Goal: Task Accomplishment & Management: Manage account settings

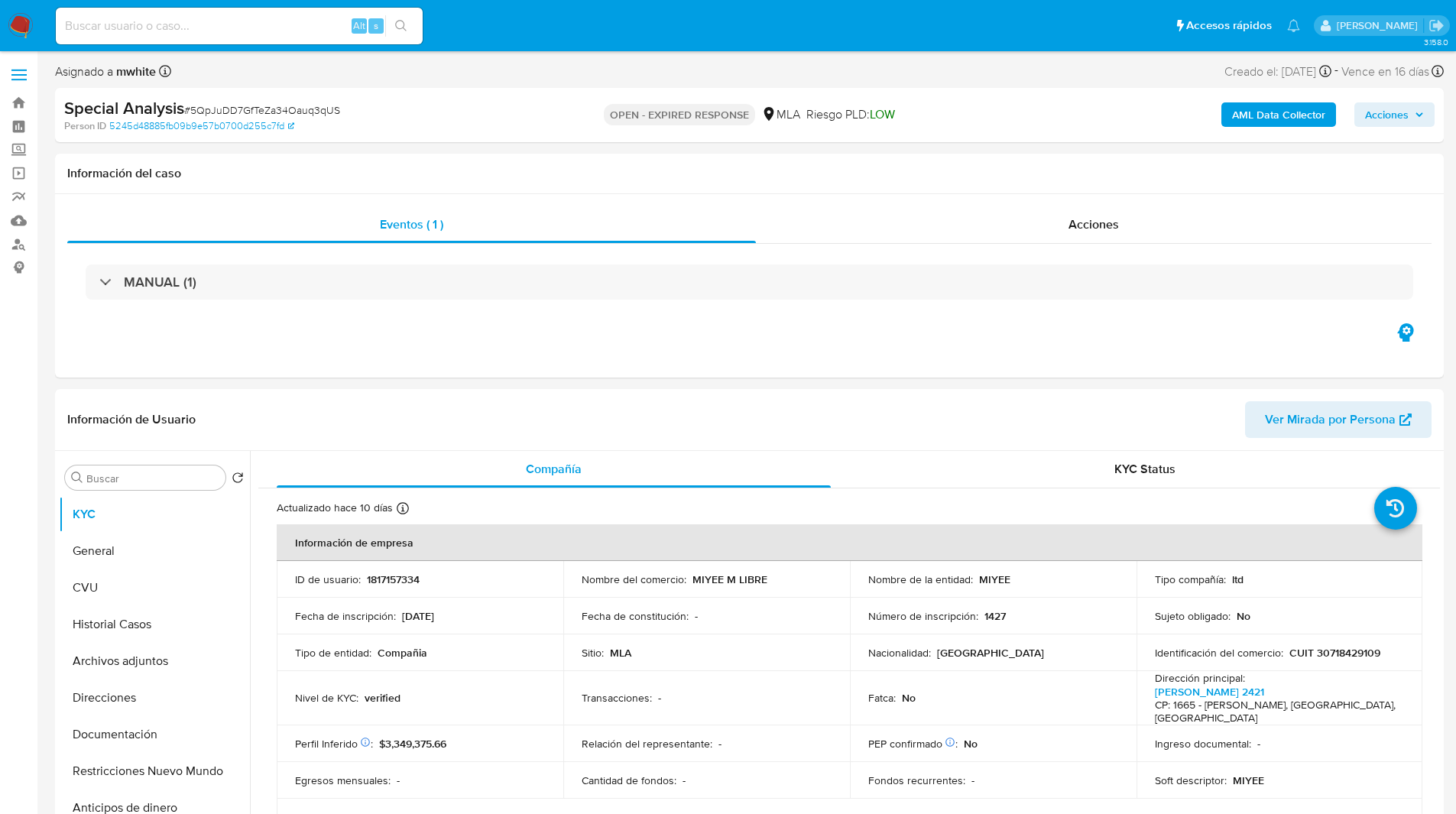
select select "10"
click at [253, 16] on input at bounding box center [239, 26] width 367 height 20
paste input "5QpJuDD7GfTeZa34Oauq3qUS"
type input "5QpJuDD7GfTeZa34Oauq3qUS"
click at [389, 576] on p "1817157334" at bounding box center [393, 578] width 53 height 14
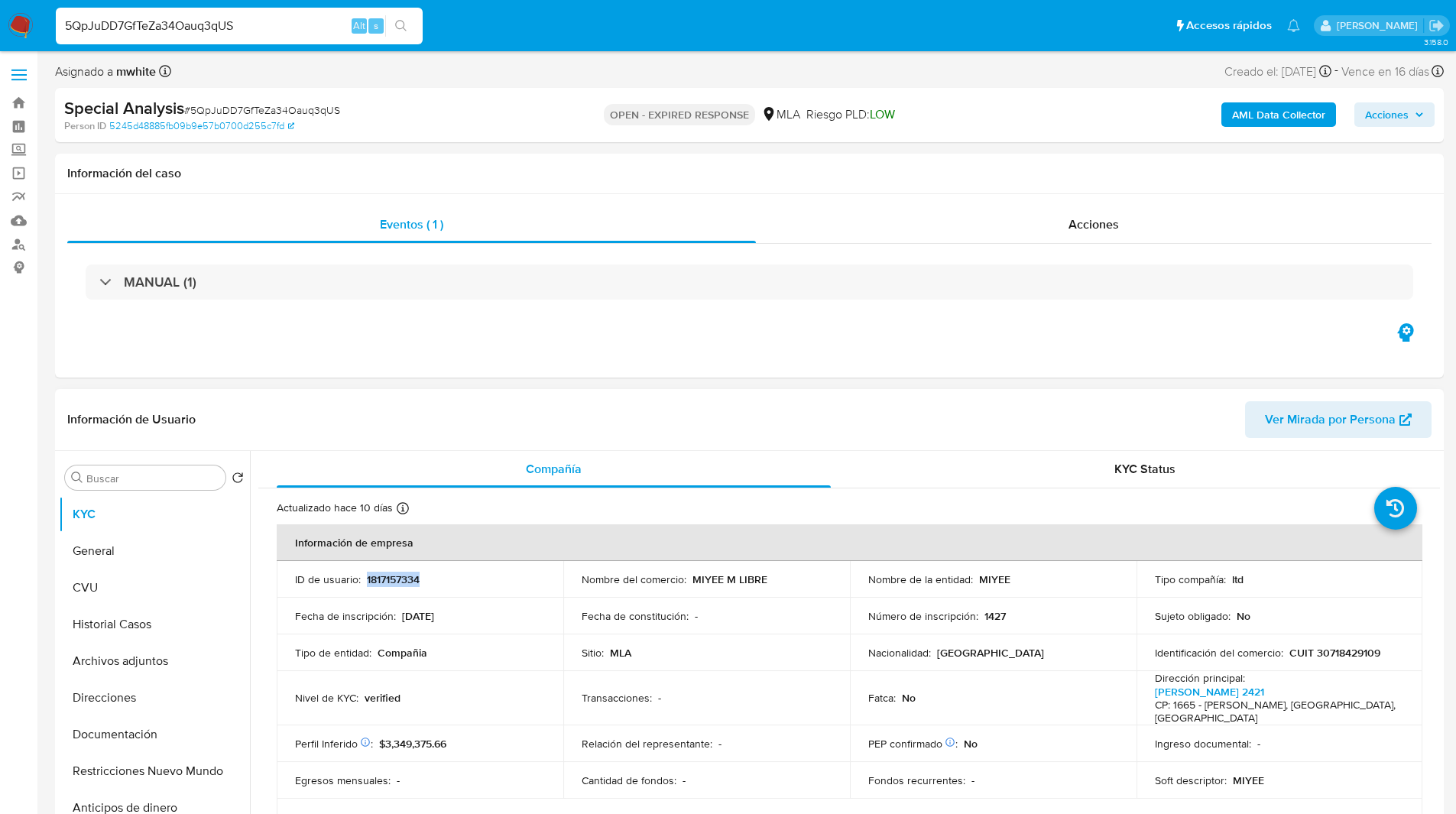
click at [389, 576] on p "1817157334" at bounding box center [393, 578] width 53 height 14
copy p "1817157334"
click at [767, 73] on div "Asignado a mwhite Asignado el: 03/07/2025 14:35:14 Creado el: 03/07/2025 Creado…" at bounding box center [749, 75] width 1388 height 27
click at [990, 353] on div "Eventos ( 1 ) Acciones MANUAL (1)" at bounding box center [749, 285] width 1388 height 184
click at [704, 578] on p "MIYEE M LIBRE" at bounding box center [730, 578] width 75 height 14
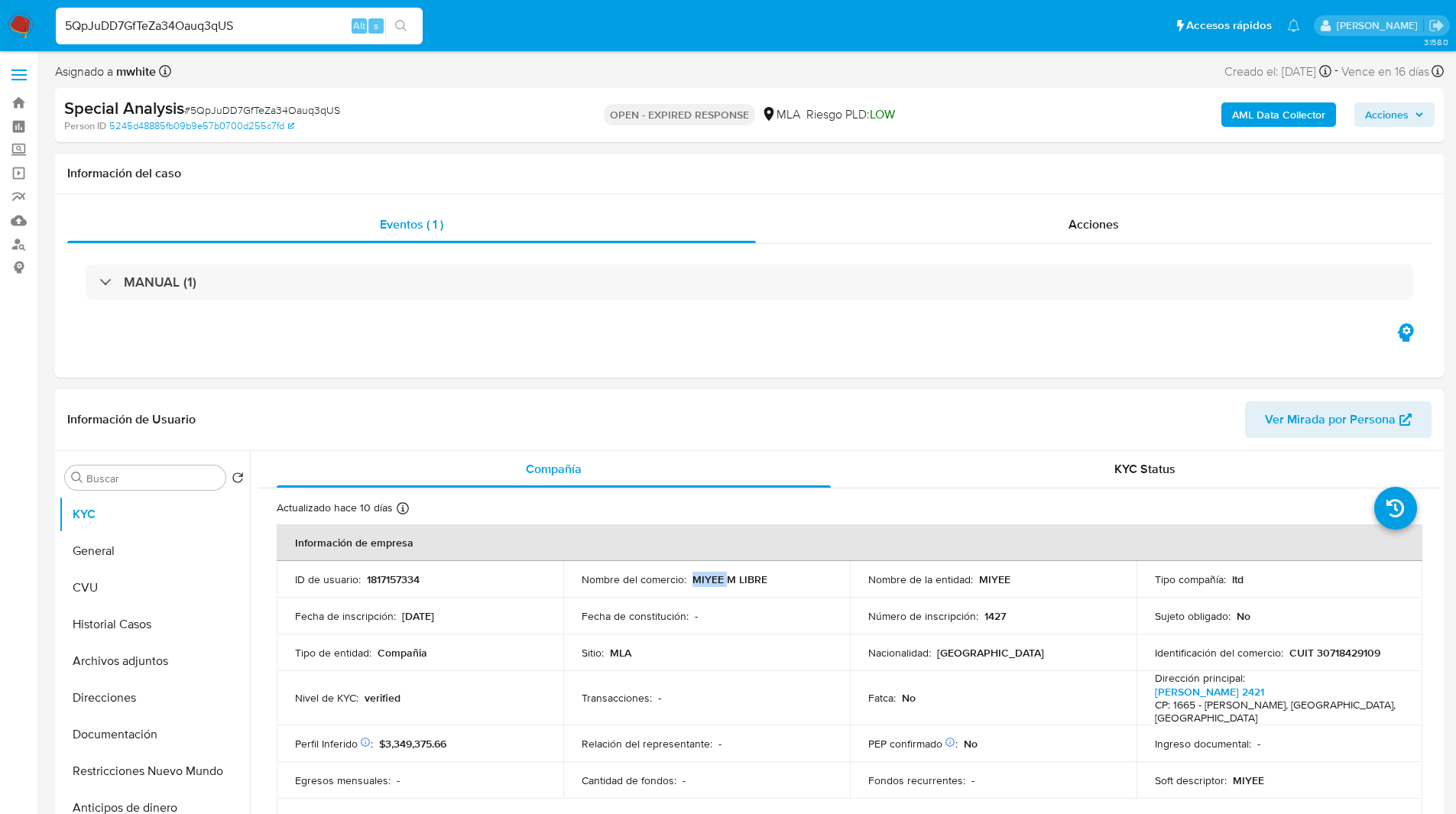
click at [704, 578] on p "MIYEE M LIBRE" at bounding box center [730, 578] width 75 height 14
copy p "MIYEE"
click at [128, 698] on button "Direcciones" at bounding box center [148, 697] width 179 height 37
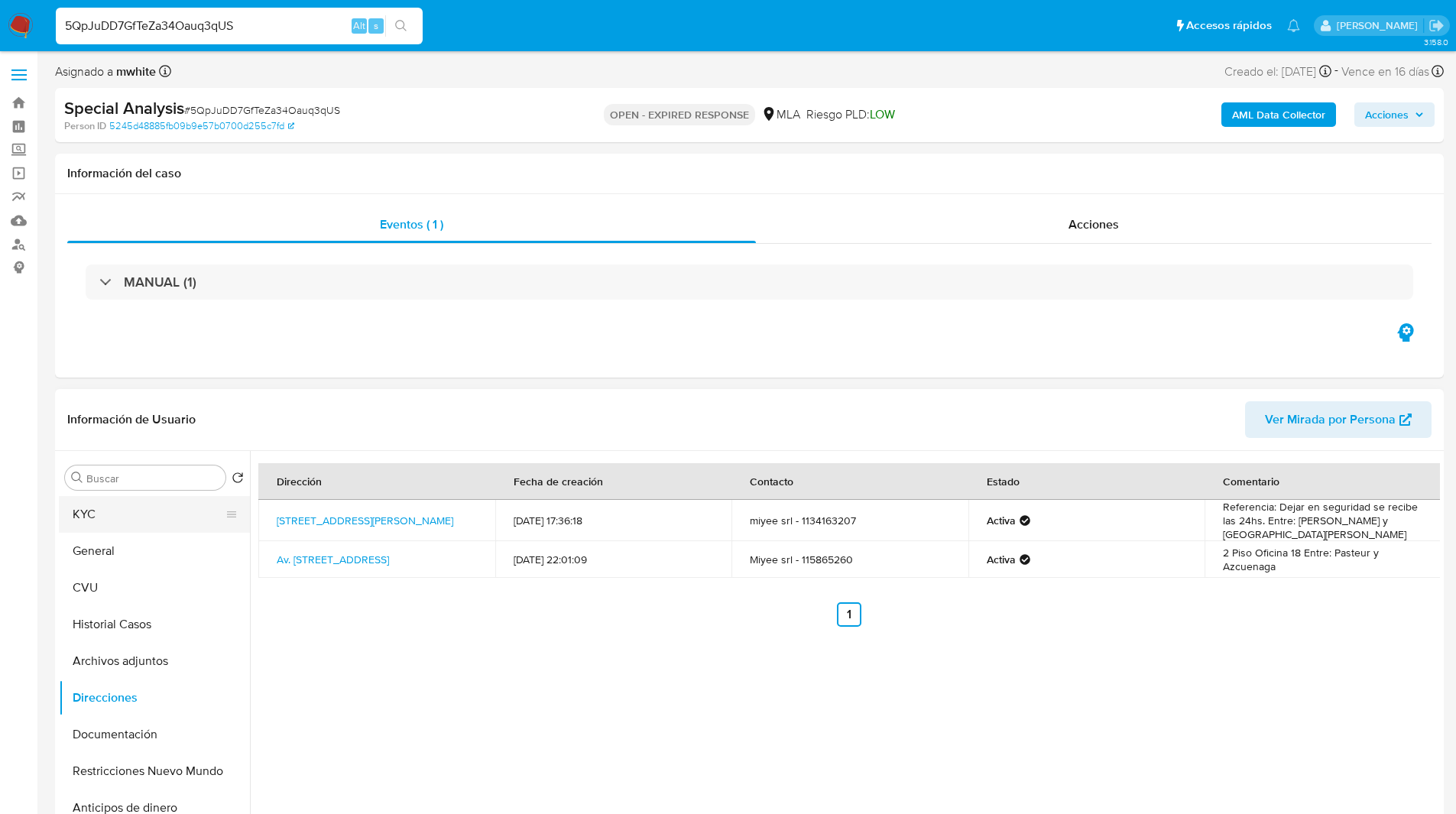
click at [153, 522] on button "KYC" at bounding box center [148, 514] width 179 height 37
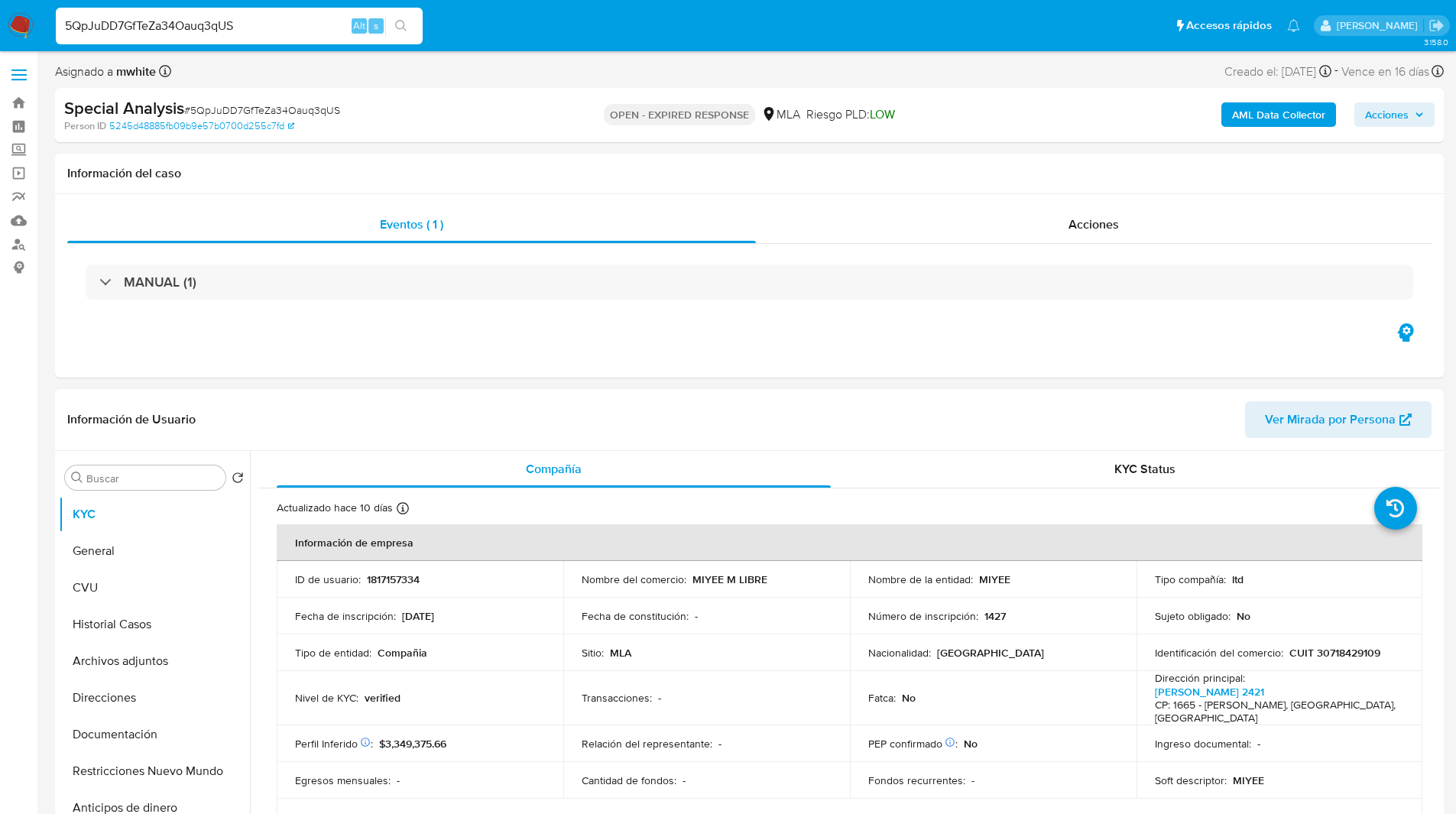
click at [946, 109] on div "OPEN - EXPIRED RESPONSE MLA Riesgo PLD: LOW" at bounding box center [749, 115] width 452 height 36
click at [273, 118] on div "Special Analysis # 5QpJuDD7GfTeZa34Oauq3qUS" at bounding box center [289, 108] width 451 height 23
click at [255, 112] on span "# 5QpJuDD7GfTeZa34Oauq3qUS" at bounding box center [261, 110] width 156 height 15
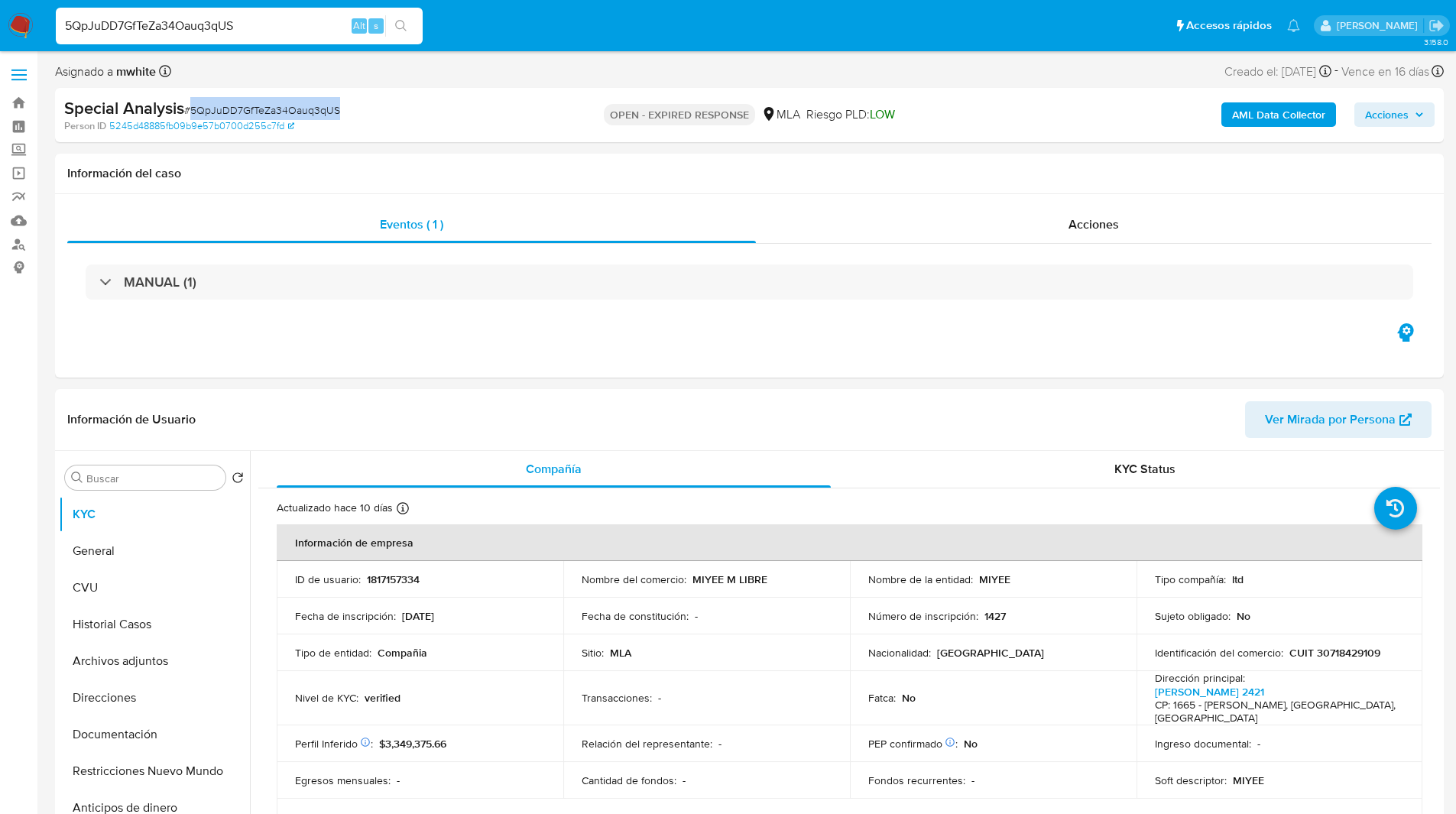
click at [21, 29] on img at bounding box center [20, 25] width 26 height 26
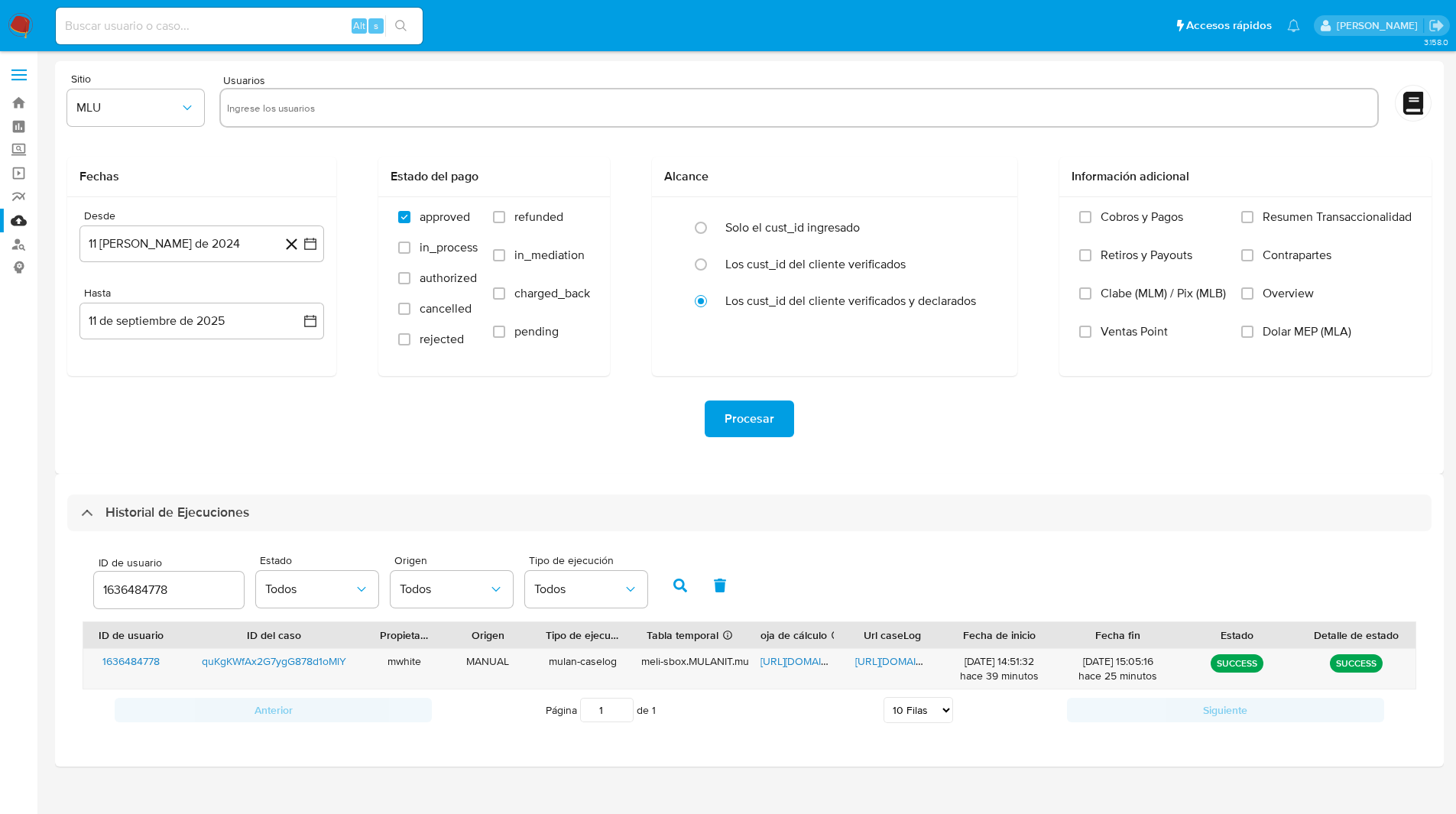
select select "10"
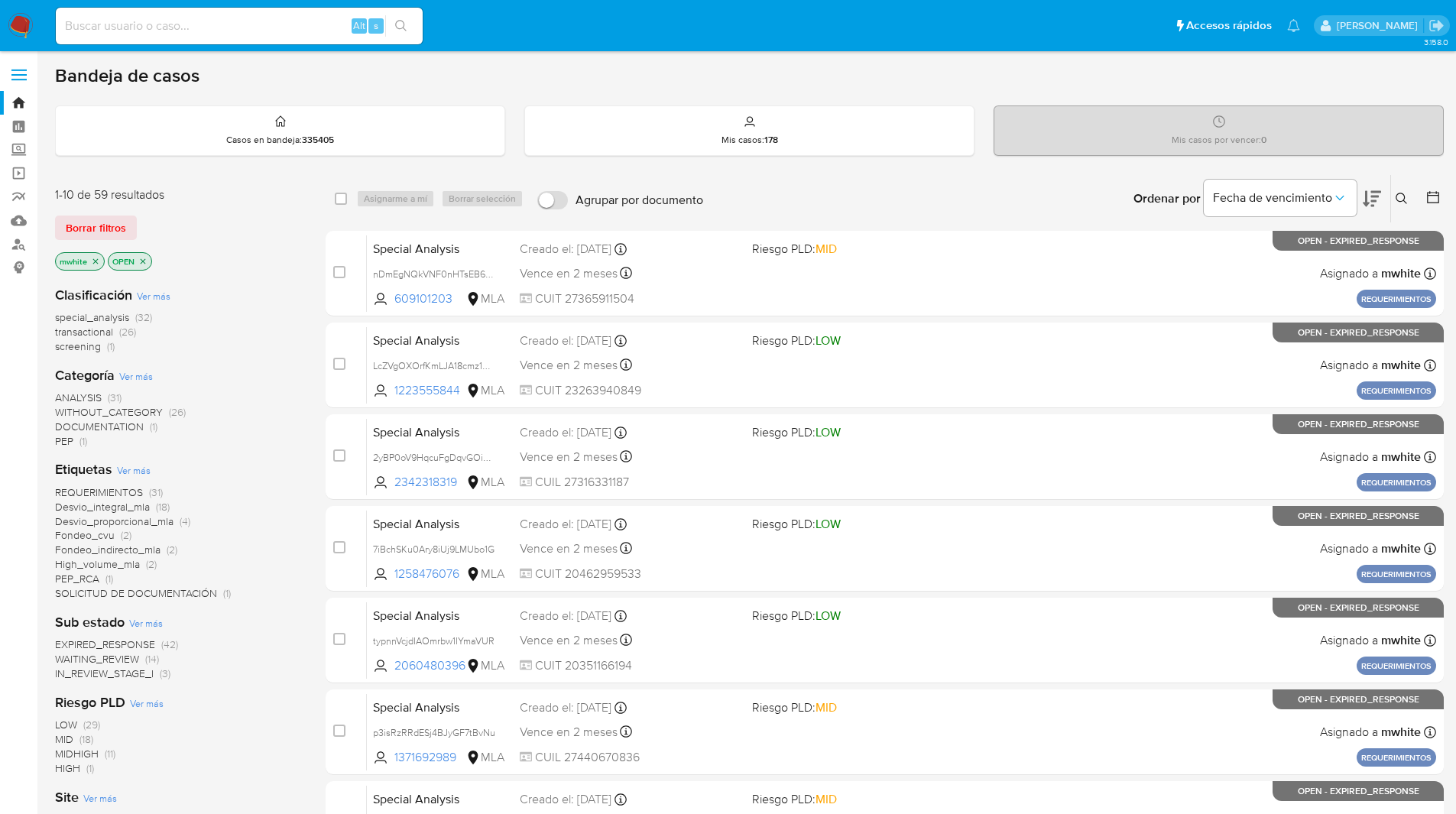
click at [1405, 189] on button at bounding box center [1404, 198] width 25 height 18
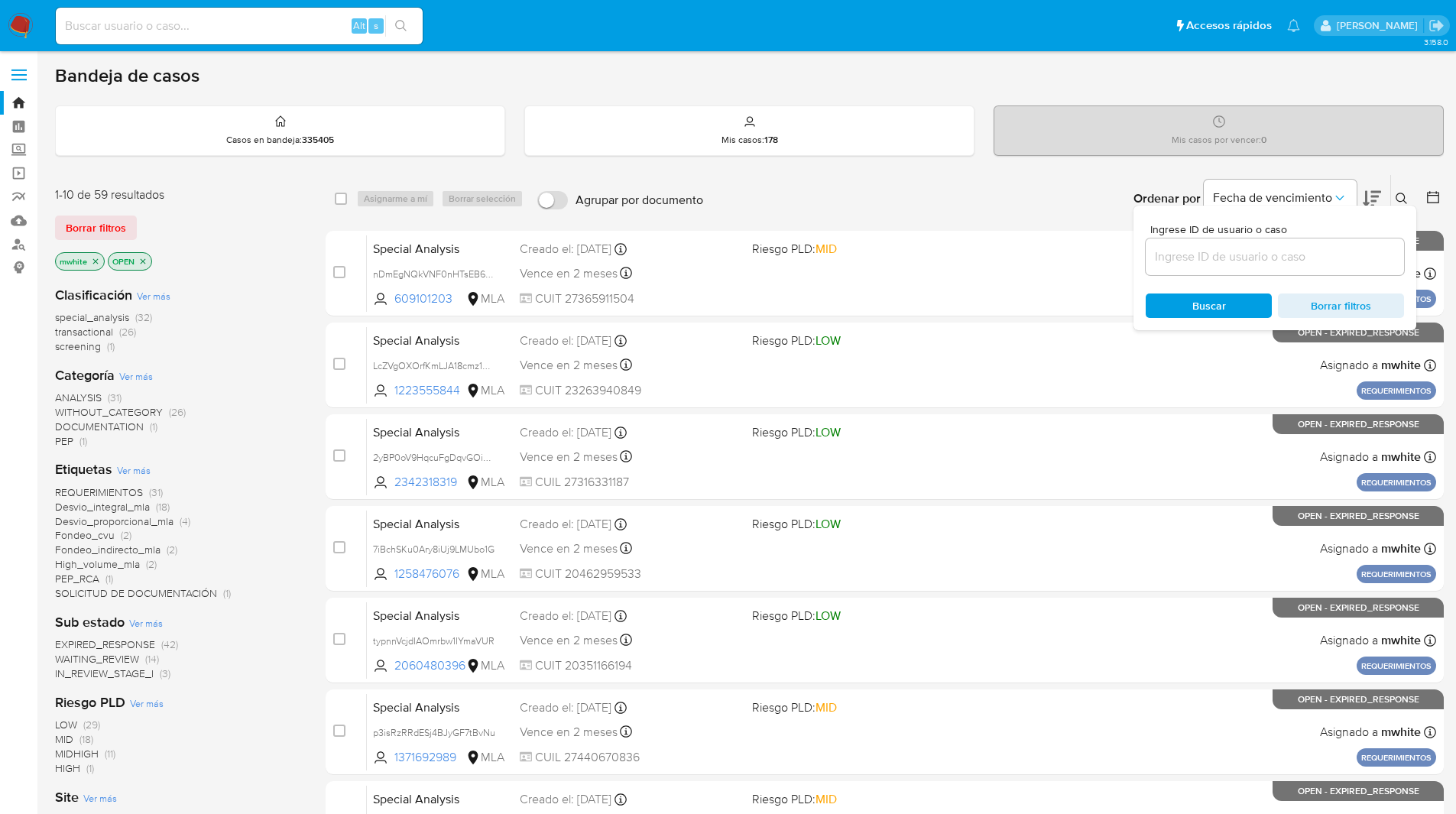
click at [1211, 263] on input at bounding box center [1275, 257] width 259 height 20
type input "5QpJuDD7GfTeZa34Oauq3qUS"
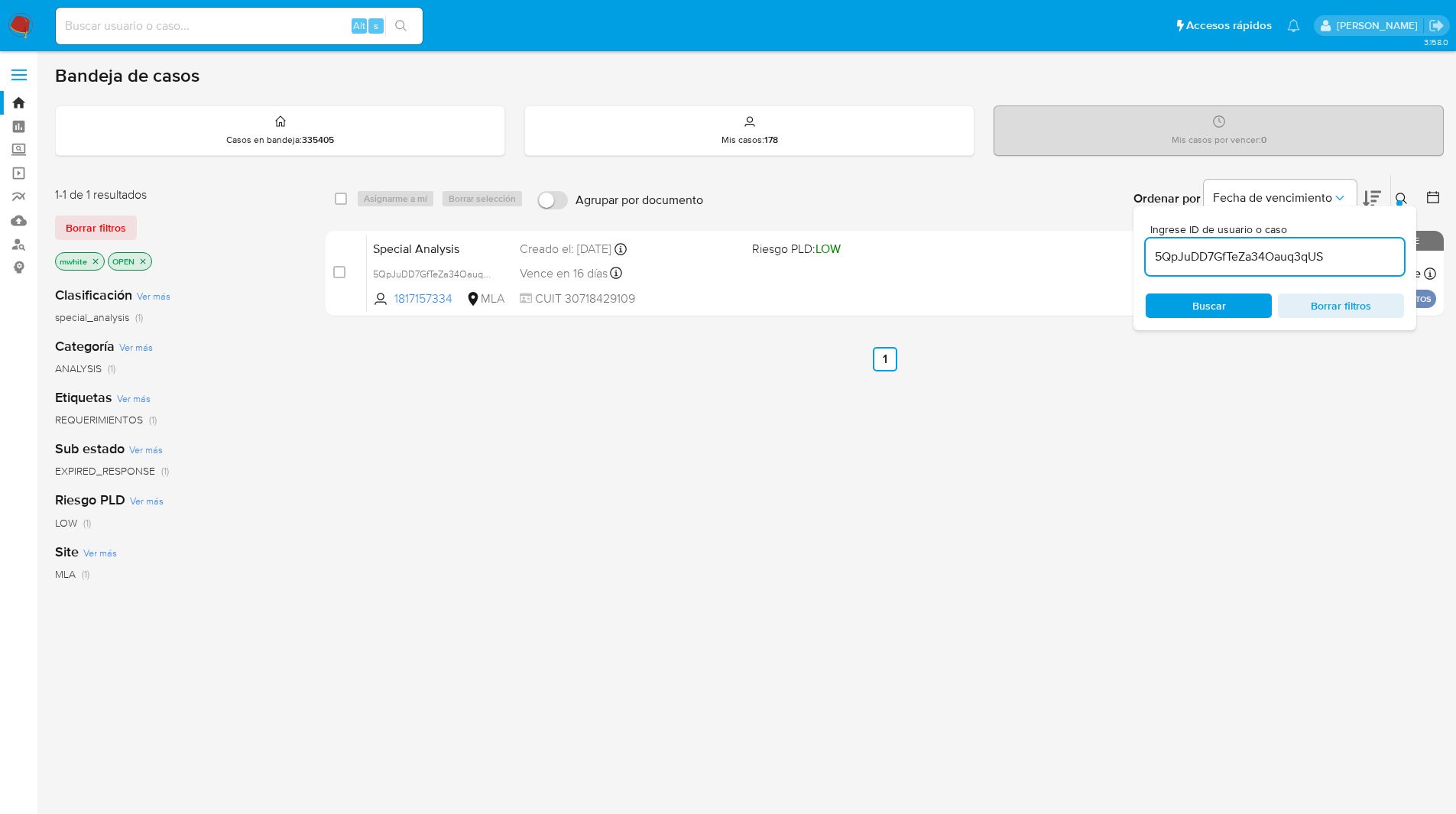
click at [350, 200] on div "select-all-cases-checkbox" at bounding box center [344, 198] width 18 height 18
click at [343, 196] on input "checkbox" at bounding box center [341, 199] width 13 height 13
checkbox input "true"
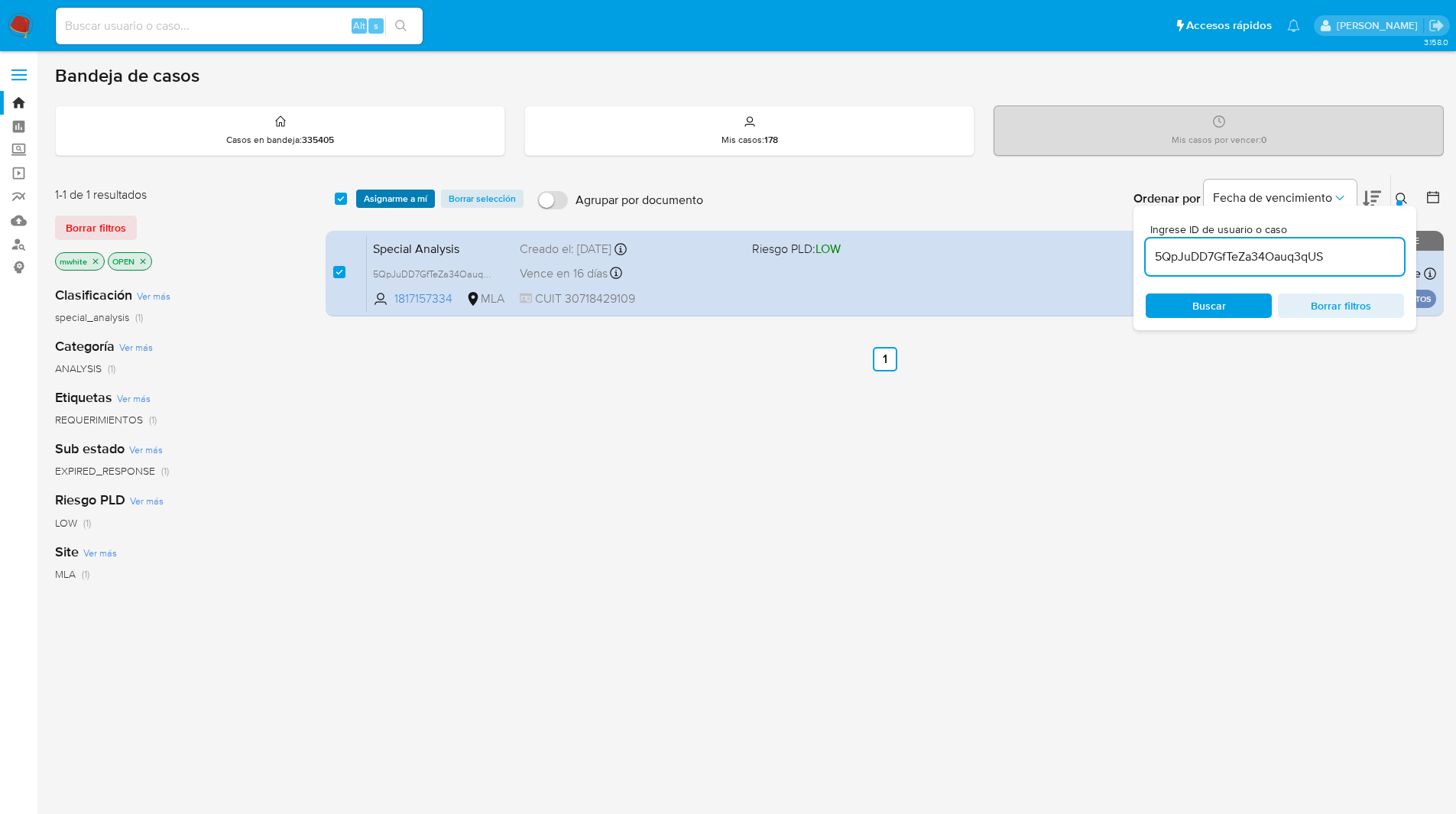
click at [395, 196] on span "Asignarme a mí" at bounding box center [396, 198] width 63 height 15
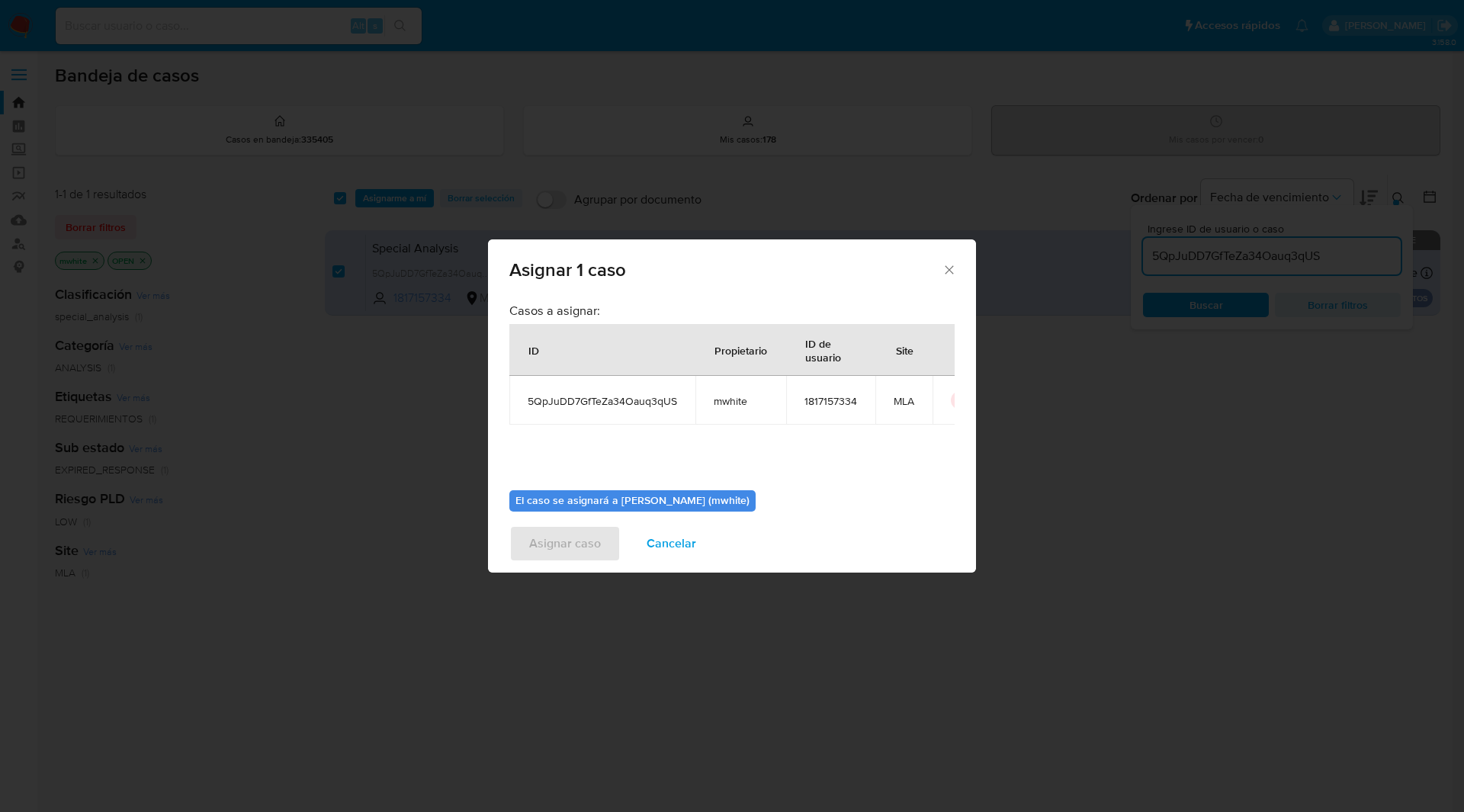
click at [729, 397] on span "mwhite" at bounding box center [741, 401] width 54 height 13
copy span "mwhite"
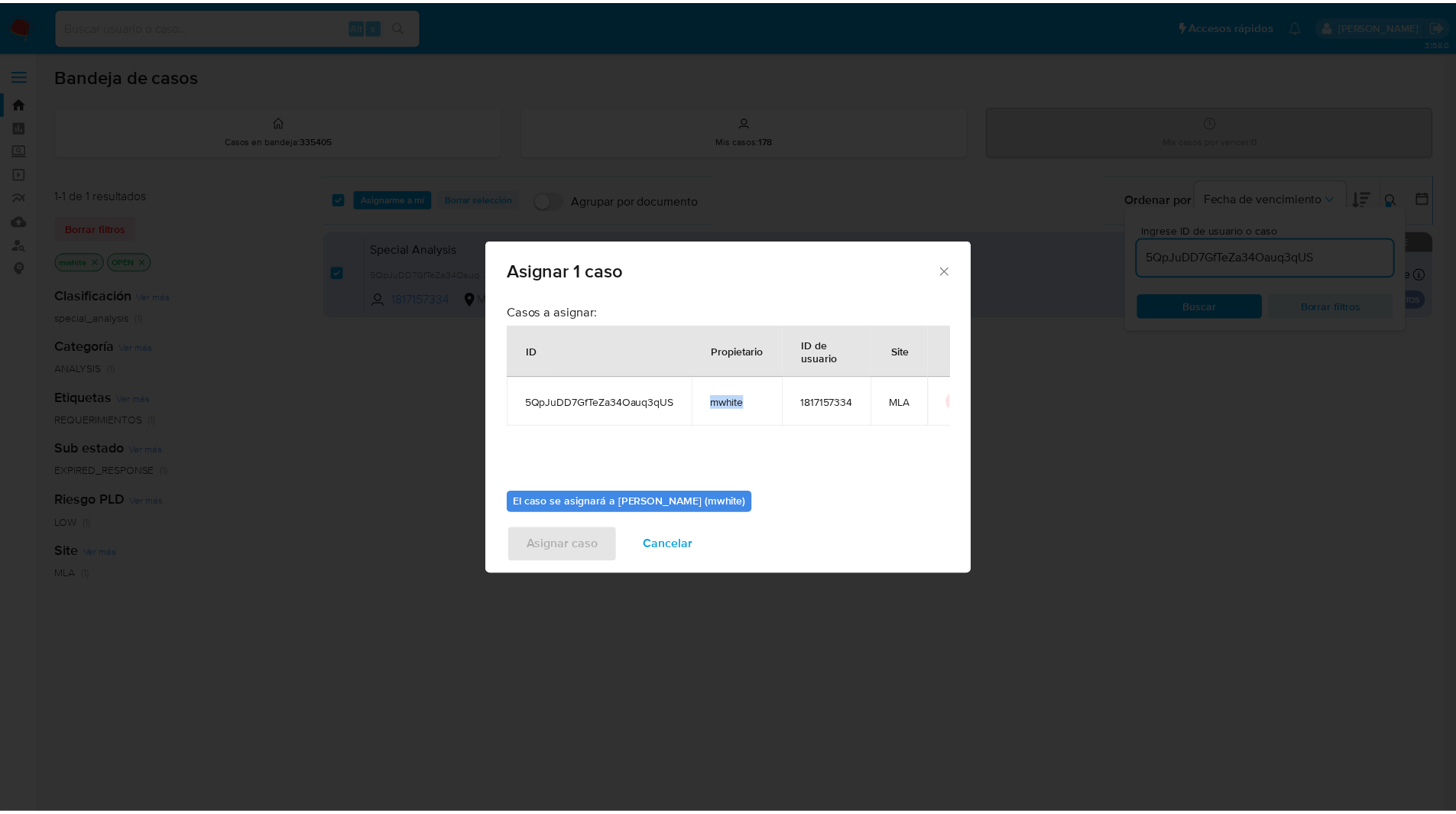
scroll to position [79, 0]
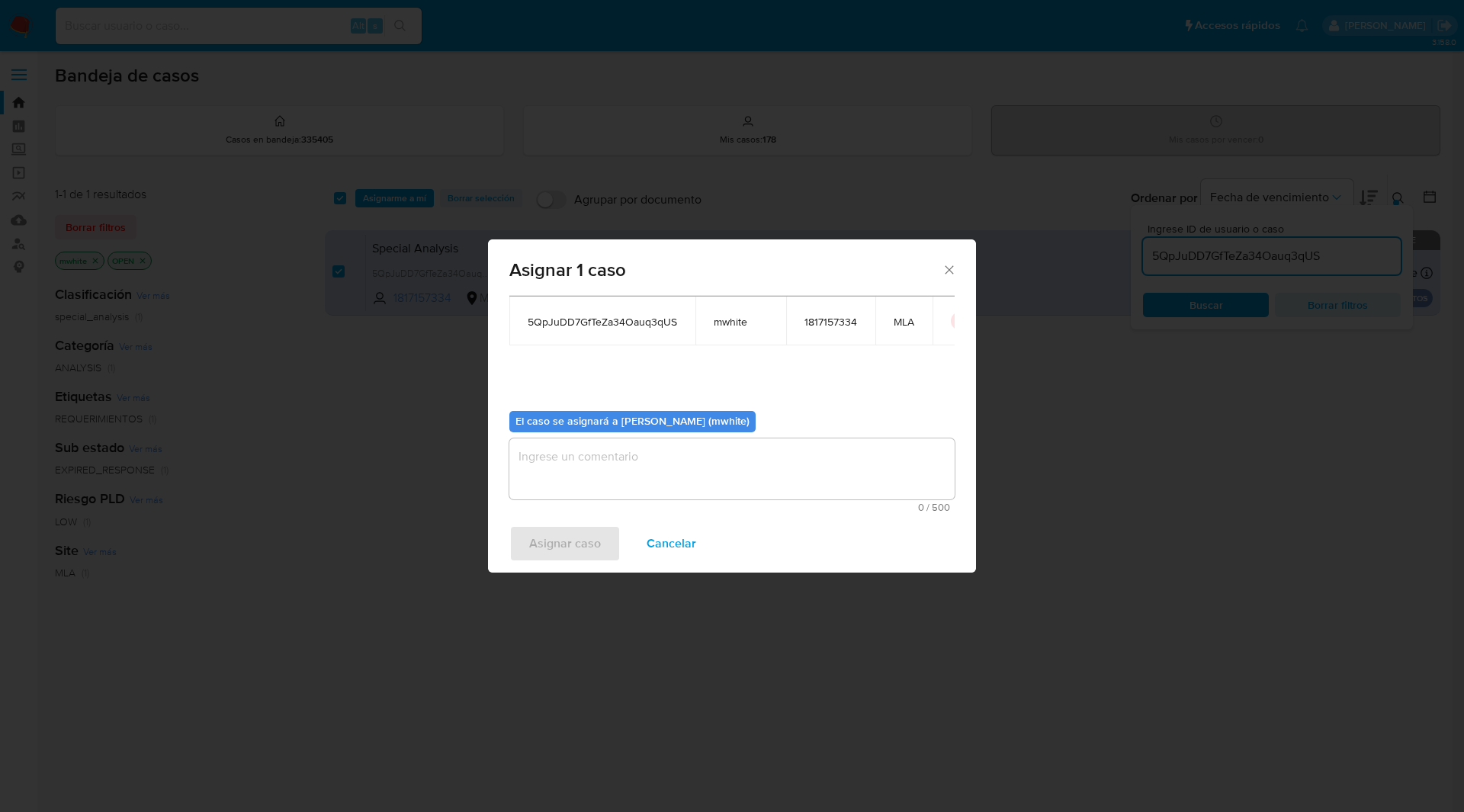
click at [582, 500] on div "0 / 500 500 caracteres restantes" at bounding box center [732, 475] width 445 height 74
click at [578, 464] on textarea "assign-modal" at bounding box center [732, 469] width 445 height 61
paste textarea "mwhite"
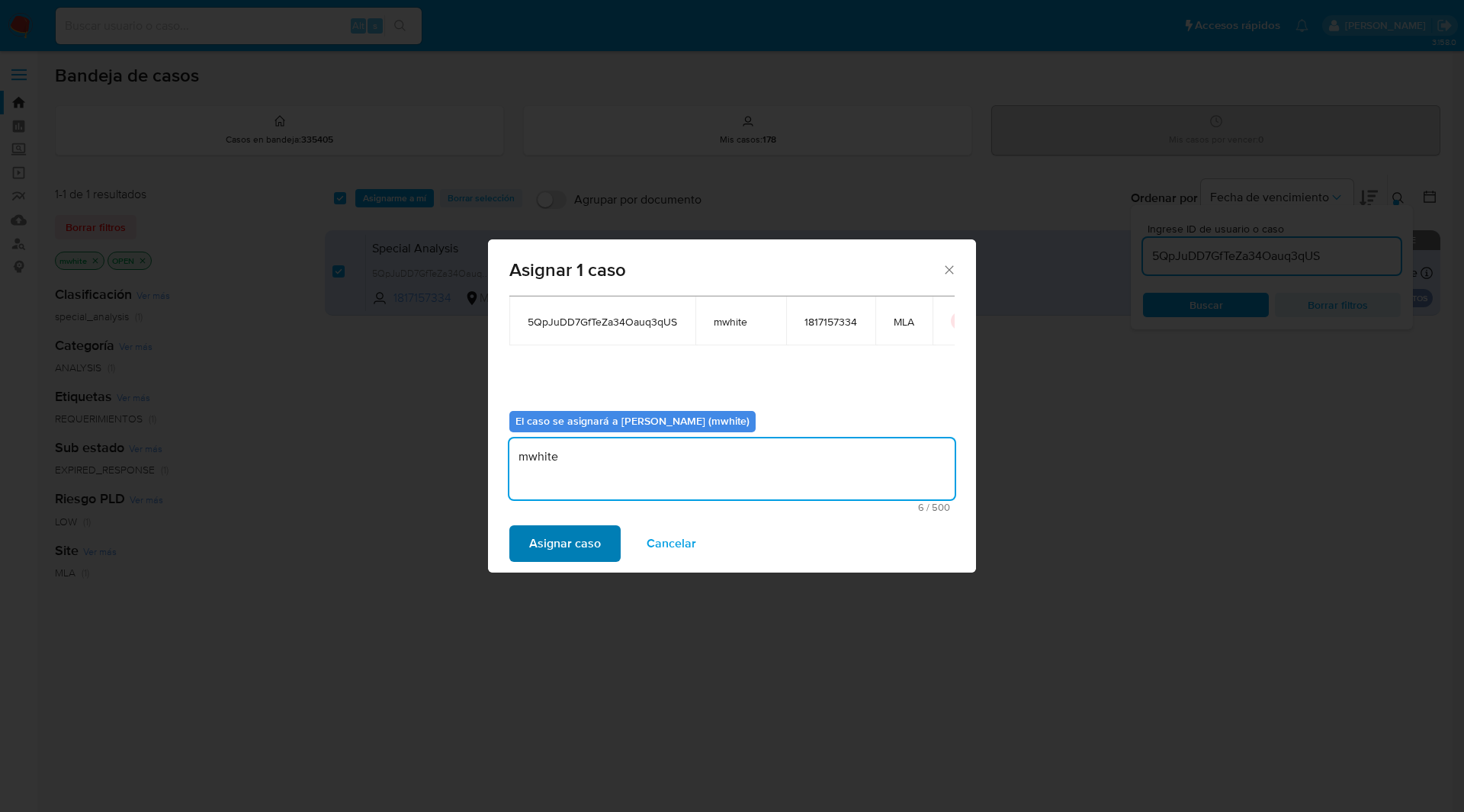
type textarea "mwhite"
click at [543, 538] on span "Asignar caso" at bounding box center [565, 543] width 72 height 33
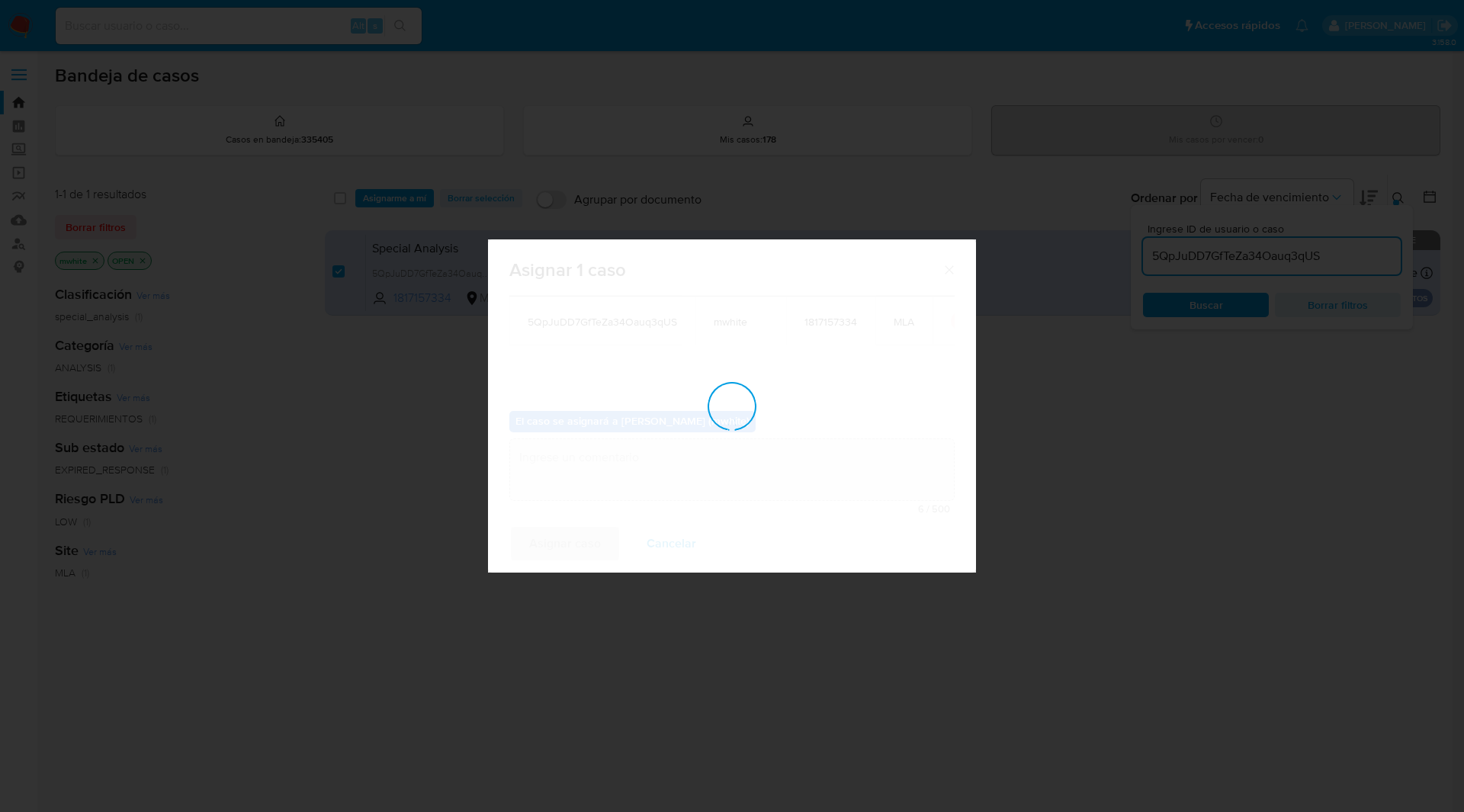
checkbox input "false"
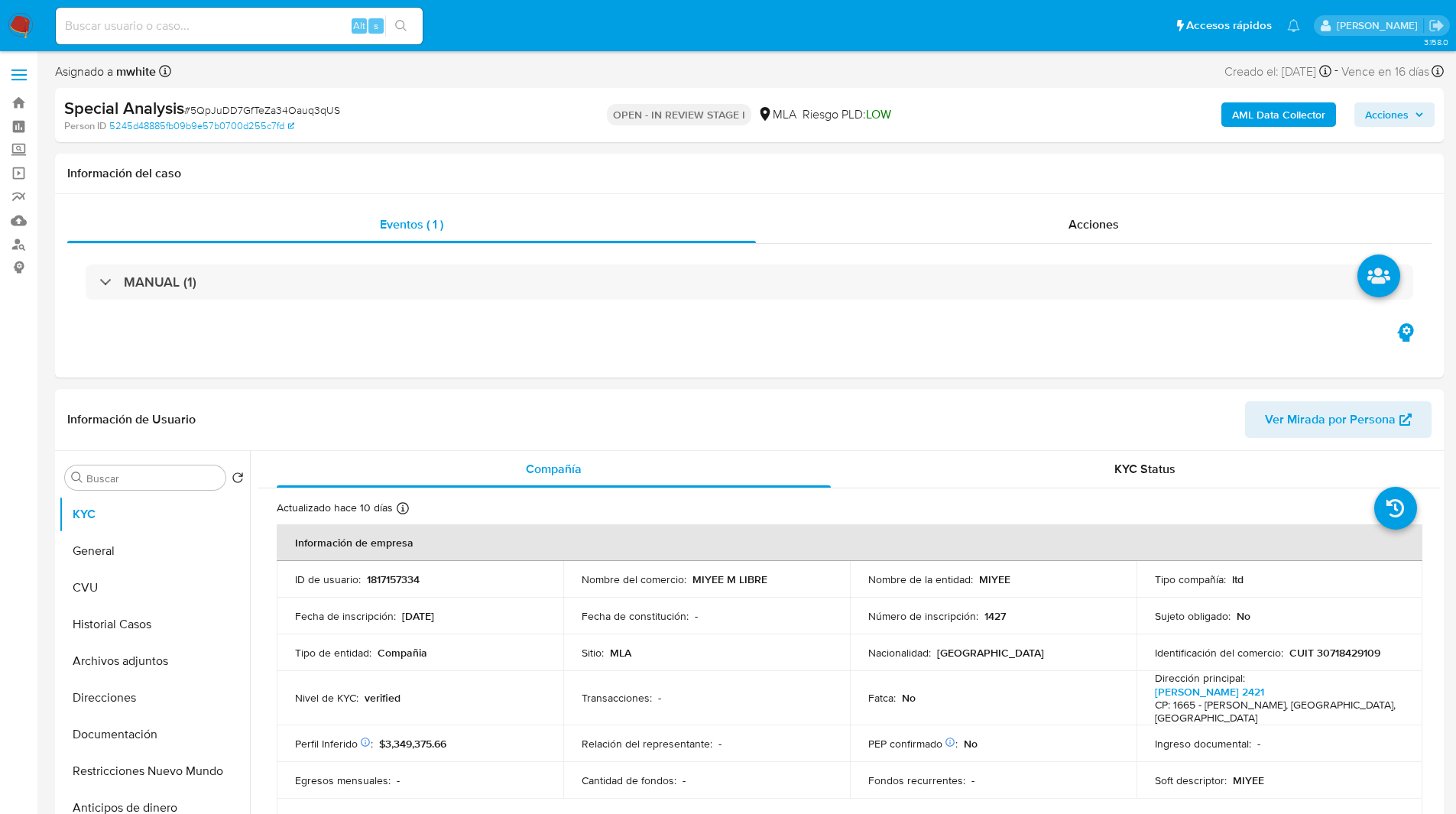
select select "10"
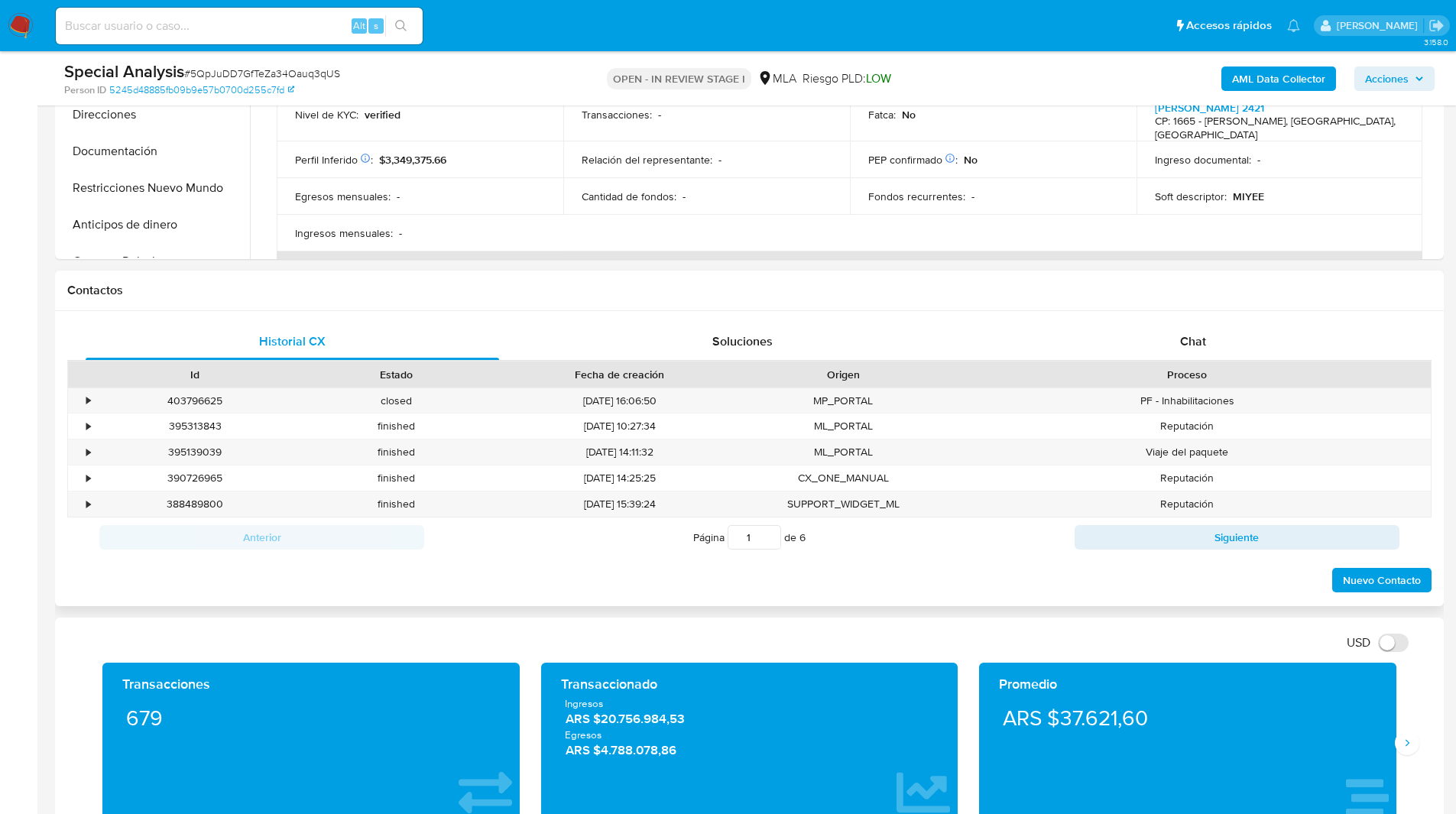
scroll to position [592, 0]
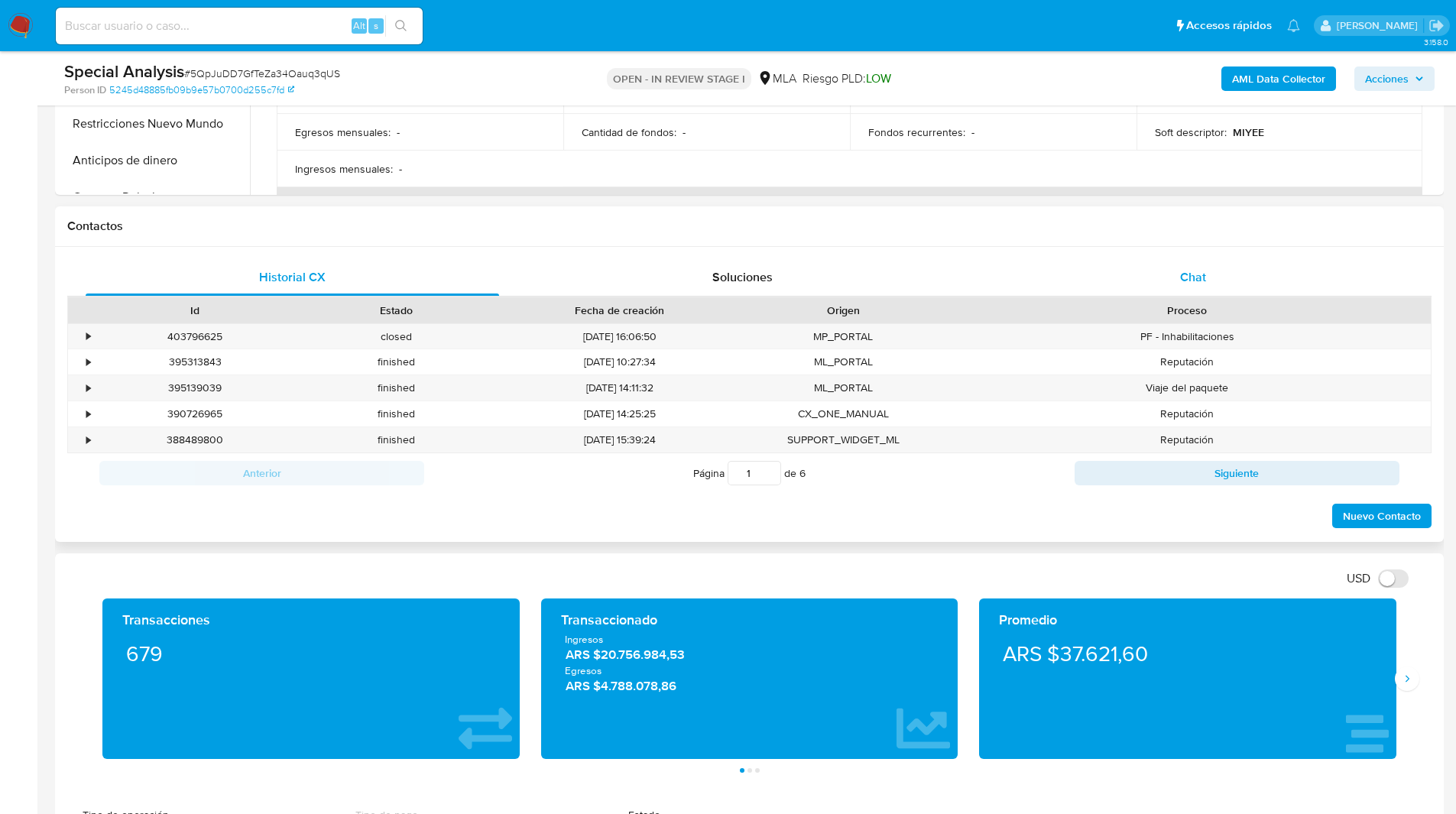
click at [1177, 275] on div "Chat" at bounding box center [1192, 277] width 414 height 37
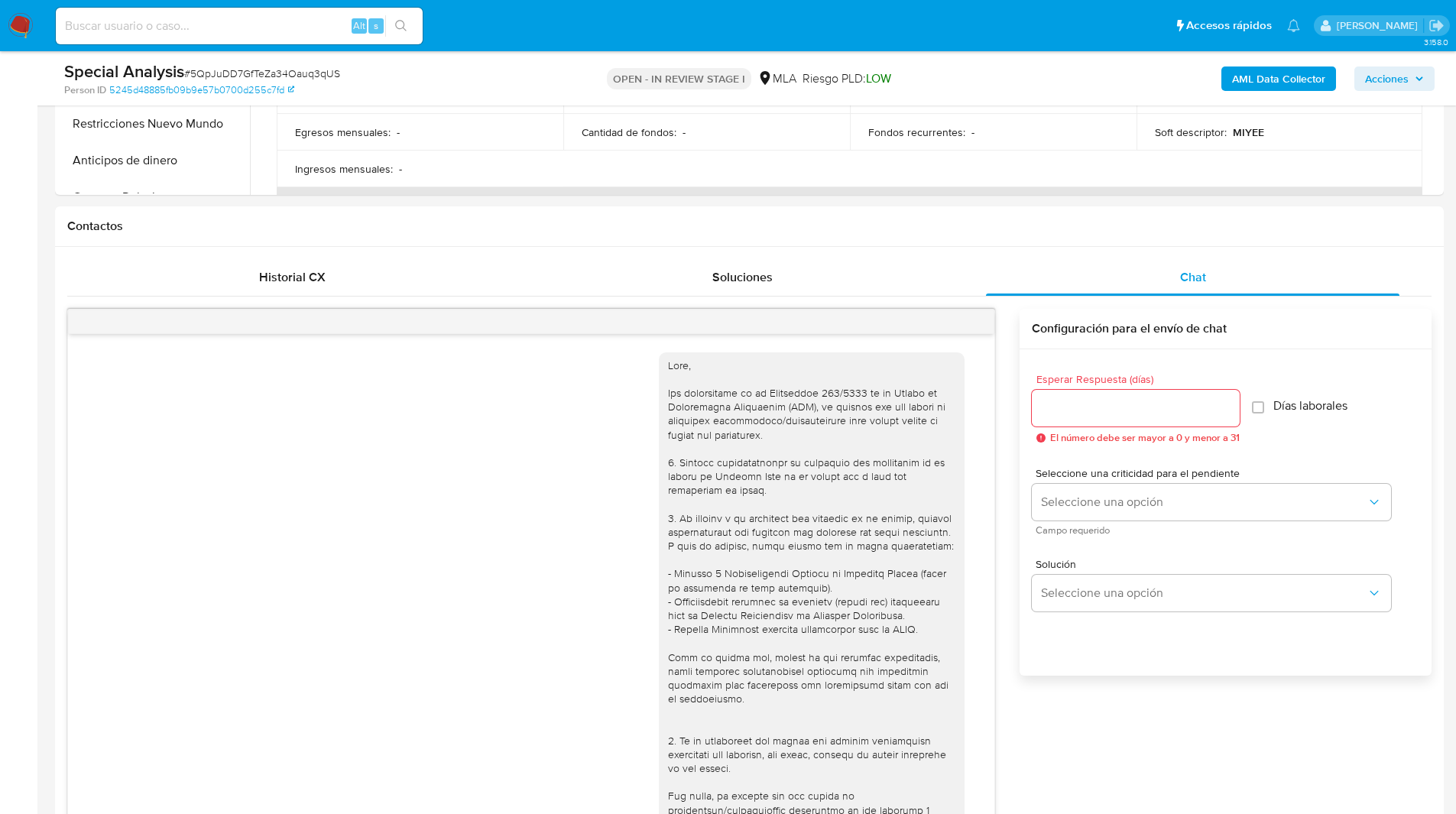
scroll to position [288, 0]
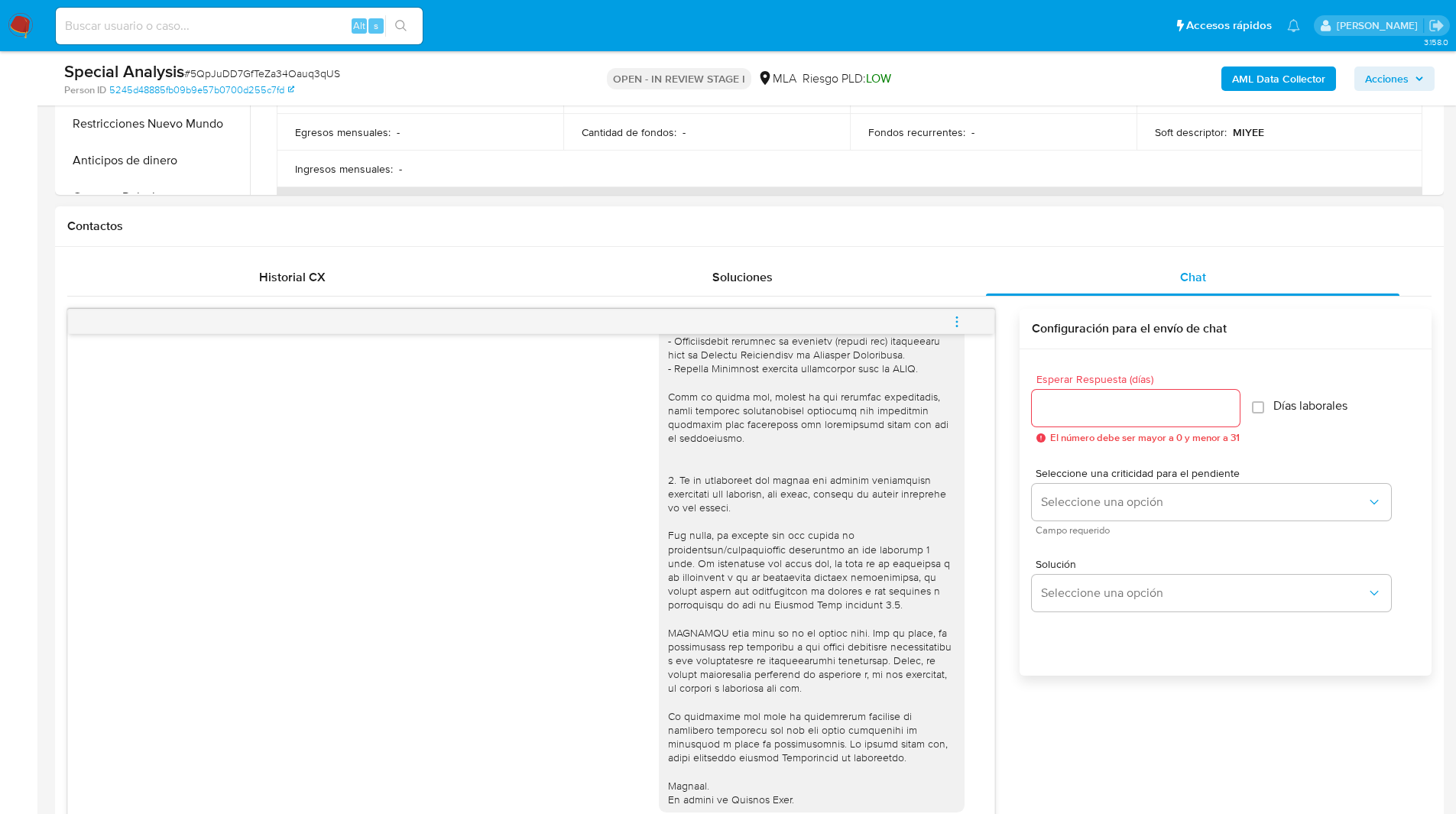
click at [885, 217] on div "Contactos" at bounding box center [749, 226] width 1388 height 41
click at [960, 321] on icon "menu-action" at bounding box center [957, 321] width 14 height 14
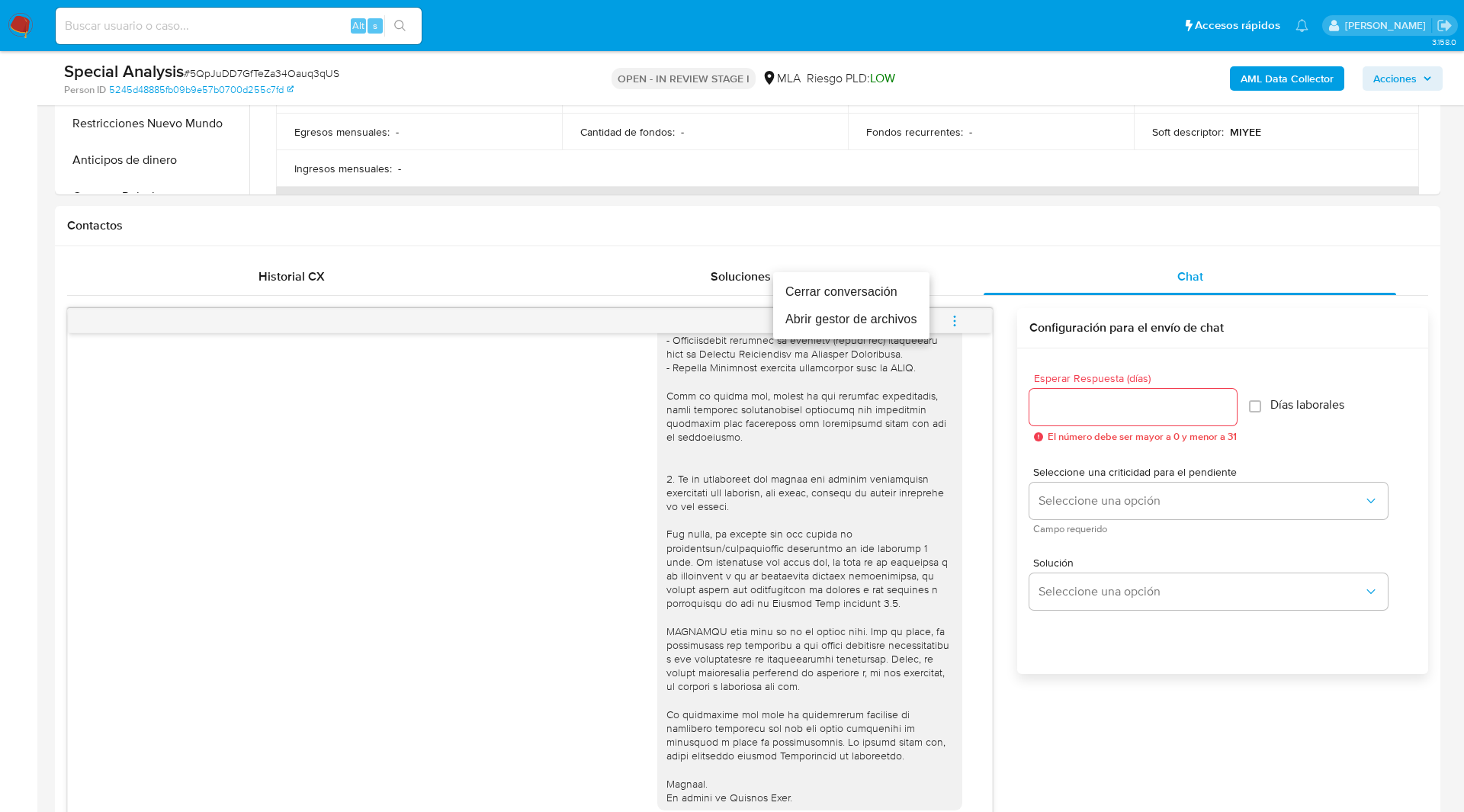
click at [854, 289] on li "Cerrar conversación" at bounding box center [851, 292] width 156 height 28
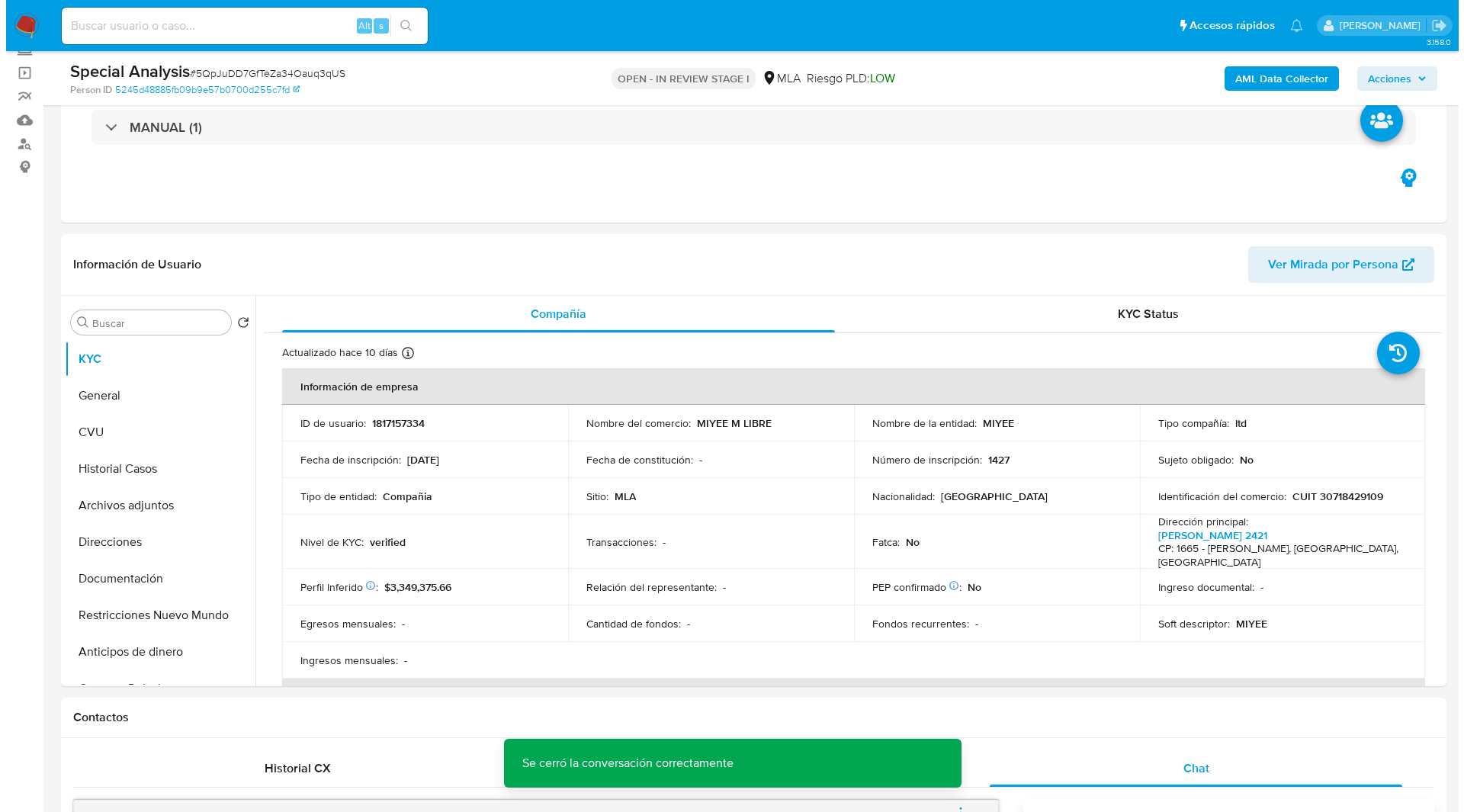
scroll to position [0, 0]
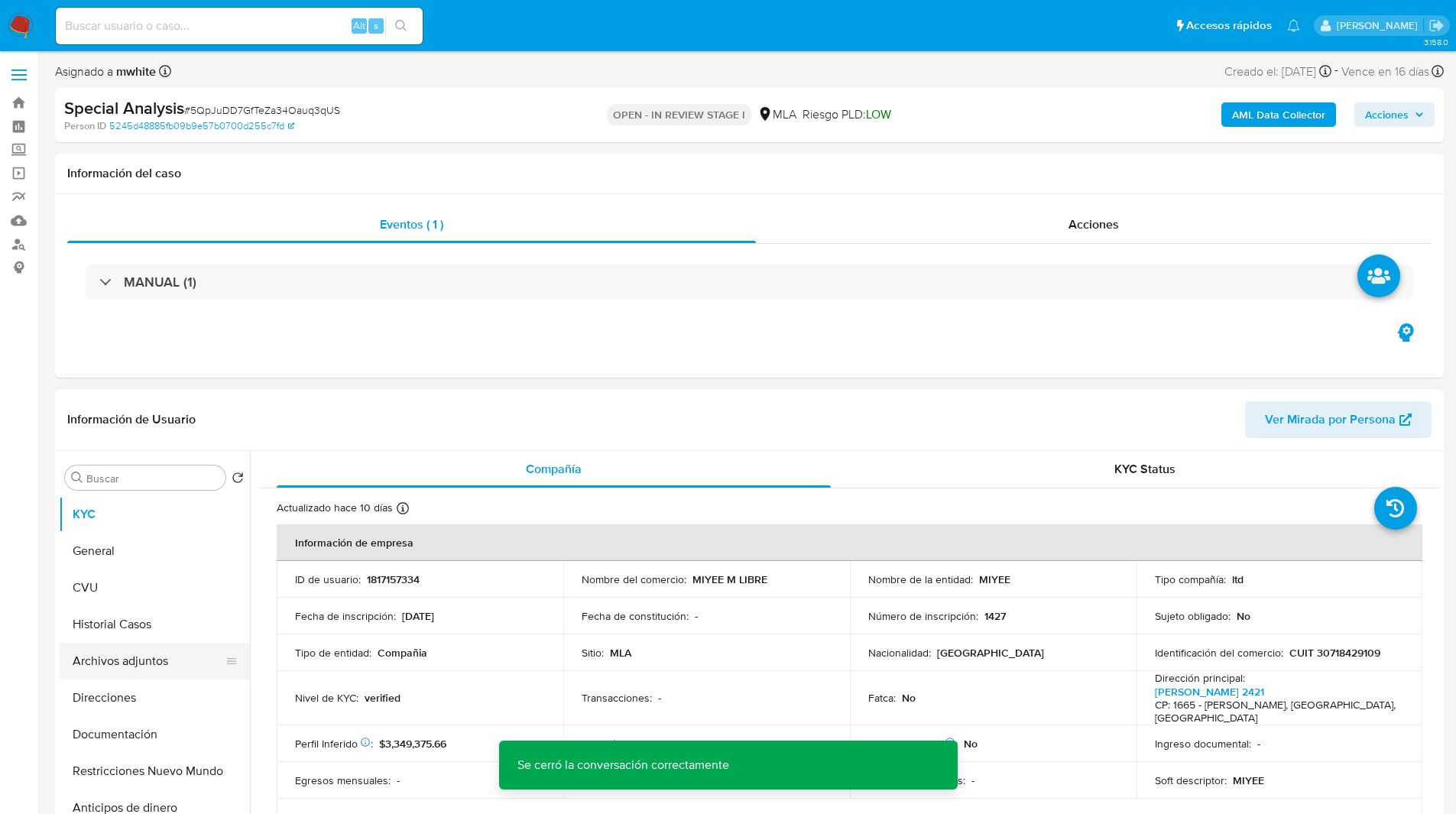
click at [141, 659] on button "Archivos adjuntos" at bounding box center [148, 660] width 179 height 37
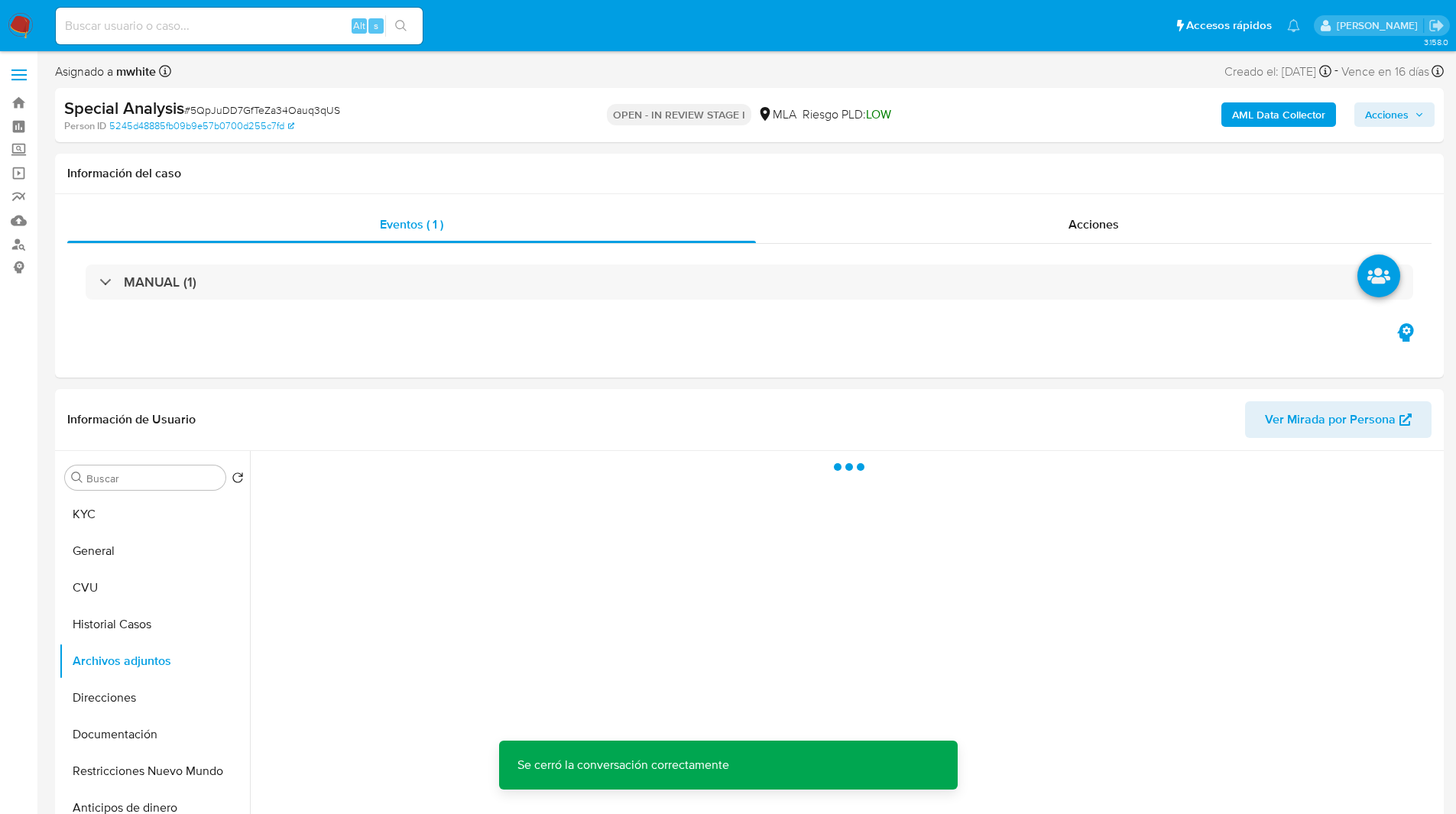
click at [1249, 113] on b "AML Data Collector" at bounding box center [1279, 114] width 94 height 24
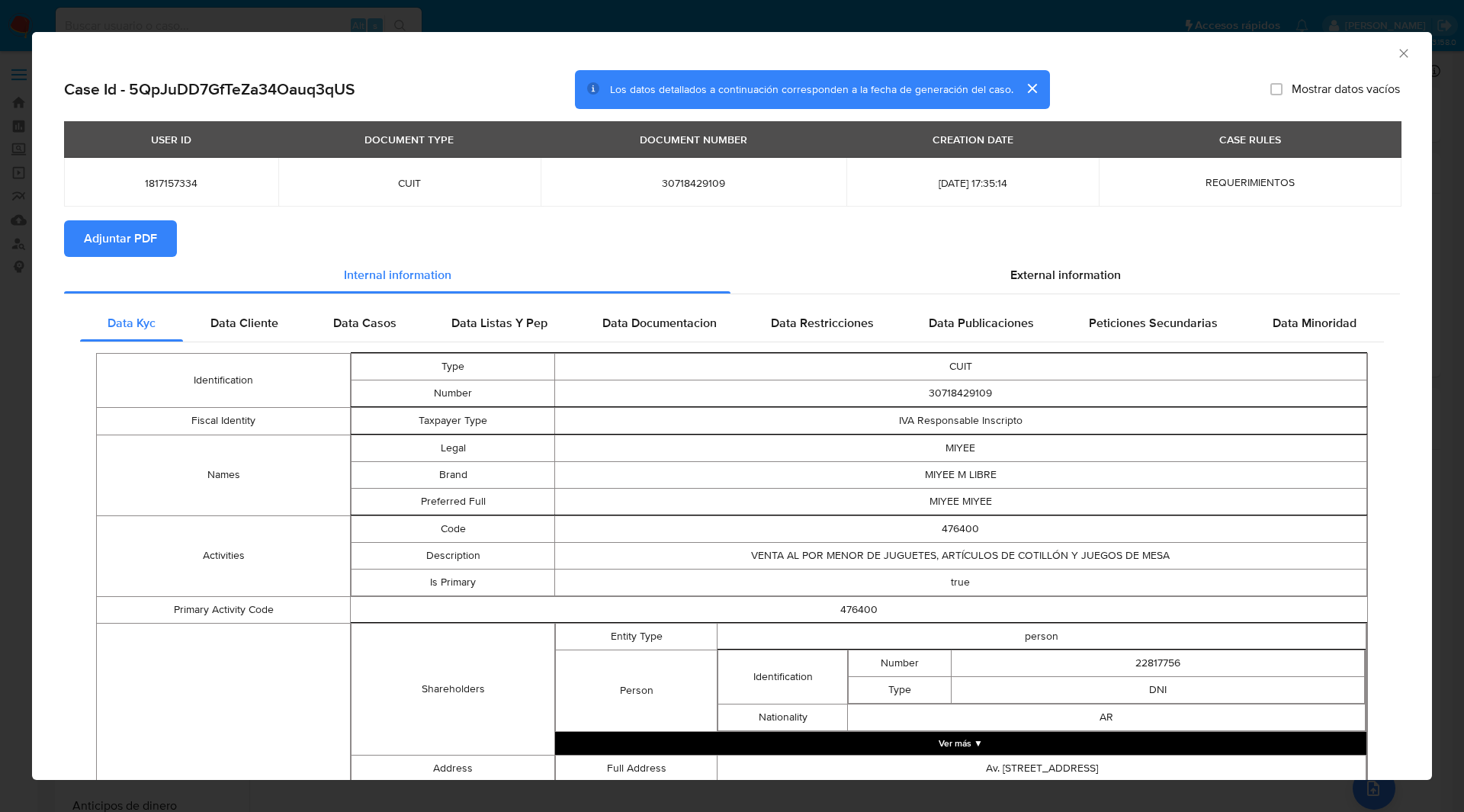
click at [147, 243] on span "Adjuntar PDF" at bounding box center [120, 238] width 73 height 33
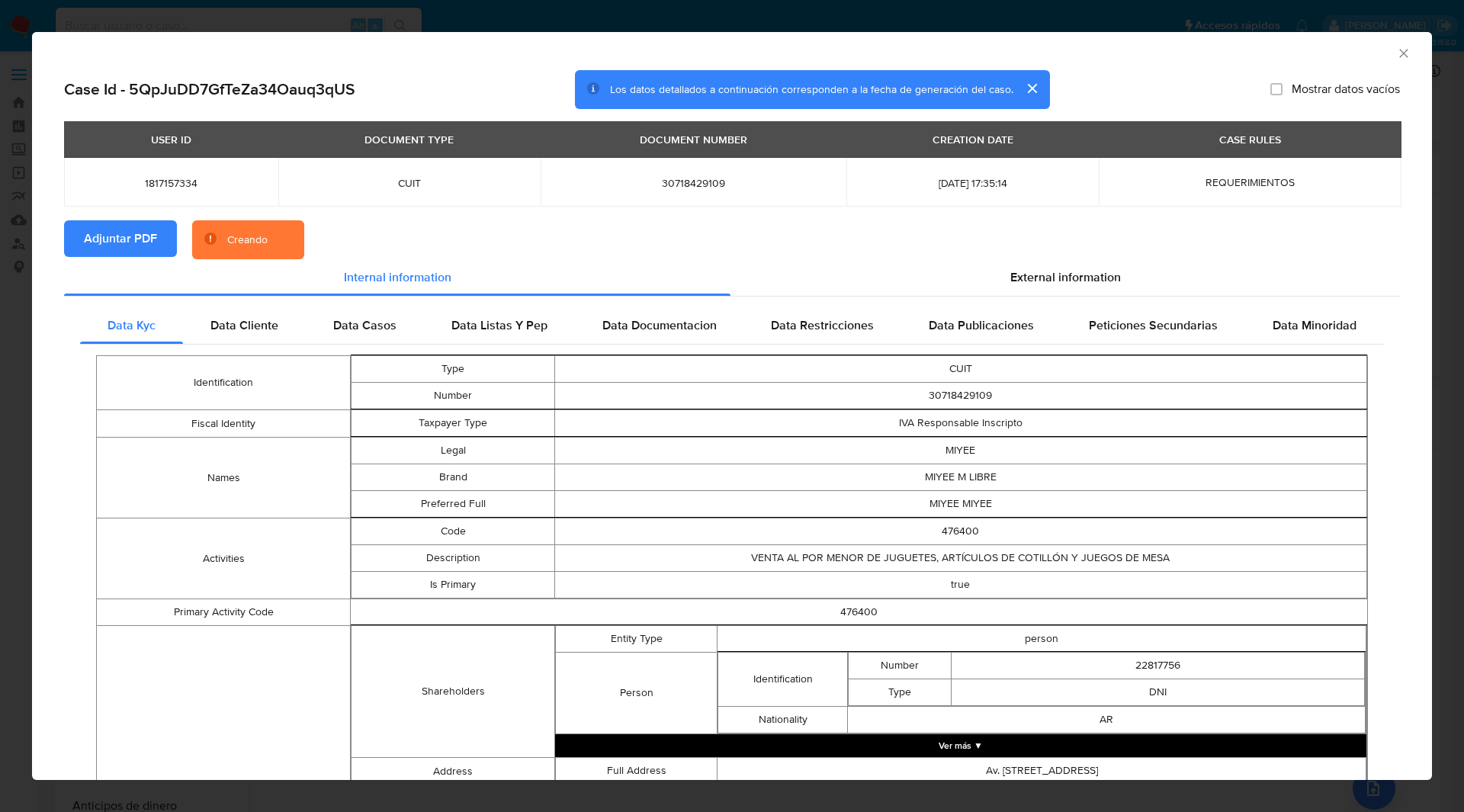
click at [407, 247] on section "Adjuntar PDF Creando" at bounding box center [732, 240] width 1335 height 40
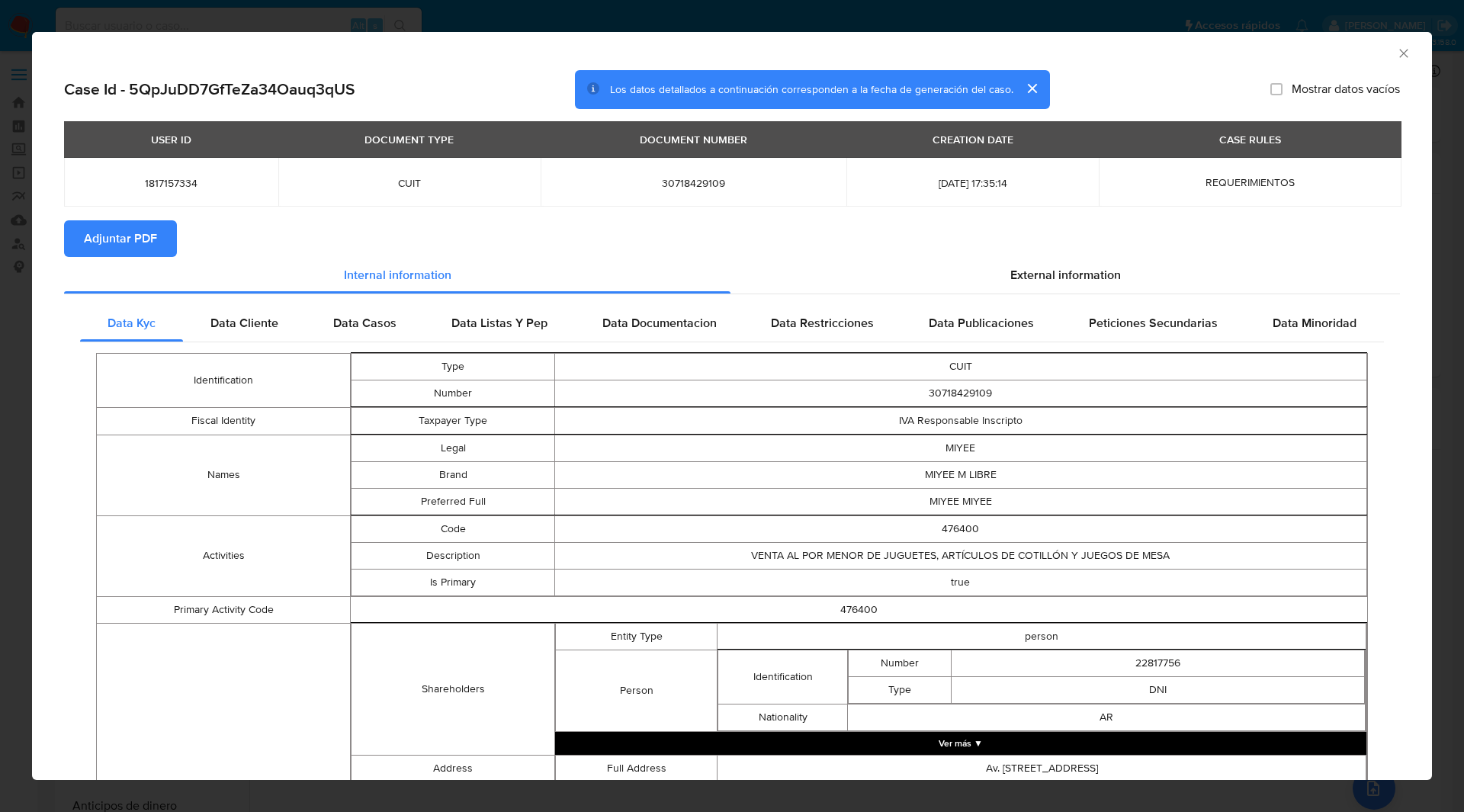
drag, startPoint x: 129, startPoint y: 235, endPoint x: 659, endPoint y: 220, distance: 530.2
click at [659, 220] on section "Adjuntar PDF" at bounding box center [732, 238] width 1335 height 37
click at [154, 232] on span "Adjuntar PDF" at bounding box center [120, 238] width 73 height 33
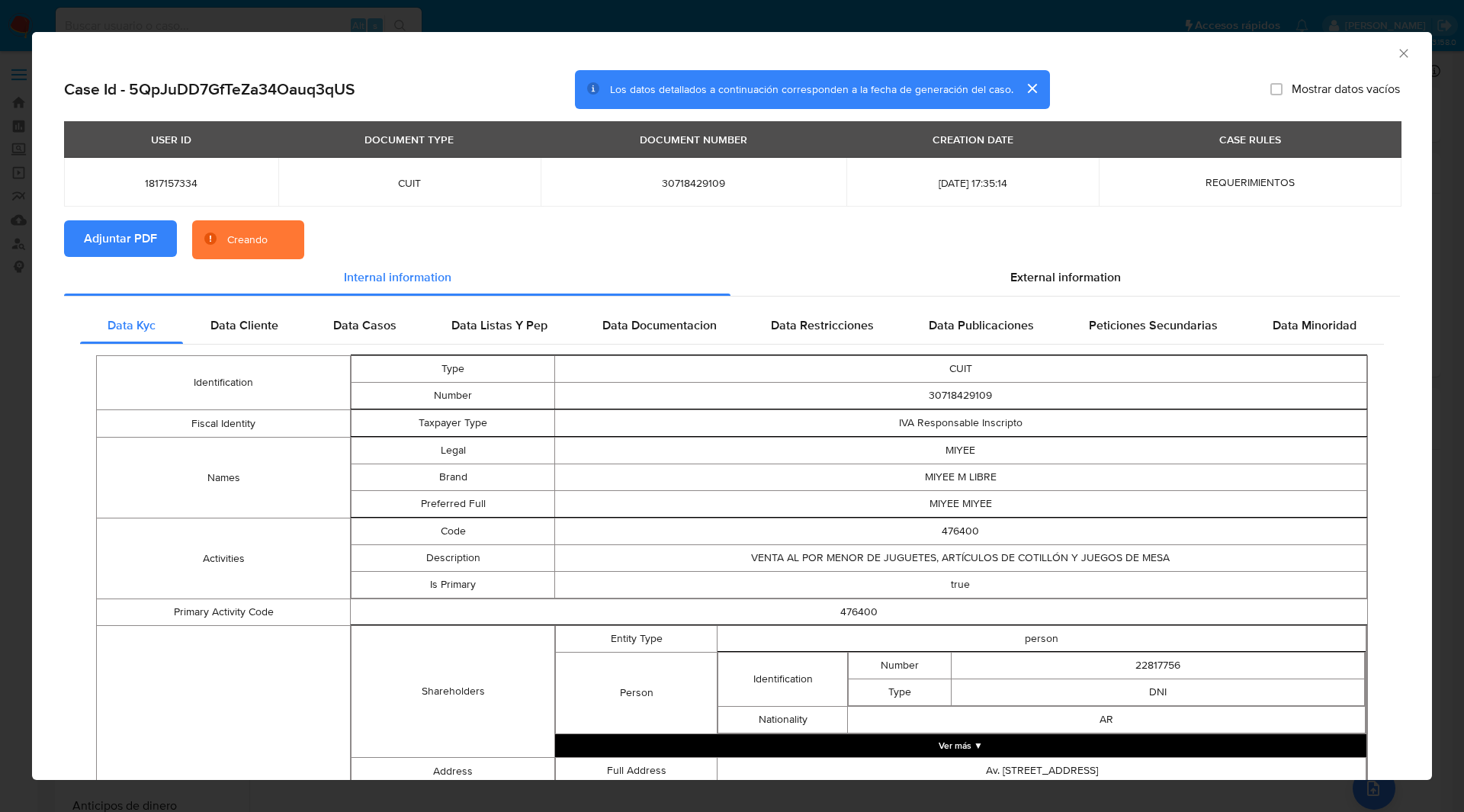
click at [437, 240] on section "Adjuntar PDF Creando" at bounding box center [732, 240] width 1335 height 40
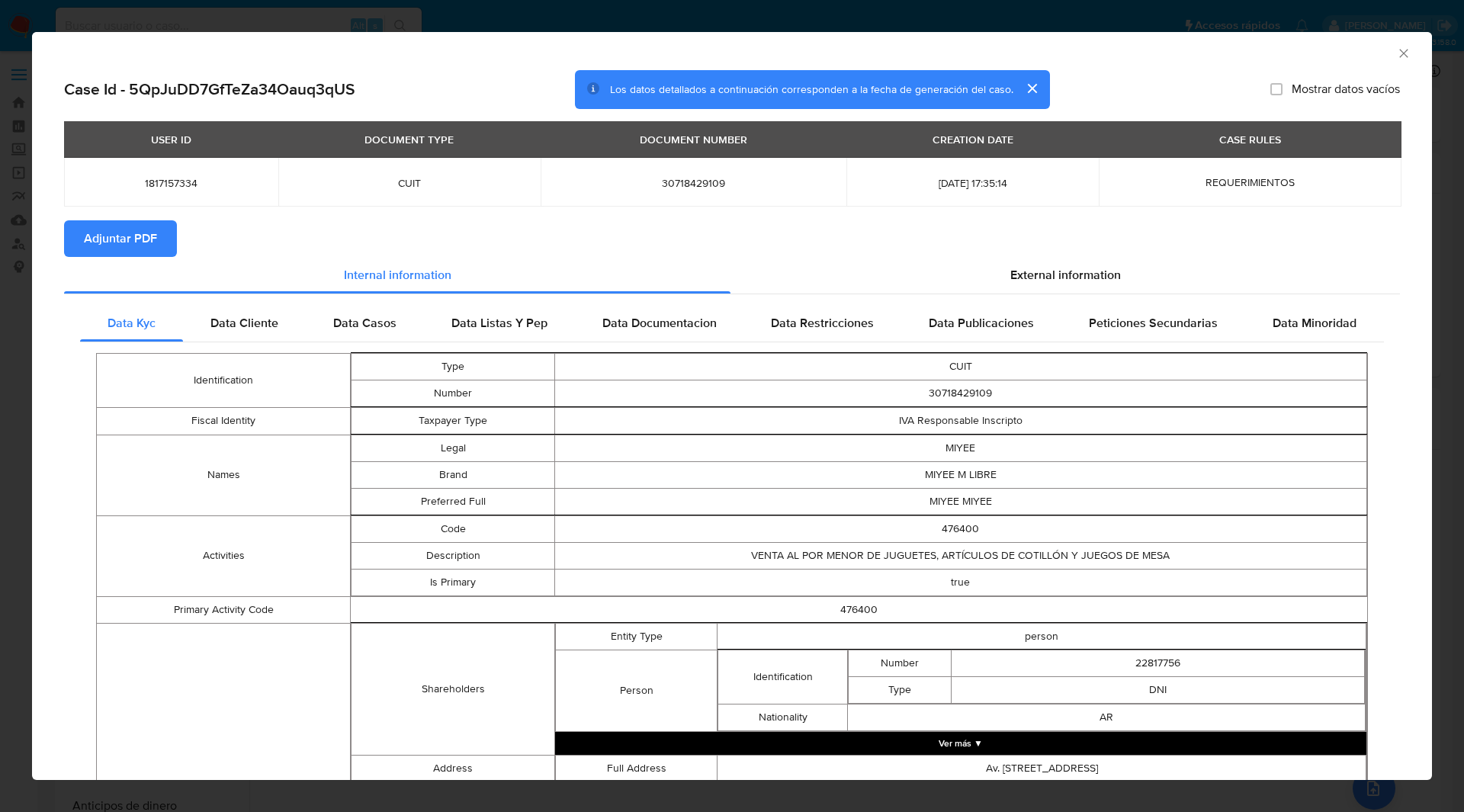
click at [1399, 53] on icon "Cerrar ventana" at bounding box center [1403, 53] width 15 height 15
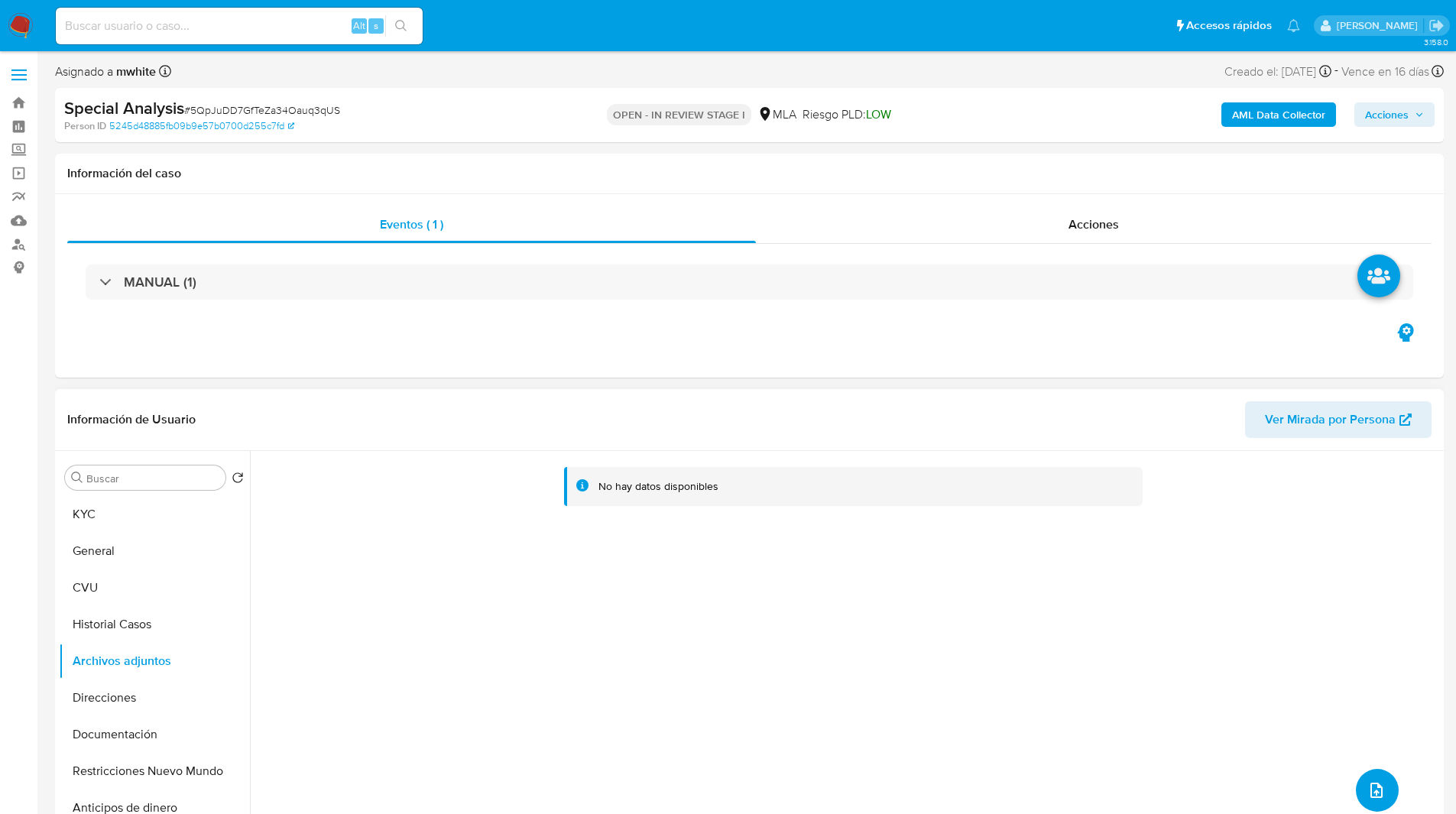
click at [1368, 787] on span "upload-file" at bounding box center [1377, 790] width 18 height 18
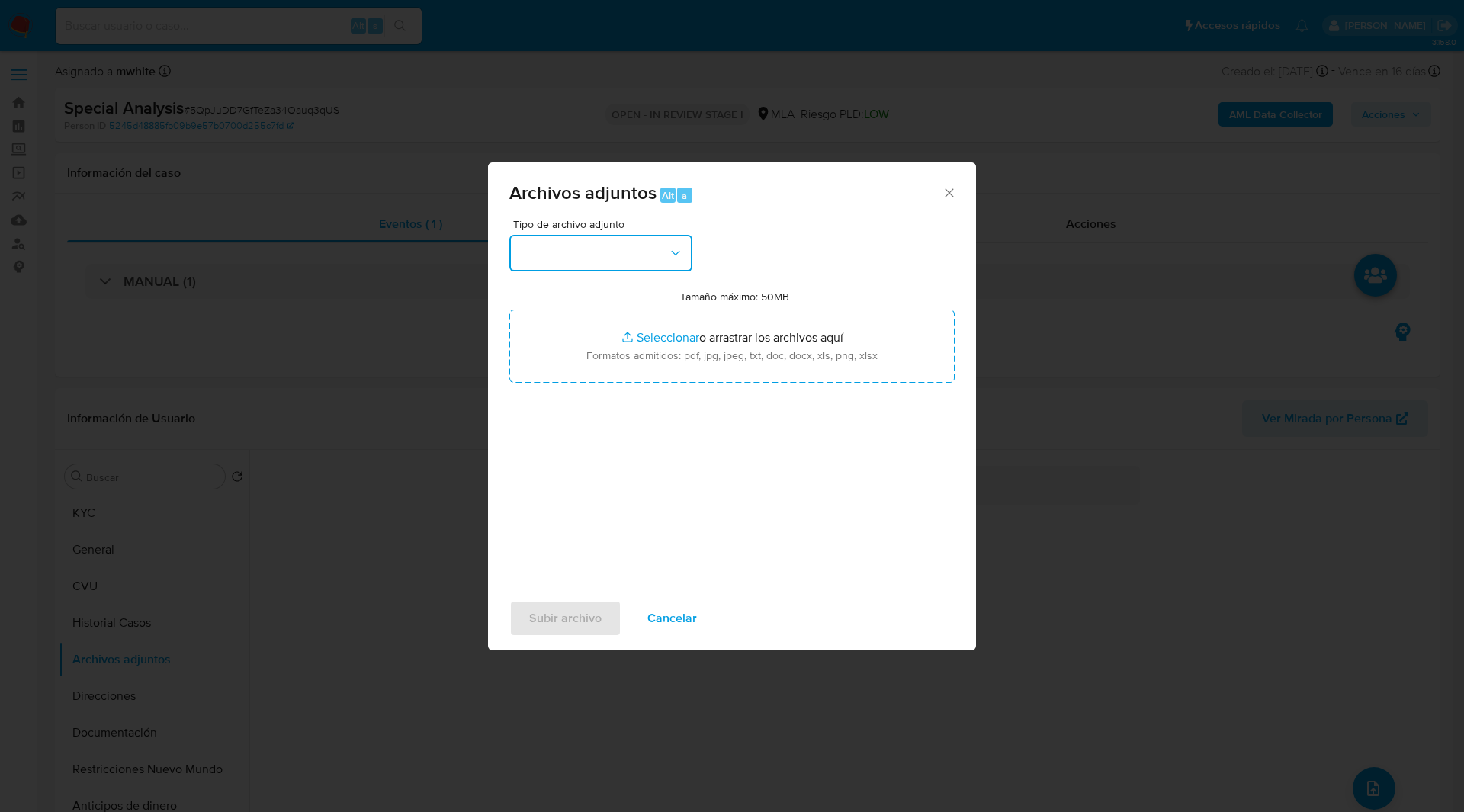
click at [599, 258] on button "button" at bounding box center [601, 252] width 183 height 37
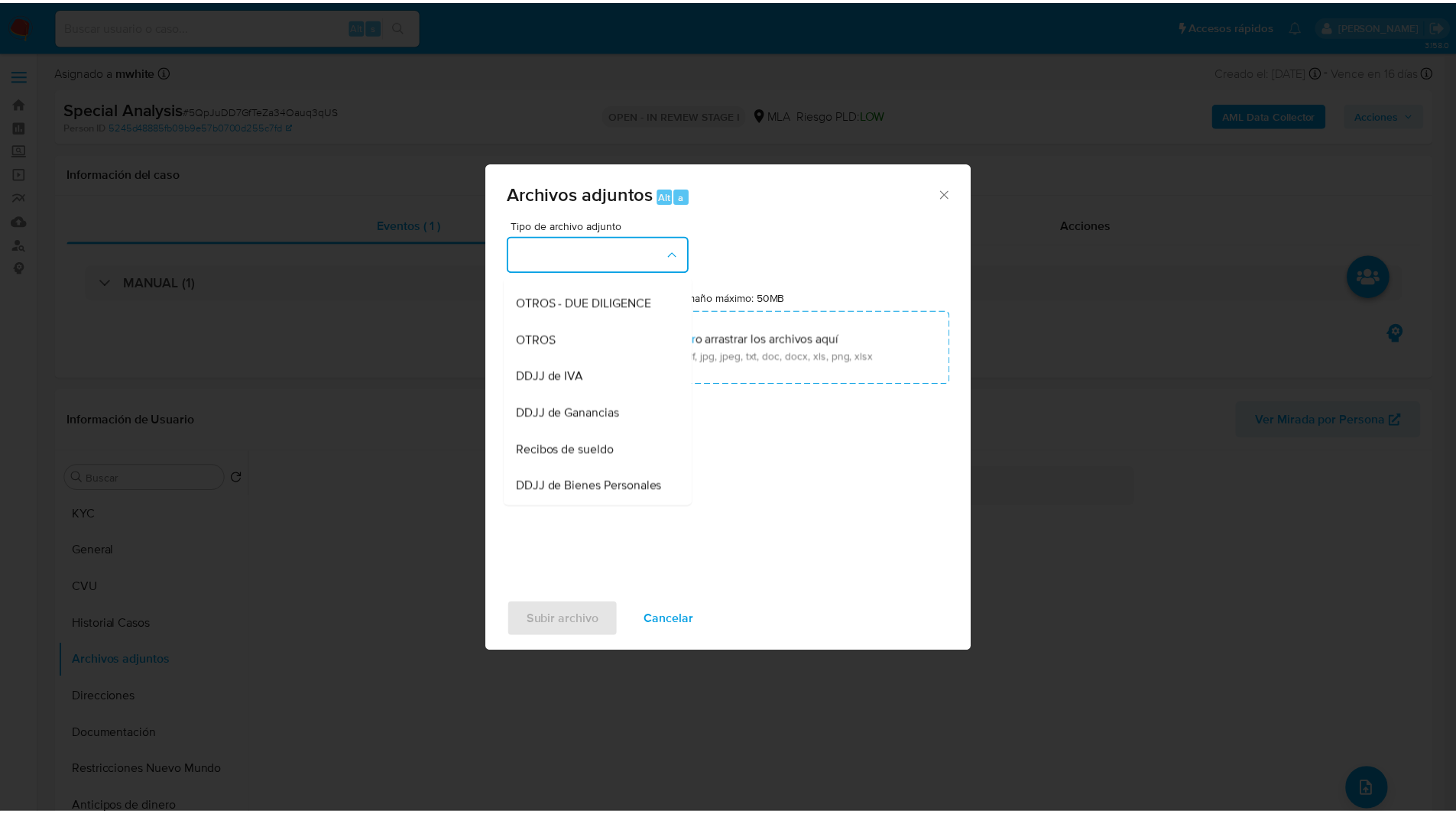
scroll to position [249, 0]
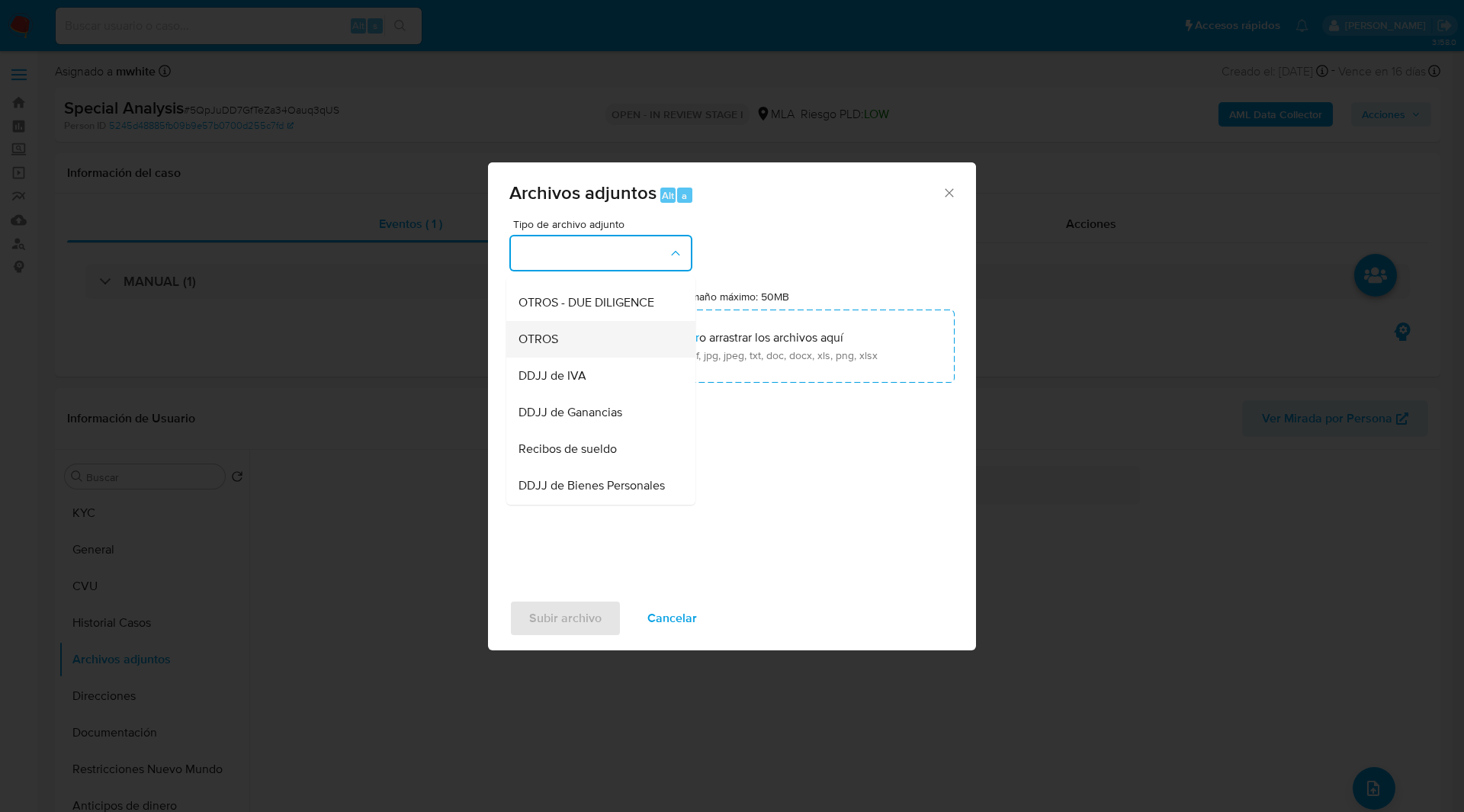
click at [571, 357] on div "OTROS" at bounding box center [596, 339] width 155 height 37
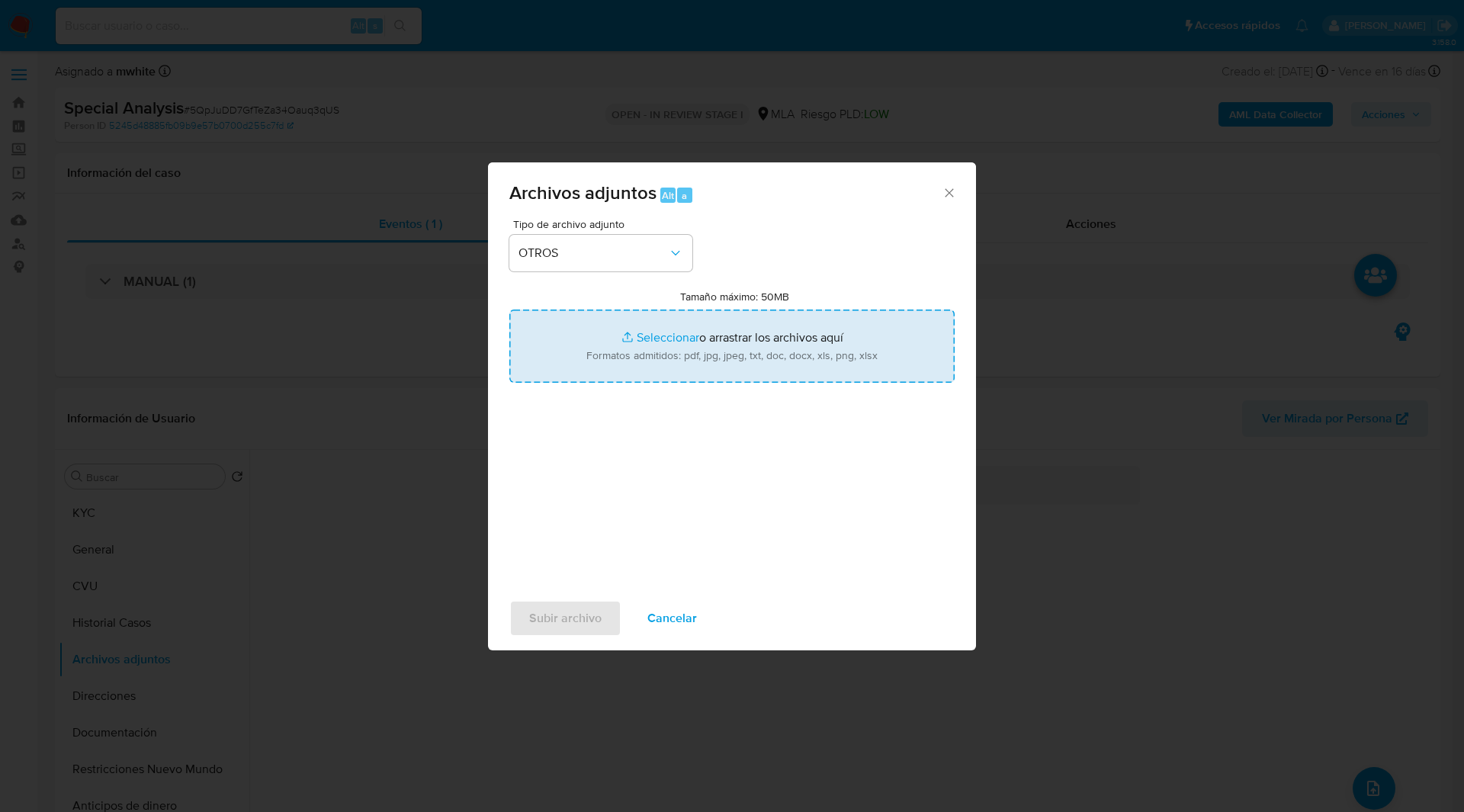
type input "C:\fakepath\Movimientos-1817157334.xlsx"
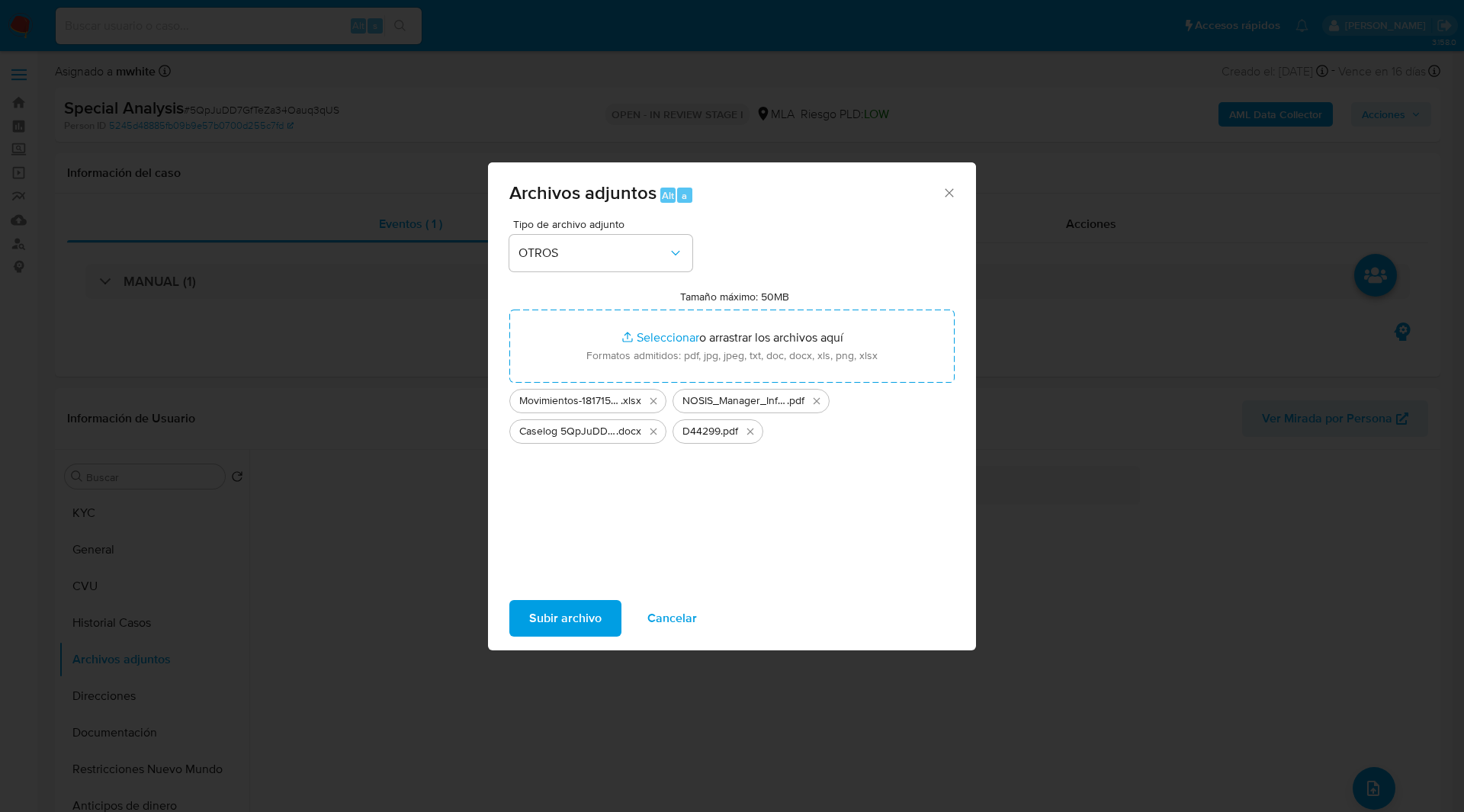
click at [558, 603] on span "Subir archivo" at bounding box center [565, 617] width 73 height 33
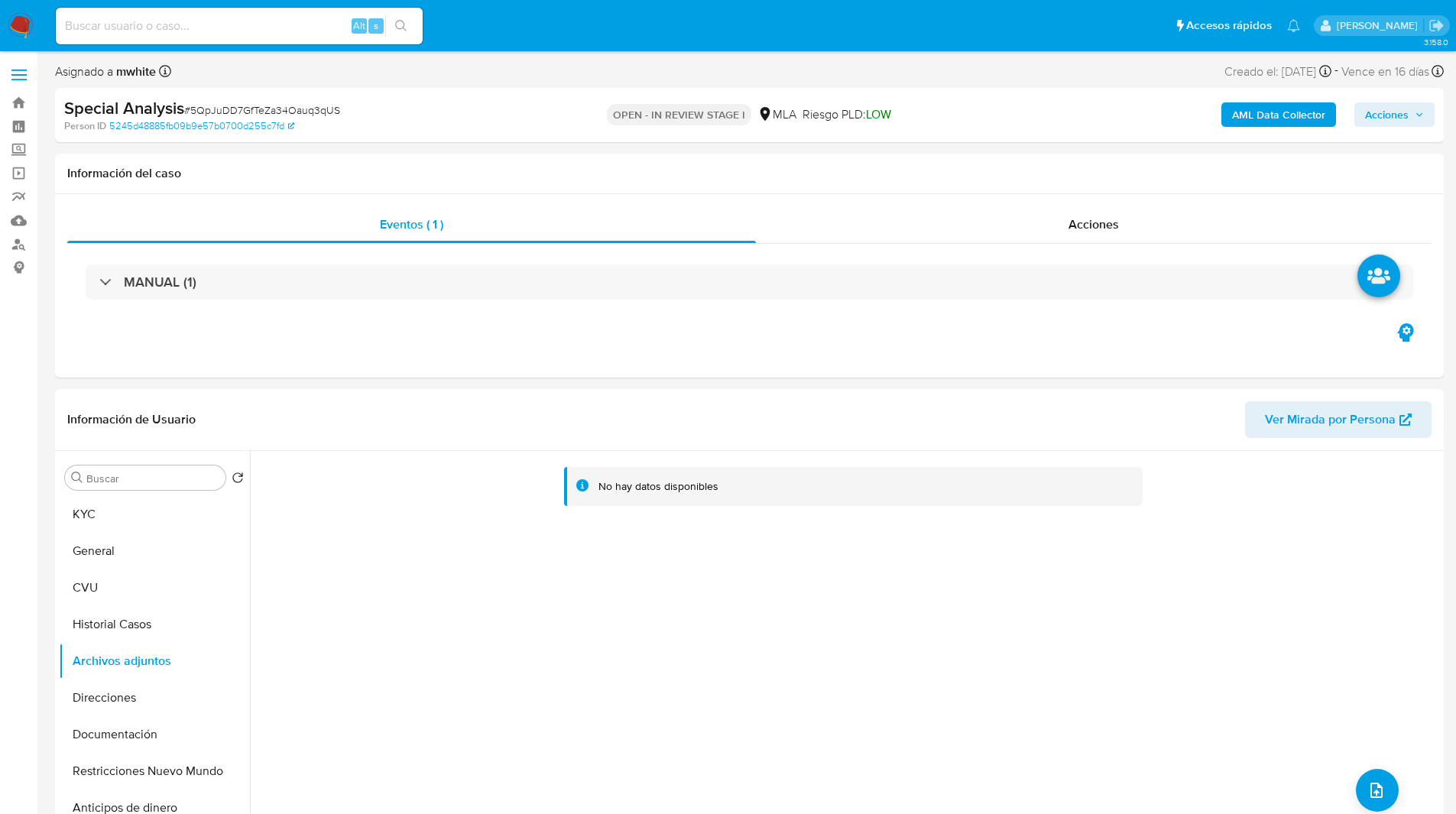
click at [1386, 105] on span "Acciones" at bounding box center [1387, 114] width 43 height 24
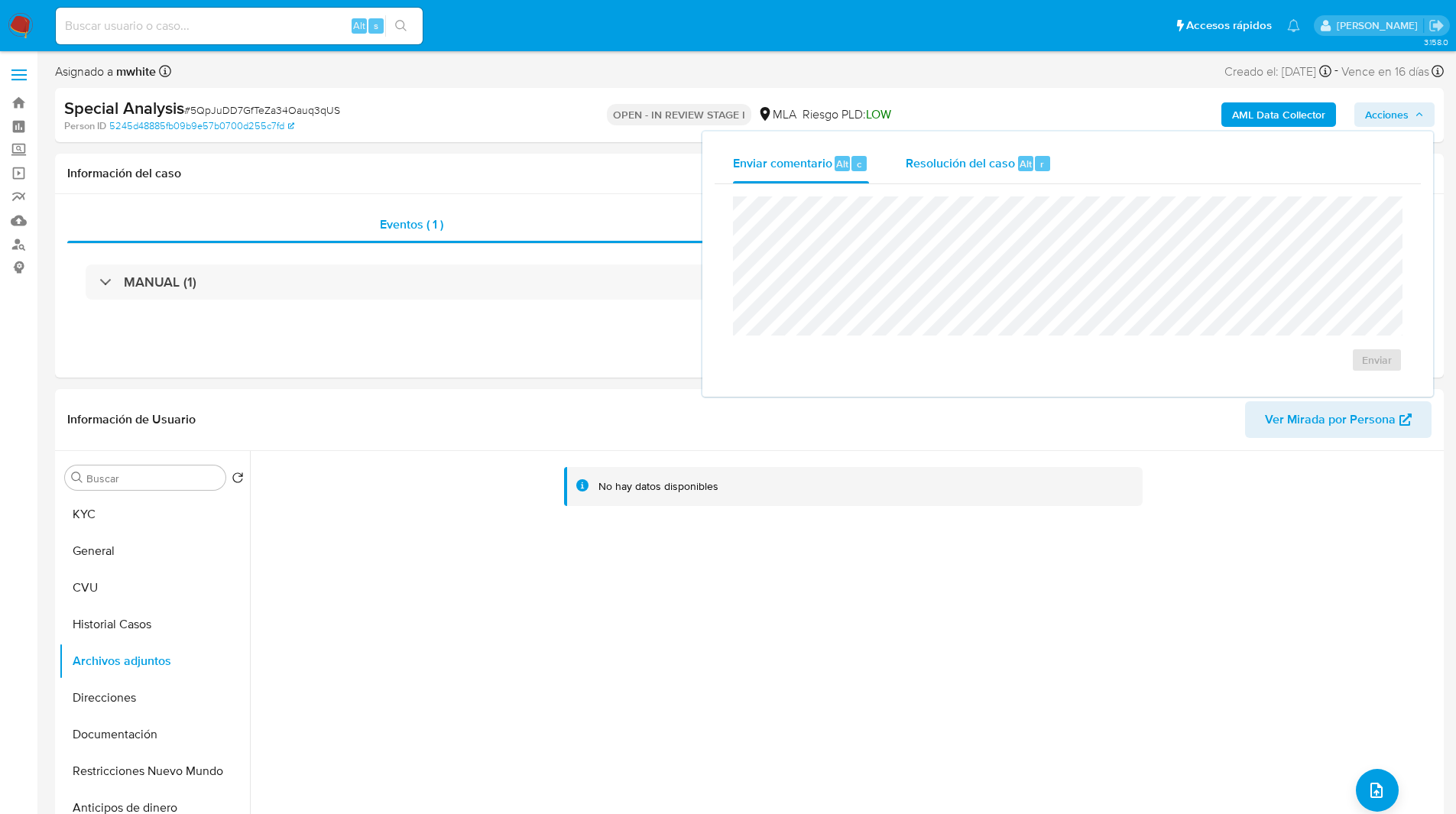
click at [1024, 157] on span "Alt" at bounding box center [1026, 164] width 13 height 14
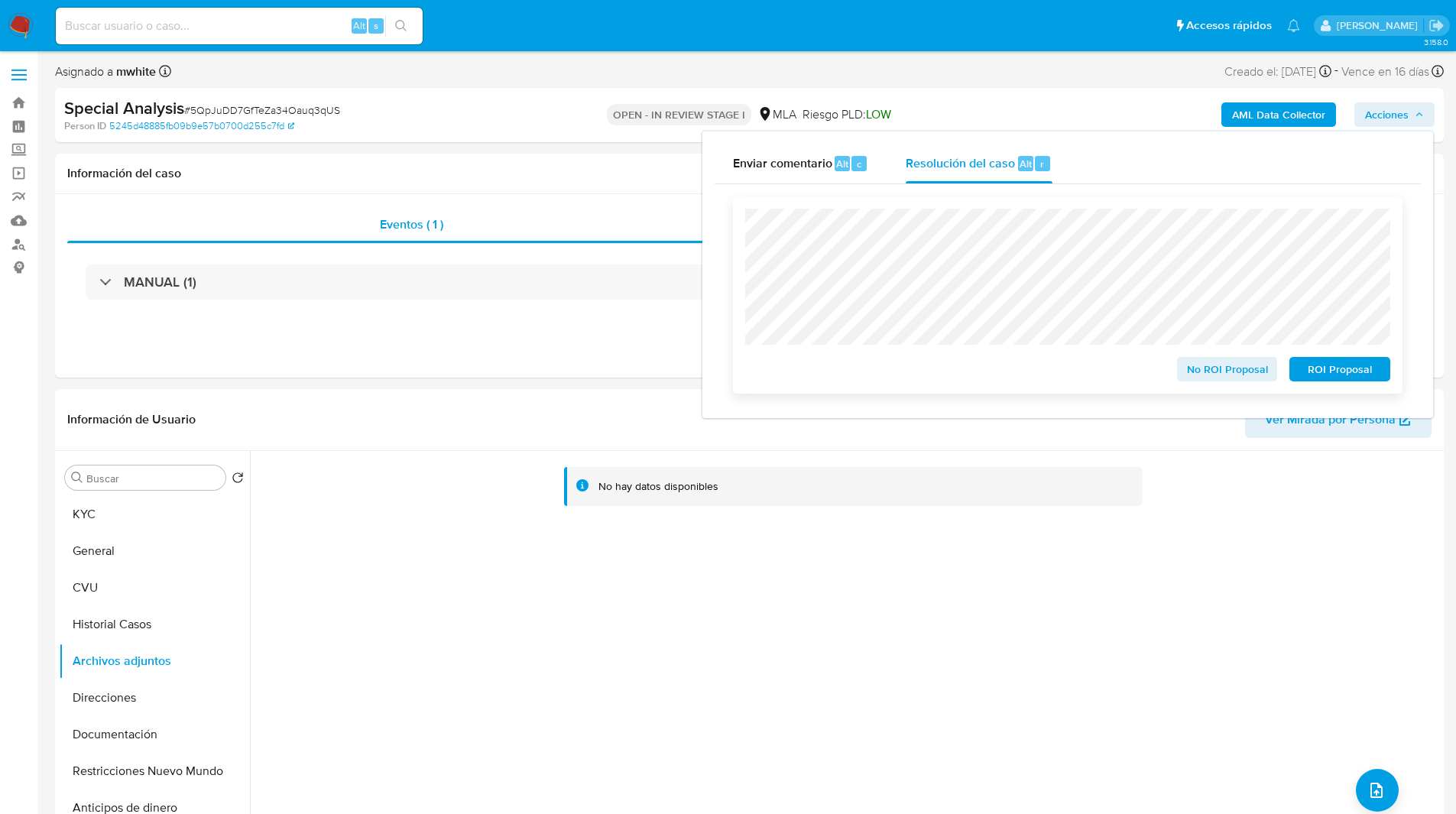
click at [1191, 374] on span "No ROI Proposal" at bounding box center [1227, 369] width 79 height 22
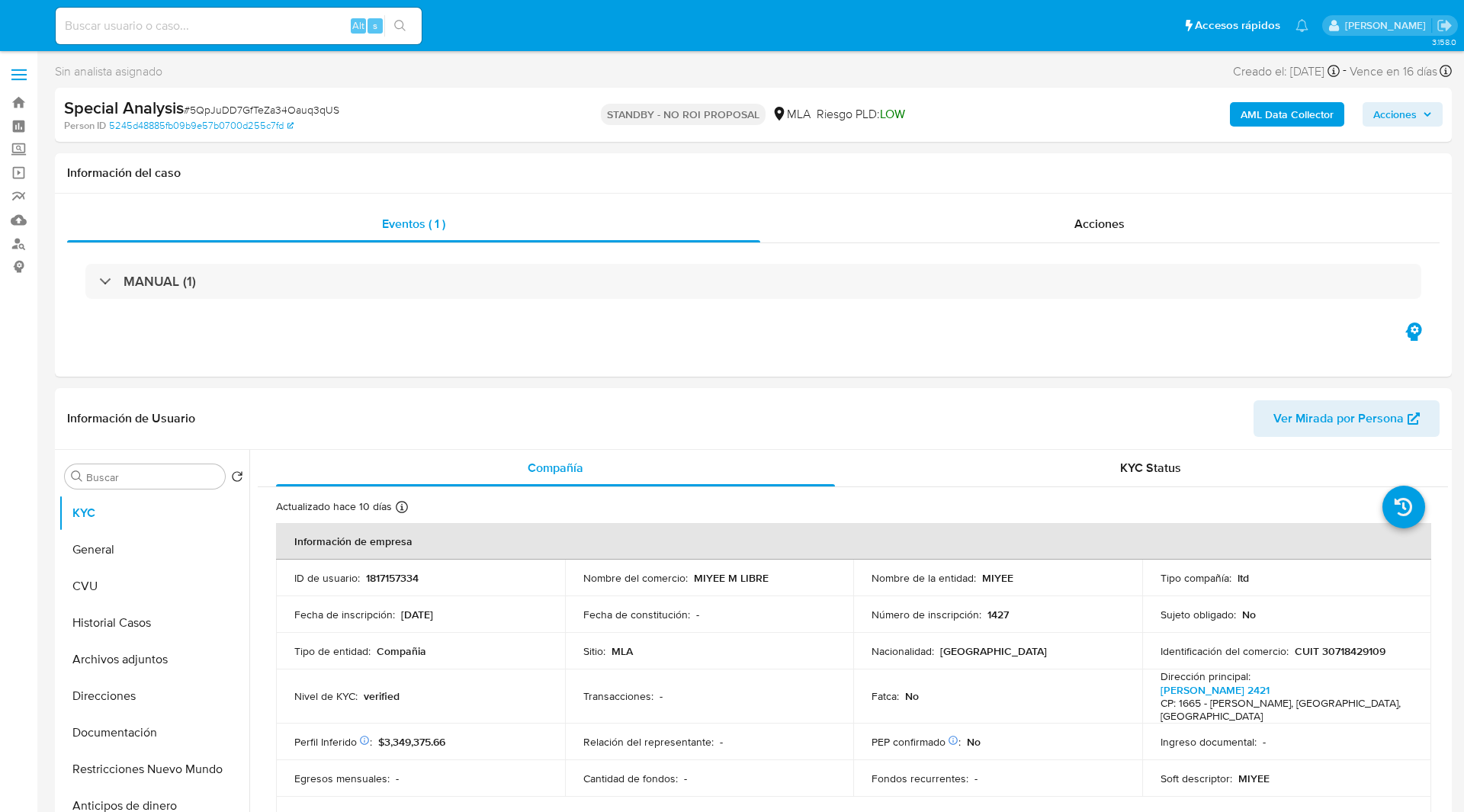
select select "10"
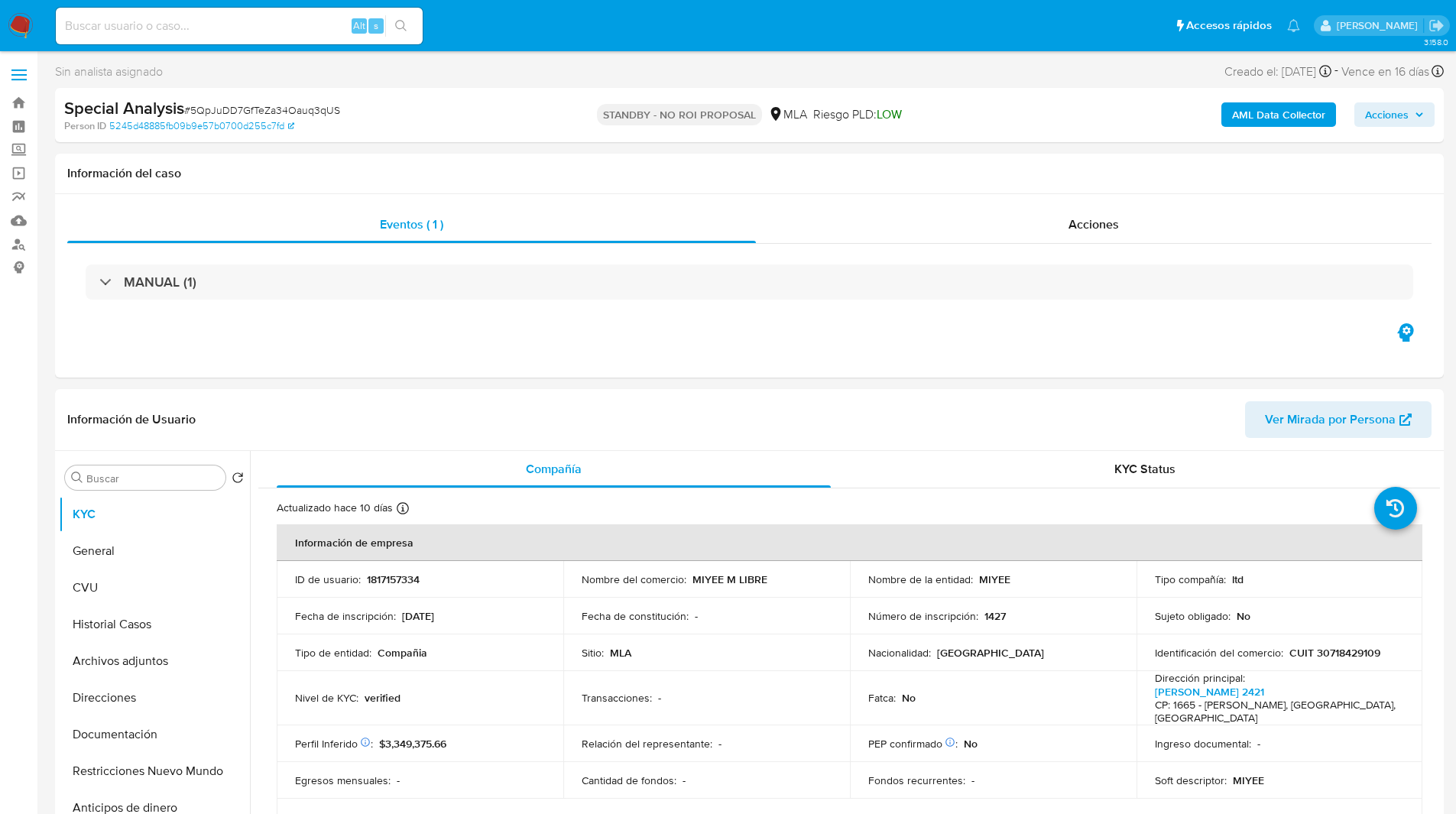
click at [240, 16] on input at bounding box center [239, 26] width 367 height 20
paste input "7cj3baKDHQdcXQ4S2S2EwPkP"
type input "7cj3baKDHQdcXQ4S2S2EwPkP"
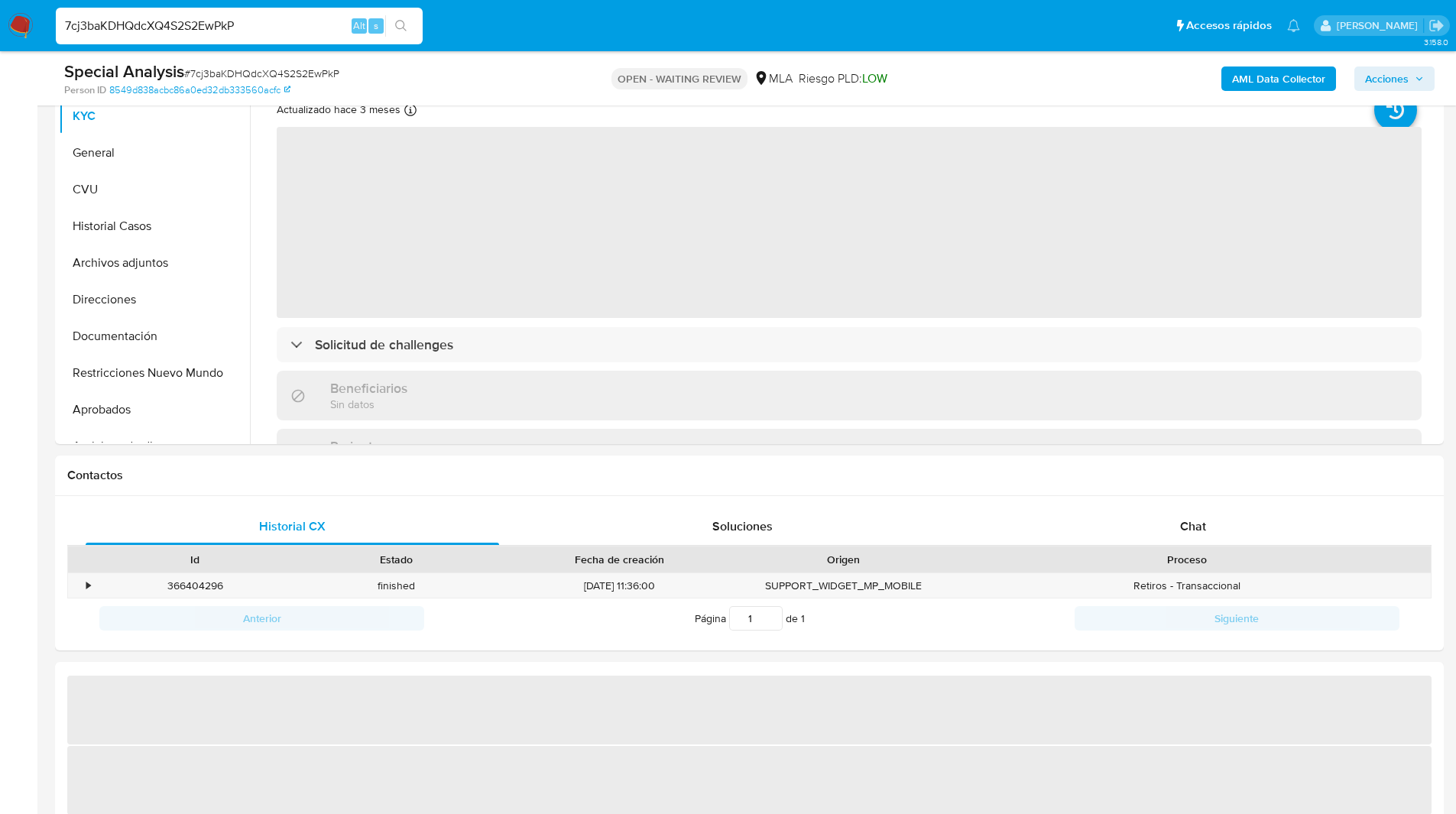
scroll to position [345, 0]
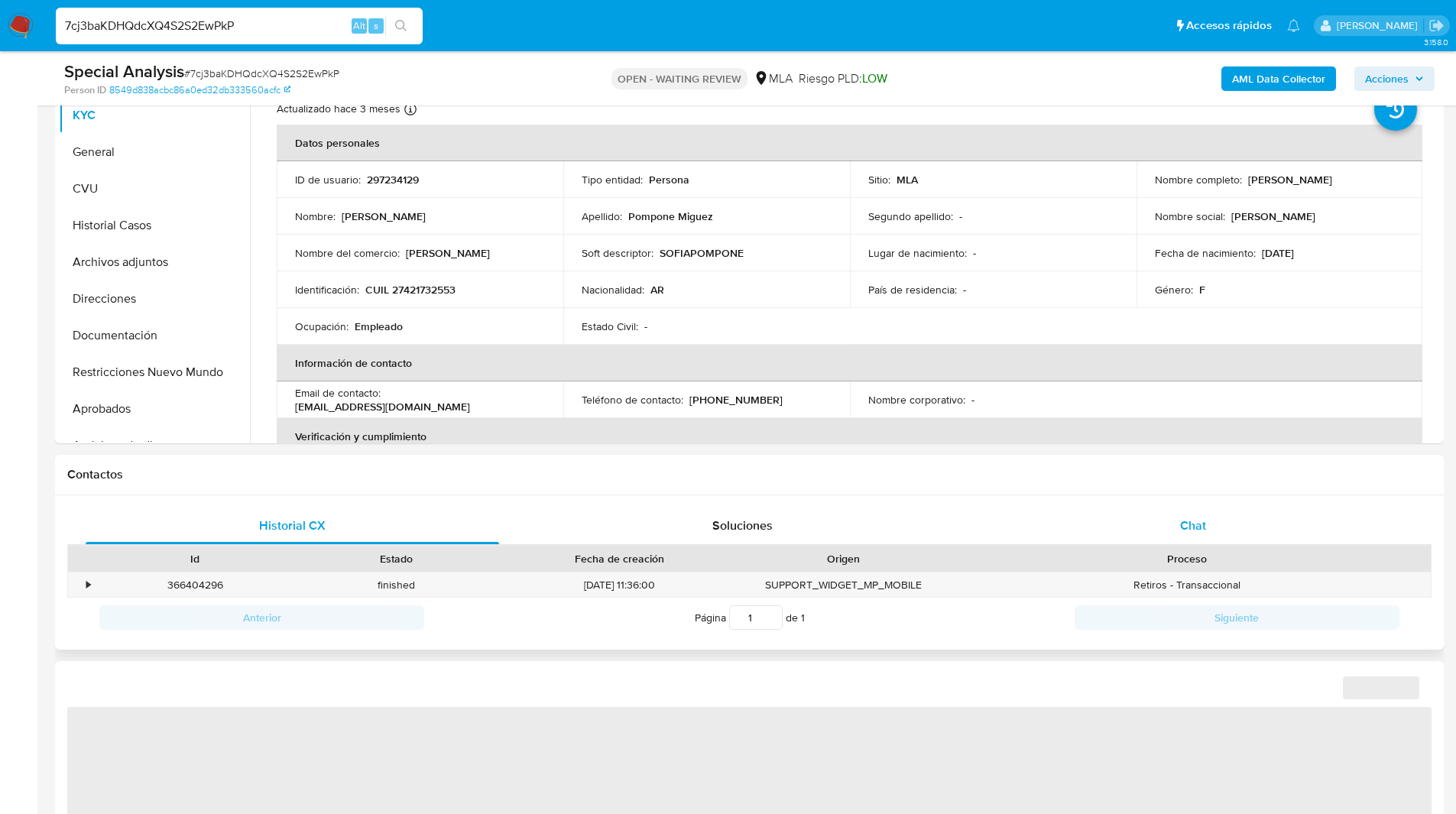
click at [1126, 525] on div "Chat" at bounding box center [1192, 525] width 414 height 37
select select "10"
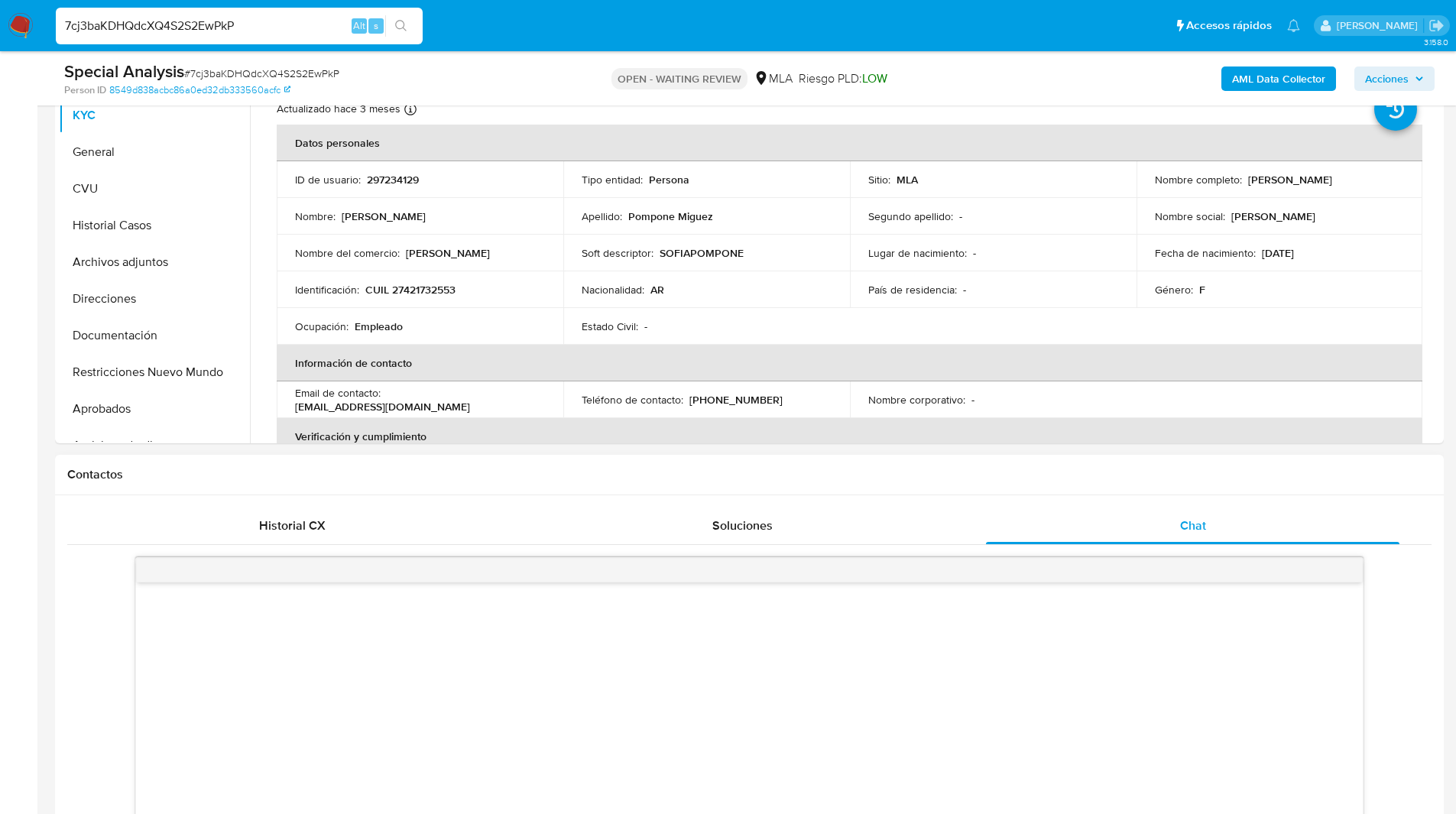
click at [922, 477] on h1 "Contactos" at bounding box center [750, 474] width 1364 height 15
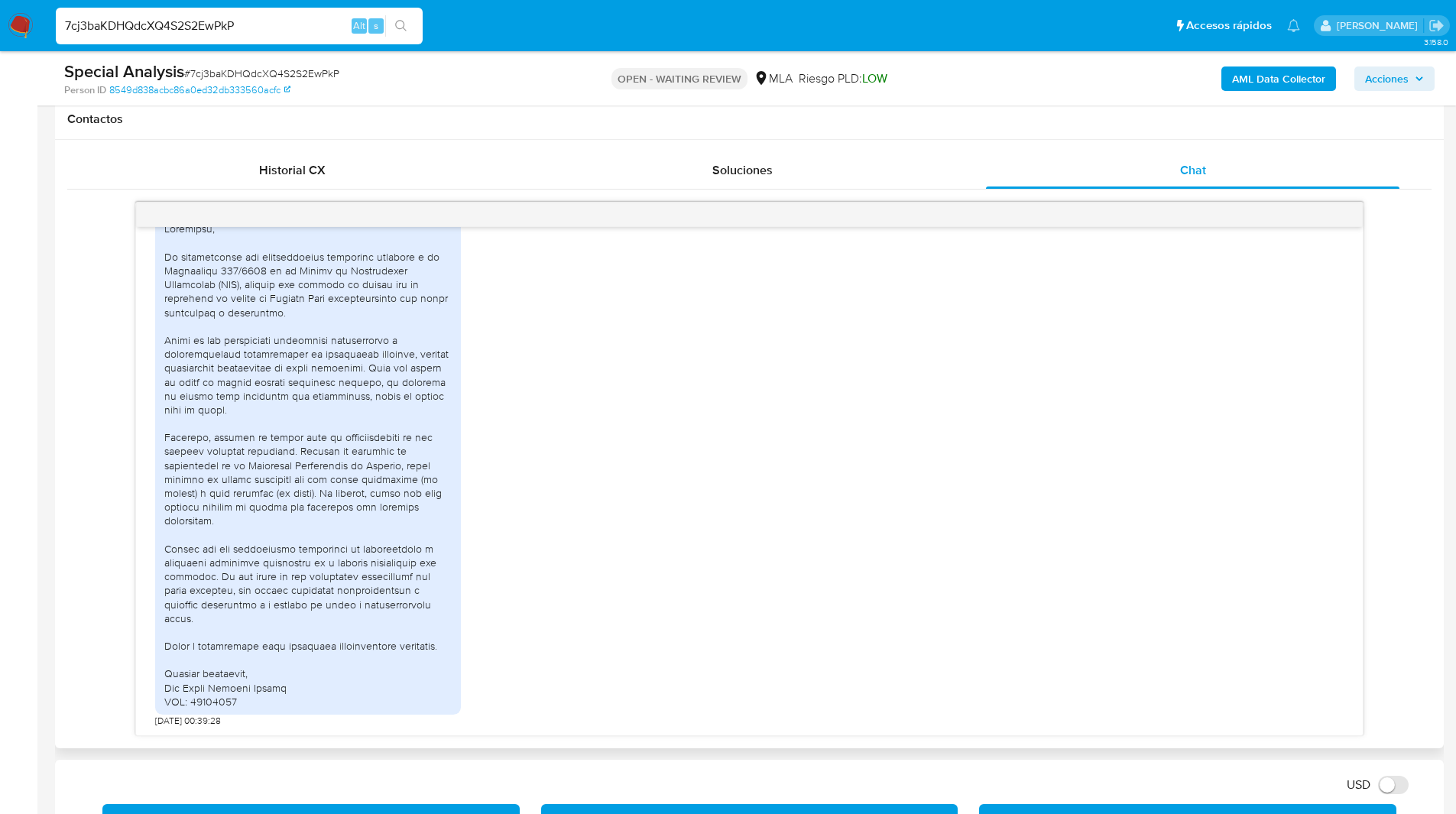
scroll to position [603, 0]
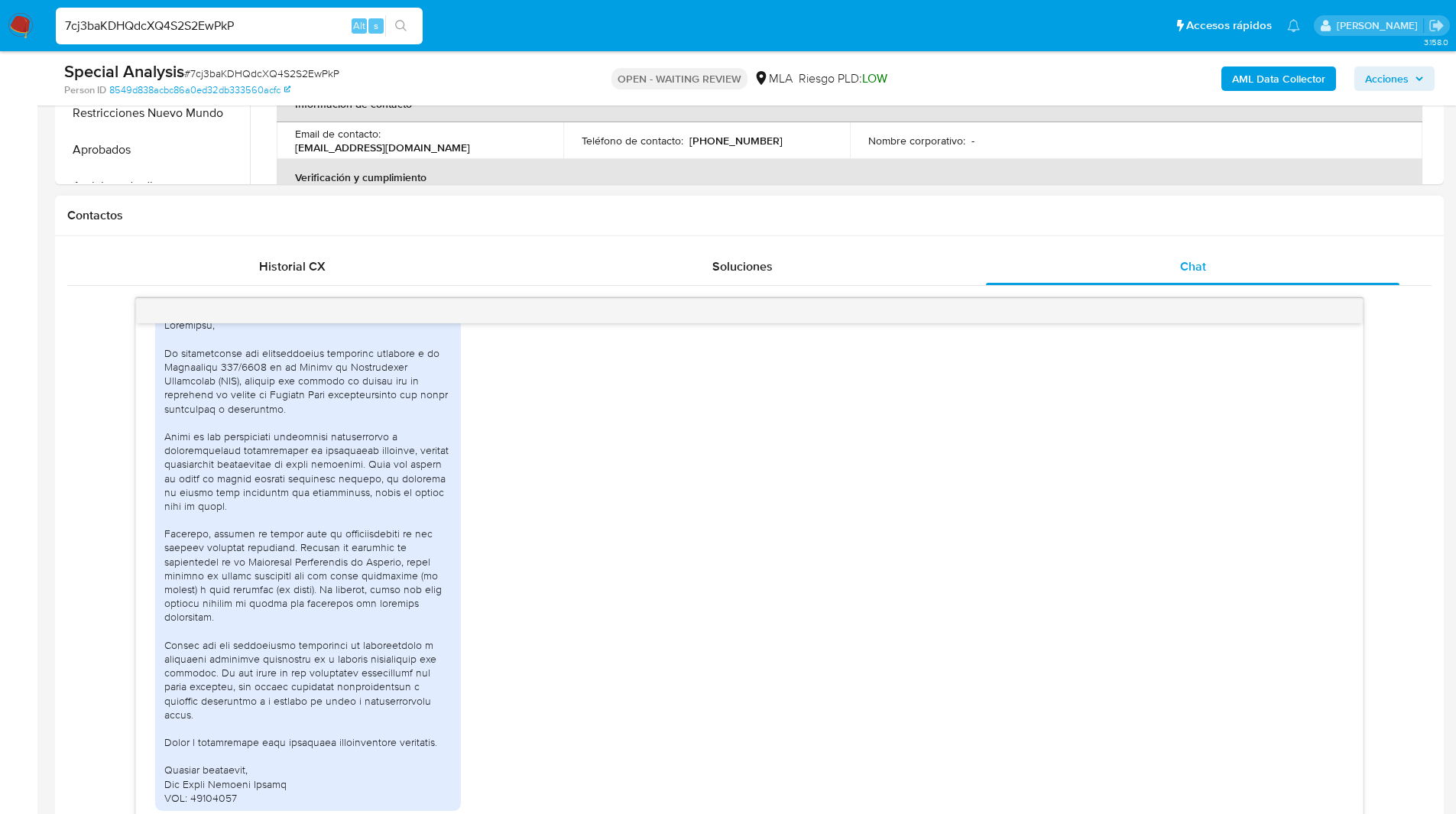
click at [123, 391] on div "03/07/2025 19:10:31 04/07/2025 00:39:28" at bounding box center [750, 565] width 1364 height 534
click at [103, 411] on div "03/07/2025 19:10:31 04/07/2025 00:39:28" at bounding box center [750, 565] width 1364 height 534
click at [874, 210] on h1 "Contactos" at bounding box center [750, 215] width 1364 height 15
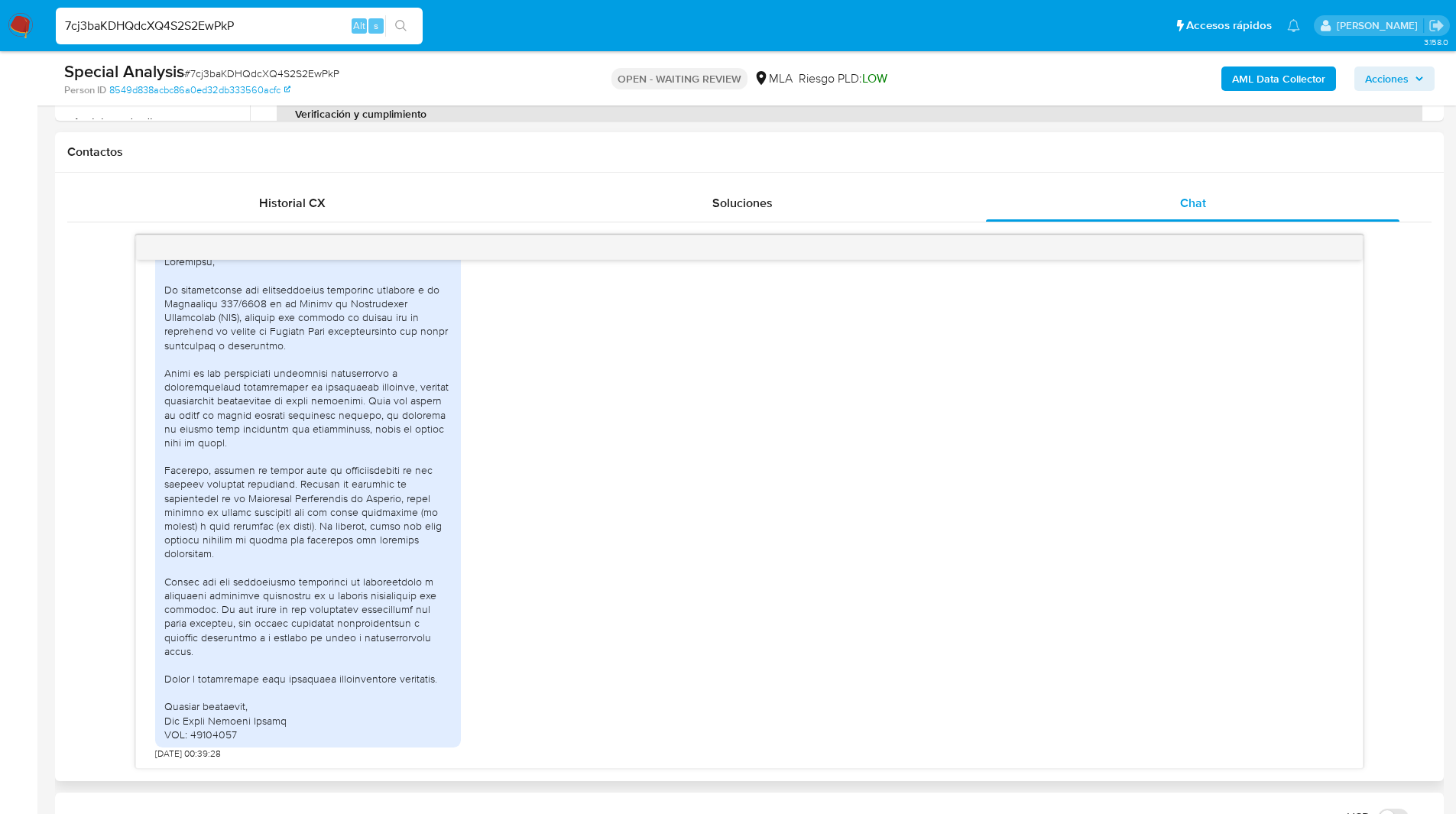
scroll to position [667, 0]
click at [947, 138] on div "Contactos" at bounding box center [749, 151] width 1388 height 41
click at [804, 38] on ul "Pausado Ver notificaciones 7cj3baKDHQdcXQ4S2S2EwPkP Alt s Accesos rápidos Presi…" at bounding box center [678, 25] width 1260 height 38
click at [17, 27] on img at bounding box center [20, 25] width 26 height 26
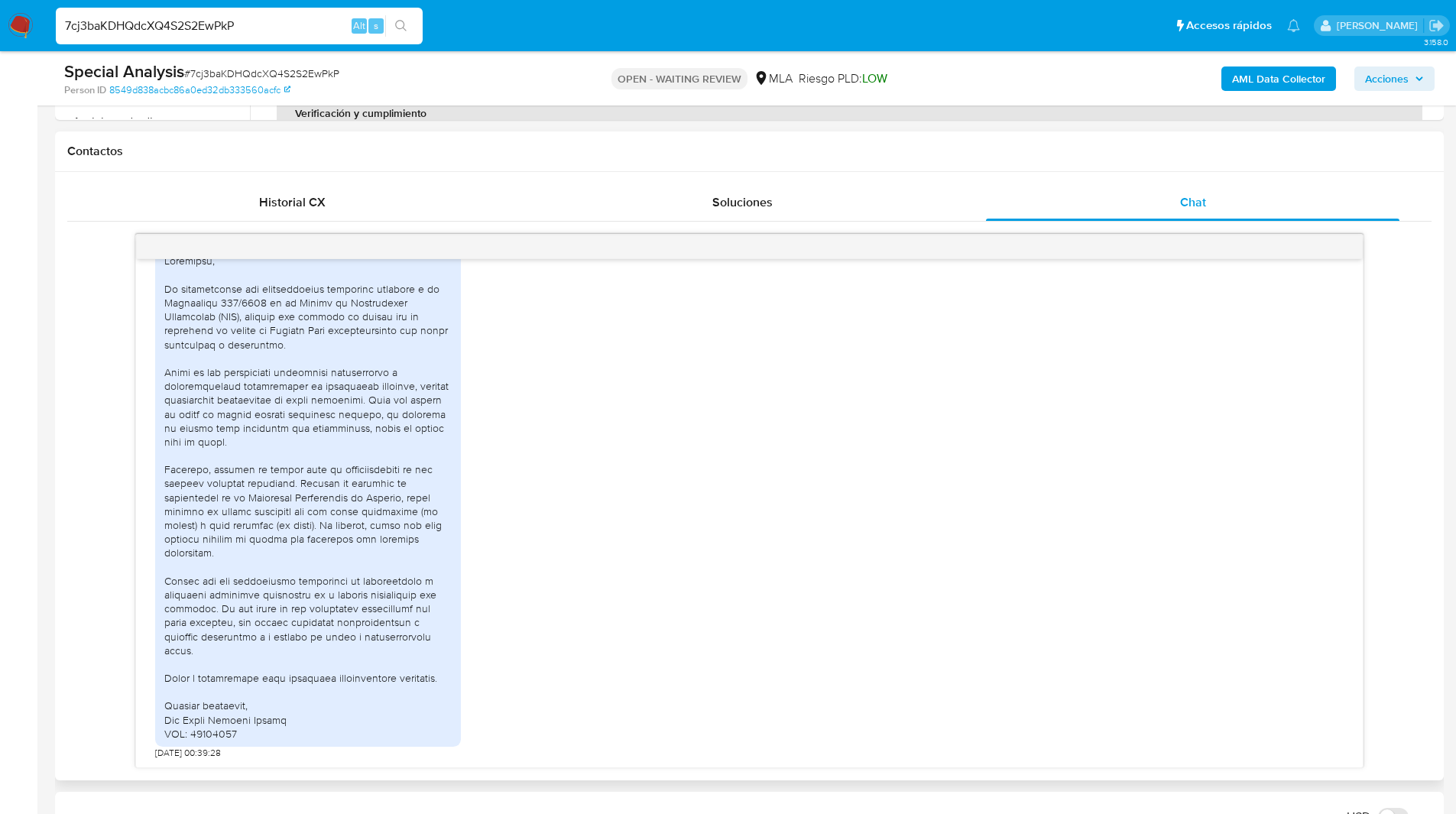
click at [534, 139] on div "Contactos" at bounding box center [749, 151] width 1388 height 41
click at [505, 151] on h1 "Contactos" at bounding box center [750, 150] width 1364 height 15
click at [126, 457] on div "03/07/2025 19:10:31 04/07/2025 00:39:28" at bounding box center [750, 496] width 1364 height 534
click at [778, 133] on div "Contactos" at bounding box center [749, 148] width 1388 height 41
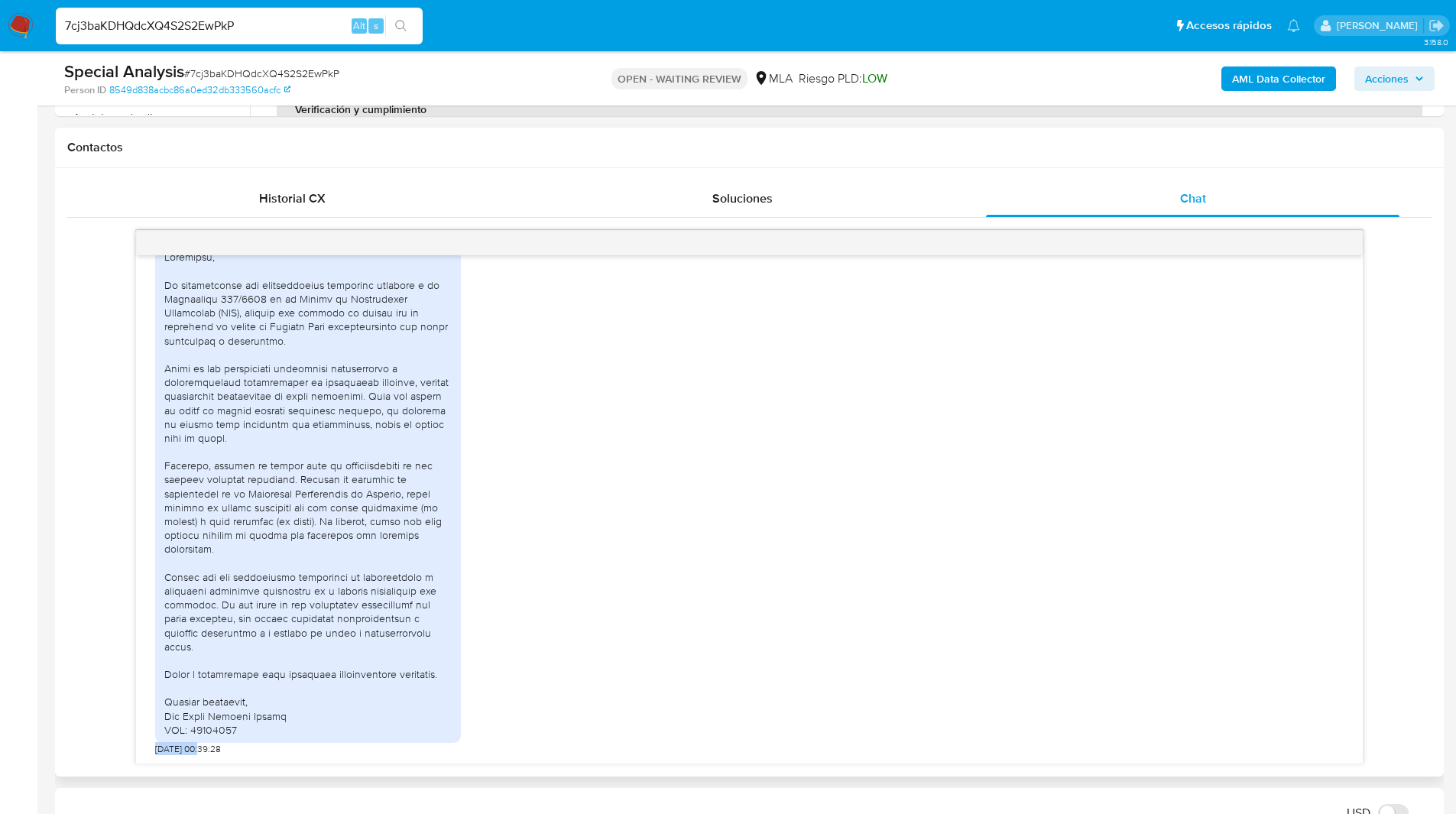
drag, startPoint x: 201, startPoint y: 748, endPoint x: 142, endPoint y: 750, distance: 59.0
click at [142, 750] on div "03/07/2025 19:10:31 04/07/2025 00:39:28" at bounding box center [750, 509] width 1227 height 508
copy span "04/07/2025"
click at [835, 507] on div "04/07/2025 00:39:28" at bounding box center [749, 495] width 1188 height 519
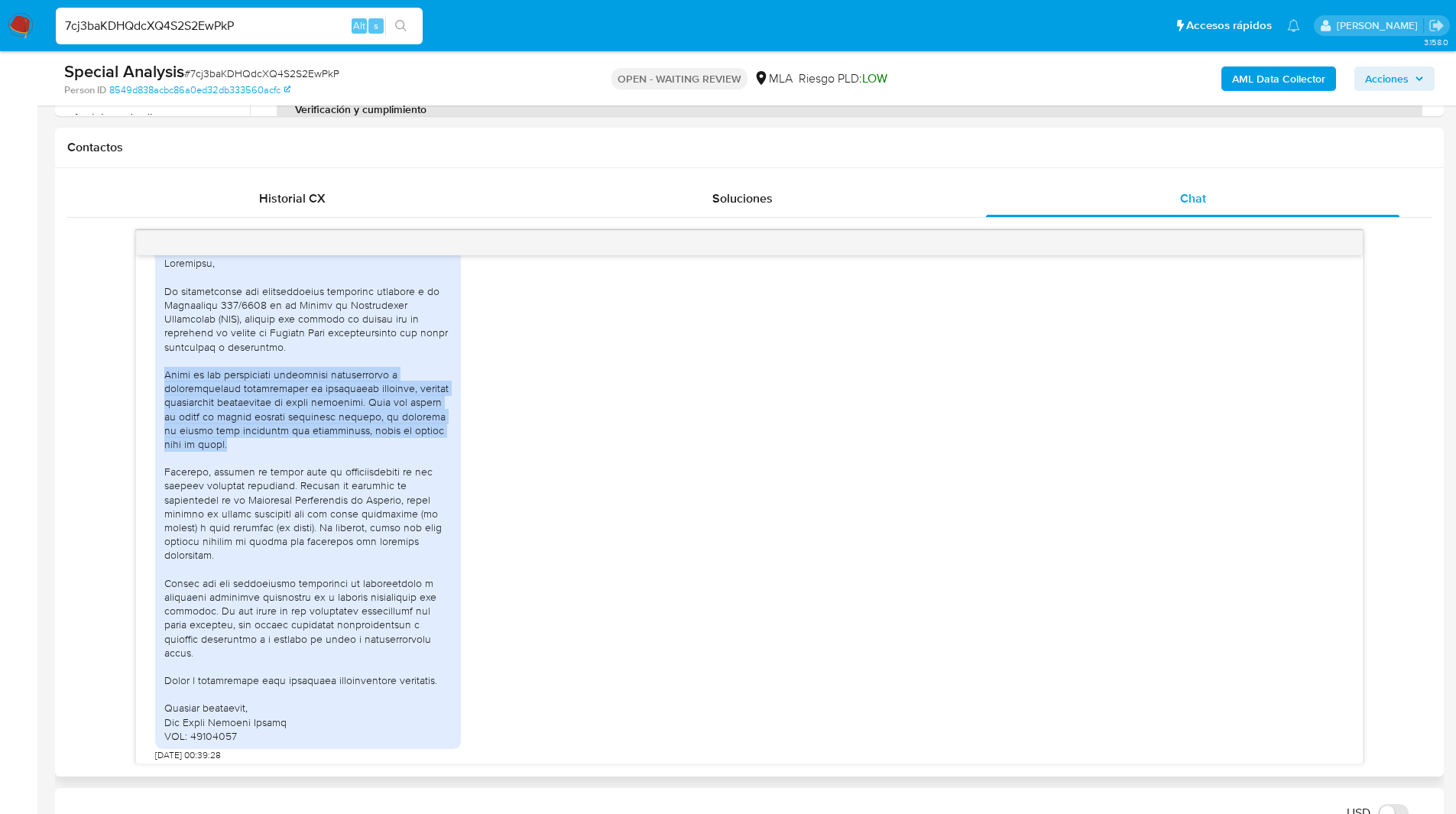
drag, startPoint x: 163, startPoint y: 402, endPoint x: 296, endPoint y: 472, distance: 150.3
click at [296, 472] on div at bounding box center [307, 499] width 305 height 499
copy div "Parte de los movimientos realizados corresponden a transferencias provenientes …"
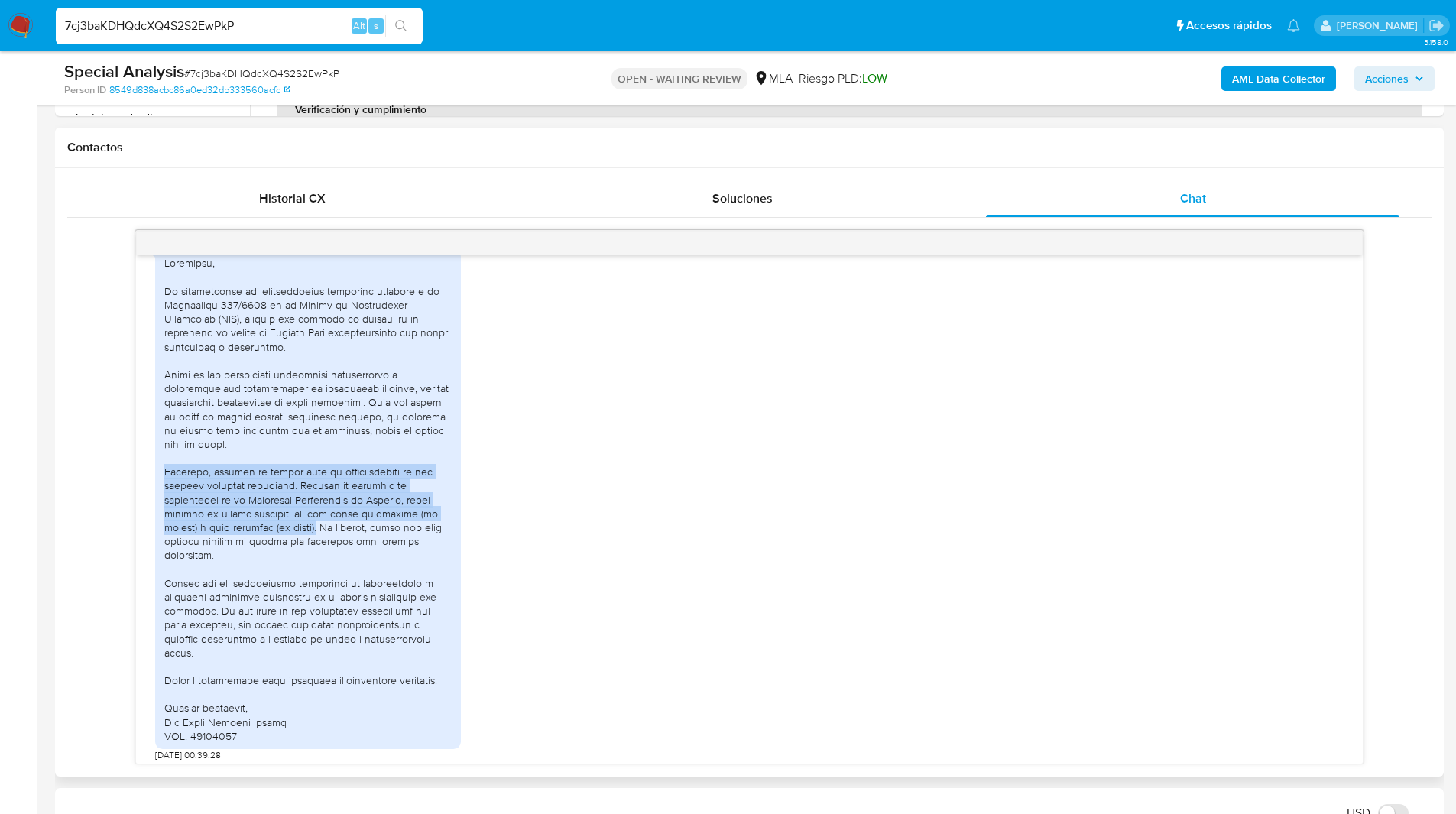
drag, startPoint x: 163, startPoint y: 496, endPoint x: 317, endPoint y: 554, distance: 164.6
click at [317, 554] on div at bounding box center [307, 499] width 305 height 499
copy div "Asimismo, utilizo la cuenta para la administración de mis propios ingresos labo…"
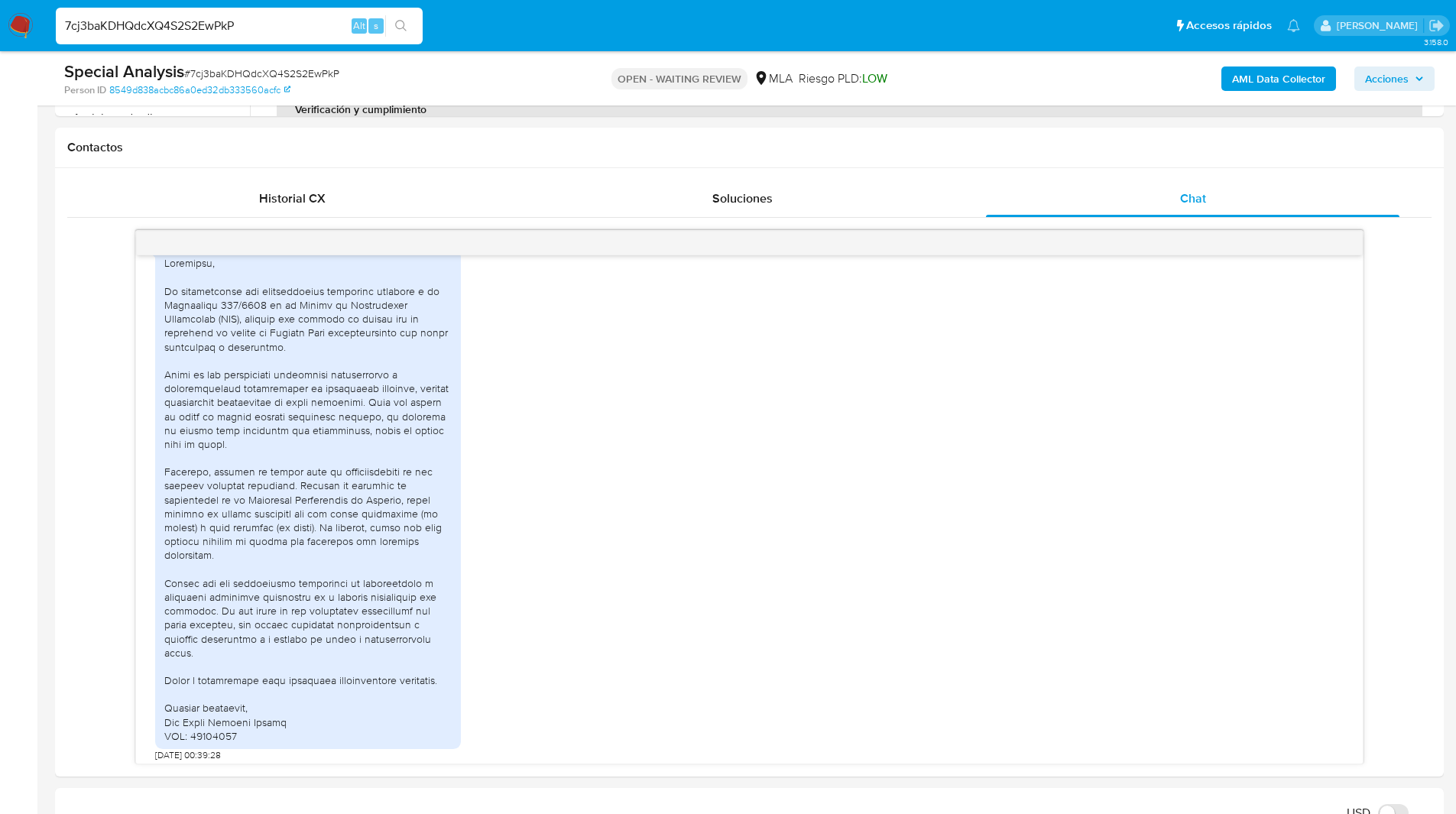
click at [778, 42] on ul "Pausado Ver notificaciones 7cj3baKDHQdcXQ4S2S2EwPkP Alt s Accesos rápidos Presi…" at bounding box center [678, 25] width 1260 height 38
click at [159, 23] on input "7cj3baKDHQdcXQ4S2S2EwPkP" at bounding box center [239, 26] width 367 height 20
click at [20, 24] on img at bounding box center [20, 25] width 26 height 26
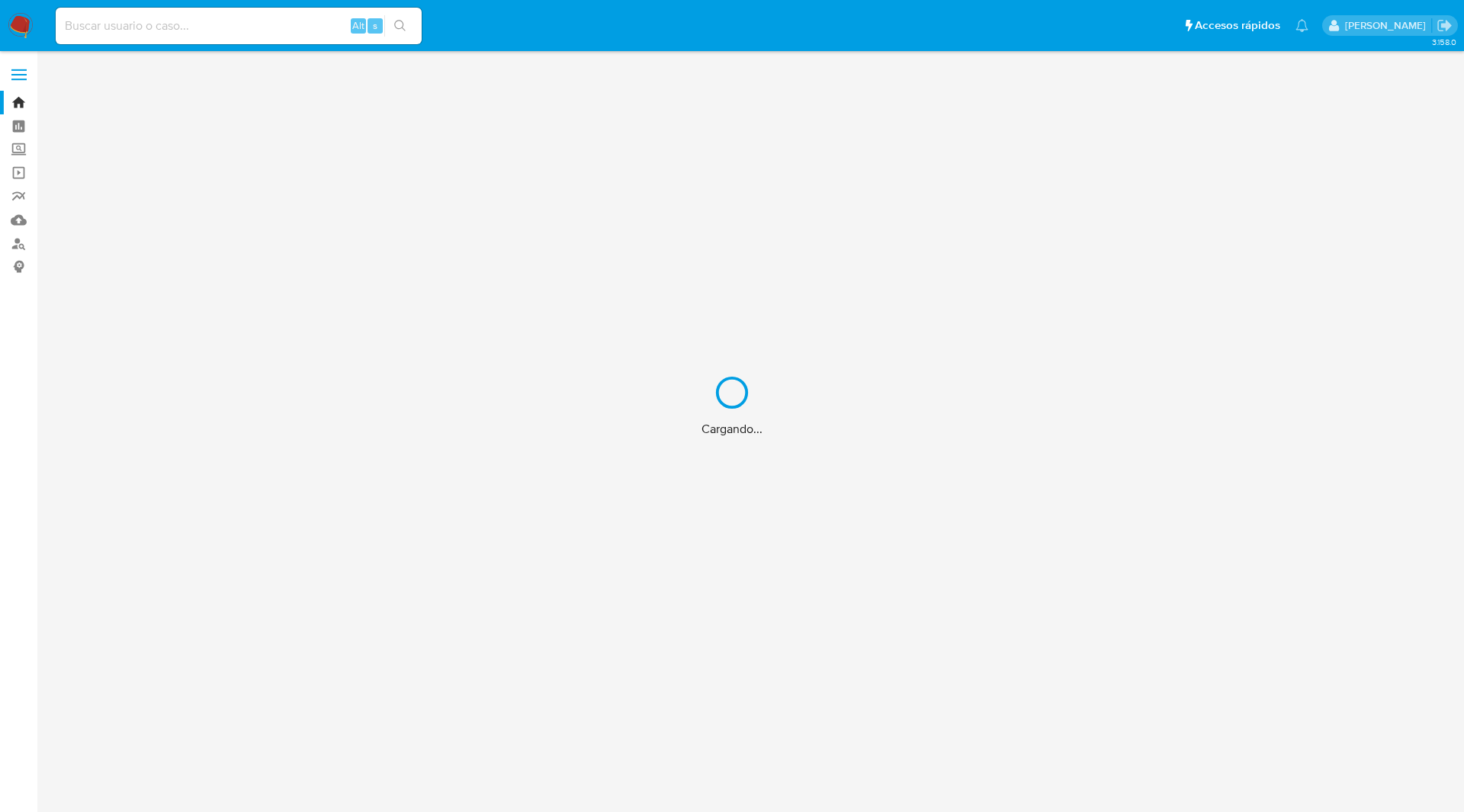
click at [224, 18] on div "Cargando..." at bounding box center [732, 406] width 1464 height 812
click at [237, 26] on div "Cargando..." at bounding box center [732, 406] width 1464 height 812
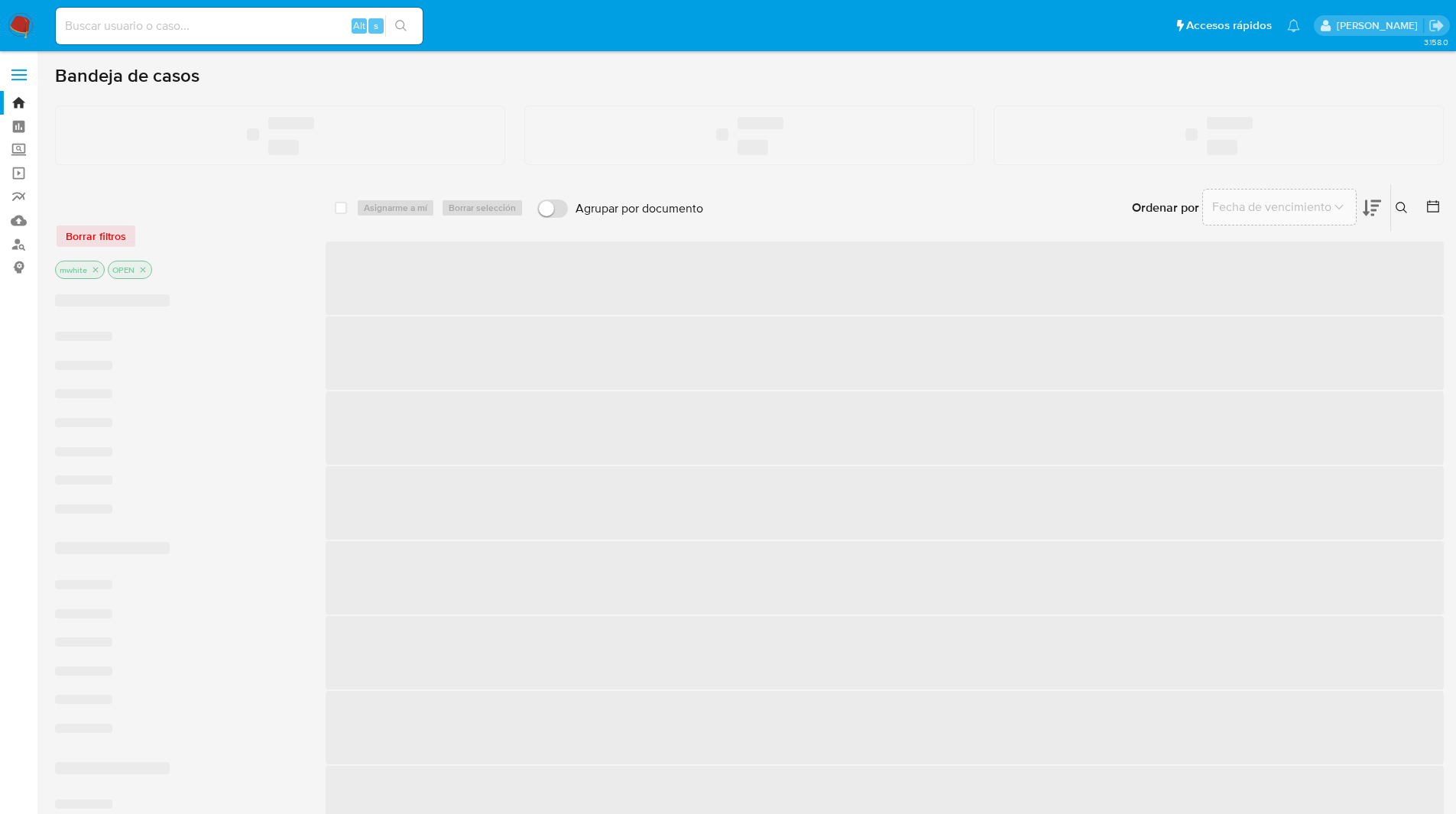
click at [245, 29] on input at bounding box center [239, 26] width 367 height 20
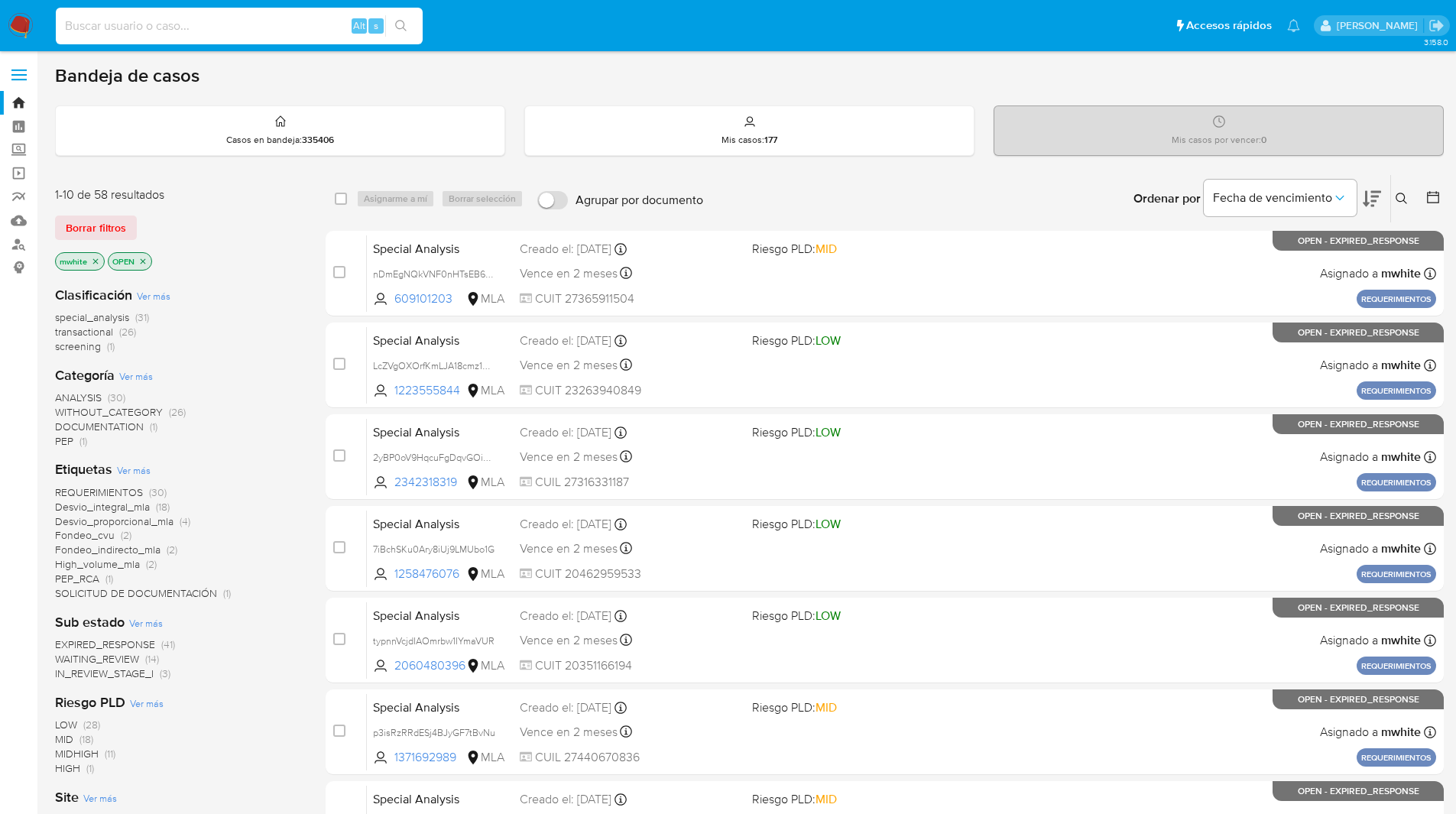
paste input "0njcujSTE7OQ5CHhNlHVIcll"
type input "0njcujSTE7OQ5CHhNlHVIcll"
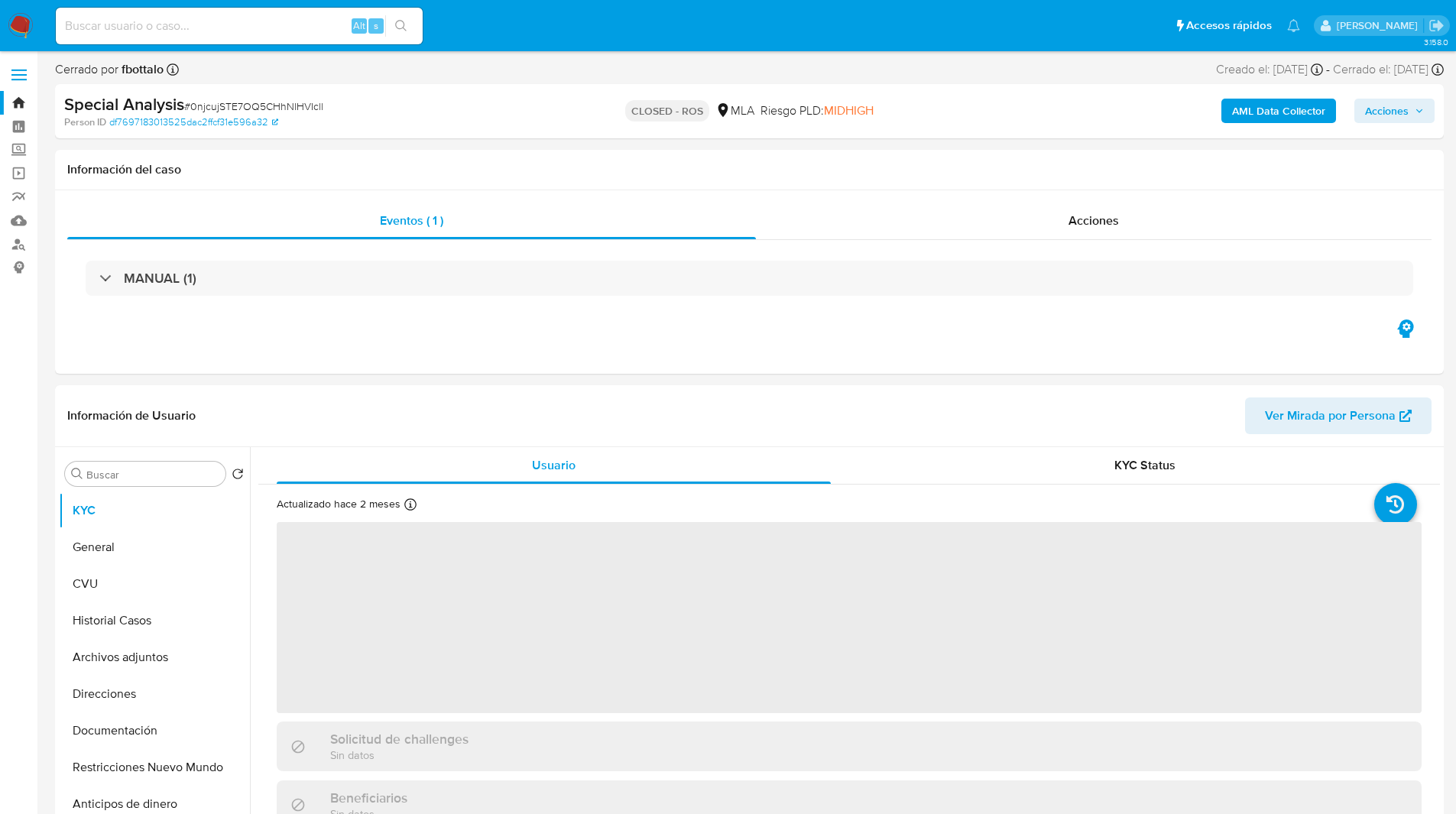
select select "10"
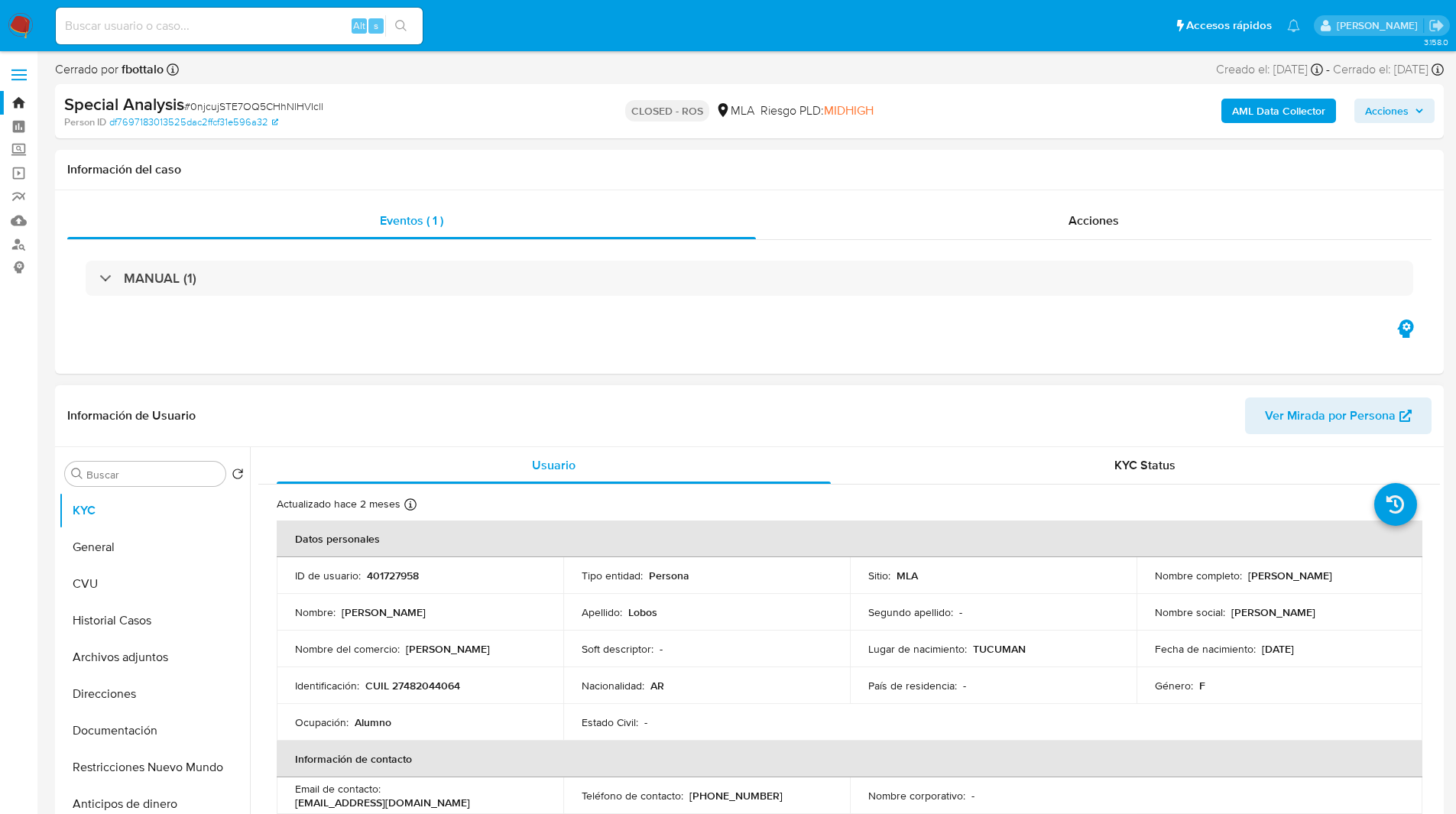
drag, startPoint x: 1244, startPoint y: 577, endPoint x: 1360, endPoint y: 574, distance: 116.0
click at [1360, 574] on div "Nombre completo : [PERSON_NAME]" at bounding box center [1279, 574] width 250 height 14
copy p "[PERSON_NAME]"
drag, startPoint x: 366, startPoint y: 684, endPoint x: 476, endPoint y: 687, distance: 110.0
click at [476, 687] on div "Identificación : CUIL 27482044064" at bounding box center [419, 684] width 250 height 14
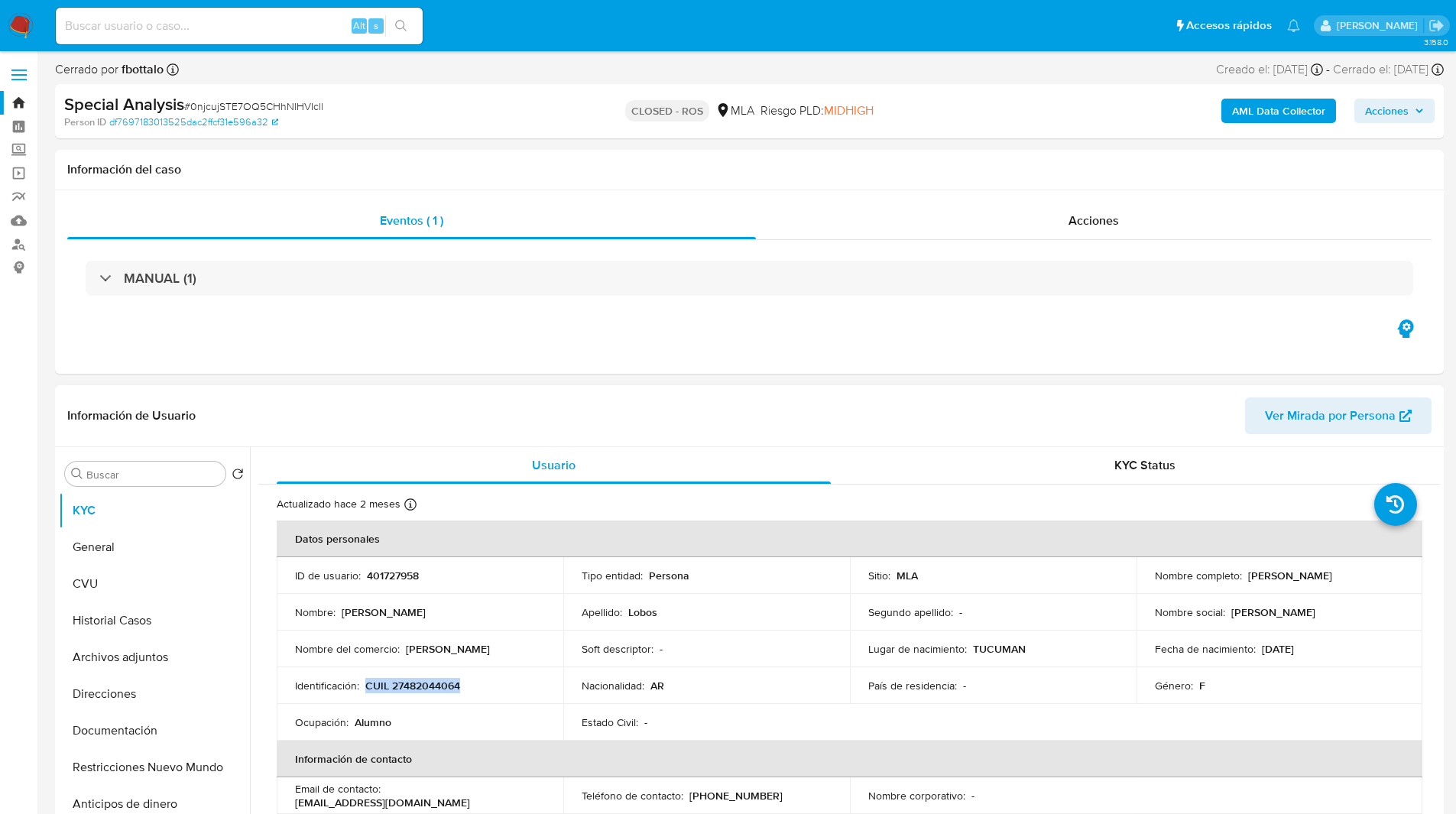
copy p "CUIL 27482044064"
click at [1021, 209] on div "Acciones" at bounding box center [1094, 221] width 676 height 37
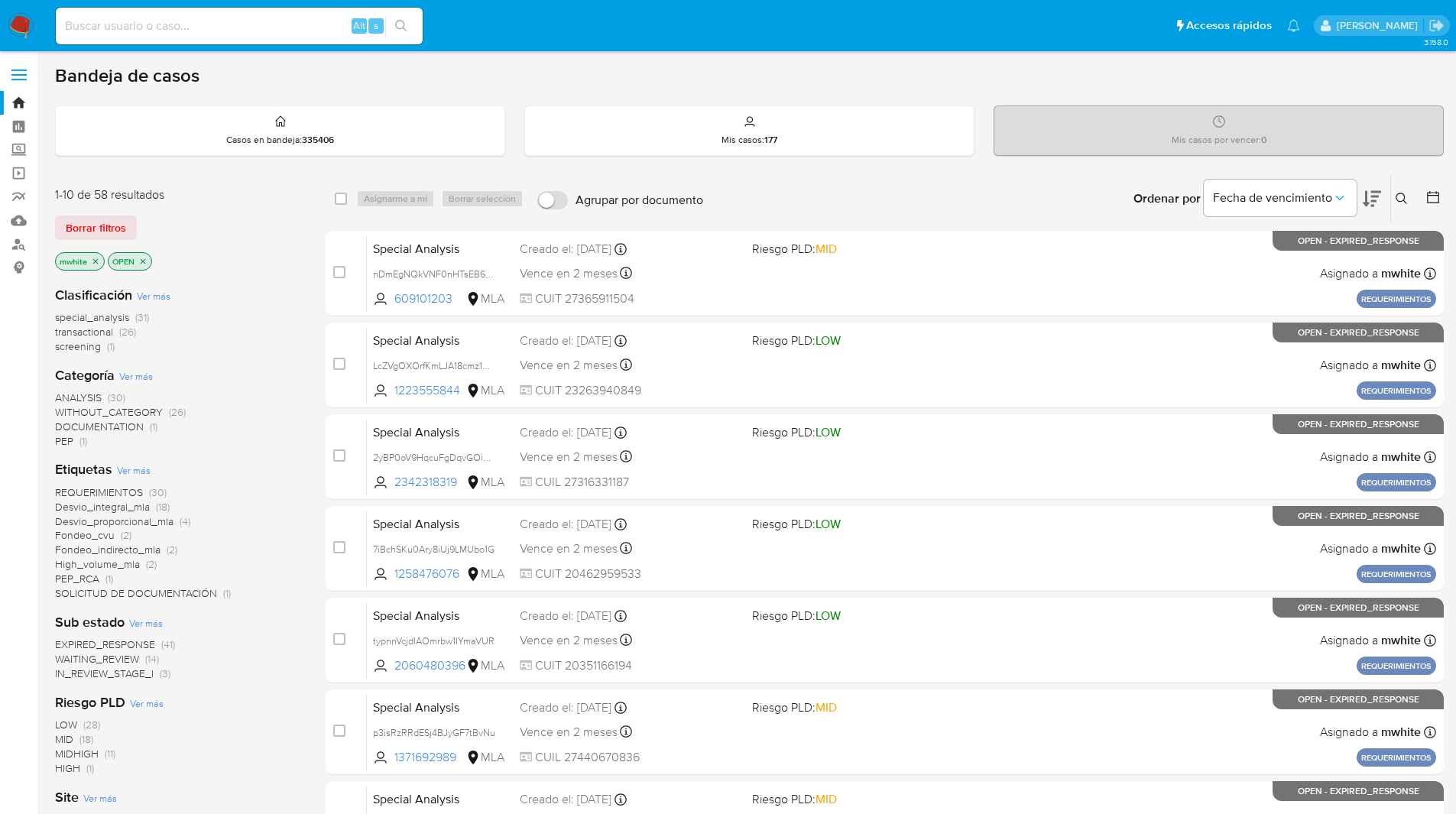
click at [785, 23] on ul "Pausado Ver notificaciones Alt s Accesos rápidos Presiona las siguientes teclas…" at bounding box center [678, 25] width 1260 height 38
click at [27, 27] on img at bounding box center [20, 25] width 26 height 26
click at [329, 18] on input at bounding box center [239, 26] width 367 height 20
paste input "PewZNORWk1XF8QDpnno9Vqqf"
type input "PewZNORWk1XF8QDpnno9Vqqf"
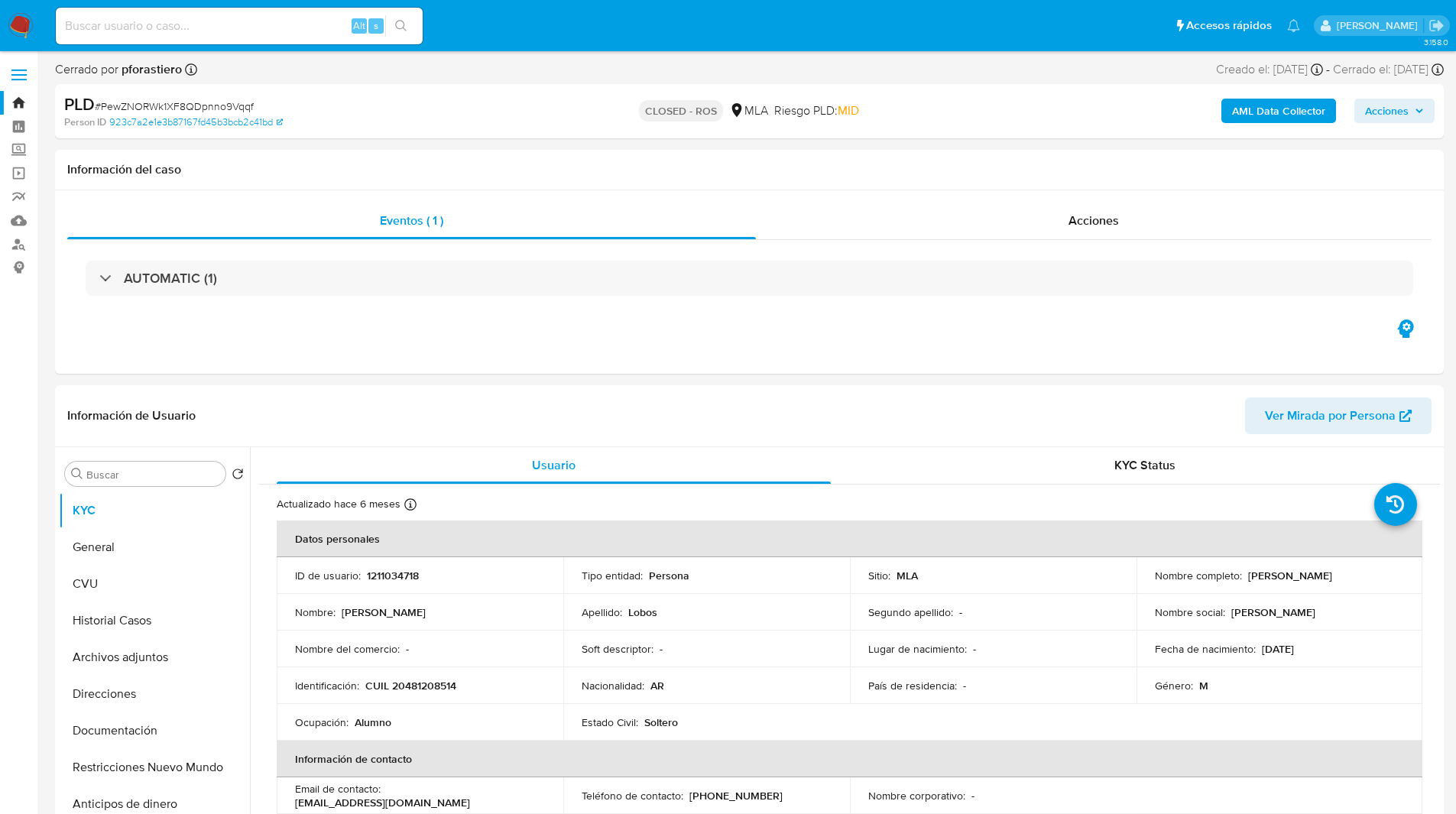
select select "10"
drag, startPoint x: 1243, startPoint y: 577, endPoint x: 1392, endPoint y: 579, distance: 149.0
click at [1392, 579] on div "Nombre completo : Lautaro David Lobos" at bounding box center [1279, 574] width 250 height 14
copy p "Lautaro David Lobos"
drag, startPoint x: 366, startPoint y: 683, endPoint x: 478, endPoint y: 686, distance: 112.0
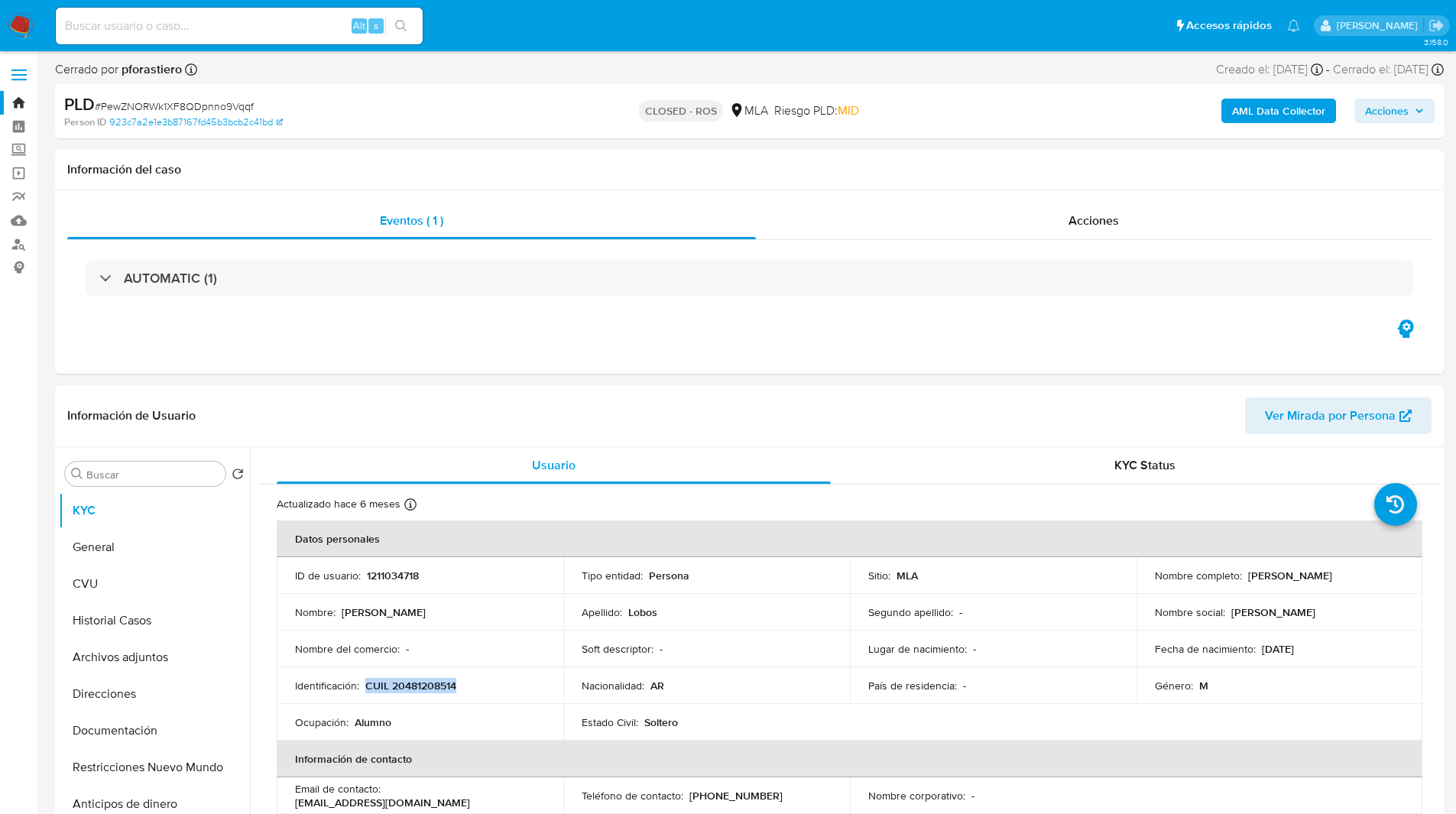
click at [478, 686] on div "Identificación : CUIL 20481208514" at bounding box center [419, 684] width 250 height 14
copy p "CUIL 20481208514"
click at [1053, 220] on div "Acciones" at bounding box center [1094, 221] width 676 height 37
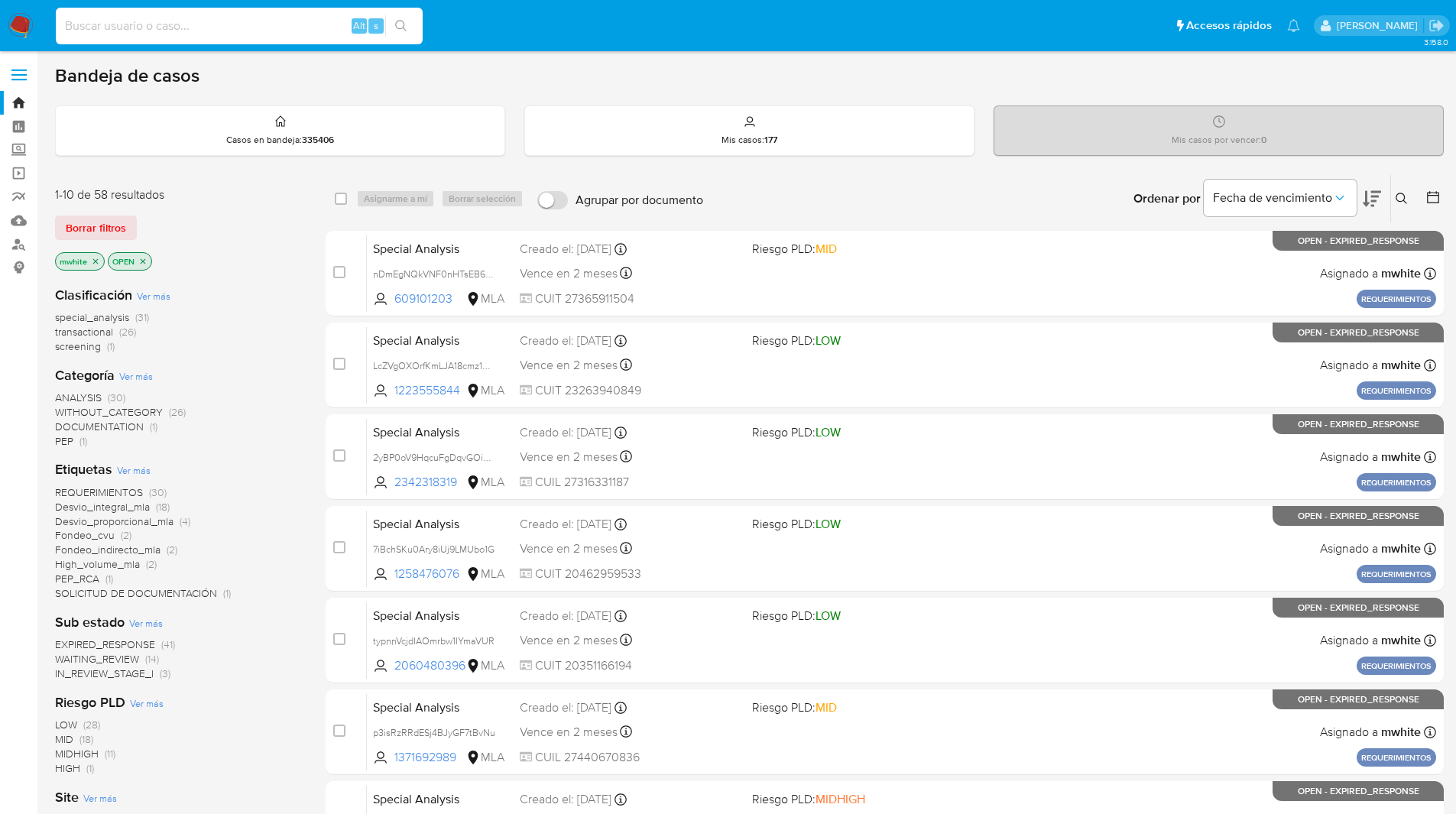
click at [319, 31] on input at bounding box center [239, 26] width 367 height 20
paste input "UUG7KoSNjpKERLgecdGwDL5D"
type input "UUG7KoSNjpKERLgecdGwDL5D"
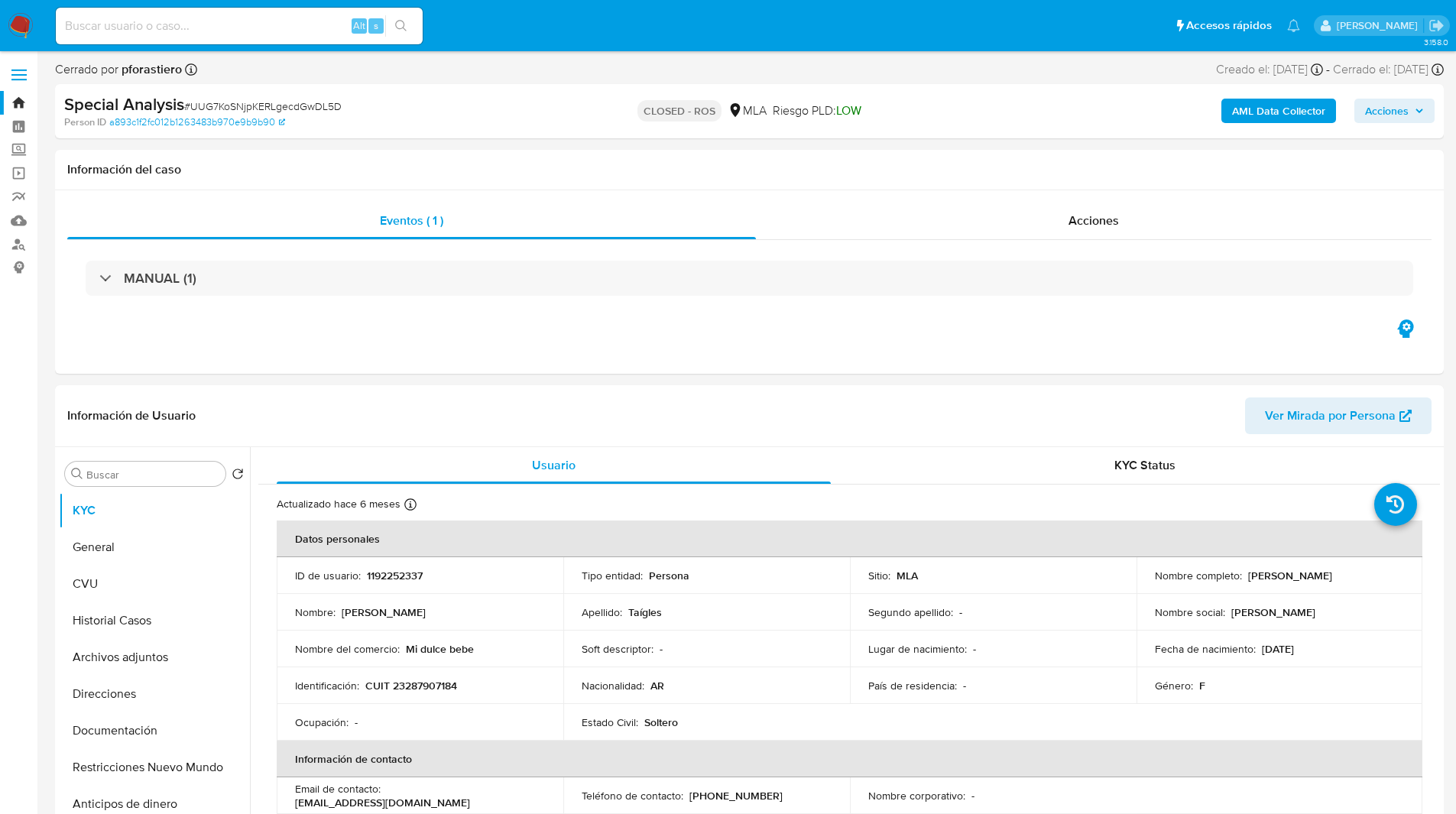
select select "10"
click at [830, 154] on div "Información del caso" at bounding box center [749, 169] width 1388 height 41
drag, startPoint x: 1244, startPoint y: 577, endPoint x: 1387, endPoint y: 579, distance: 143.0
click at [1387, 579] on div "Nombre completo : Claudia Noemi Taígles" at bounding box center [1279, 574] width 250 height 14
copy p "Claudia Noemi Taígles"
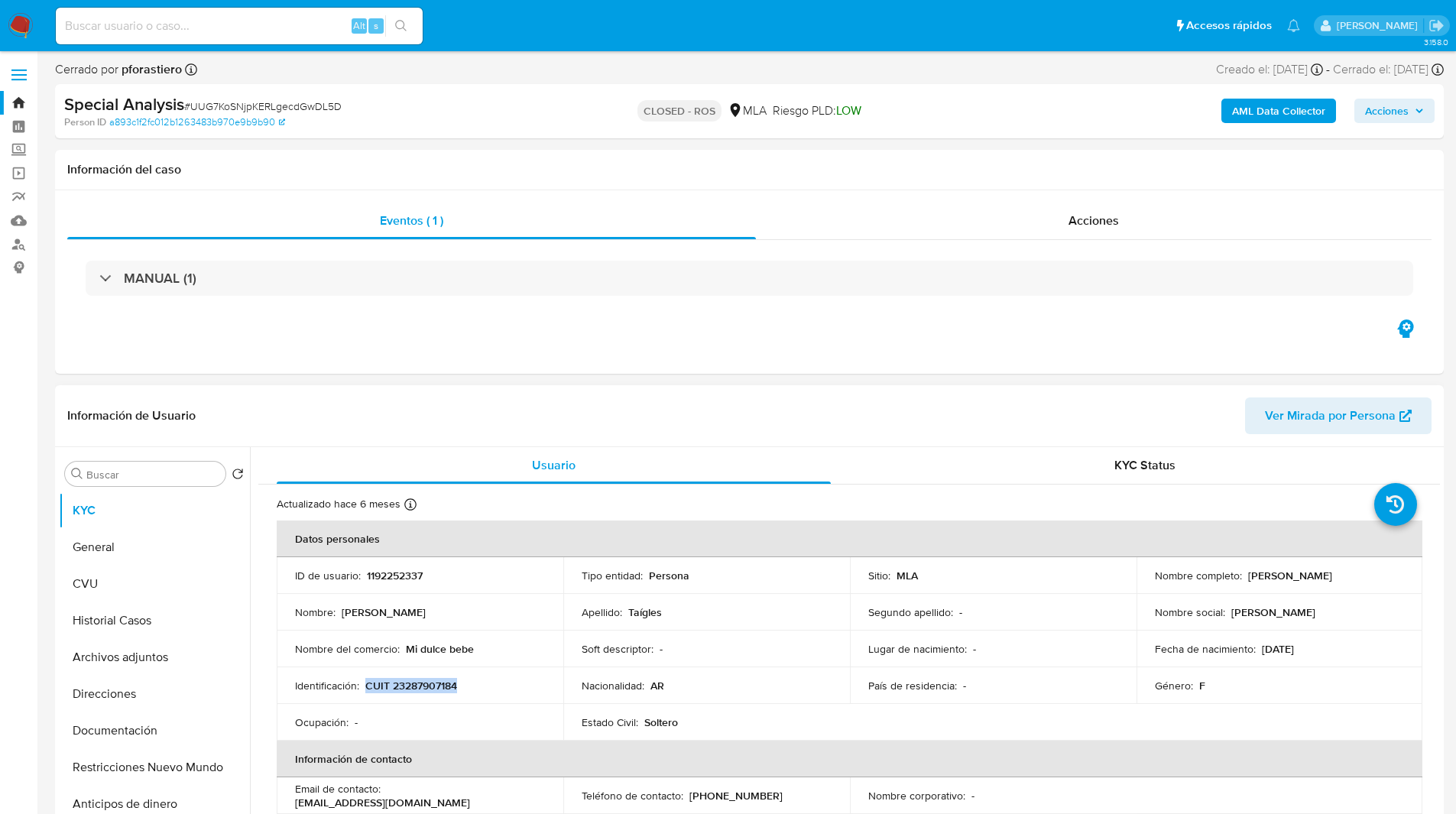
drag, startPoint x: 366, startPoint y: 683, endPoint x: 496, endPoint y: 686, distance: 130.0
click at [496, 686] on div "Identificación : CUIT 23287907184" at bounding box center [419, 684] width 250 height 14
copy p "CUIT 23287907184"
click at [1008, 220] on div "Acciones" at bounding box center [1094, 221] width 676 height 37
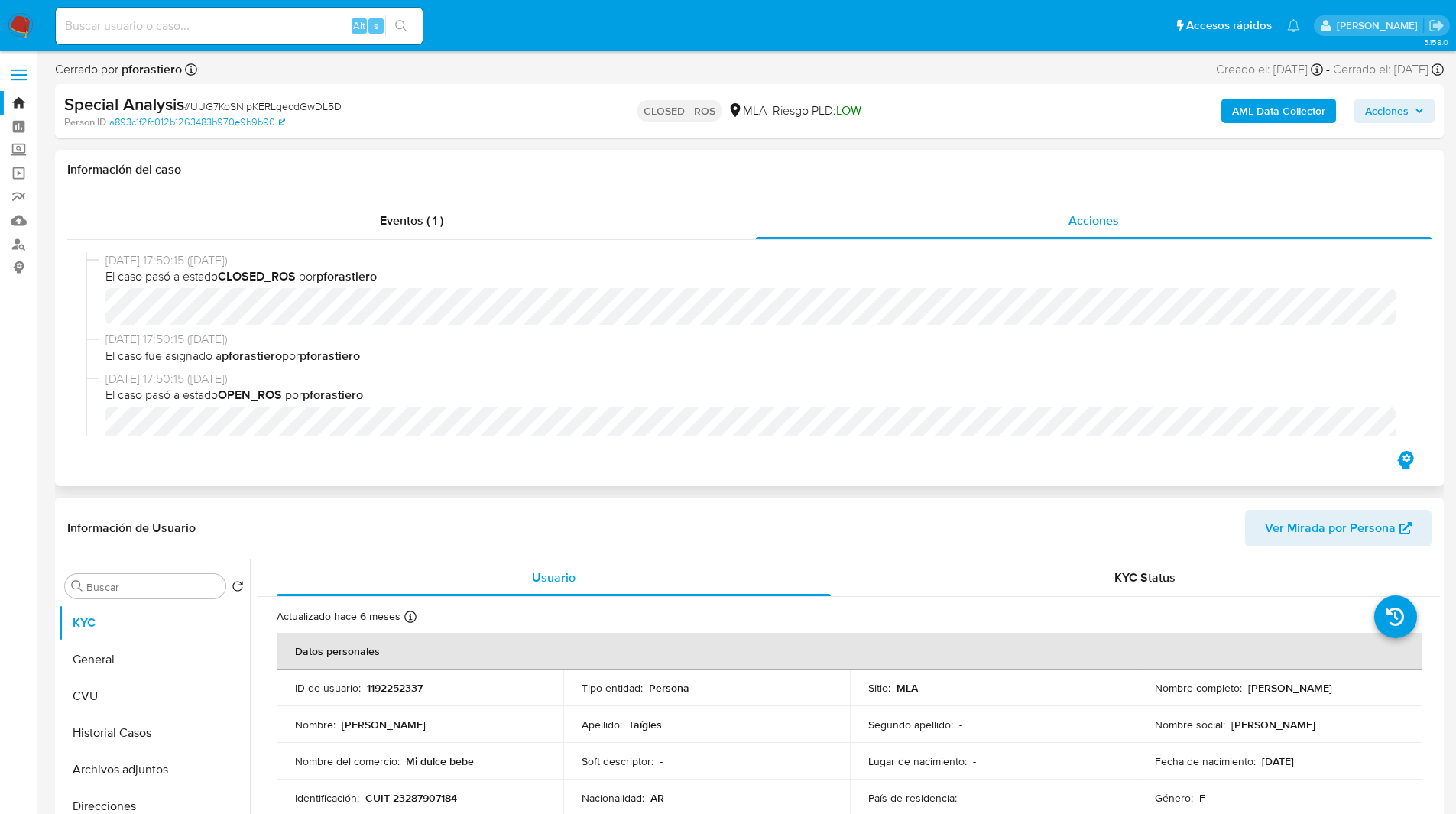
click at [489, 162] on h1 "Información del caso" at bounding box center [750, 169] width 1364 height 15
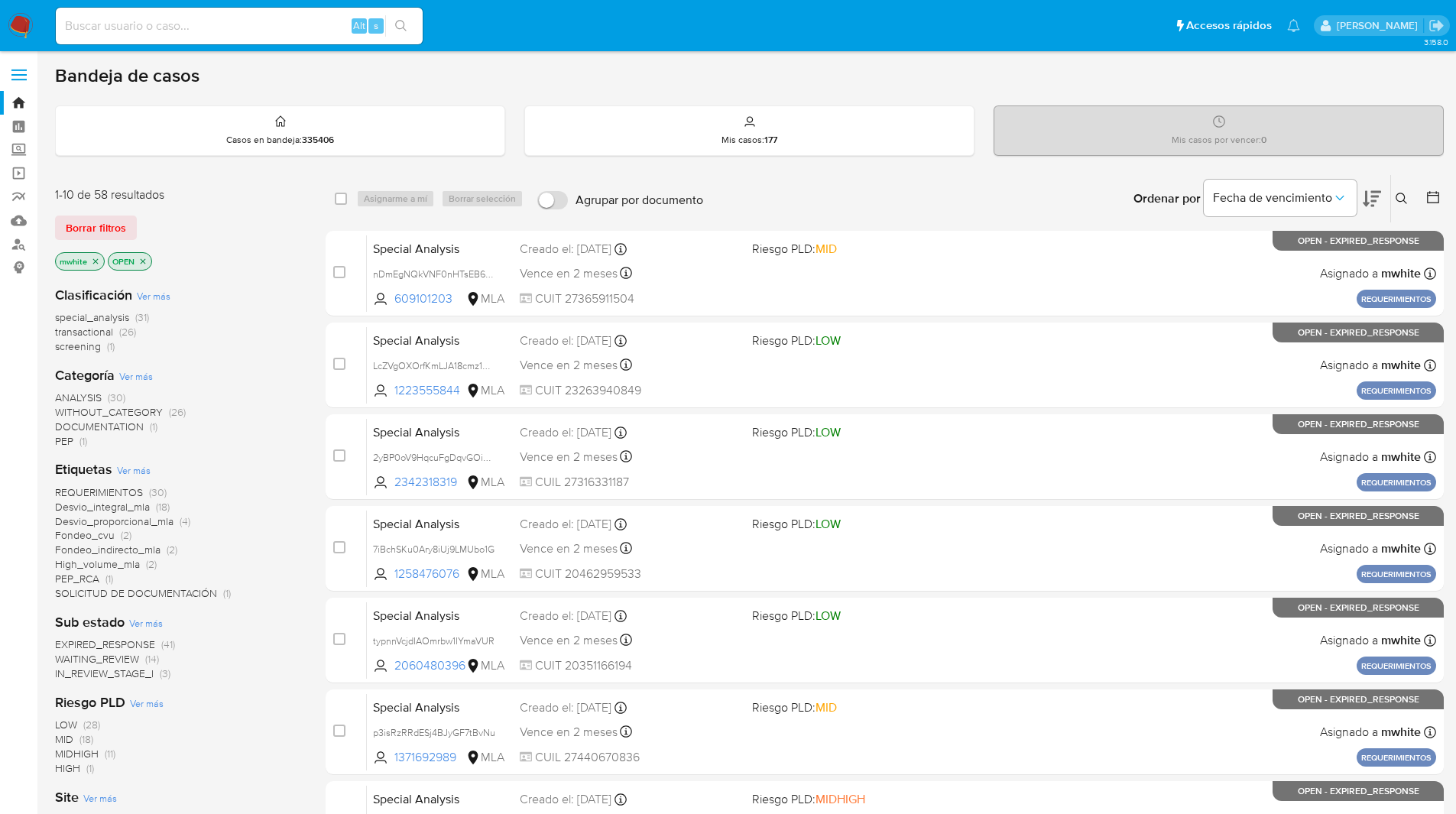
click at [1407, 204] on icon at bounding box center [1402, 199] width 13 height 13
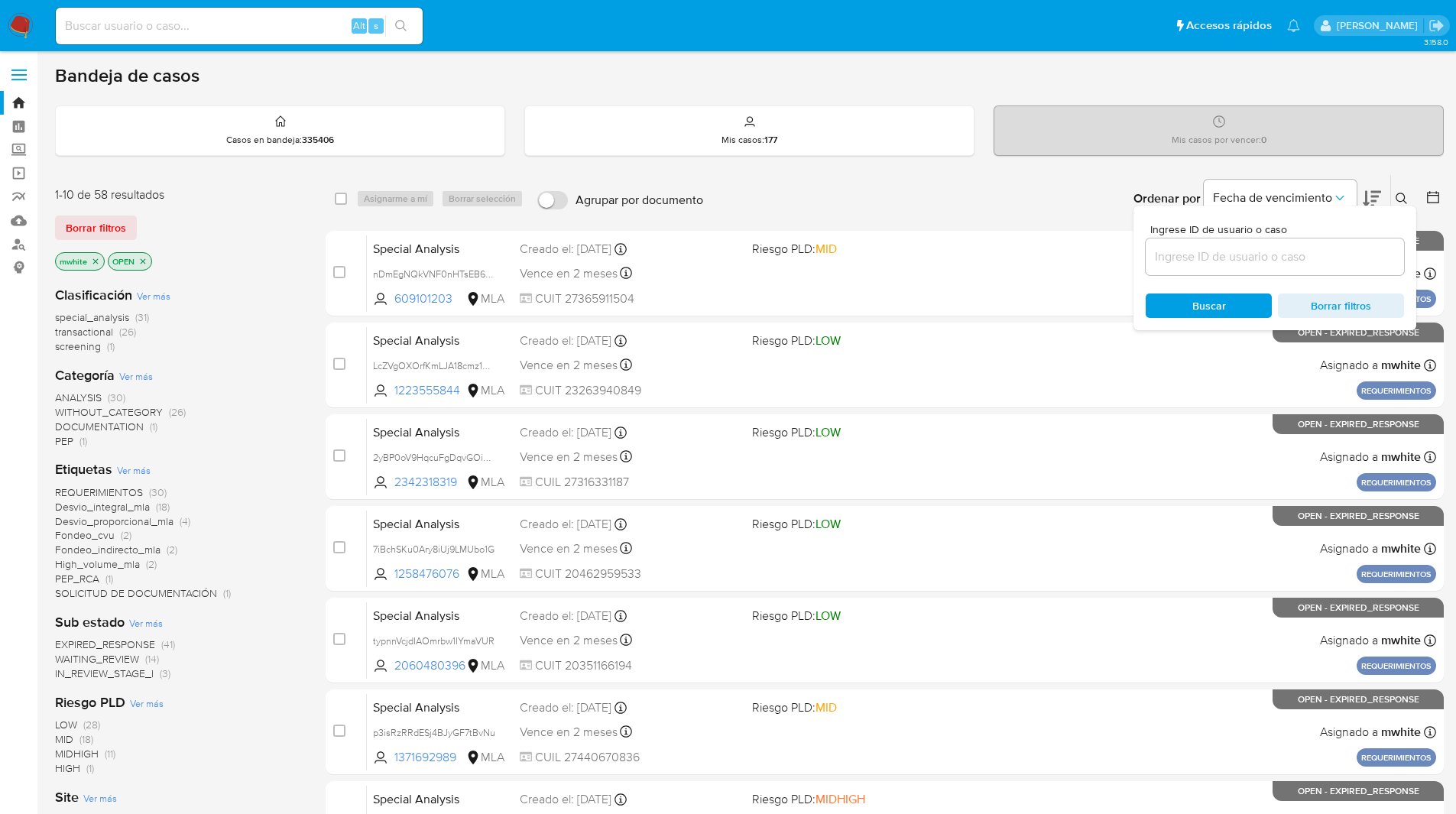
click at [1201, 252] on input at bounding box center [1275, 257] width 259 height 20
type input "7cj3baKDHQdcXQ4S2S2EwPkP"
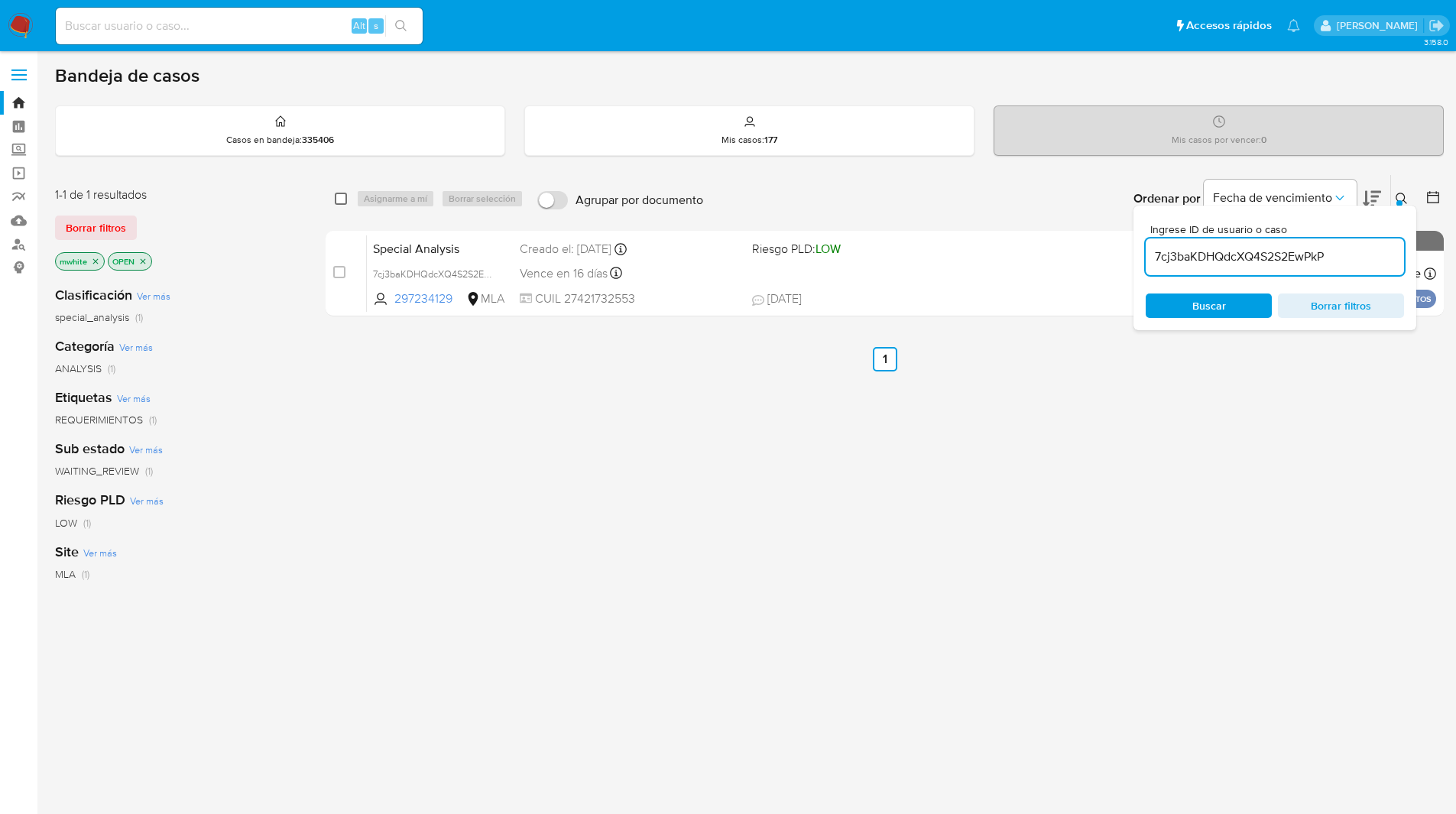
click at [338, 199] on input "checkbox" at bounding box center [341, 199] width 13 height 13
checkbox input "true"
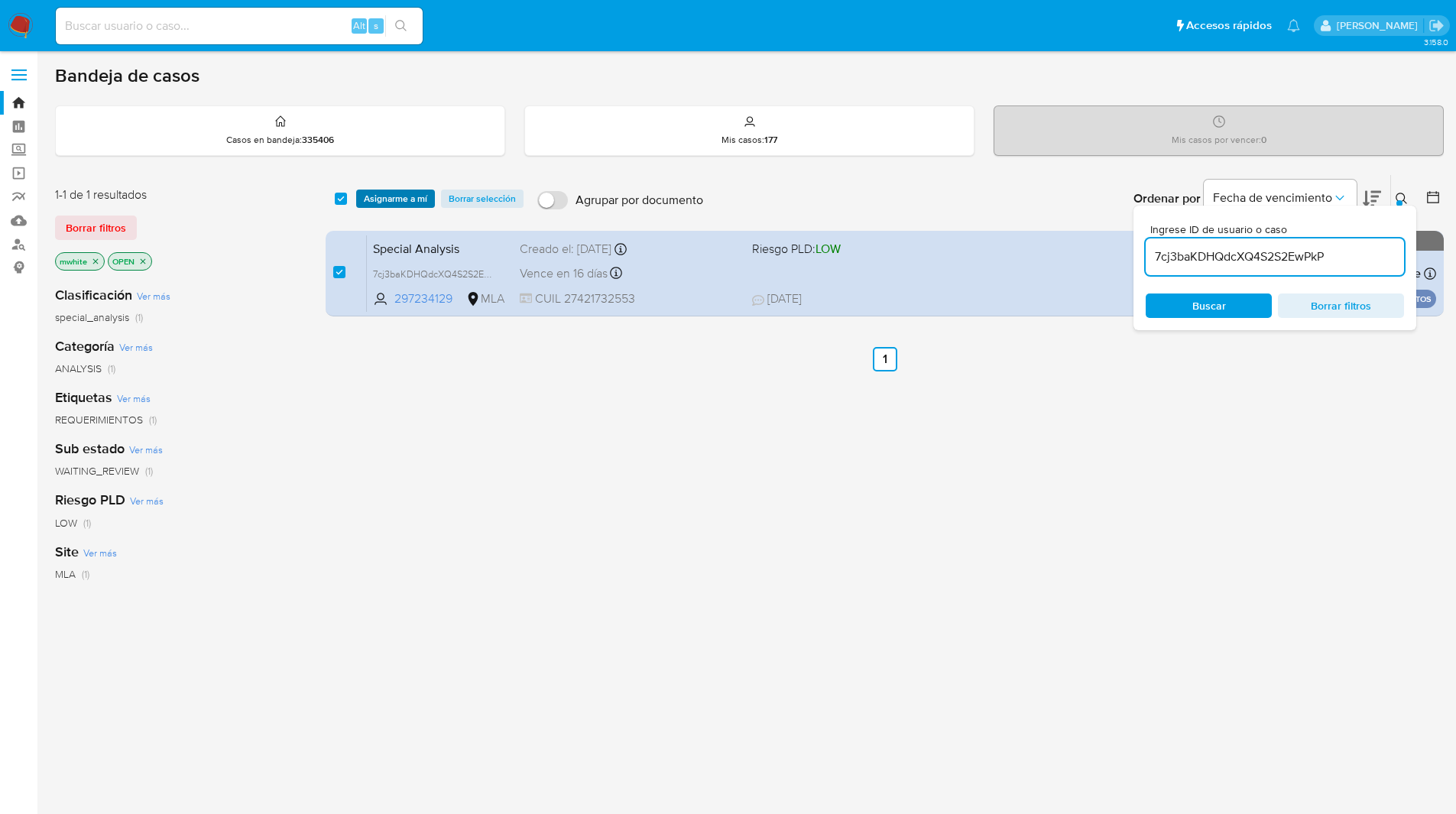
click at [387, 198] on span "Asignarme a mí" at bounding box center [396, 198] width 63 height 15
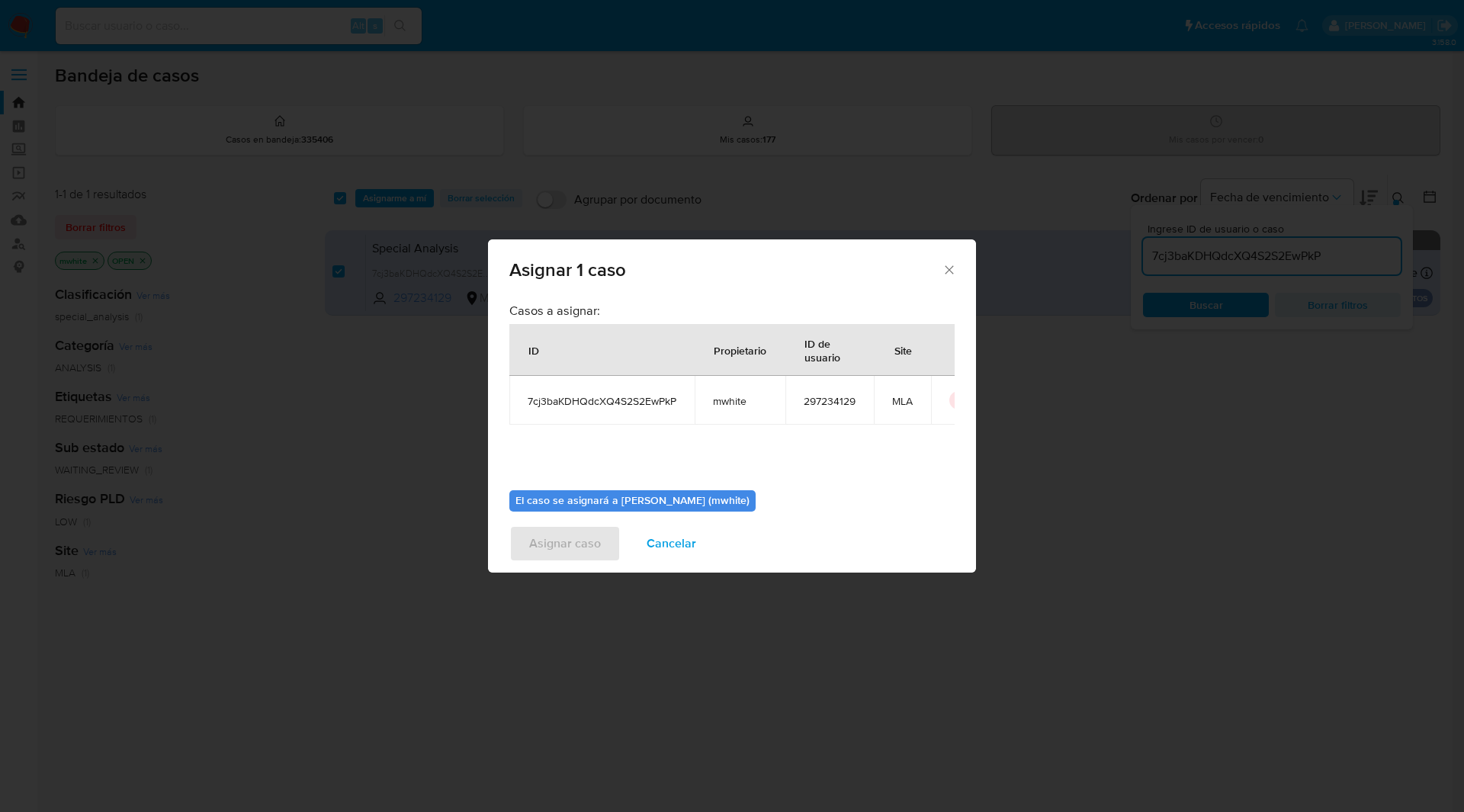
click at [730, 402] on span "mwhite" at bounding box center [740, 401] width 54 height 13
copy span "mwhite"
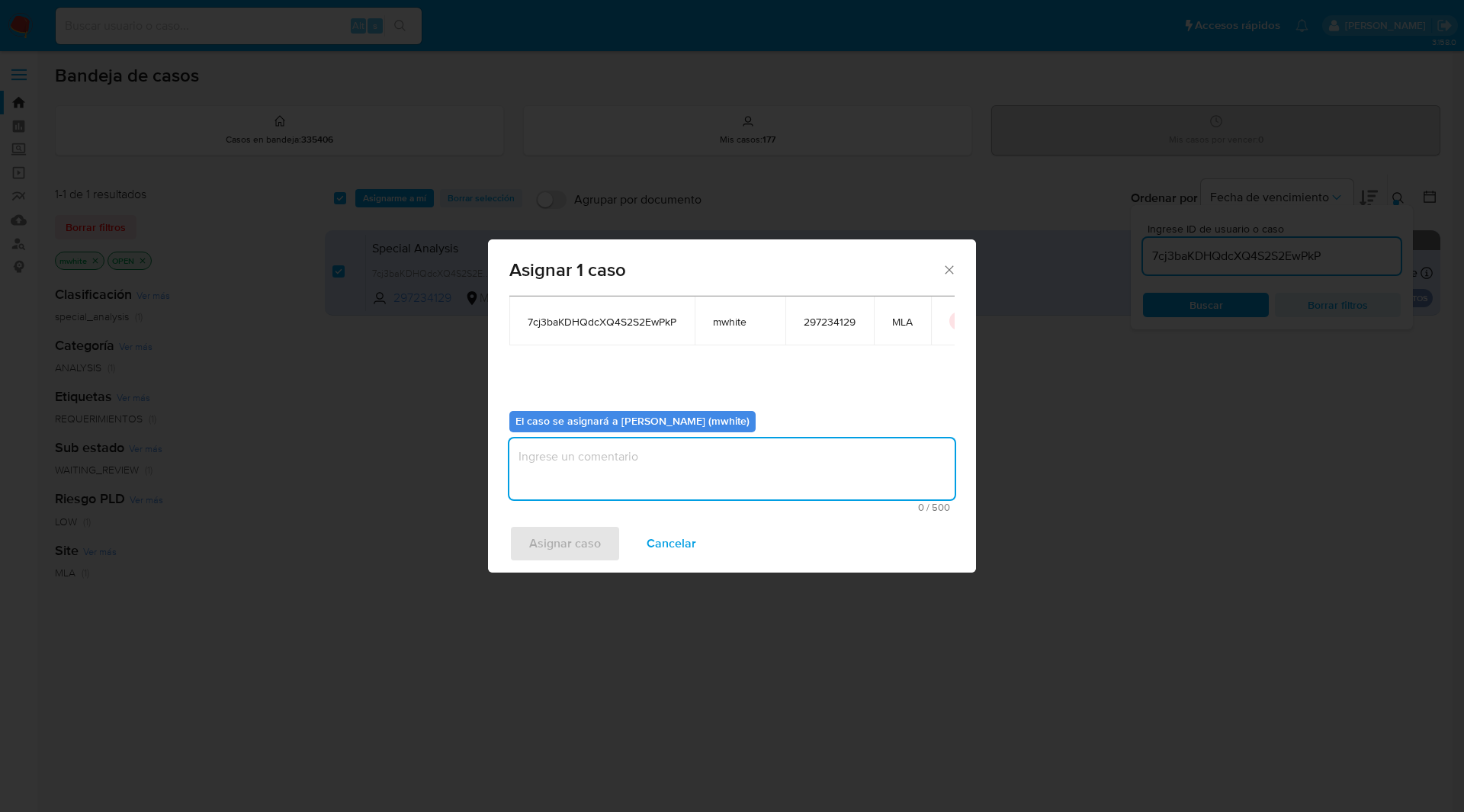
click at [573, 465] on textarea "assign-modal" at bounding box center [732, 469] width 445 height 61
paste textarea "mwhite"
type textarea "mwhite"
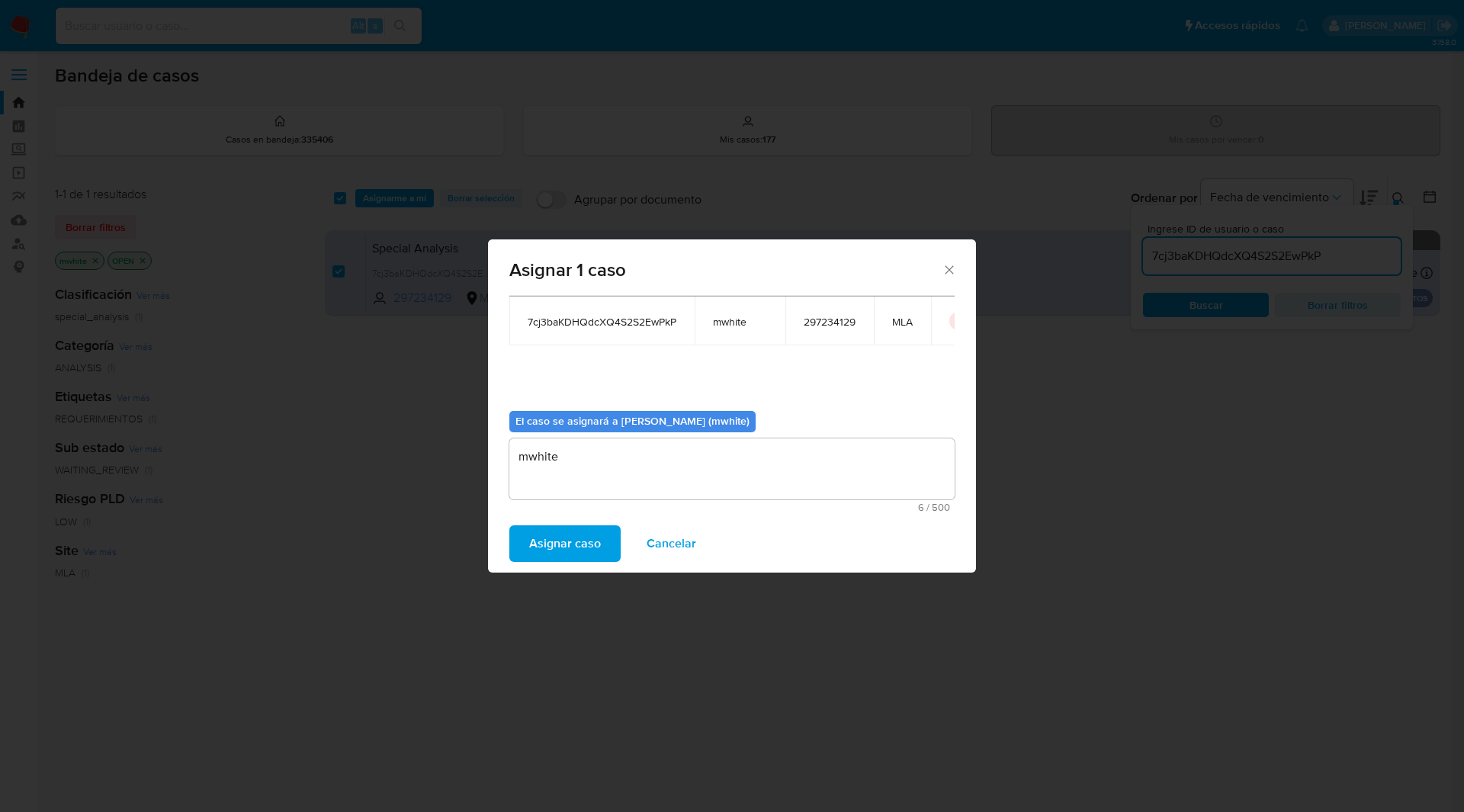
click at [578, 548] on span "Asignar caso" at bounding box center [565, 543] width 72 height 33
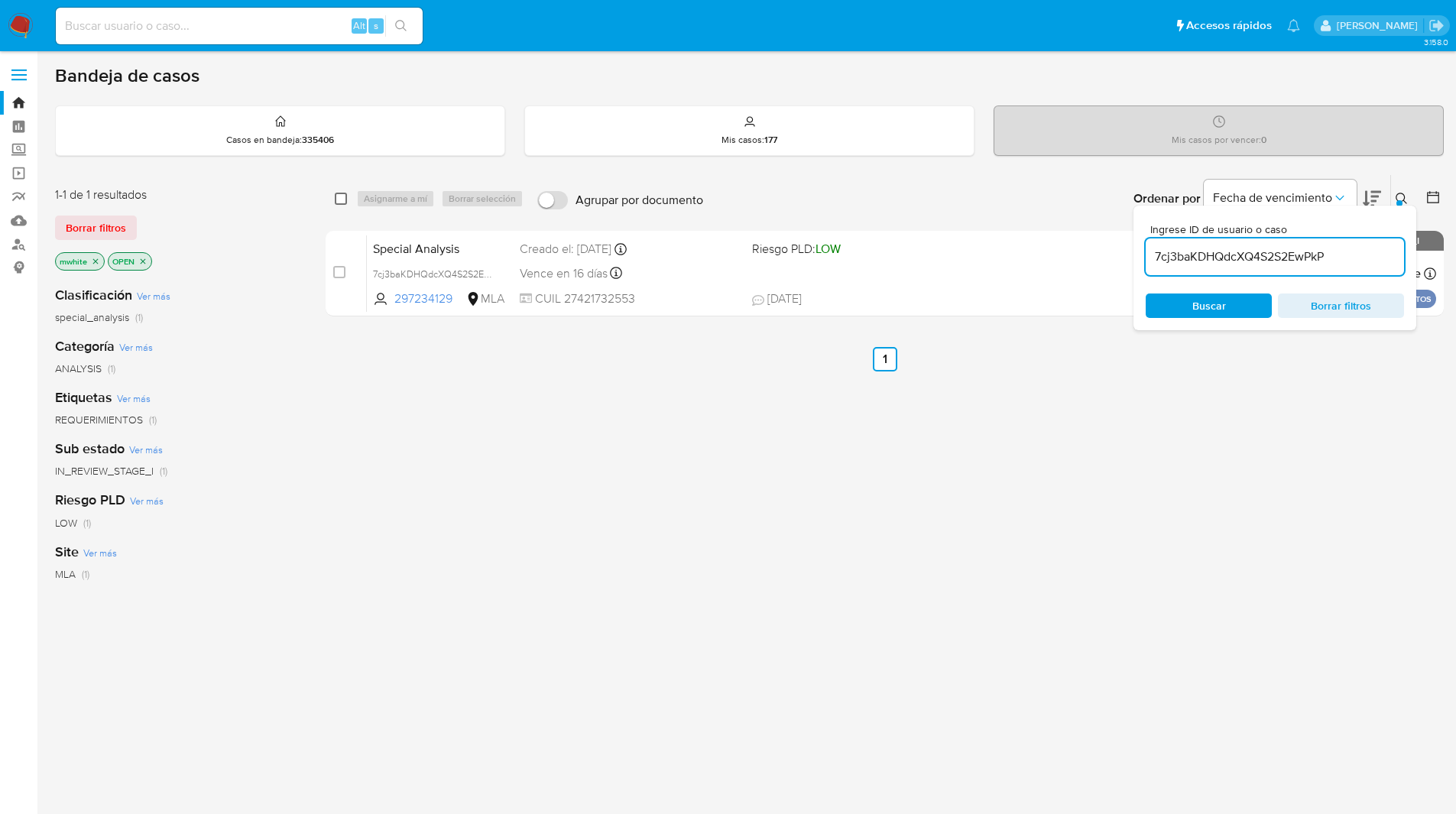
click at [345, 200] on input "checkbox" at bounding box center [341, 199] width 13 height 13
checkbox input "true"
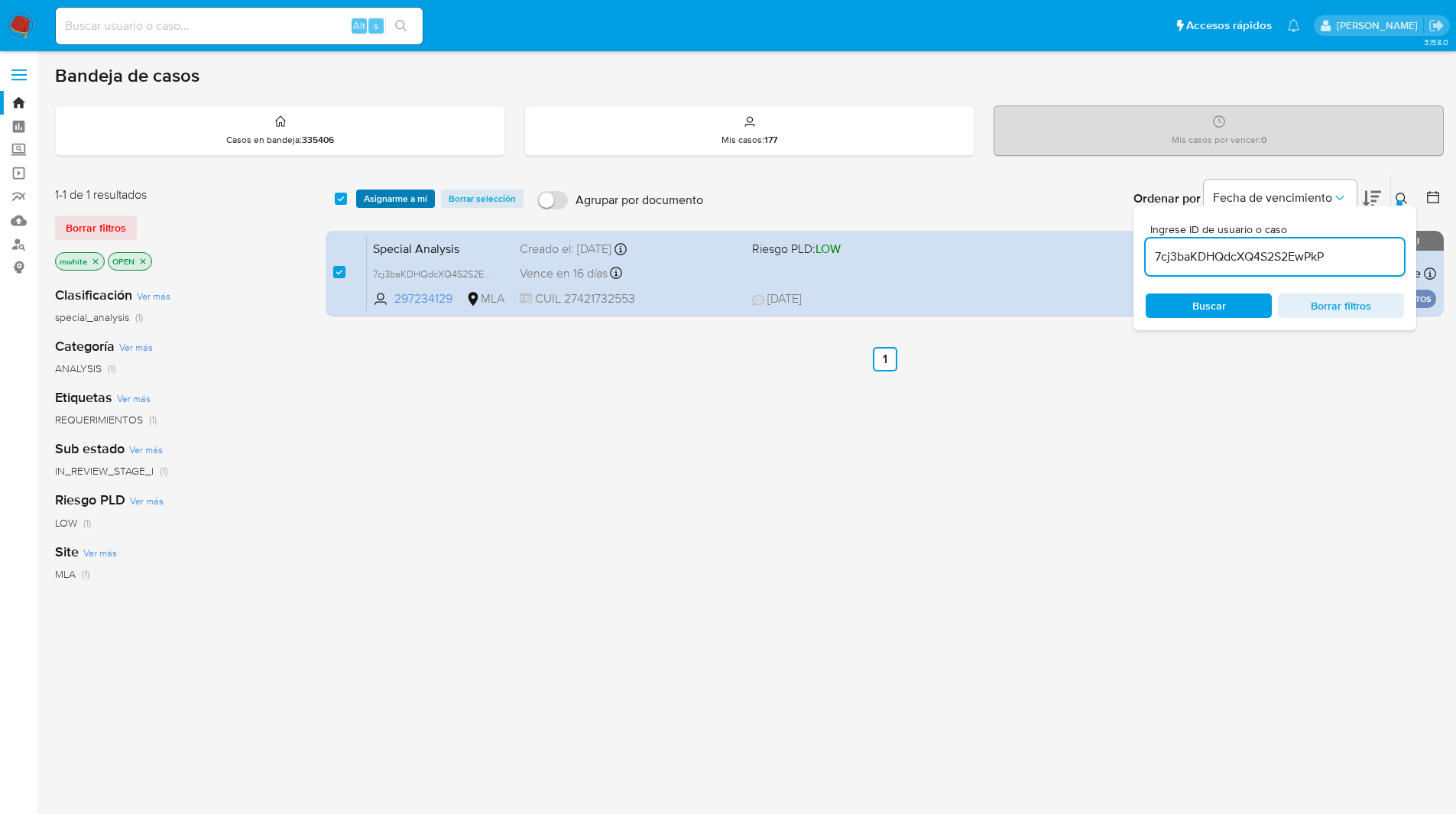
click at [403, 205] on span "Asignarme a mí" at bounding box center [396, 198] width 63 height 15
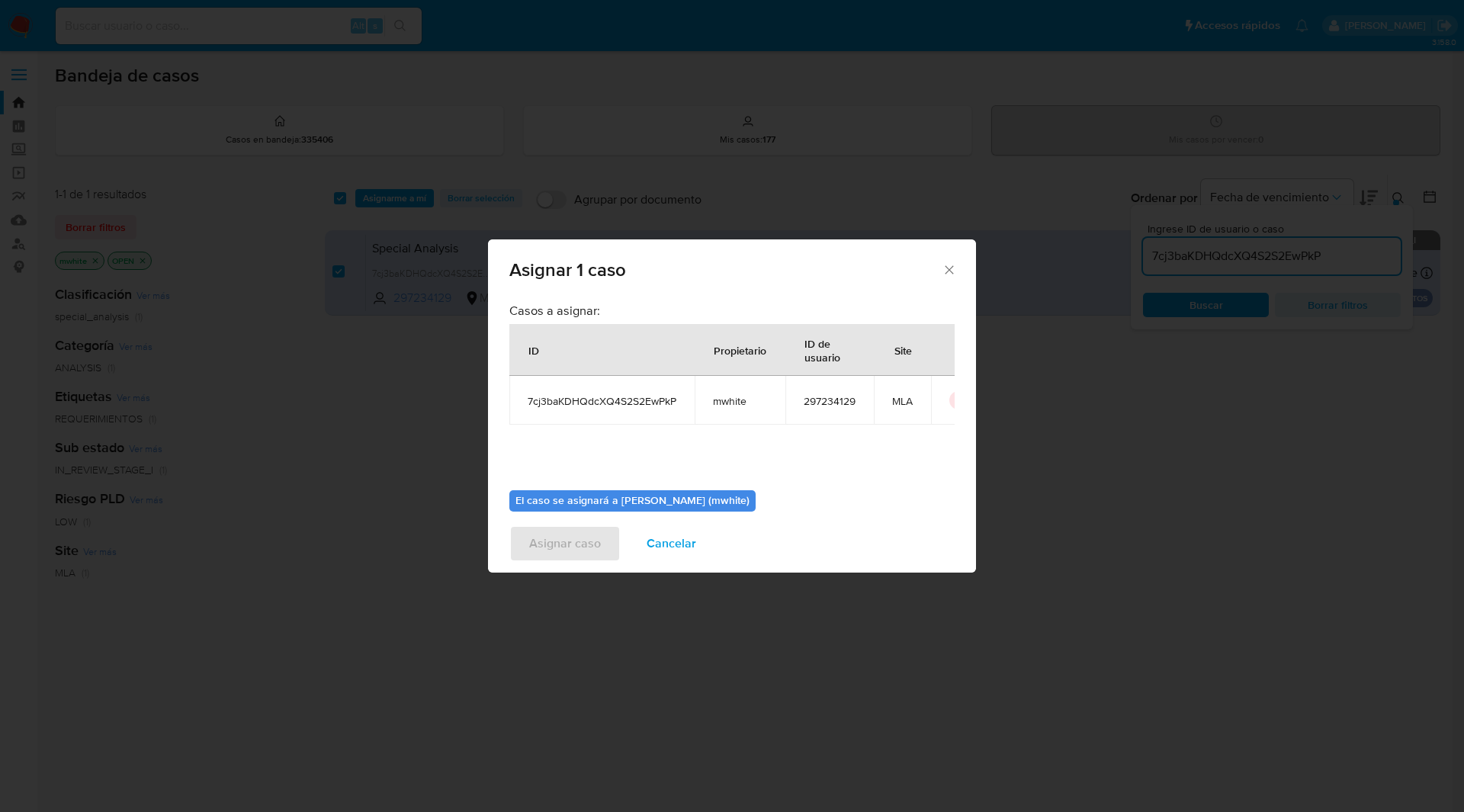
click at [735, 404] on span "mwhite" at bounding box center [740, 401] width 54 height 13
copy span "mwhite"
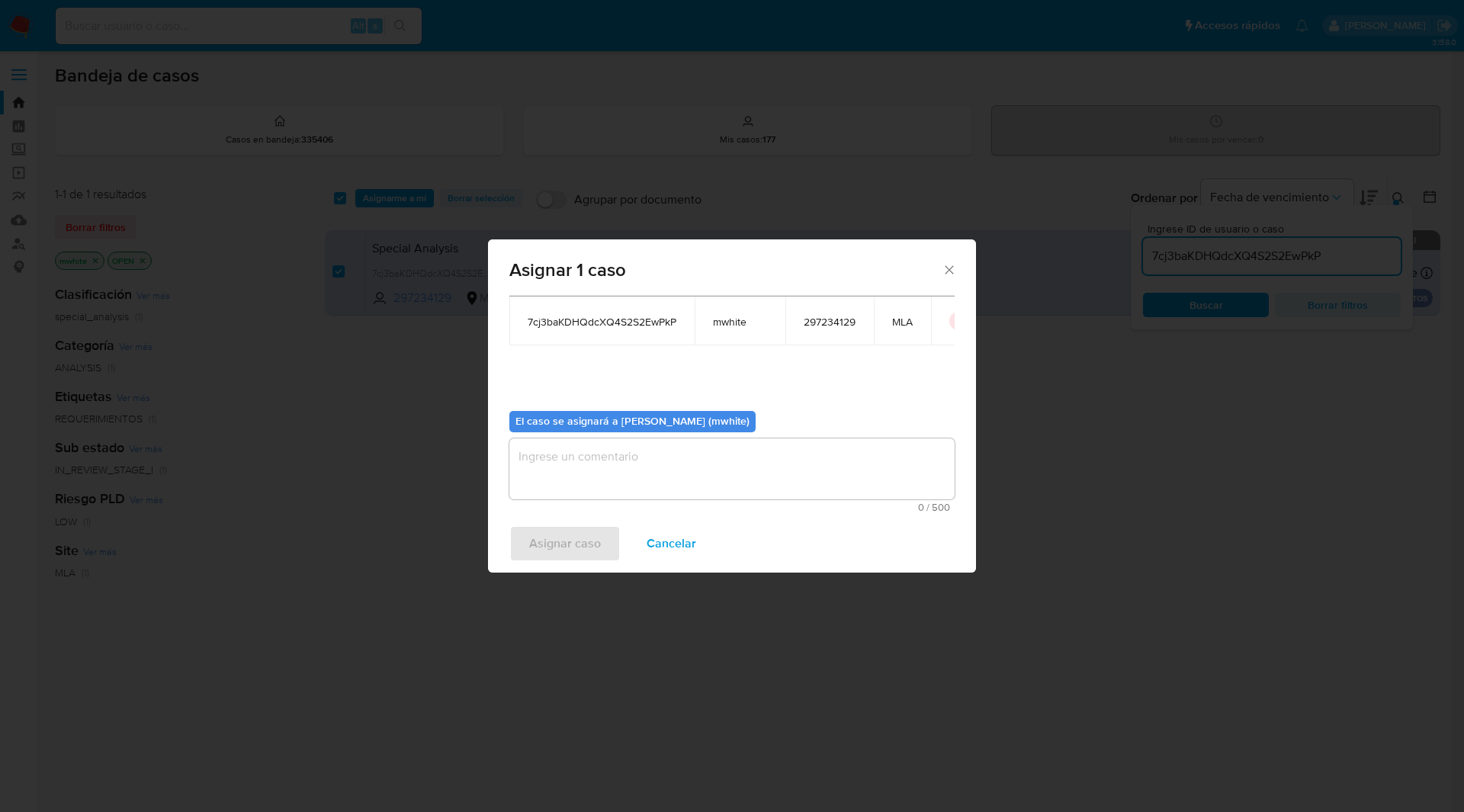
click at [652, 488] on textarea "assign-modal" at bounding box center [732, 469] width 445 height 61
paste textarea "mwhite"
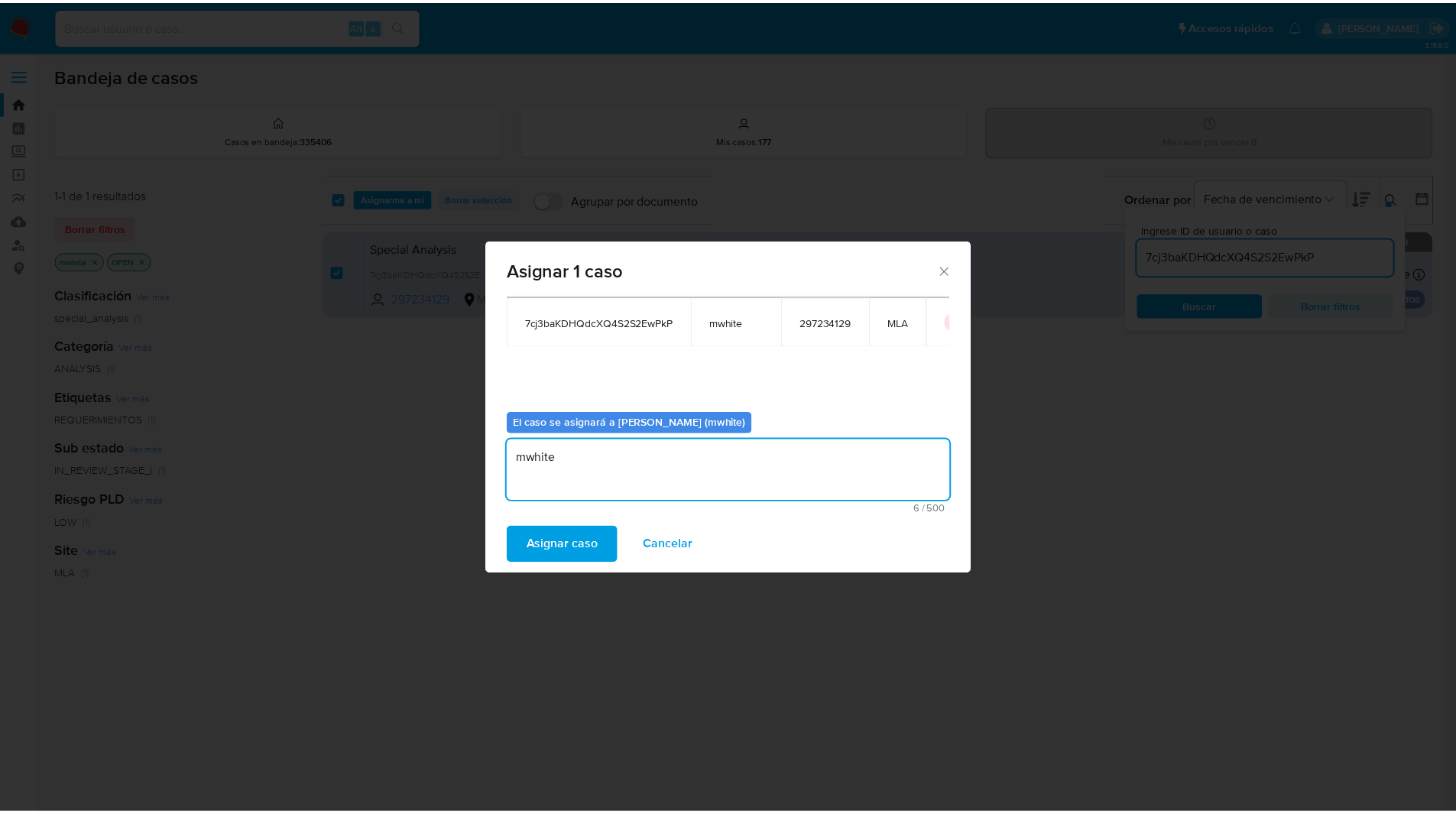
scroll to position [0, 0]
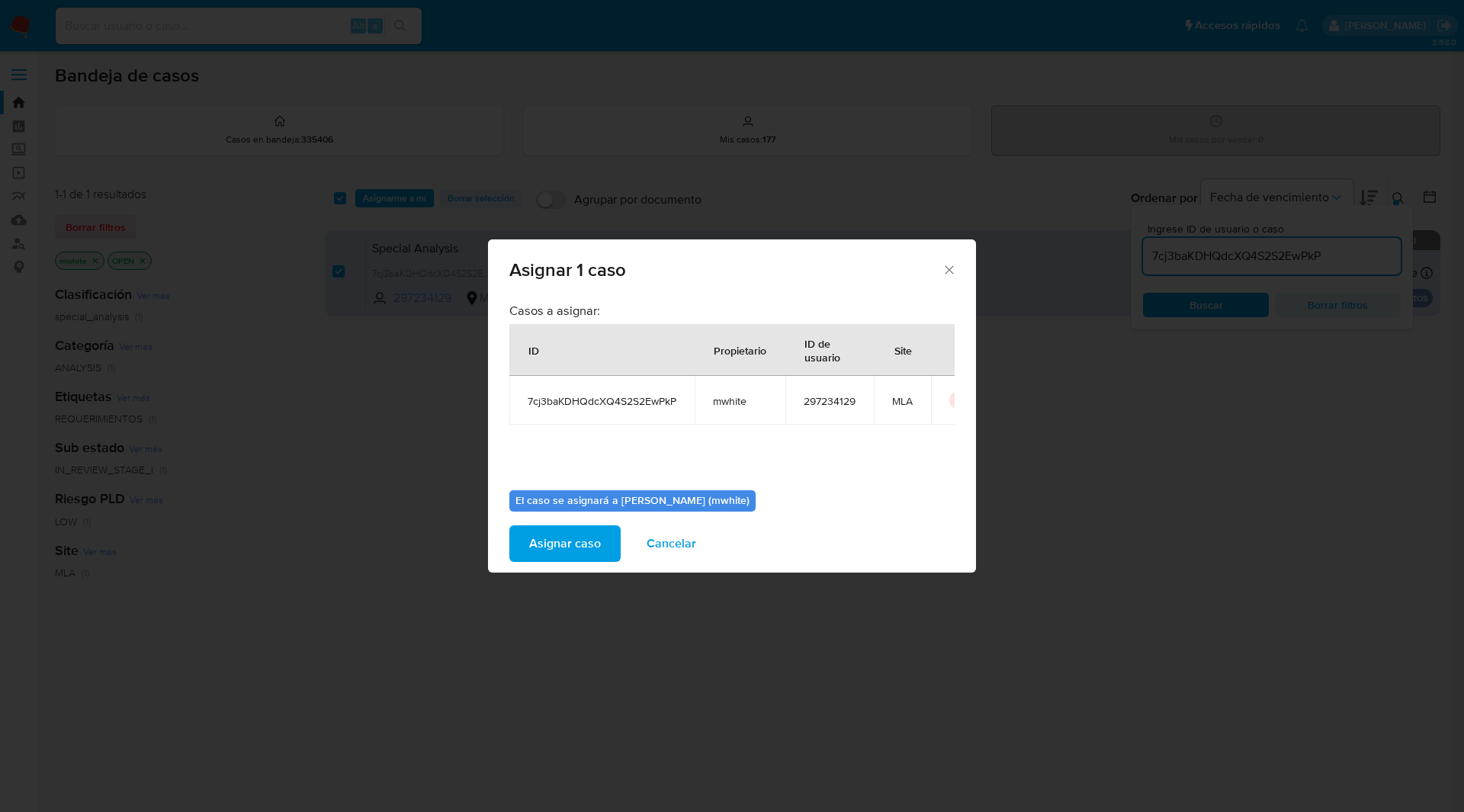
type textarea "mwhite"
click at [559, 530] on span "Asignar caso" at bounding box center [565, 543] width 72 height 33
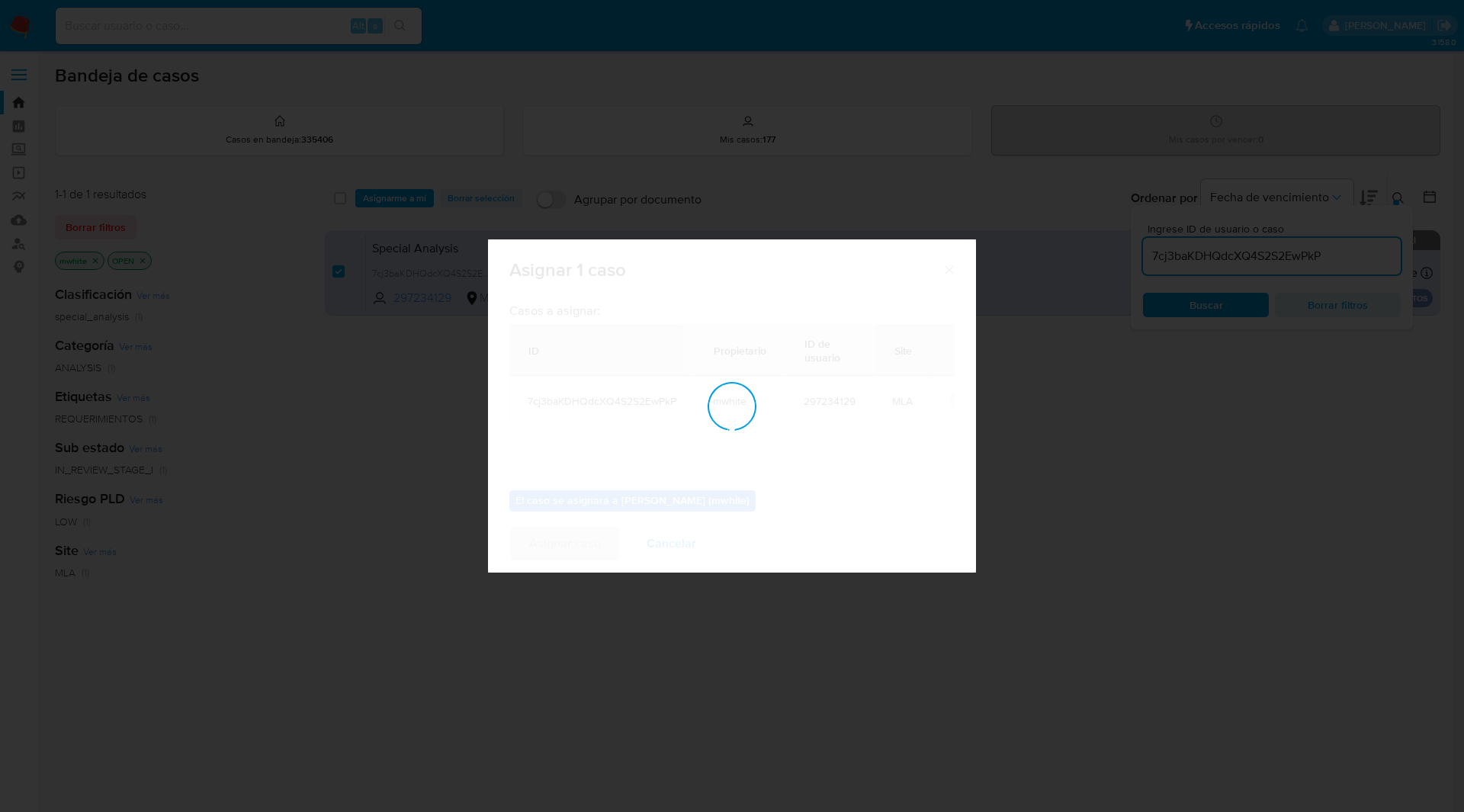
checkbox input "false"
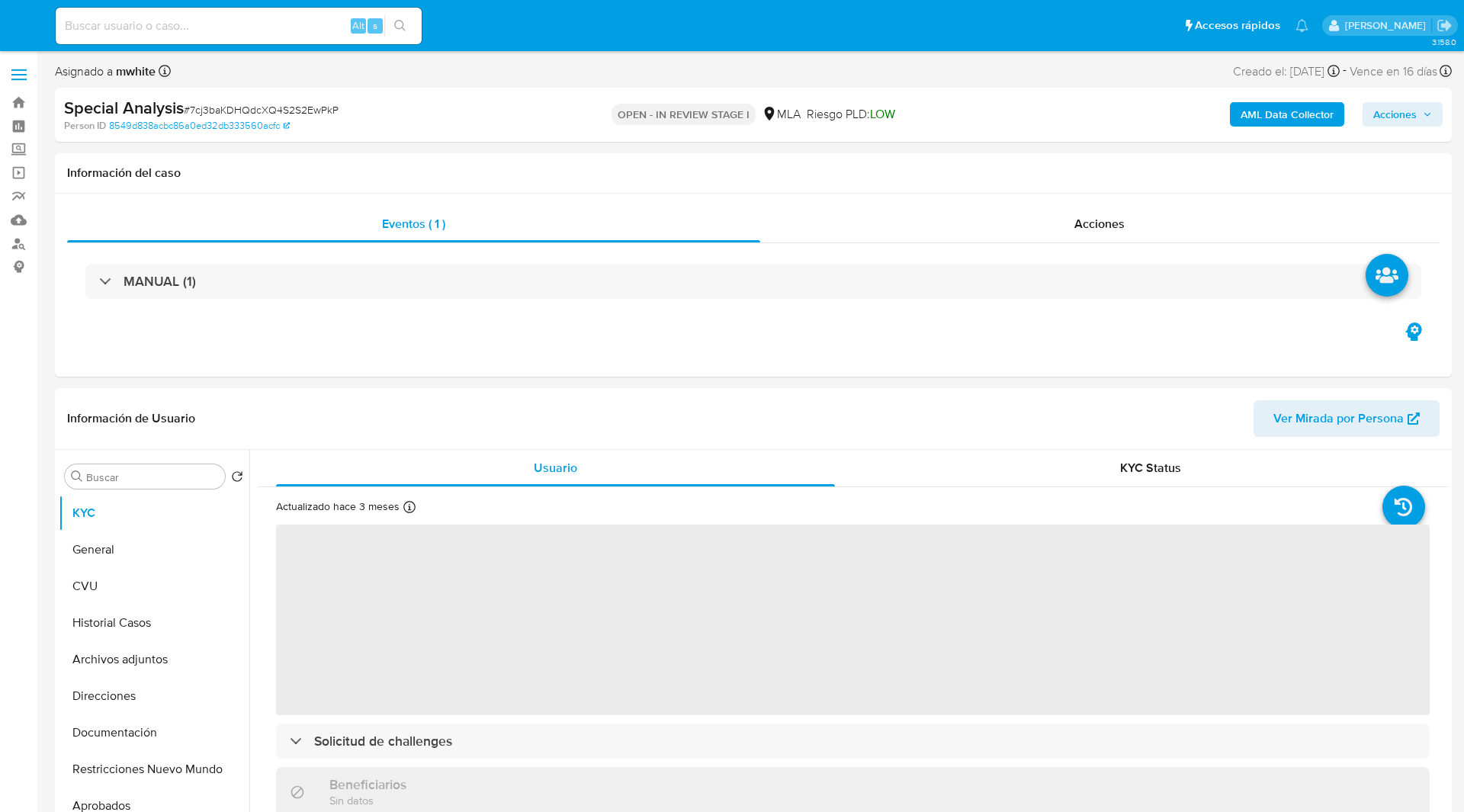
select select "10"
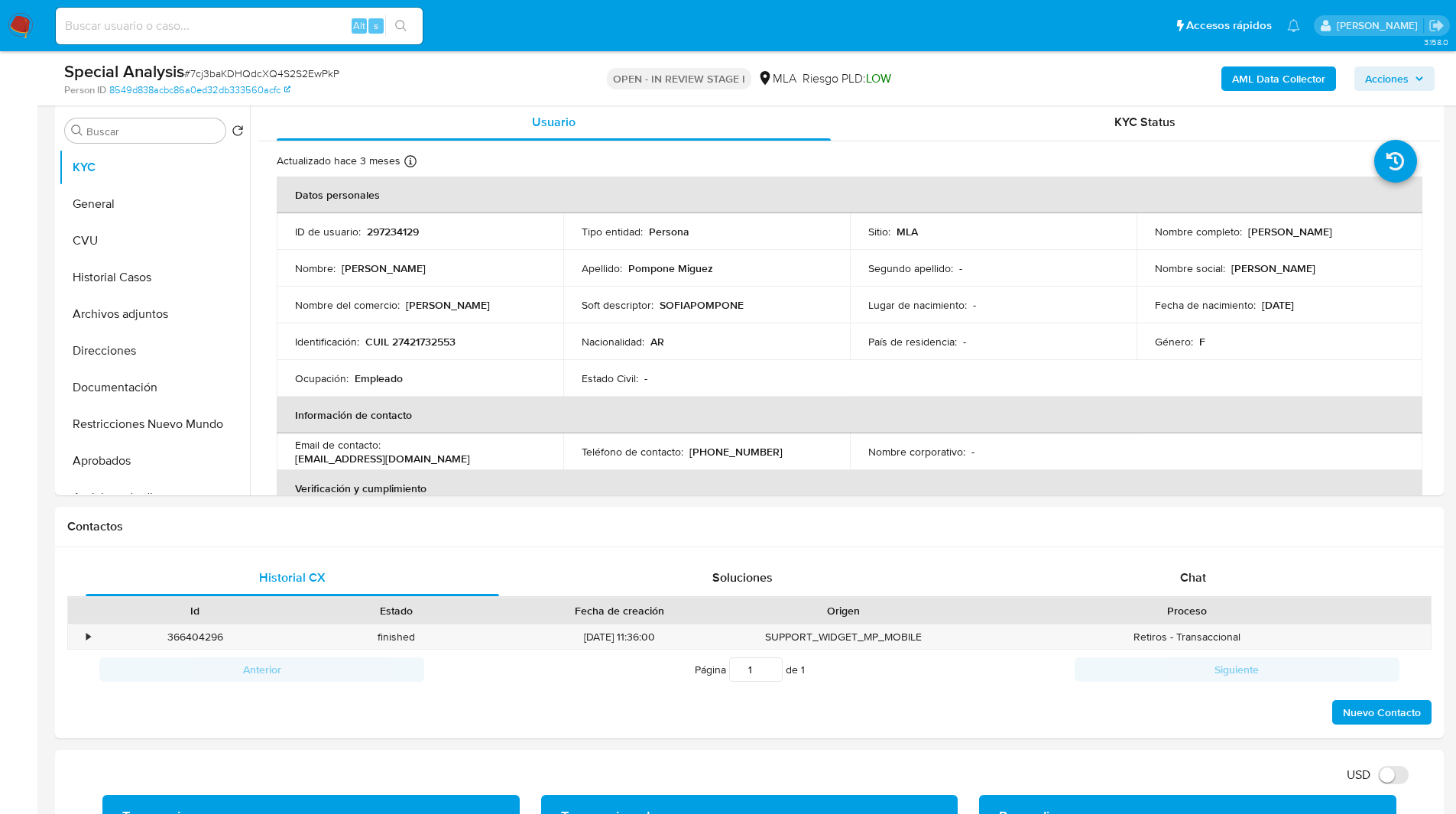
scroll to position [294, 0]
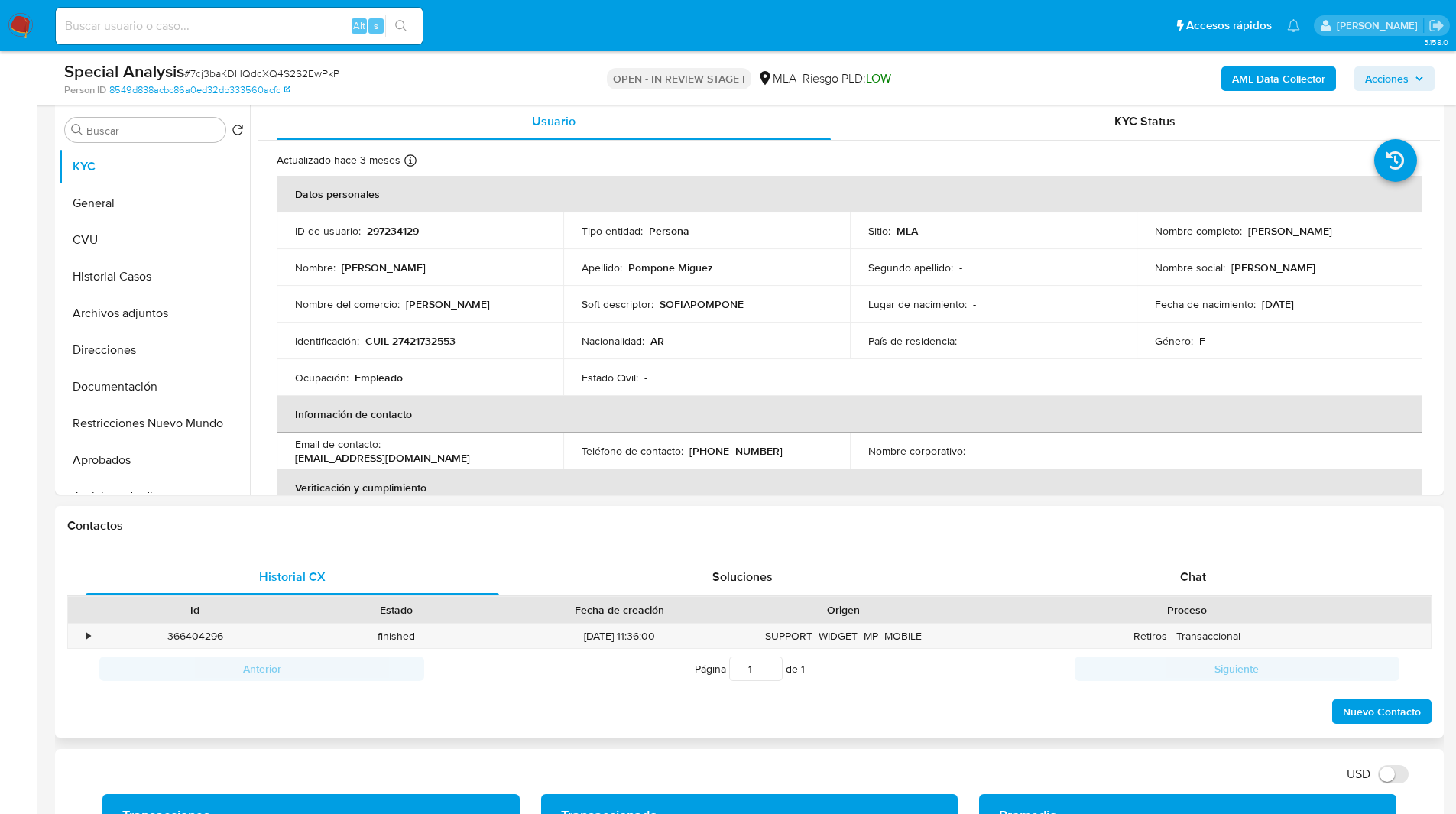
click at [1207, 538] on div "Contactos" at bounding box center [749, 526] width 1388 height 41
click at [1202, 580] on span "Chat" at bounding box center [1193, 576] width 26 height 18
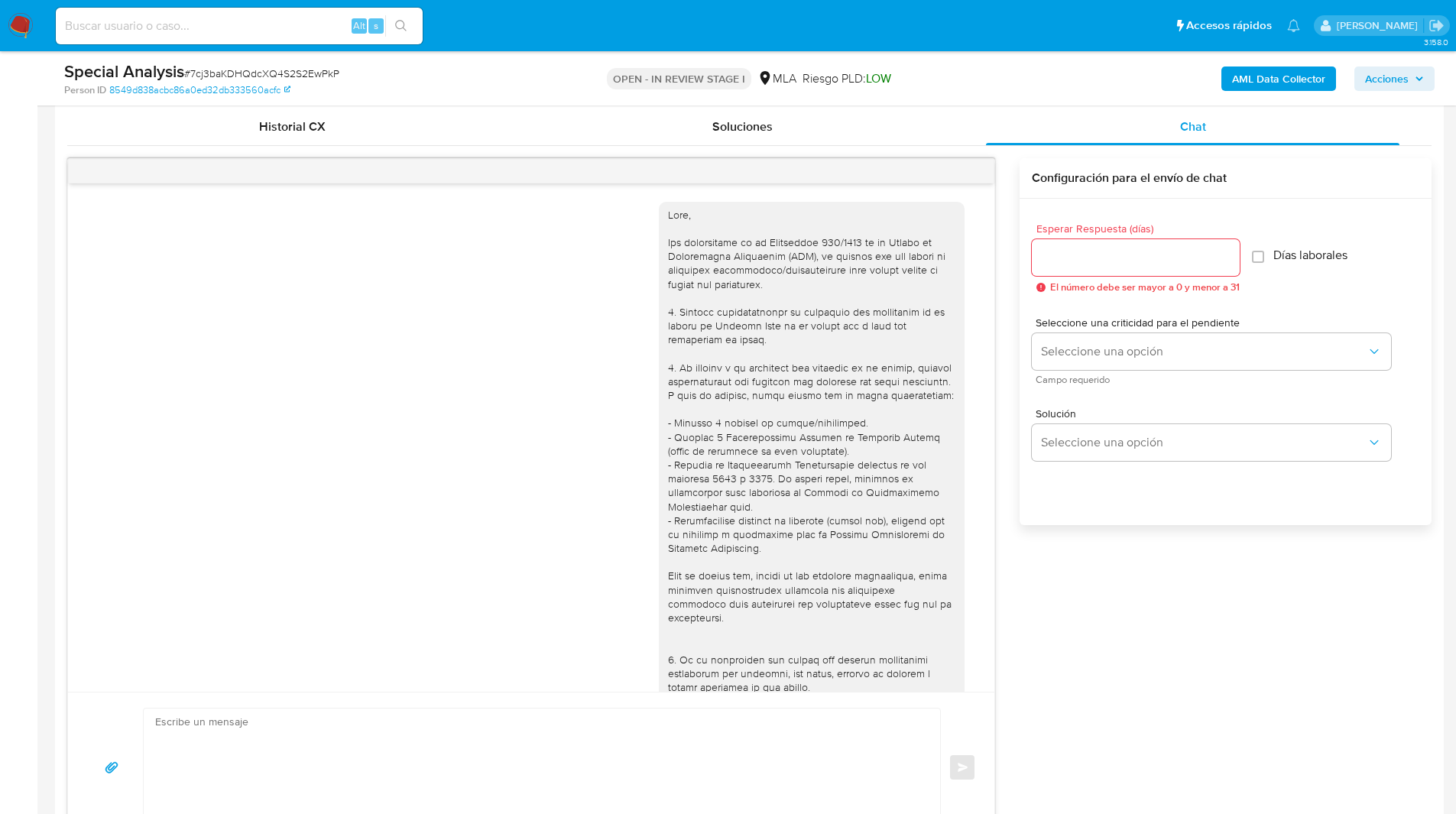
scroll to position [890, 0]
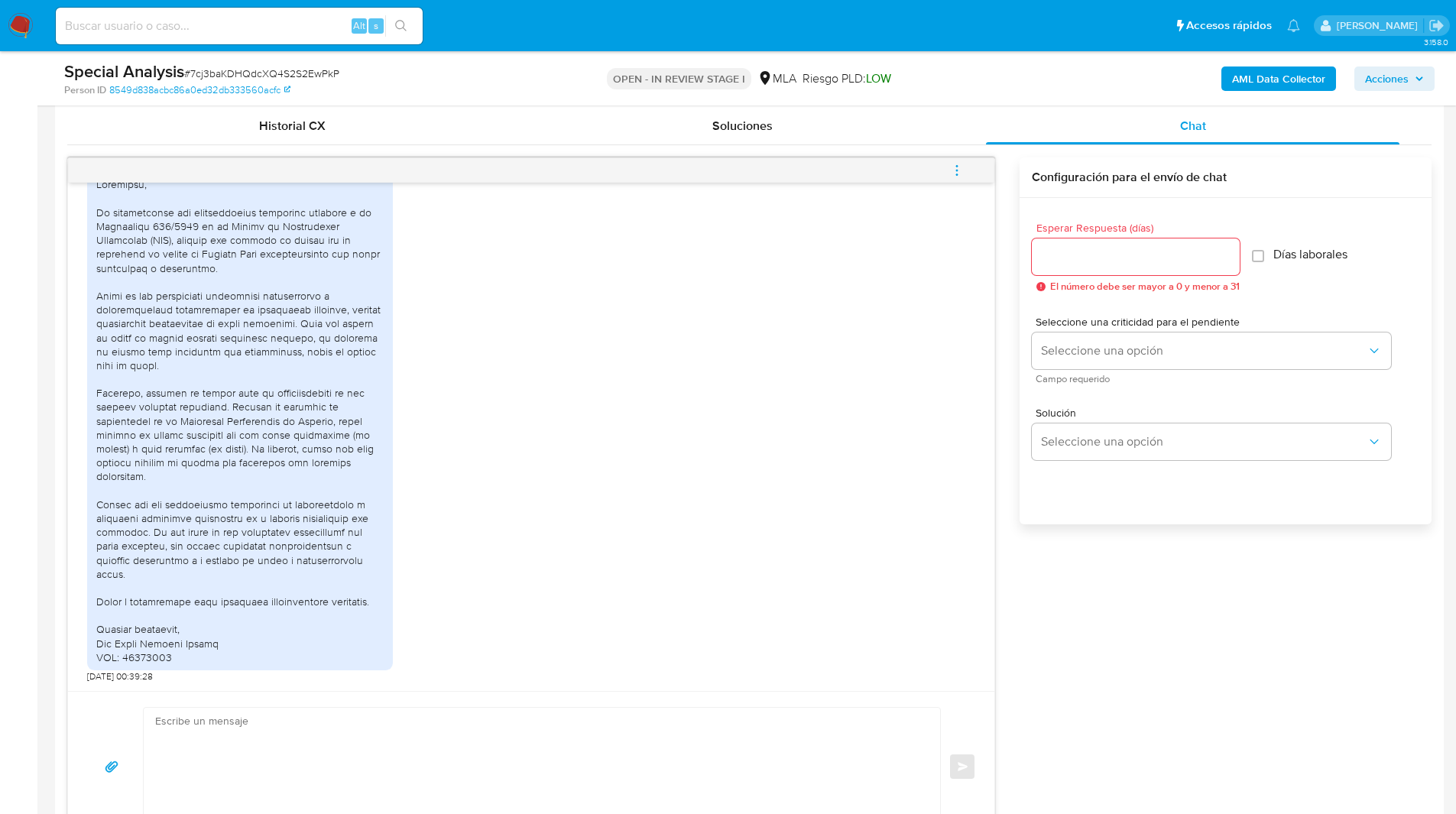
click at [346, 769] on textarea at bounding box center [538, 766] width 766 height 118
paste textarea "Hola, Muchas gracias por la respuesta. Analizamos tu caso y notamos que la info…"
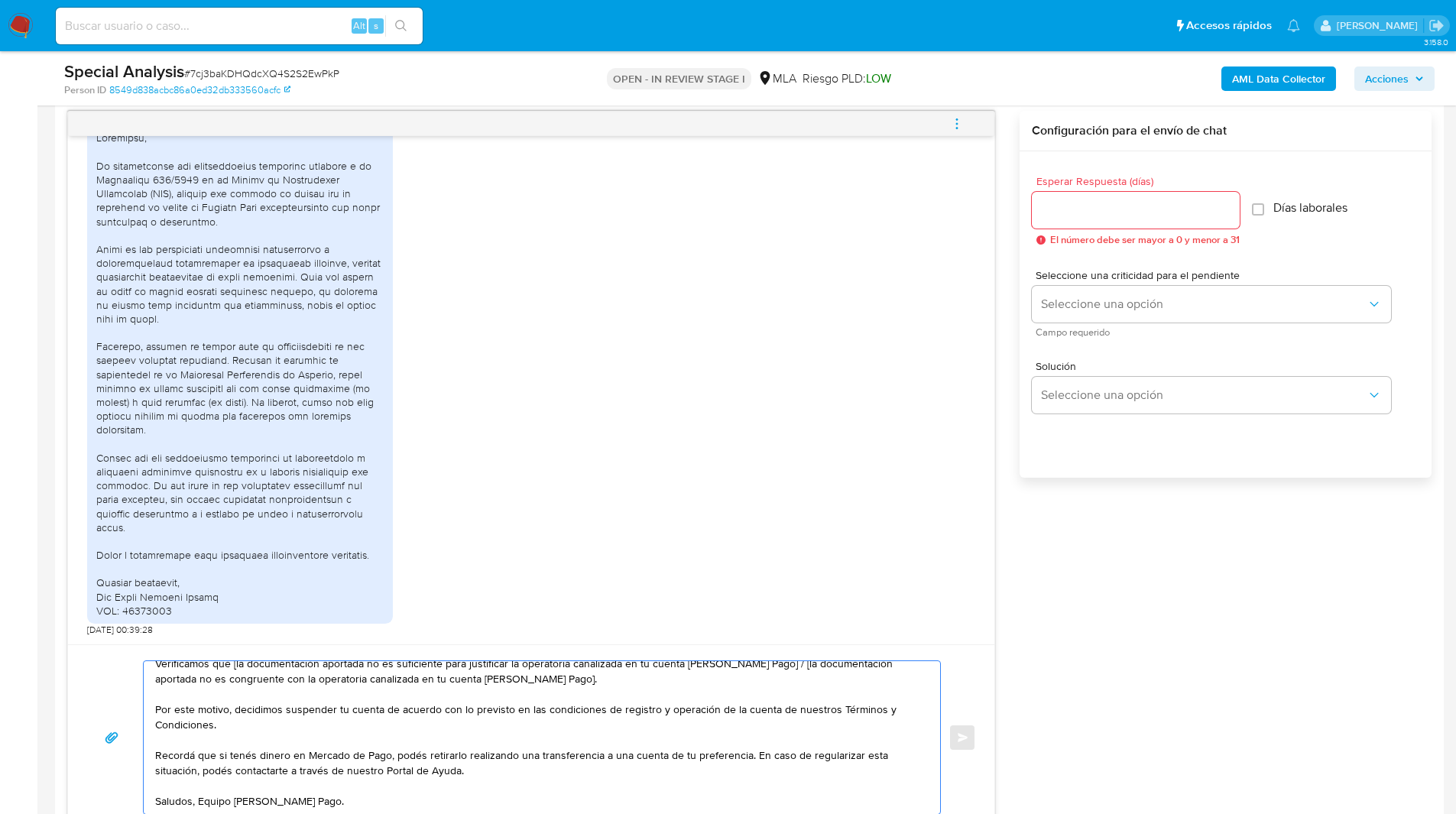
scroll to position [58, 0]
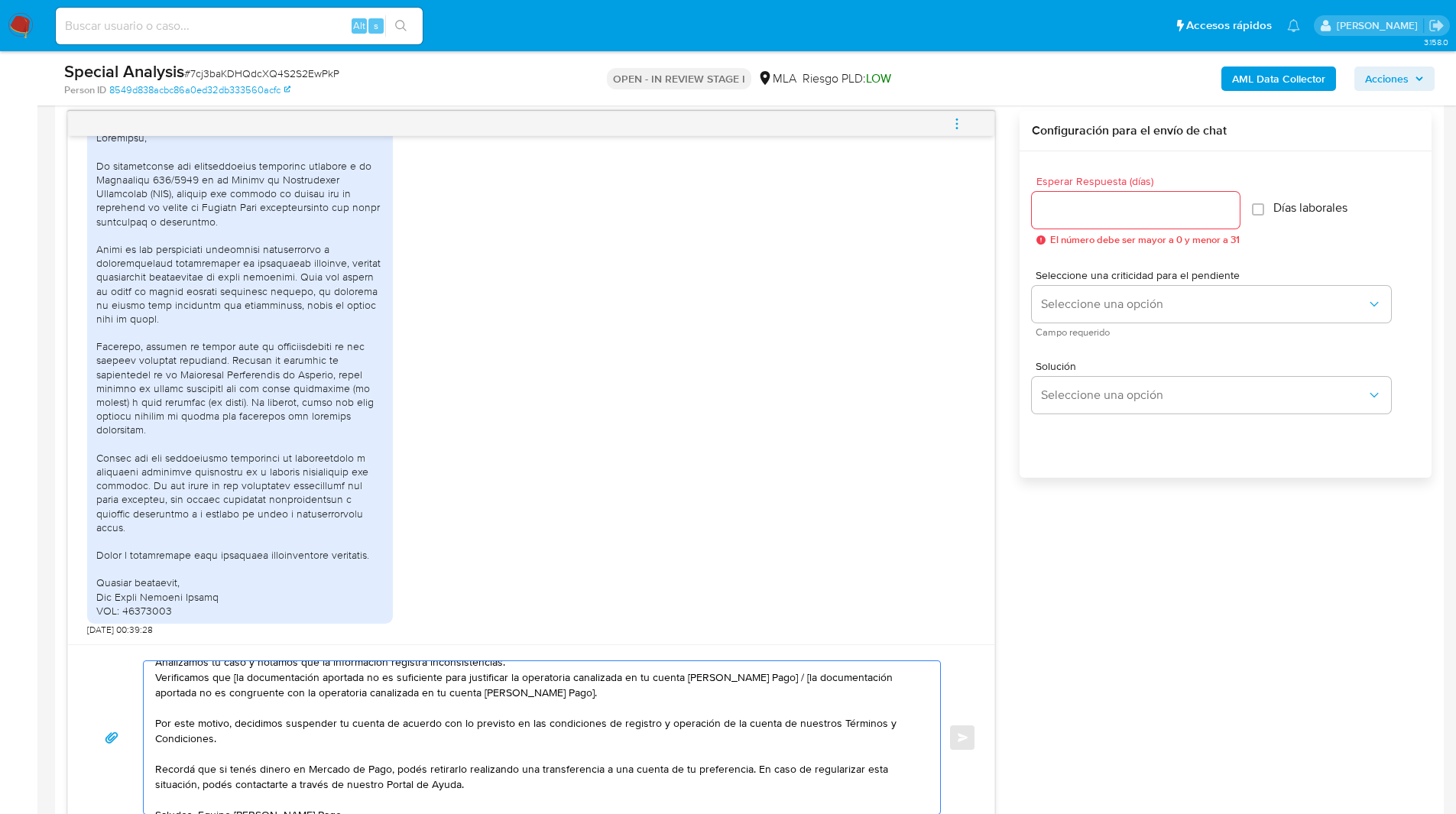
click at [234, 675] on textarea "Hola, Muchas gracias por la respuesta. Analizamos tu caso y notamos que la info…" at bounding box center [538, 737] width 766 height 153
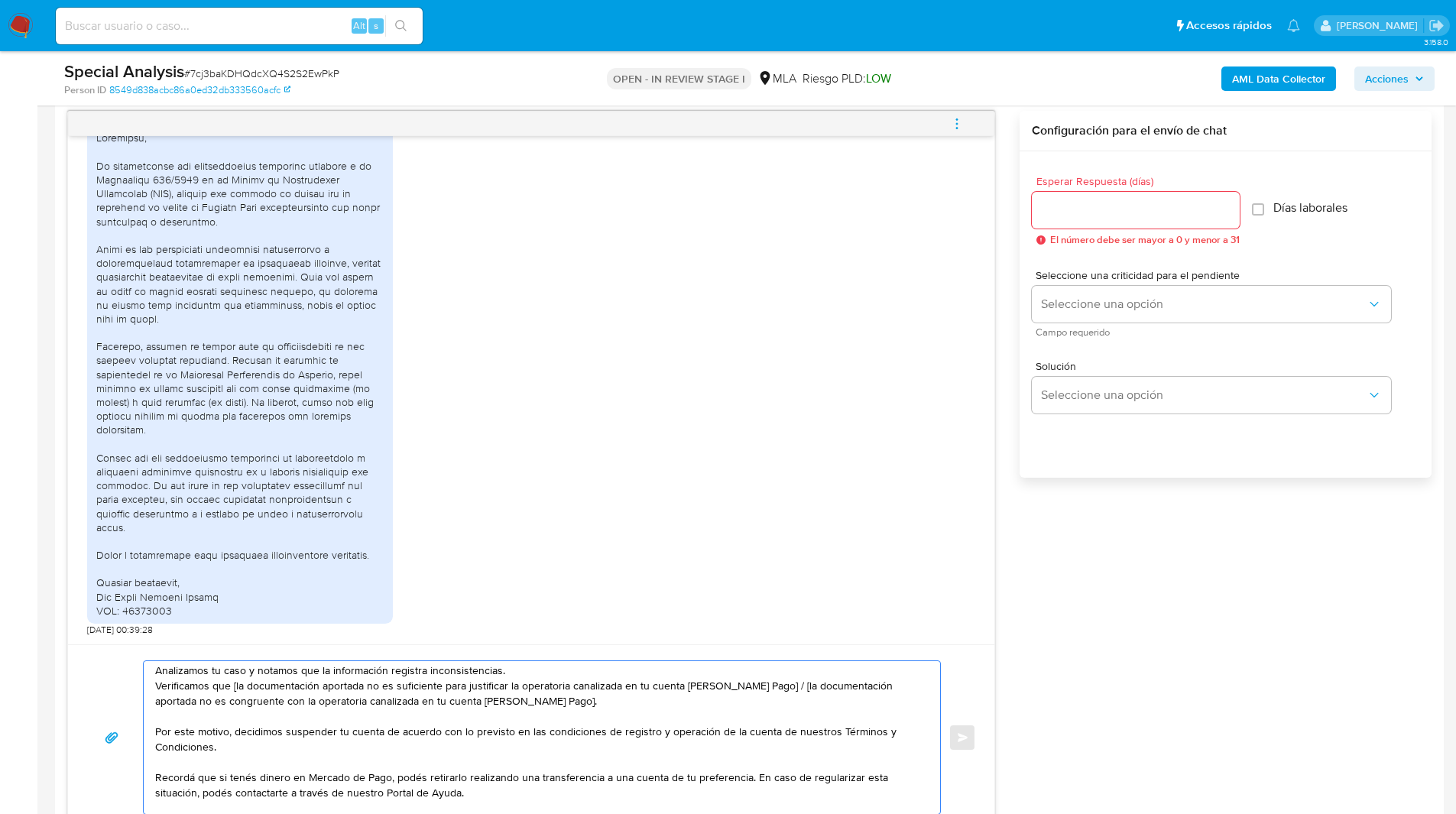
drag, startPoint x: 227, startPoint y: 673, endPoint x: 360, endPoint y: 680, distance: 133.2
click at [360, 680] on textarea "Hola, Muchas gracias por la respuesta. Analizamos tu caso y notamos que la info…" at bounding box center [538, 737] width 766 height 153
drag, startPoint x: 794, startPoint y: 695, endPoint x: 848, endPoint y: 689, distance: 54.3
click at [848, 689] on textarea "Hola, Muchas gracias por la respuesta. Analizamos tu caso y notamos que la info…" at bounding box center [538, 737] width 766 height 153
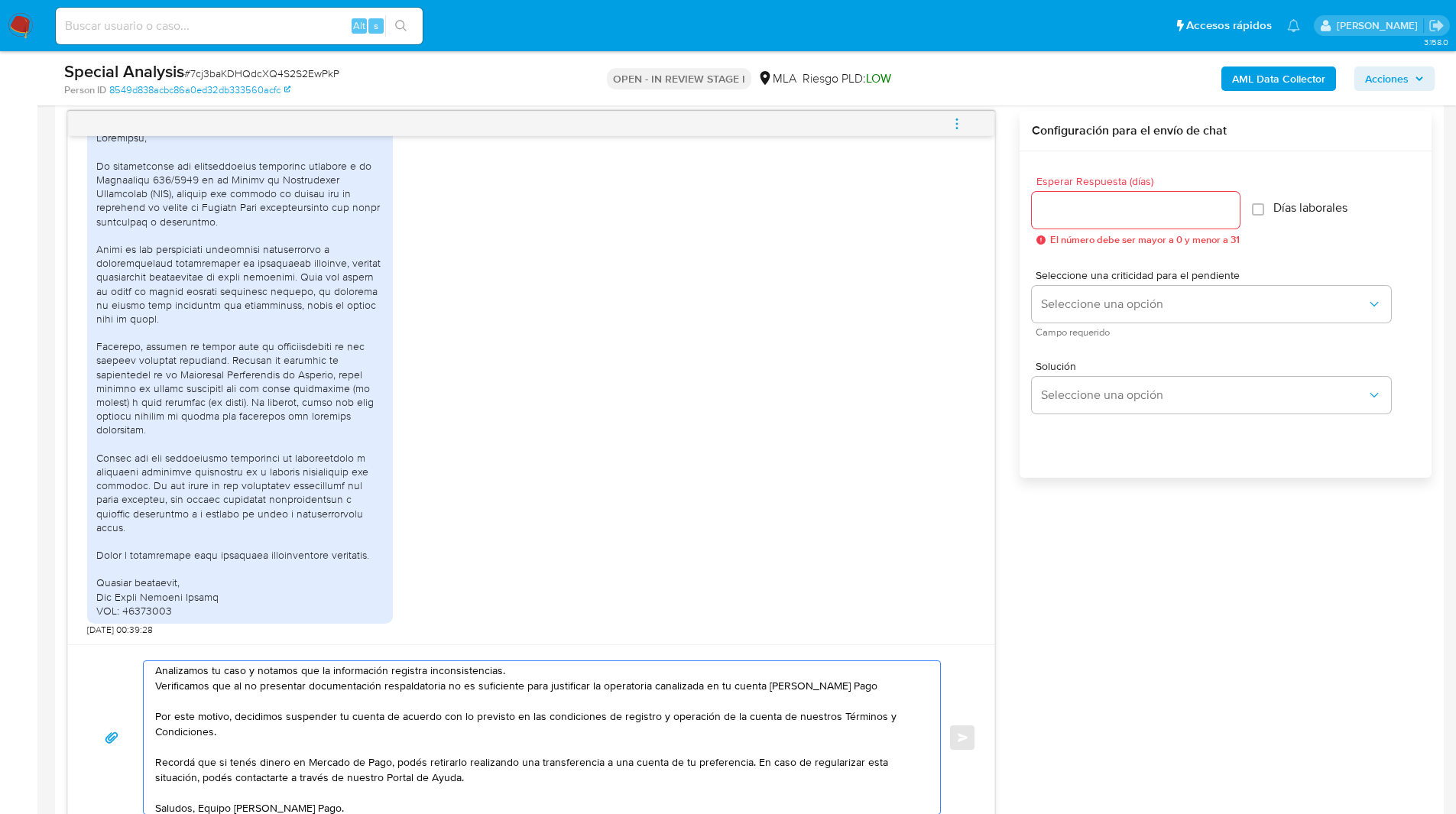
drag, startPoint x: 450, startPoint y: 688, endPoint x: 541, endPoint y: 692, distance: 91.1
click at [541, 692] on textarea "Hola, Muchas gracias por la respuesta. Analizamos tu caso y notamos que la info…" at bounding box center [538, 737] width 766 height 153
click at [829, 683] on textarea "Hola, Muchas gracias por la respuesta. Analizamos tu caso y notamos que la info…" at bounding box center [538, 737] width 766 height 153
type textarea "Hola, Muchas gracias por la respuesta. Analizamos tu caso y notamos que la info…"
click at [1133, 214] on input "Esperar Respuesta (días)" at bounding box center [1135, 210] width 208 height 20
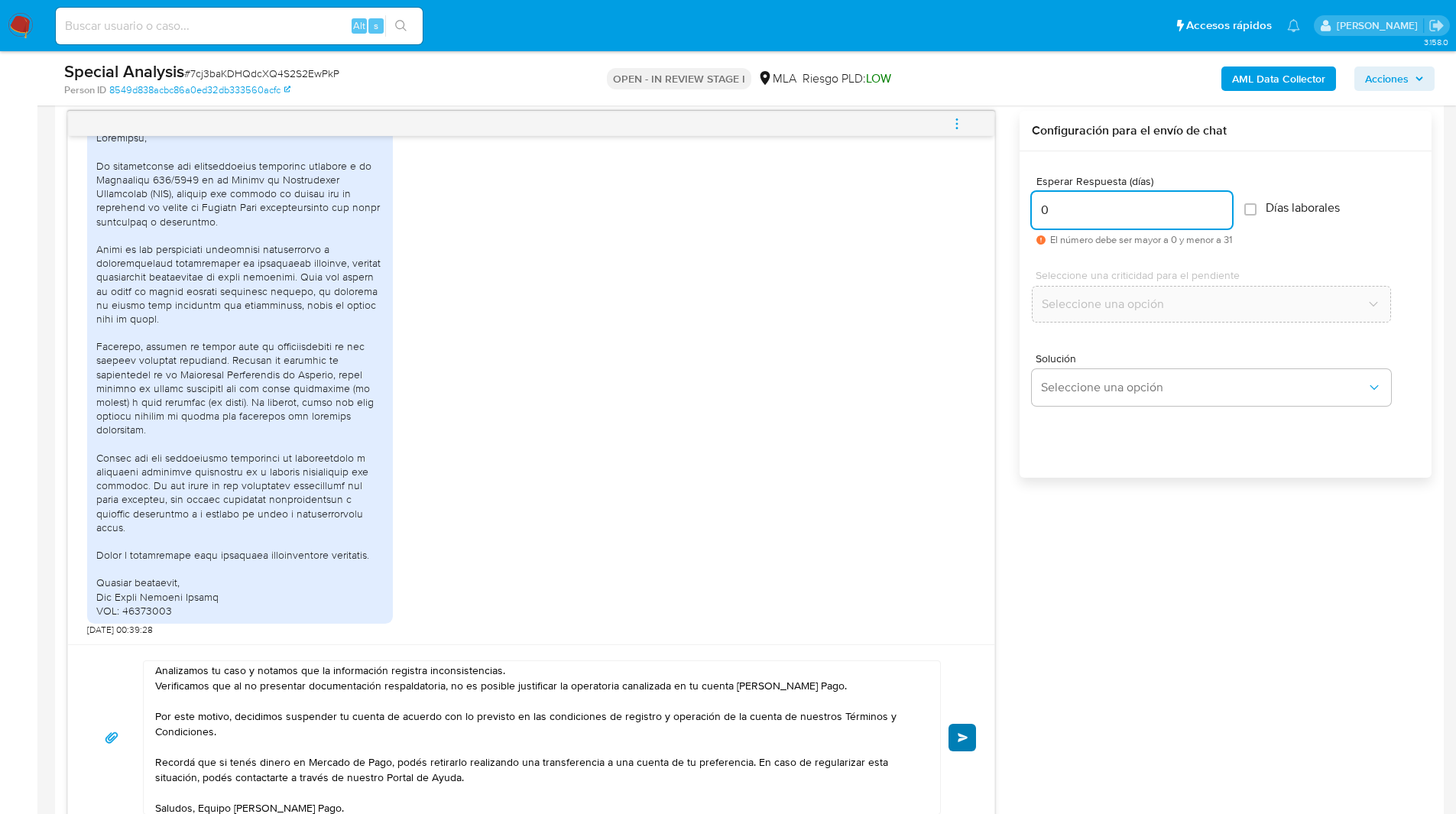
type input "0"
click at [958, 743] on button "Enviar" at bounding box center [962, 737] width 28 height 28
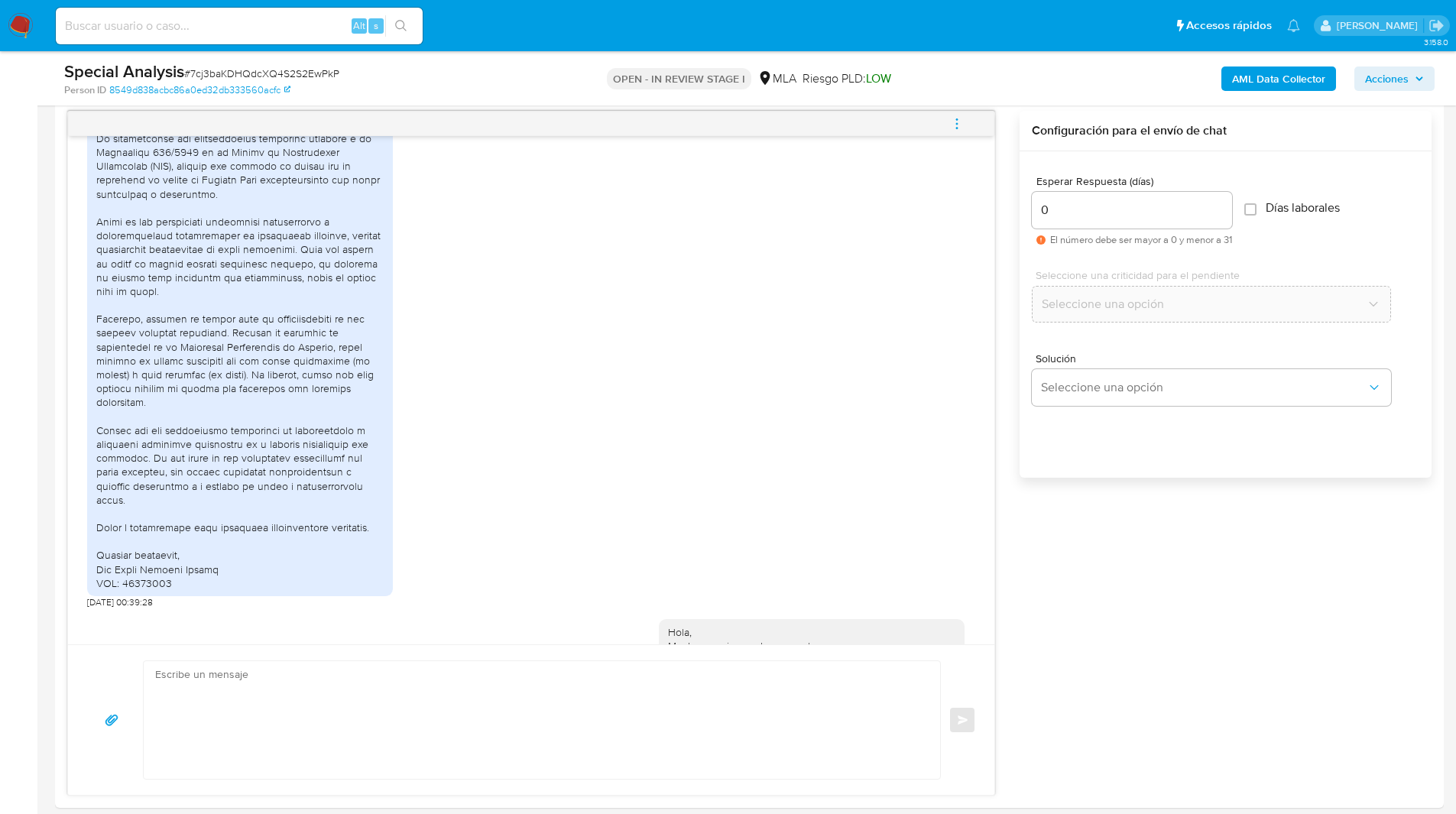
scroll to position [0, 0]
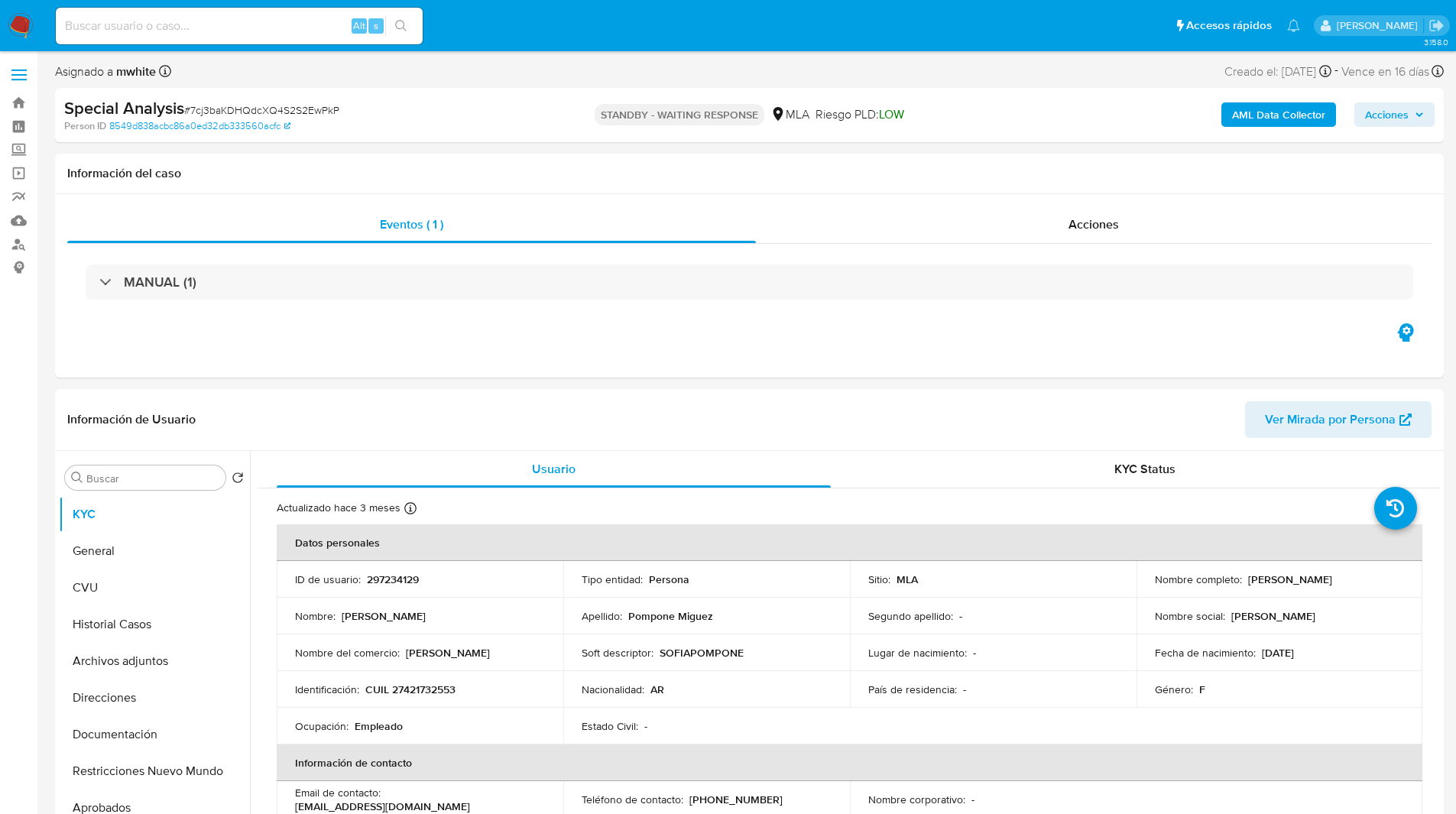
select select "10"
click at [531, 80] on div "Asignado a mwhite Asignado el: [DATE] 14:35:09 Creado el: [DATE] Creado el: [DA…" at bounding box center [749, 75] width 1388 height 27
select select "10"
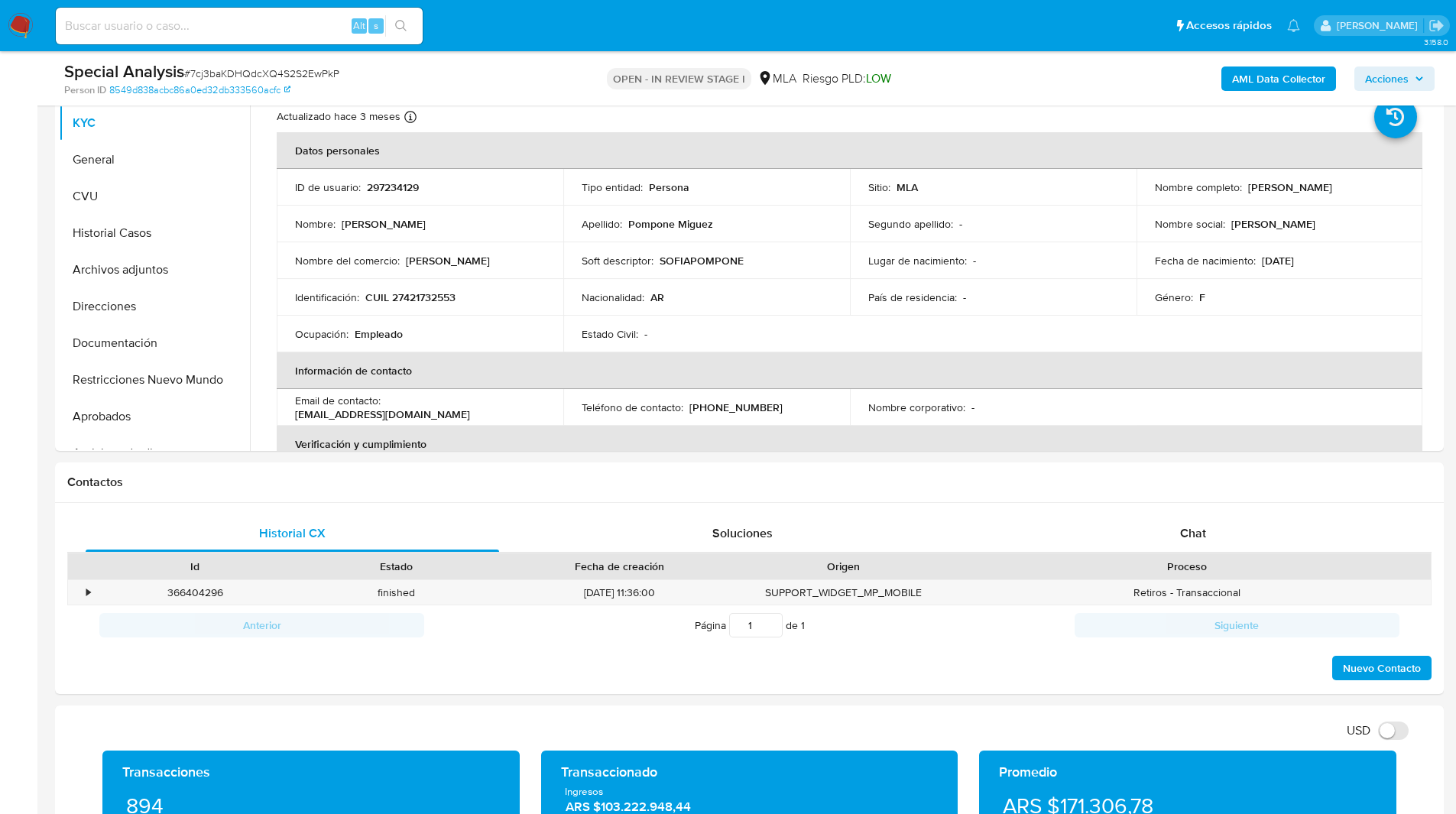
scroll to position [352, 0]
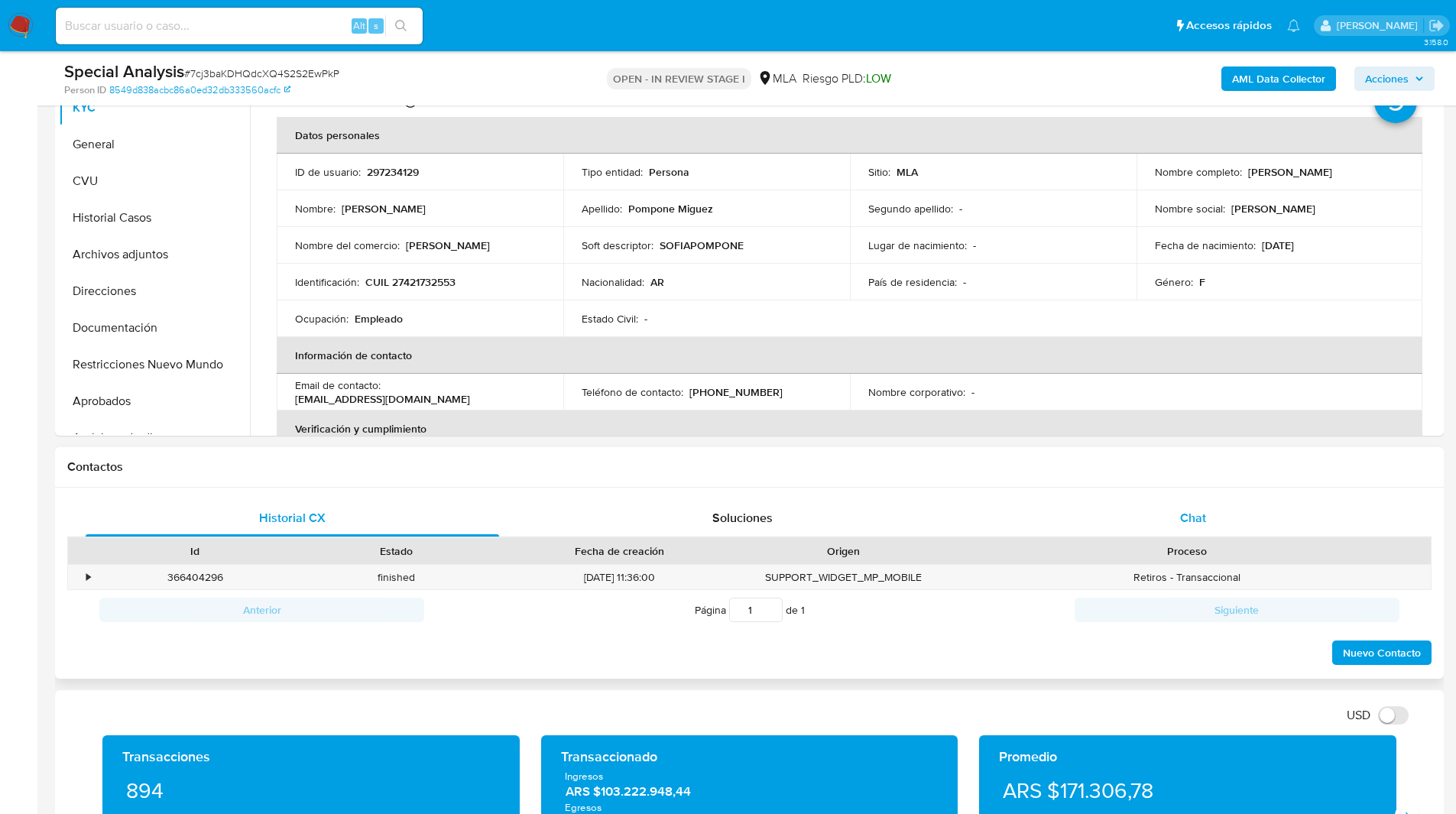
click at [1160, 519] on div "Chat" at bounding box center [1192, 518] width 414 height 37
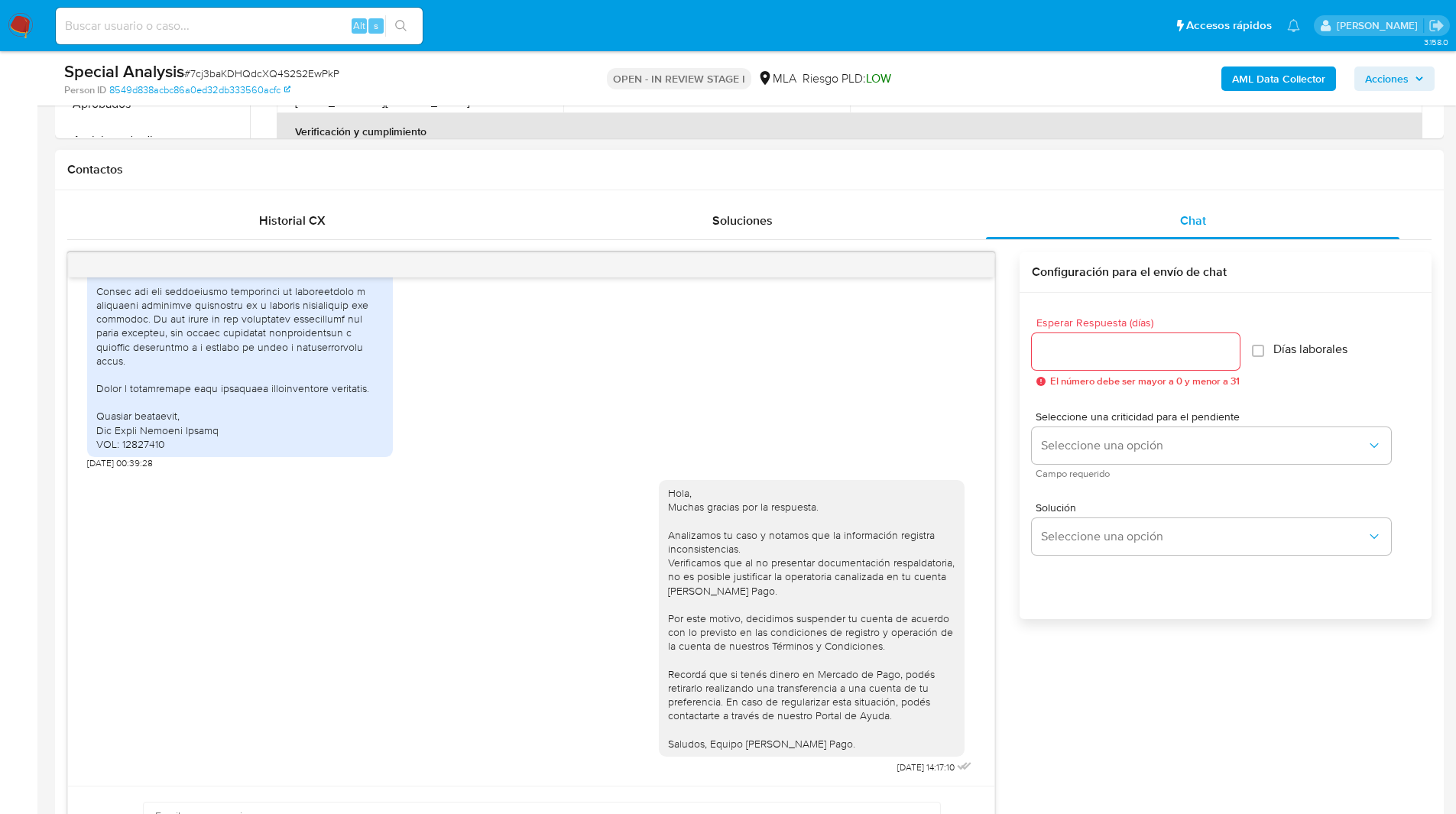
scroll to position [650, 0]
click at [959, 264] on icon "menu-action" at bounding box center [957, 264] width 14 height 14
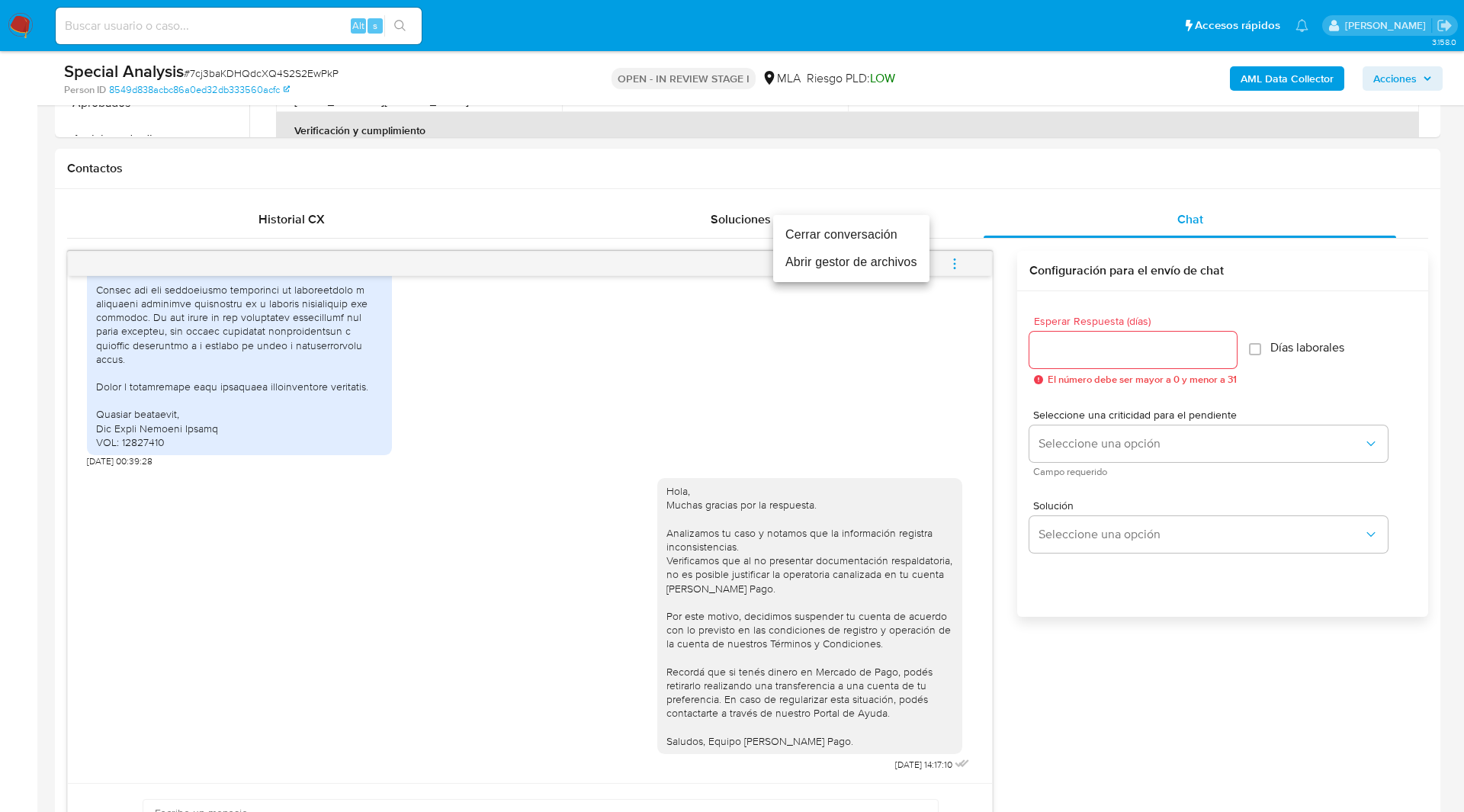
click at [857, 239] on li "Cerrar conversación" at bounding box center [851, 234] width 156 height 28
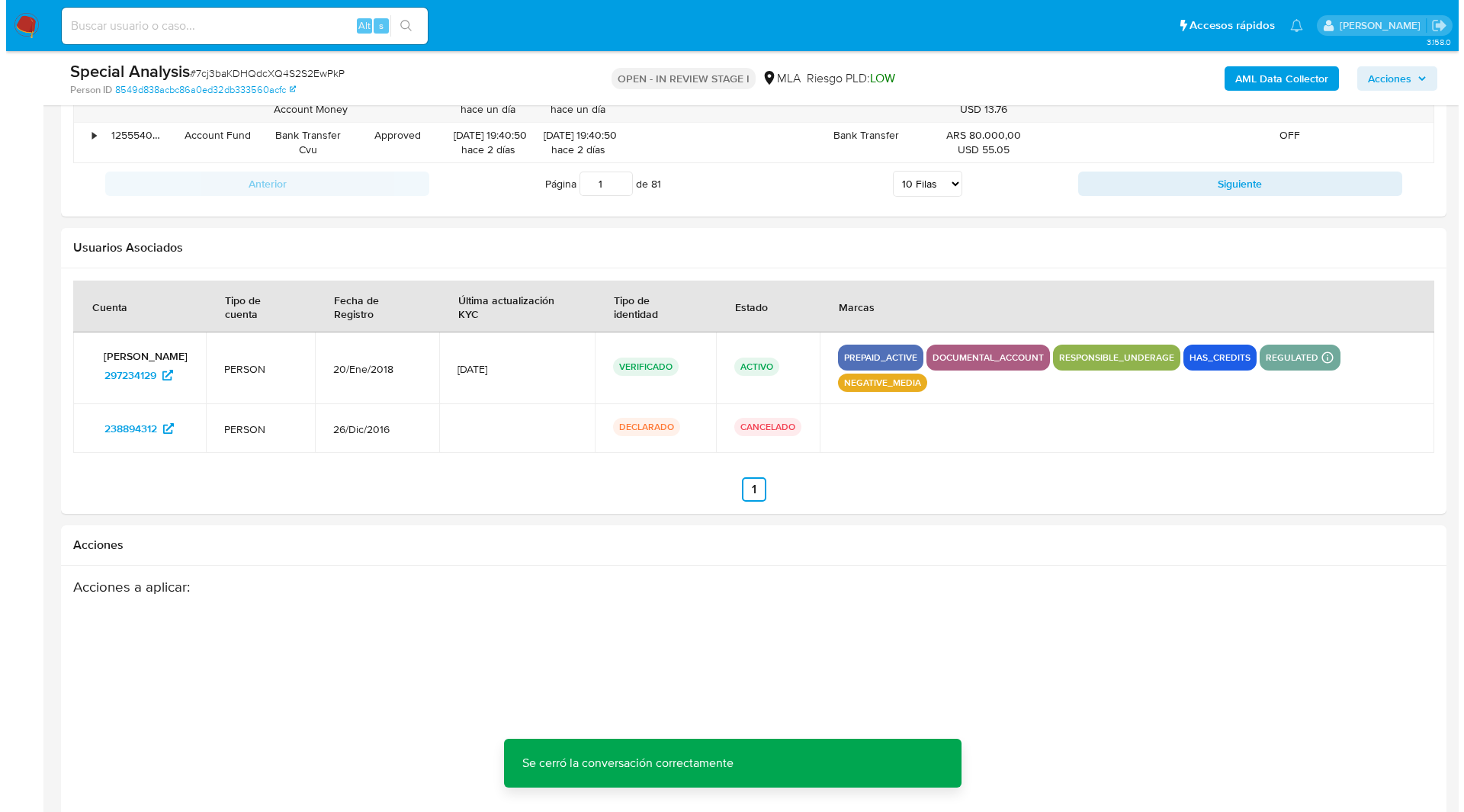
scroll to position [2707, 0]
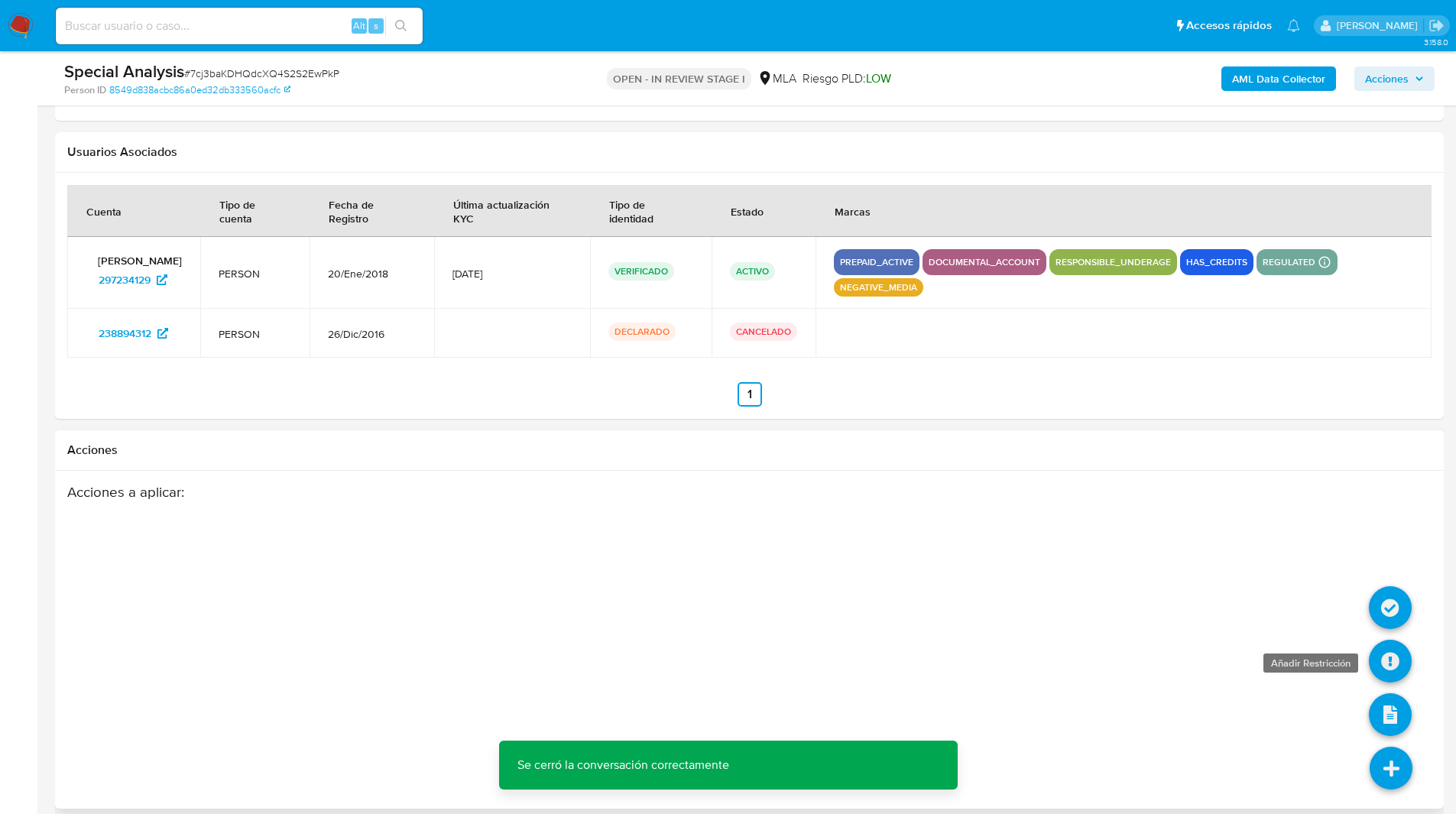
click at [1388, 667] on icon at bounding box center [1390, 661] width 43 height 43
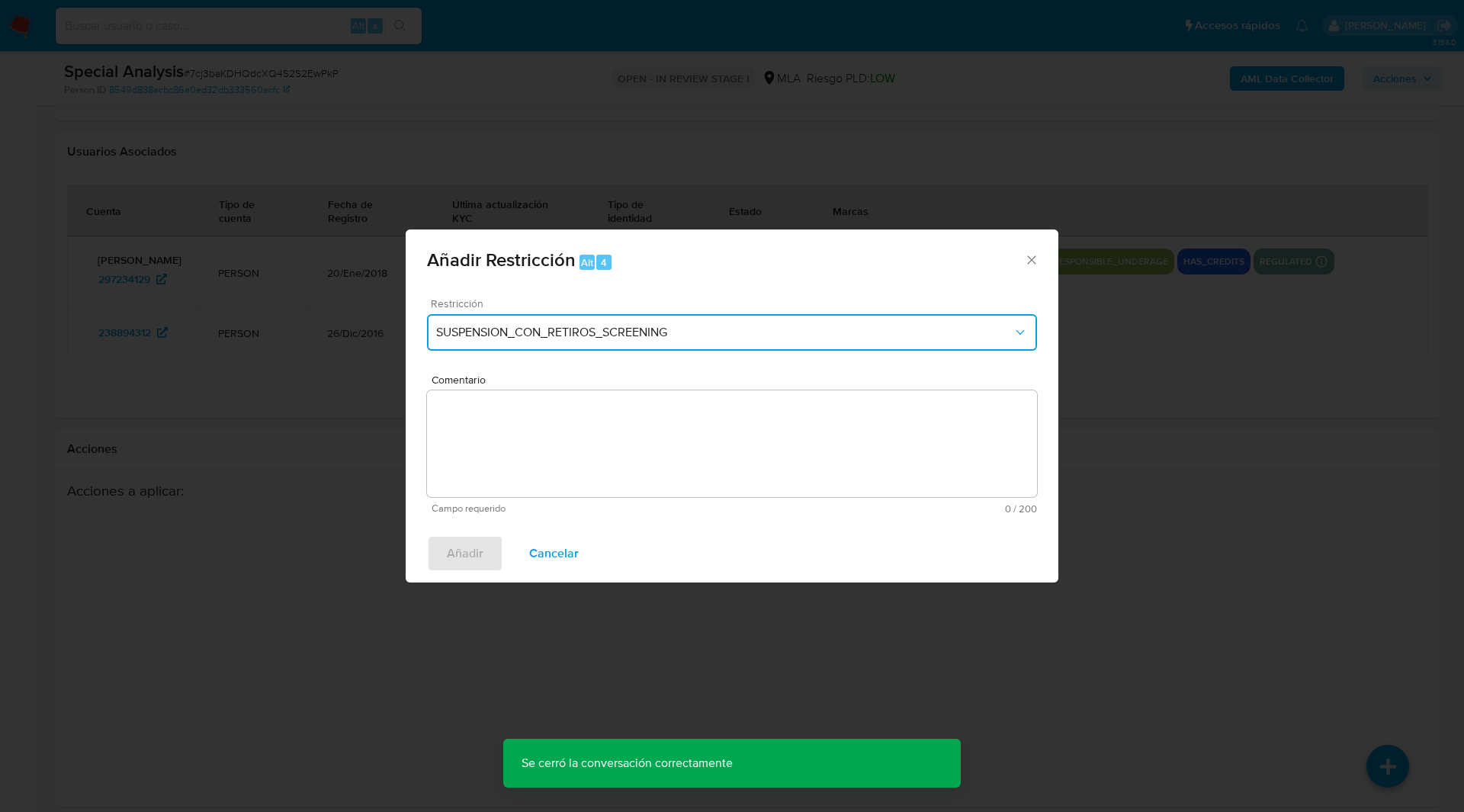
click at [726, 338] on span "SUSPENSION_CON_RETIROS_SCREENING" at bounding box center [723, 331] width 576 height 15
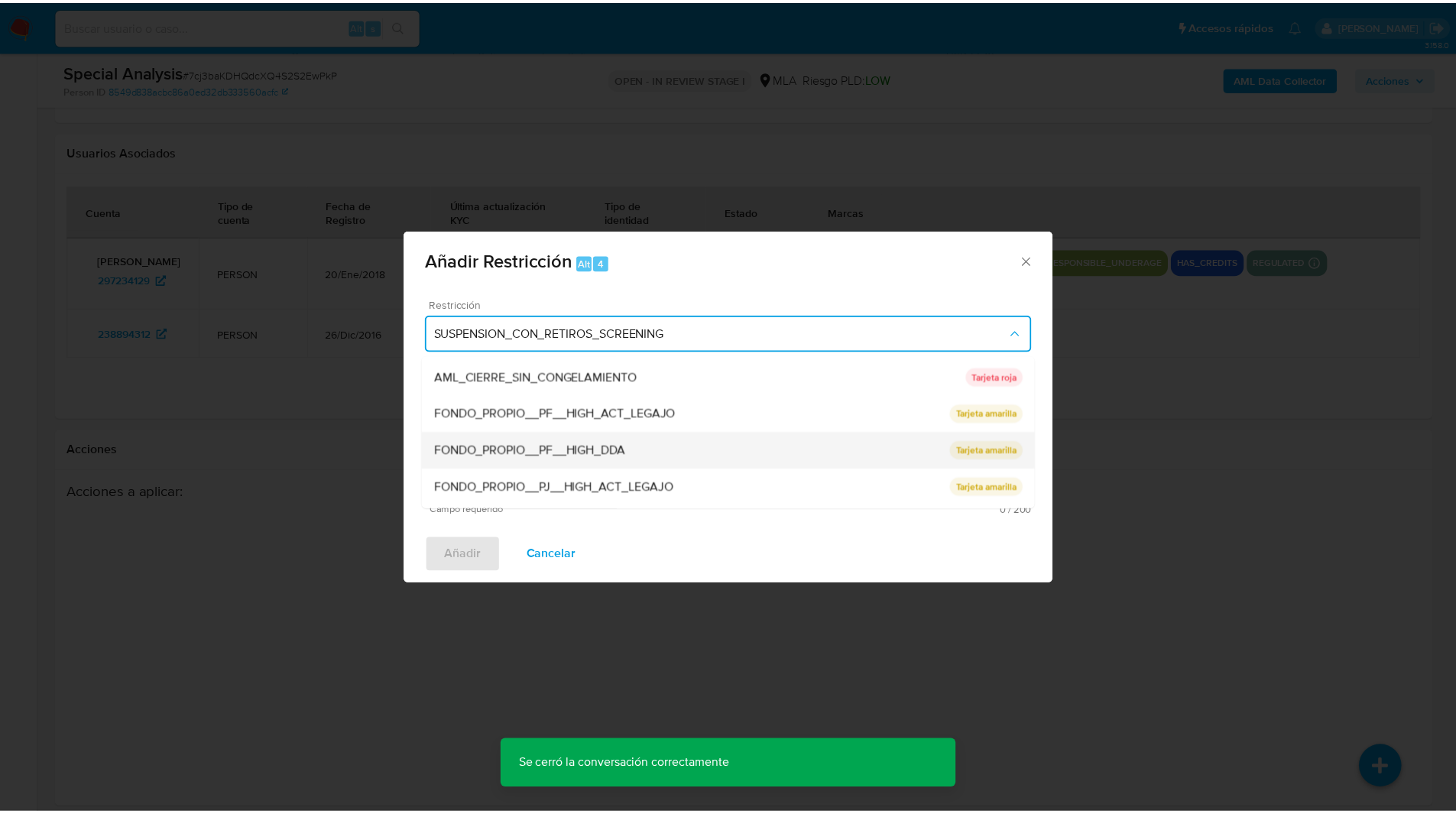
scroll to position [324, 0]
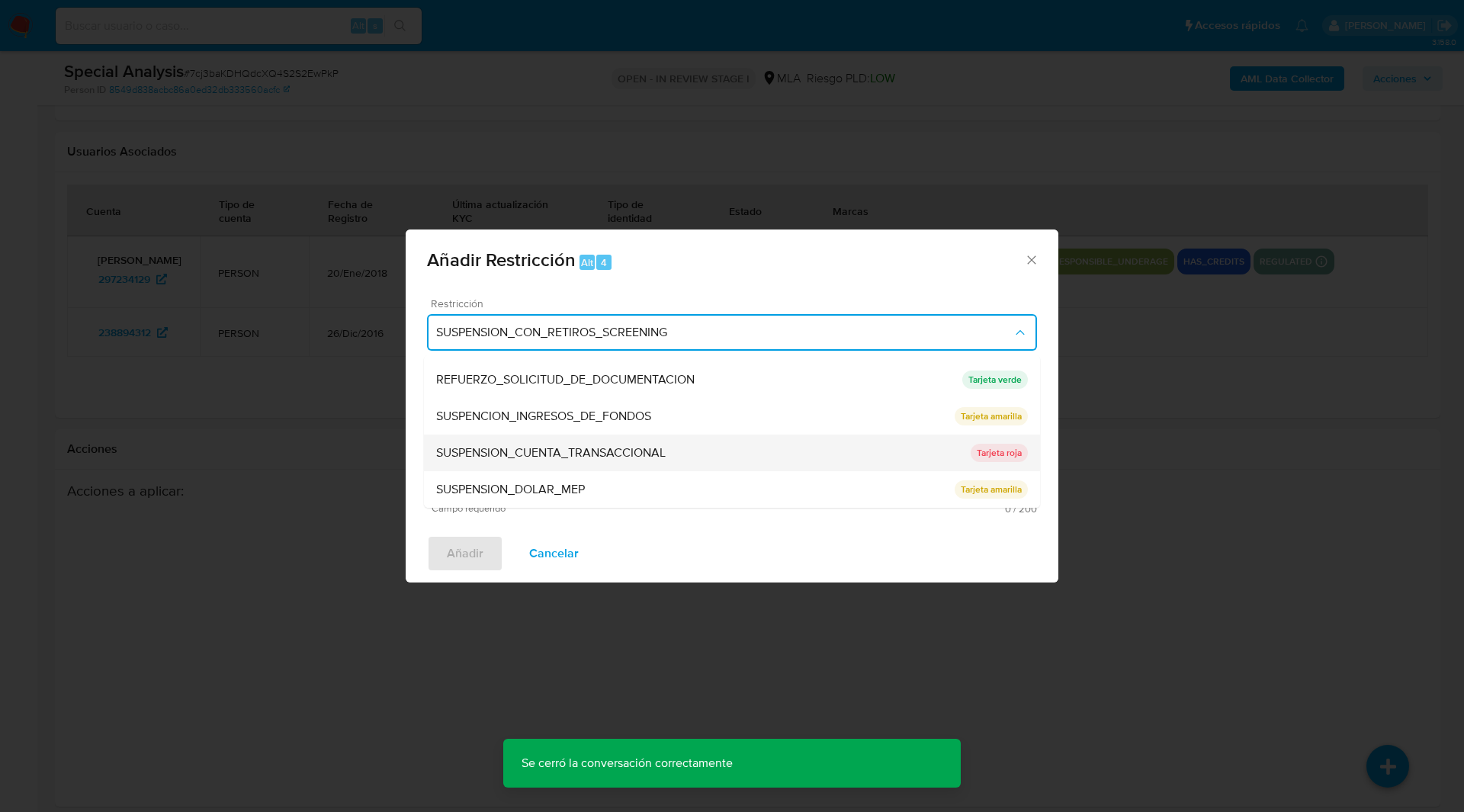
click at [484, 457] on span "SUSPENSION_CUENTA_TRANSACCIONAL" at bounding box center [550, 452] width 229 height 15
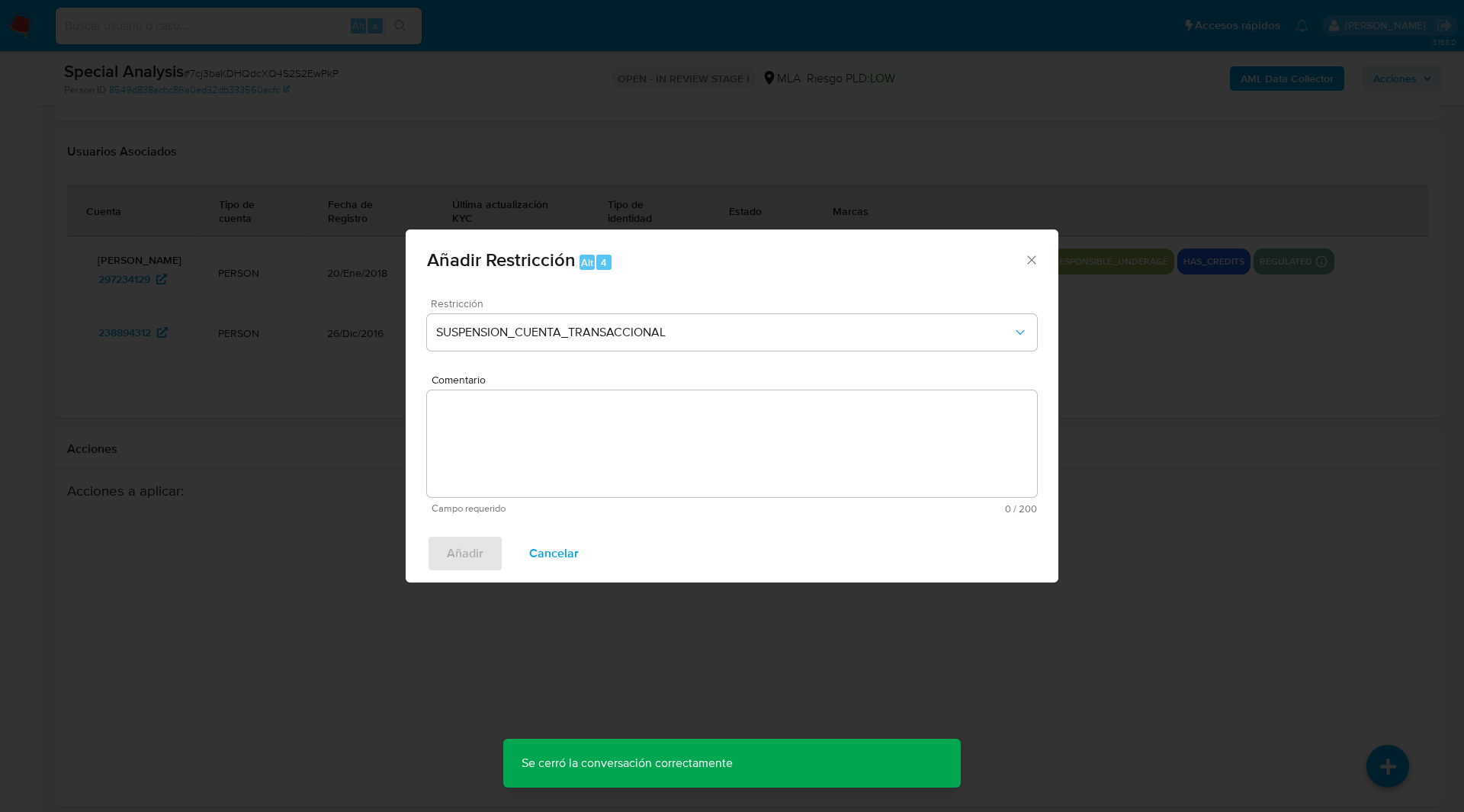
click at [628, 454] on textarea "Comentario" at bounding box center [732, 443] width 610 height 107
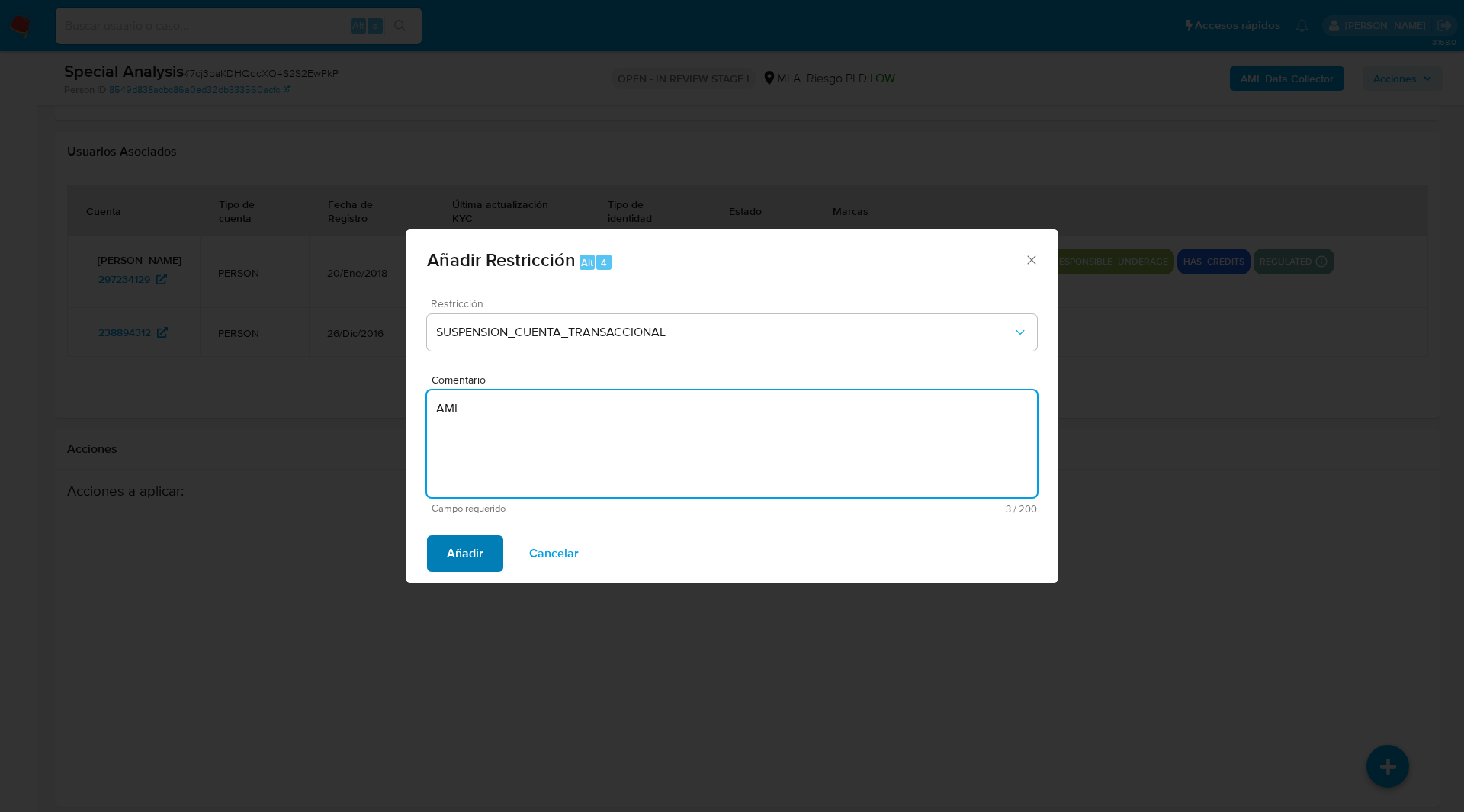
type textarea "AML"
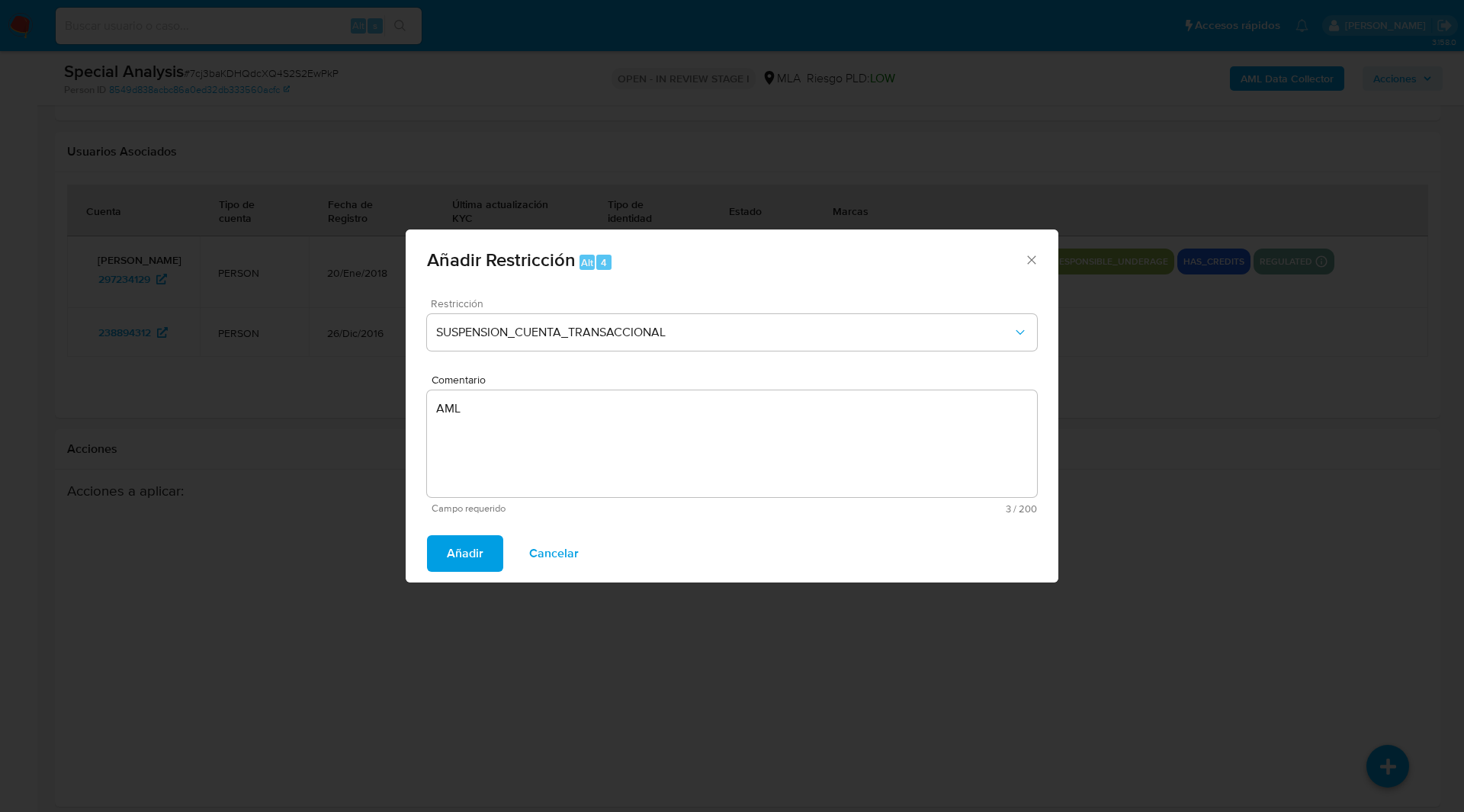
click at [452, 548] on span "Añadir" at bounding box center [465, 552] width 37 height 33
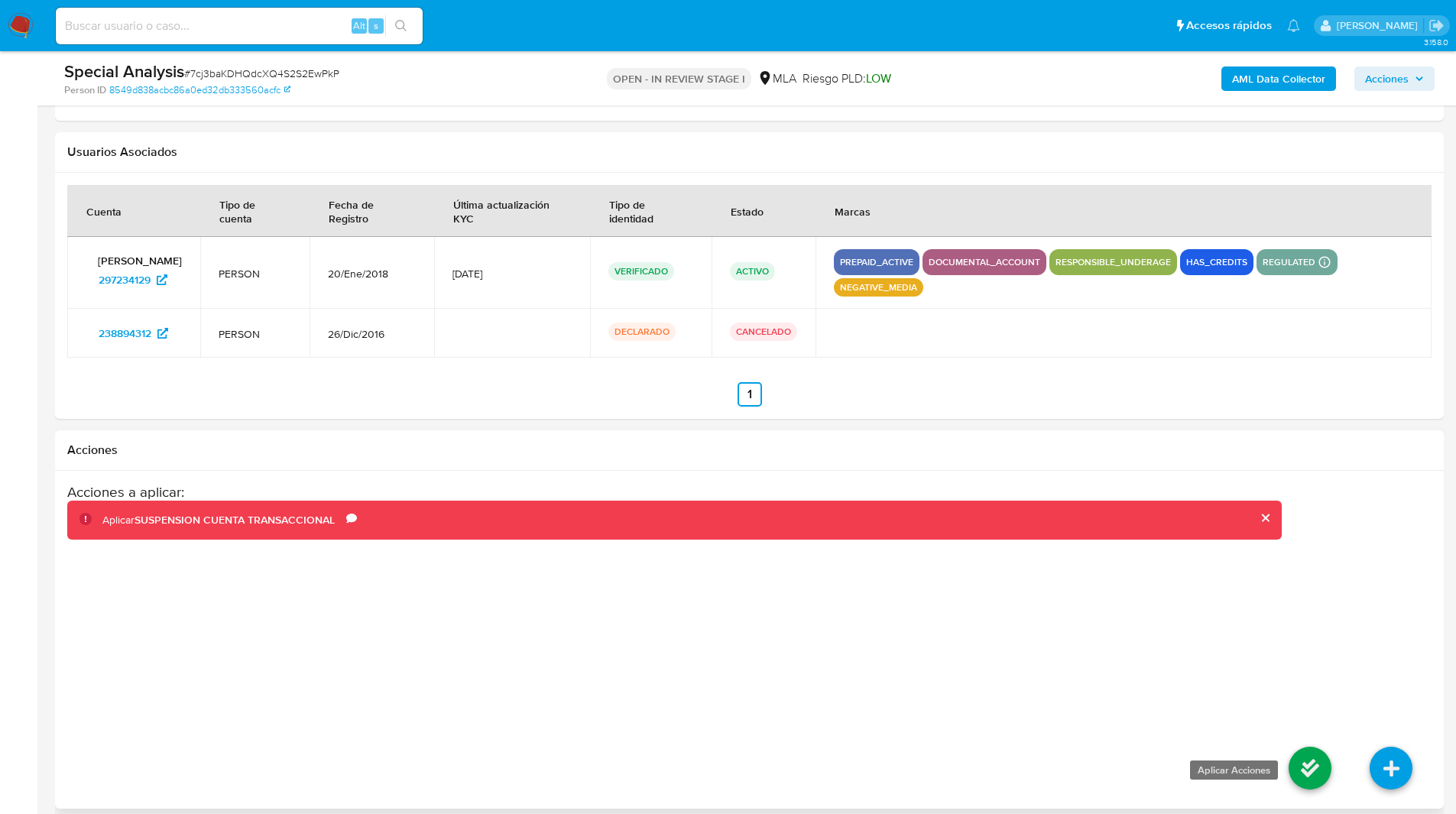
click at [1302, 767] on icon at bounding box center [1310, 768] width 43 height 43
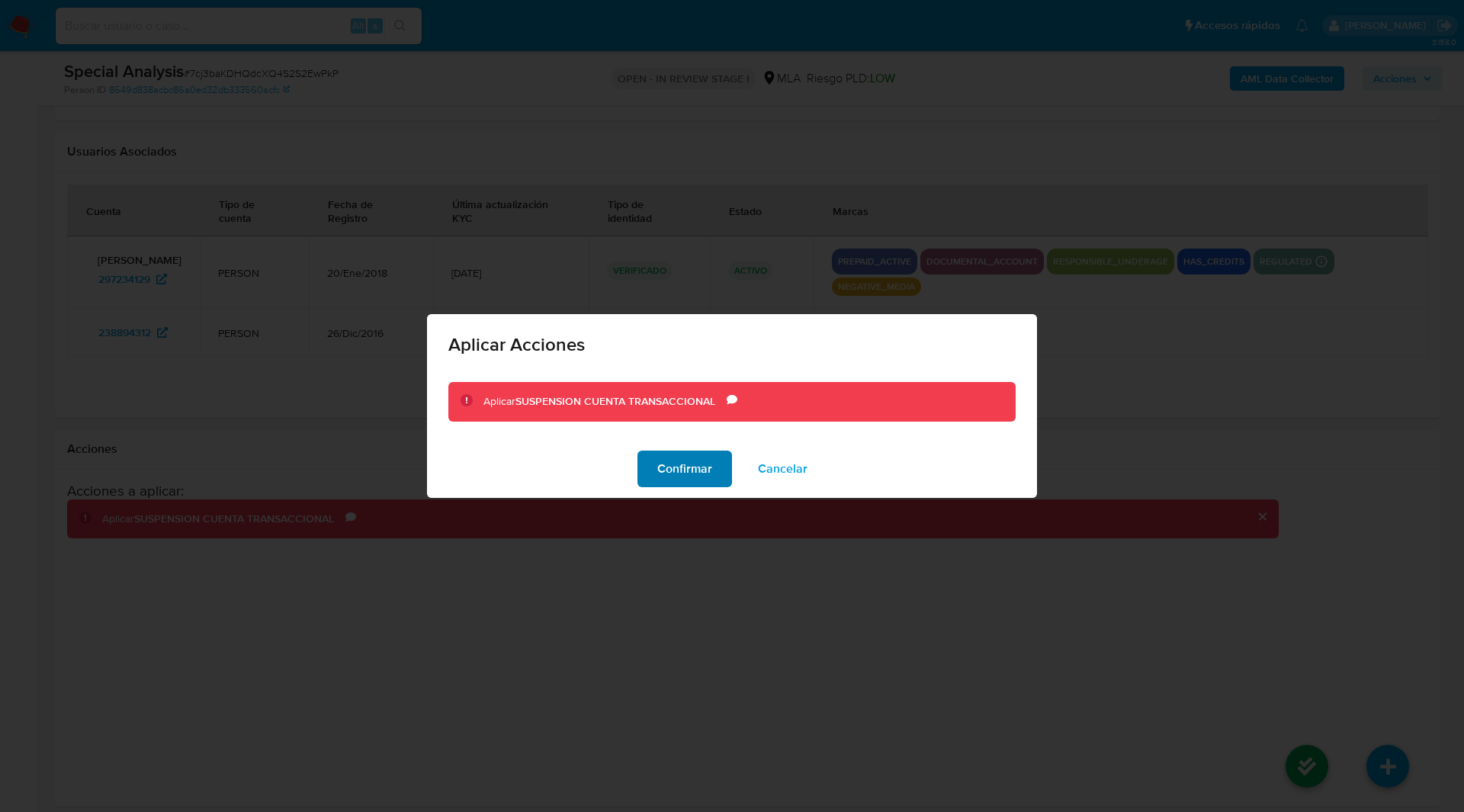
click at [678, 481] on span "Confirmar" at bounding box center [684, 468] width 55 height 33
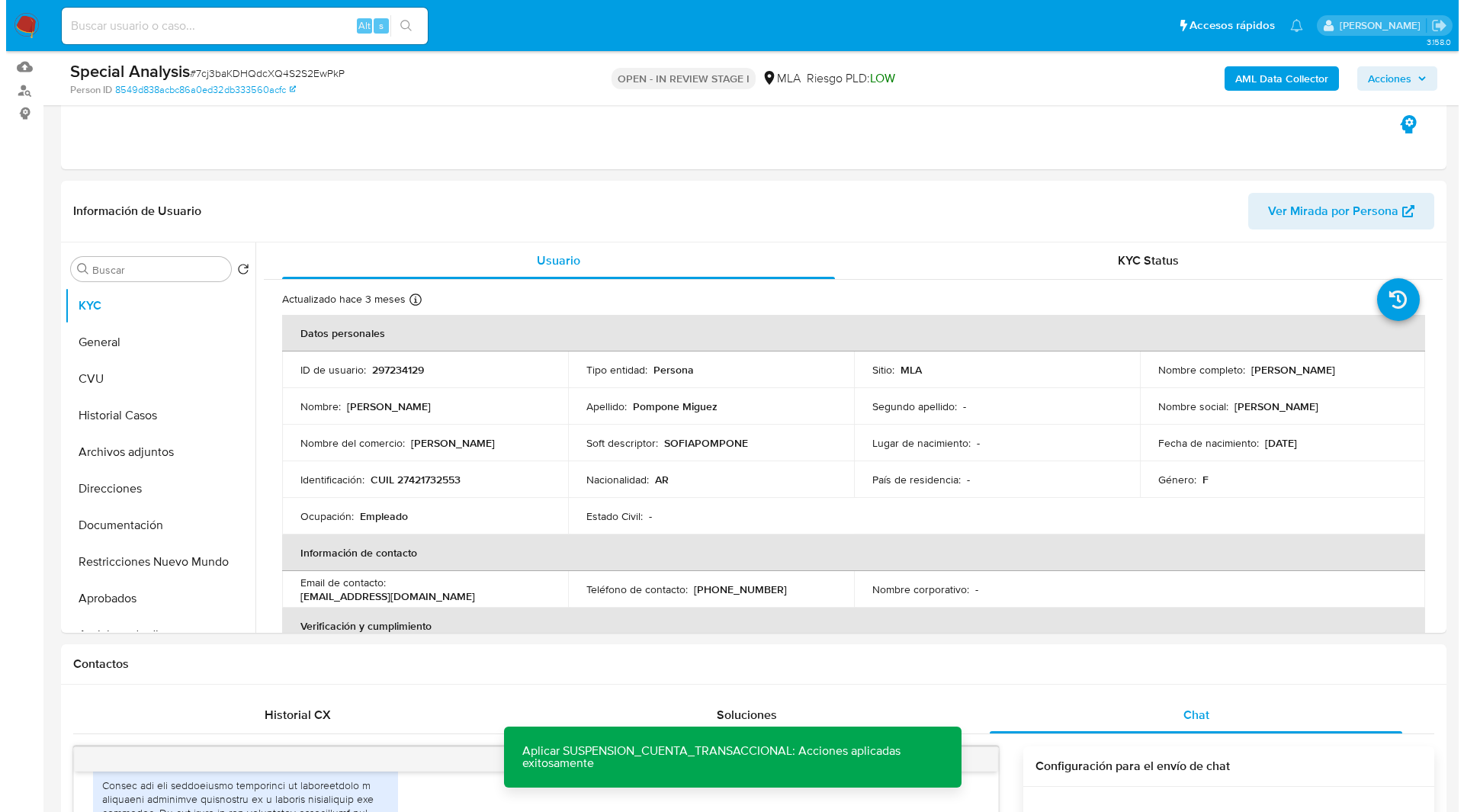
scroll to position [0, 0]
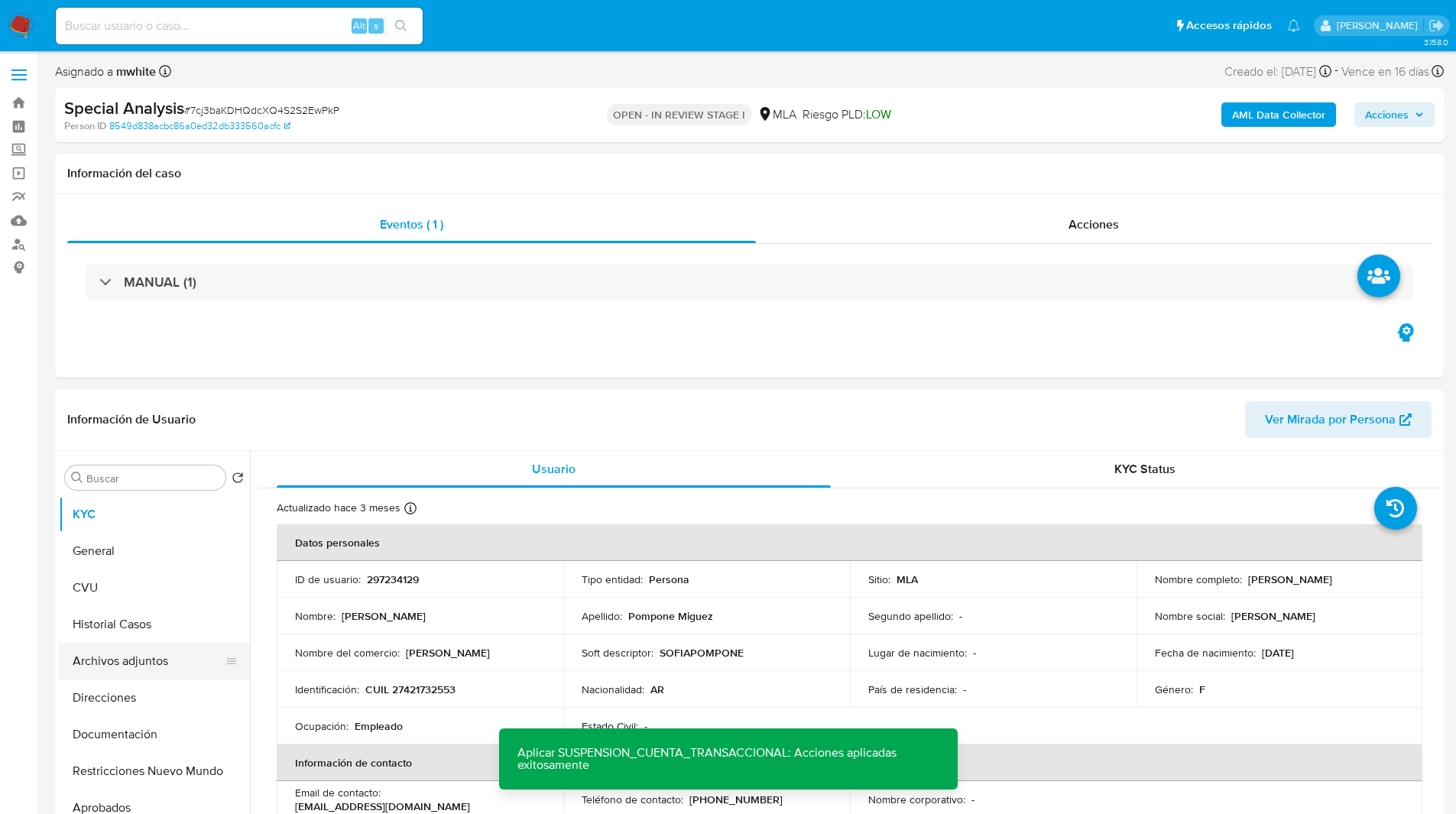
click at [113, 657] on button "Archivos adjuntos" at bounding box center [148, 660] width 179 height 37
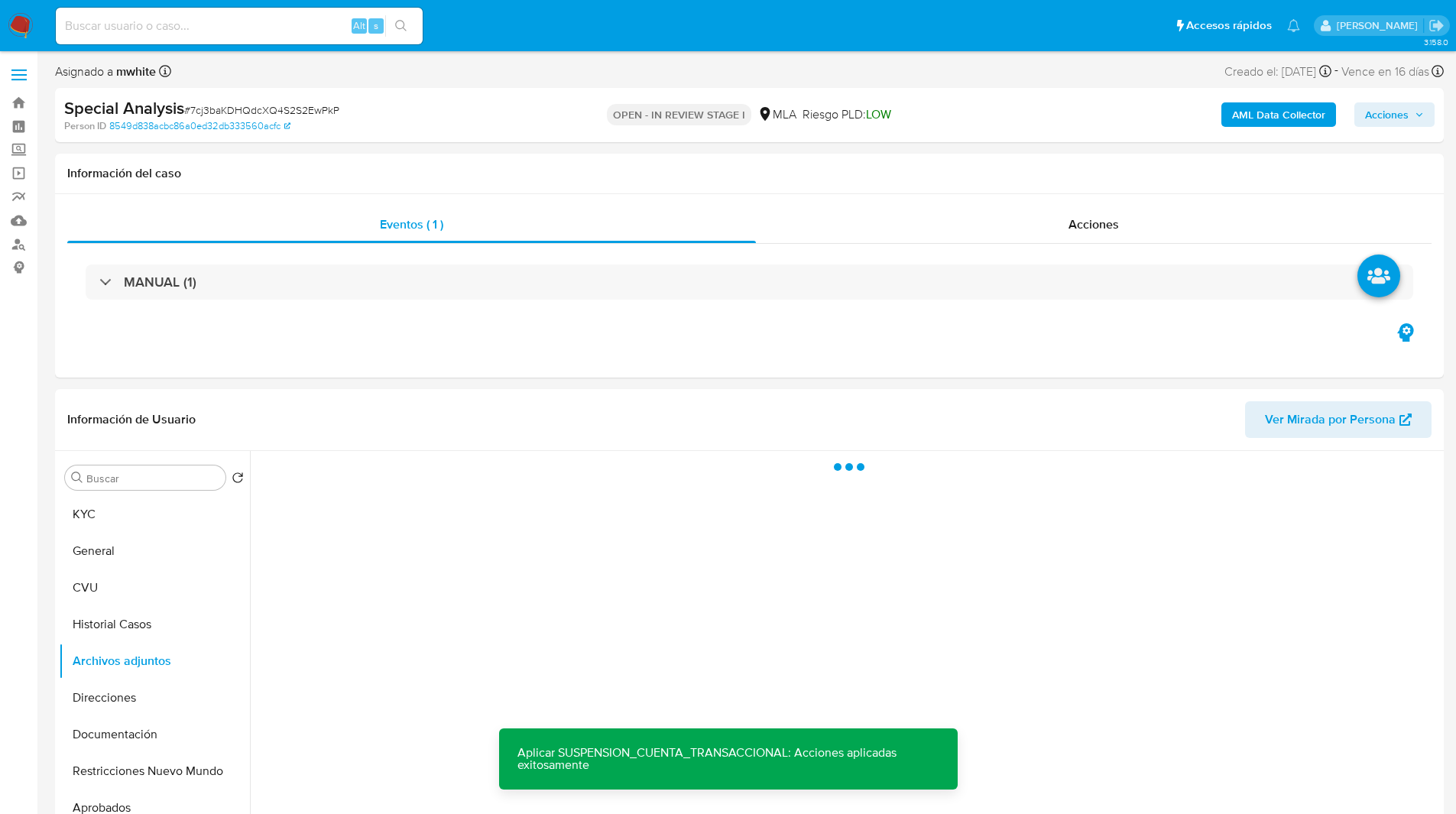
click at [1248, 117] on b "AML Data Collector" at bounding box center [1279, 114] width 94 height 24
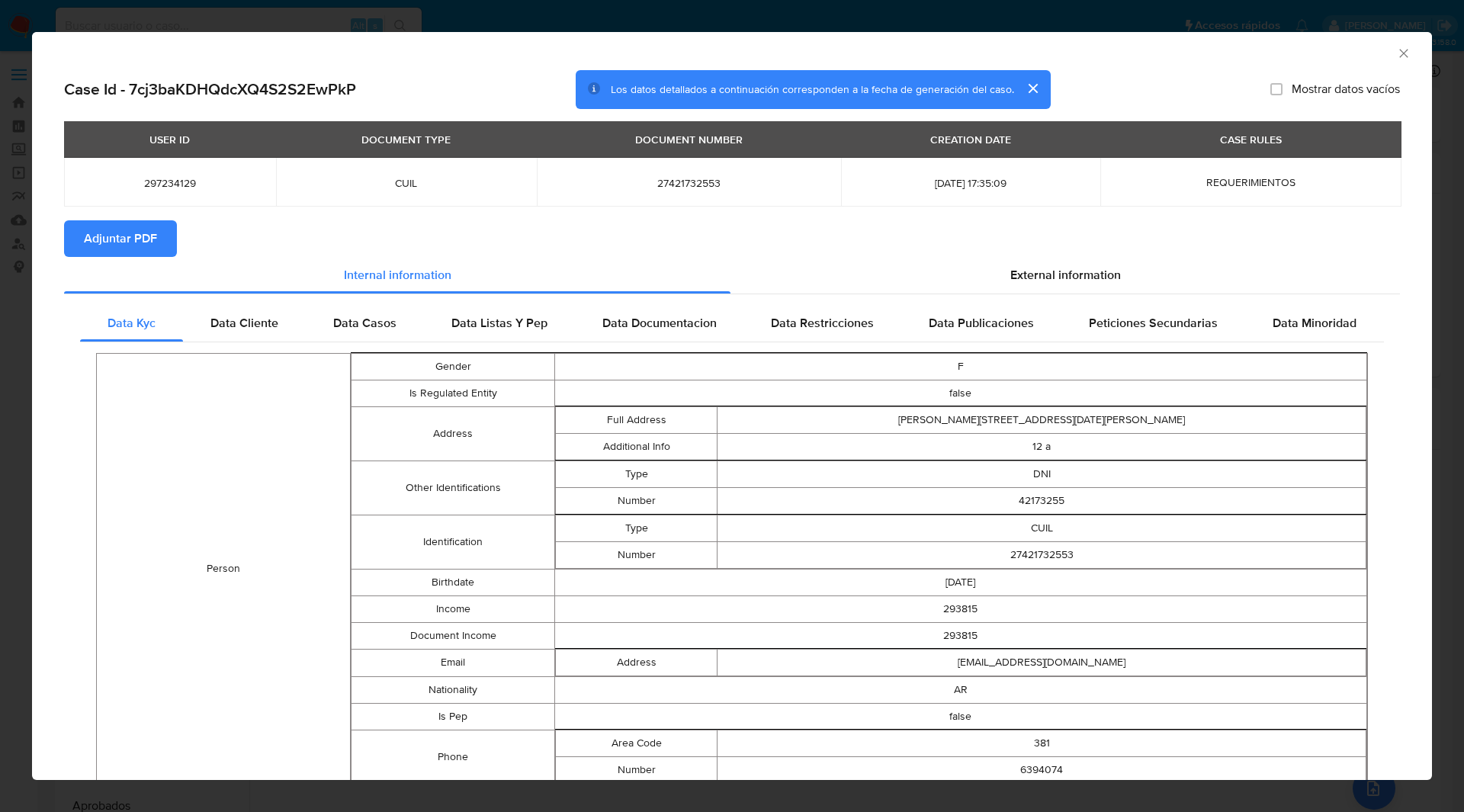
click at [129, 249] on span "Adjuntar PDF" at bounding box center [120, 238] width 73 height 33
click at [459, 238] on section "Adjuntar PDF Creando" at bounding box center [732, 240] width 1335 height 40
click at [1396, 57] on icon "Cerrar ventana" at bounding box center [1403, 53] width 15 height 15
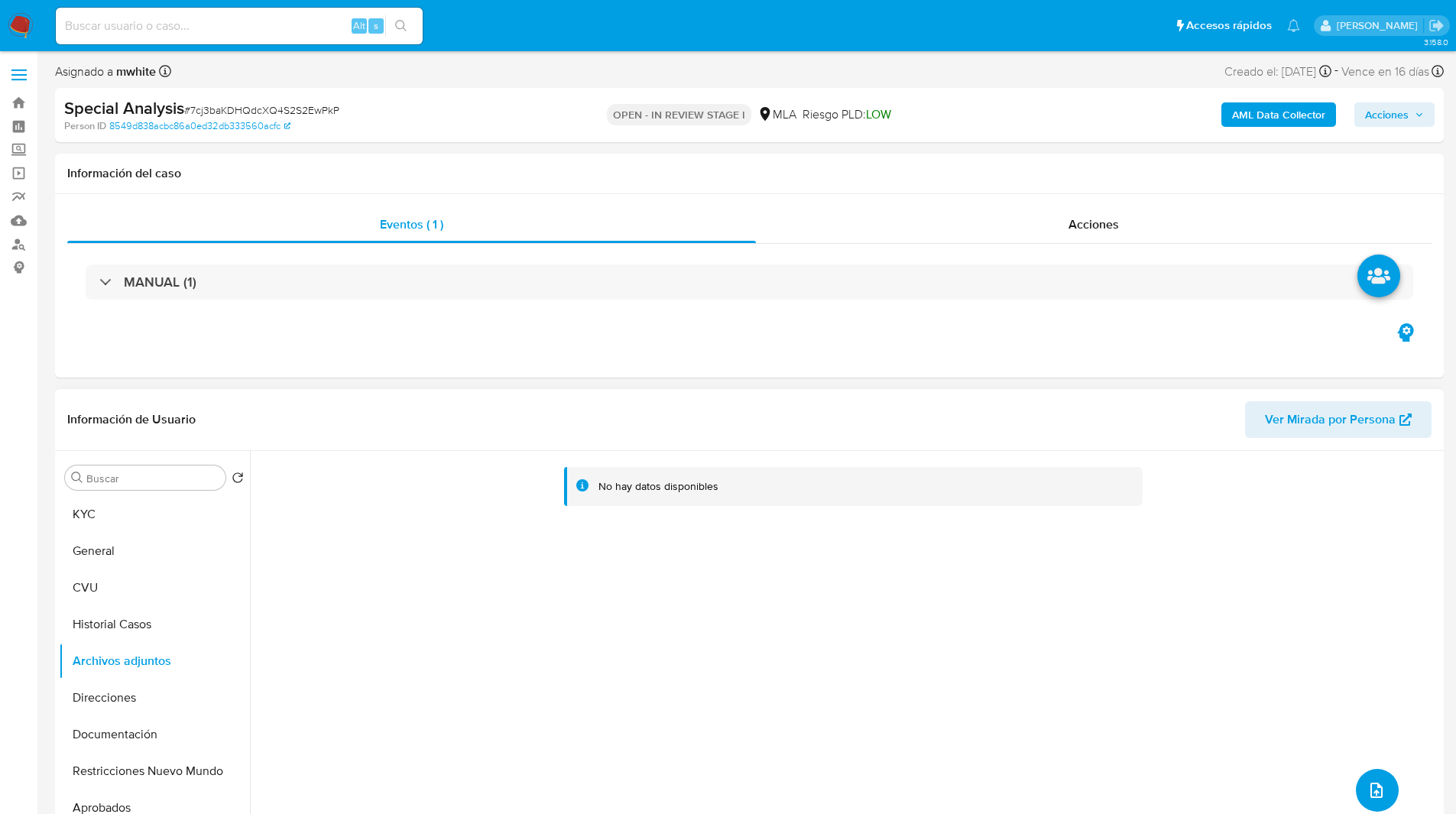
click at [1369, 799] on icon "upload-file" at bounding box center [1377, 790] width 18 height 18
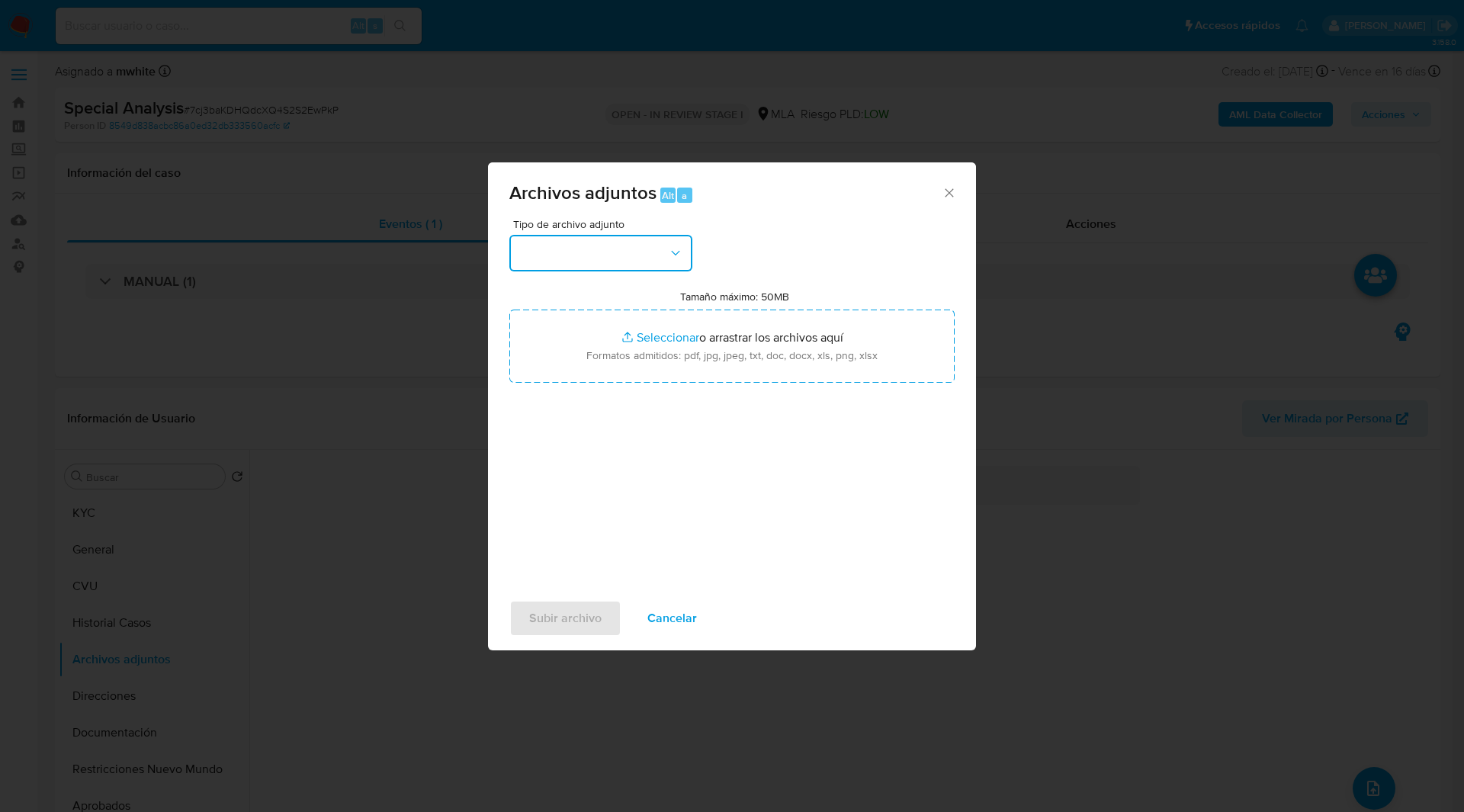
click at [564, 235] on button "button" at bounding box center [601, 252] width 183 height 37
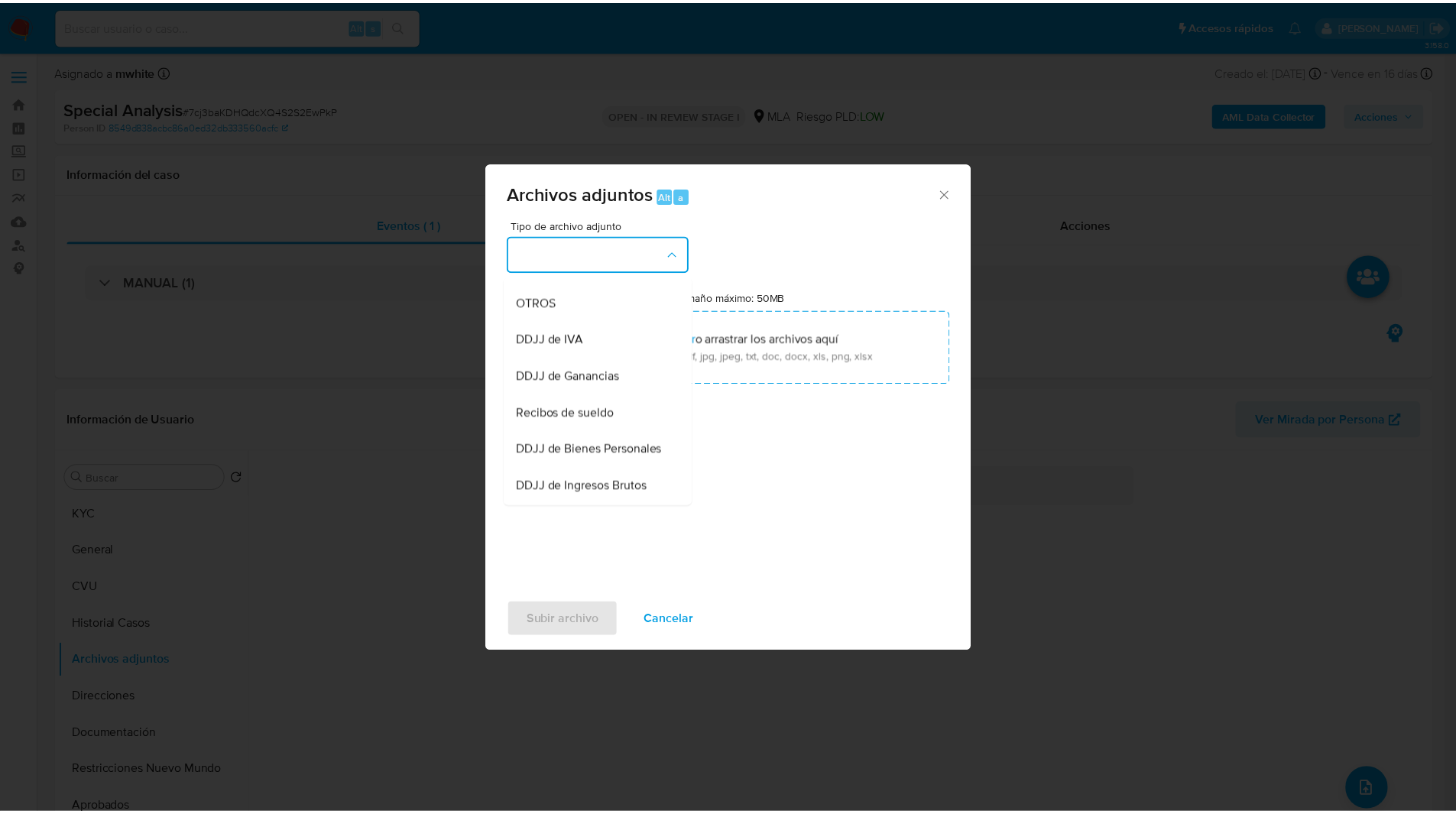
scroll to position [286, 0]
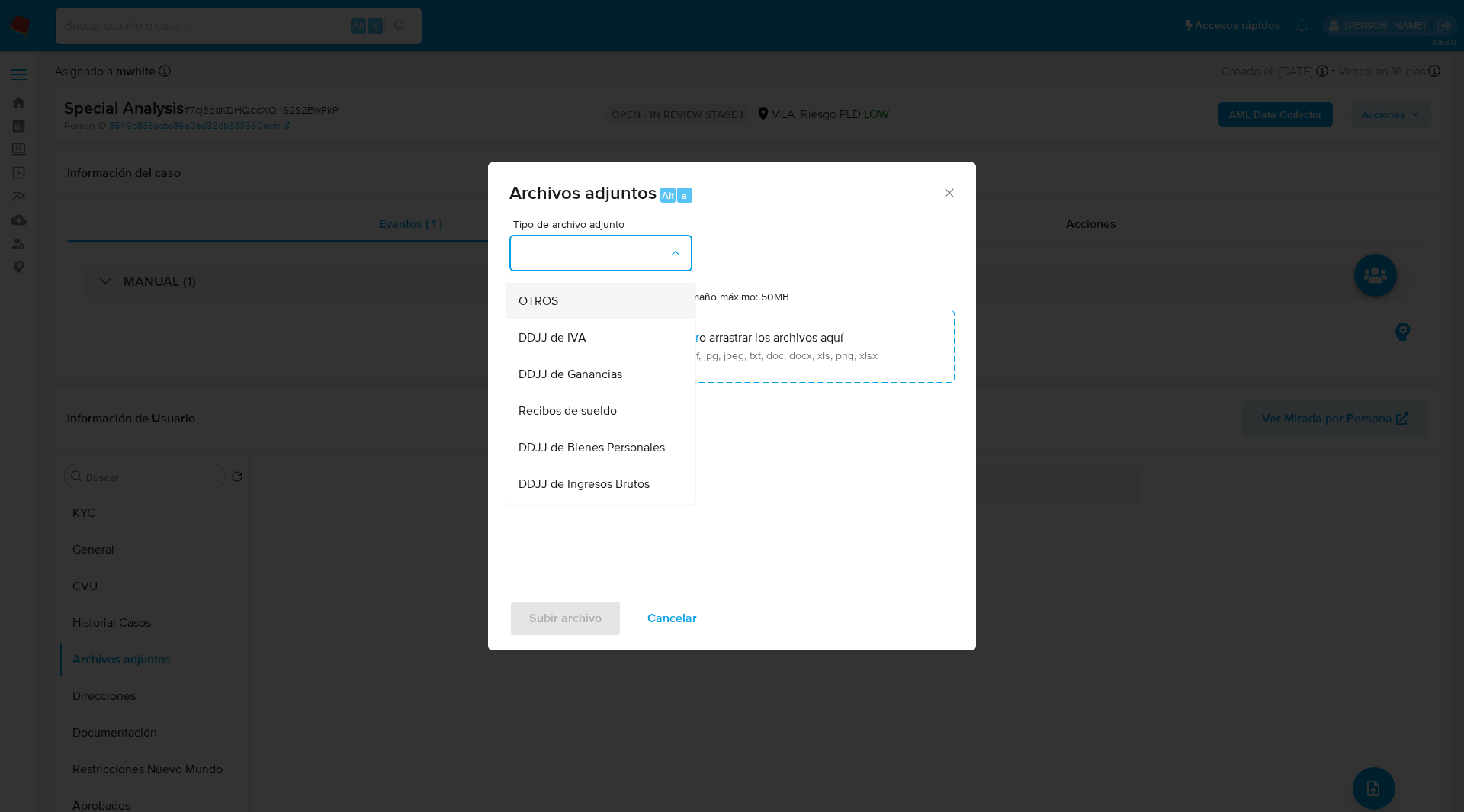
click at [543, 309] on span "OTROS" at bounding box center [538, 301] width 40 height 15
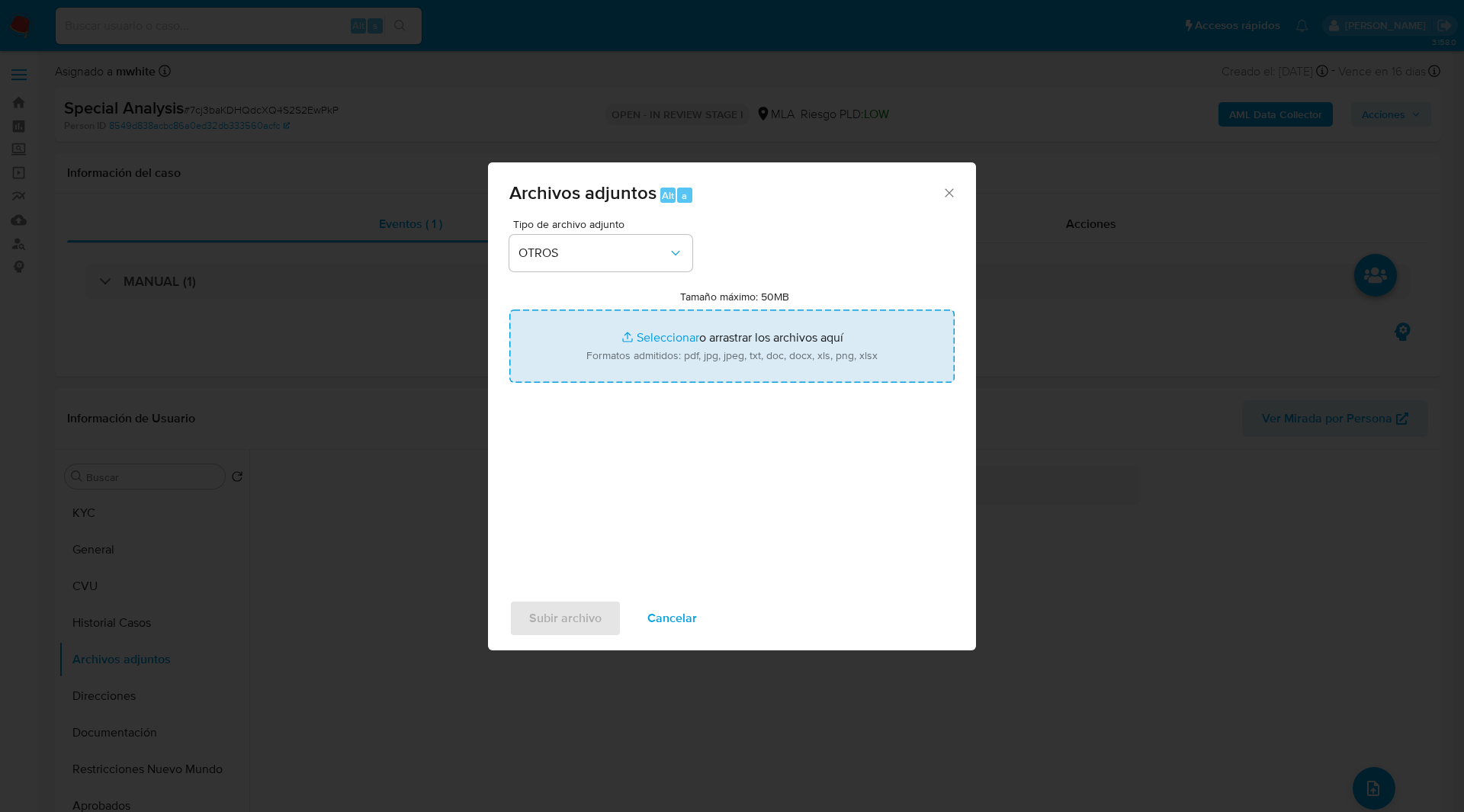
type input "C:\fakepath\D44275.pdf"
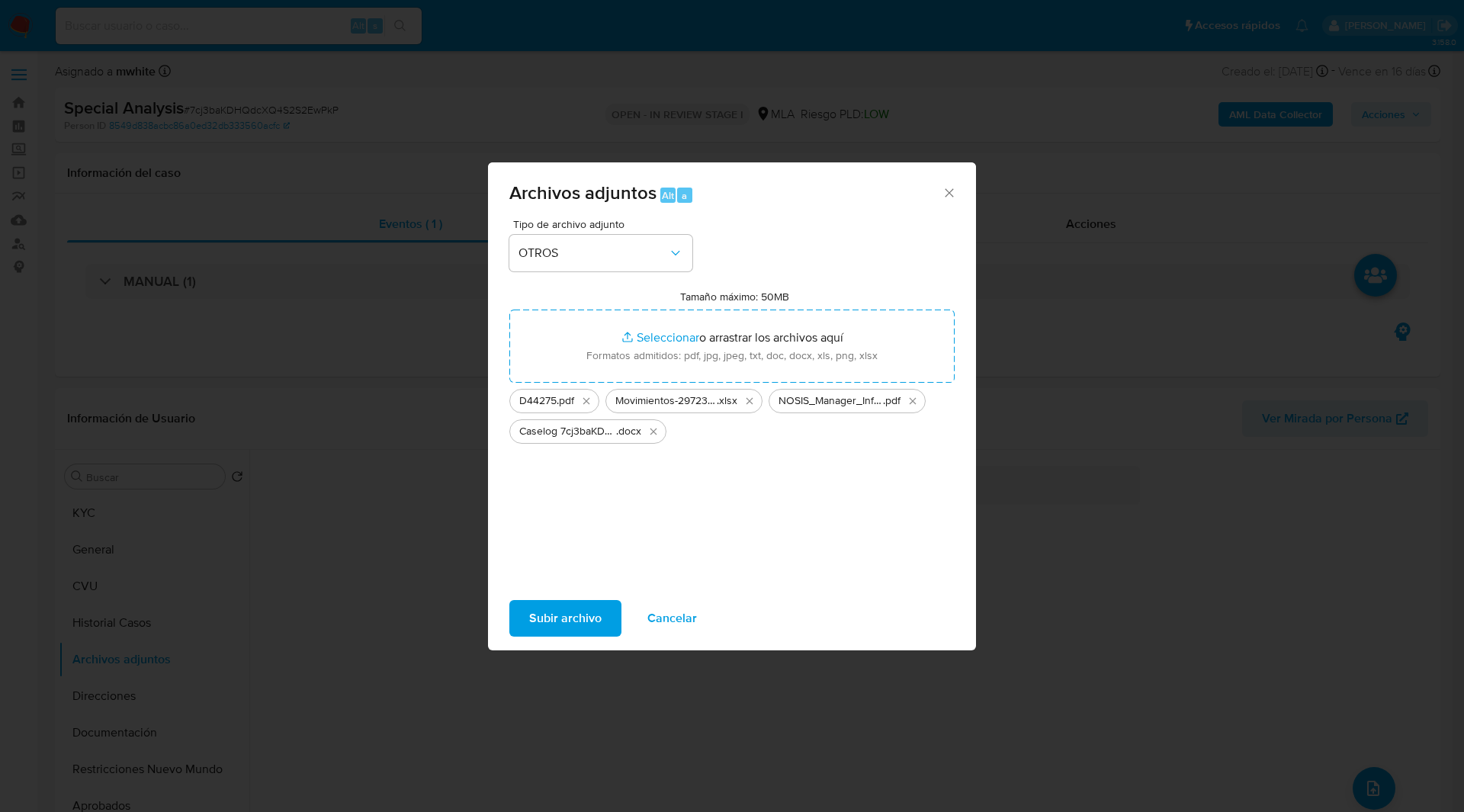
click at [526, 620] on button "Subir archivo" at bounding box center [565, 618] width 112 height 37
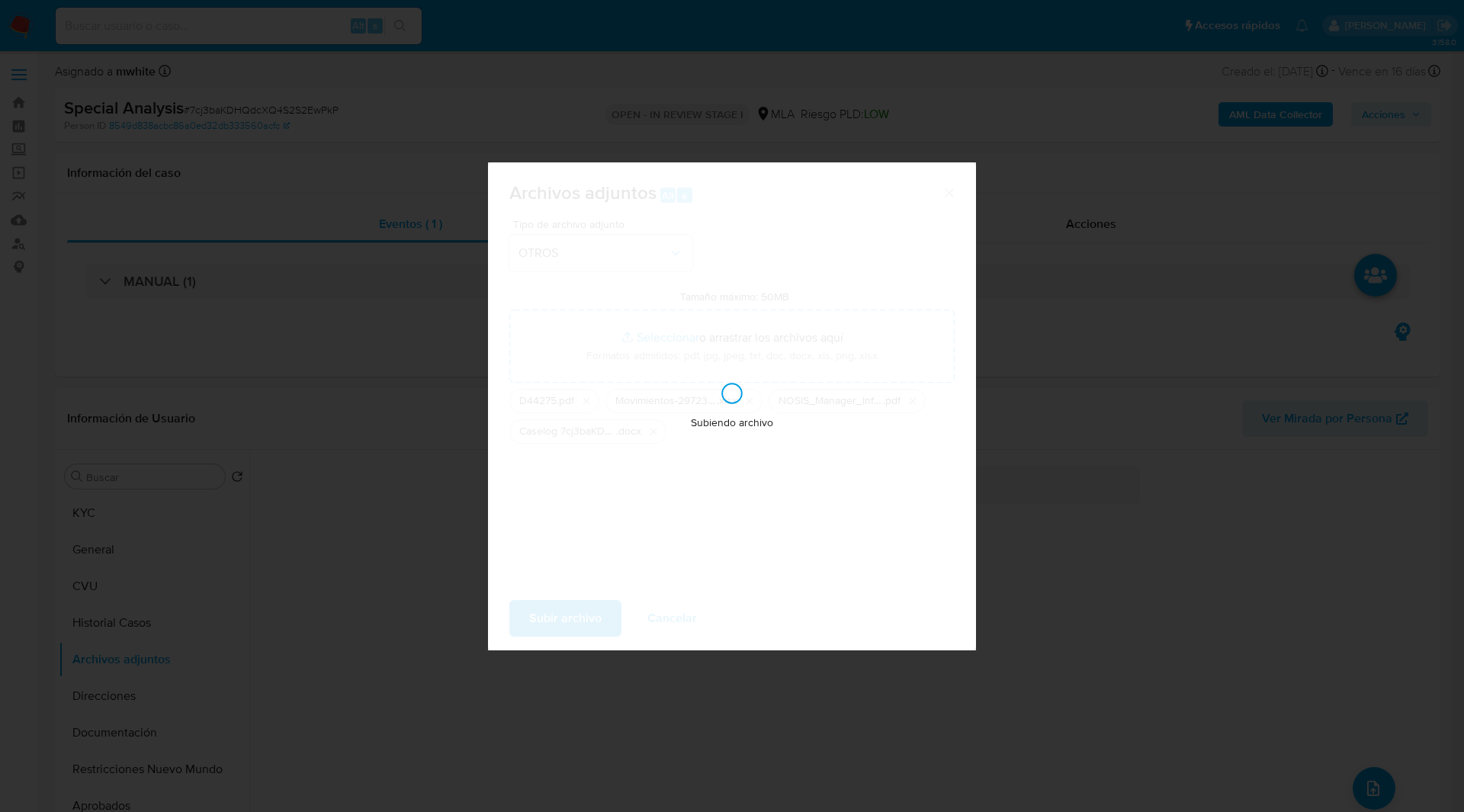
click at [641, 222] on div "Subiendo archivo" at bounding box center [732, 406] width 488 height 488
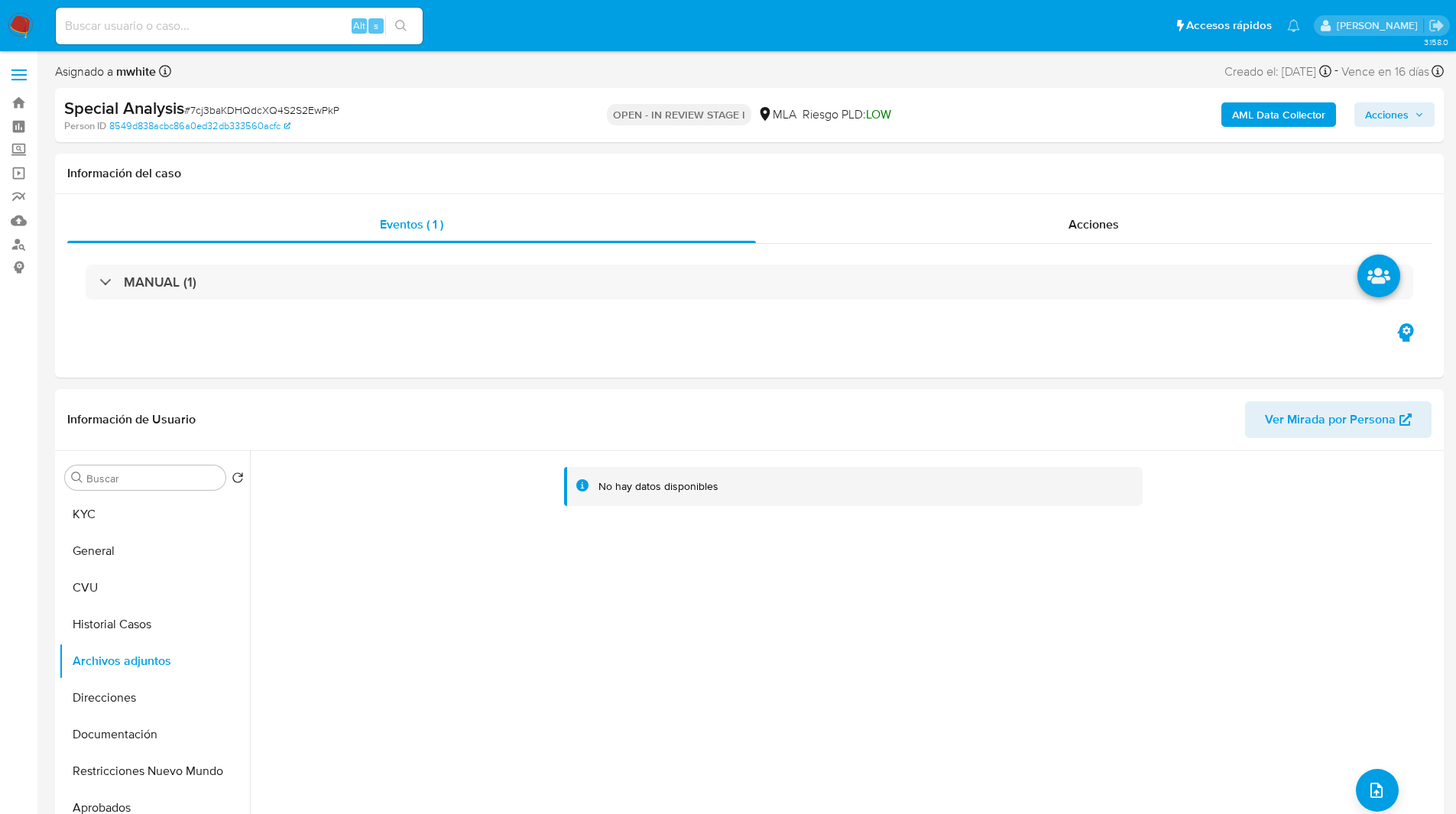
click at [1393, 113] on span "Acciones" at bounding box center [1387, 114] width 43 height 24
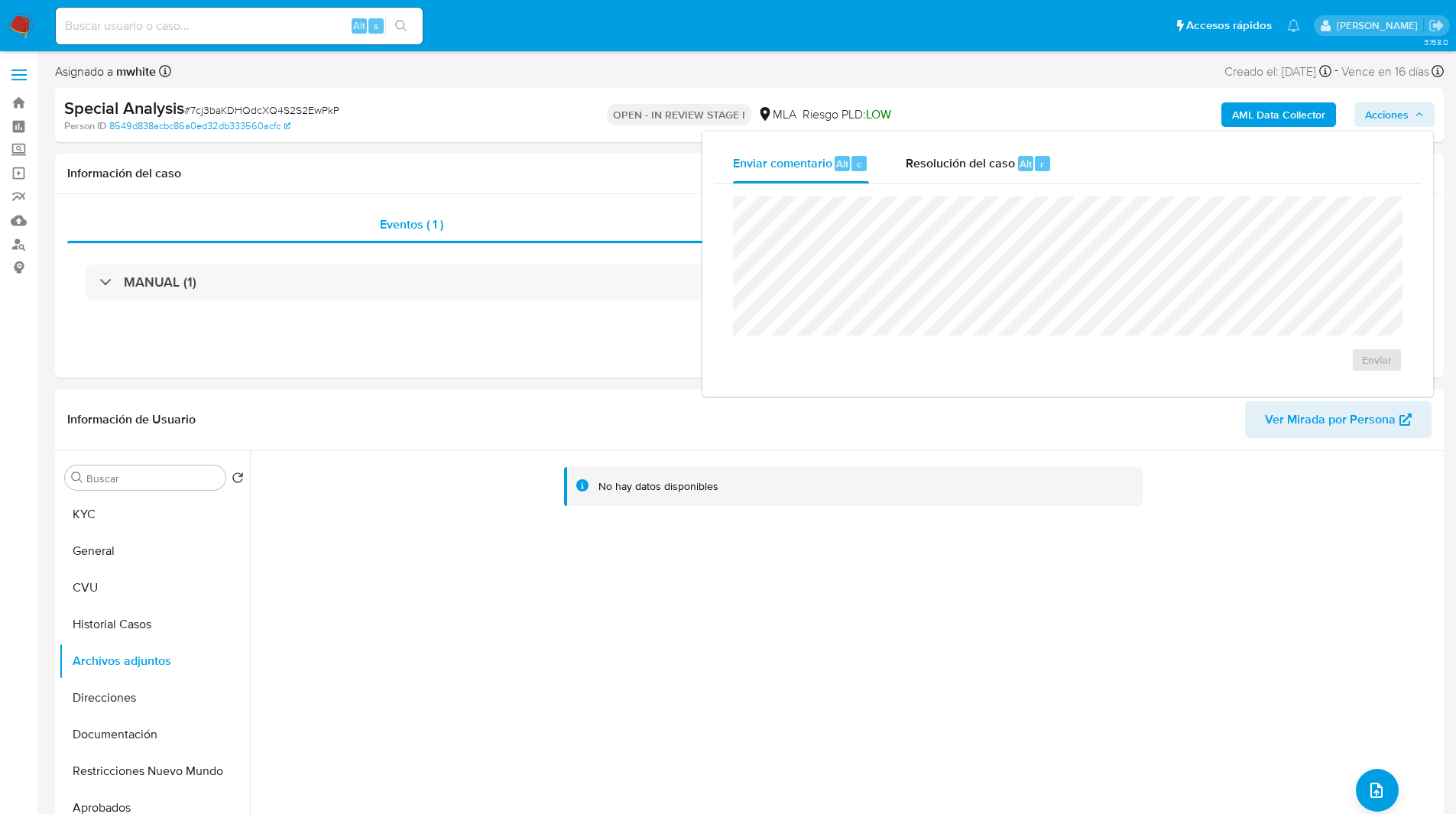
click at [931, 184] on div "Enviar" at bounding box center [1068, 284] width 706 height 200
click at [976, 165] on span "Resolución del caso" at bounding box center [960, 163] width 109 height 18
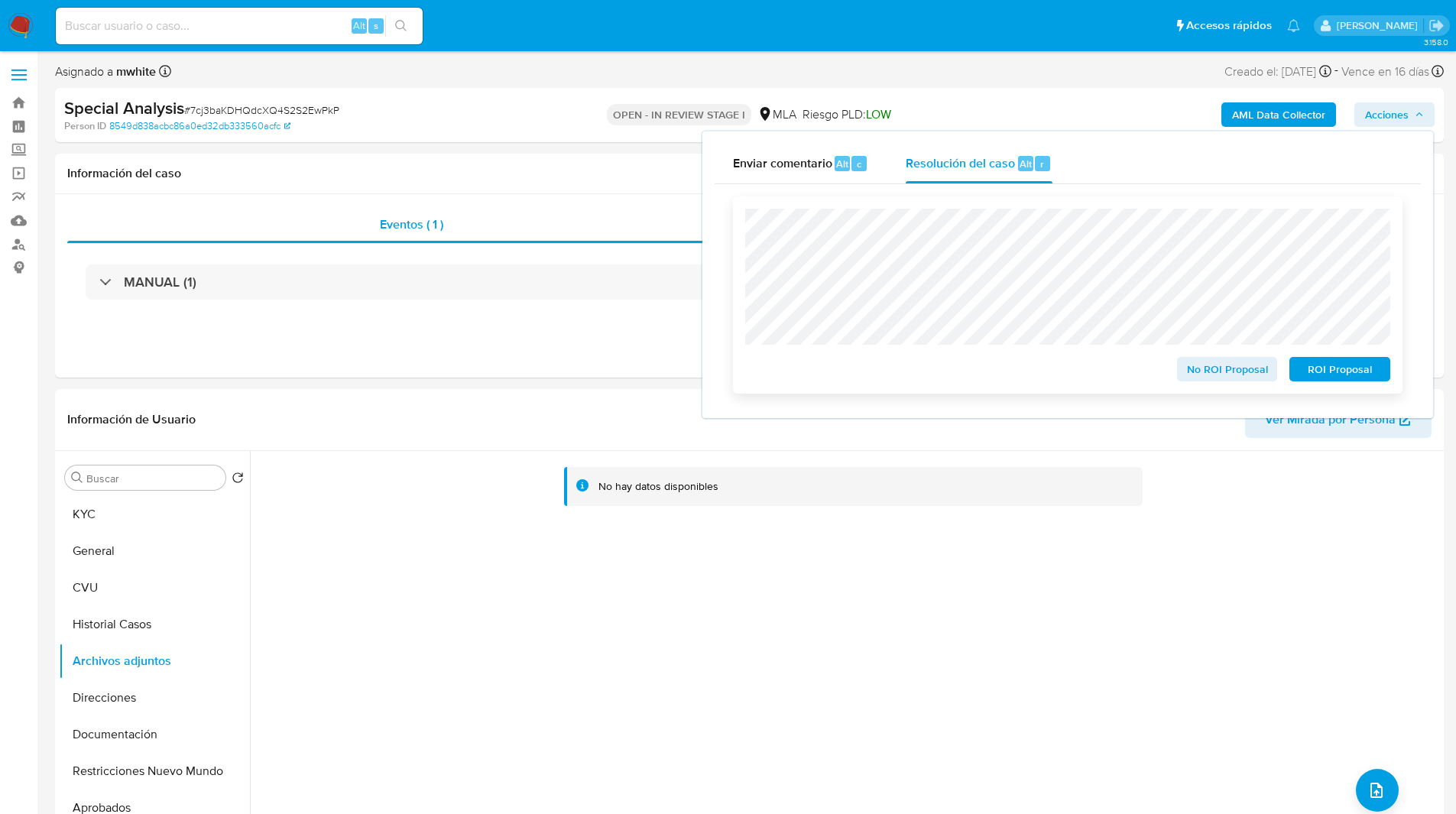
click at [1343, 375] on span "ROI Proposal" at bounding box center [1340, 369] width 79 height 22
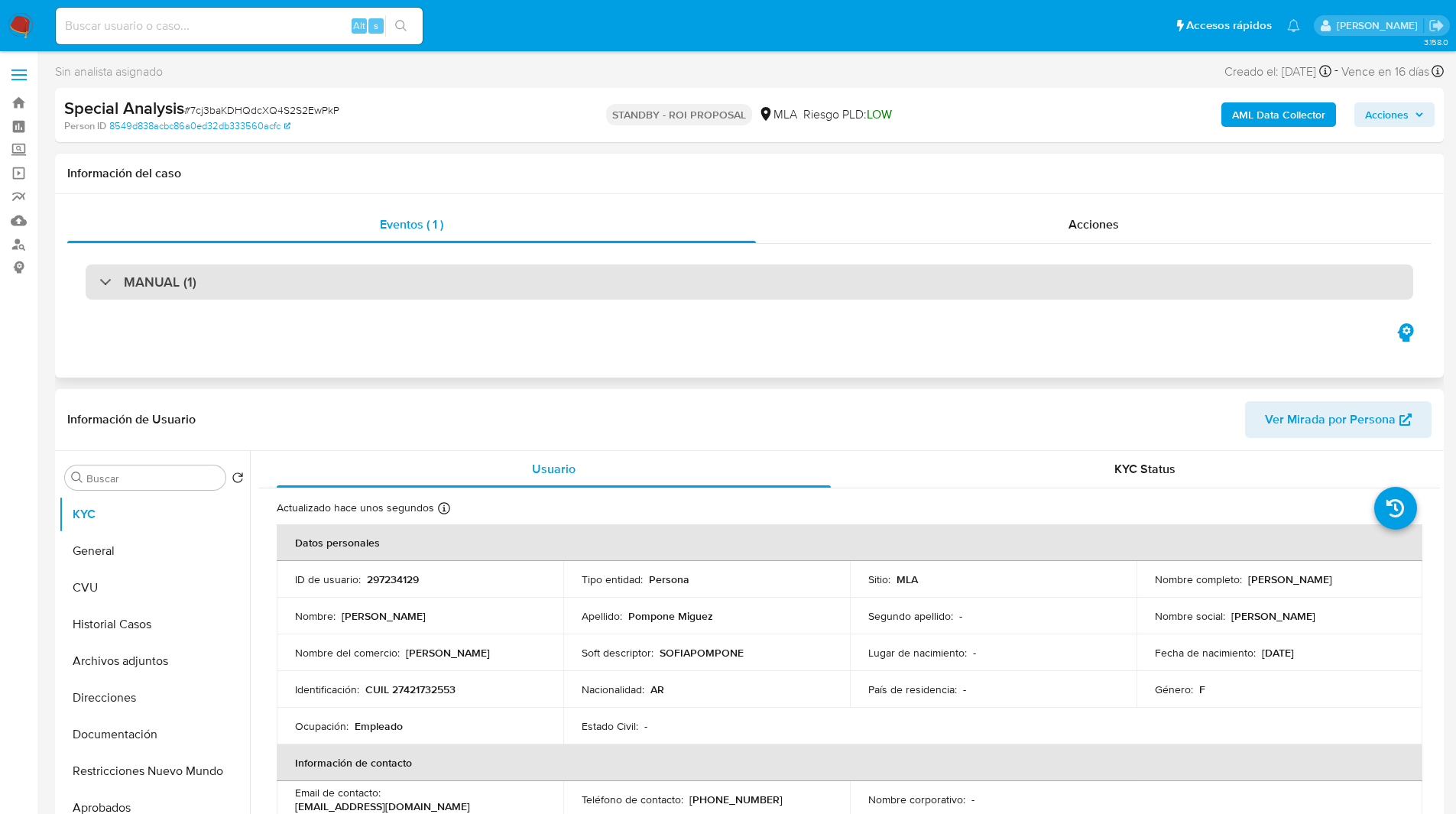
select select "10"
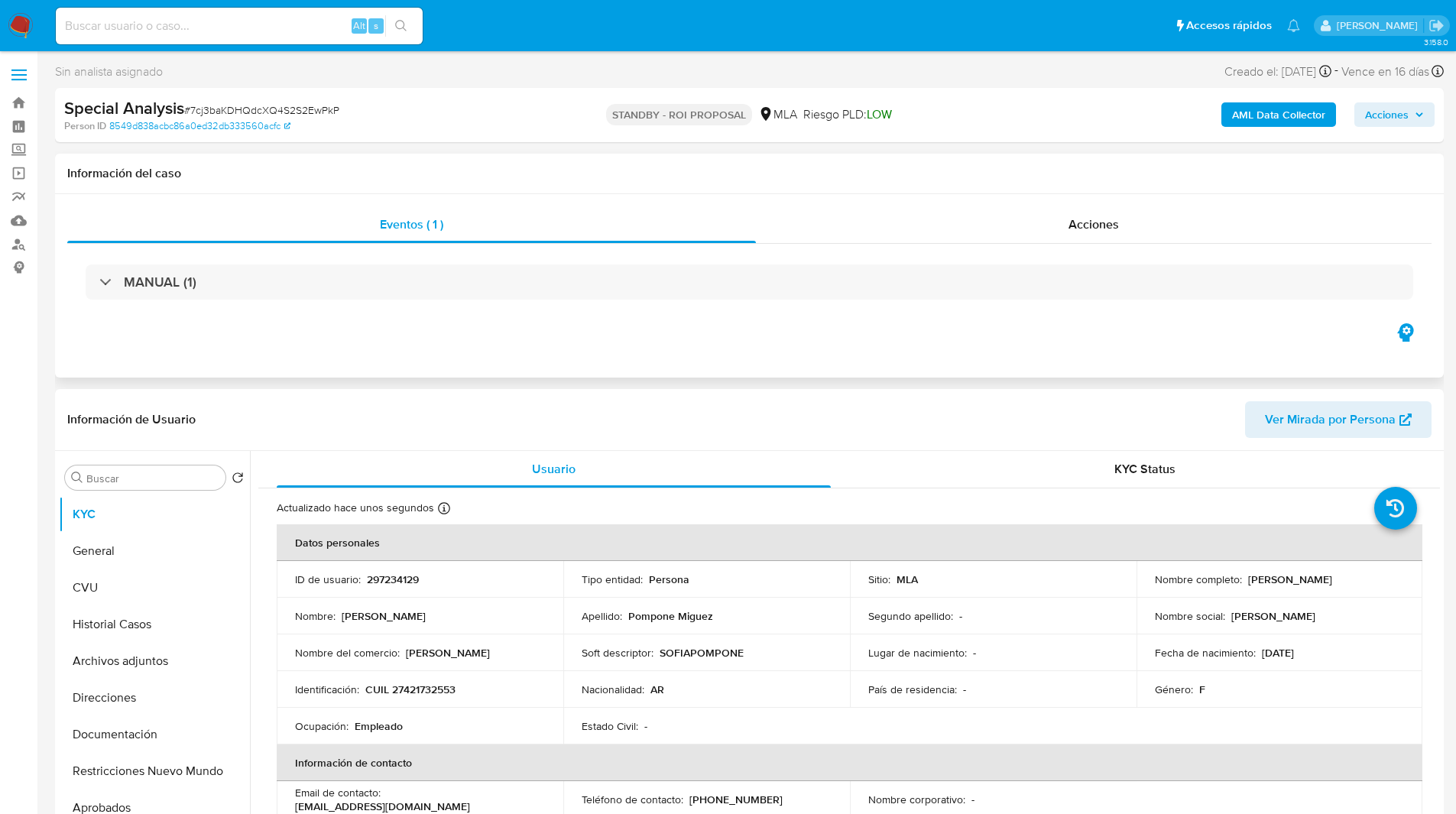
click at [379, 332] on div "Eventos ( 1 ) Acciones MANUAL (1)" at bounding box center [749, 285] width 1388 height 184
click at [384, 97] on div "Special Analysis # 7cj3baKDHQdcXQ4S2S2EwPkP" at bounding box center [289, 108] width 451 height 23
click at [421, 111] on div "Special Analysis # 7cj3baKDHQdcXQ4S2S2EwPkP" at bounding box center [289, 108] width 451 height 23
click at [453, 121] on div "Person ID 8549d838acbc86a0ed32db333560acfc" at bounding box center [290, 125] width 452 height 14
click at [487, 127] on div "Person ID 8549d838acbc86a0ed32db333560acfc" at bounding box center [290, 125] width 452 height 14
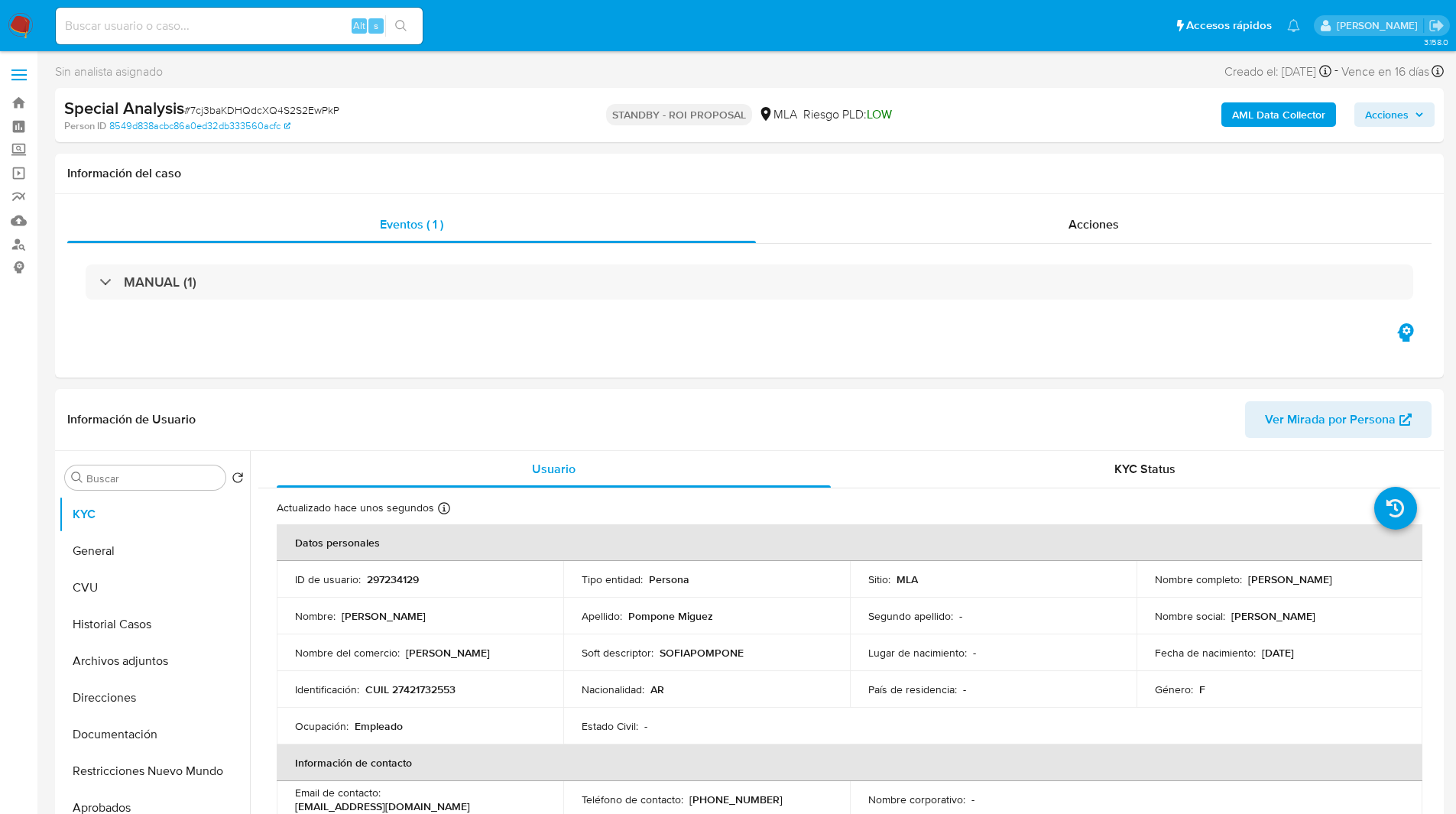
click at [408, 113] on div "Special Analysis # 7cj3baKDHQdcXQ4S2S2EwPkP" at bounding box center [289, 108] width 451 height 23
click at [391, 112] on div "Special Analysis # 7cj3baKDHQdcXQ4S2S2EwPkP" at bounding box center [289, 108] width 451 height 23
click at [396, 125] on div "Person ID 8549d838acbc86a0ed32db333560acfc" at bounding box center [290, 125] width 452 height 14
click at [518, 122] on div "Special Analysis # 7cj3baKDHQdcXQ4S2S2EwPkP Person ID 8549d838acbc86a0ed32db333…" at bounding box center [749, 115] width 1388 height 54
click at [24, 26] on img at bounding box center [20, 25] width 26 height 26
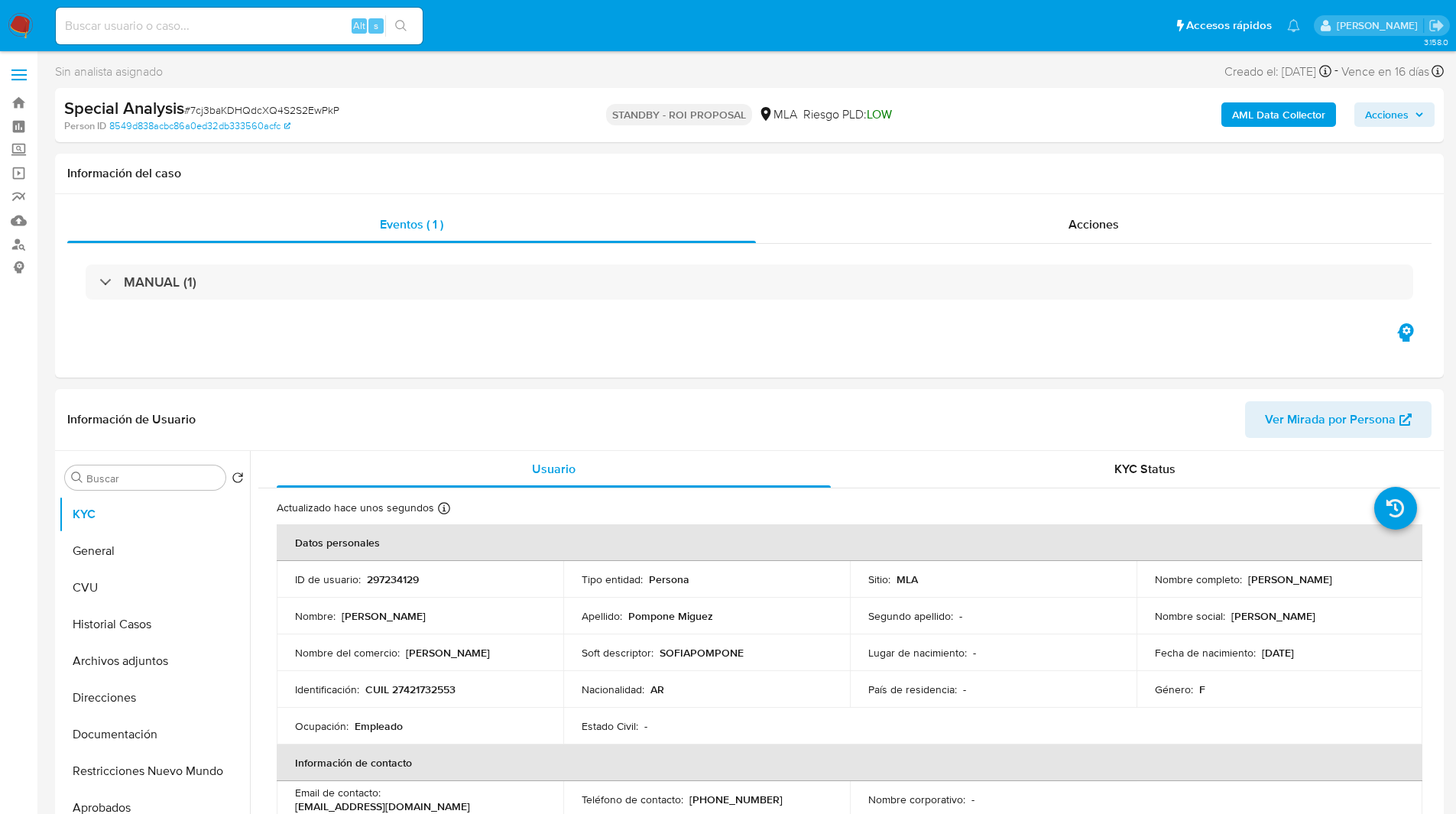
click at [24, 26] on img at bounding box center [20, 25] width 26 height 26
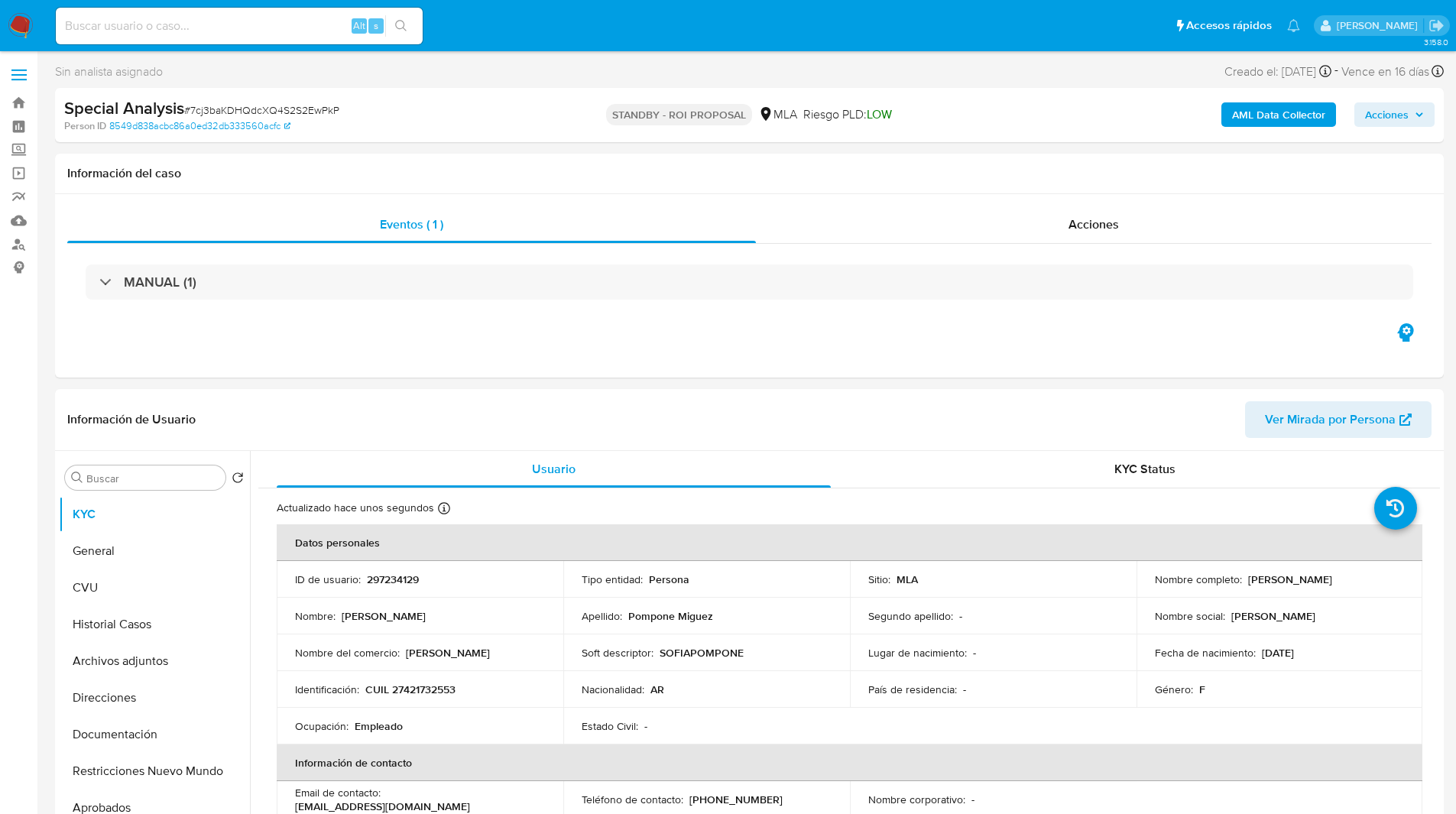
click at [214, 36] on div "Alt s" at bounding box center [239, 25] width 367 height 37
click at [240, 27] on input at bounding box center [239, 26] width 367 height 20
click at [255, 30] on input at bounding box center [239, 26] width 367 height 20
paste input "pyYoqEFKpUEHe3KFYkbuadp8"
type input "pyYoqEFKpUEHe3KFYkbuadp8"
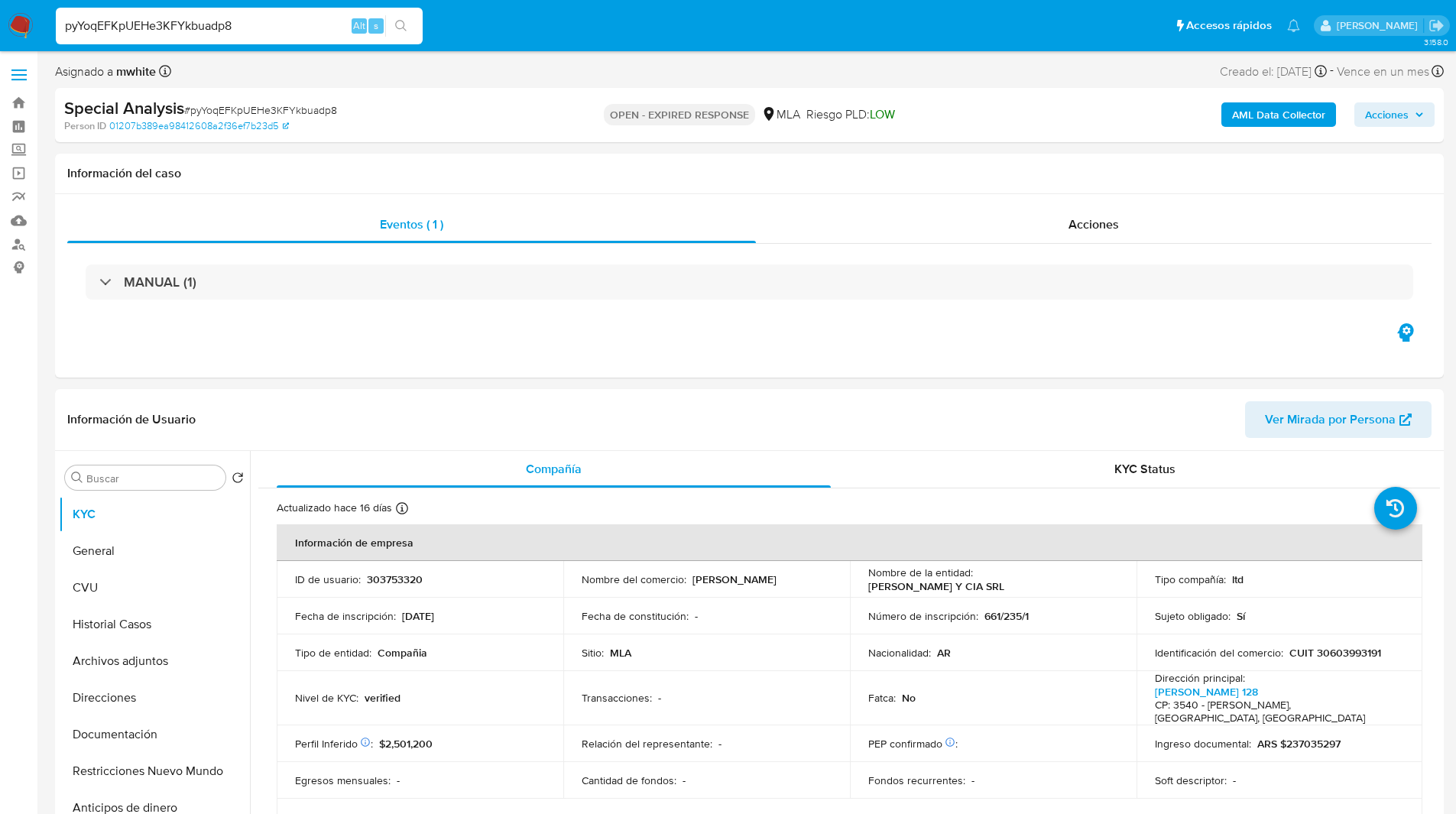
select select "10"
click at [541, 138] on div "Special Analysis # pyYoqEFKpUEHe3KFYkbuadp8 Person ID 01207b389ea98412608a2f36e…" at bounding box center [749, 115] width 1388 height 54
click at [490, 129] on div "Person ID 01207b389ea98412608a2f36ef7b23d5" at bounding box center [290, 125] width 452 height 14
click at [526, 93] on div "Special Analysis # pyYoqEFKpUEHe3KFYkbuadp8 Person ID 01207b389ea98412608a2f36e…" at bounding box center [749, 115] width 1388 height 54
click at [516, 122] on div "Person ID 01207b389ea98412608a2f36ef7b23d5" at bounding box center [290, 125] width 452 height 14
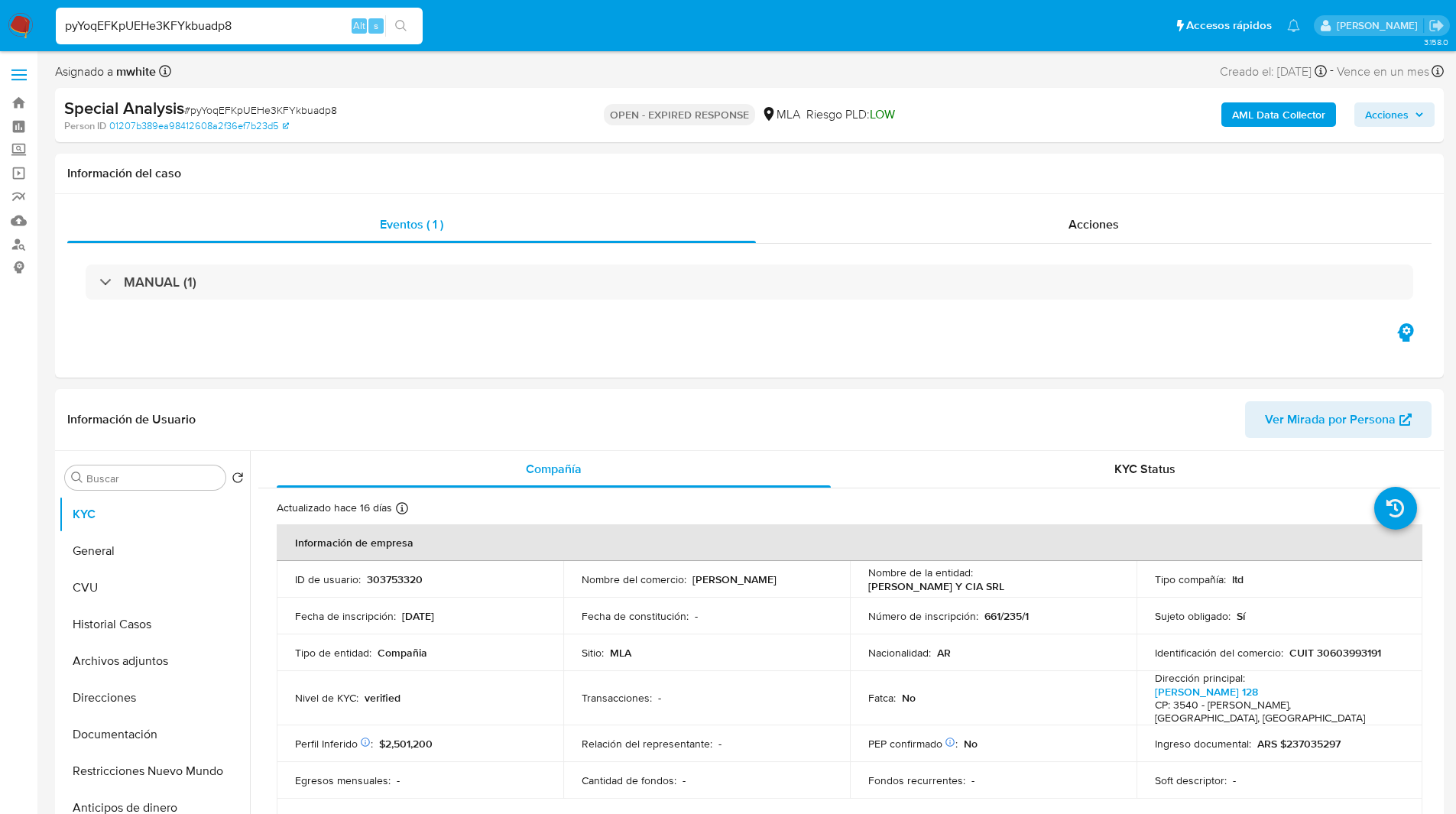
click at [477, 125] on div "Person ID 01207b389ea98412608a2f36ef7b23d5" at bounding box center [290, 125] width 452 height 14
click at [564, 110] on div "OPEN - EXPIRED RESPONSE MLA [PERSON_NAME] PLD: LOW" at bounding box center [749, 115] width 452 height 36
click at [565, 115] on div "OPEN - EXPIRED RESPONSE MLA [PERSON_NAME] PLD: LOW" at bounding box center [749, 115] width 452 height 36
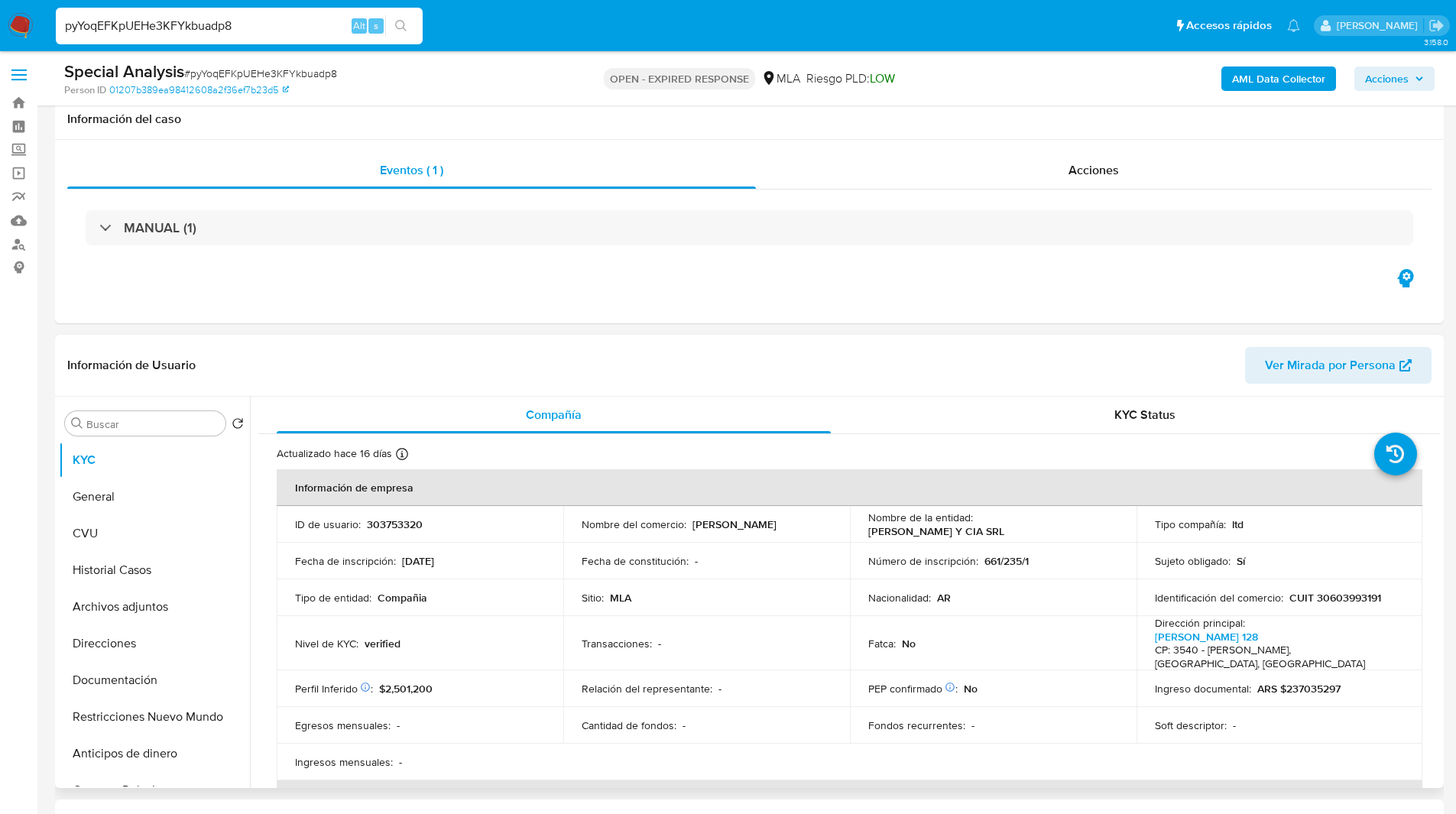
scroll to position [227, 0]
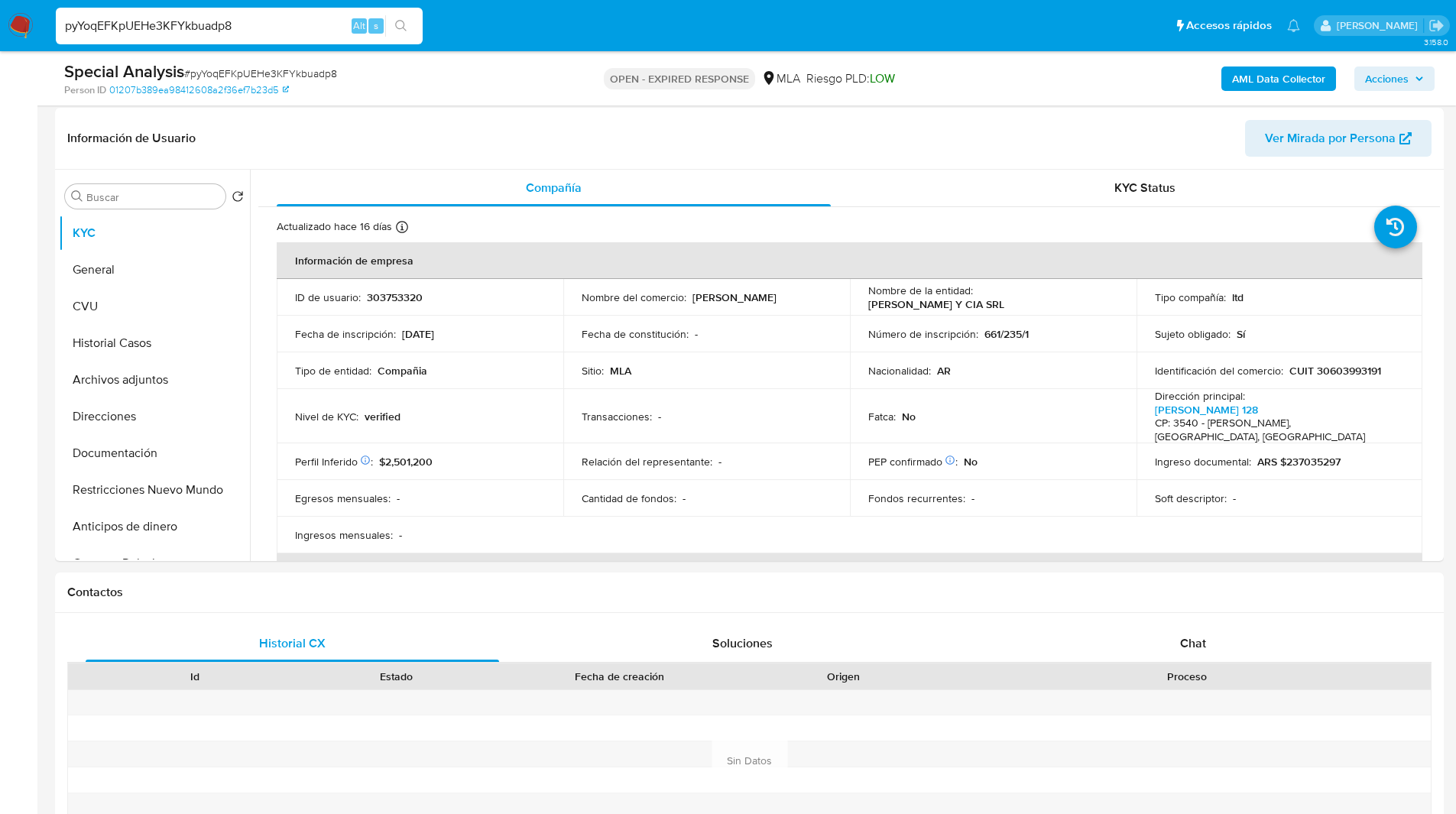
click at [846, 77] on span "Riesgo PLD: LOW" at bounding box center [851, 78] width 88 height 17
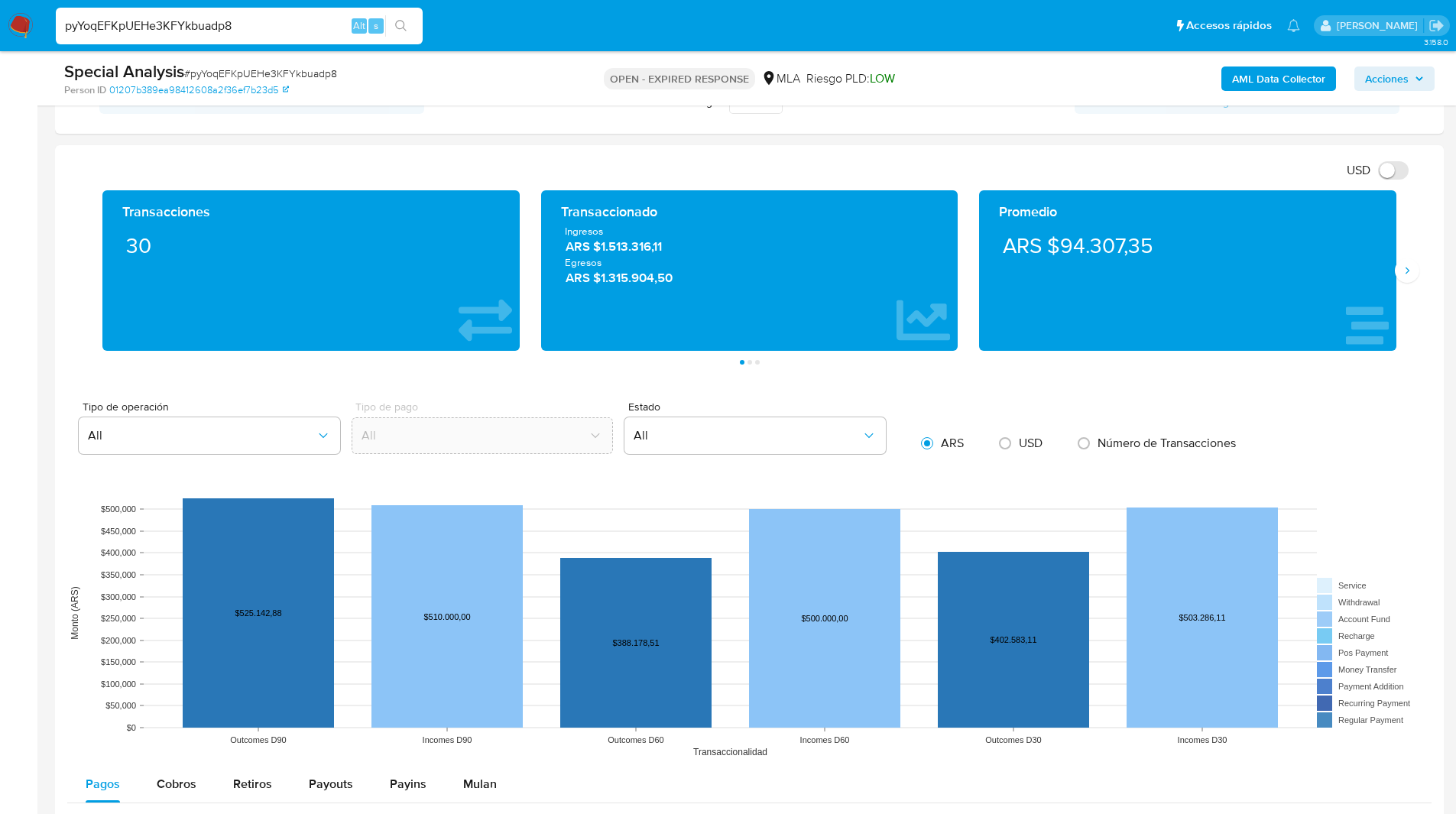
scroll to position [1282, 0]
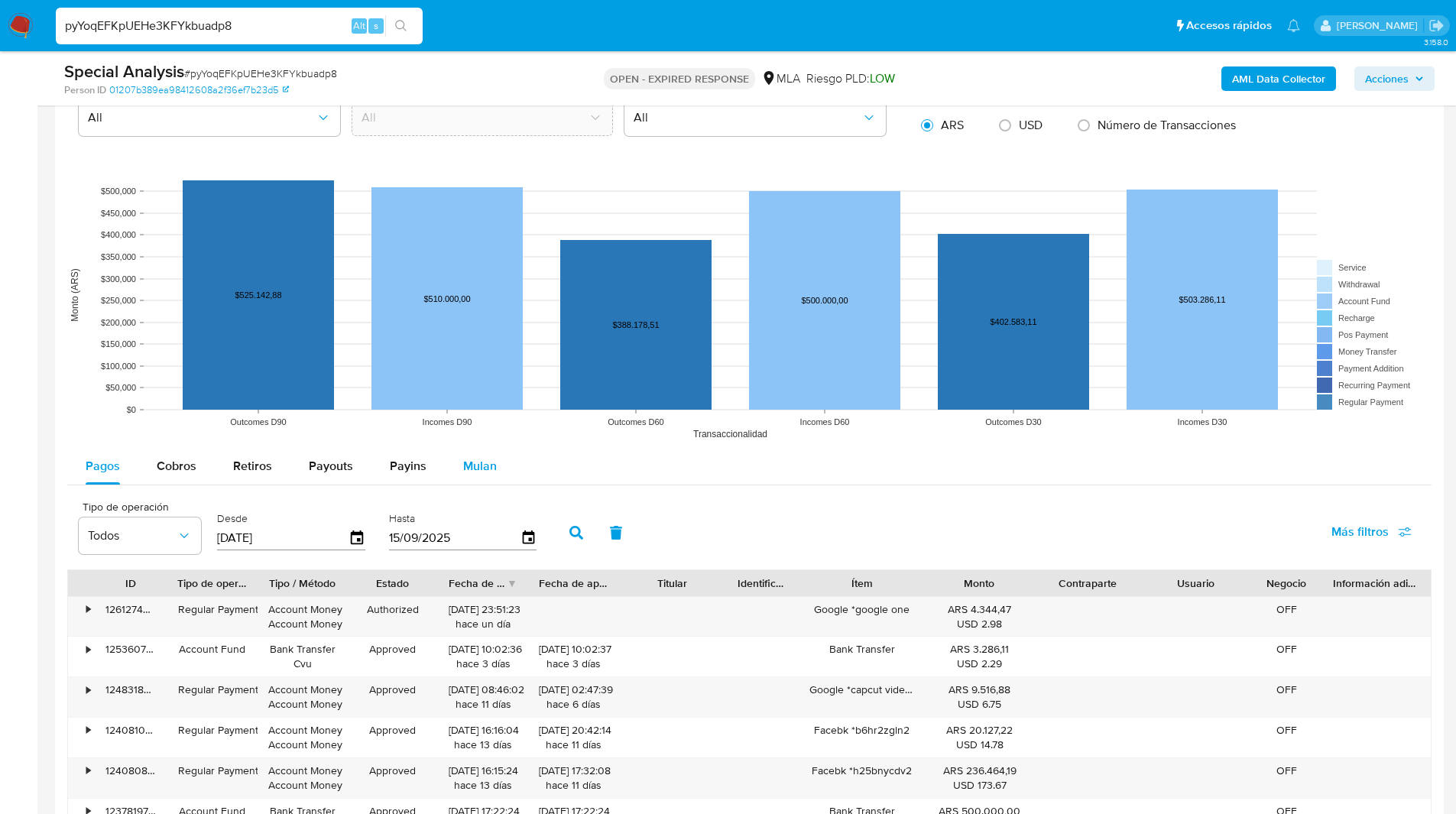
click at [469, 466] on span "Mulan" at bounding box center [479, 466] width 33 height 18
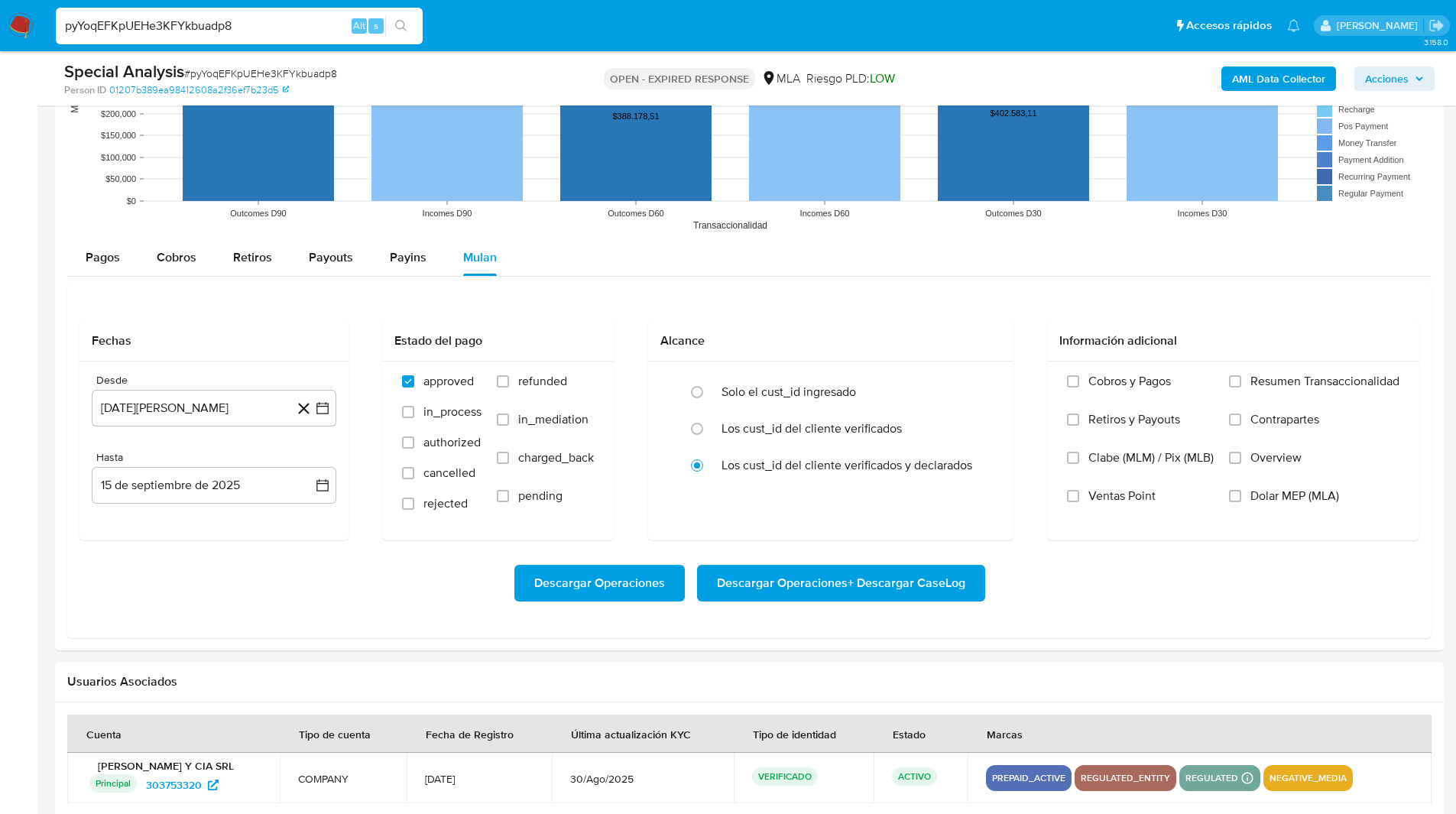
scroll to position [1491, 0]
click at [176, 412] on button "[DATE][PERSON_NAME]" at bounding box center [214, 407] width 244 height 37
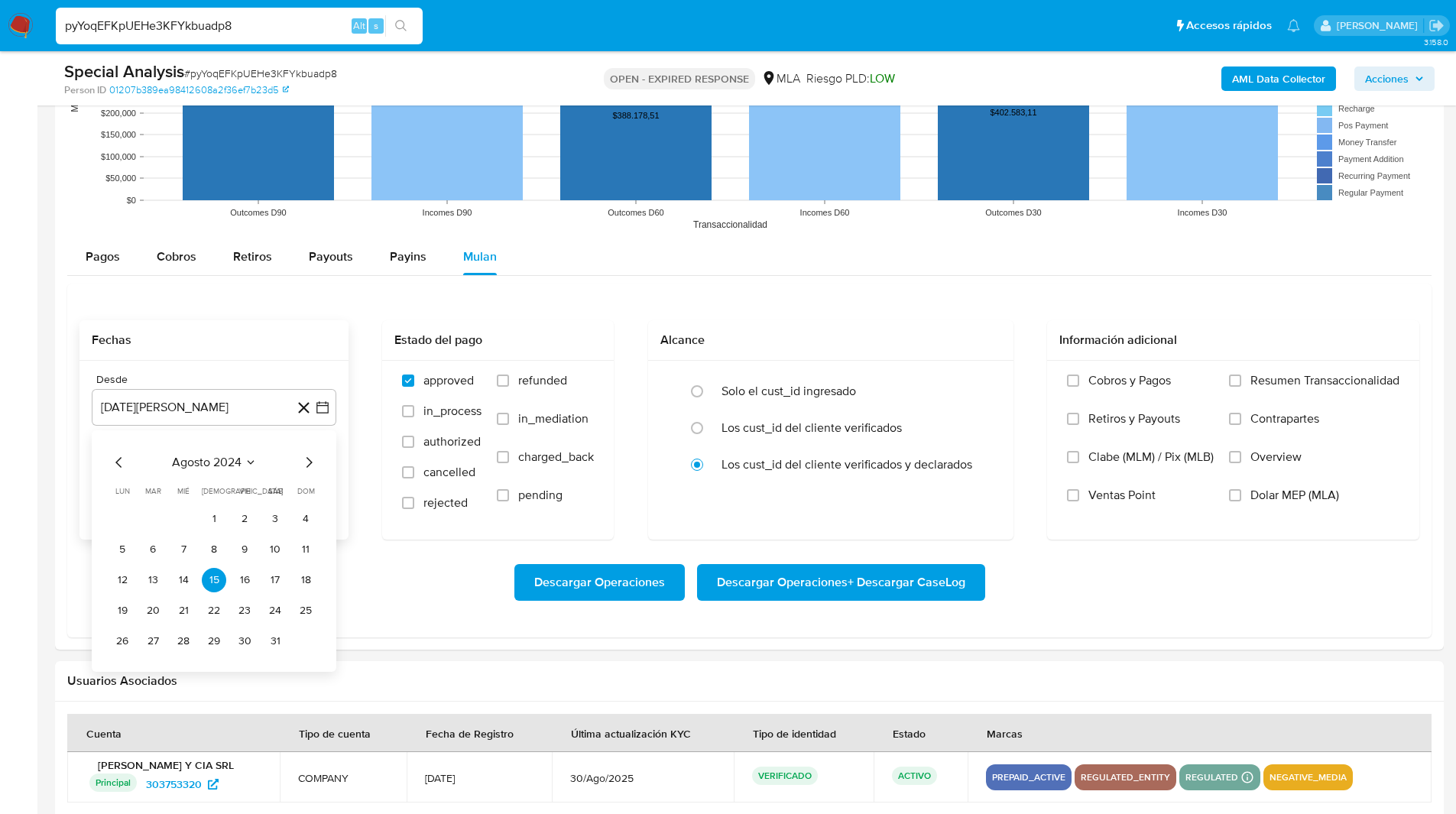
click at [305, 462] on icon "Mes siguiente" at bounding box center [309, 462] width 18 height 18
click at [304, 519] on button "1" at bounding box center [305, 518] width 24 height 24
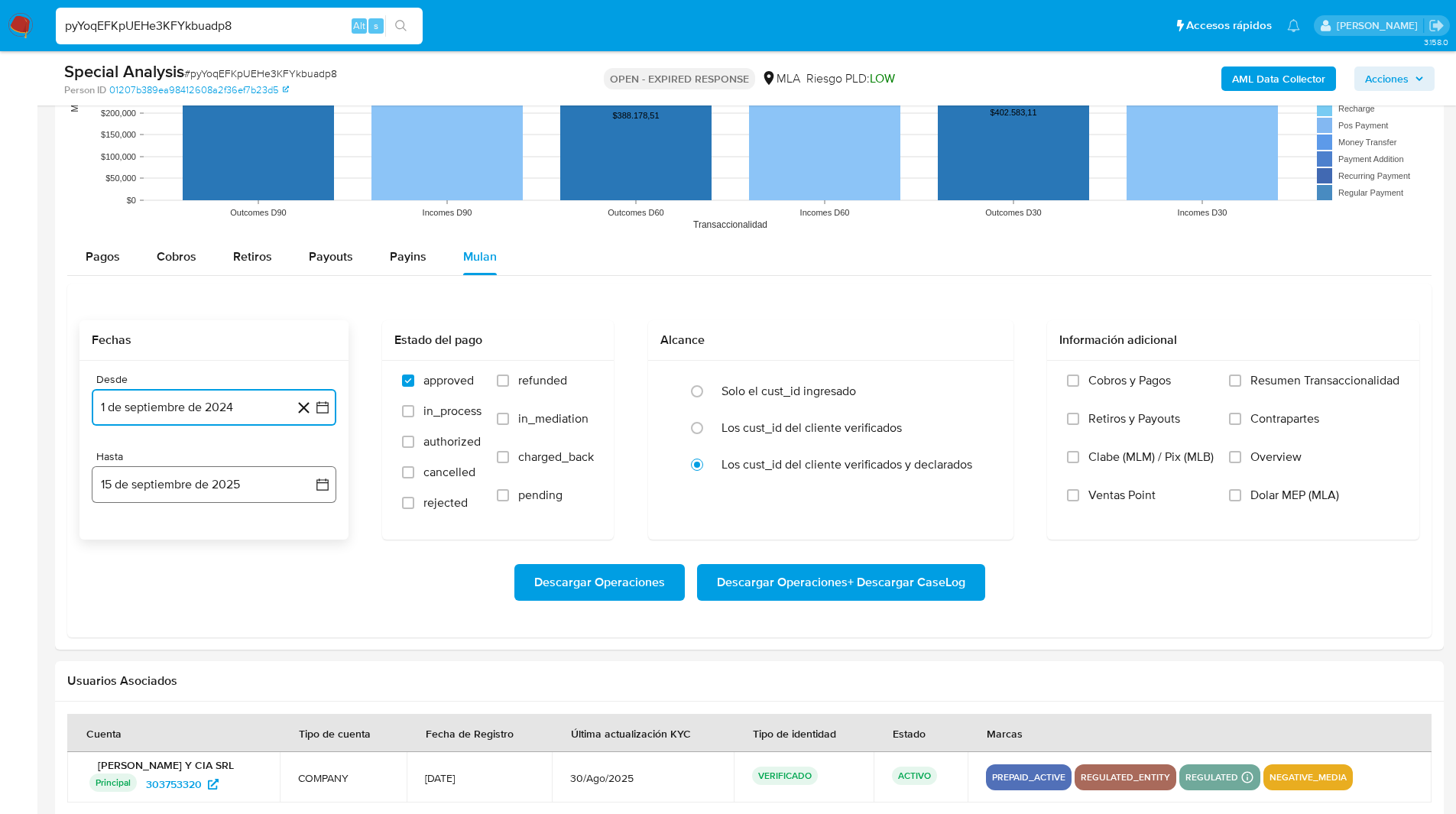
click at [148, 475] on button "15 de septiembre de 2025" at bounding box center [214, 484] width 244 height 37
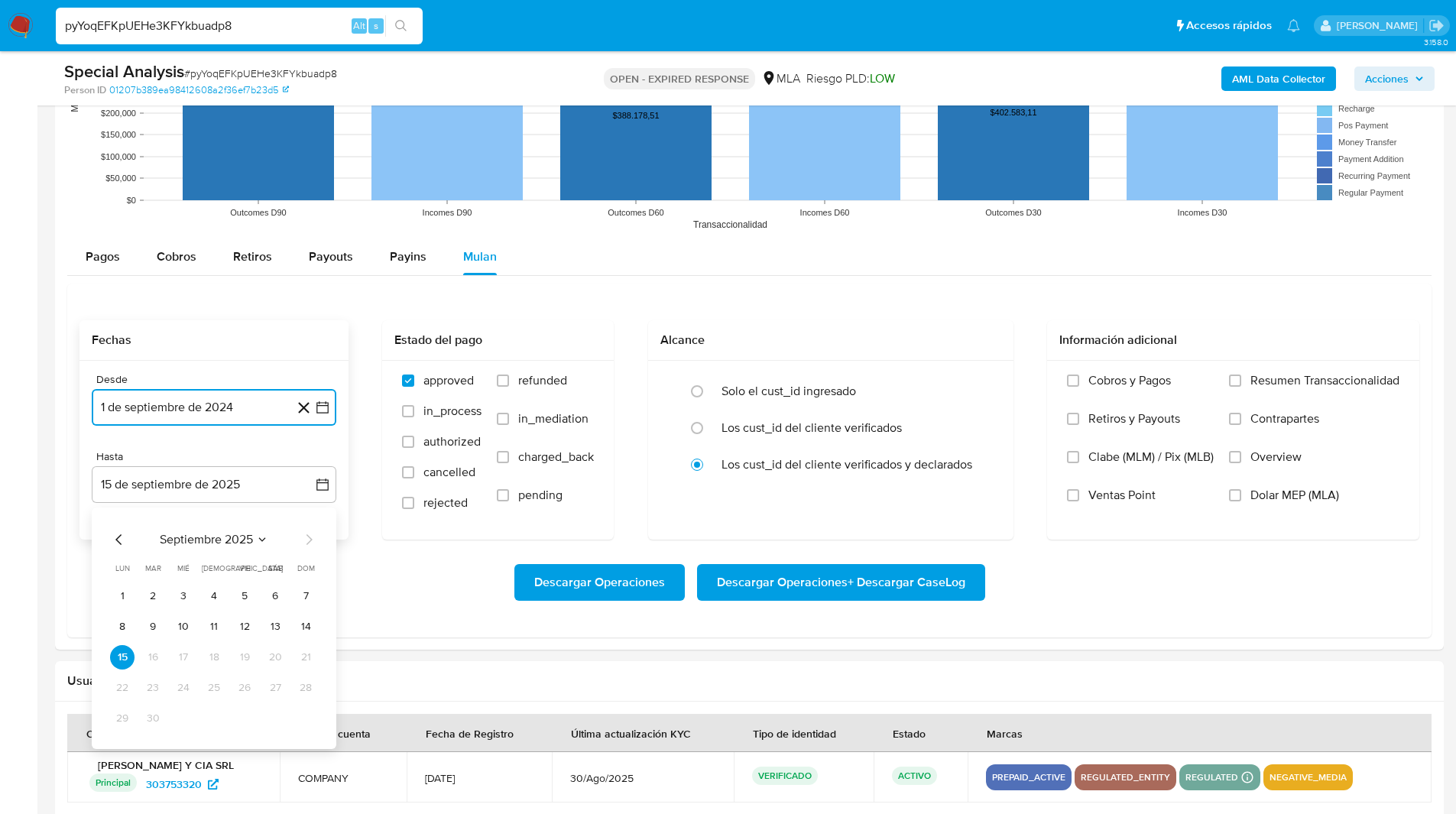
click at [117, 544] on icon "Mes anterior" at bounding box center [119, 539] width 18 height 18
click at [304, 716] on button "31" at bounding box center [305, 718] width 24 height 24
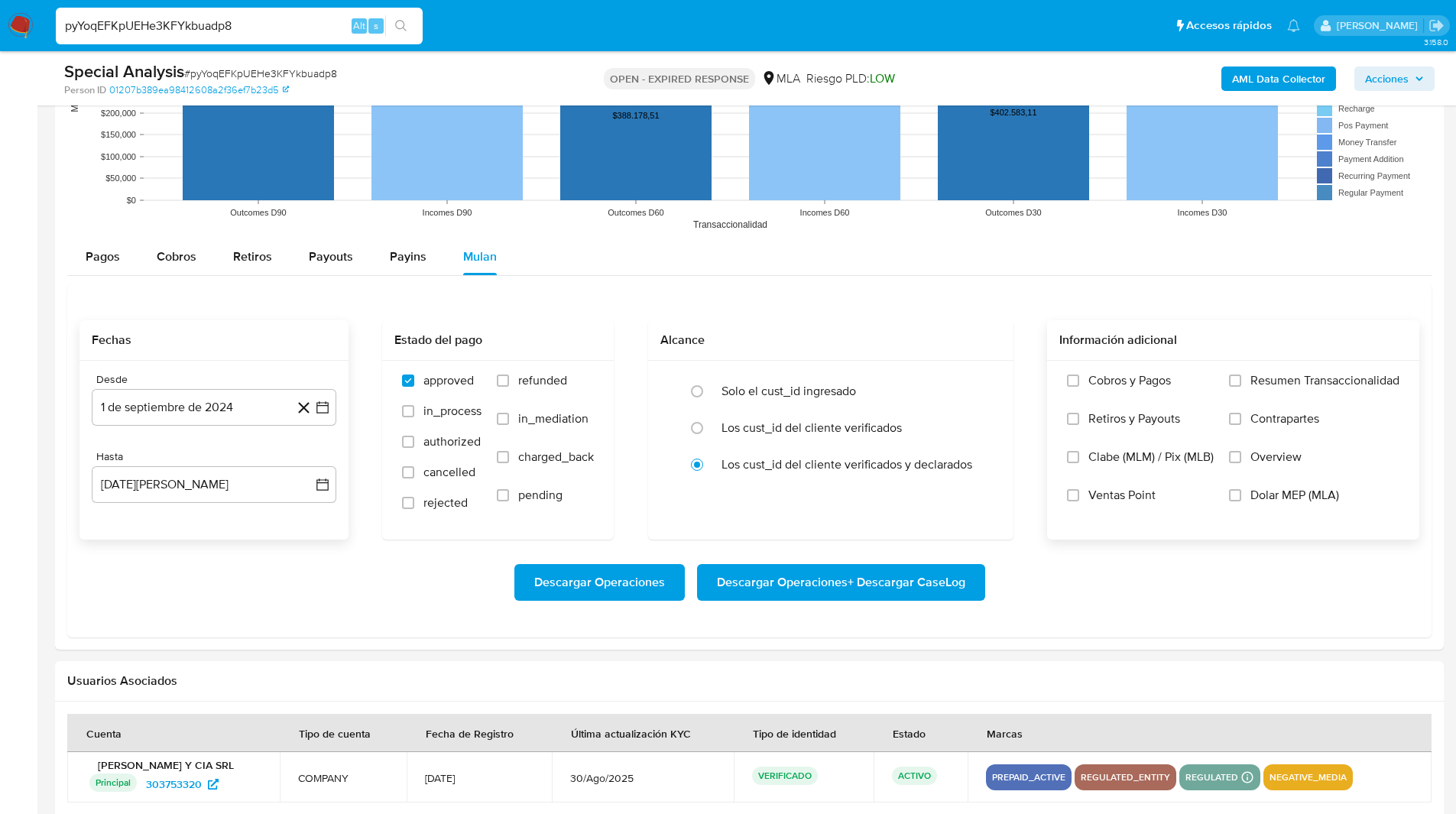
click at [1267, 501] on span "Dolar MEP (MLA)" at bounding box center [1295, 494] width 88 height 15
click at [1242, 501] on input "Dolar MEP (MLA)" at bounding box center [1235, 495] width 13 height 13
click at [887, 594] on span "Descargar Operaciones + Descargar CaseLog" at bounding box center [842, 582] width 249 height 33
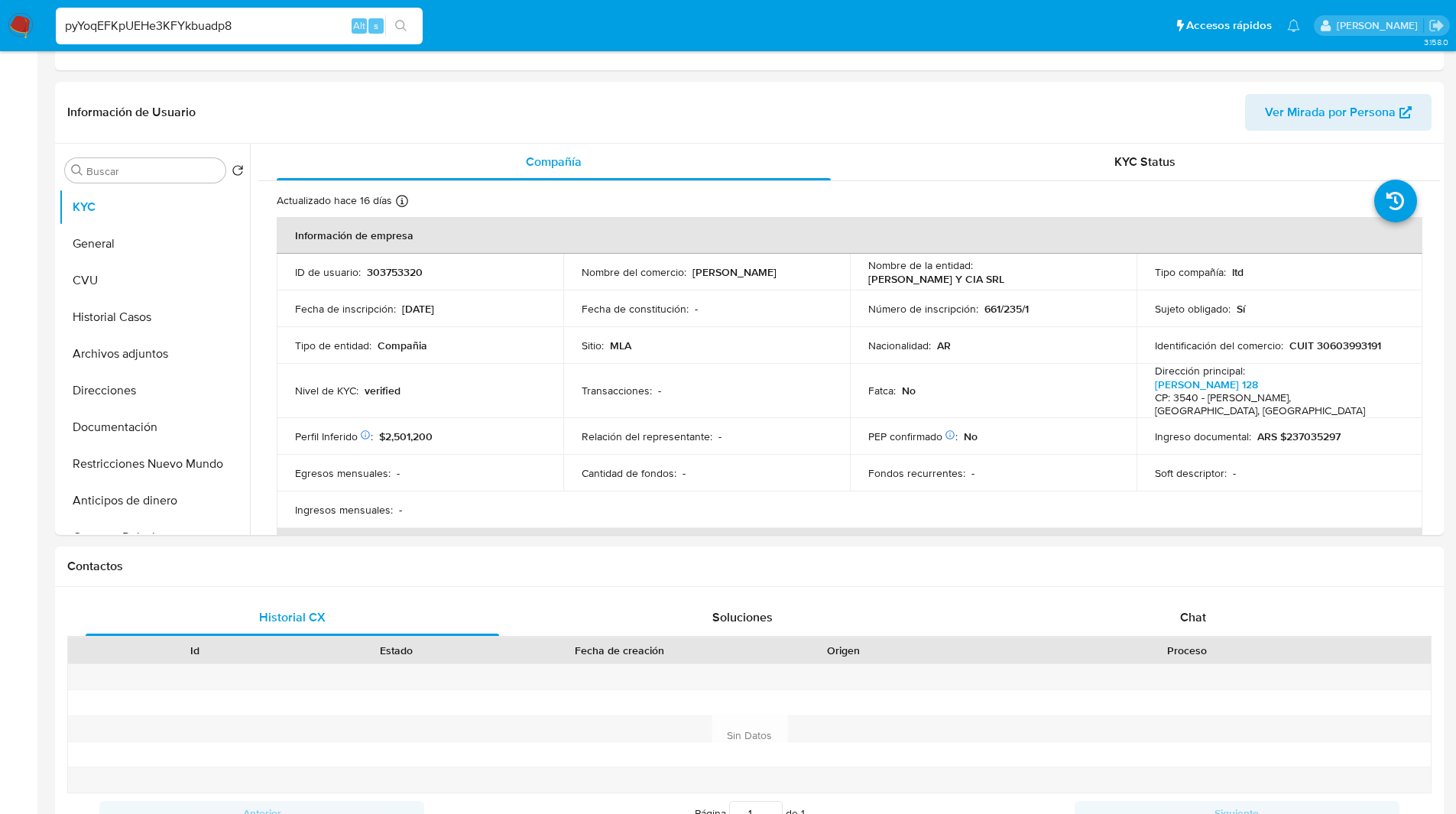
scroll to position [0, 0]
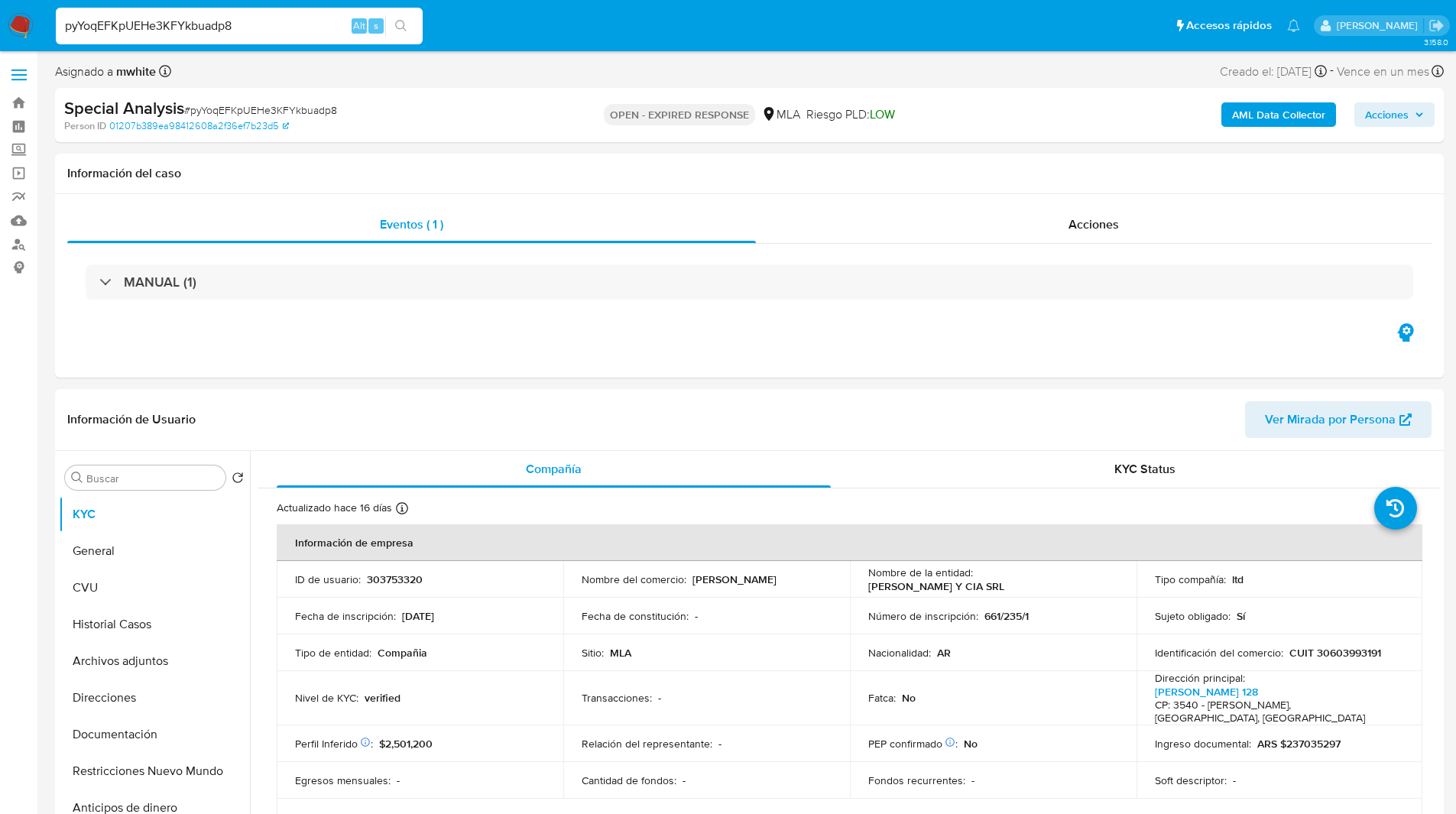
click at [921, 82] on div "Asignado a mwhite Asignado el: 16/07/2025 17:30:36 Creado el: 16/07/2025 Creado…" at bounding box center [749, 75] width 1388 height 27
click at [886, 113] on span "LOW" at bounding box center [882, 114] width 25 height 18
drag, startPoint x: 977, startPoint y: 578, endPoint x: 1087, endPoint y: 577, distance: 110.0
click at [1087, 577] on div "Nombre de la entidad : MUÑOZ Y CIA SRL" at bounding box center [993, 579] width 250 height 28
copy p "MUÑOZ Y CIA SRL"
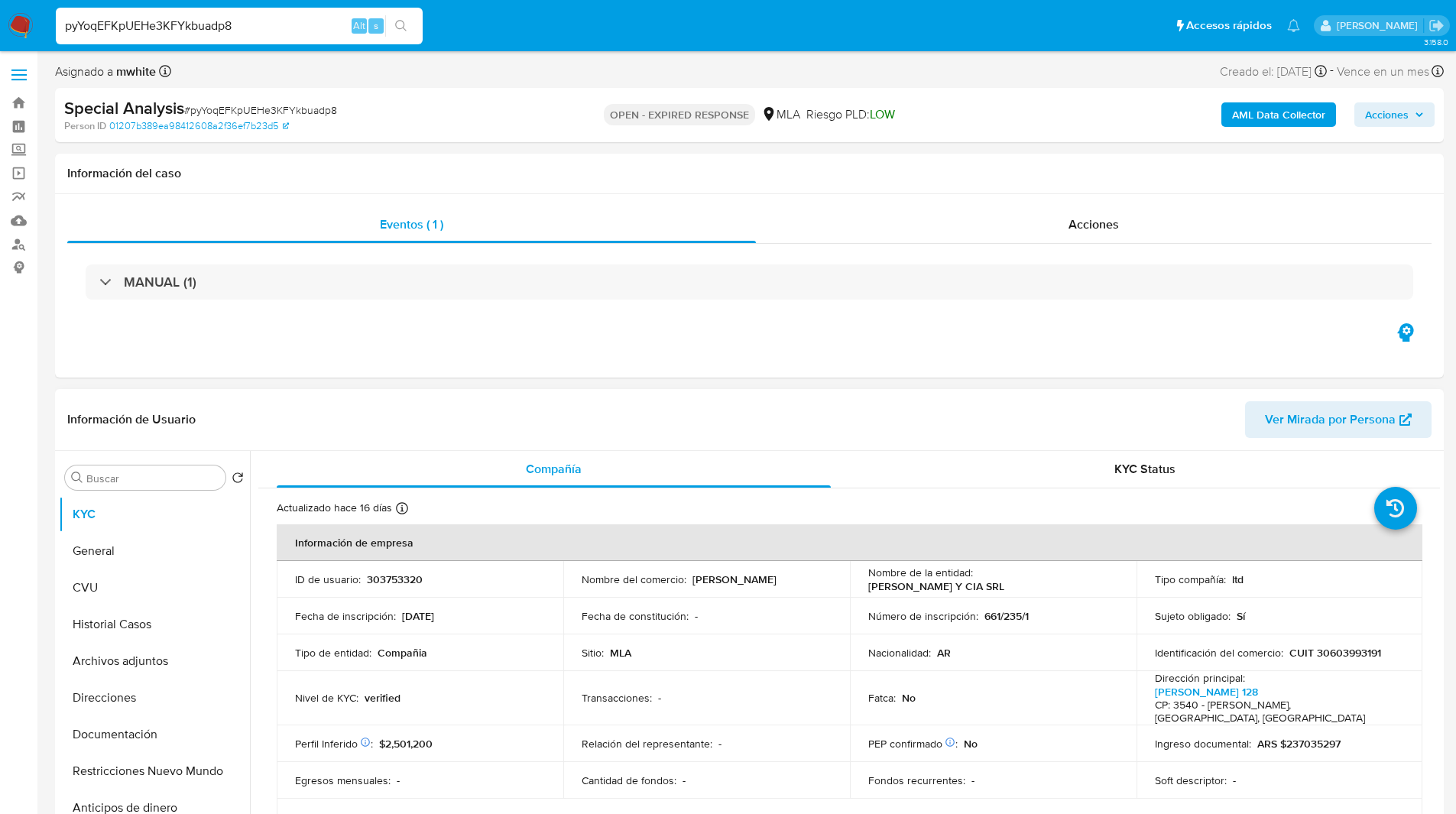
click at [401, 578] on p "303753320" at bounding box center [395, 578] width 56 height 14
copy p "303753320"
click at [844, 112] on span "Riesgo PLD: LOW" at bounding box center [851, 114] width 88 height 17
click at [383, 581] on p "303753320" at bounding box center [395, 578] width 56 height 14
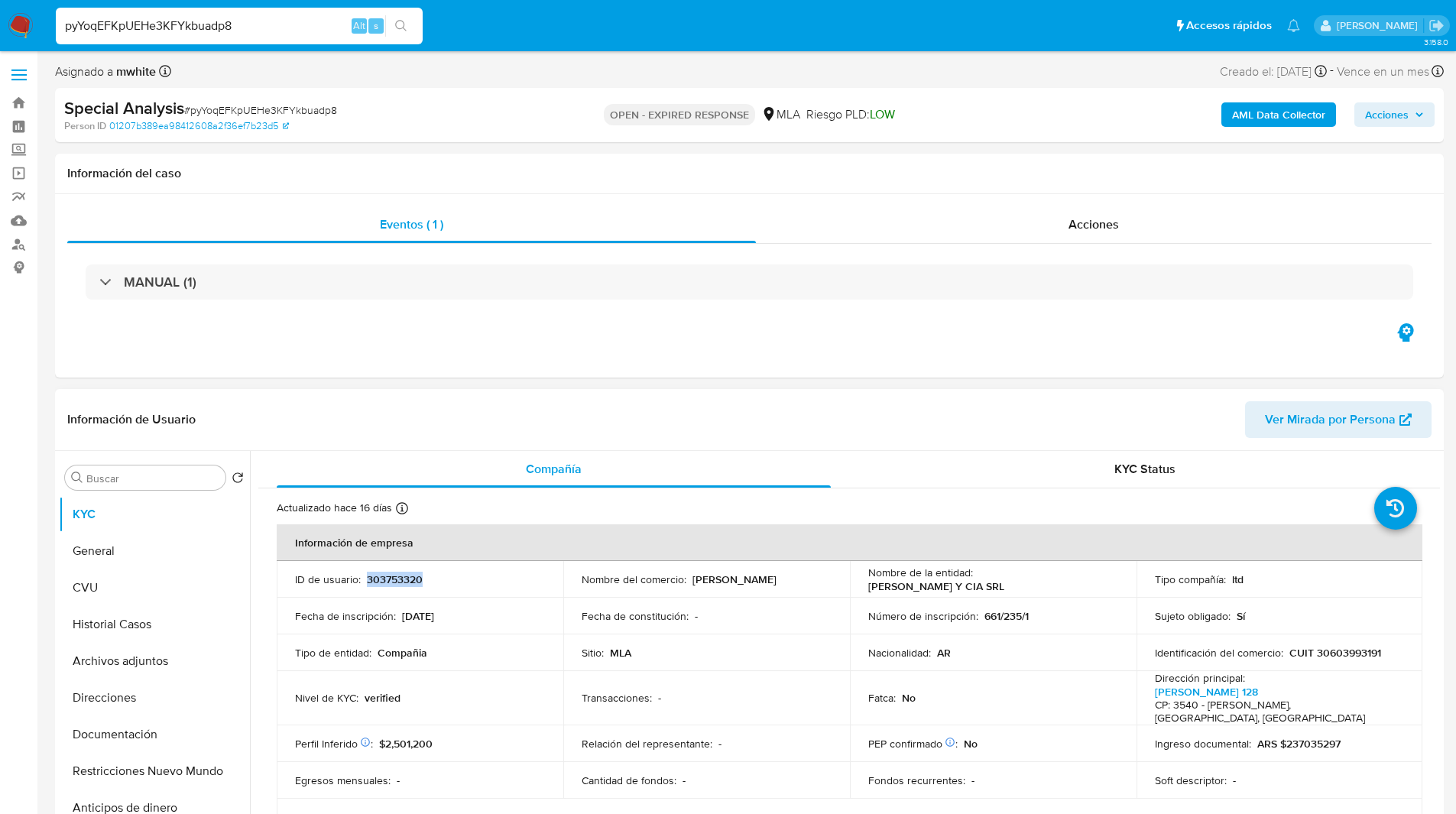
click at [383, 581] on p "303753320" at bounding box center [395, 578] width 56 height 14
copy p "303753320"
click at [189, 22] on input "pyYoqEFKpUEHe3KFYkbuadp8" at bounding box center [239, 26] width 367 height 20
paste input "0epwjMCTzJu69h5VYGJh8Qci"
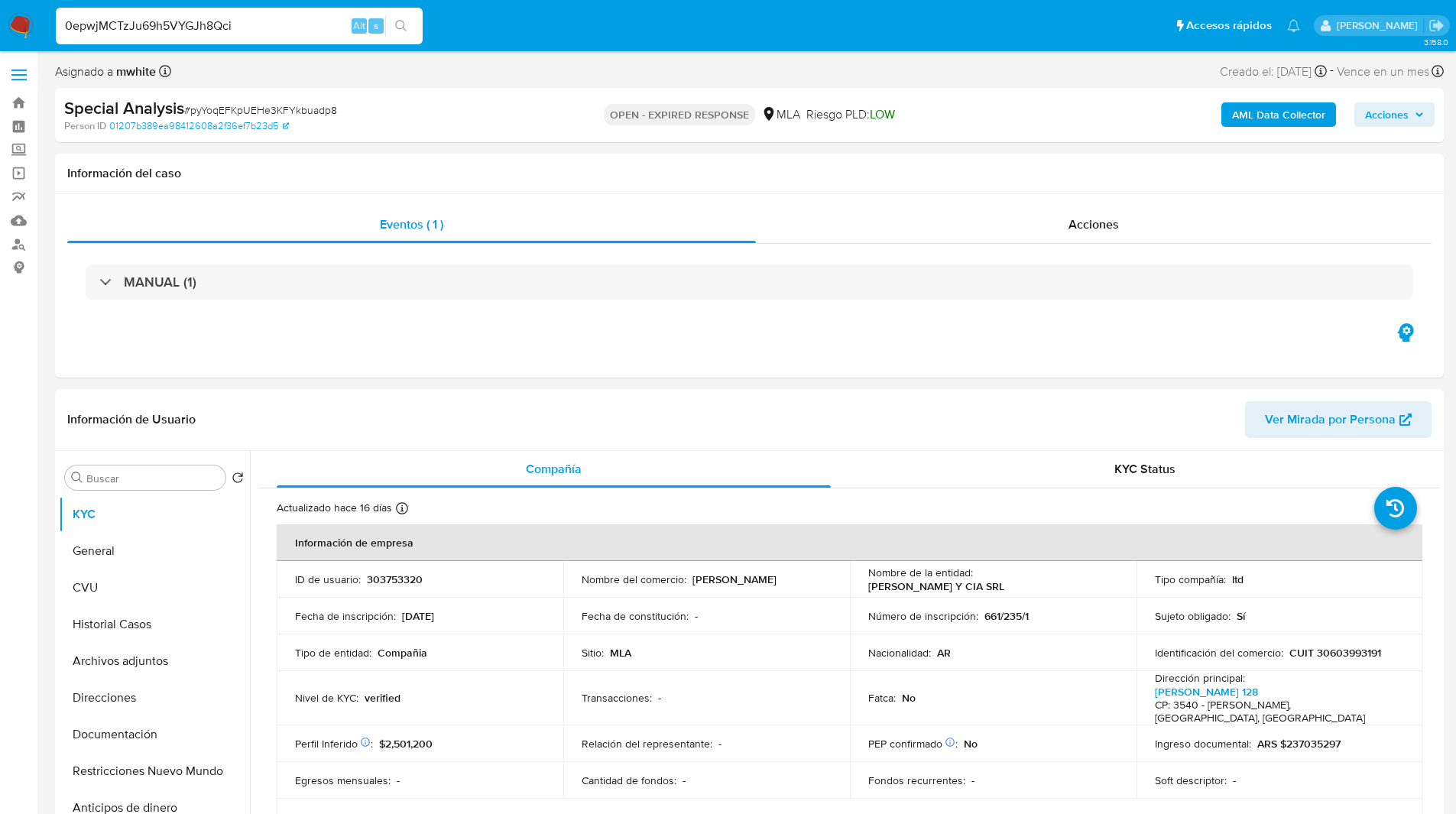
type input "0epwjMCTzJu69h5VYGJh8Qci"
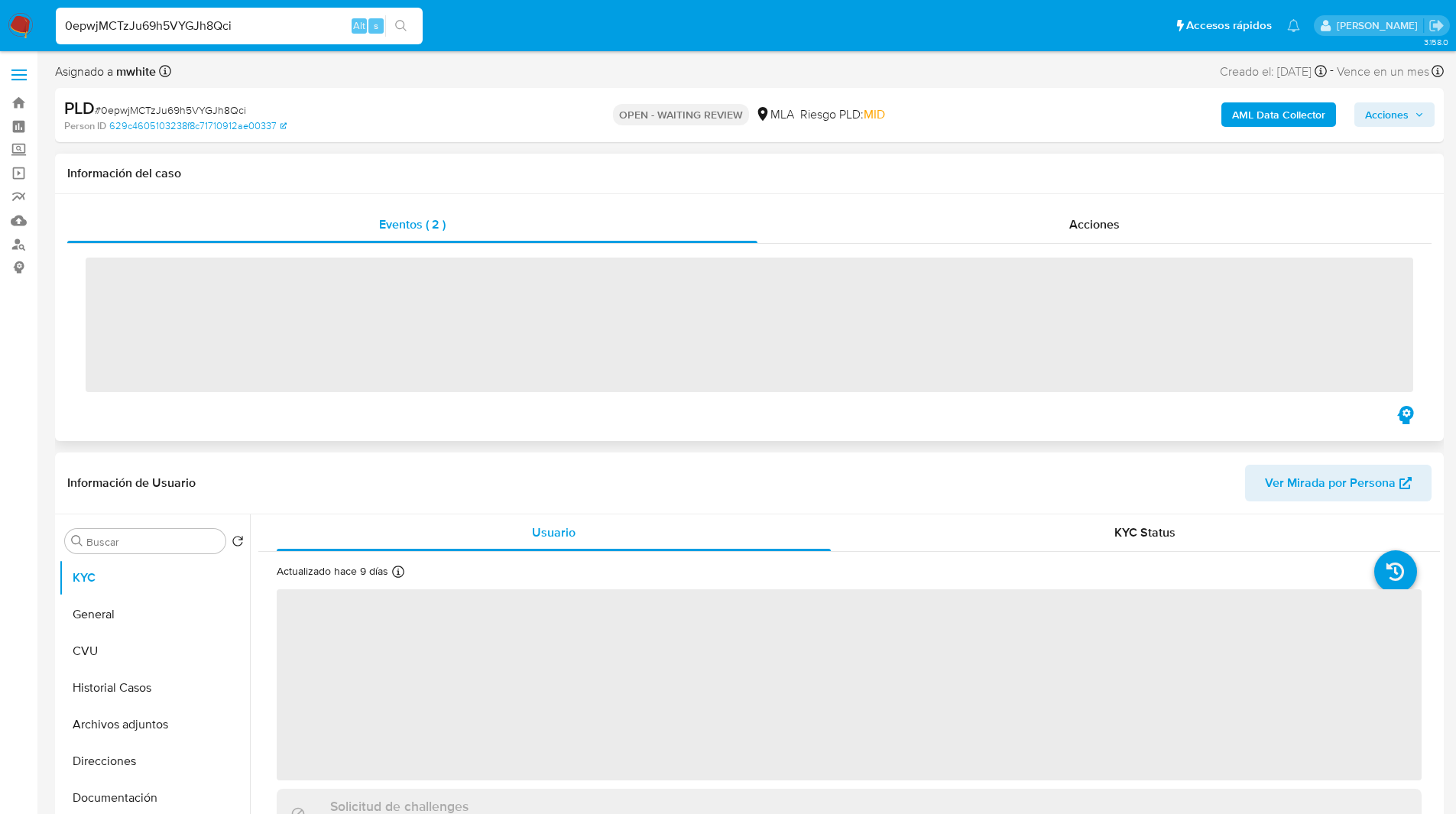
click at [522, 176] on h1 "Información del caso" at bounding box center [750, 173] width 1364 height 15
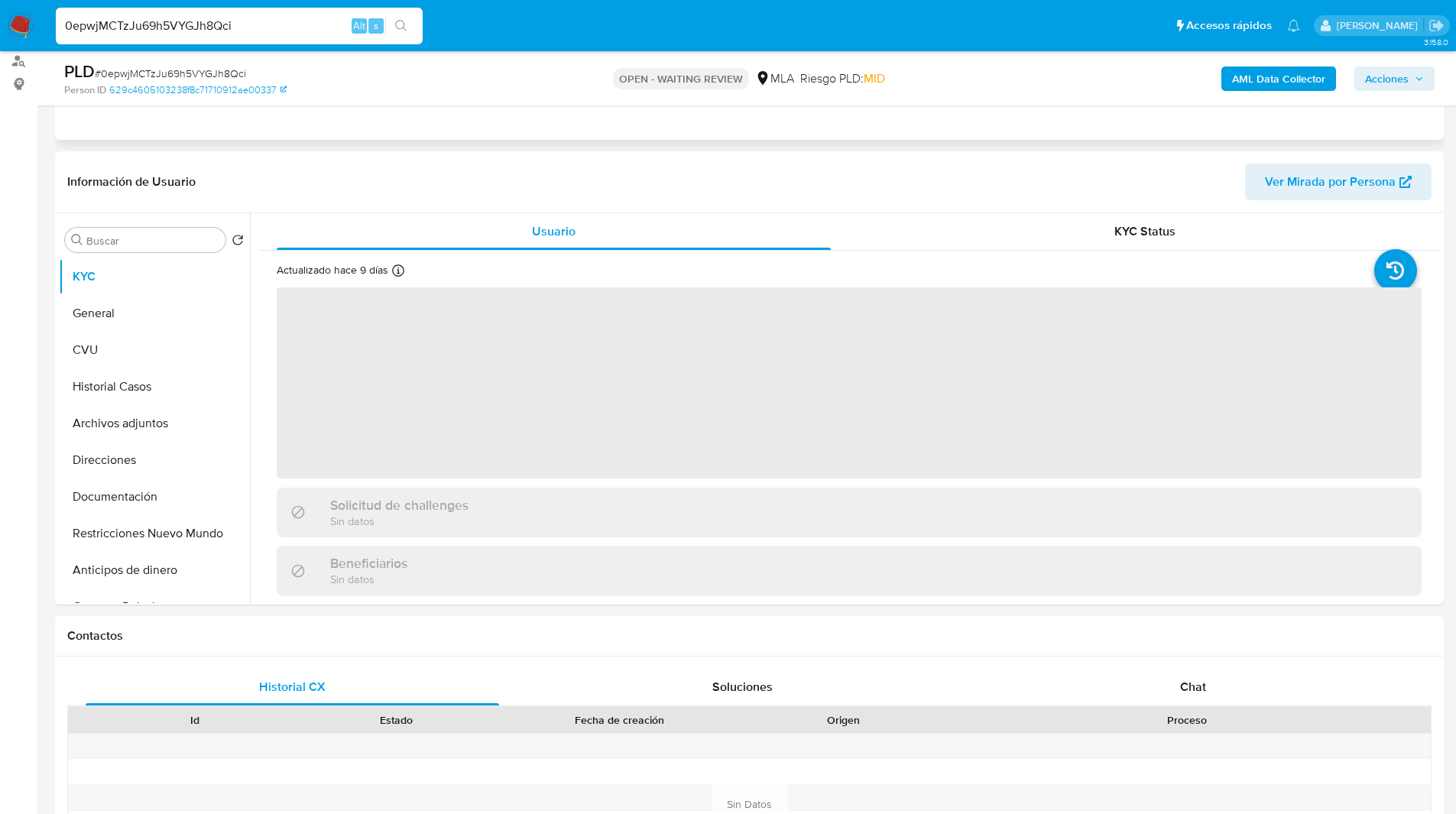
scroll to position [187, 0]
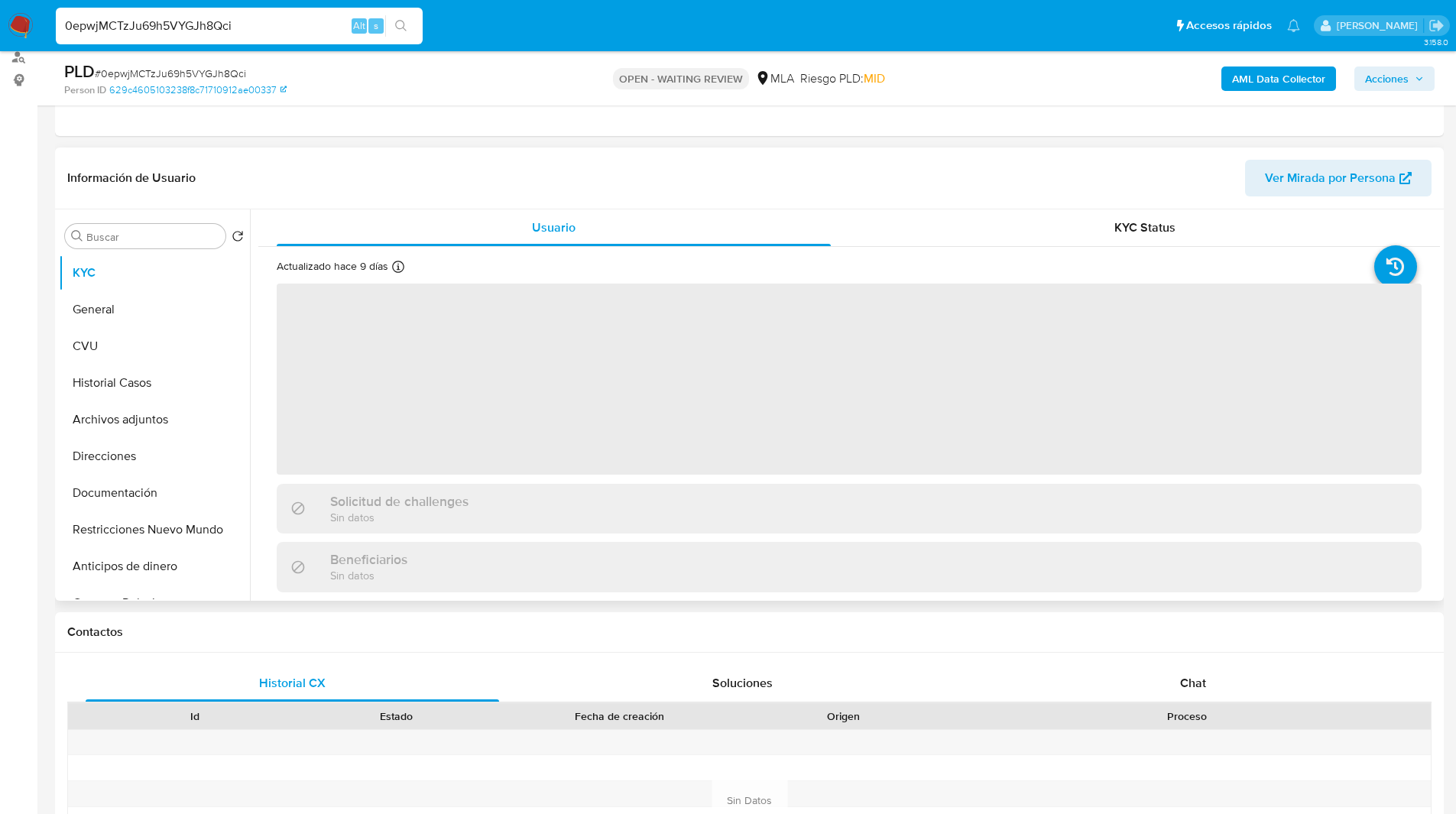
select select "10"
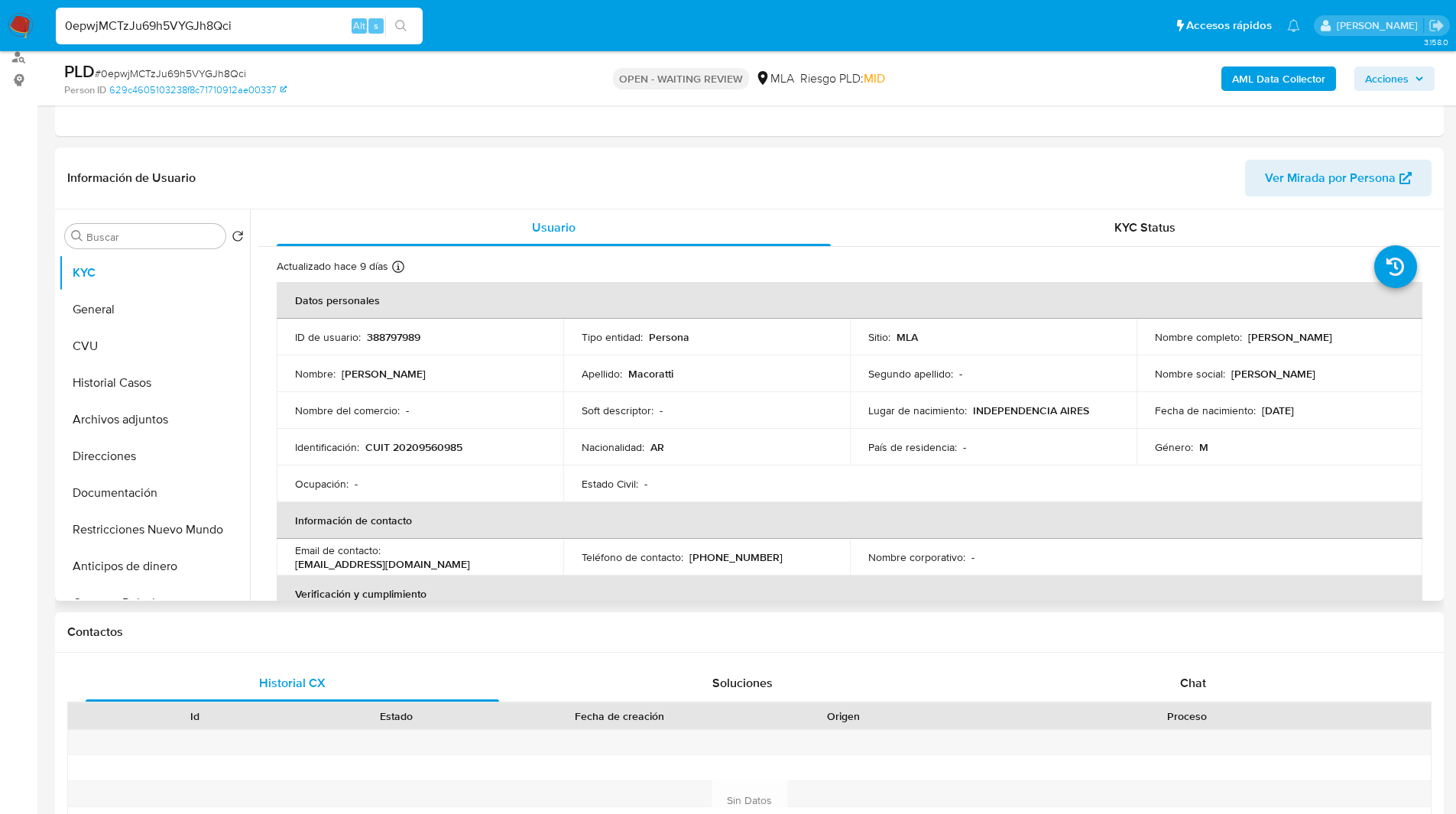
click at [403, 335] on p "388797989" at bounding box center [393, 336] width 53 height 14
copy p "388797989"
click at [817, 633] on h1 "Contactos" at bounding box center [750, 631] width 1364 height 15
click at [949, 195] on header "Información de Usuario Ver Mirada por Persona" at bounding box center [750, 177] width 1364 height 37
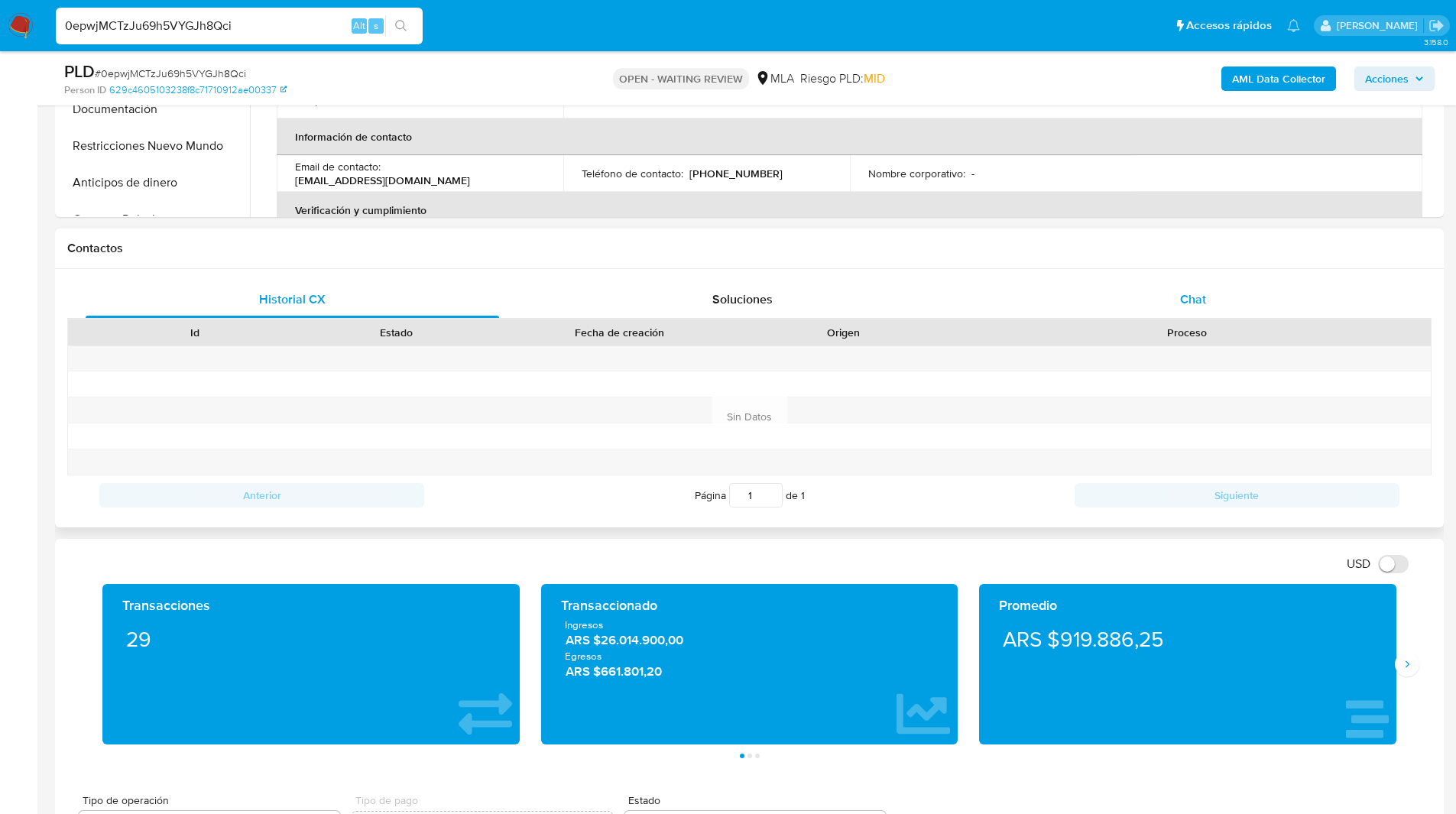
scroll to position [589, 0]
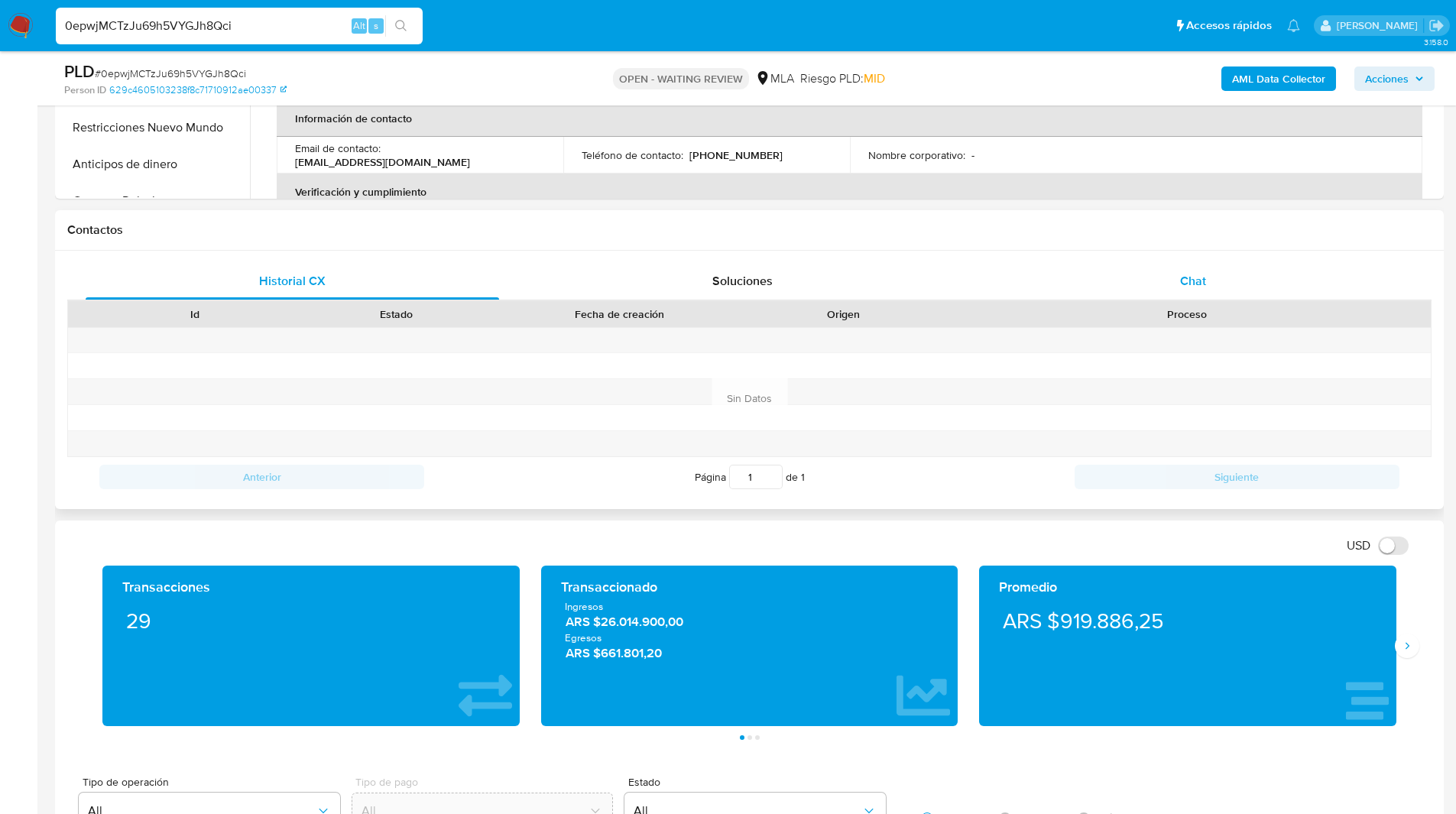
click at [1189, 276] on span "Chat" at bounding box center [1193, 281] width 26 height 18
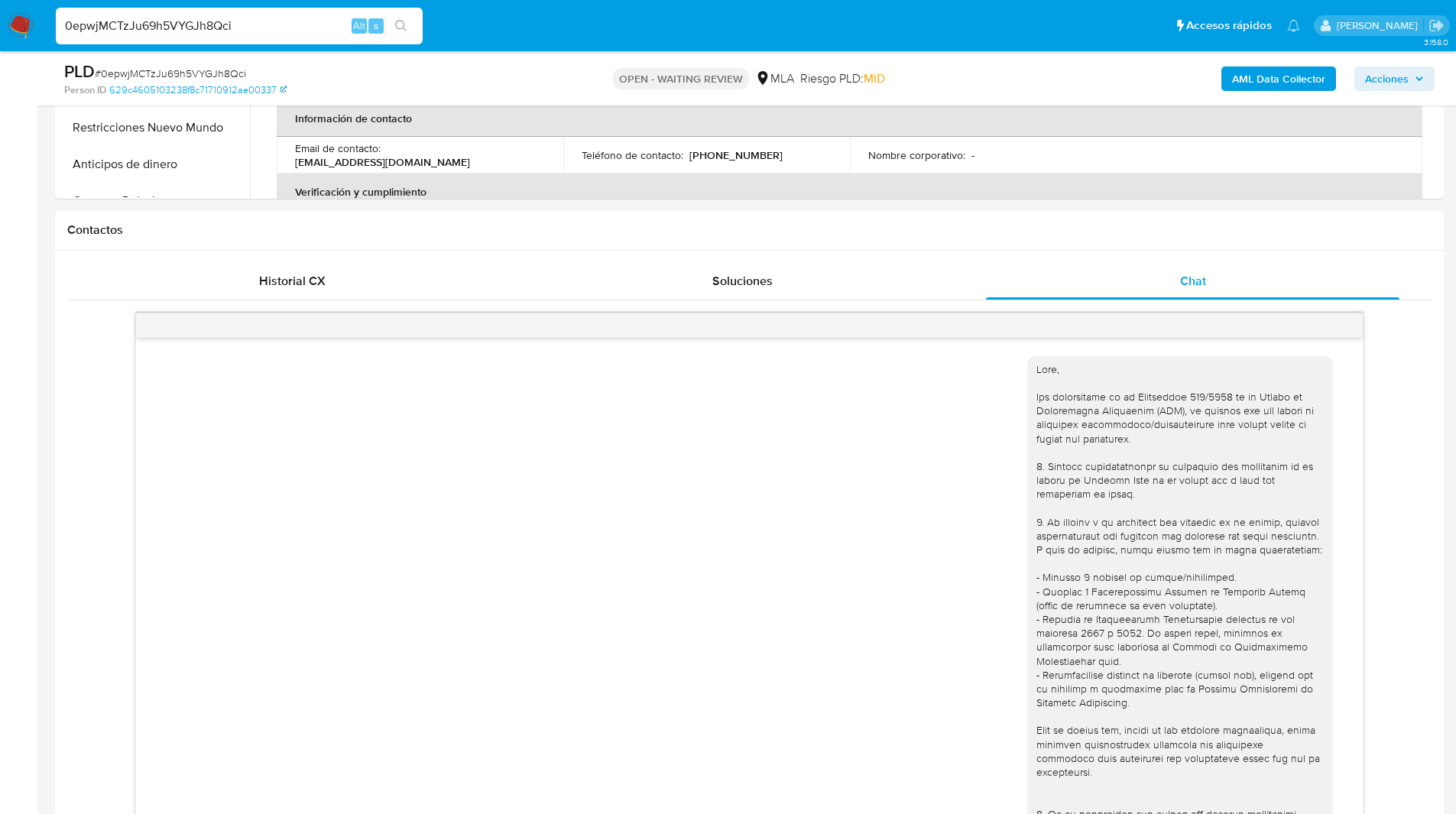
click at [945, 224] on h1 "Contactos" at bounding box center [750, 230] width 1364 height 15
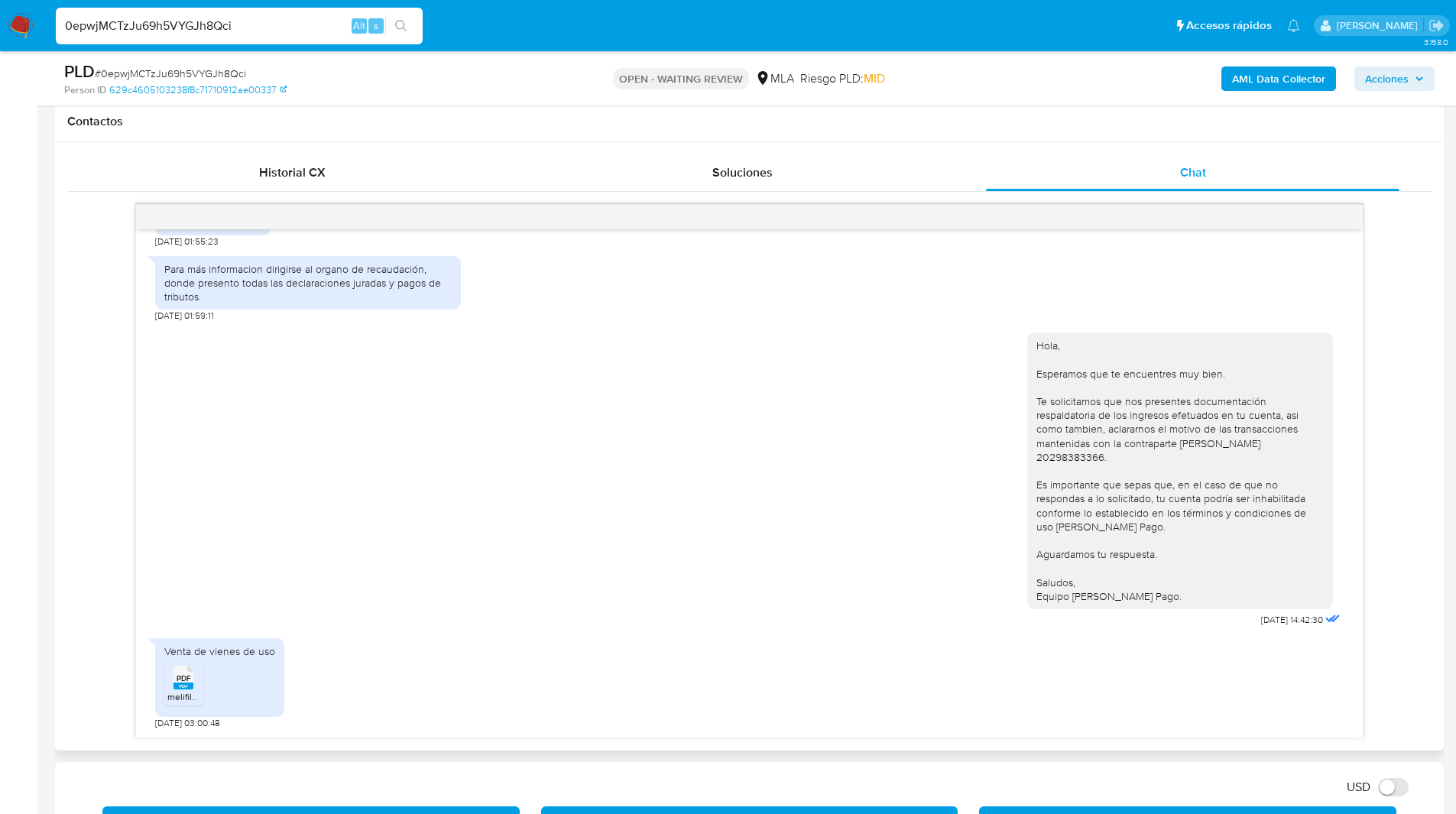
scroll to position [972, 0]
click at [187, 679] on span "PDF" at bounding box center [184, 677] width 14 height 10
click at [97, 282] on div "18/08/2025 17:36:36 Todos mis ingresos están relacionados con mi actividad econ…" at bounding box center [750, 471] width 1364 height 534
click at [82, 334] on div "18/08/2025 17:36:36 Todos mis ingresos están relacionados con mi actividad econ…" at bounding box center [750, 471] width 1364 height 534
drag, startPoint x: 505, startPoint y: 32, endPoint x: 520, endPoint y: 32, distance: 15.0
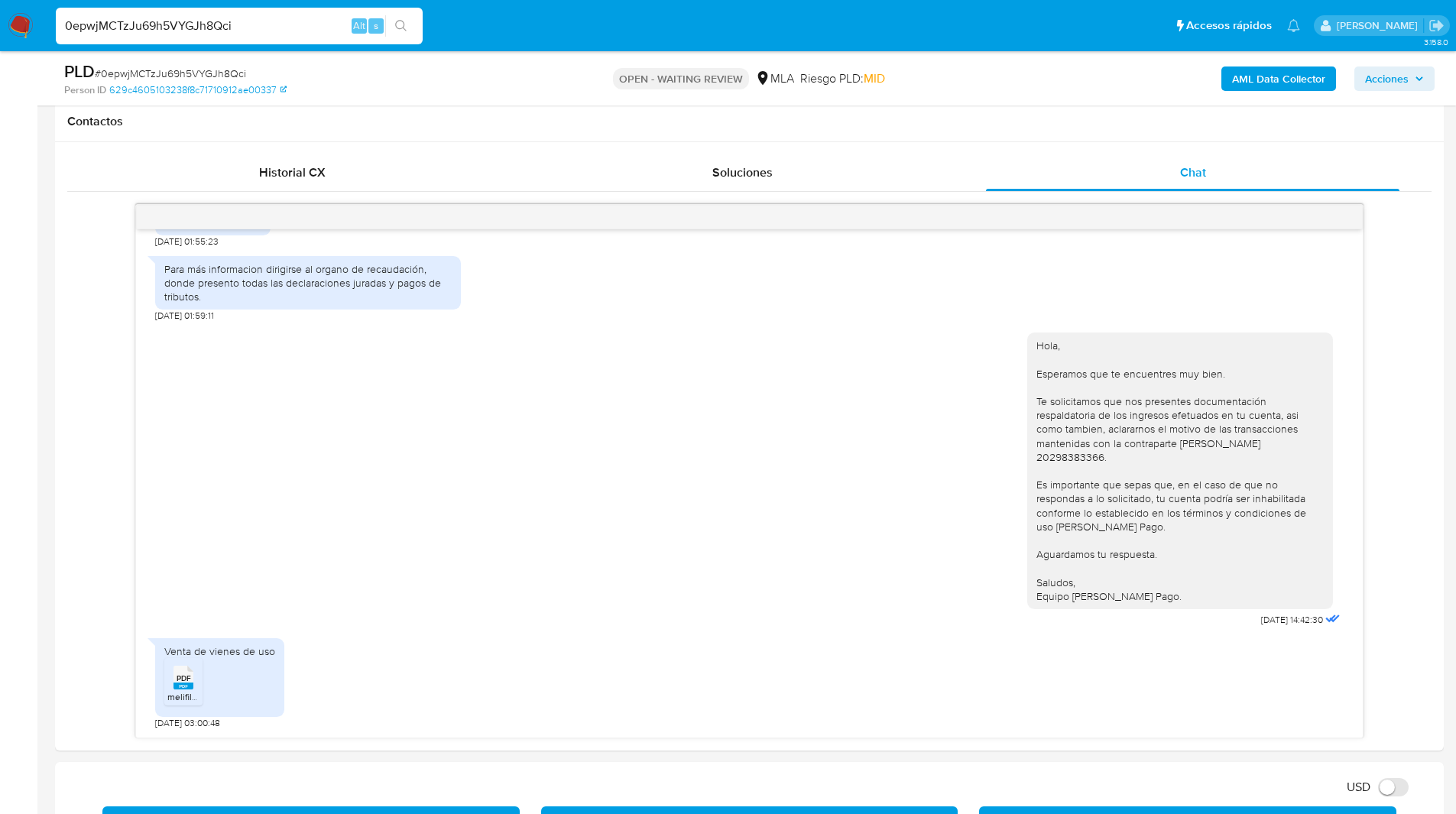
click at [520, 32] on ul "Pausado Ver notificaciones 0epwjMCTzJu69h5VYGJh8Qci Alt s Accesos rápidos Presi…" at bounding box center [678, 25] width 1260 height 38
click at [496, 23] on ul "Pausado Ver notificaciones 0epwjMCTzJu69h5VYGJh8Qci Alt s Accesos rápidos Presi…" at bounding box center [678, 25] width 1260 height 38
click at [515, 23] on ul "Pausado Ver notificaciones 0epwjMCTzJu69h5VYGJh8Qci Alt s Accesos rápidos Presi…" at bounding box center [678, 25] width 1260 height 38
click at [576, 26] on ul "Pausado Ver notificaciones 0epwjMCTzJu69h5VYGJh8Qci Alt s Accesos rápidos Presi…" at bounding box center [678, 25] width 1260 height 38
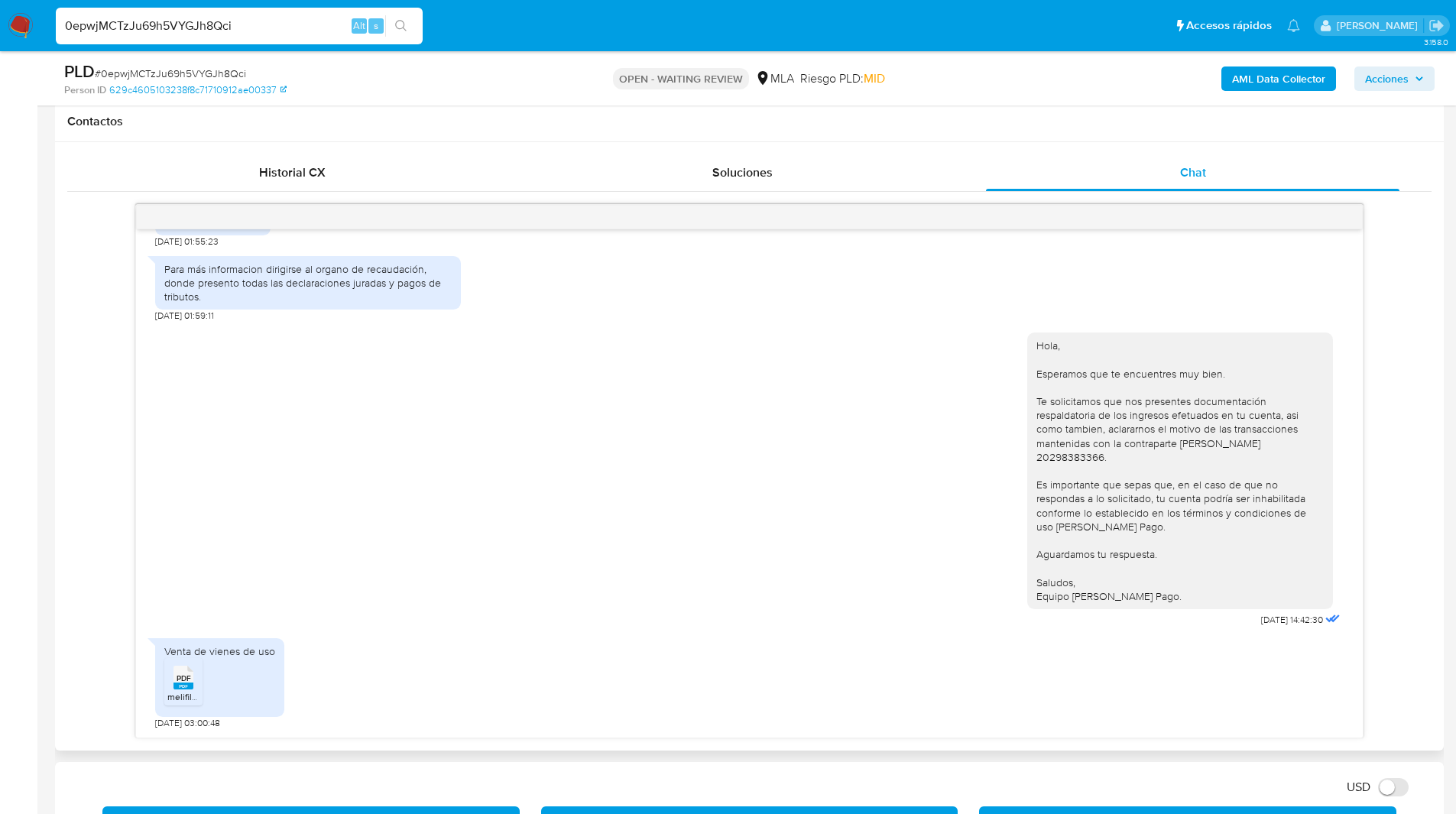
click at [88, 392] on div "18/08/2025 17:36:36 Todos mis ingresos están relacionados con mi actividad econ…" at bounding box center [750, 471] width 1364 height 534
click at [106, 380] on div "18/08/2025 17:36:36 Todos mis ingresos están relacionados con mi actividad econ…" at bounding box center [750, 471] width 1364 height 534
click at [957, 441] on div "Hola, Esperamos que te encuentres muy bien. Te solicitamos que nos presentes do…" at bounding box center [749, 475] width 1188 height 309
drag, startPoint x: 155, startPoint y: 723, endPoint x: 205, endPoint y: 726, distance: 50.1
click at [205, 726] on span "06/09/2025 03:00:48" at bounding box center [187, 723] width 65 height 13
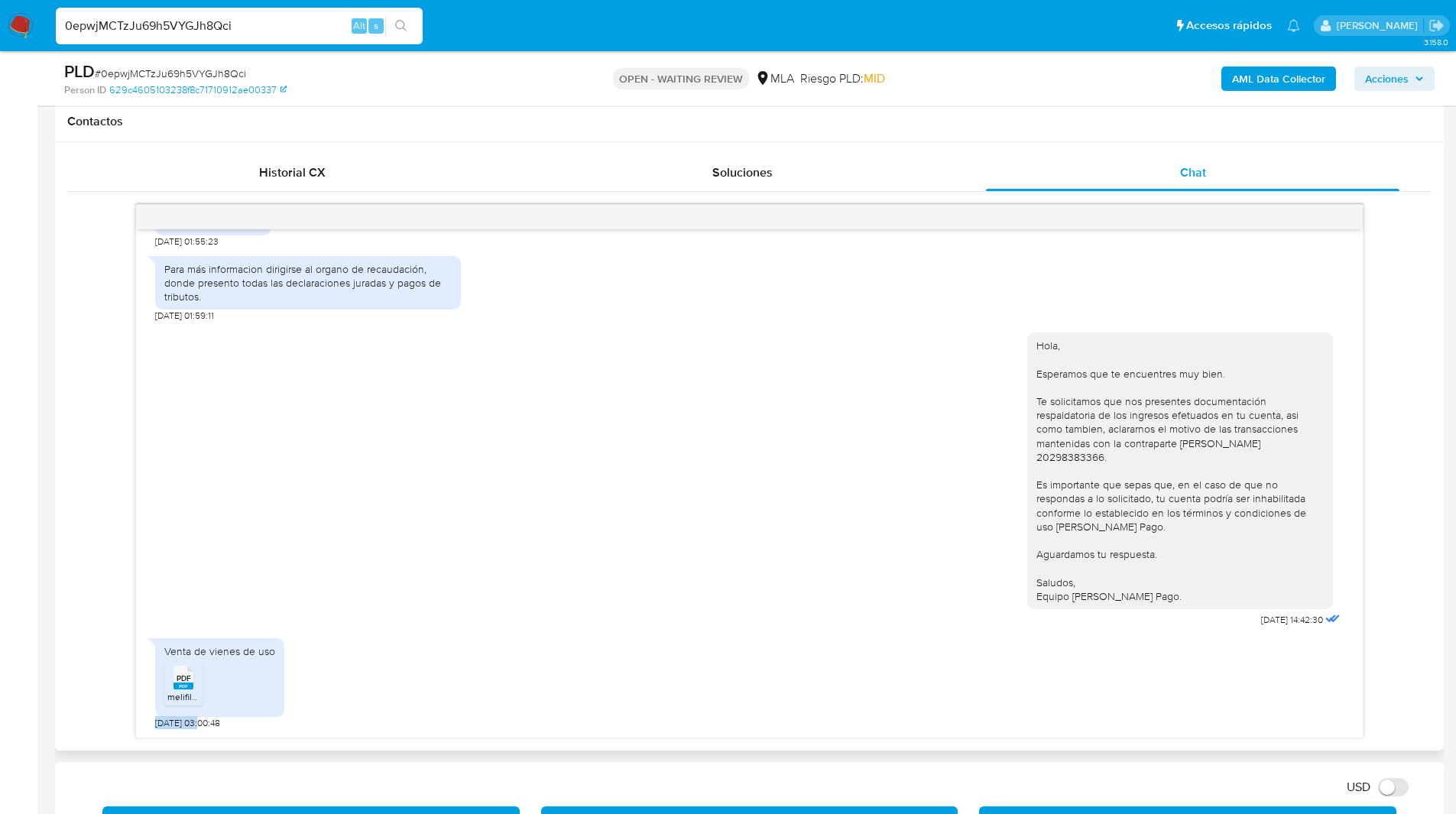
copy span "06/09/2025"
click at [870, 123] on h1 "Contactos" at bounding box center [750, 121] width 1364 height 15
click at [511, 133] on div "Contactos" at bounding box center [749, 122] width 1388 height 41
click at [1035, 133] on div "Contactos" at bounding box center [749, 122] width 1388 height 41
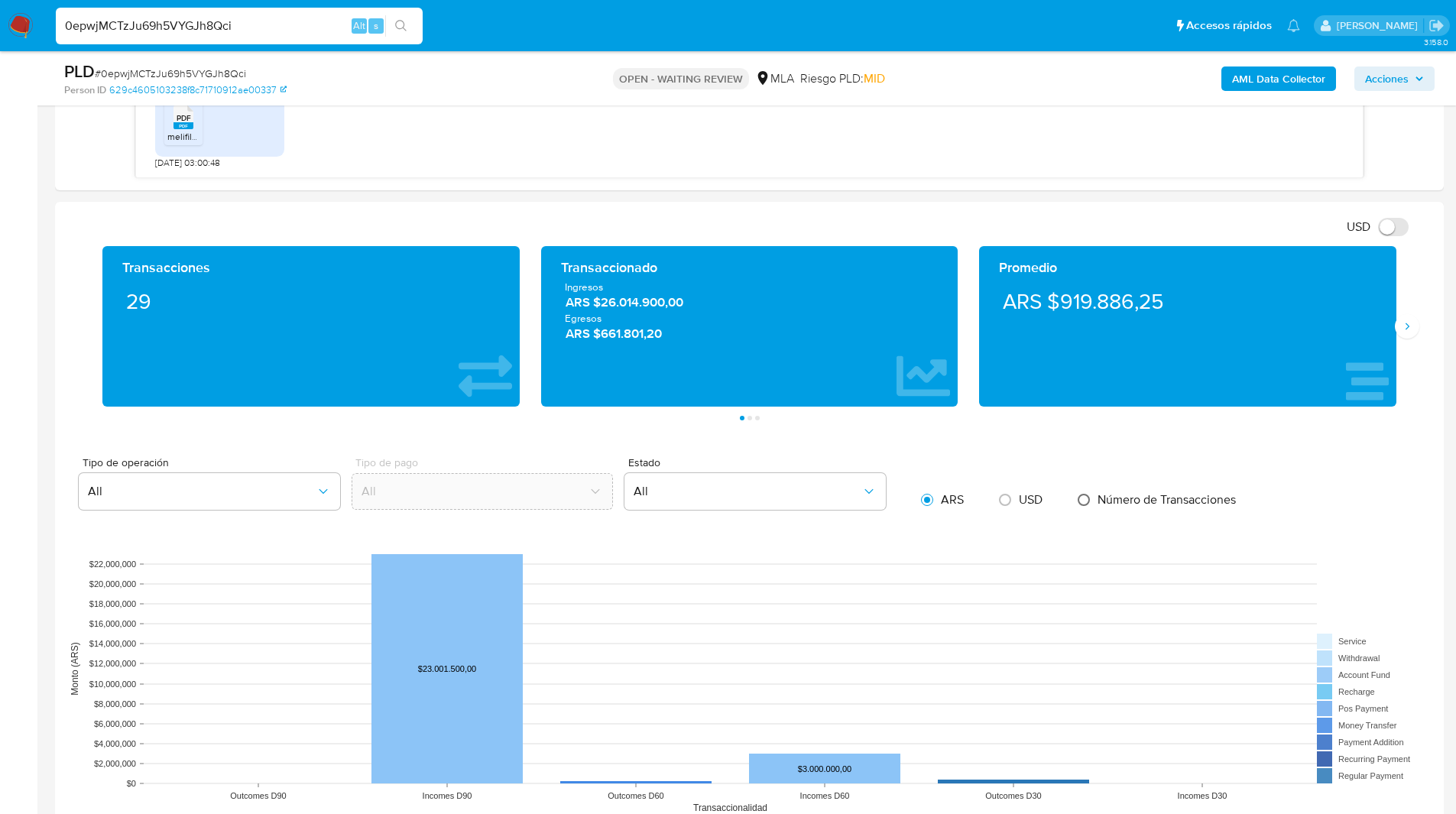
scroll to position [1259, 0]
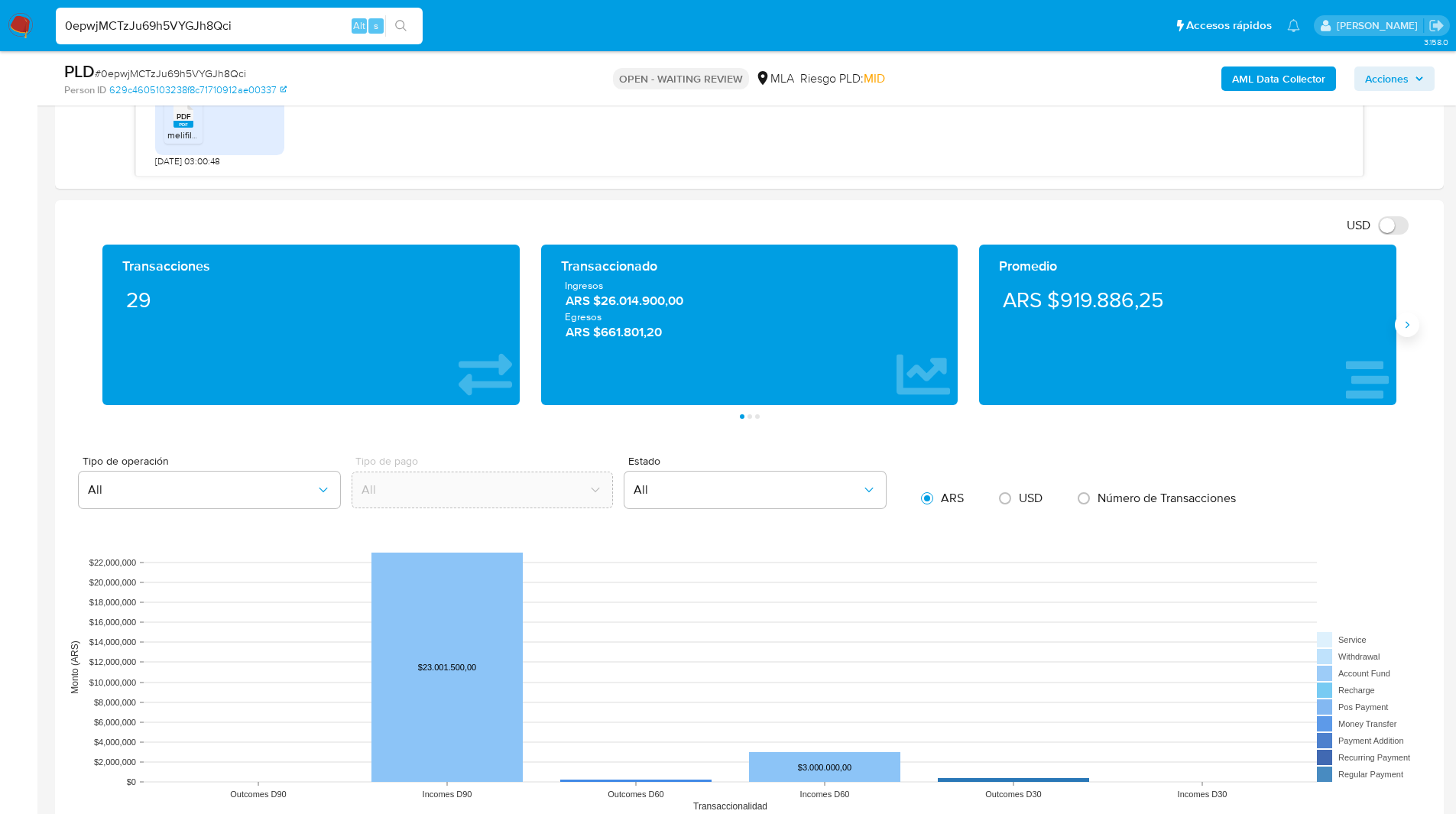
click at [1408, 323] on icon "Siguiente" at bounding box center [1407, 325] width 4 height 7
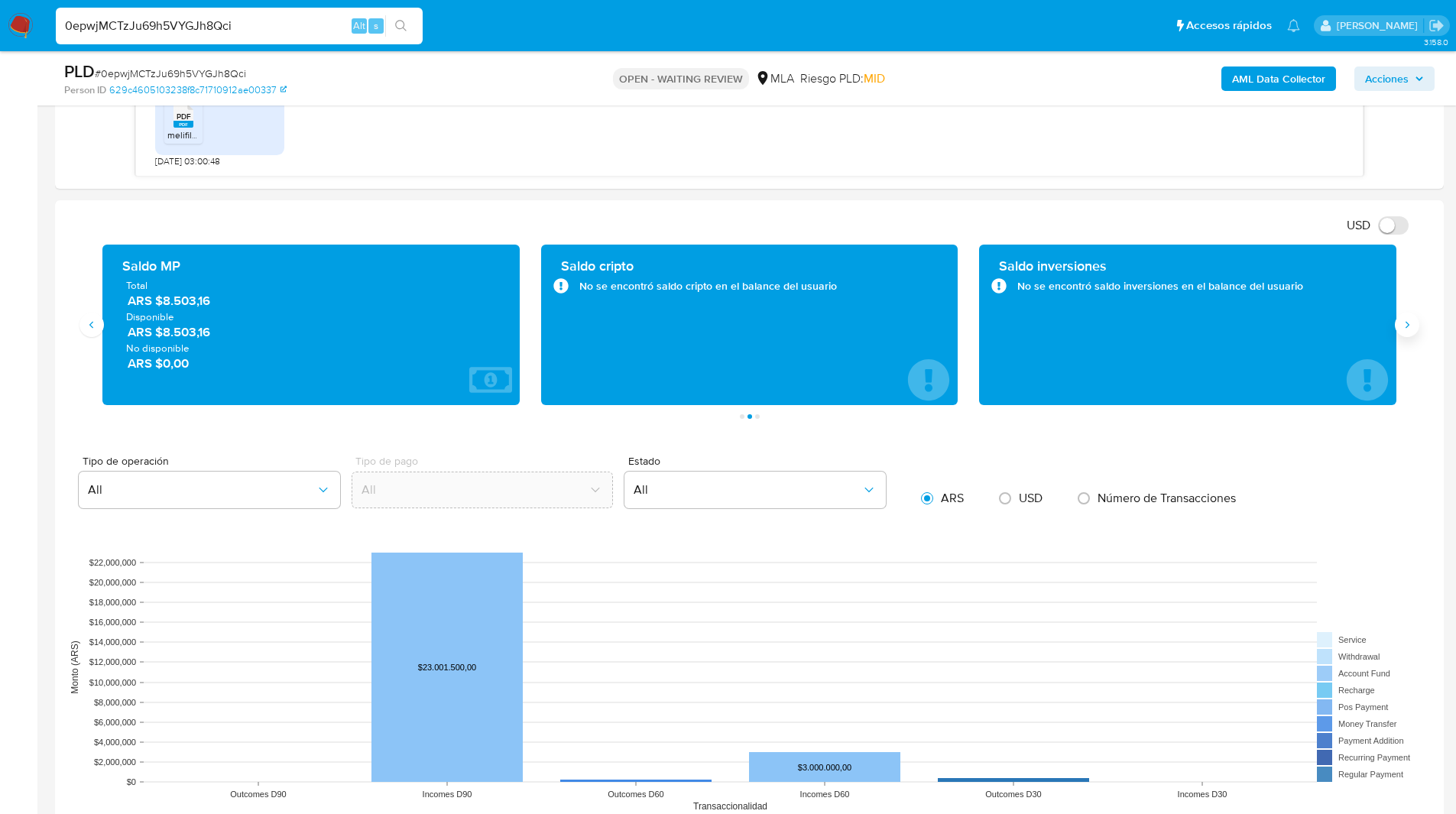
click at [1408, 325] on icon "Siguiente" at bounding box center [1407, 325] width 13 height 13
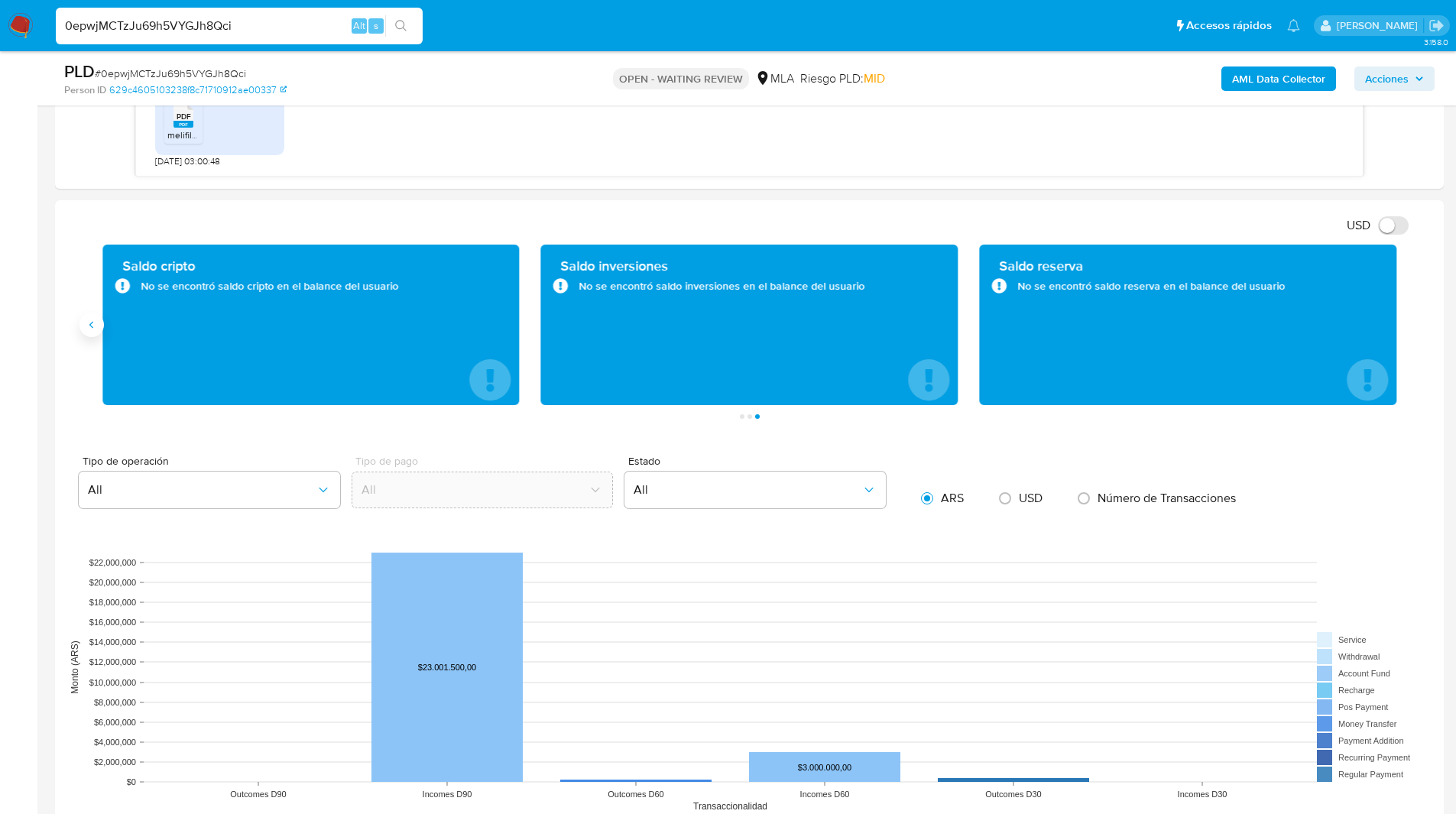
click at [90, 322] on icon "Anterior" at bounding box center [92, 325] width 13 height 13
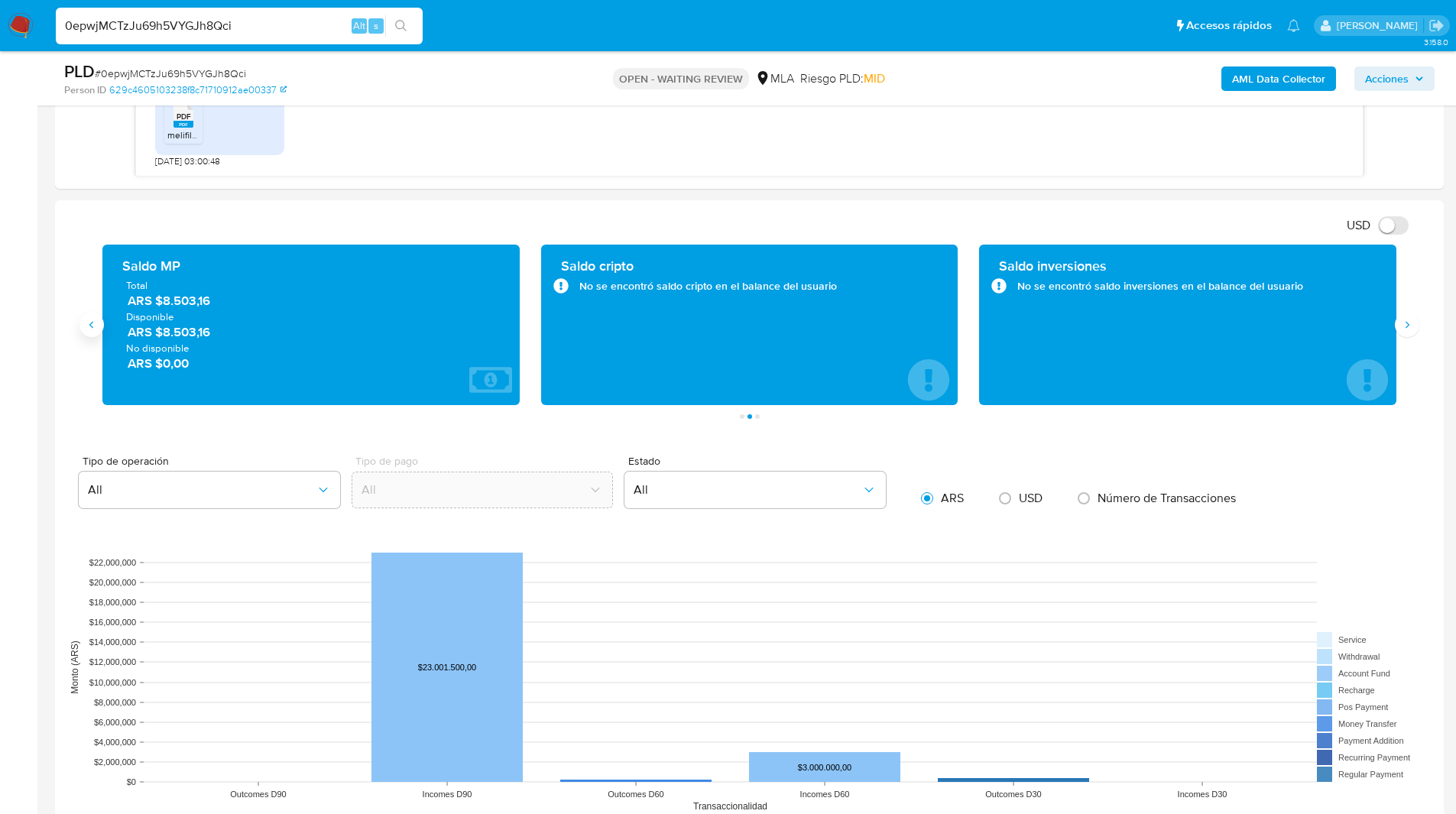
click at [90, 322] on icon "Anterior" at bounding box center [92, 325] width 13 height 13
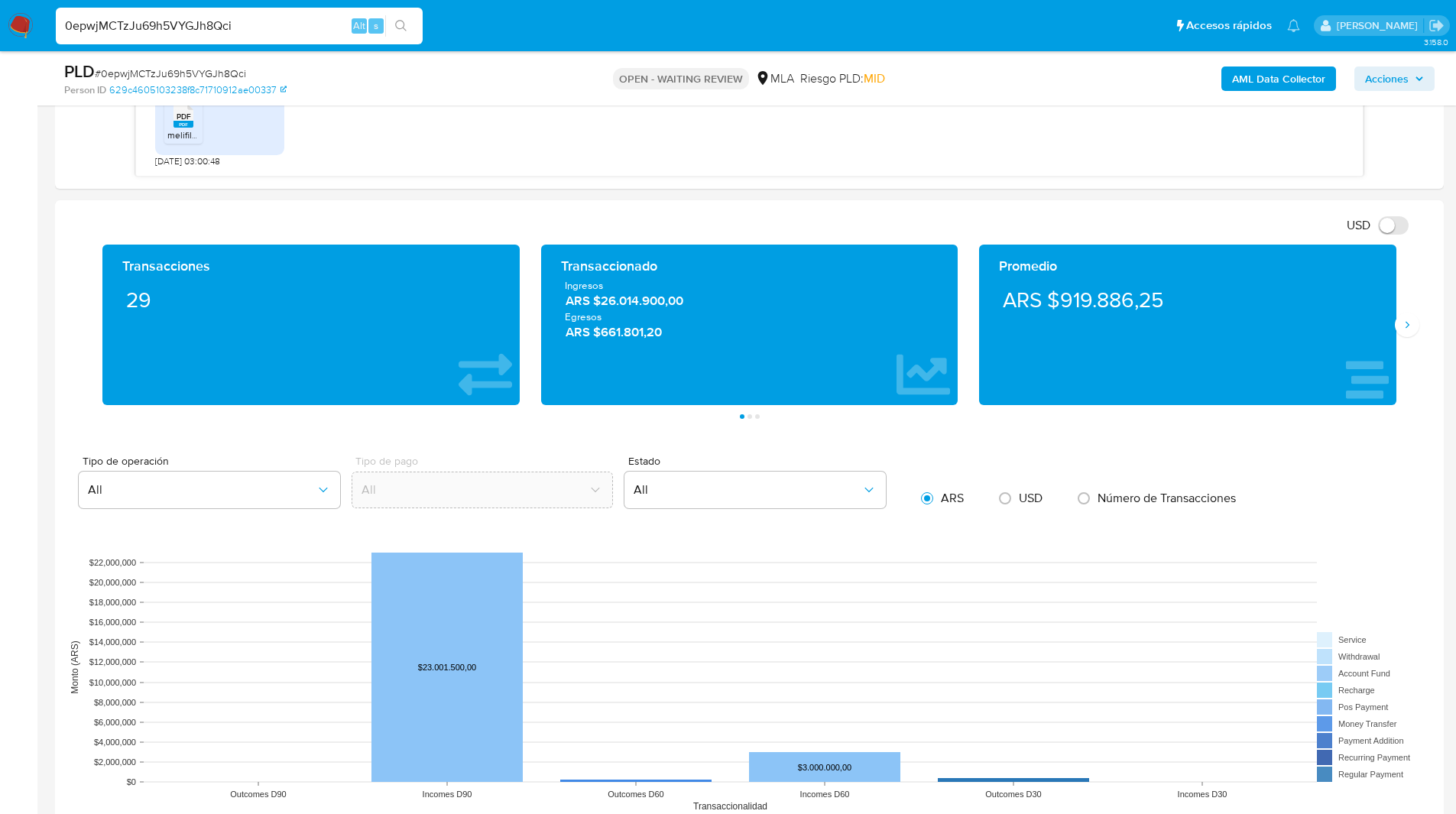
click at [45, 352] on main "3.158.0 Asignado a mwhite Asignado el: 18/08/2025 14:15:48 Creado el: 12/08/202…" at bounding box center [728, 325] width 1456 height 3168
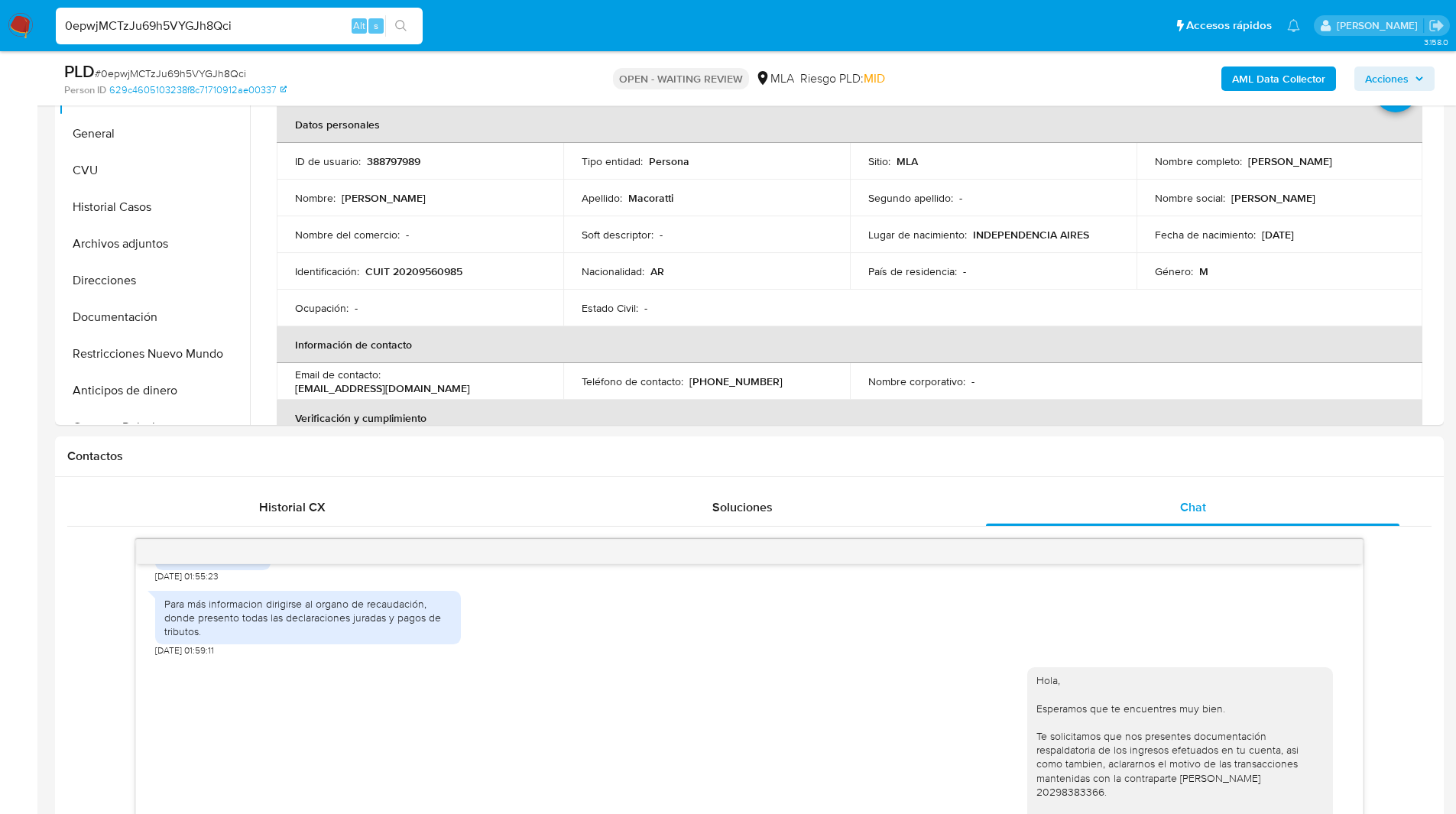
scroll to position [130, 0]
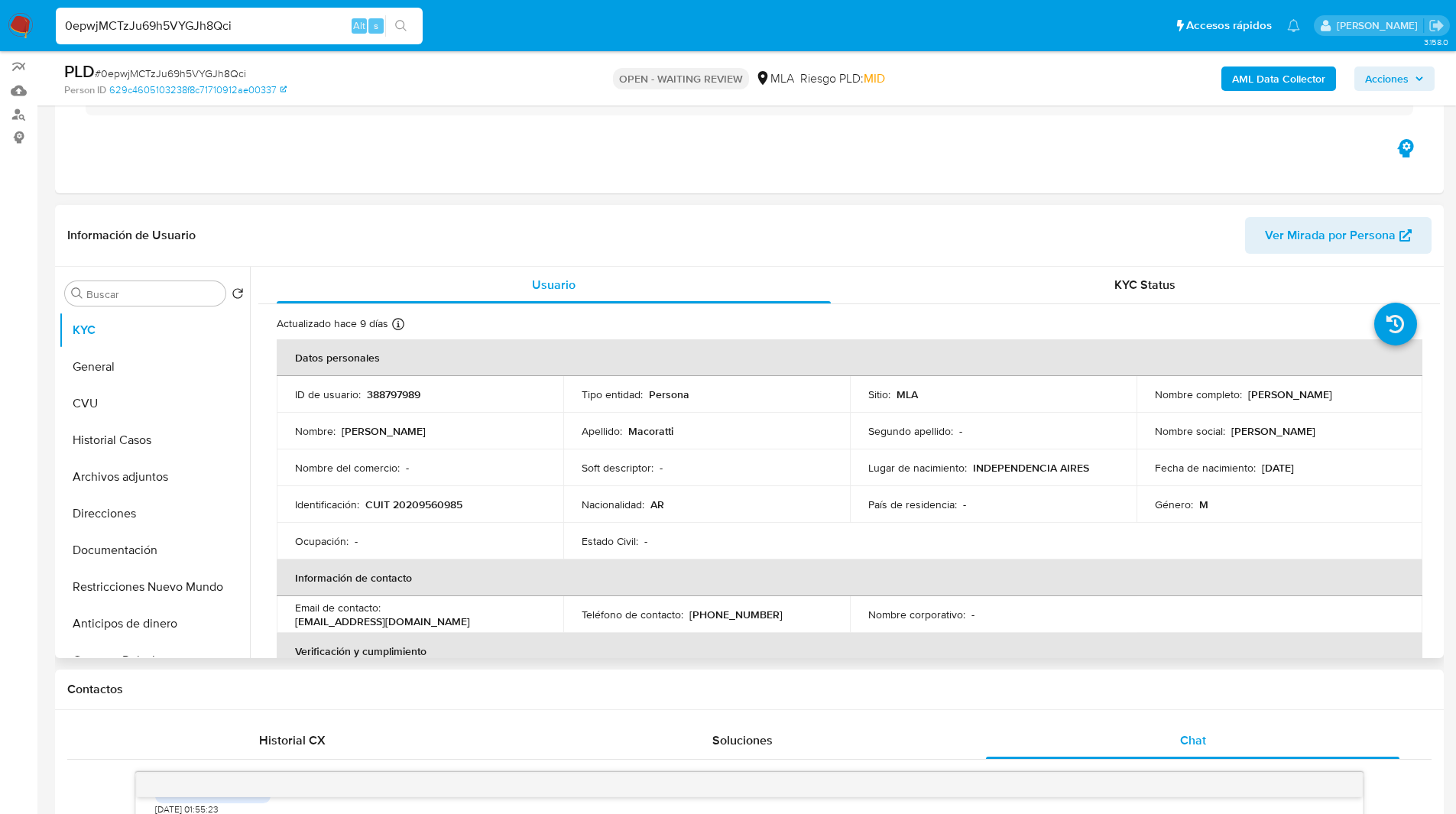
click at [998, 238] on header "Información de Usuario Ver Mirada por Persona" at bounding box center [750, 235] width 1364 height 37
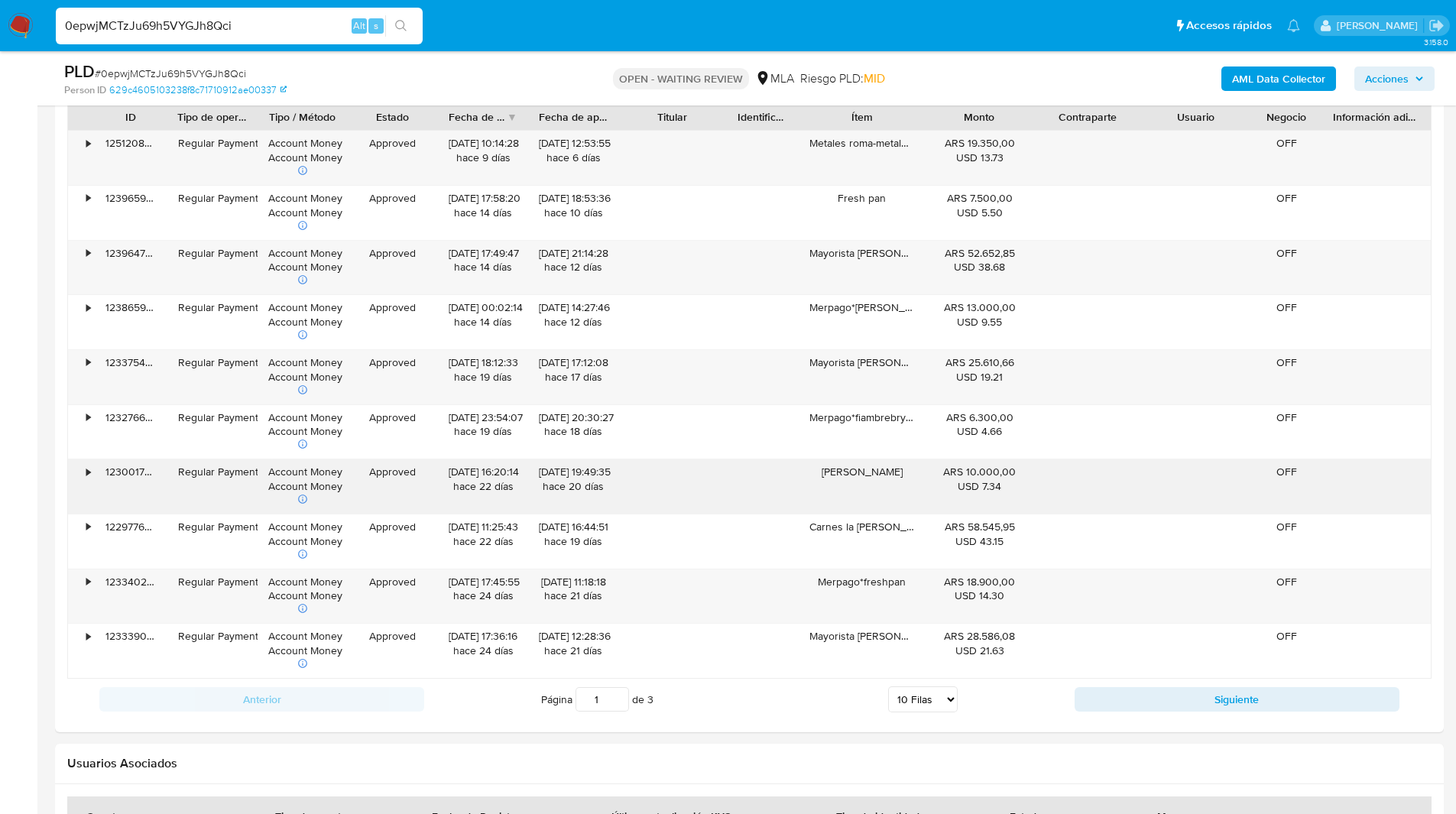
scroll to position [1773, 0]
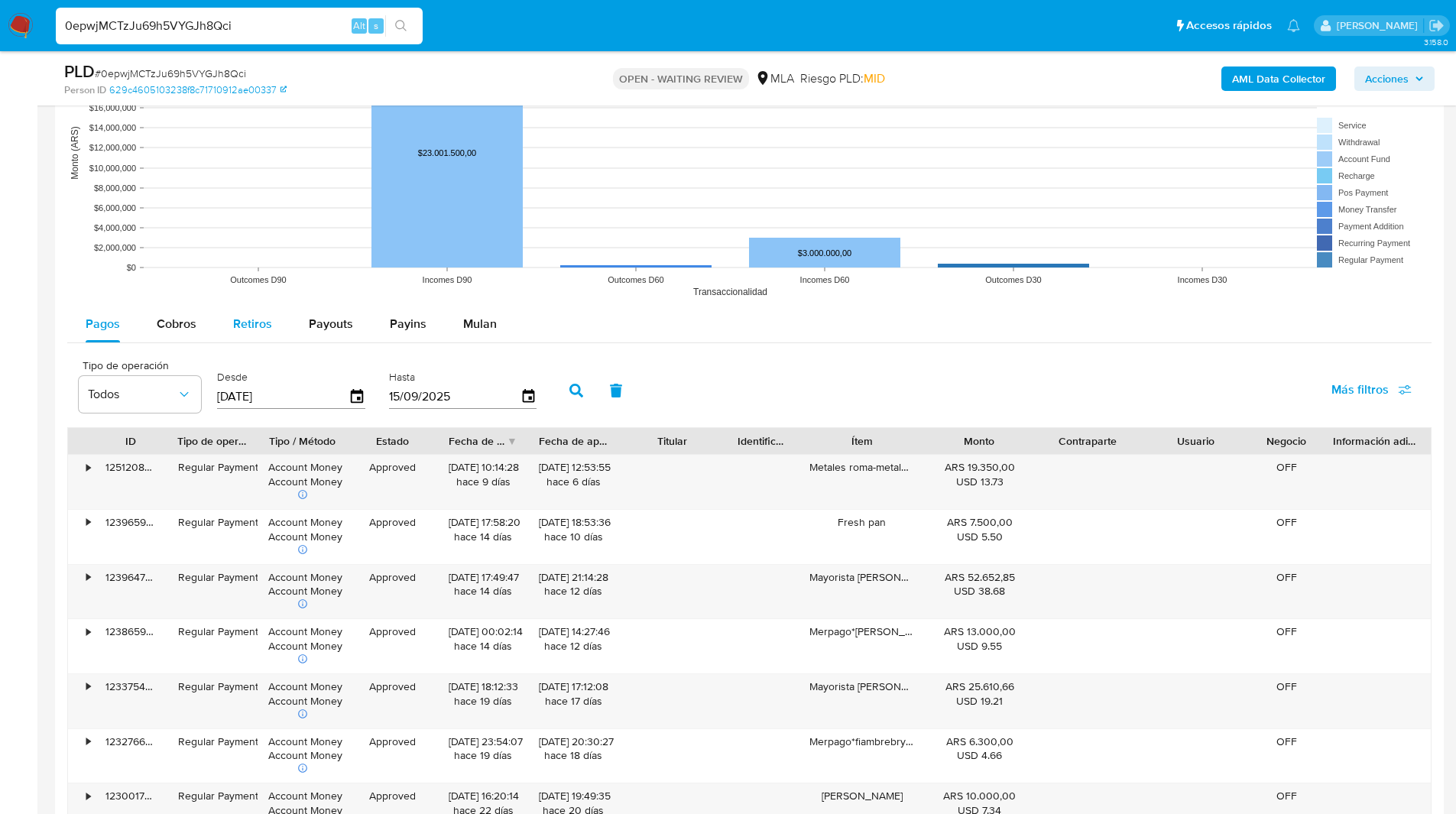
click at [244, 337] on div "Retiros" at bounding box center [252, 323] width 39 height 37
select select "10"
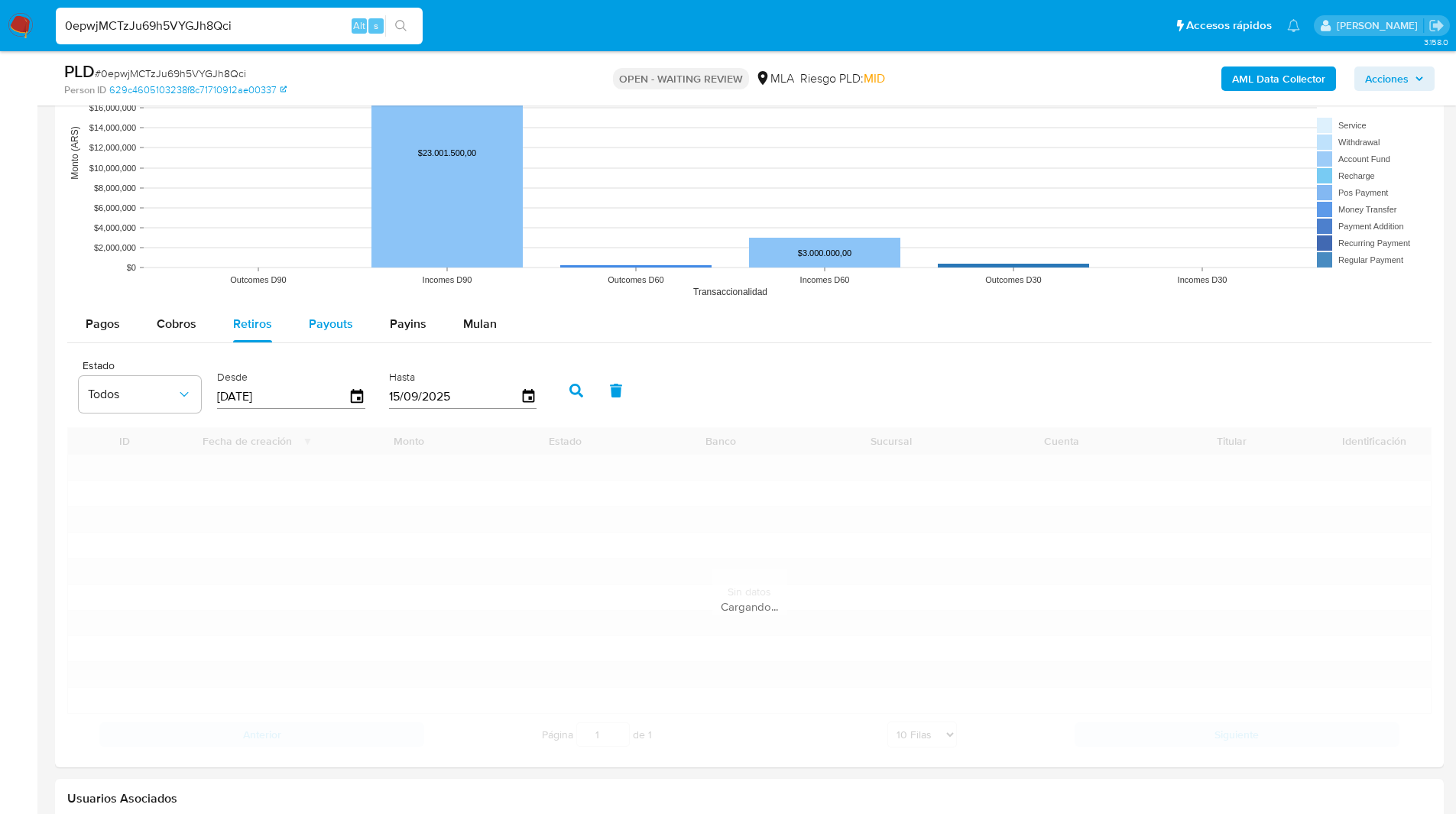
click at [334, 325] on span "Payouts" at bounding box center [331, 324] width 44 height 18
select select "10"
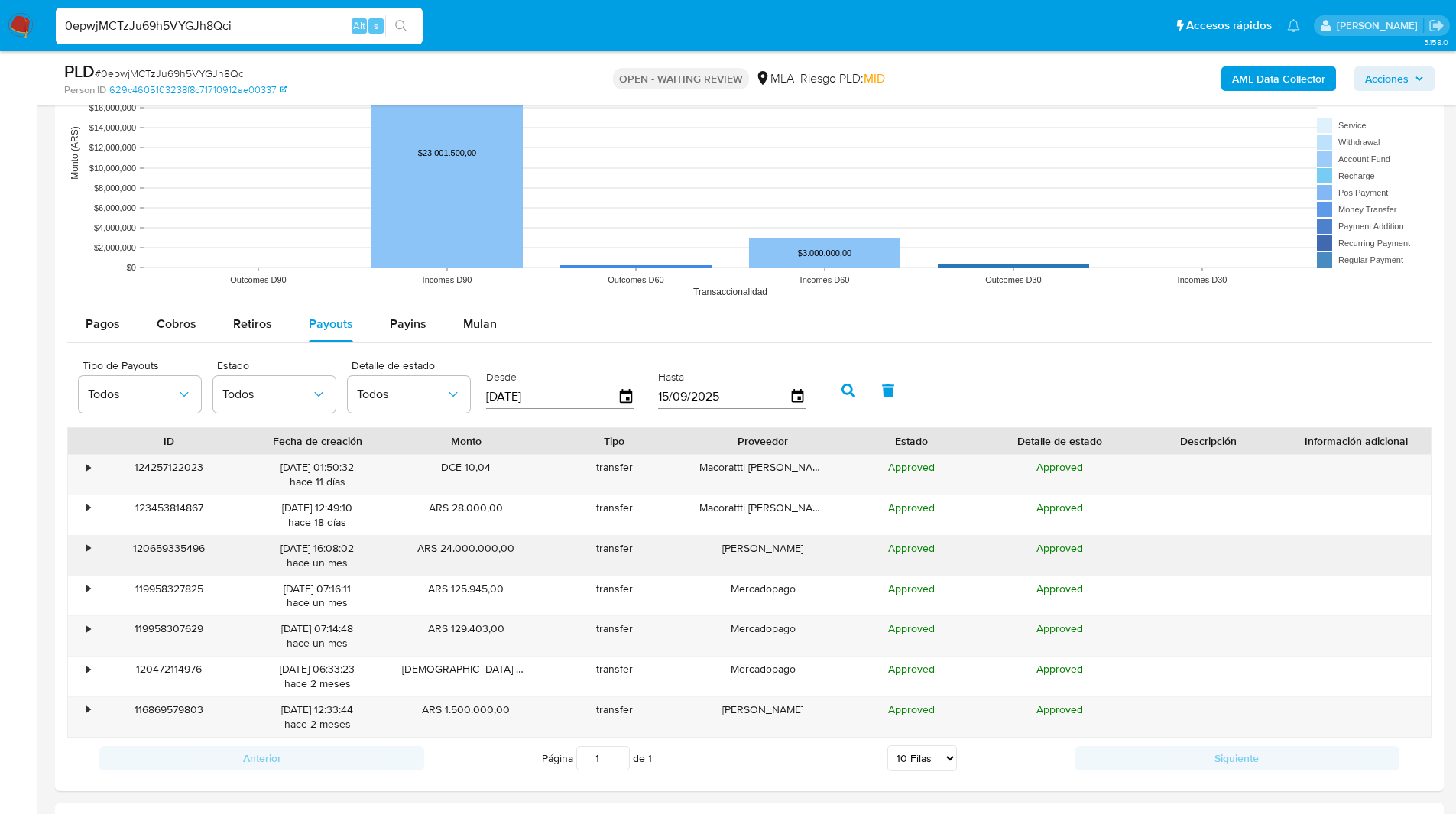
click at [86, 545] on div "•" at bounding box center [88, 548] width 4 height 14
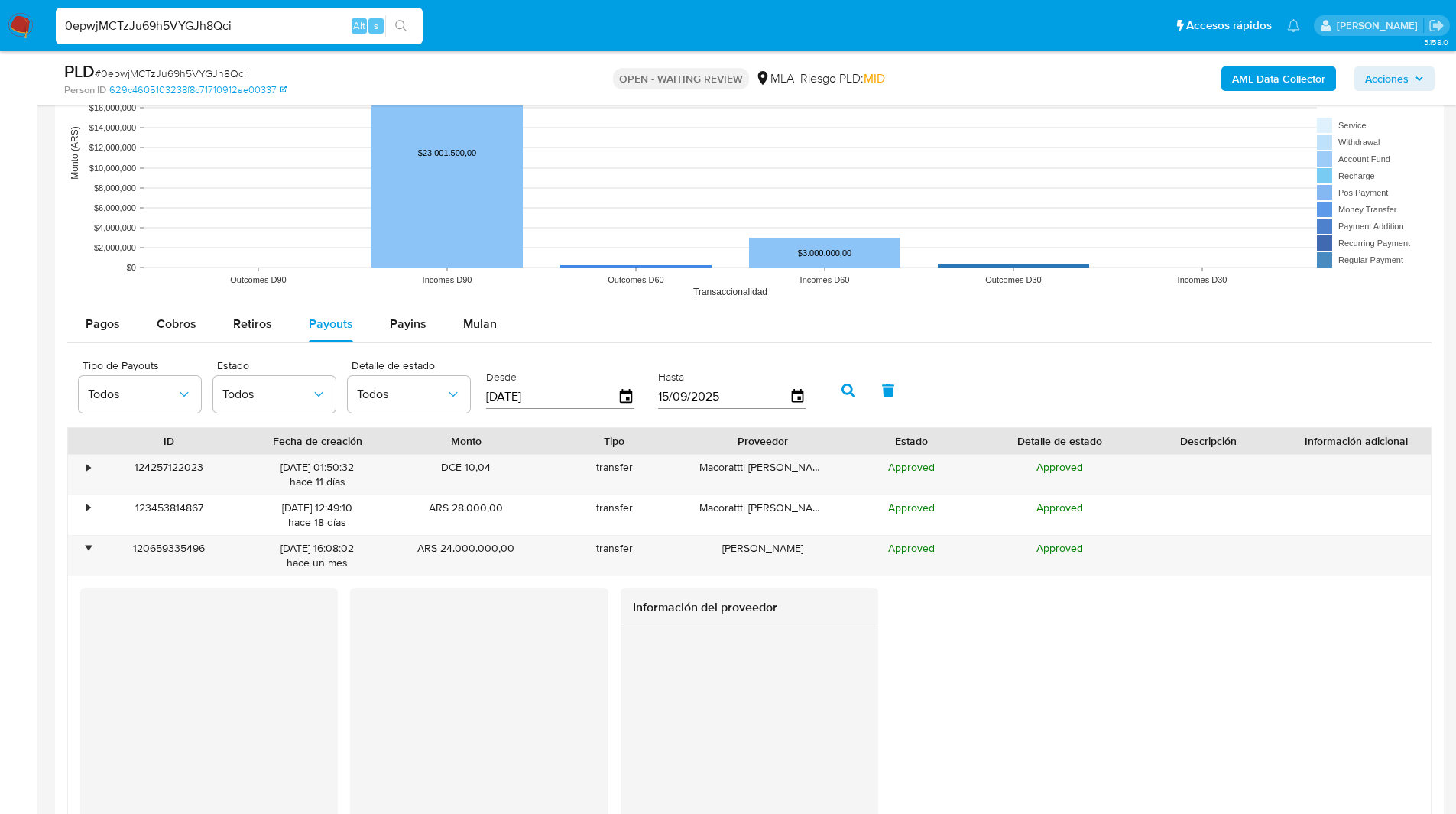
click at [62, 553] on div at bounding box center [749, 380] width 1388 height 1389
click at [184, 12] on div "0epwjMCTzJu69h5VYGJh8Qci Alt s" at bounding box center [239, 25] width 367 height 37
click at [179, 23] on input "0epwjMCTzJu69h5VYGJh8Qci" at bounding box center [239, 26] width 367 height 20
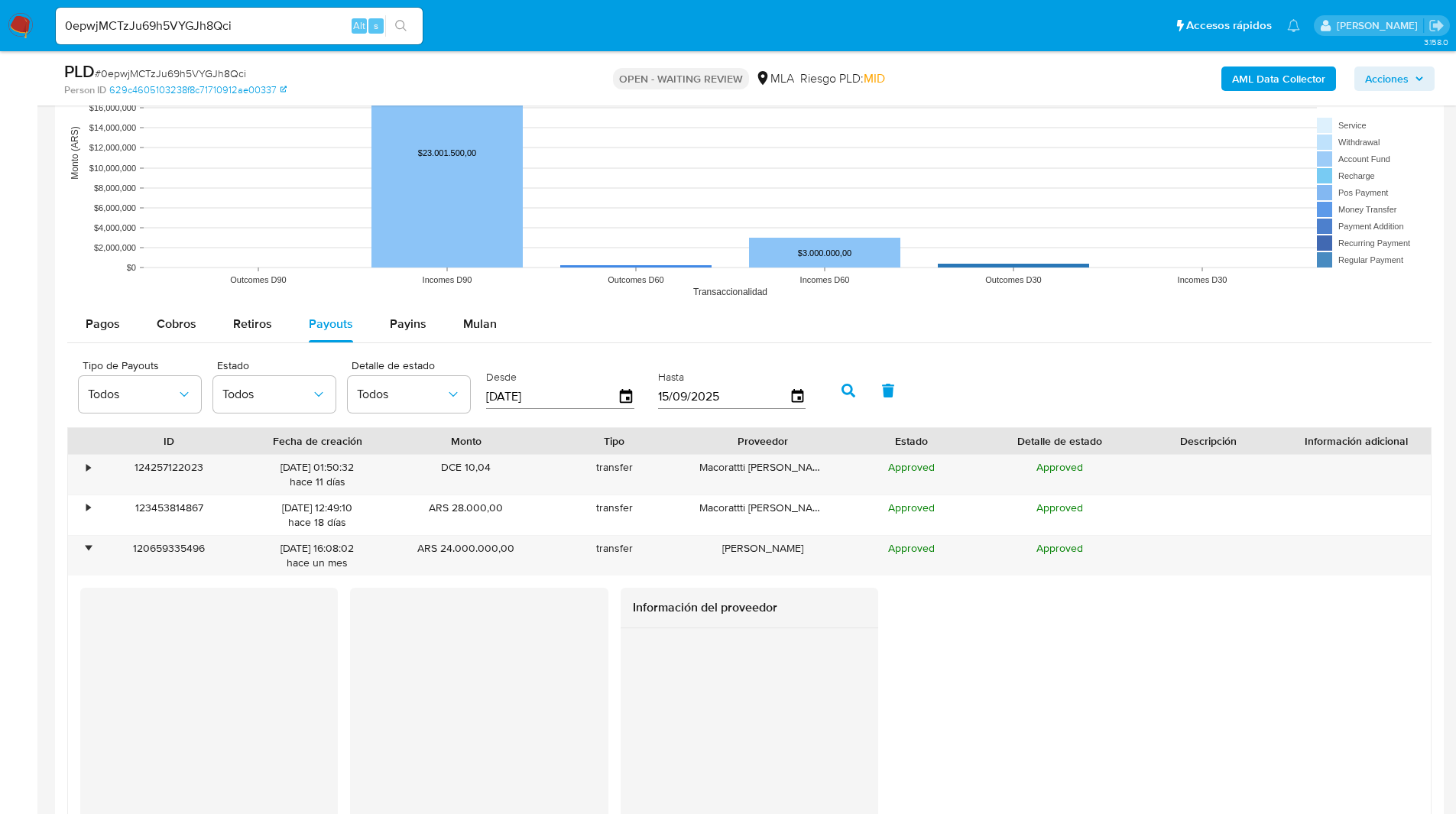
click at [12, 26] on img at bounding box center [20, 25] width 26 height 26
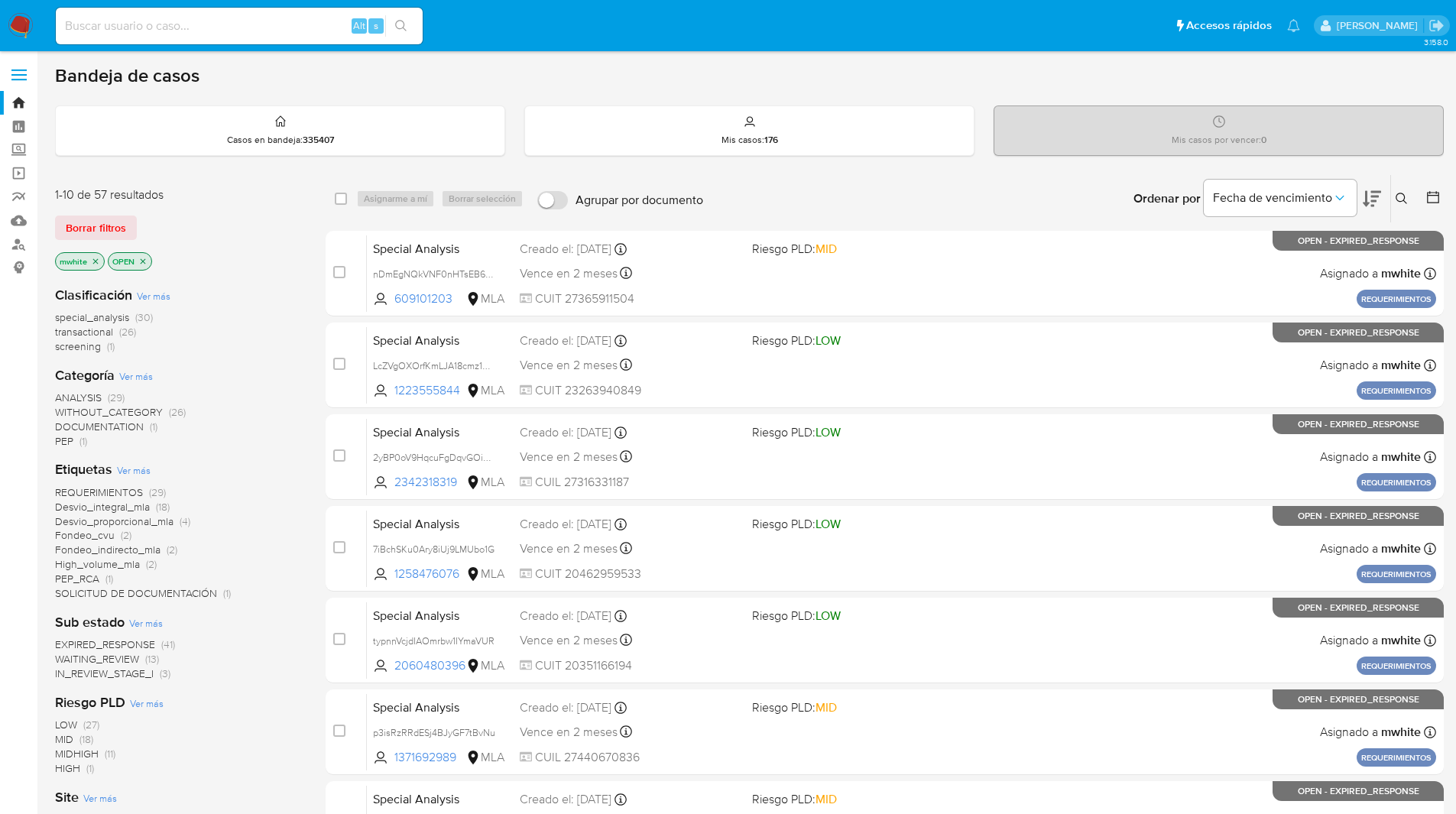
click at [254, 18] on input at bounding box center [239, 26] width 367 height 20
paste input "zn5bueZPyhU2jBVPp7g502Rs"
type input "zn5bueZPyhU2jBVPp7g502Rs"
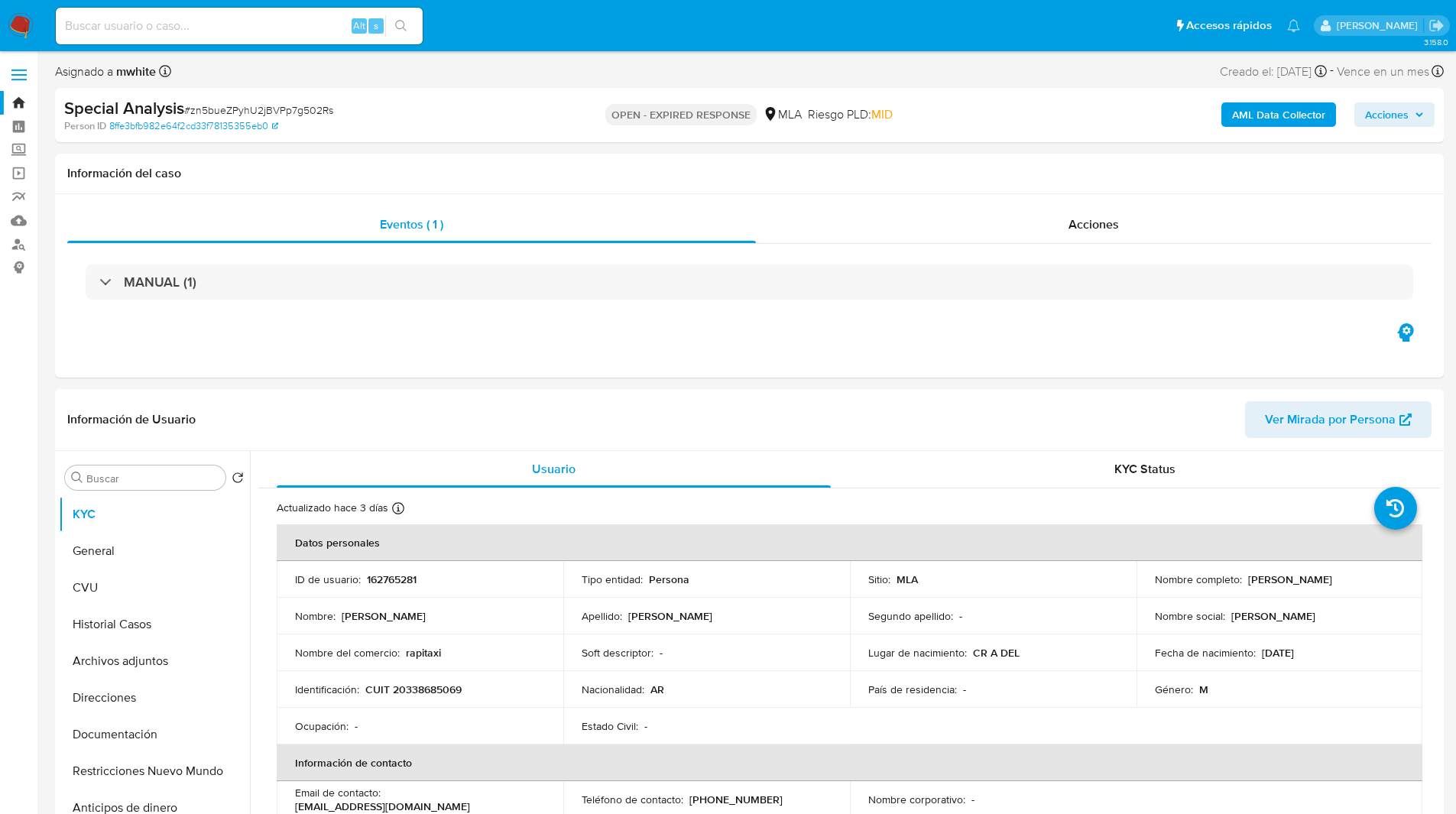
select select "10"
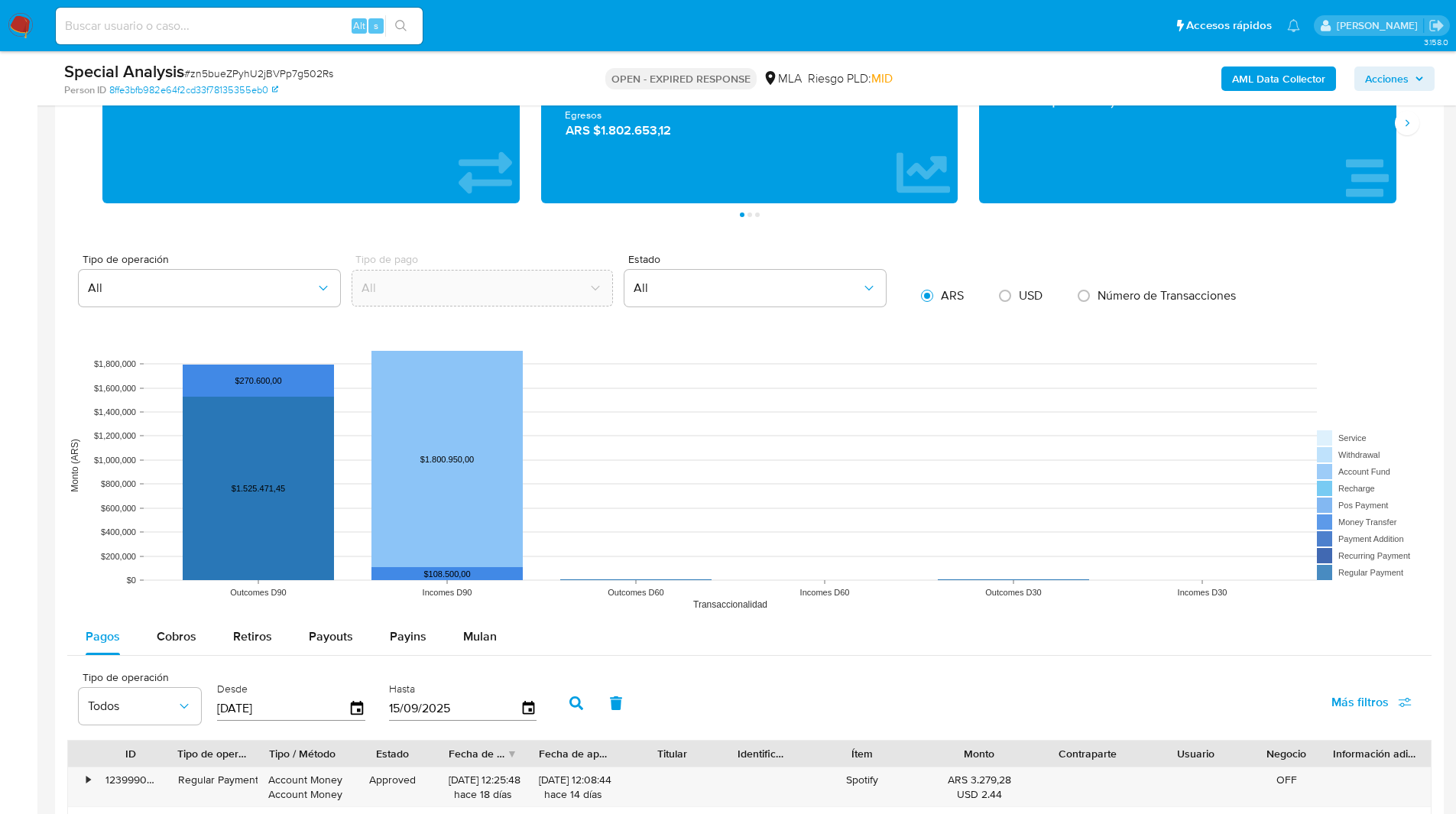
scroll to position [1476, 0]
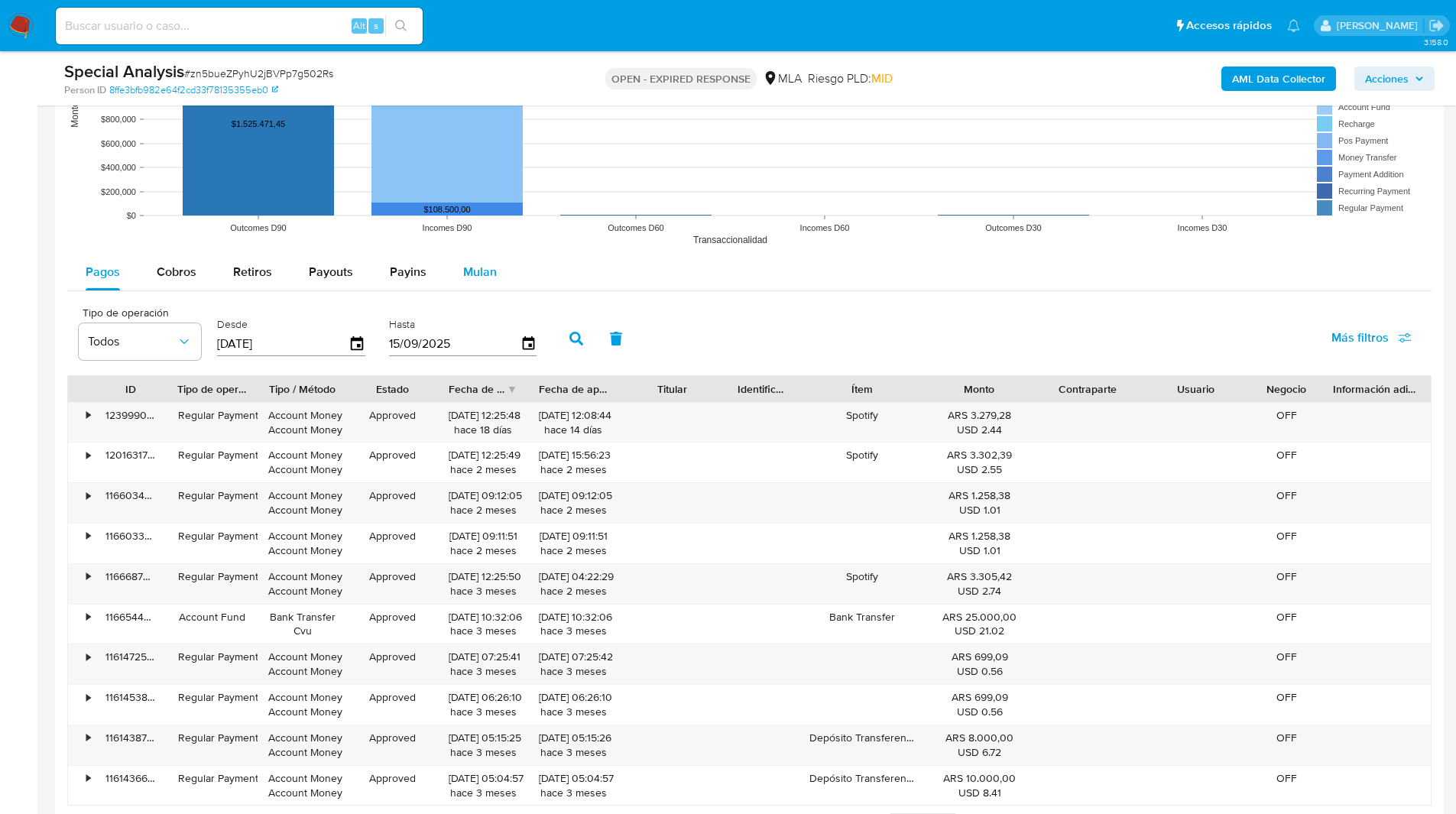
click at [495, 266] on button "Mulan" at bounding box center [480, 272] width 70 height 37
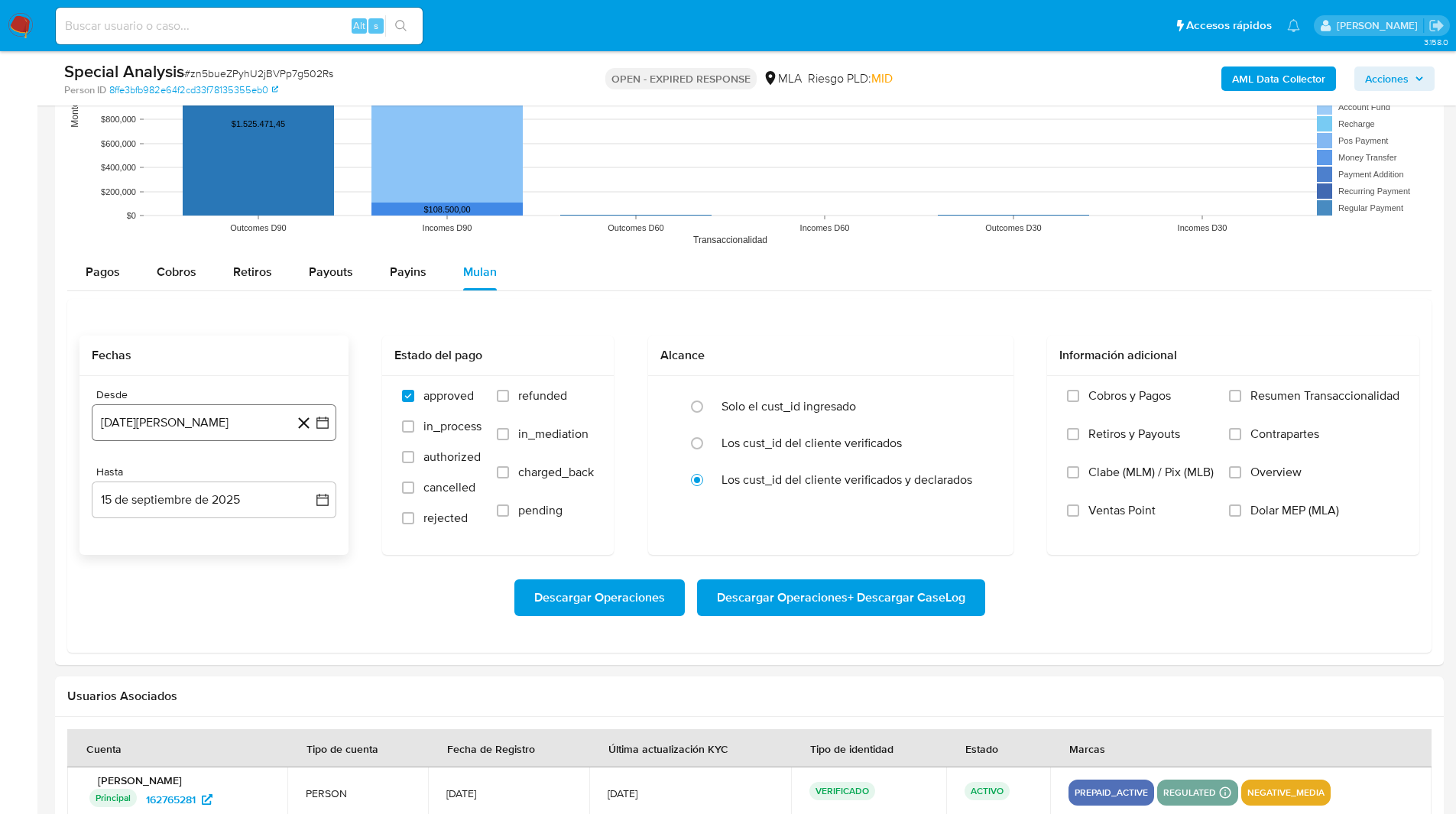
click at [209, 415] on button "15 [PERSON_NAME] de 2024" at bounding box center [214, 422] width 244 height 37
click at [310, 473] on icon "Mes siguiente" at bounding box center [309, 477] width 18 height 18
click at [307, 535] on button "1" at bounding box center [305, 533] width 24 height 24
click at [125, 496] on button "15 de septiembre de 2025" at bounding box center [214, 499] width 244 height 37
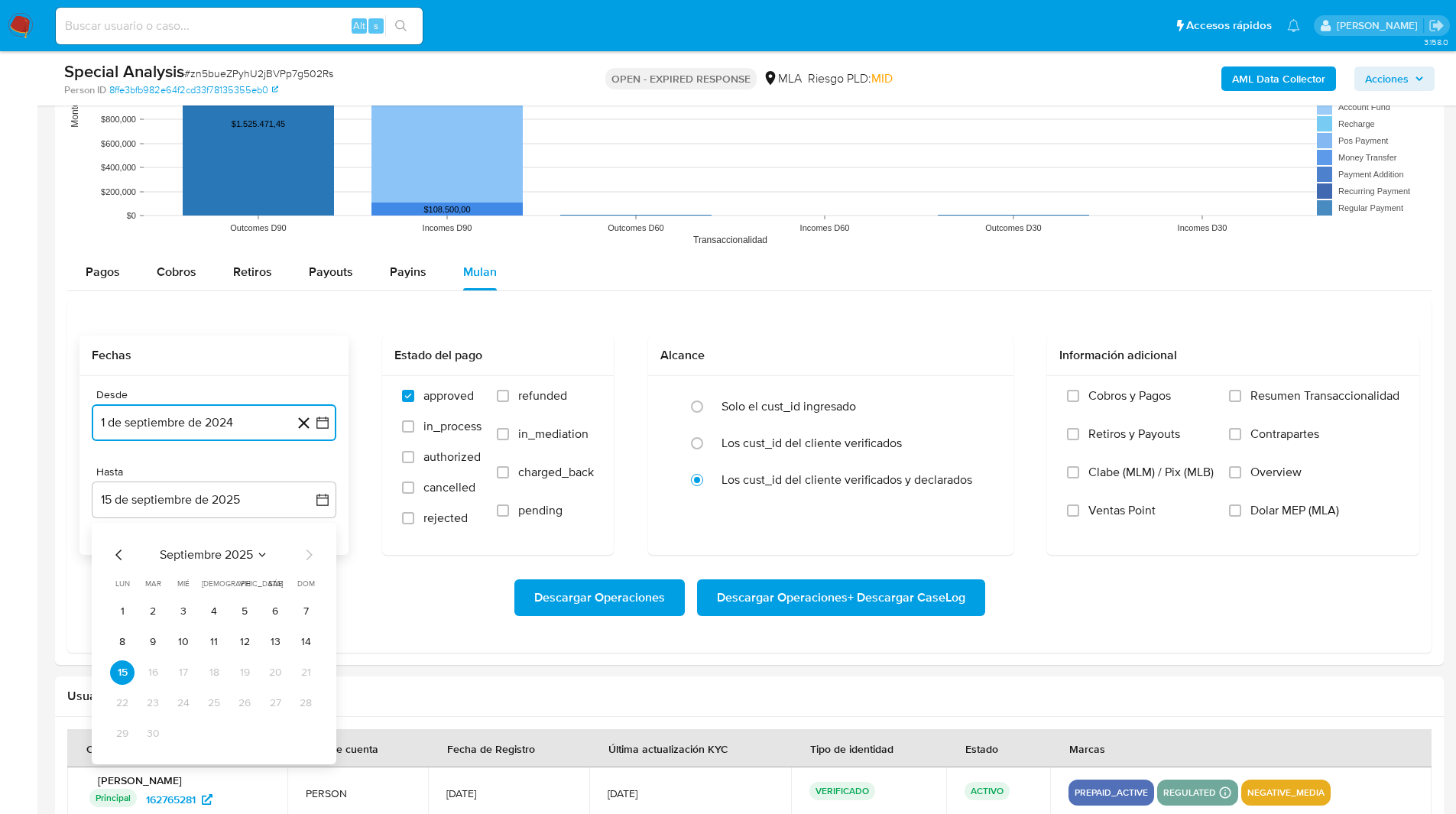
click at [122, 557] on icon "Mes anterior" at bounding box center [119, 555] width 18 height 18
click at [305, 738] on button "31" at bounding box center [305, 733] width 24 height 24
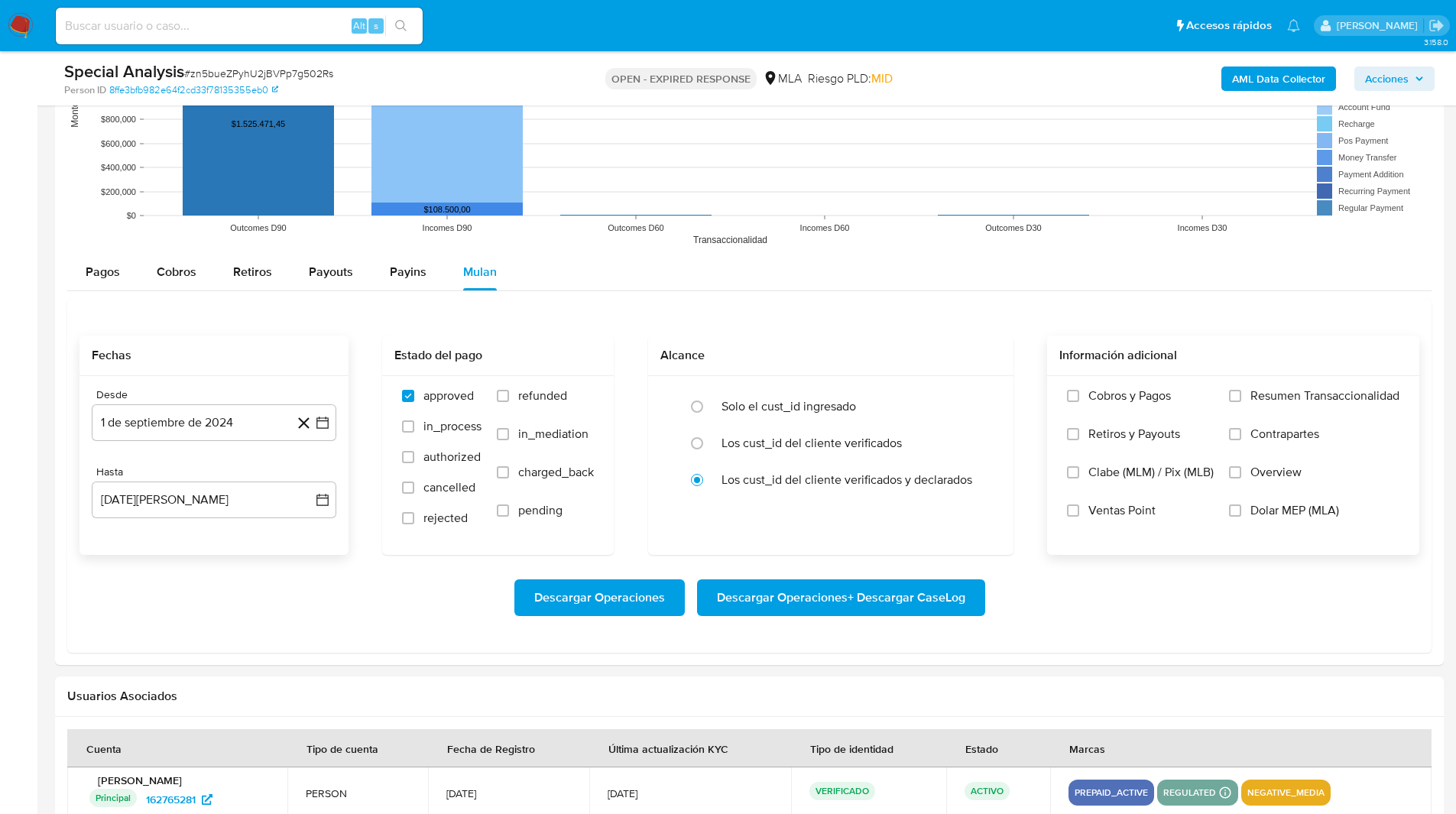
click at [1288, 506] on span "Dolar MEP (MLA)" at bounding box center [1295, 510] width 88 height 15
click at [1242, 506] on input "Dolar MEP (MLA)" at bounding box center [1235, 511] width 13 height 13
click at [865, 601] on span "Descargar Operaciones + Descargar CaseLog" at bounding box center [842, 597] width 249 height 33
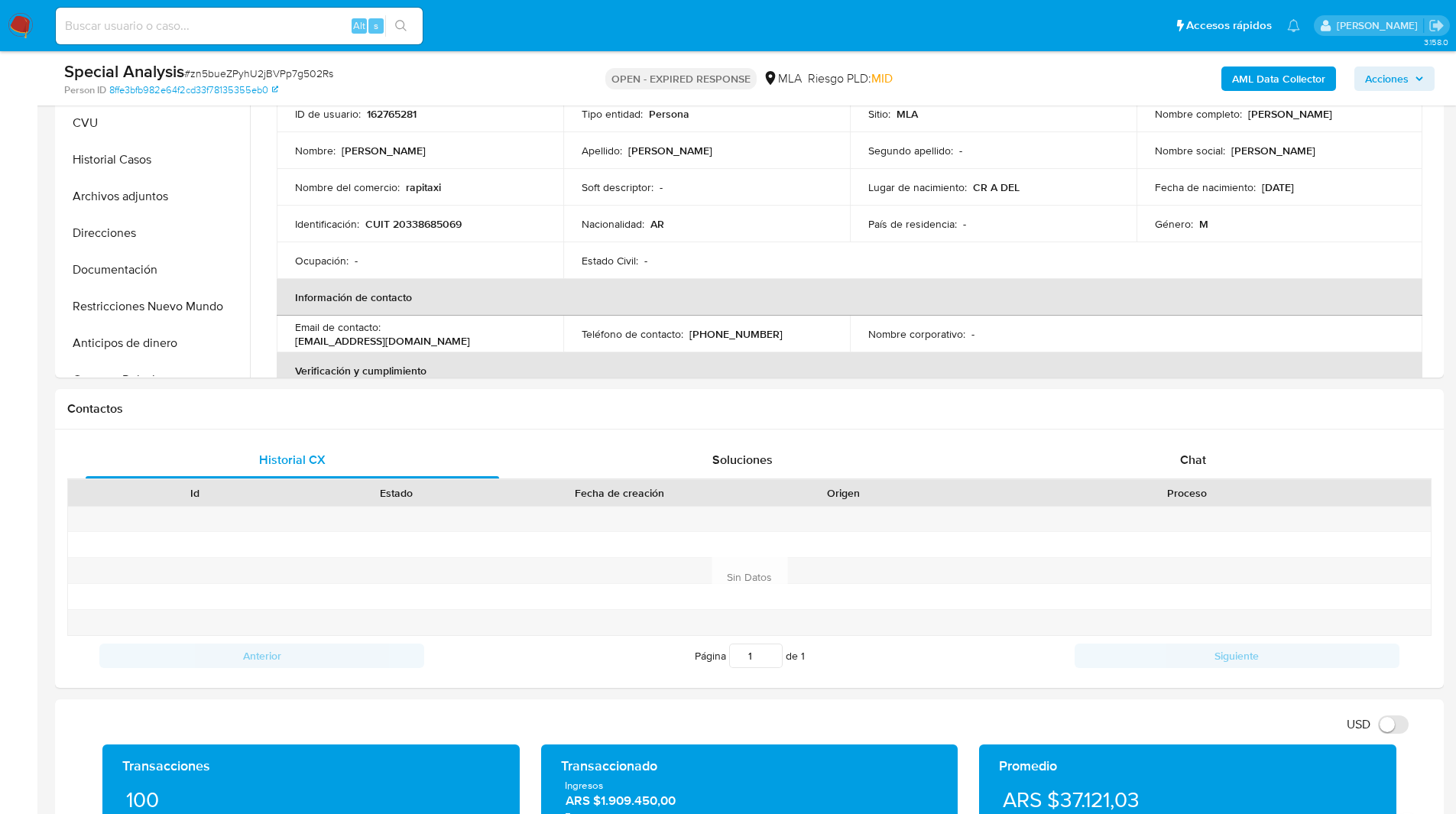
scroll to position [0, 0]
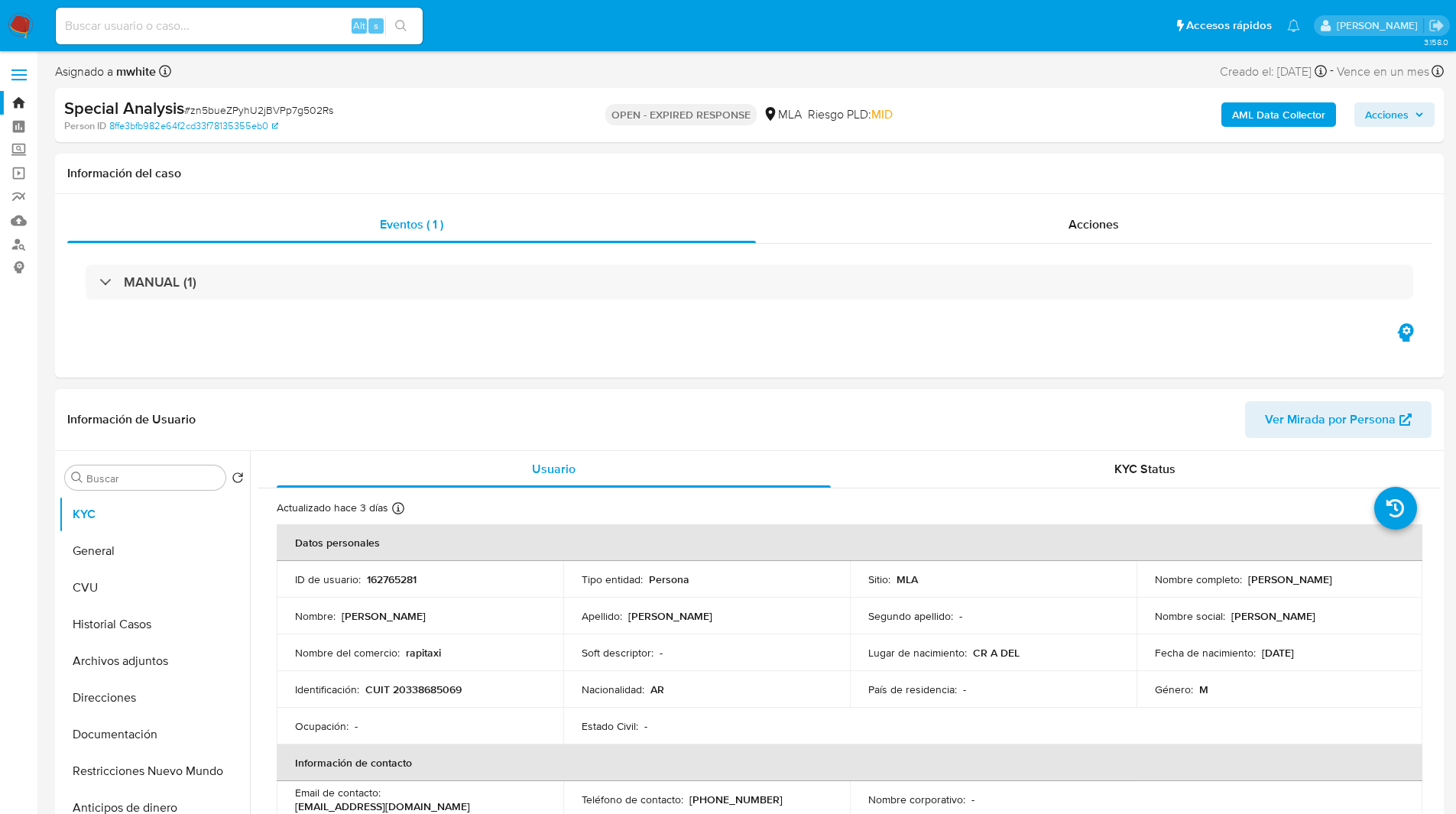
click at [376, 575] on p "162765281" at bounding box center [391, 578] width 50 height 14
copy p "162765281"
drag, startPoint x: 1244, startPoint y: 580, endPoint x: 1436, endPoint y: 582, distance: 192.0
click at [1436, 582] on div "Usuario KYC Status Actualizado hace 3 días Creado: 22/06/2020 16:26:40 Actualiz…" at bounding box center [844, 647] width 1190 height 391
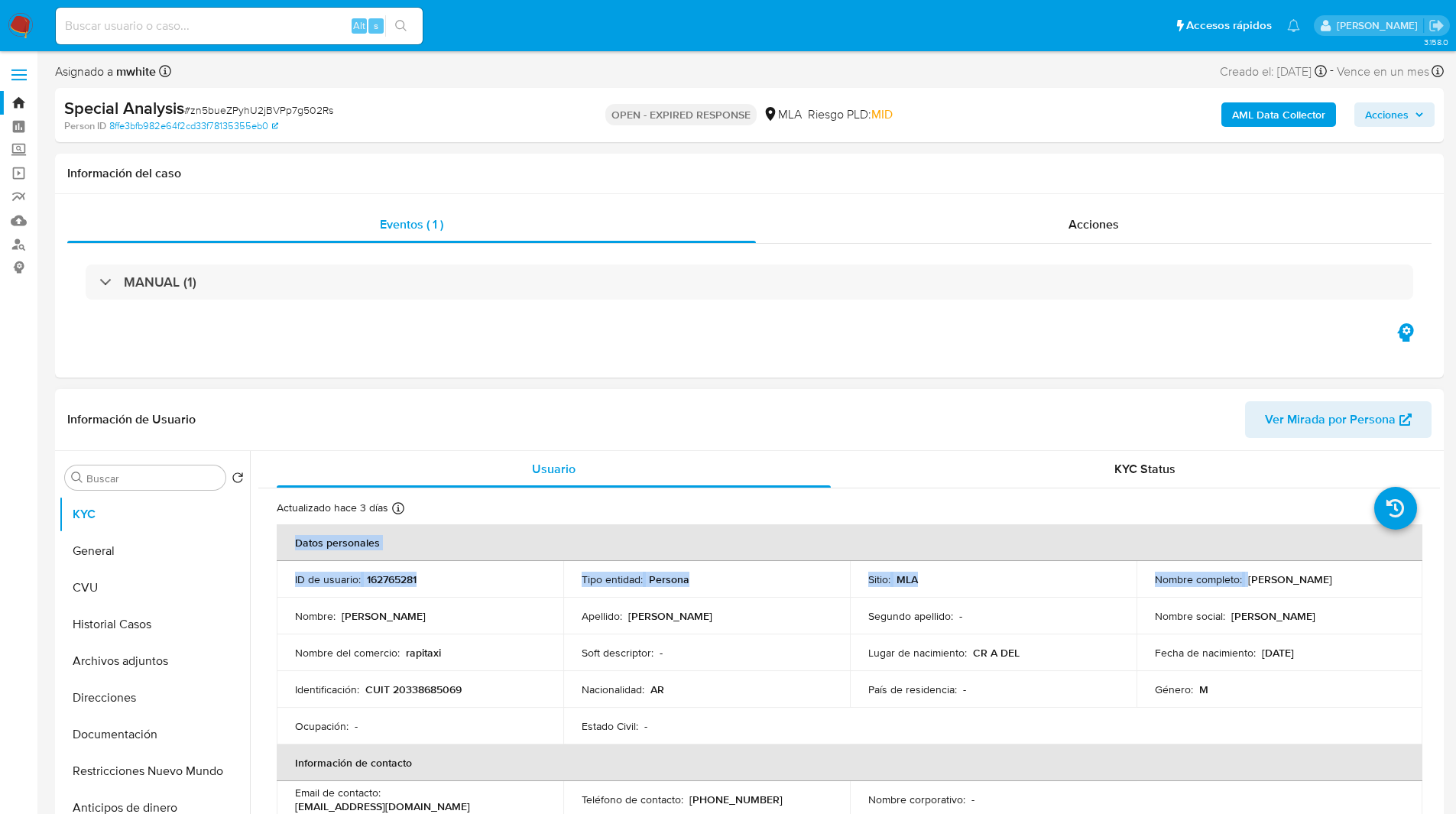
click at [1283, 572] on p "Franco Gabriel Andreacchio" at bounding box center [1289, 578] width 84 height 14
drag, startPoint x: 1242, startPoint y: 579, endPoint x: 1382, endPoint y: 574, distance: 140.1
click at [1382, 574] on div "Nombre completo : Franco Gabriel Andreacchio" at bounding box center [1279, 578] width 250 height 14
copy p "Franco Gabriel Andreacchio"
click div "OPEN - EXPIRED RESPONSE MLA Riesgo PLD: MID"
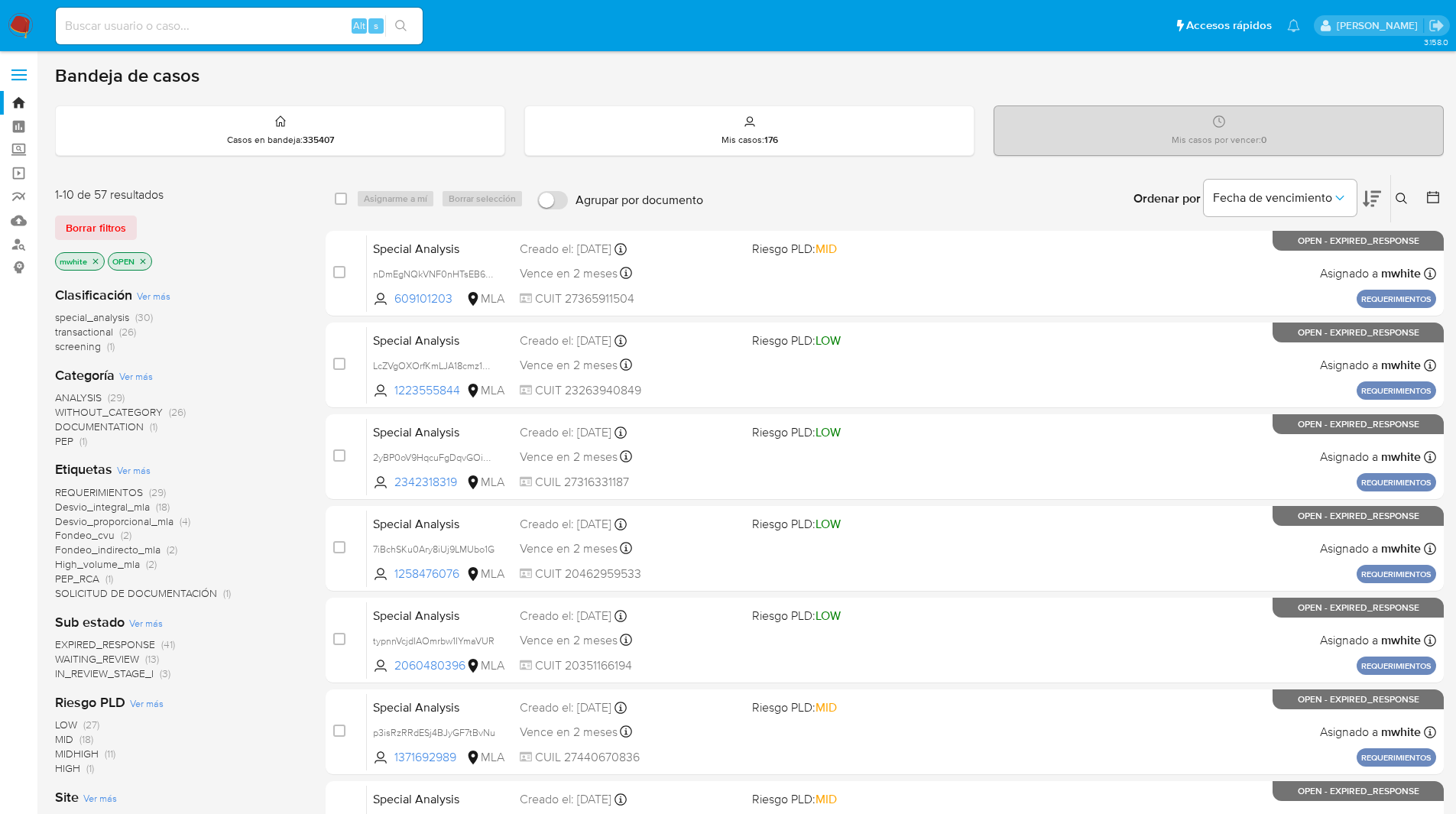
click at [302, 24] on input at bounding box center [239, 26] width 367 height 20
paste input "kXIqBQdZ1wKRq7sRmzDYDDkw"
type input "kXIqBQdZ1wKRq7sRmzDYDDkw"
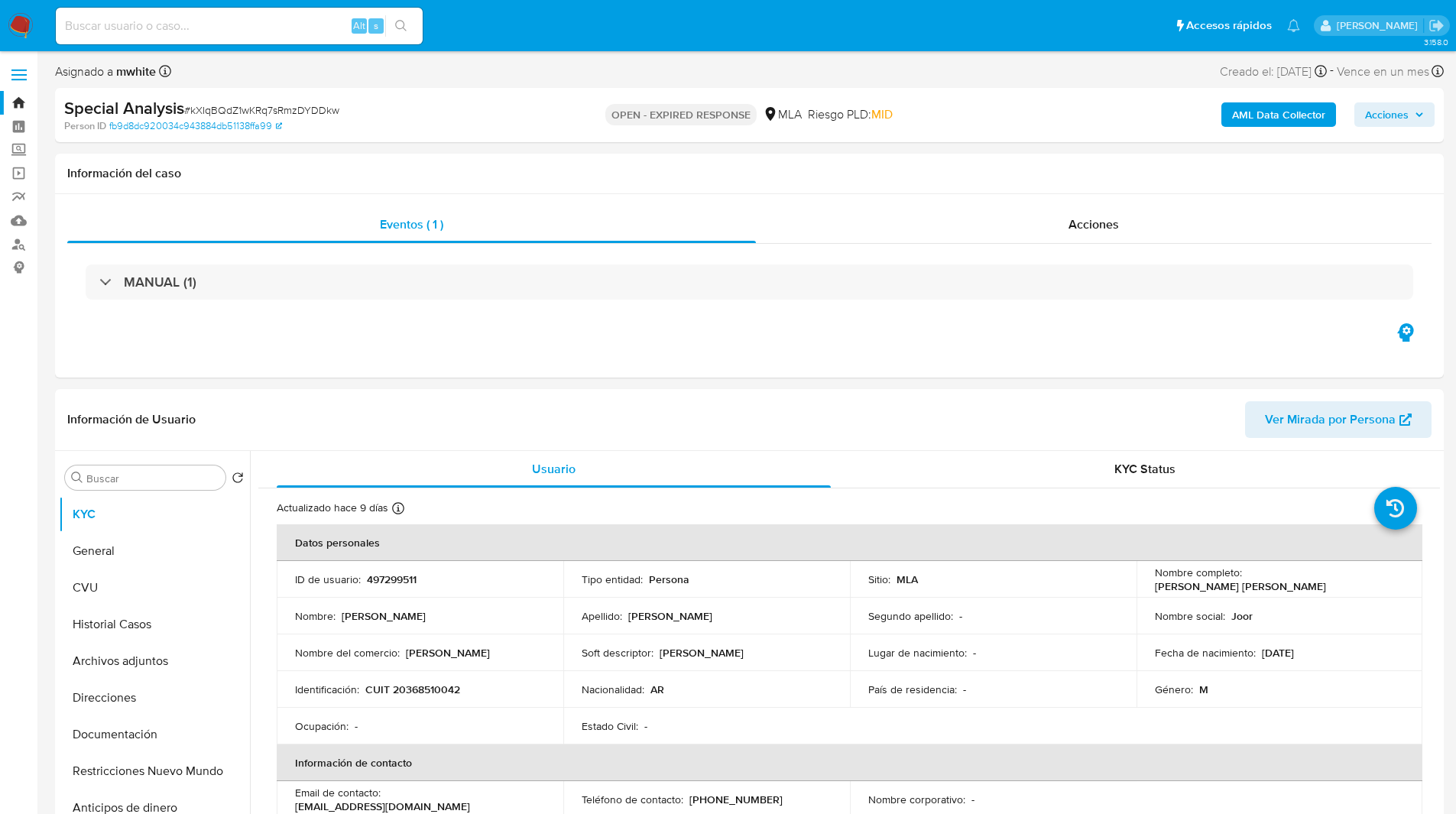
select select "10"
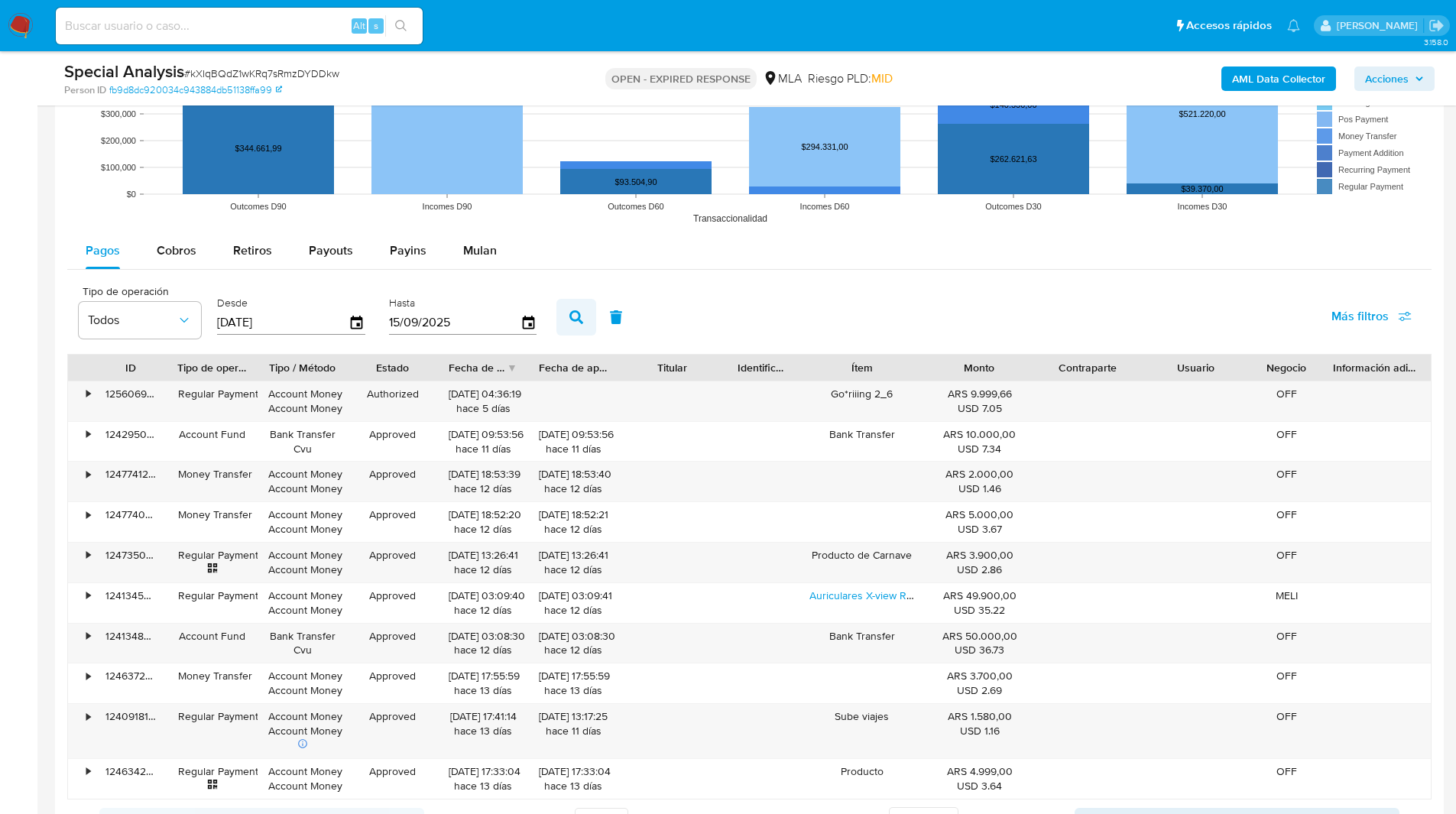
scroll to position [1446, 0]
click at [473, 257] on span "Mulan" at bounding box center [479, 249] width 33 height 18
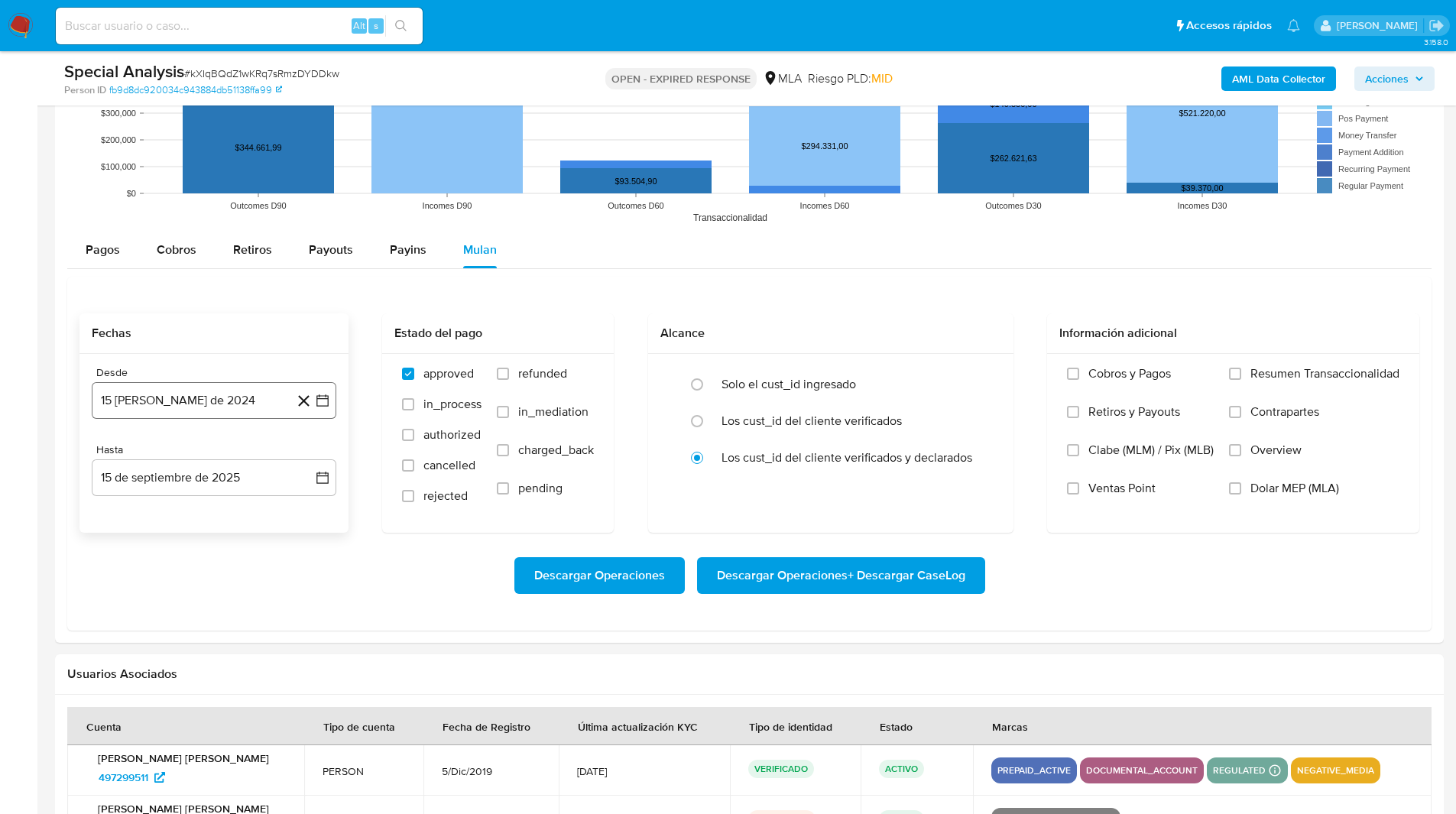
click at [208, 391] on button "15 [PERSON_NAME] de 2024" at bounding box center [214, 400] width 244 height 37
click at [311, 456] on icon "Mes siguiente" at bounding box center [309, 456] width 6 height 11
click at [310, 516] on button "1" at bounding box center [305, 511] width 24 height 24
click at [168, 467] on button "15 de septiembre de 2025" at bounding box center [214, 477] width 244 height 37
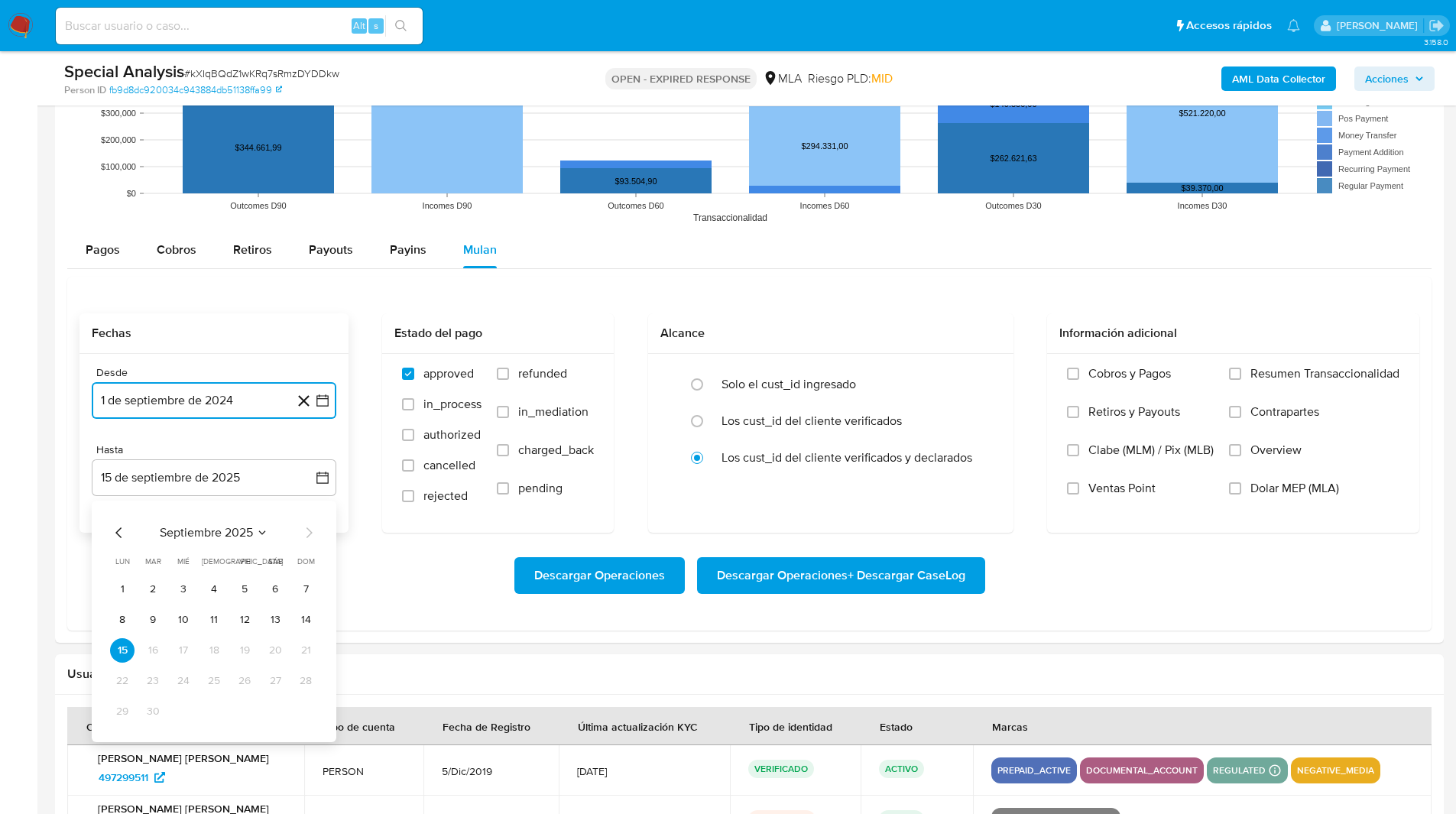
click at [123, 531] on icon "Mes anterior" at bounding box center [119, 532] width 18 height 18
click at [307, 715] on button "31" at bounding box center [305, 710] width 24 height 24
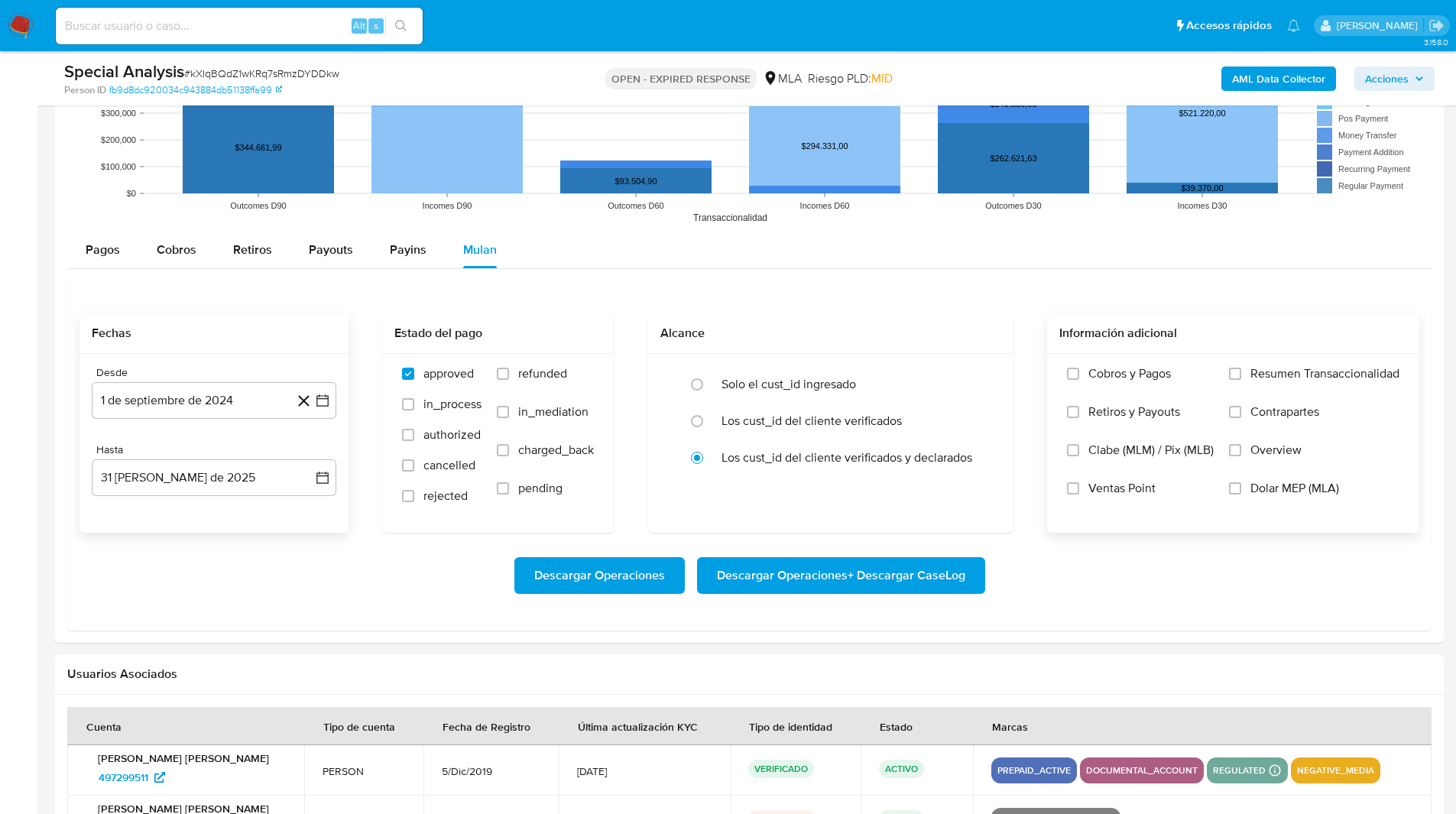
click at [1290, 493] on span "Dolar MEP (MLA)" at bounding box center [1295, 488] width 88 height 15
click at [1242, 493] on input "Dolar MEP (MLA)" at bounding box center [1235, 488] width 13 height 13
click at [903, 574] on span "Descargar Operaciones + Descargar CaseLog" at bounding box center [842, 574] width 249 height 33
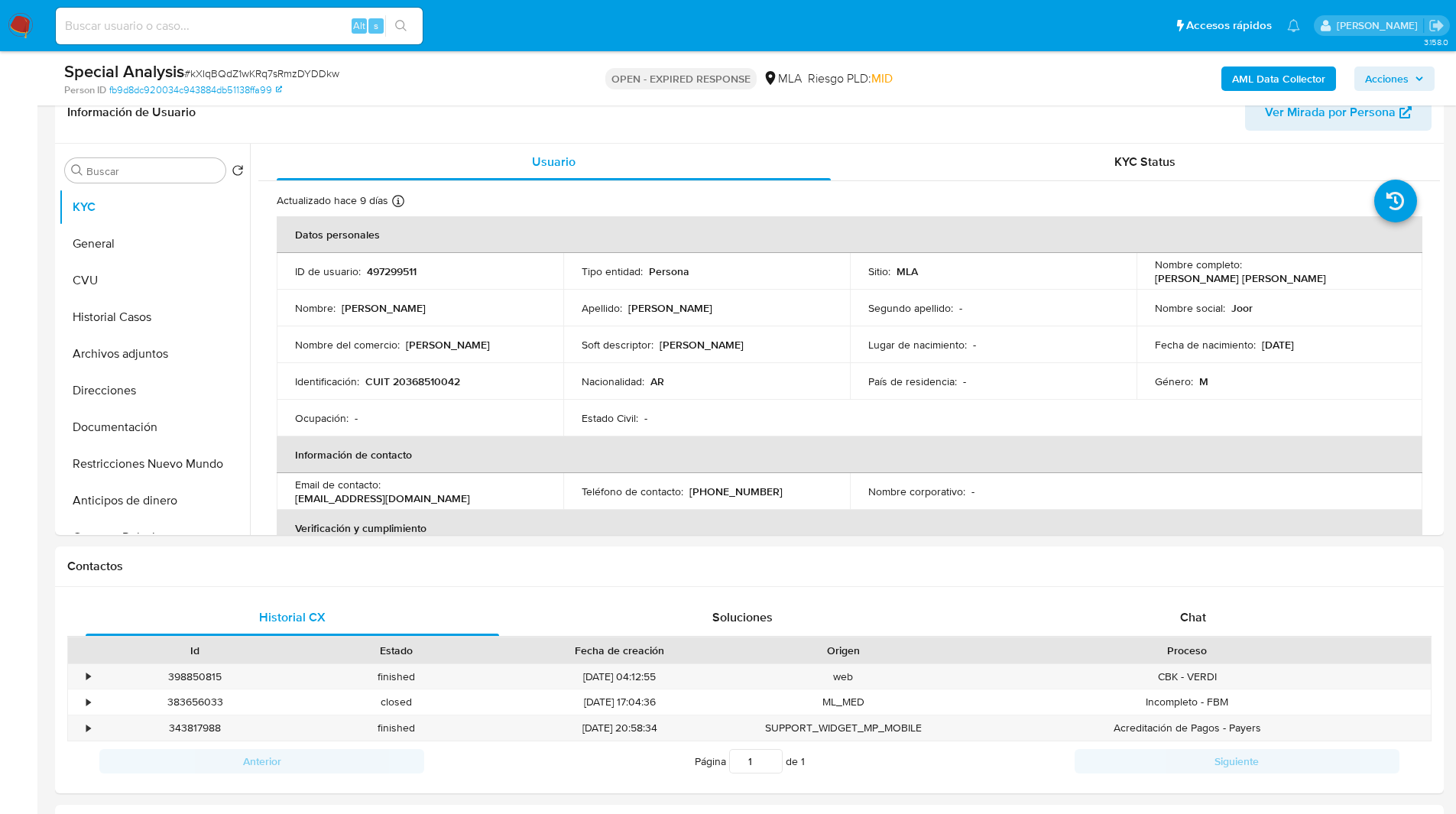
scroll to position [0, 0]
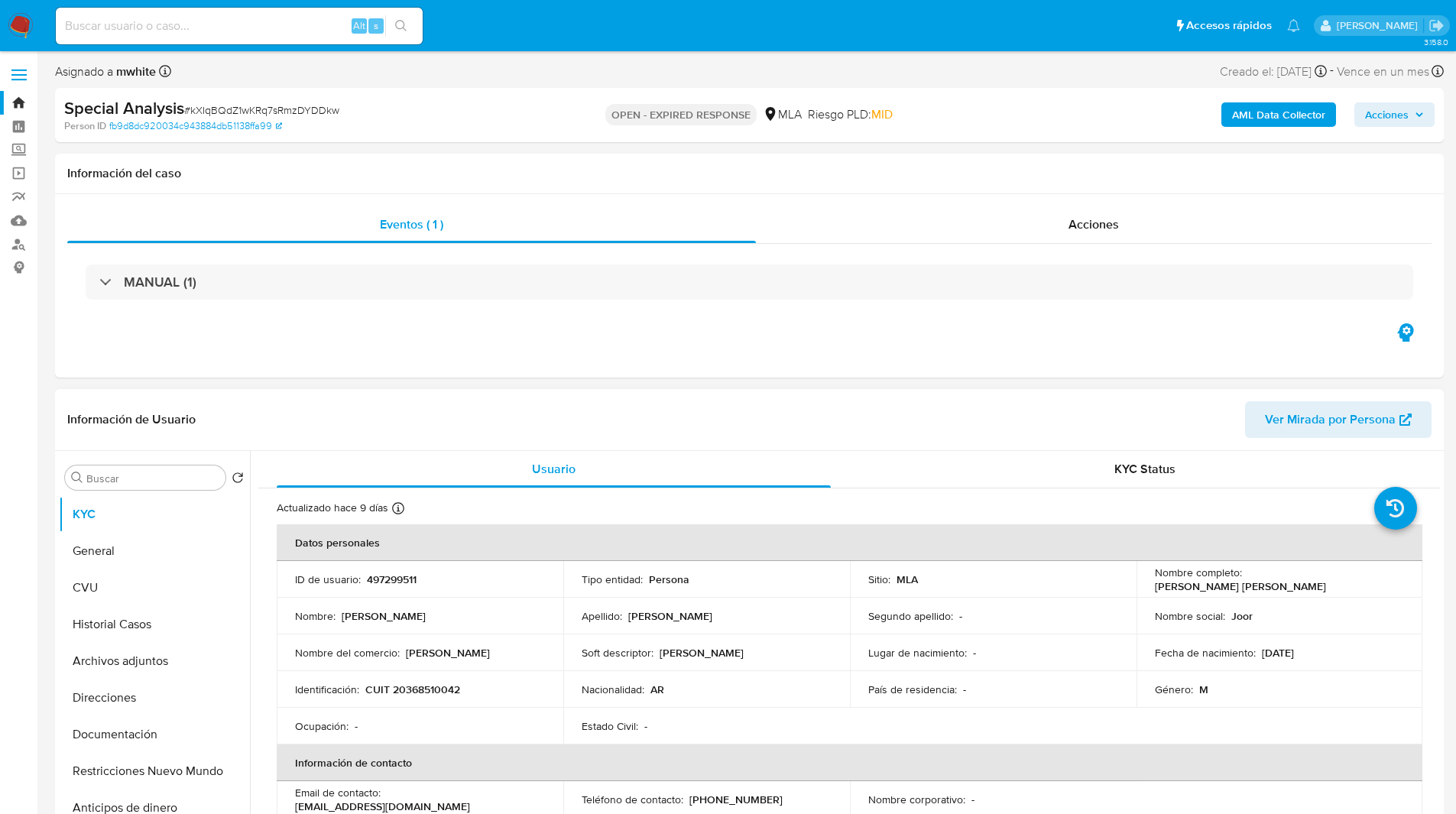
click at [380, 582] on p "497299511" at bounding box center [391, 578] width 50 height 14
copy p "497299511"
drag, startPoint x: 1243, startPoint y: 579, endPoint x: 1388, endPoint y: 587, distance: 145.2
click at [1388, 587] on td "Nombre completo : [PERSON_NAME] [PERSON_NAME]" at bounding box center [1280, 579] width 287 height 37
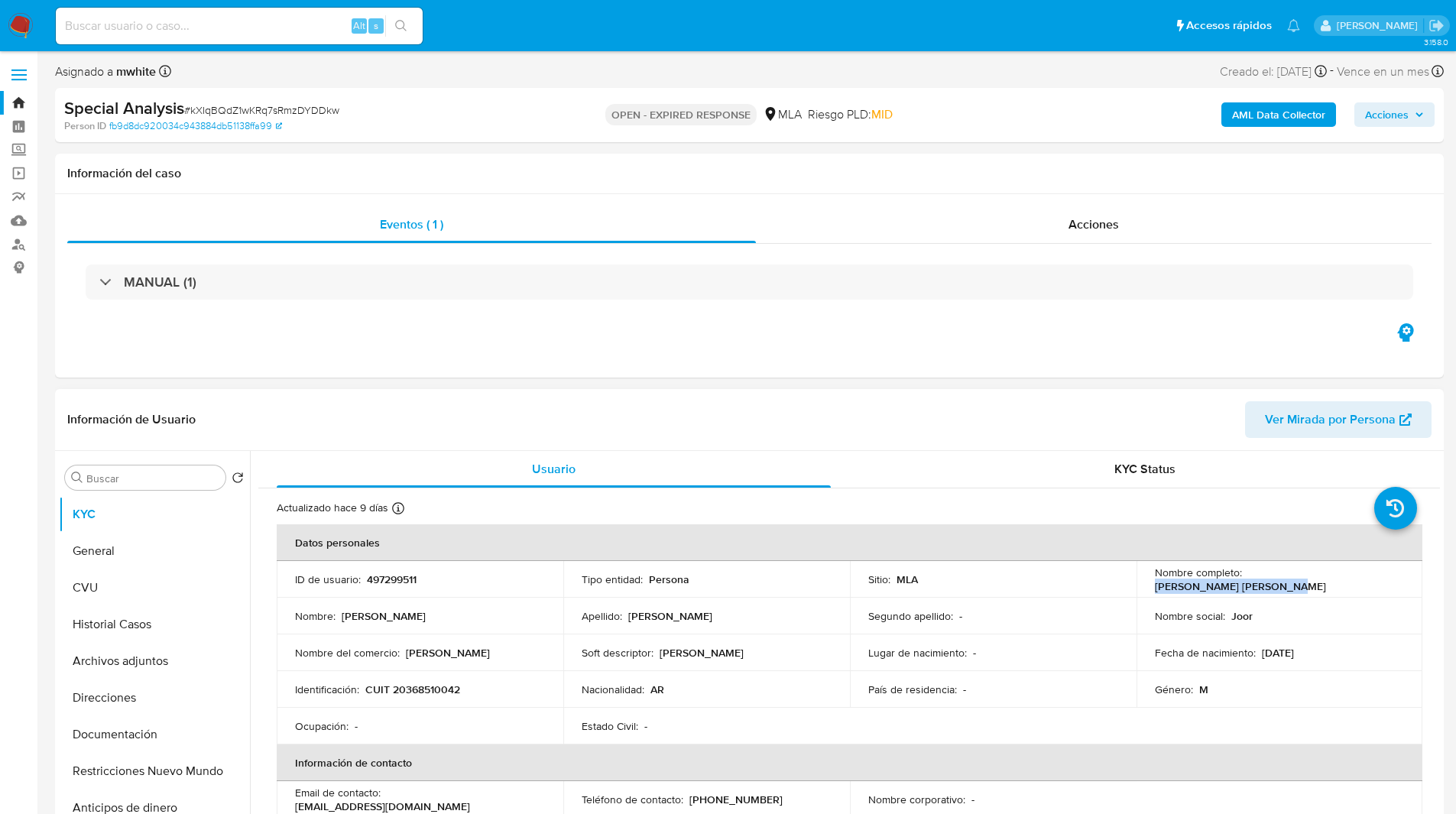
copy p "[PERSON_NAME] [PERSON_NAME]"
click at [962, 137] on div "Special Analysis # kXIqBQdZ1wKRq7sRmzDYDDkw Person ID fb9d8dc920034c943884db511…" at bounding box center [749, 115] width 1388 height 54
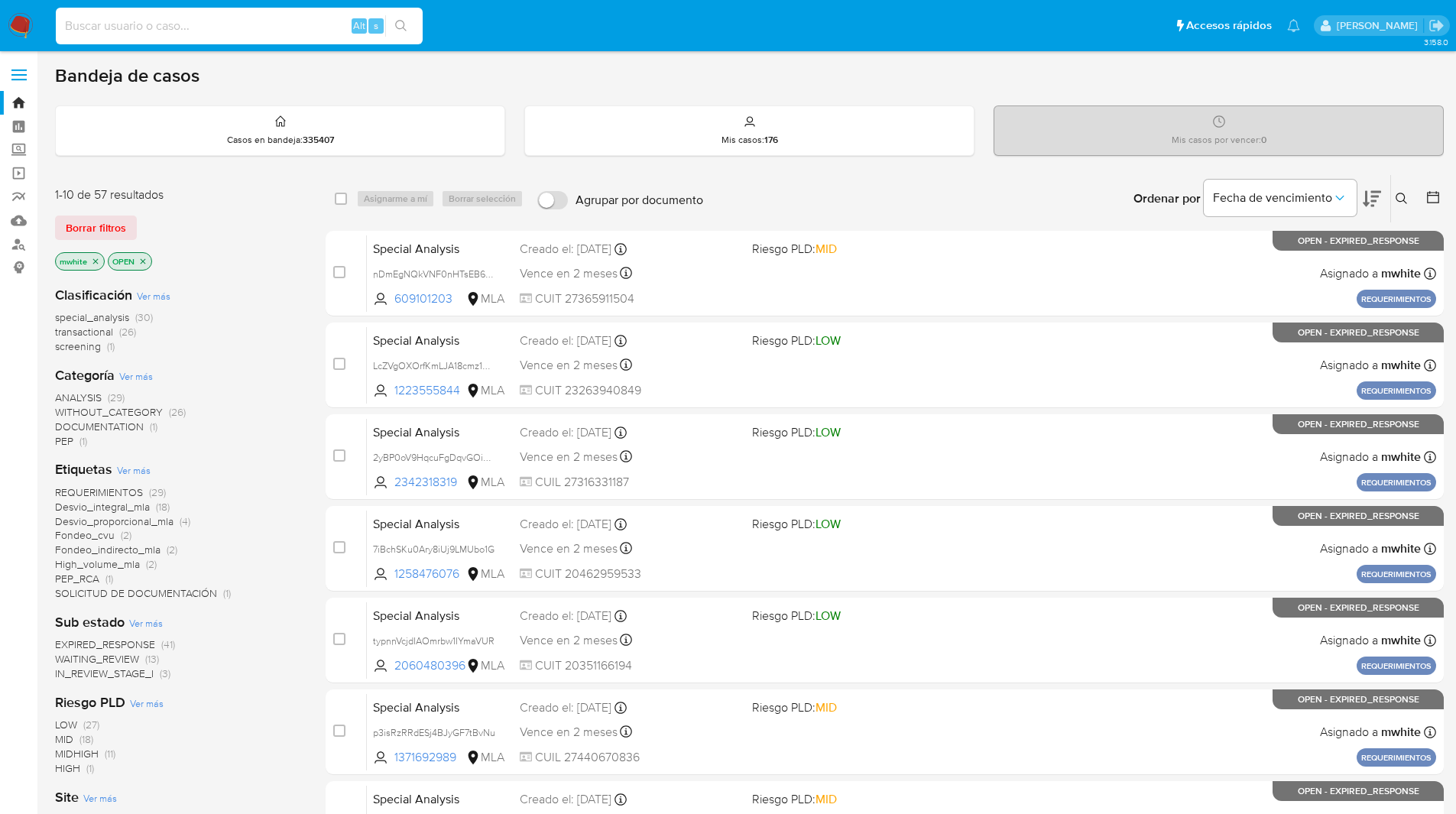
click at [216, 26] on input at bounding box center [239, 26] width 367 height 20
paste input "KCwnOdBOia4w0wGlW6EW4cdP"
type input "KCwnOdBOia4w0wGlW6EW4cdP"
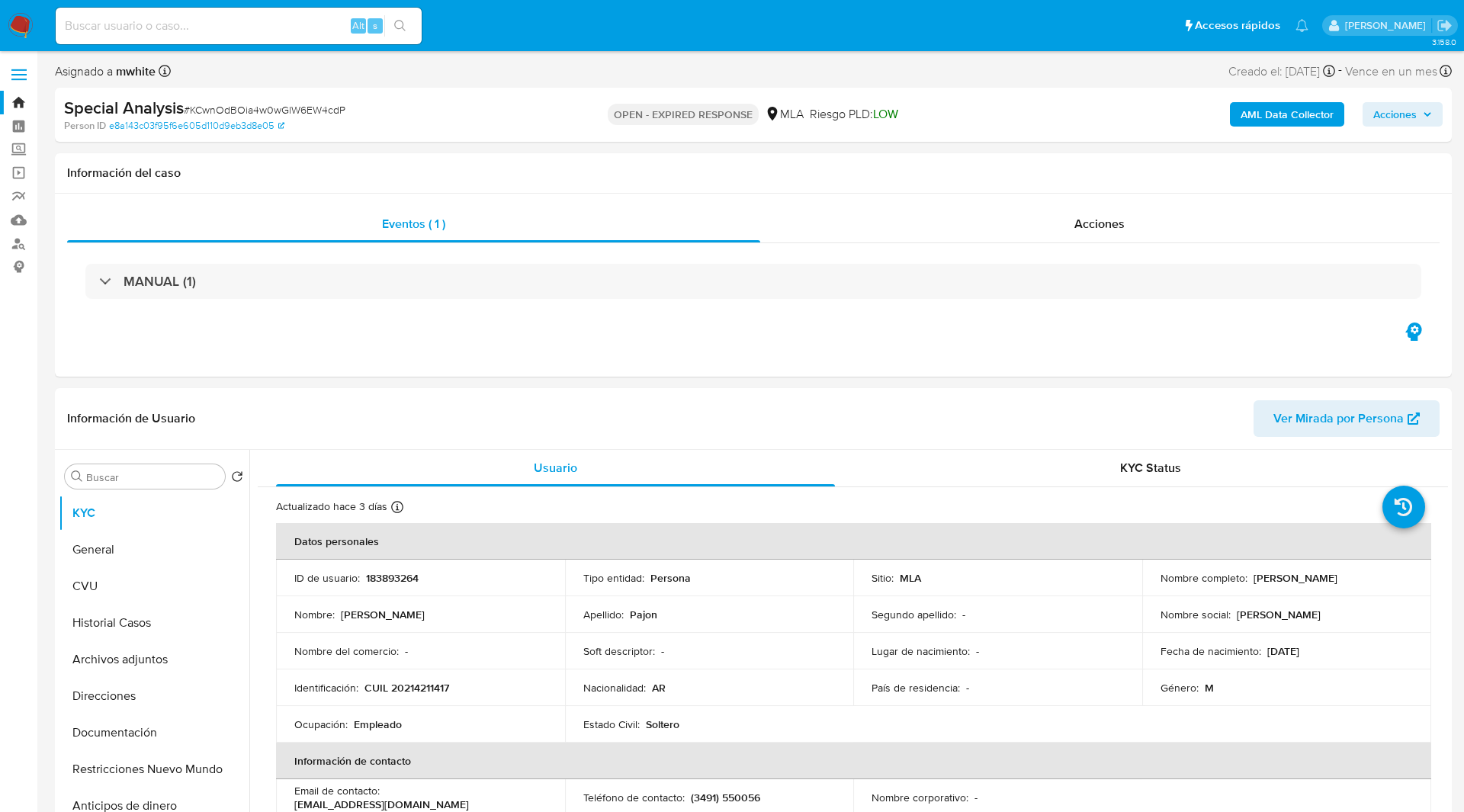
select select "10"
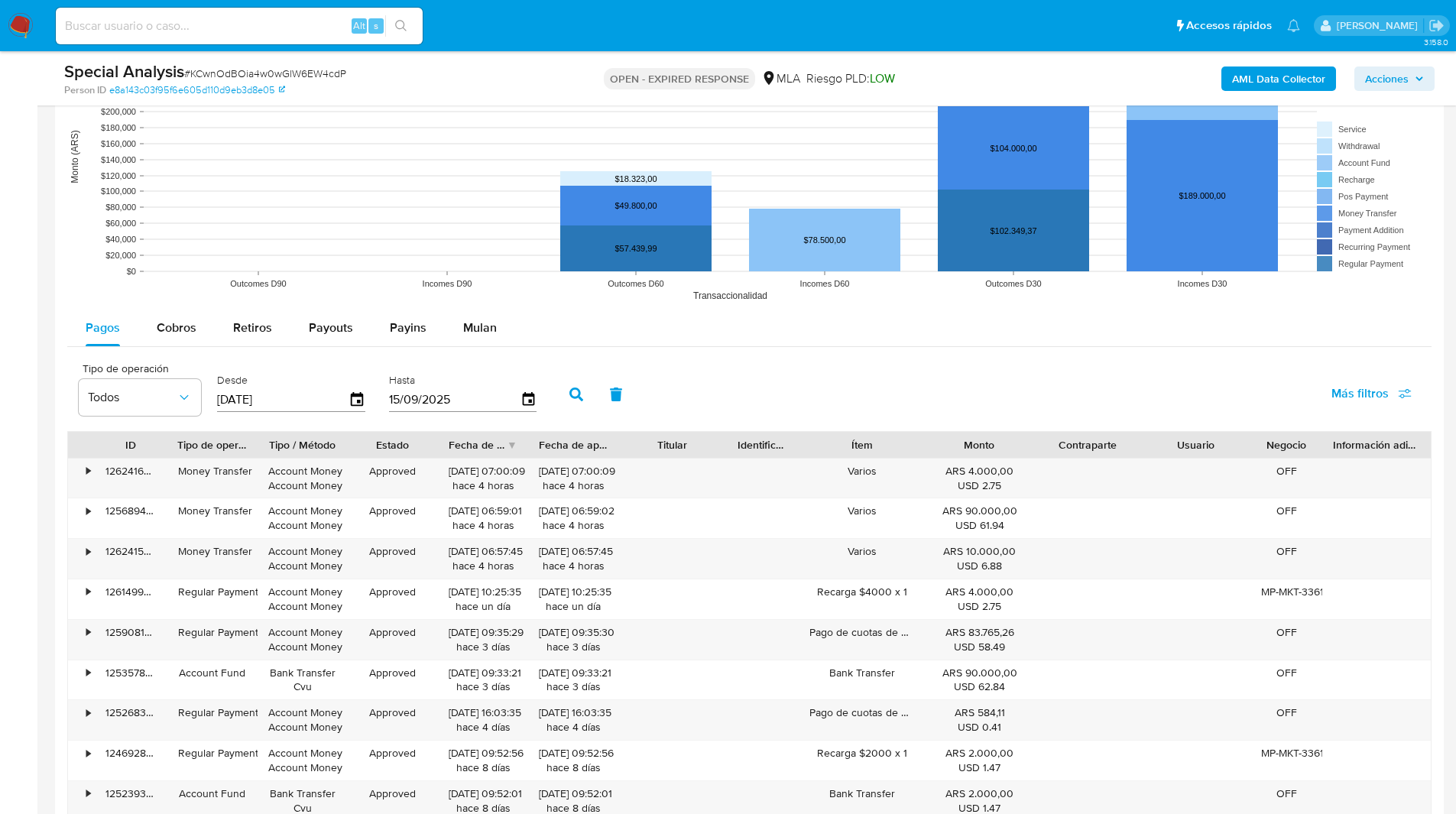
scroll to position [1279, 0]
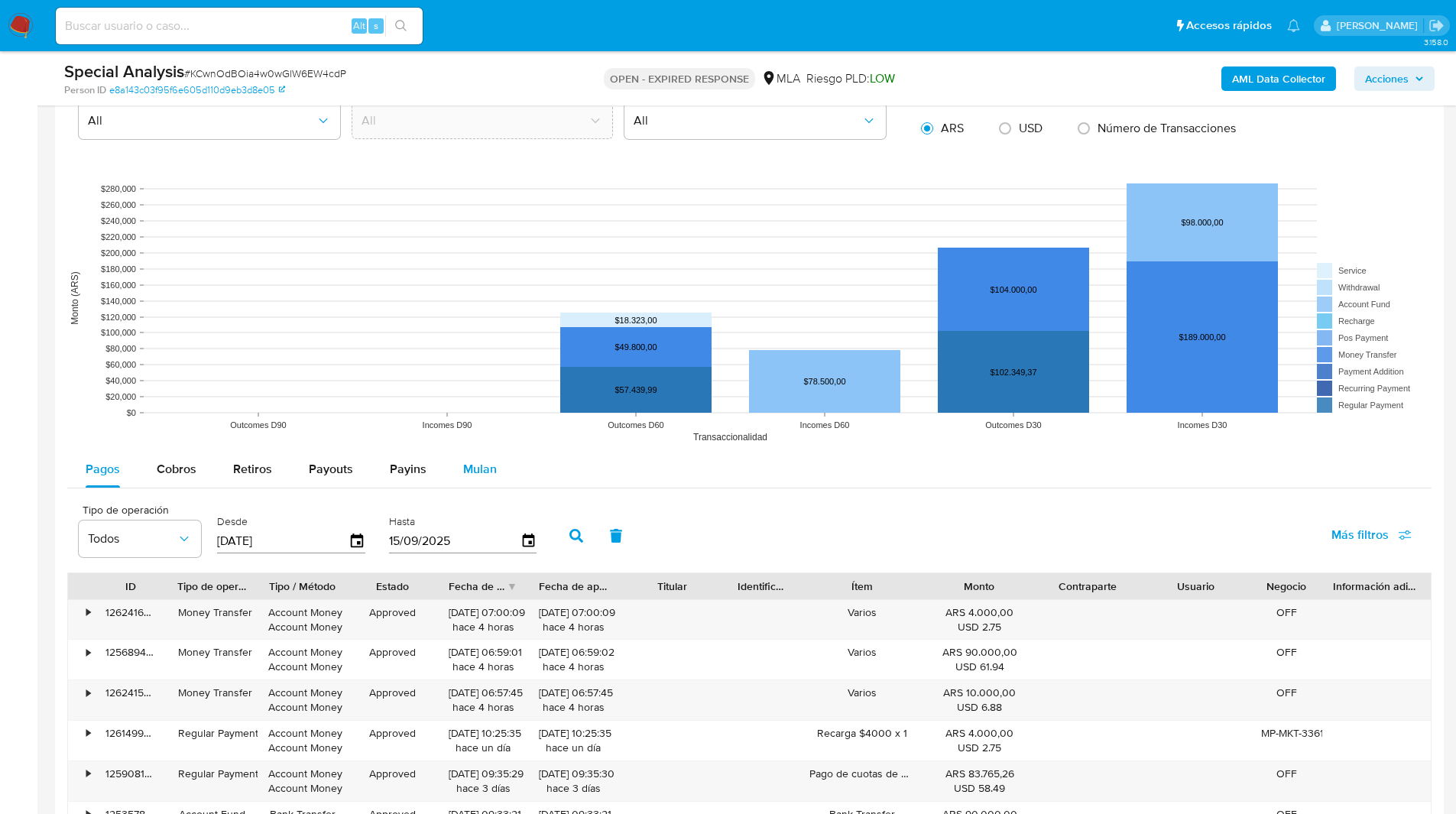
click at [471, 468] on span "Mulan" at bounding box center [479, 469] width 33 height 18
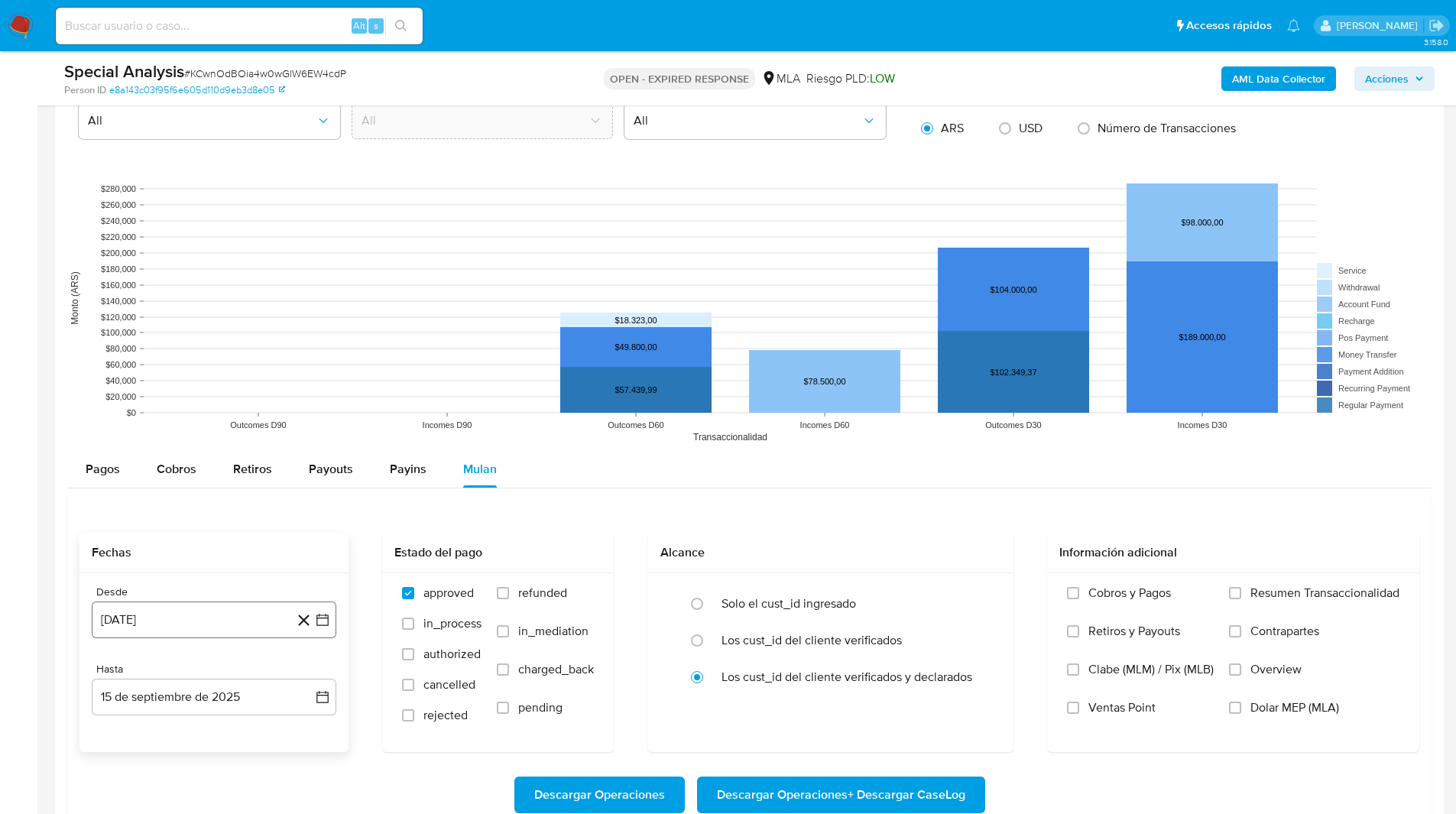
click at [165, 615] on button "[DATE]" at bounding box center [214, 620] width 244 height 37
click at [307, 386] on icon "Mes siguiente" at bounding box center [309, 387] width 18 height 18
click at [305, 412] on button "1" at bounding box center [305, 412] width 24 height 24
click at [154, 703] on button "15 de septiembre de 2025" at bounding box center [214, 696] width 244 height 37
click at [118, 457] on icon "Mes anterior" at bounding box center [119, 465] width 18 height 18
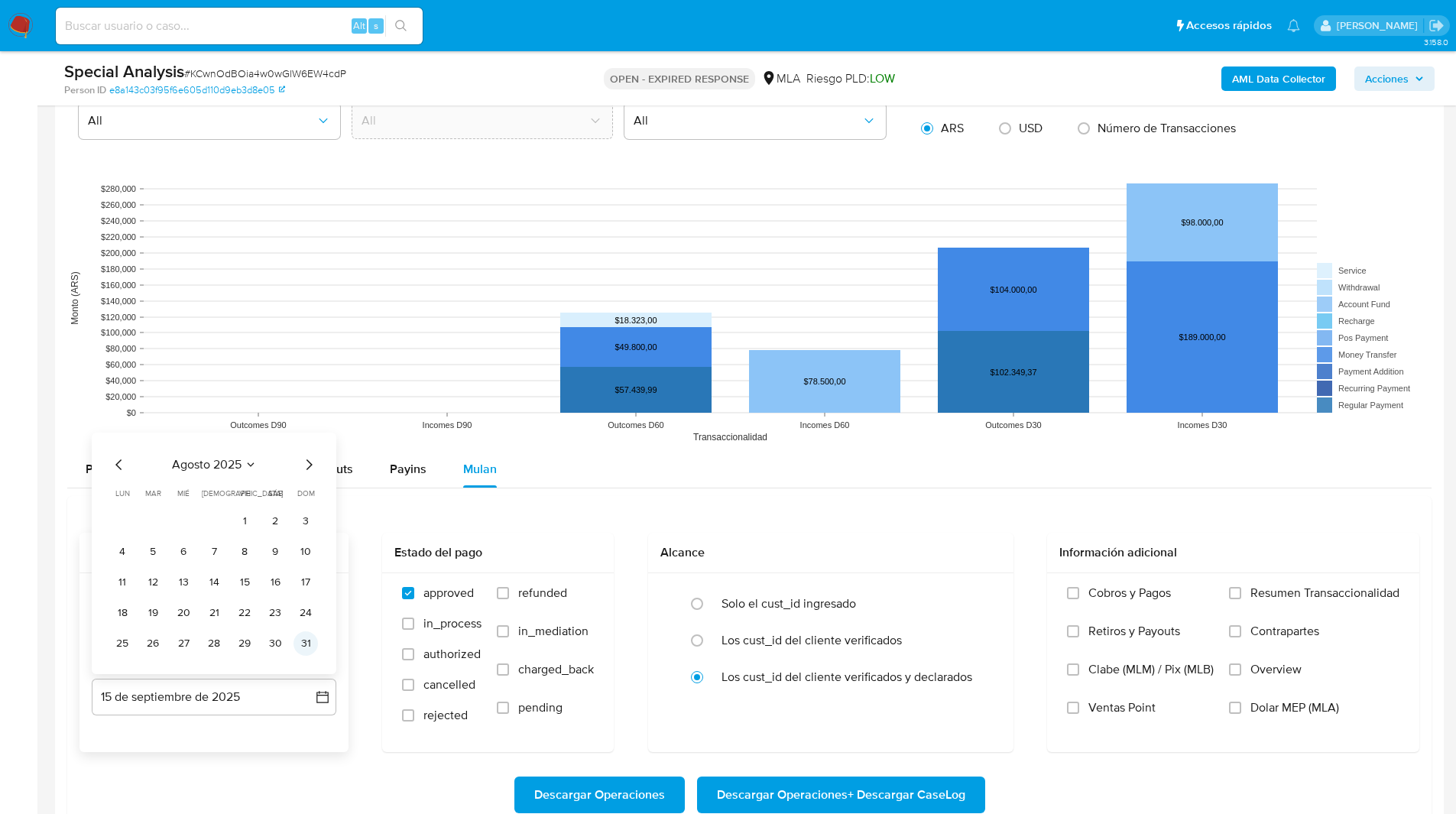
click at [309, 641] on button "31" at bounding box center [305, 643] width 24 height 24
click at [1308, 708] on span "Dolar MEP (MLA)" at bounding box center [1295, 707] width 88 height 15
click at [1242, 708] on input "Dolar MEP (MLA)" at bounding box center [1235, 708] width 13 height 13
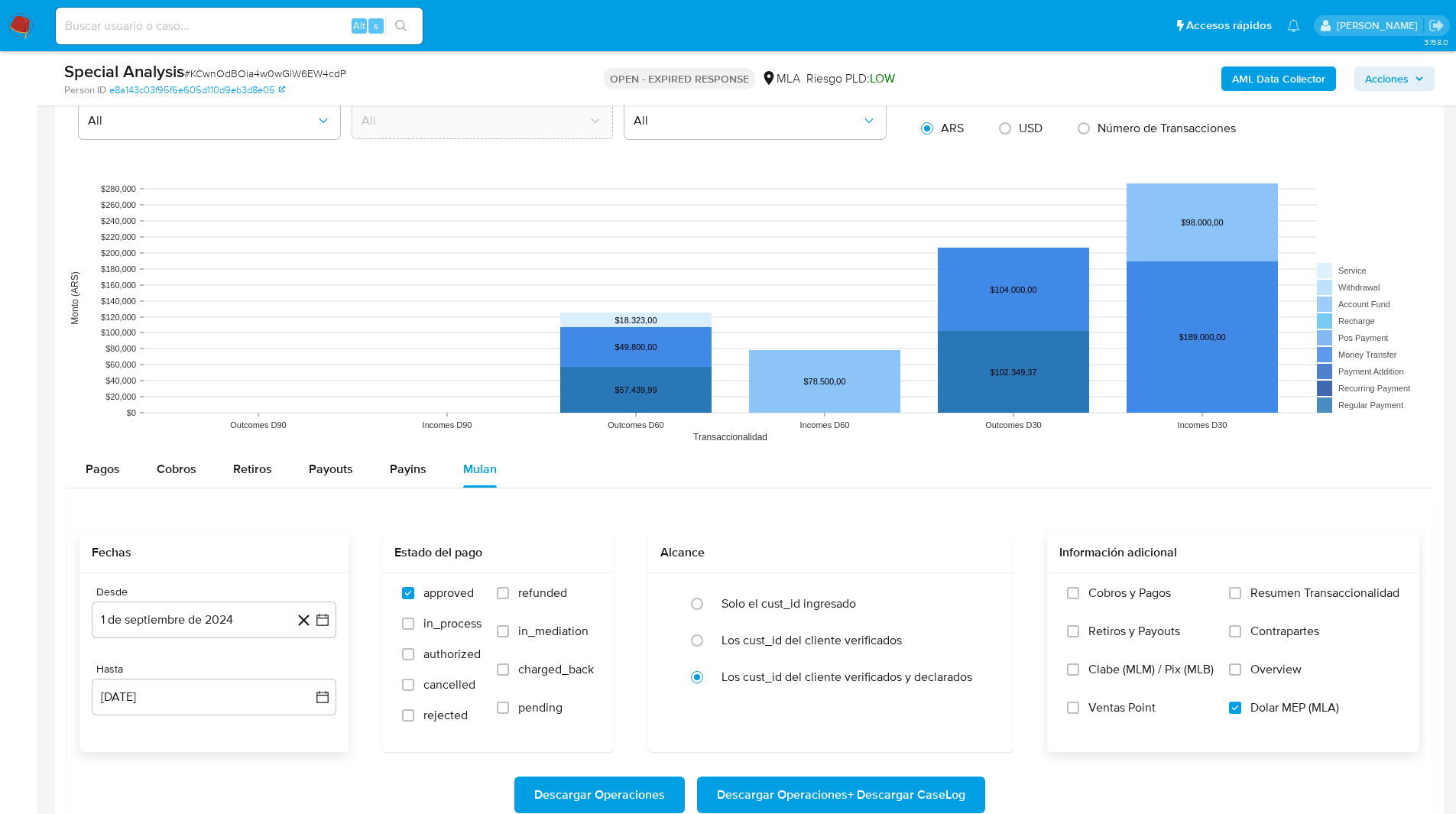
click at [889, 799] on span "Descargar Operaciones + Descargar CaseLog" at bounding box center [842, 794] width 249 height 33
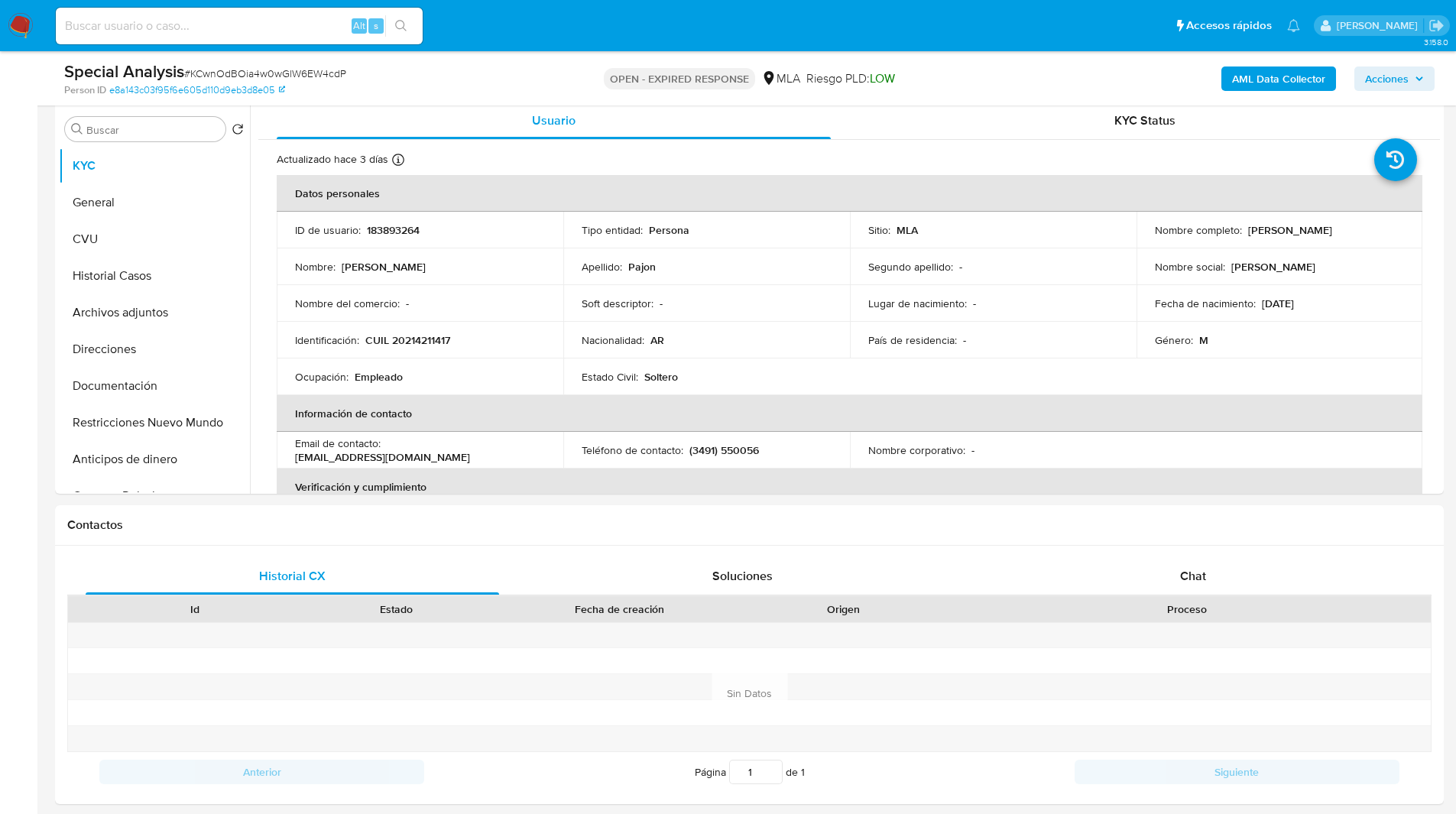
scroll to position [0, 0]
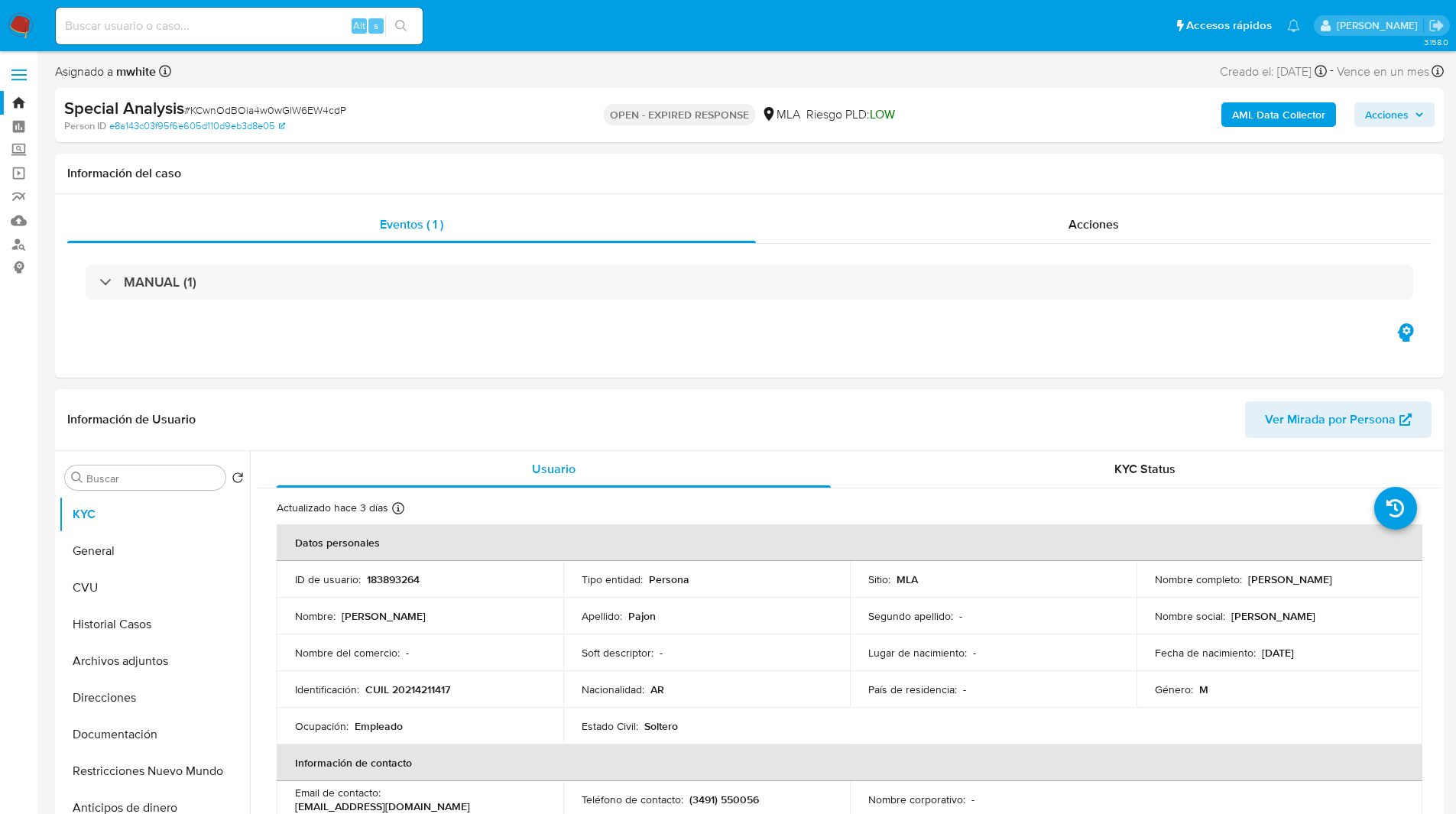
click at [400, 573] on p "183893264" at bounding box center [393, 578] width 53 height 14
copy p "183893264"
drag, startPoint x: 1242, startPoint y: 576, endPoint x: 1415, endPoint y: 587, distance: 173.3
click at [1415, 587] on td "Nombre completo : [PERSON_NAME]" at bounding box center [1280, 579] width 287 height 37
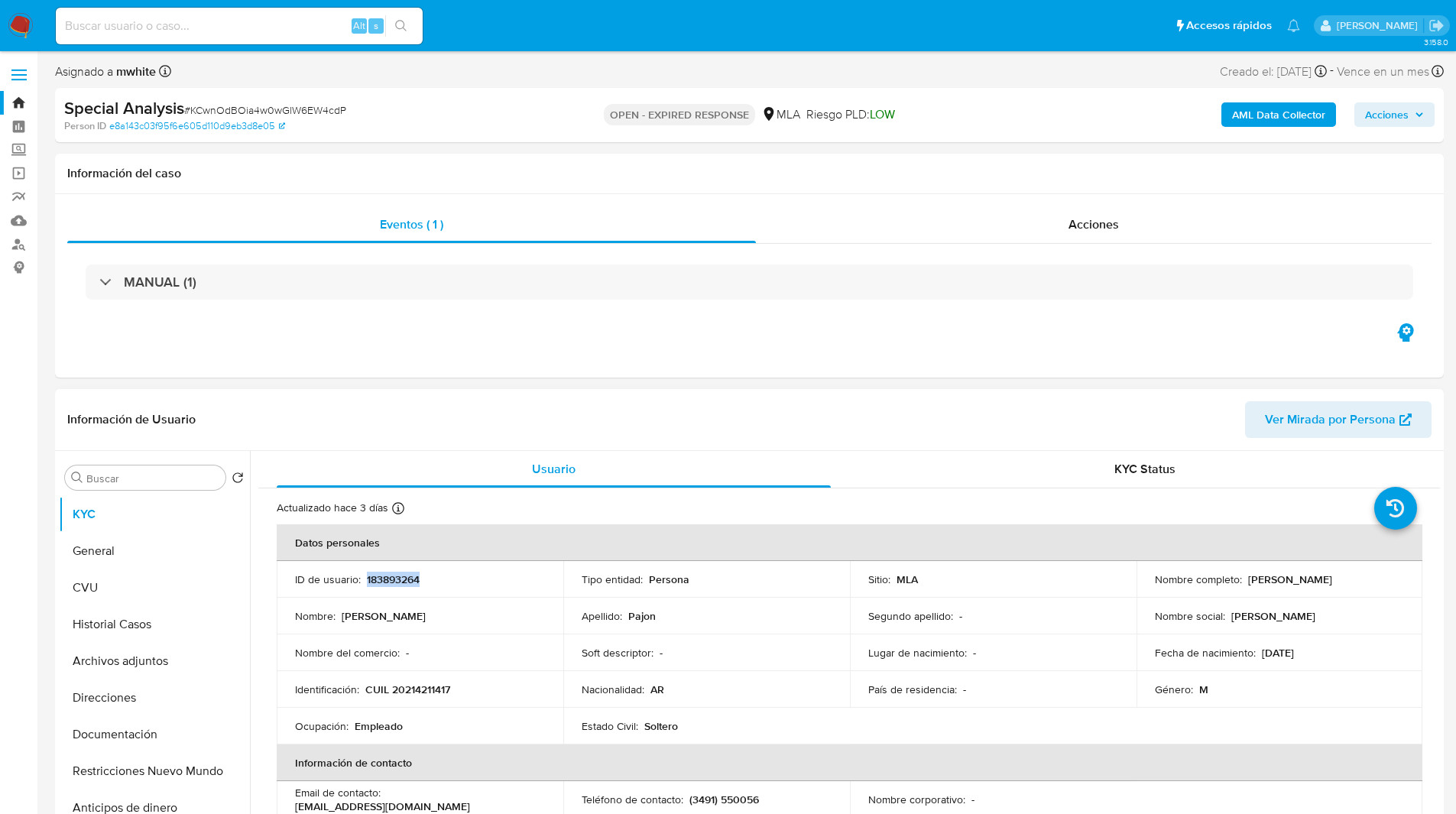
copy p "[PERSON_NAME]"
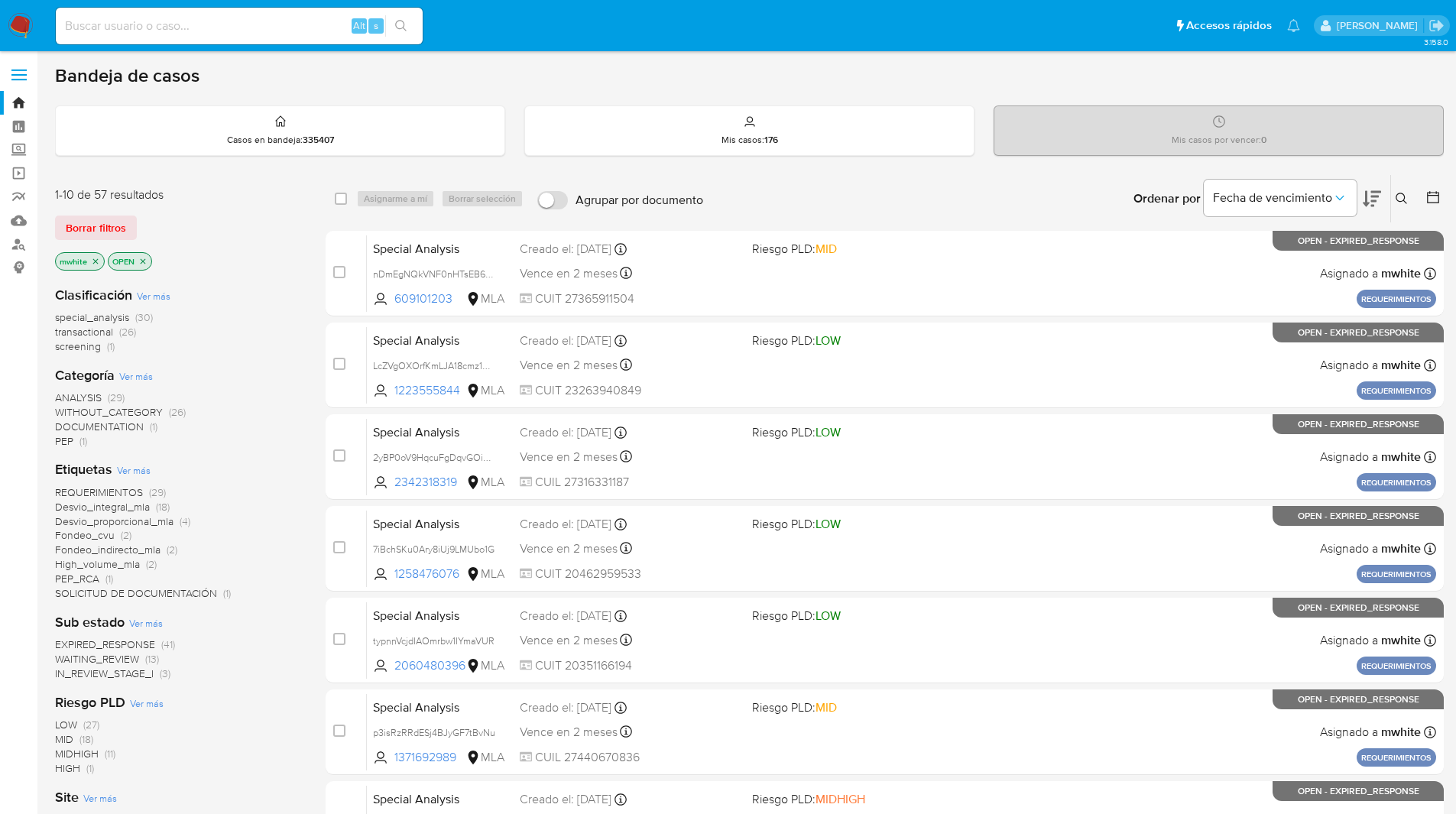
click at [303, 22] on input at bounding box center [239, 26] width 367 height 20
paste input "YiCUFYI3Q7yjk3xrEtmWRNLp"
type input "YiCUFYI3Q7yjk3xrEtmWRNLp"
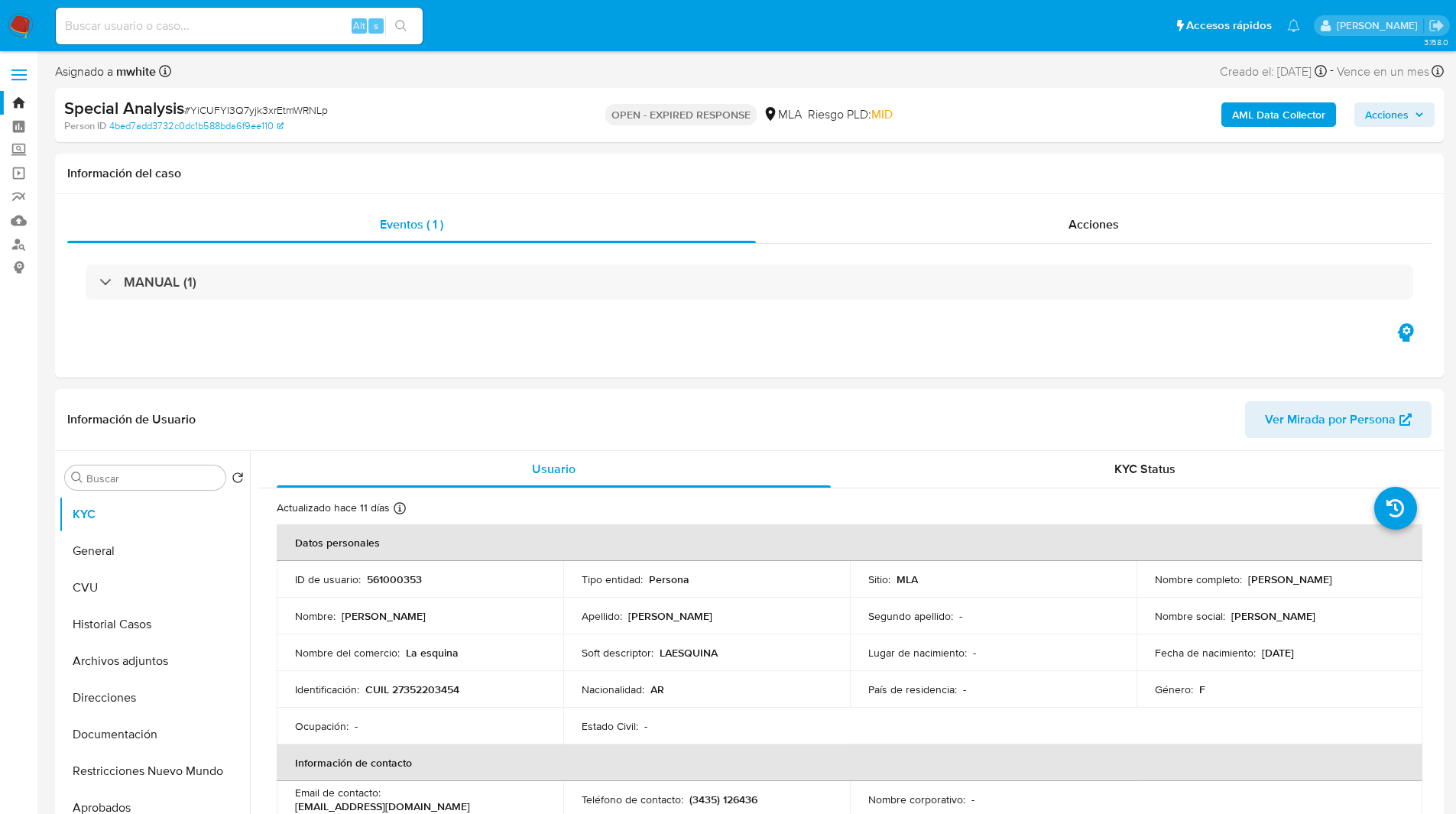
select select "10"
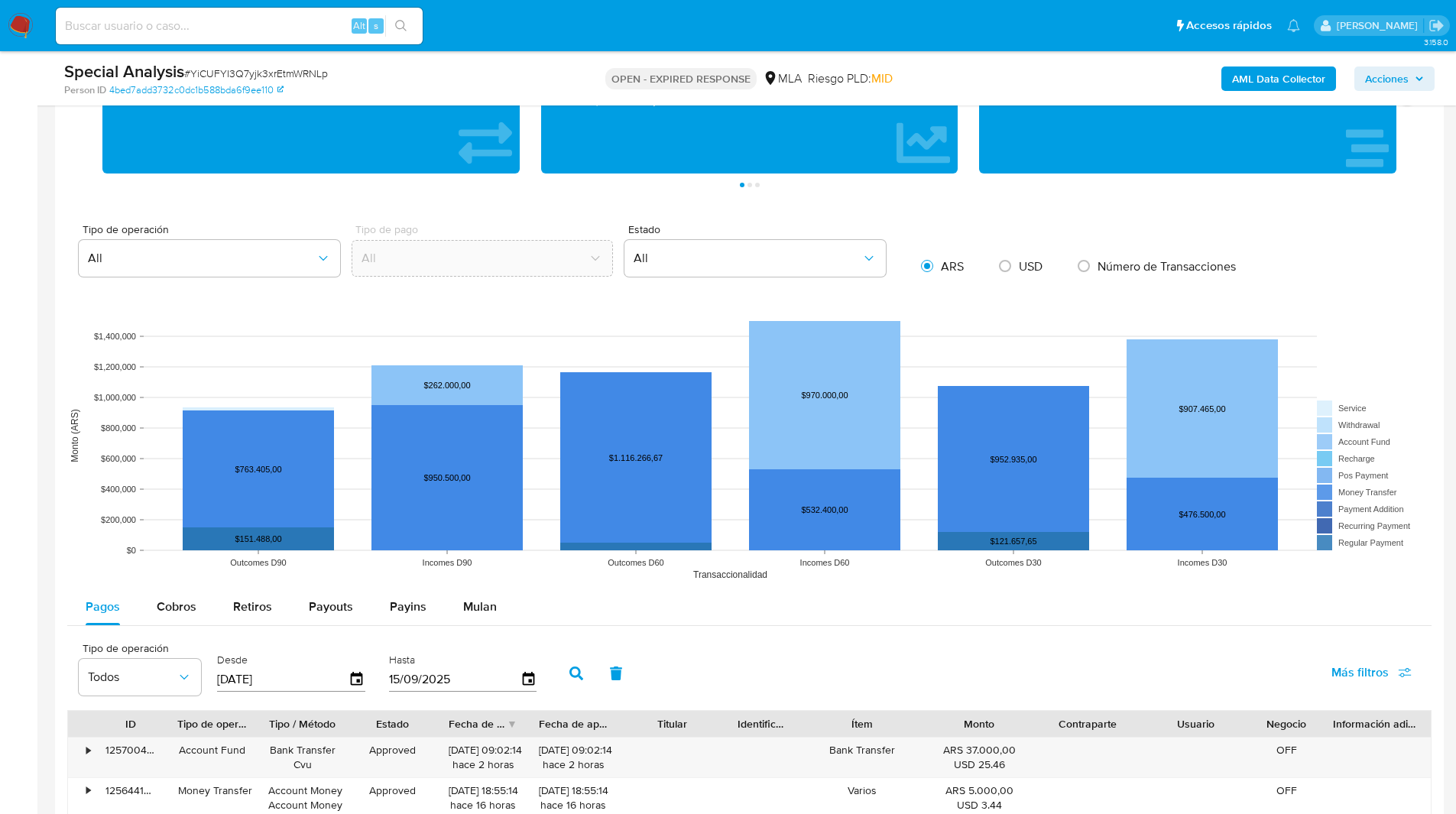
scroll to position [1038, 0]
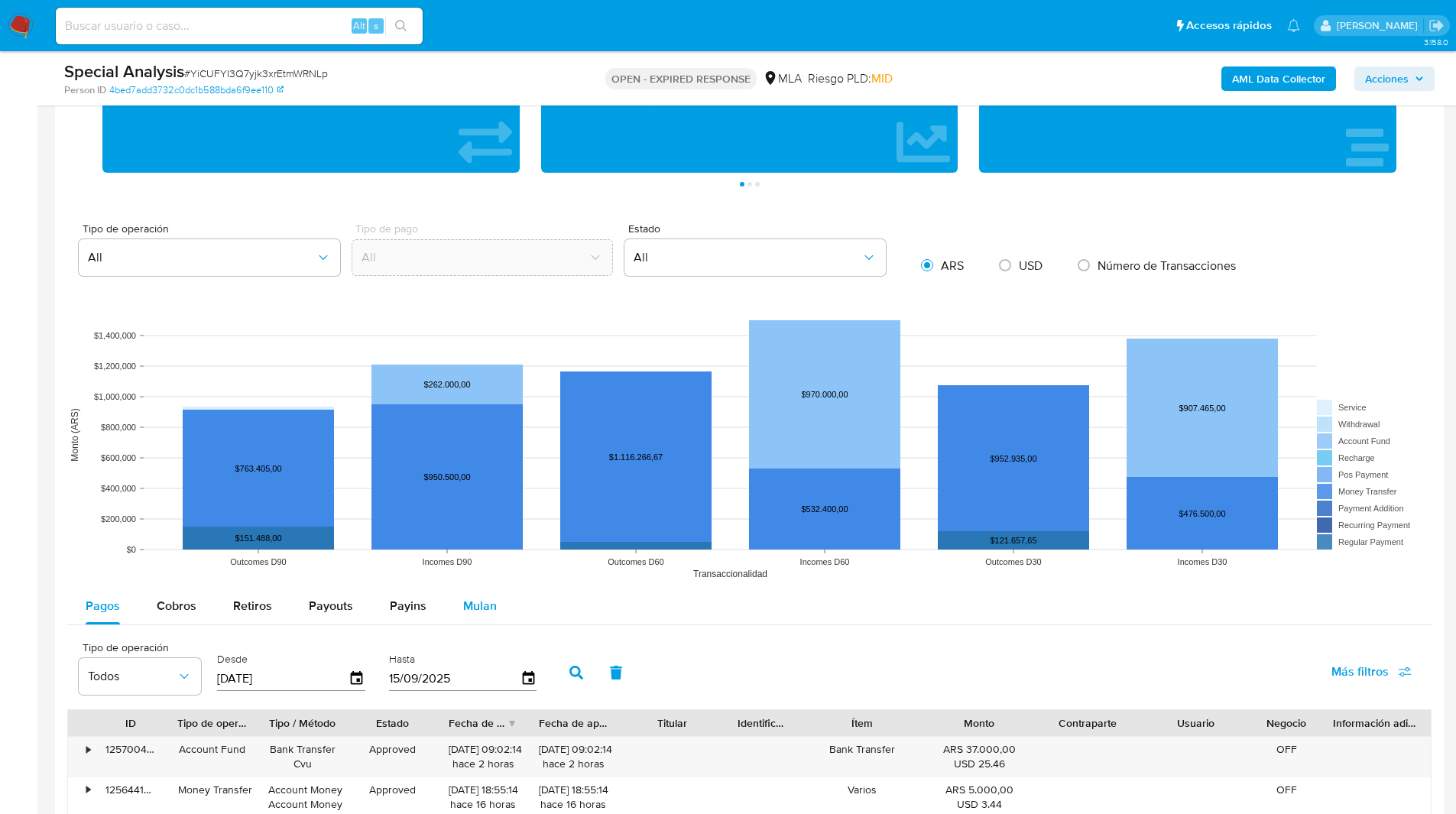
click at [502, 602] on button "Mulan" at bounding box center [480, 605] width 70 height 37
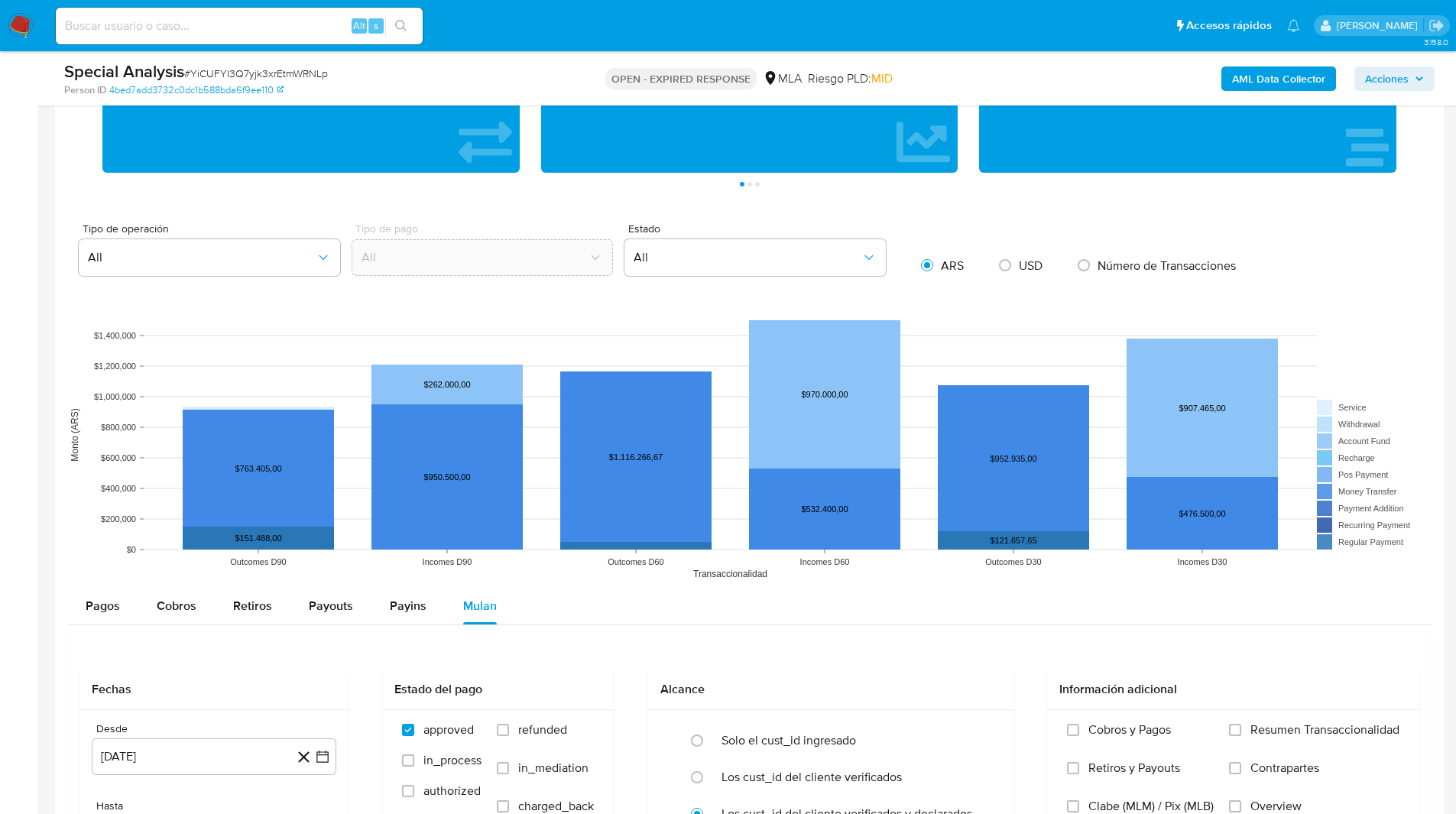
scroll to position [1549, 0]
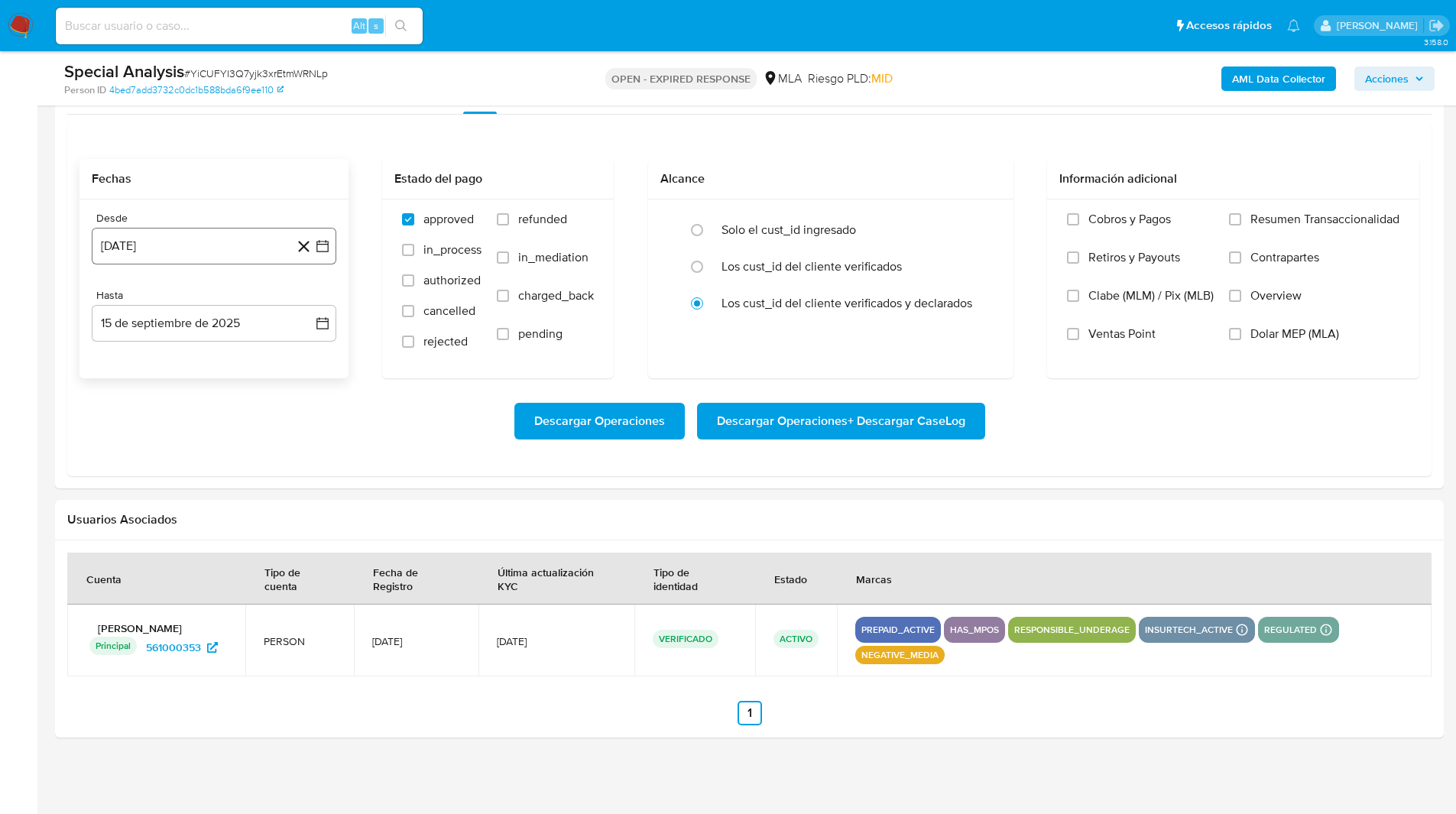
click at [140, 234] on button "[DATE]" at bounding box center [214, 246] width 244 height 37
click at [305, 298] on icon "Mes siguiente" at bounding box center [309, 301] width 18 height 18
click at [310, 357] on button "1" at bounding box center [305, 357] width 24 height 24
click at [162, 330] on button "15 de septiembre de 2025" at bounding box center [214, 322] width 244 height 37
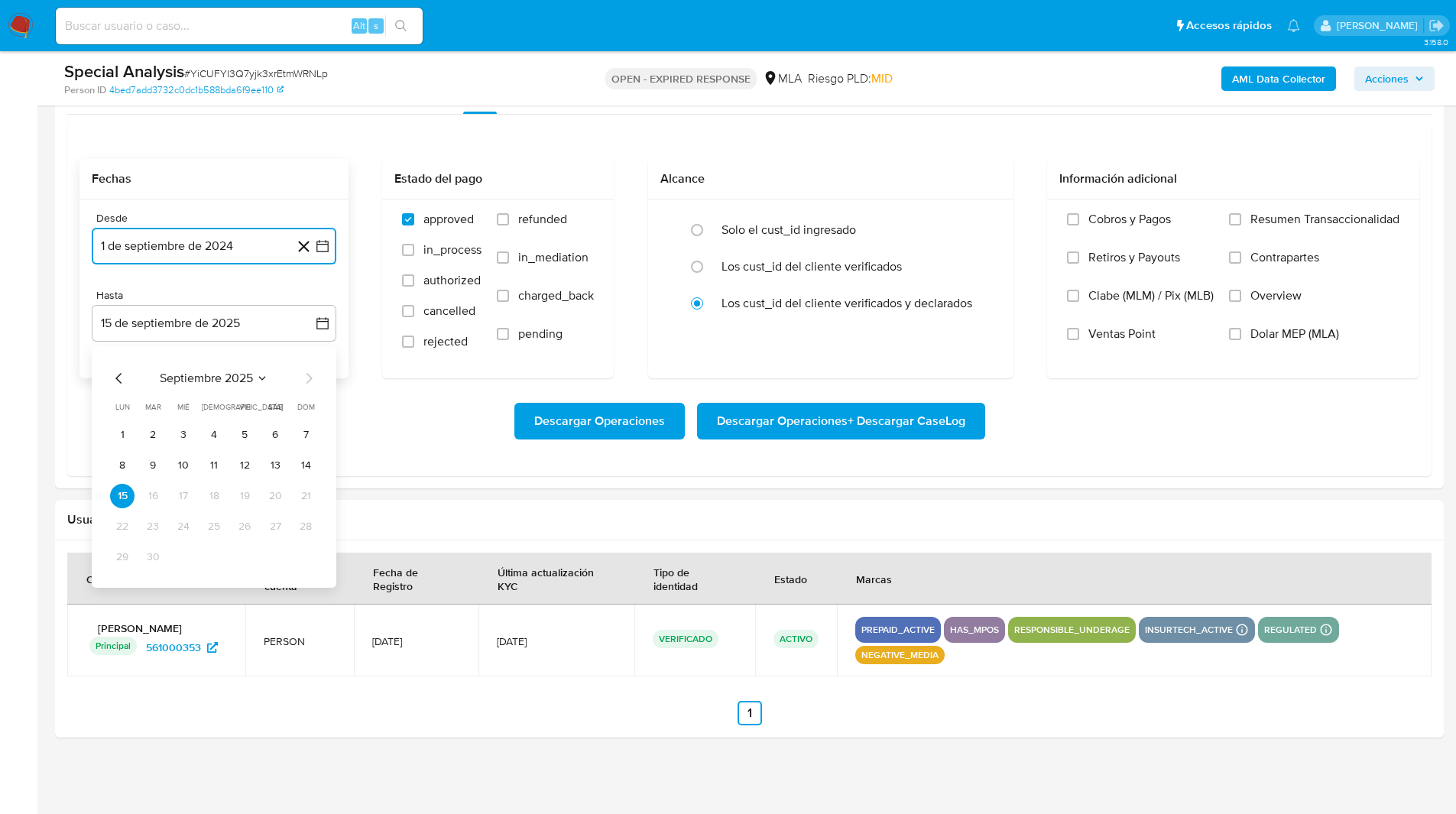
click at [114, 382] on icon "Mes anterior" at bounding box center [119, 378] width 18 height 18
click at [305, 562] on button "31" at bounding box center [305, 556] width 24 height 24
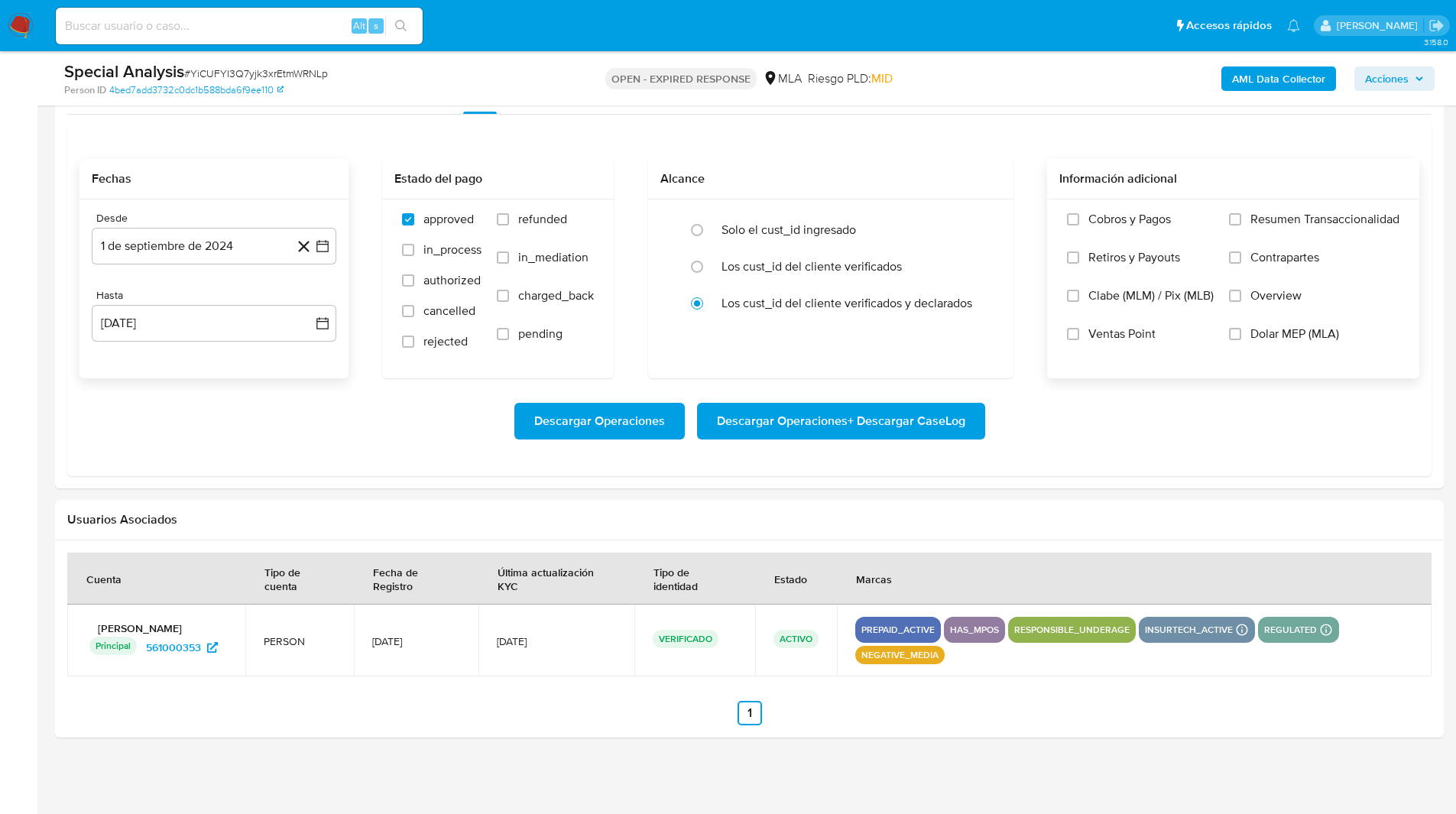
click at [1303, 338] on span "Dolar MEP (MLA)" at bounding box center [1295, 333] width 88 height 15
click at [1242, 338] on input "Dolar MEP (MLA)" at bounding box center [1235, 334] width 13 height 13
click at [939, 410] on span "Descargar Operaciones + Descargar CaseLog" at bounding box center [842, 421] width 249 height 33
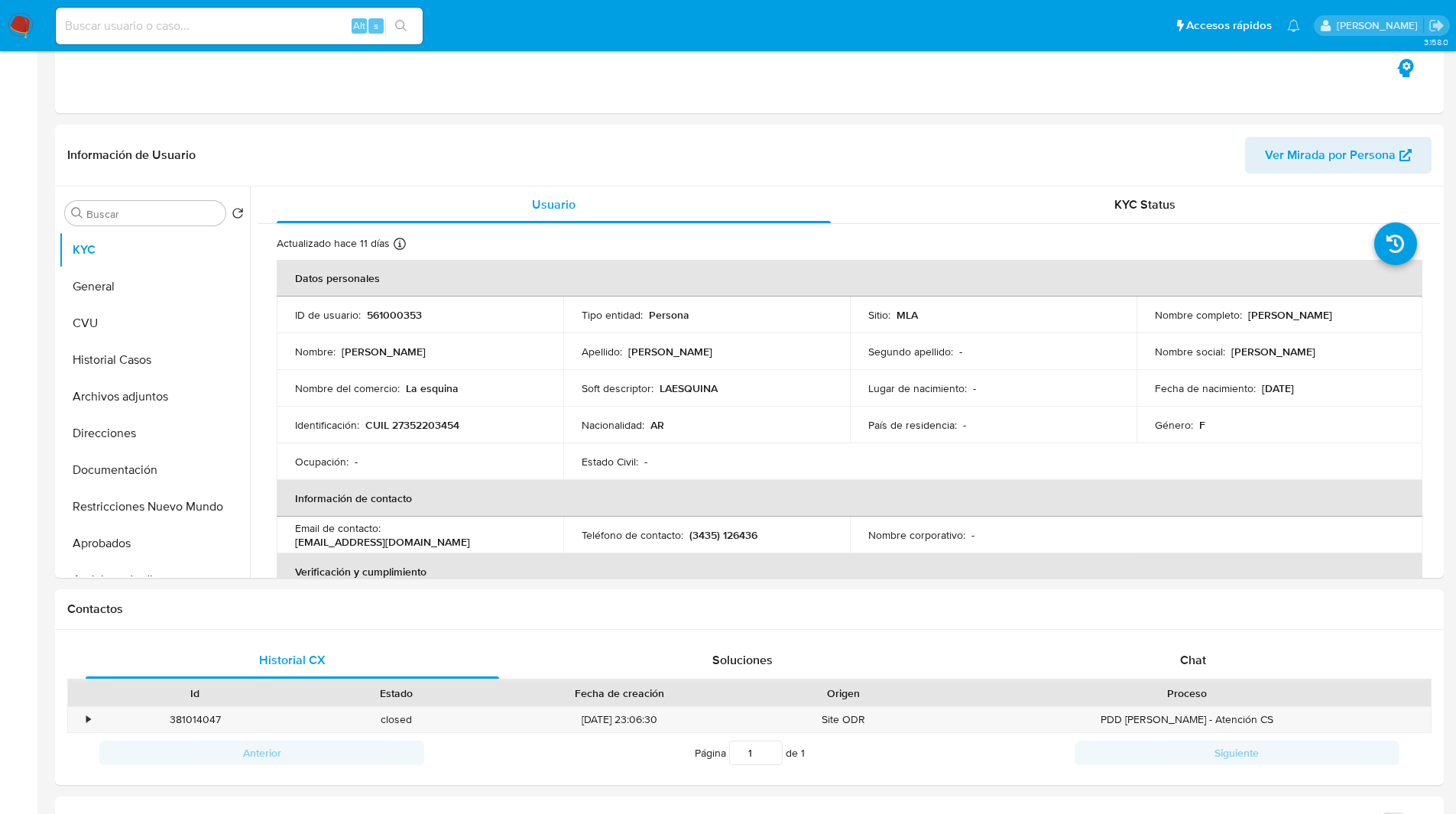
scroll to position [0, 0]
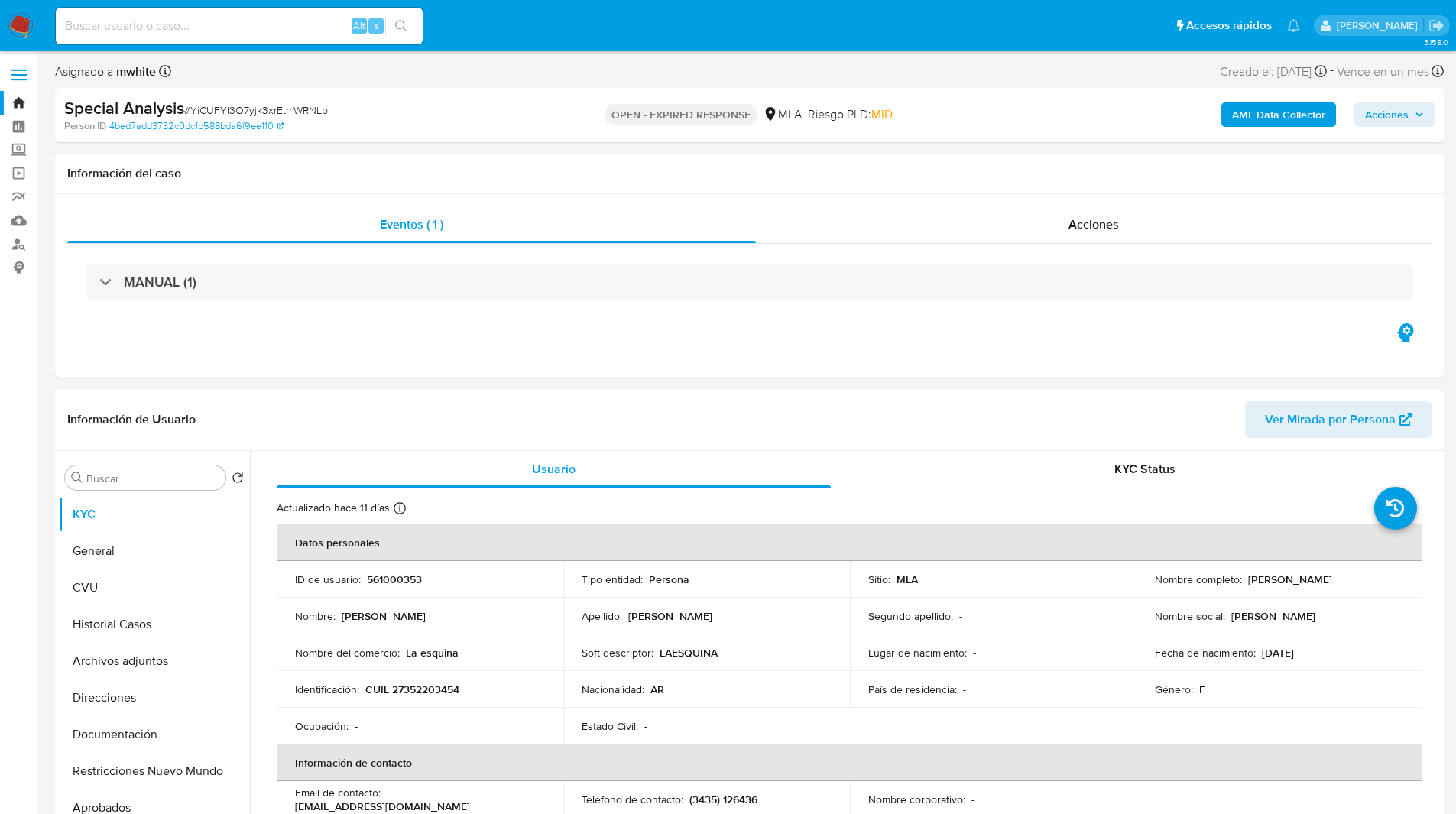
click at [559, 20] on ul "Pausado Ver notificaciones Alt s Accesos rápidos Presiona las siguientes teclas…" at bounding box center [678, 25] width 1260 height 38
click at [503, 38] on ul "Pausado Ver notificaciones Alt s Accesos rápidos Presiona las siguientes teclas…" at bounding box center [678, 25] width 1260 height 38
click at [401, 581] on p "561000353" at bounding box center [394, 578] width 55 height 14
copy p "561000353"
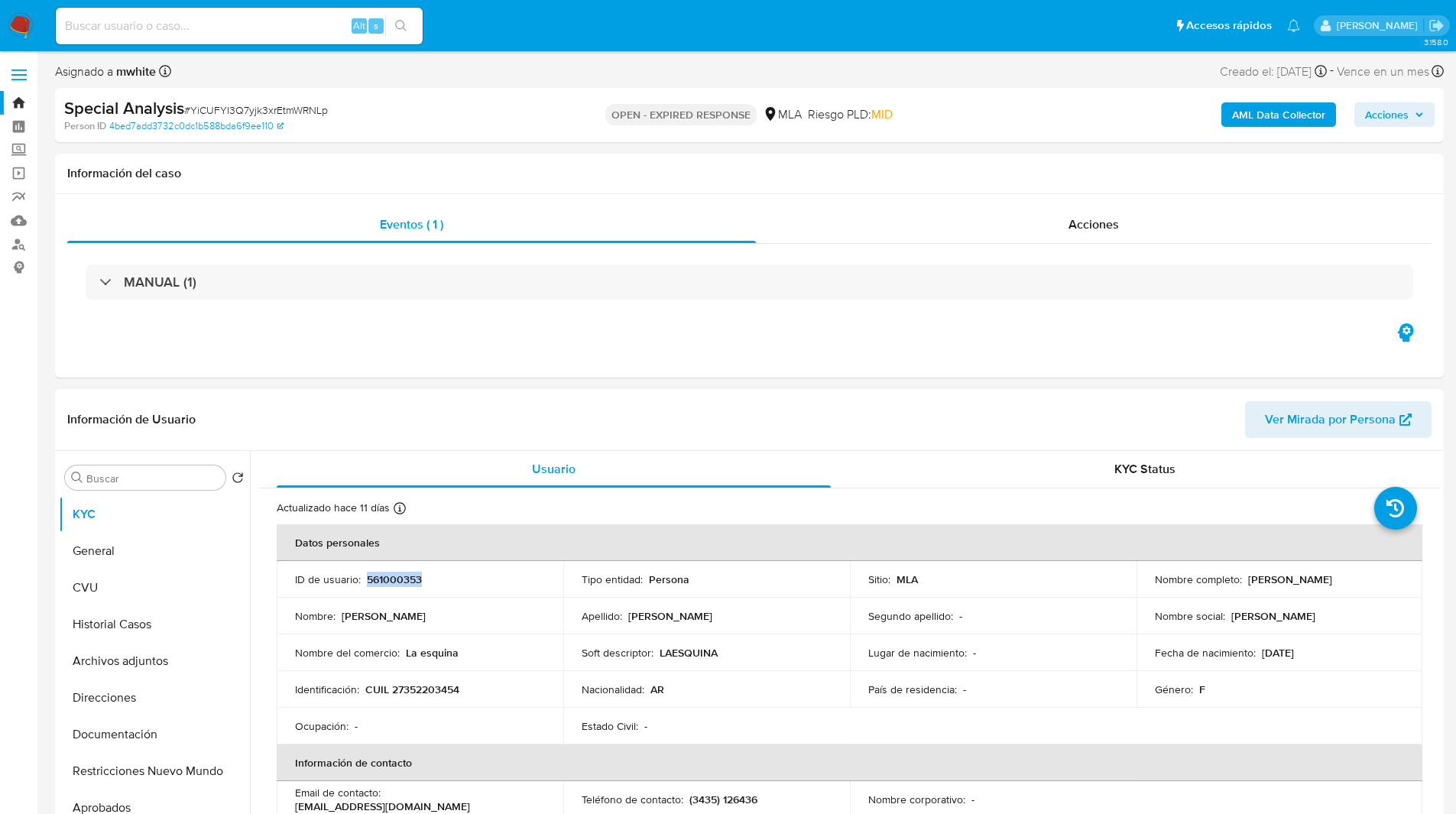
drag, startPoint x: 1241, startPoint y: 580, endPoint x: 1370, endPoint y: 587, distance: 129.2
click at [1370, 587] on td "Nombre completo : Vanesa Estefania Lopez" at bounding box center [1280, 579] width 287 height 37
click at [1267, 571] on td "Nombre completo : Vanesa Estefania Lopez" at bounding box center [1280, 579] width 287 height 37
drag, startPoint x: 1245, startPoint y: 579, endPoint x: 1393, endPoint y: 582, distance: 148.0
click at [1393, 582] on div "Nombre completo : Vanesa Estefania Lopez" at bounding box center [1279, 578] width 250 height 14
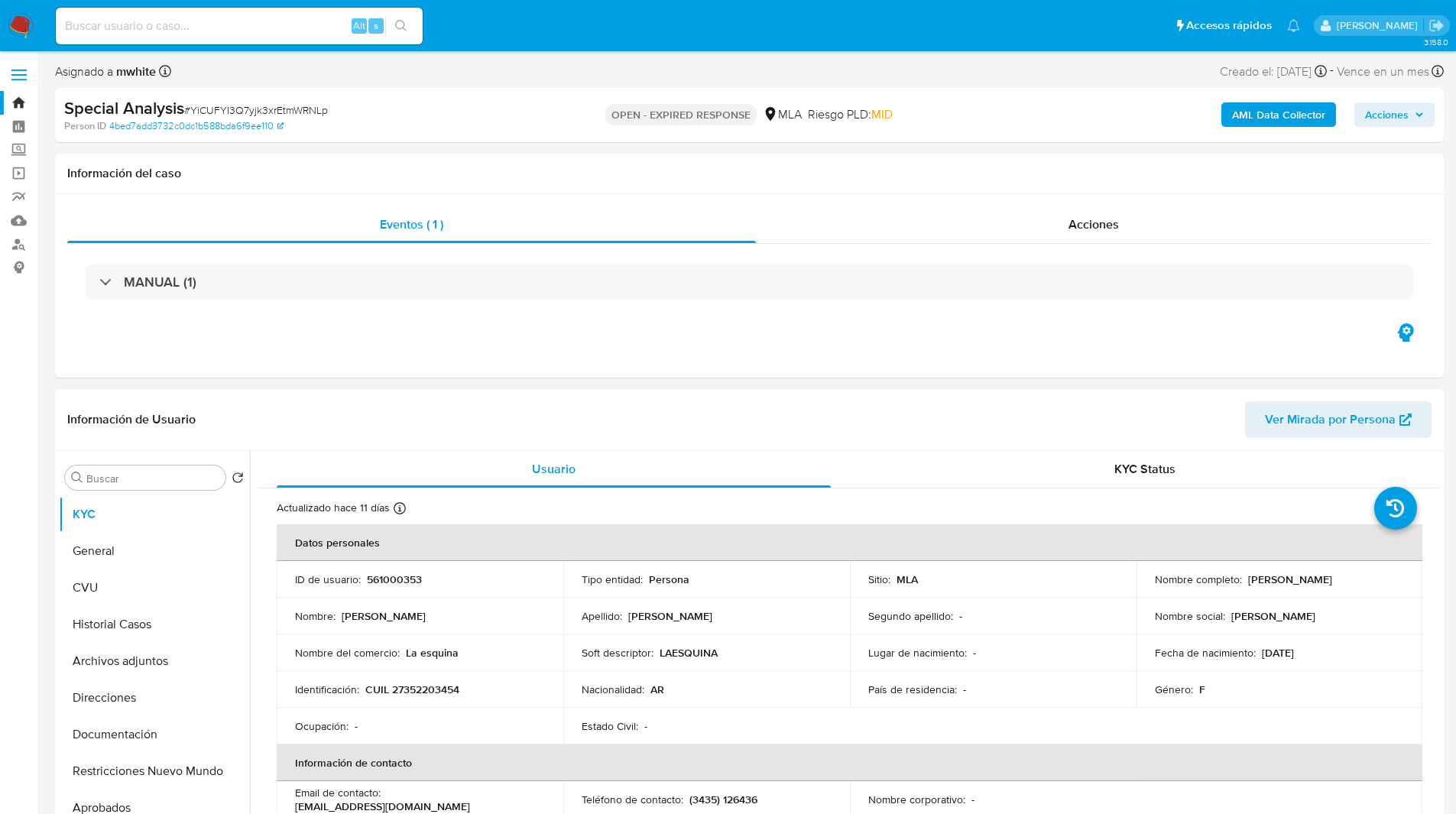
copy p "Vanesa Estefania Lopez"
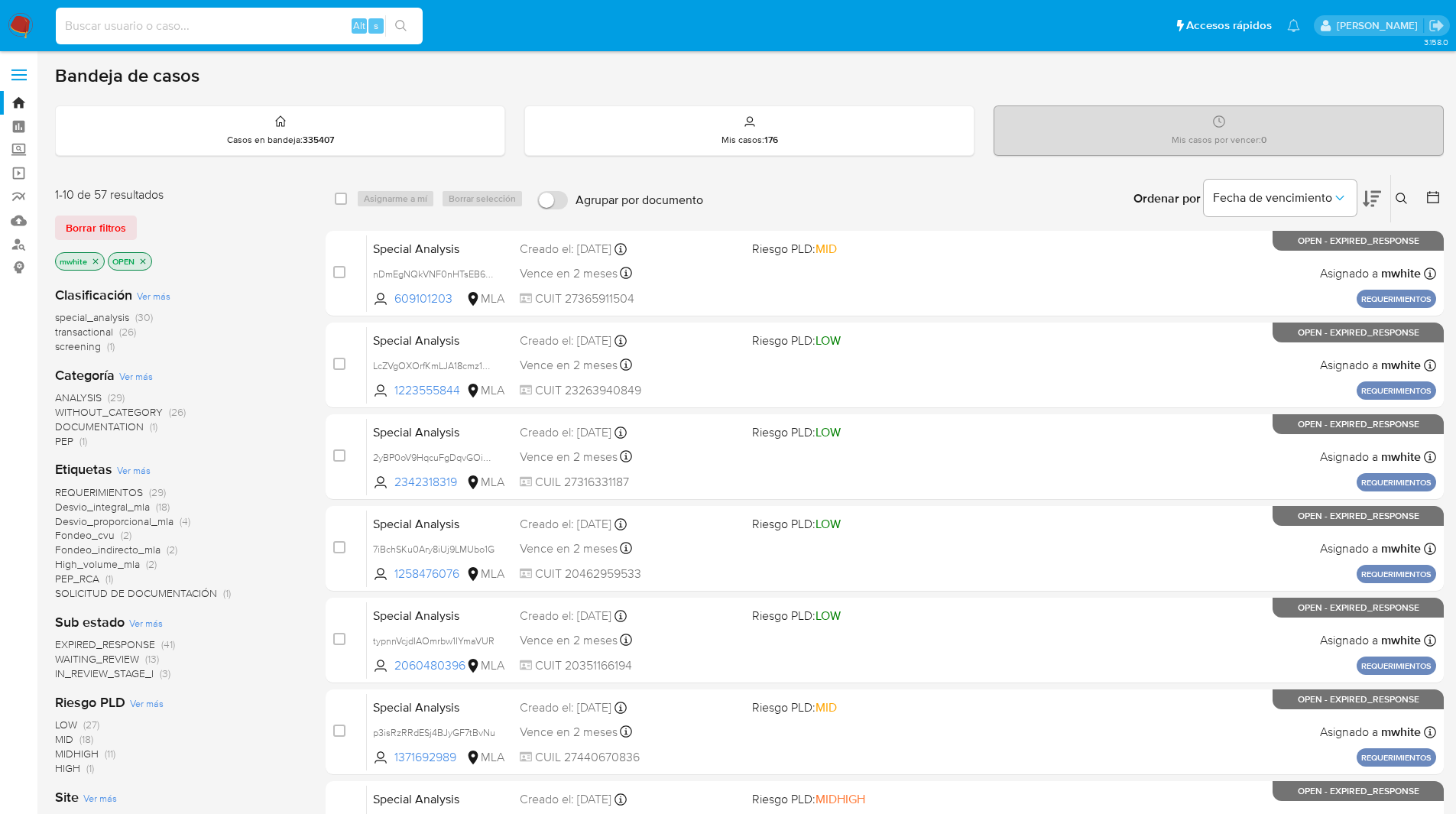
click at [295, 25] on input at bounding box center [239, 26] width 367 height 20
paste input "RKN2X6AquKxr1P43J7KVQUWw"
type input "RKN2X6AquKxr1P43J7KVQUWw"
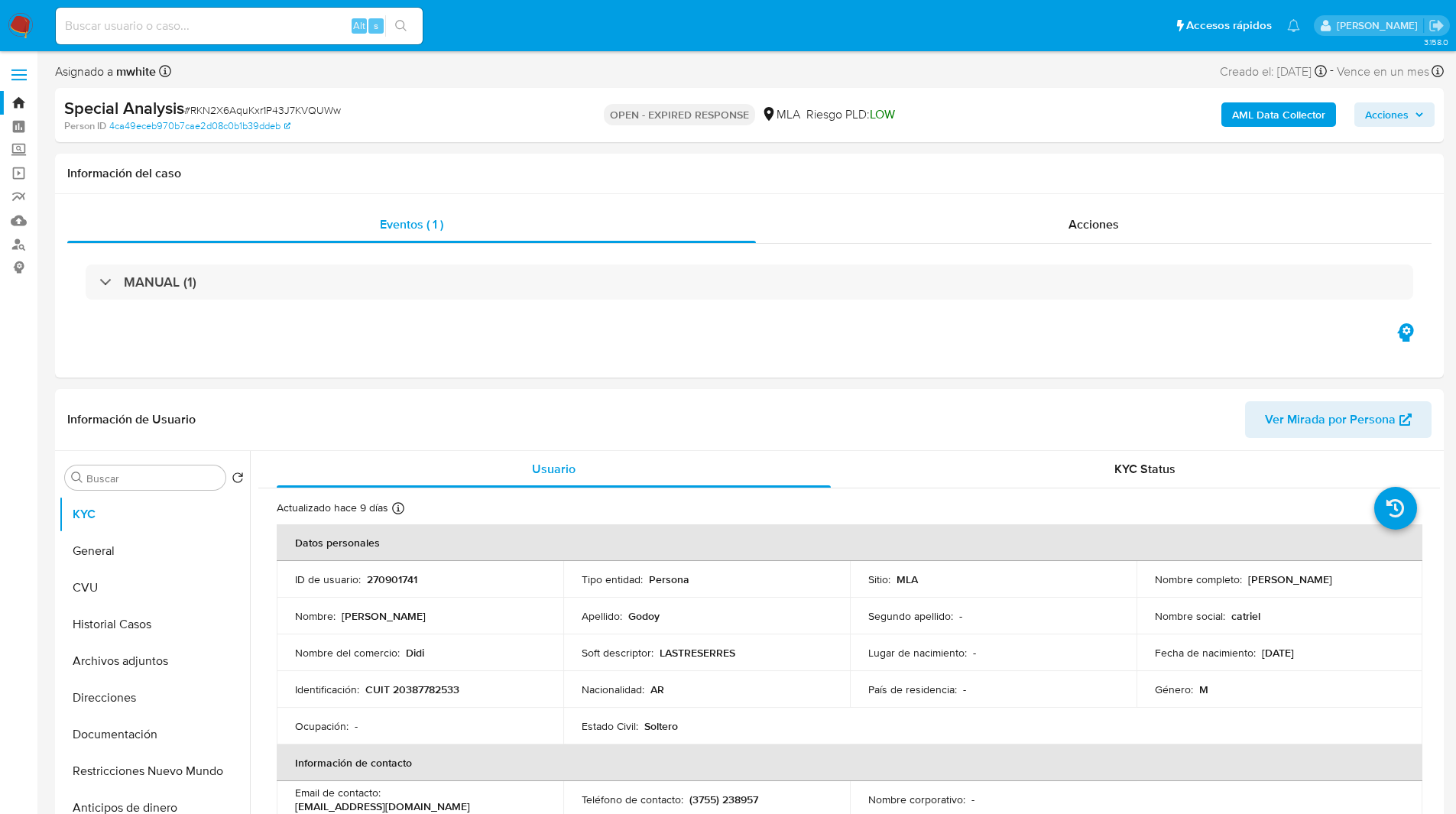
select select "10"
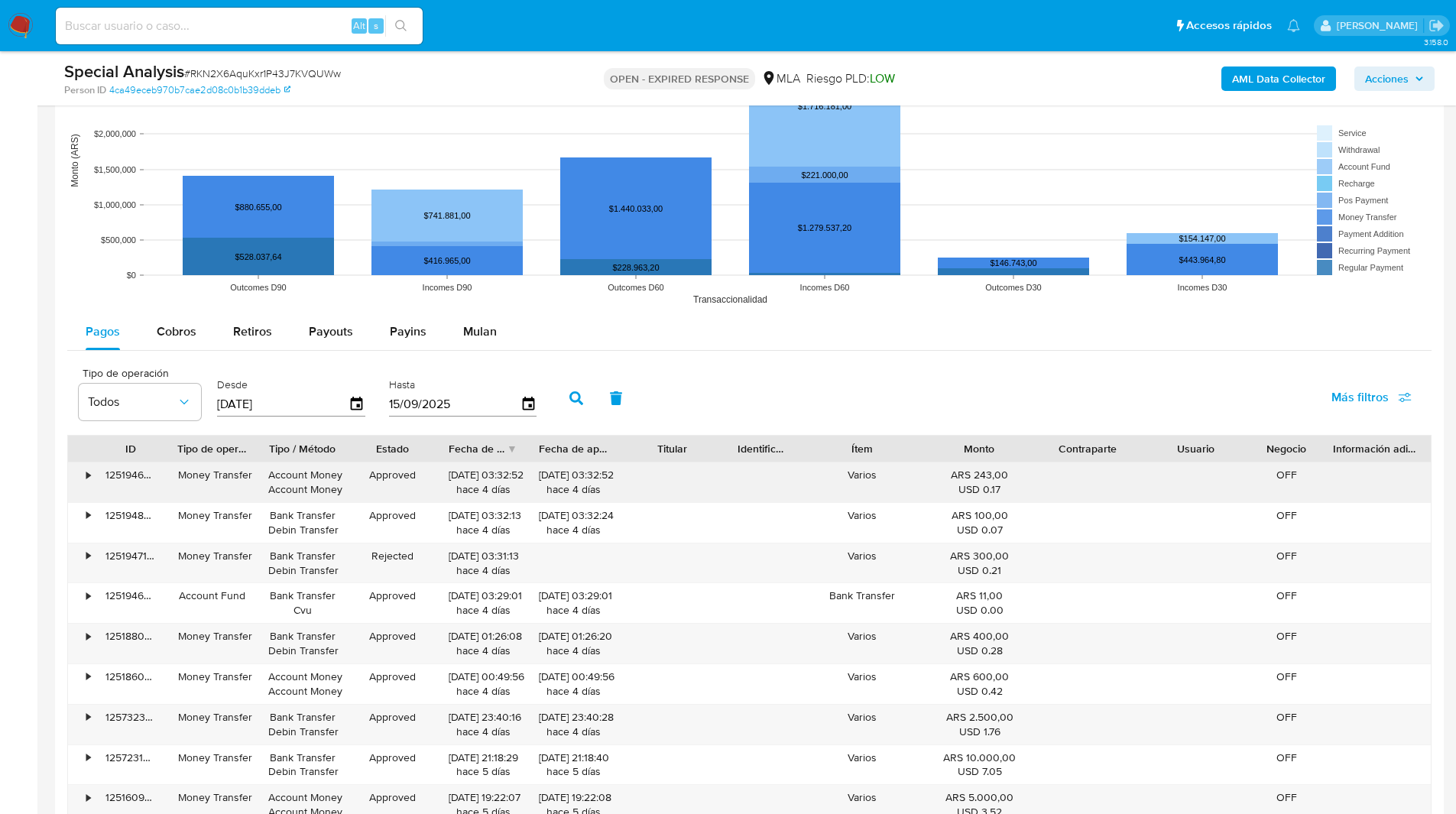
scroll to position [1355, 0]
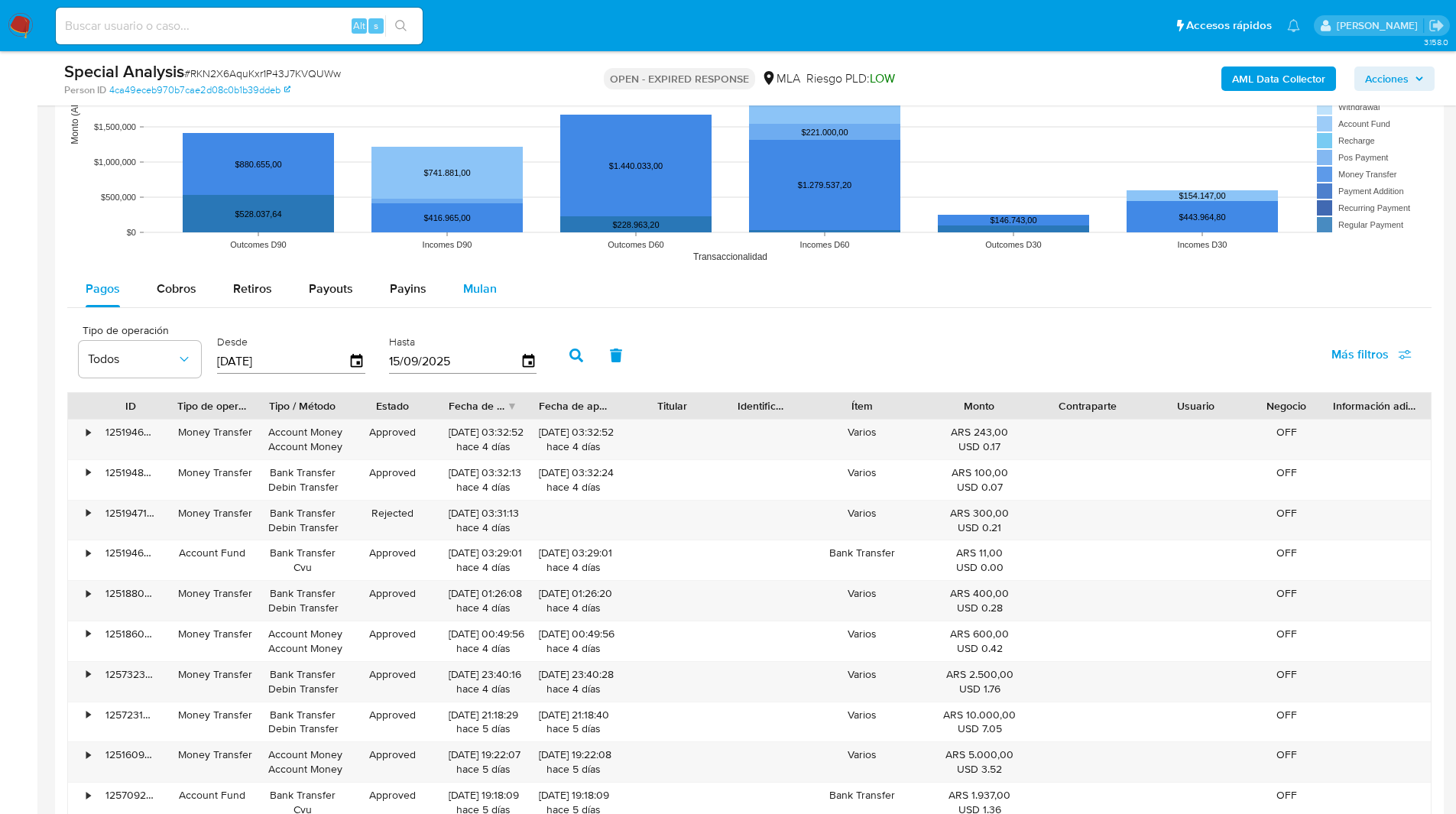
click at [483, 302] on div "Mulan" at bounding box center [479, 288] width 33 height 37
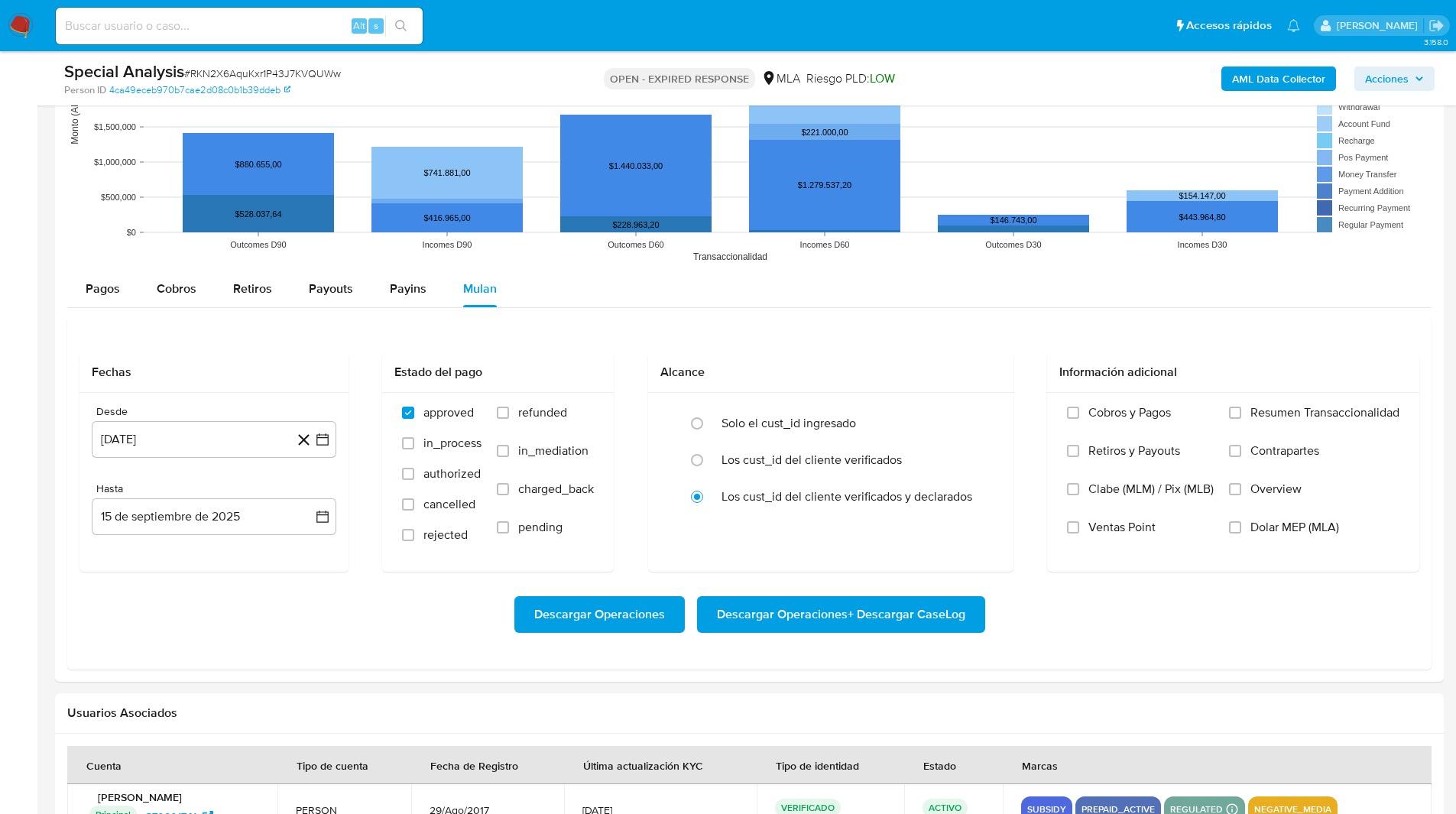
scroll to position [1514, 0]
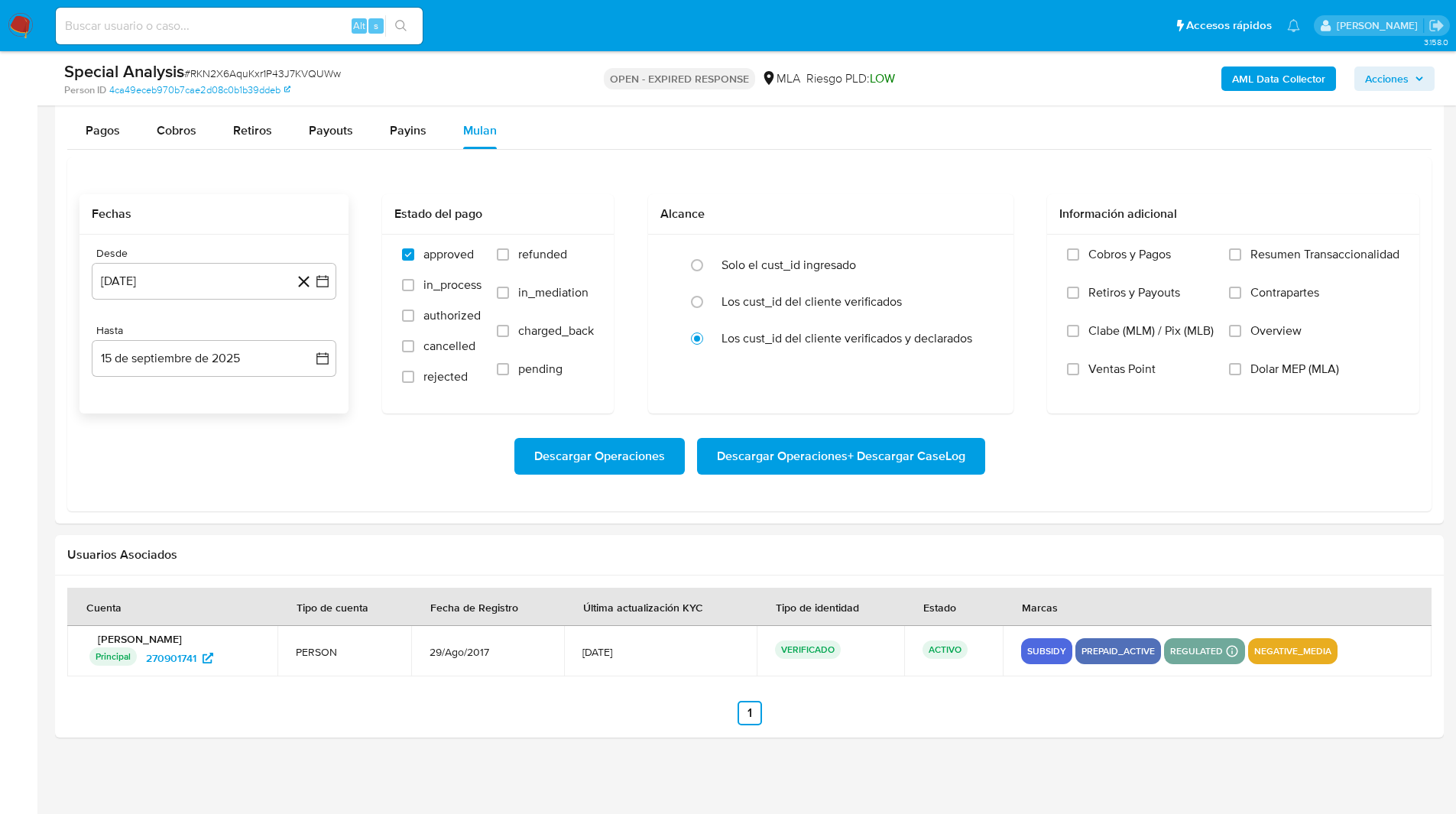
click at [120, 258] on div "Desde" at bounding box center [214, 253] width 244 height 14
click at [153, 272] on button "[DATE]" at bounding box center [214, 281] width 244 height 37
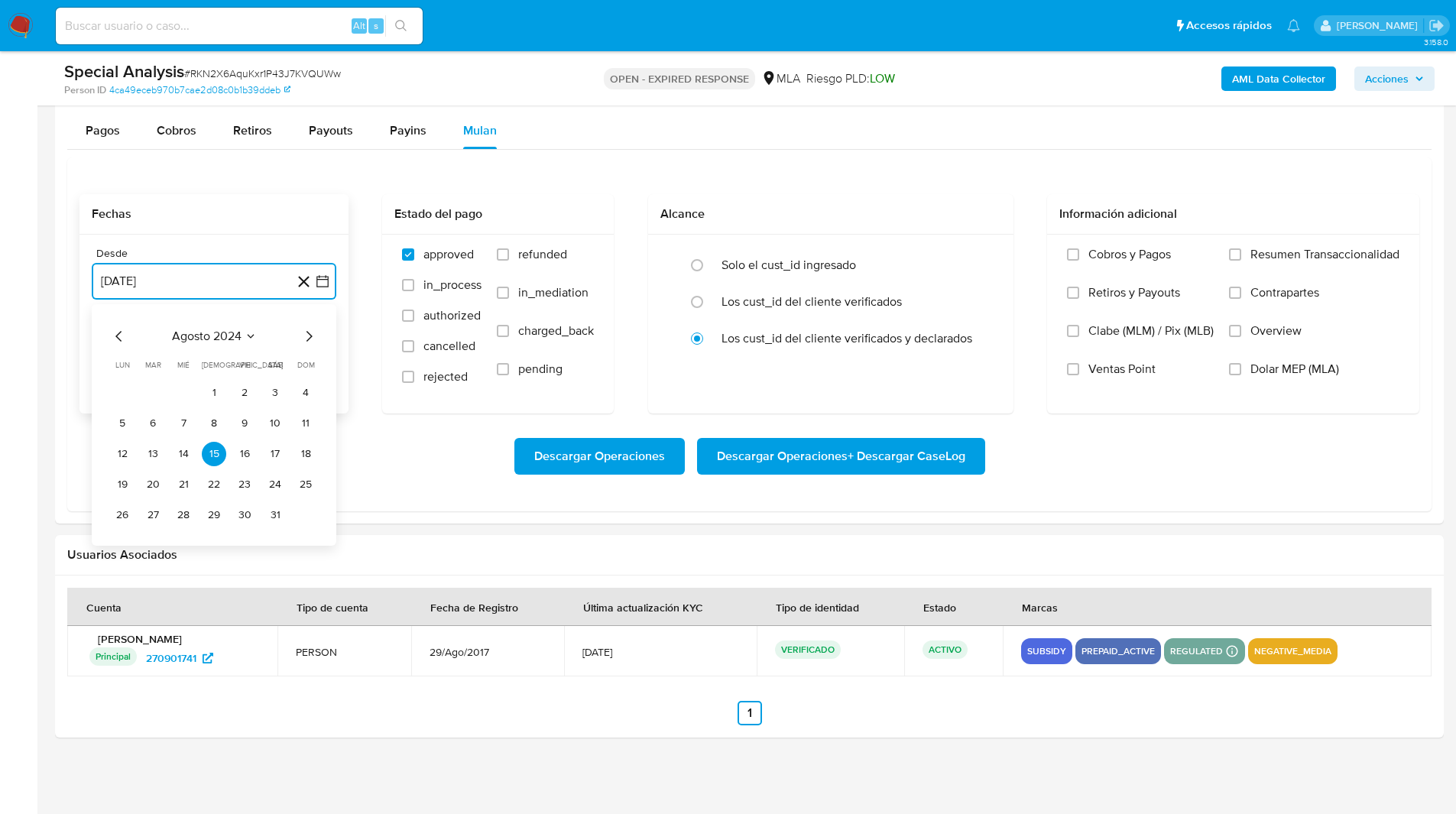
click at [316, 338] on icon "Mes siguiente" at bounding box center [309, 336] width 18 height 18
click at [310, 397] on button "1" at bounding box center [305, 392] width 24 height 24
click at [176, 352] on button "15 de septiembre de 2025" at bounding box center [214, 358] width 244 height 37
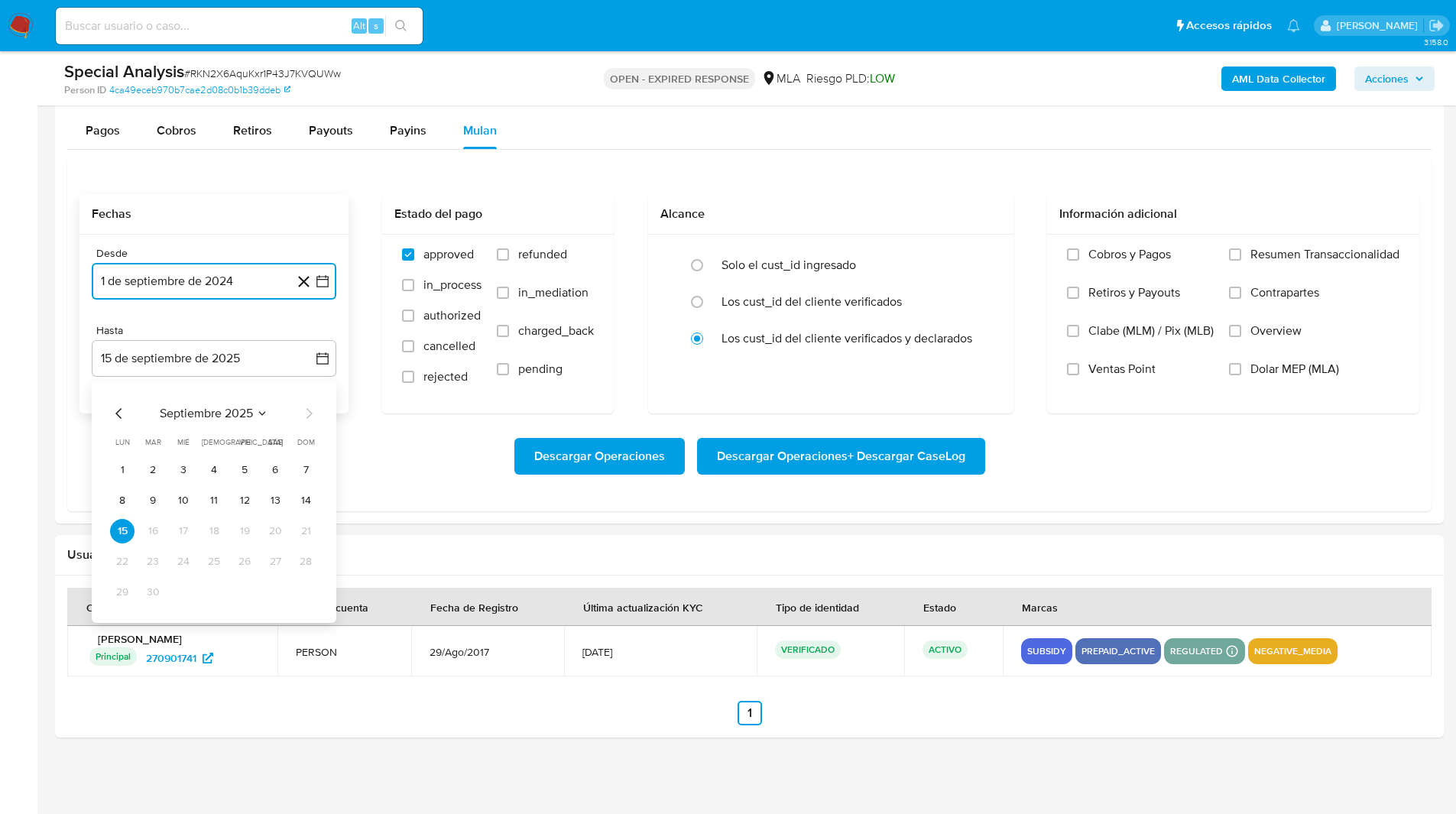
click at [118, 419] on icon "Mes anterior" at bounding box center [119, 413] width 18 height 18
click at [303, 589] on button "31" at bounding box center [305, 592] width 24 height 24
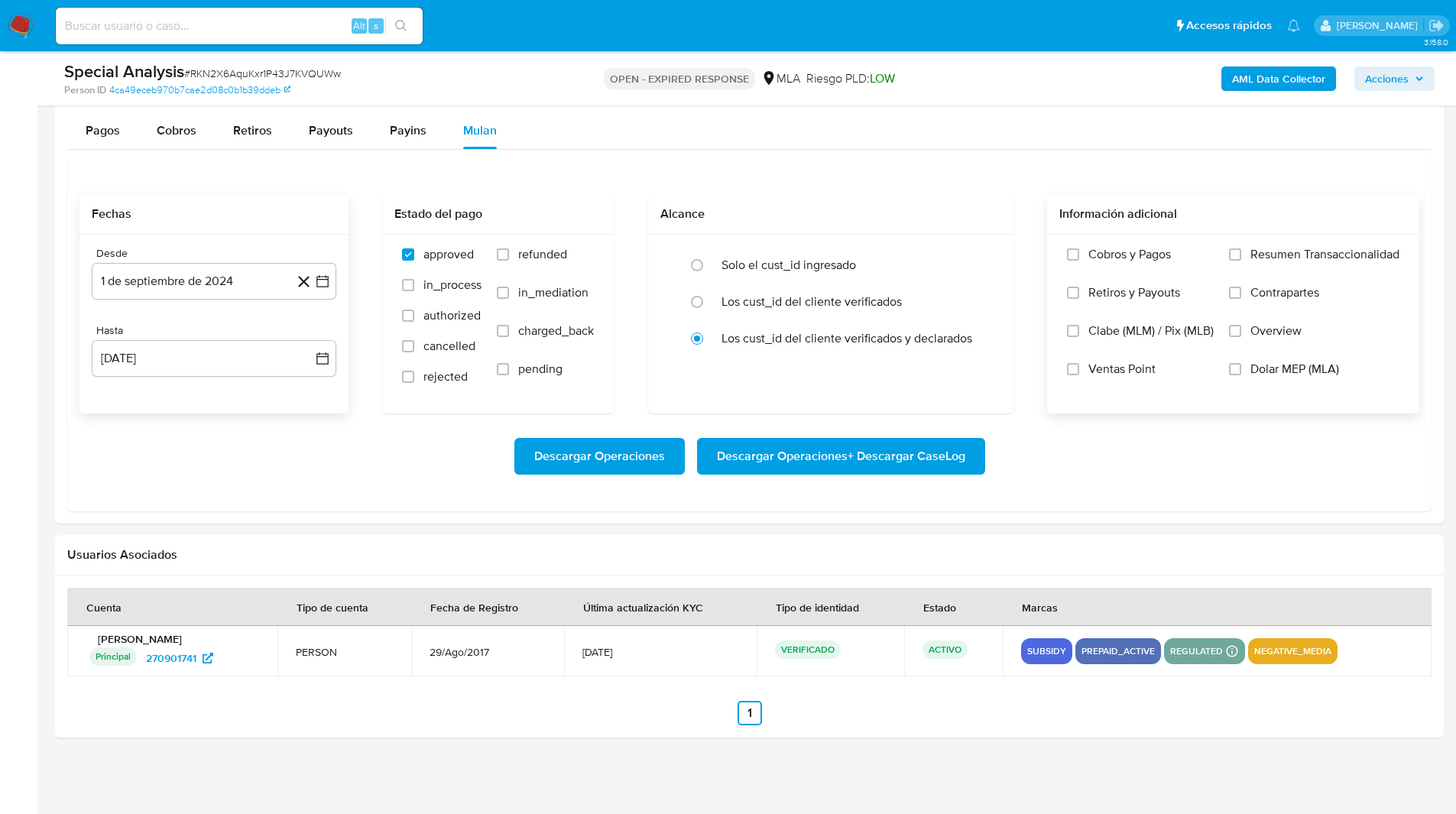
click at [1281, 378] on label "Dolar MEP (MLA)" at bounding box center [1314, 380] width 170 height 38
click at [1242, 375] on input "Dolar MEP (MLA)" at bounding box center [1235, 369] width 13 height 13
click at [819, 468] on span "Descargar Operaciones + Descargar CaseLog" at bounding box center [842, 456] width 249 height 33
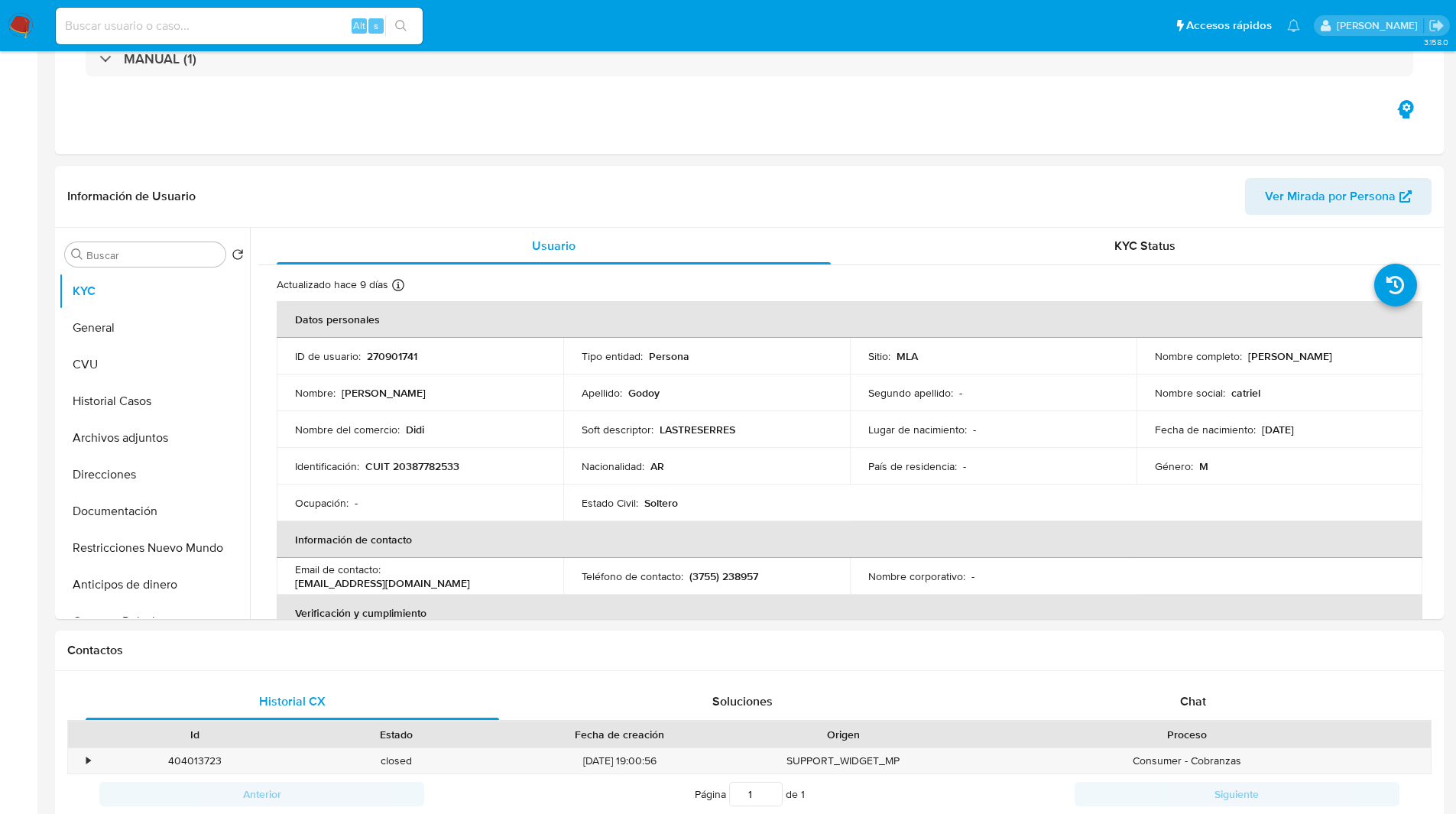
scroll to position [0, 0]
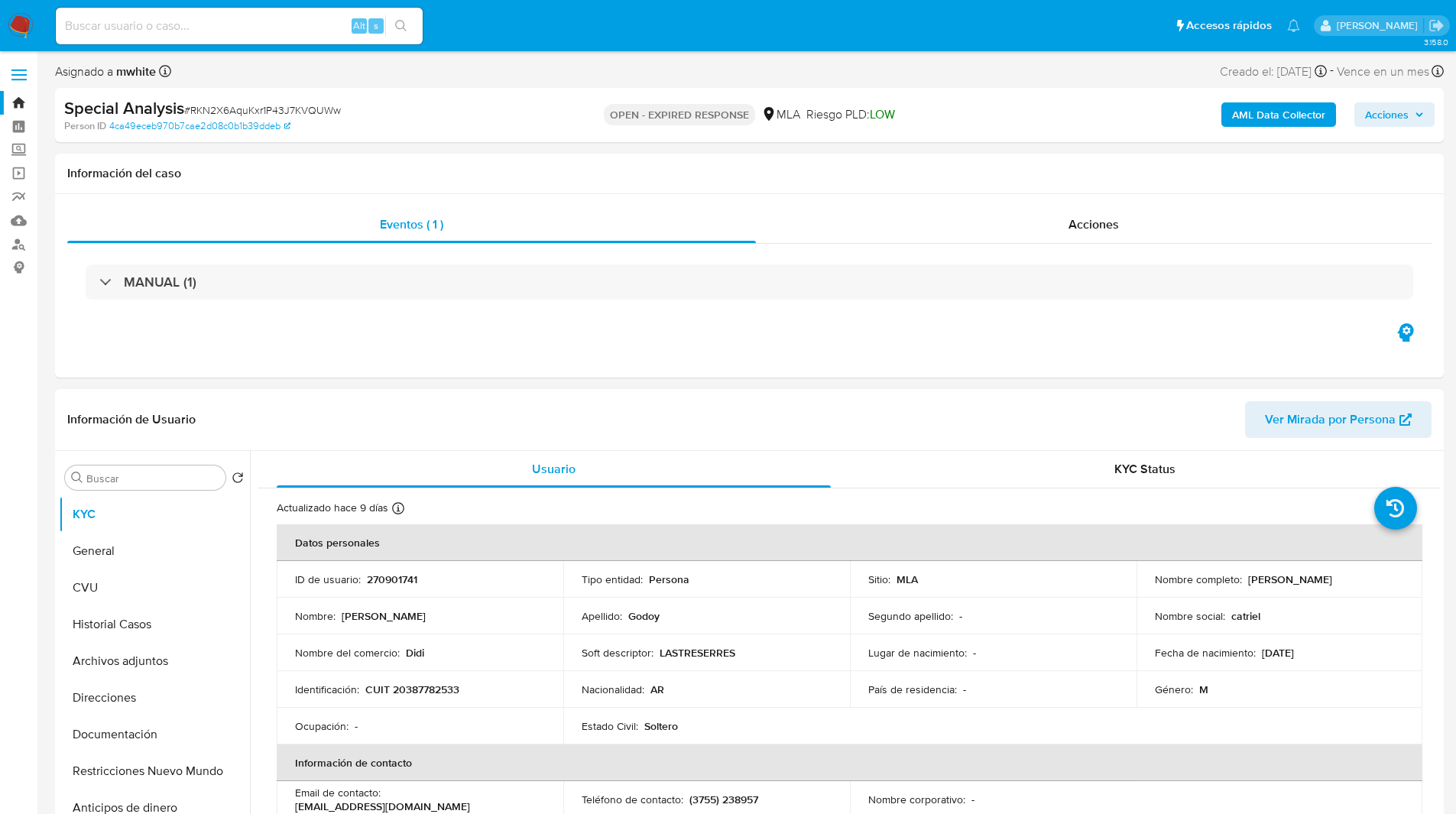
click at [406, 581] on p "270901741" at bounding box center [392, 578] width 50 height 14
copy p "270901741"
drag, startPoint x: 1243, startPoint y: 579, endPoint x: 1403, endPoint y: 574, distance: 160.1
click at [1403, 574] on td "Nombre completo : Catriel Alberto Godoy" at bounding box center [1280, 579] width 287 height 37
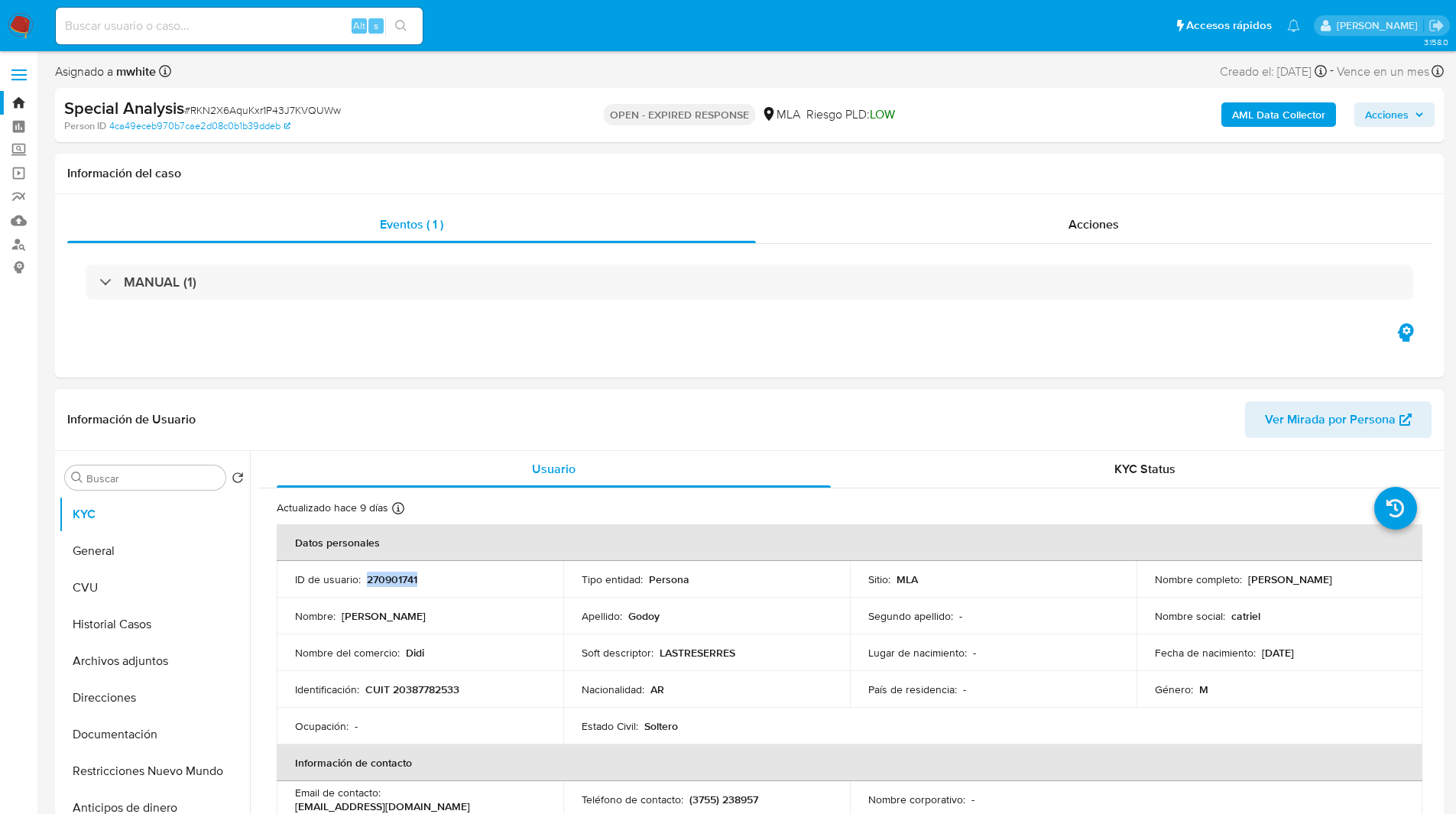
copy p "Catriel Alberto Godoy"
click at [1007, 128] on div "AML Data Collector Acciones" at bounding box center [1208, 115] width 452 height 36
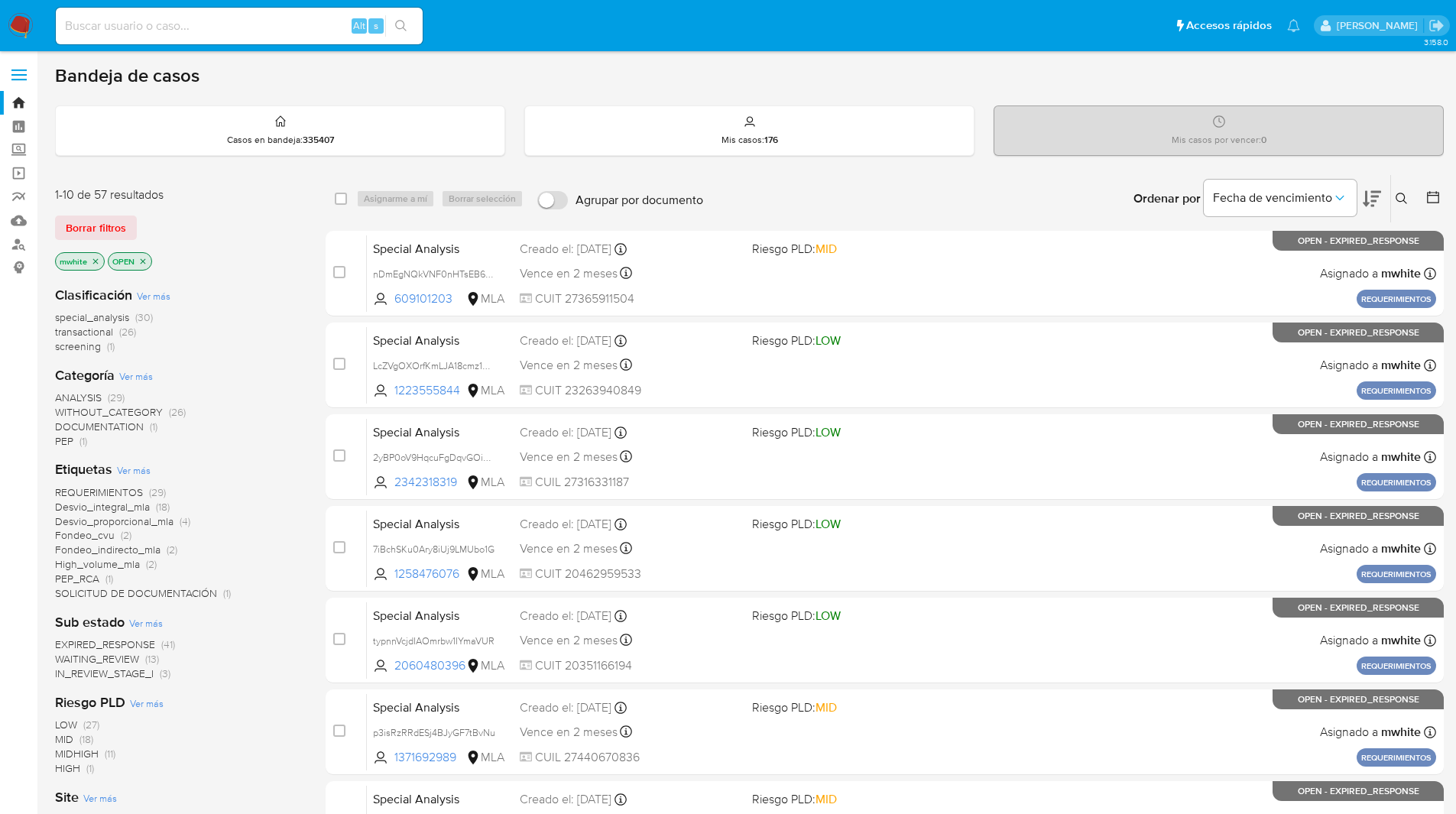
click at [269, 25] on input at bounding box center [239, 26] width 367 height 20
paste input "XyCqAlaK0fI4WjR0exNmTT35"
type input "XyCqAlaK0fI4WjR0exNmTT35"
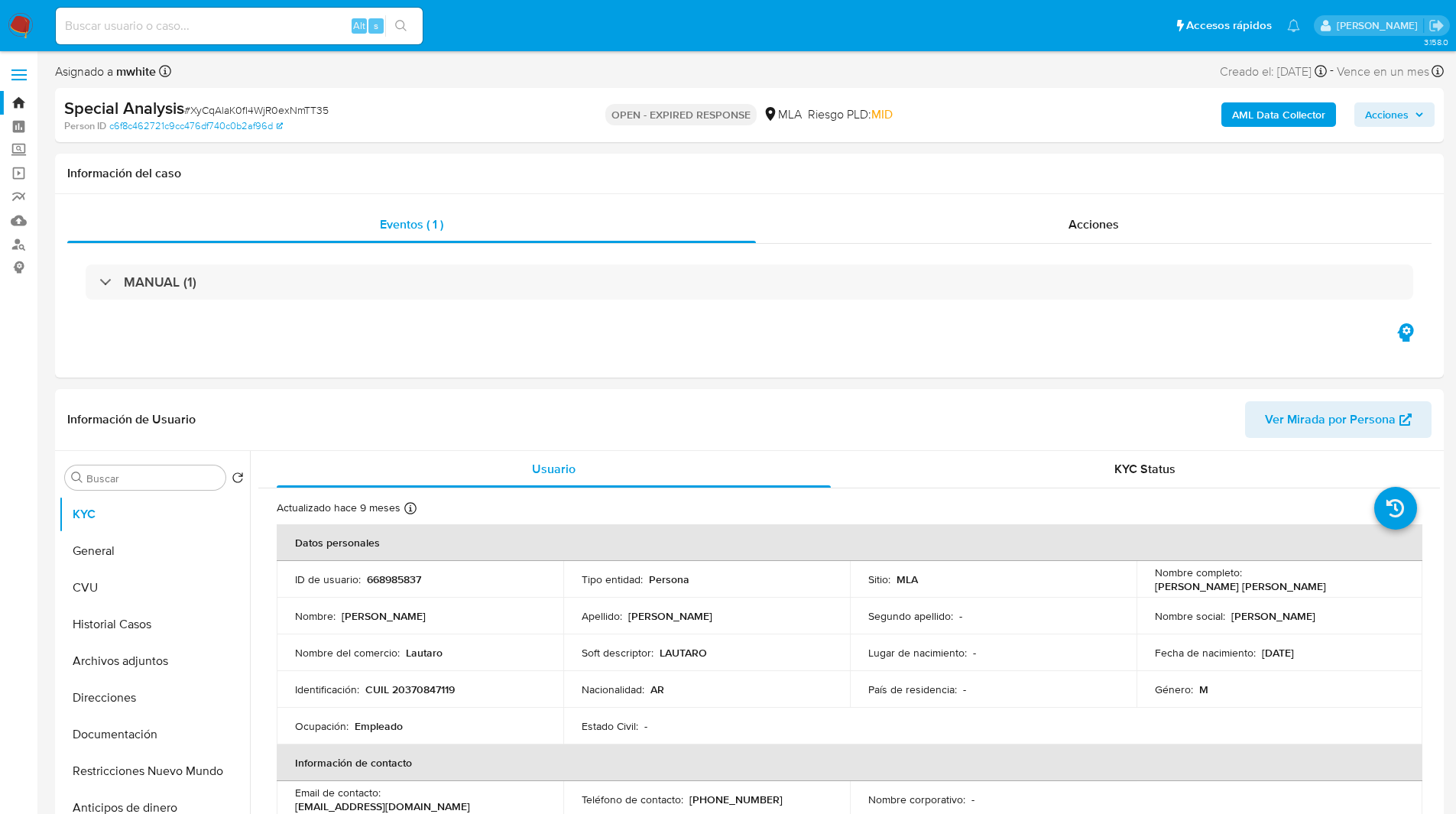
select select "10"
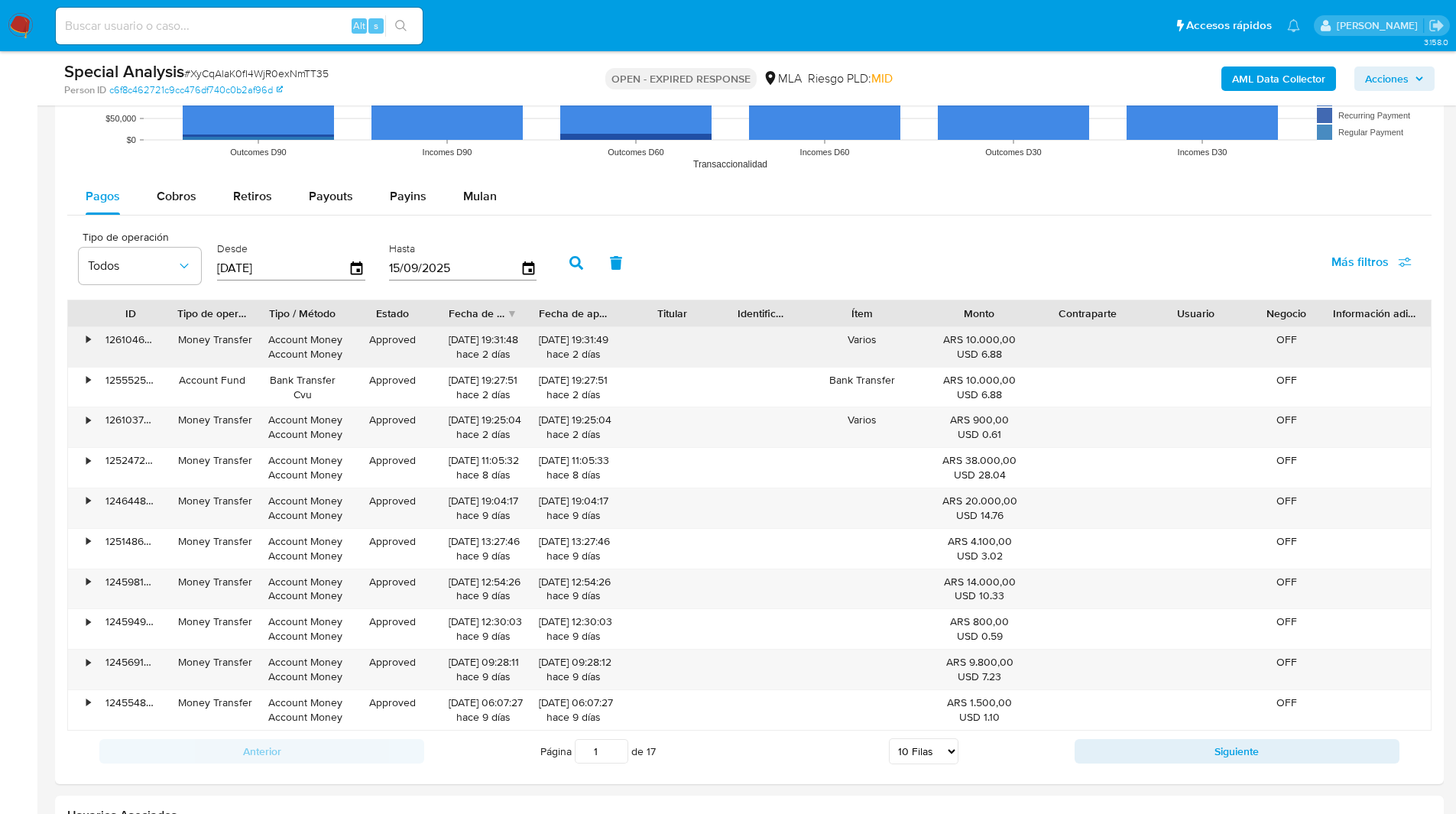
scroll to position [1498, 0]
click at [463, 195] on span "Mulan" at bounding box center [479, 198] width 33 height 18
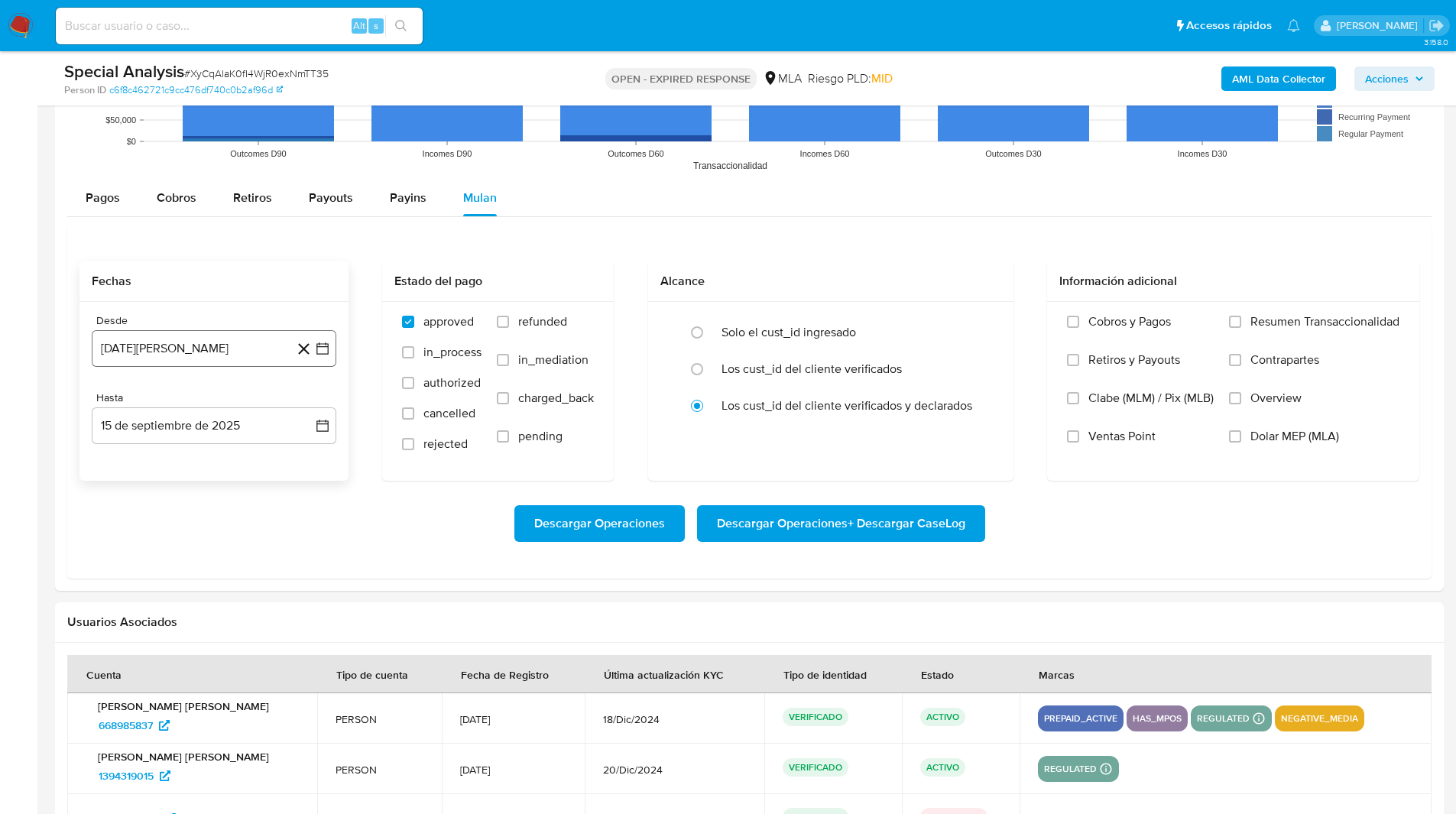
click at [212, 334] on button "[DATE][PERSON_NAME]" at bounding box center [214, 348] width 244 height 37
click at [314, 405] on icon "Mes siguiente" at bounding box center [309, 403] width 18 height 18
click at [307, 464] on button "1" at bounding box center [305, 459] width 24 height 24
click at [164, 436] on button "15 de septiembre de 2025" at bounding box center [214, 425] width 244 height 37
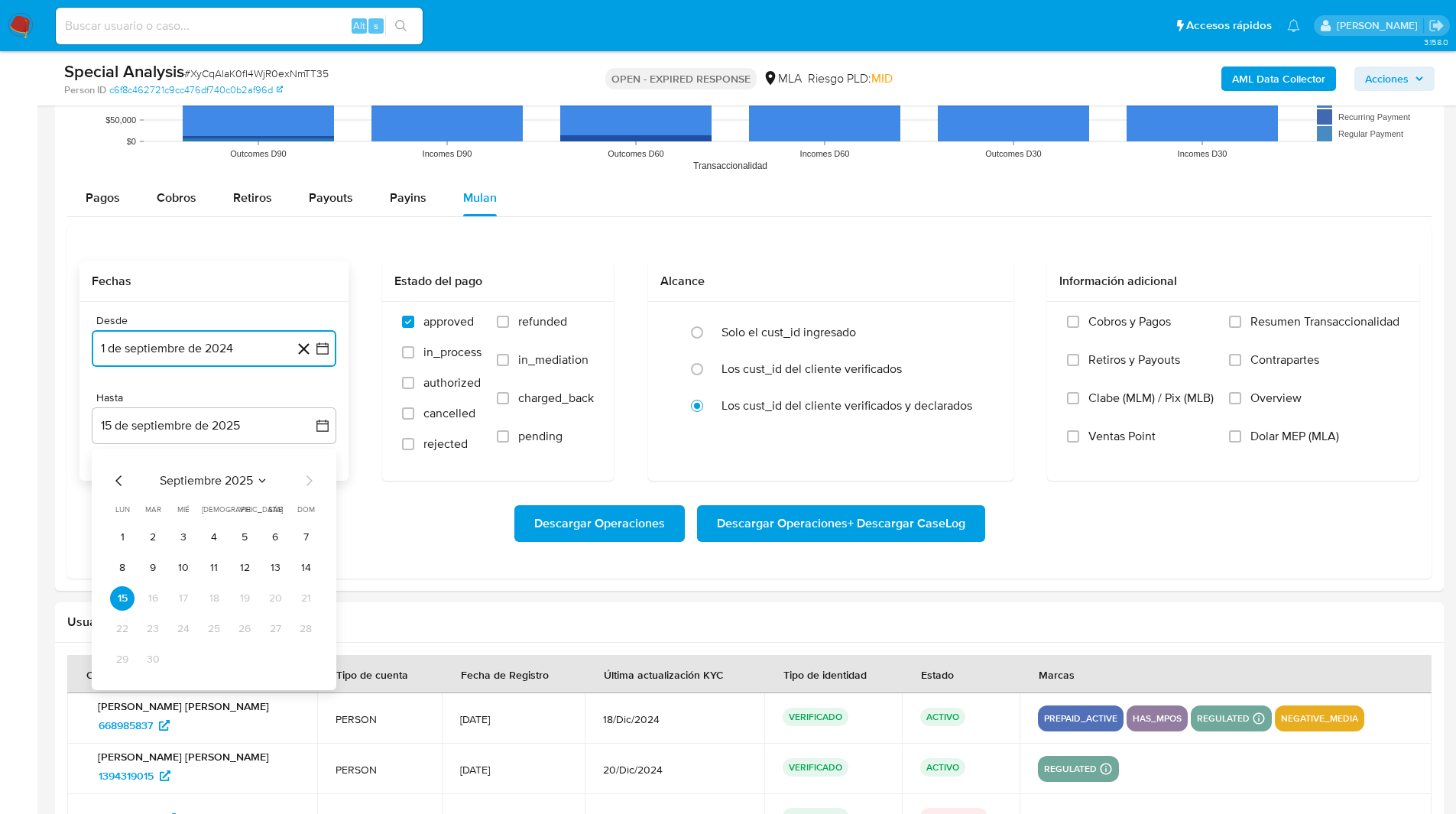
click at [118, 486] on icon "Mes anterior" at bounding box center [119, 480] width 18 height 18
click at [310, 663] on button "31" at bounding box center [305, 659] width 24 height 24
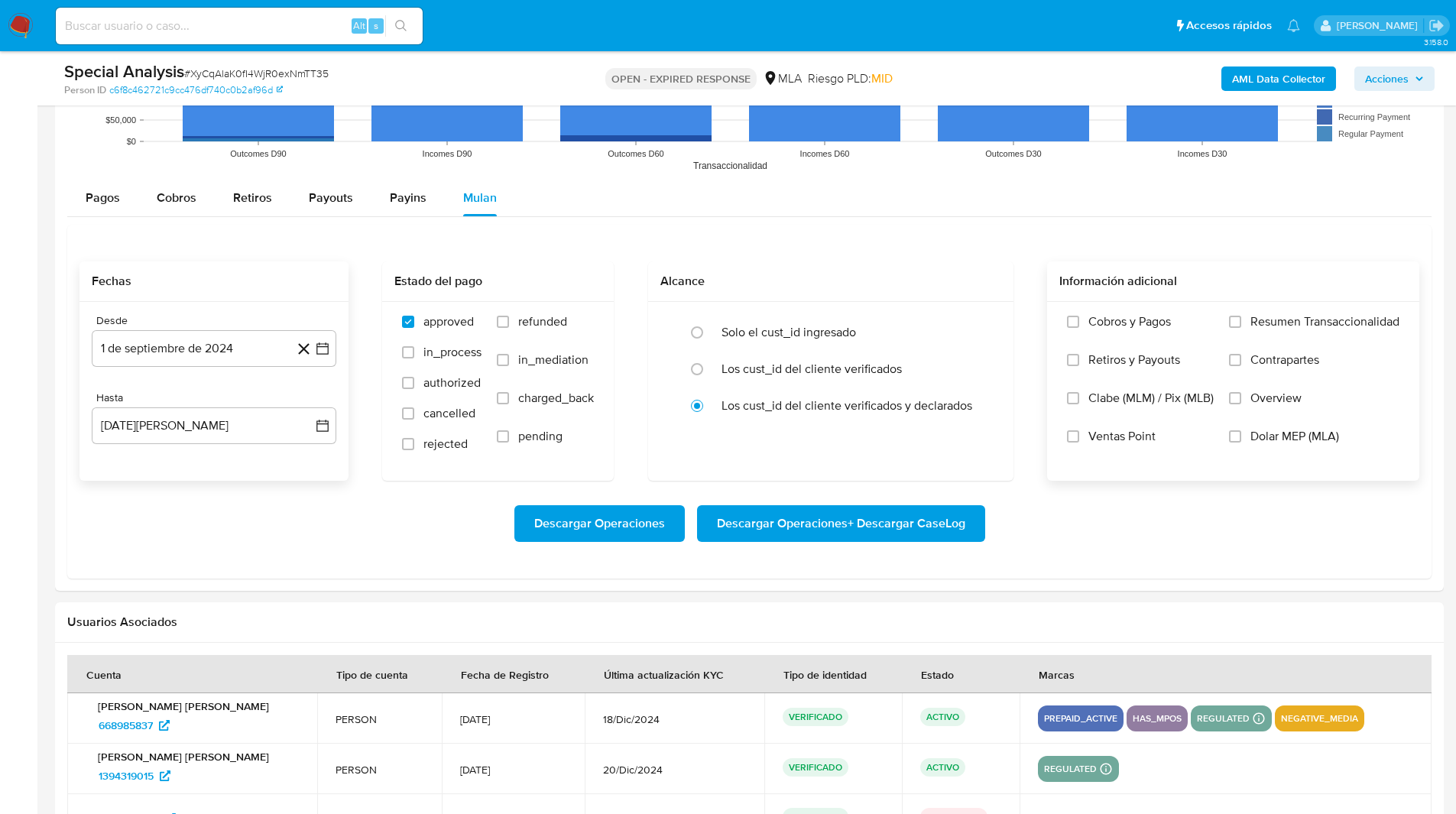
click at [1269, 430] on span "Dolar MEP (MLA)" at bounding box center [1295, 436] width 88 height 15
click at [1242, 430] on input "Dolar MEP (MLA)" at bounding box center [1235, 437] width 13 height 13
click at [884, 519] on span "Descargar Operaciones + Descargar CaseLog" at bounding box center [842, 522] width 249 height 33
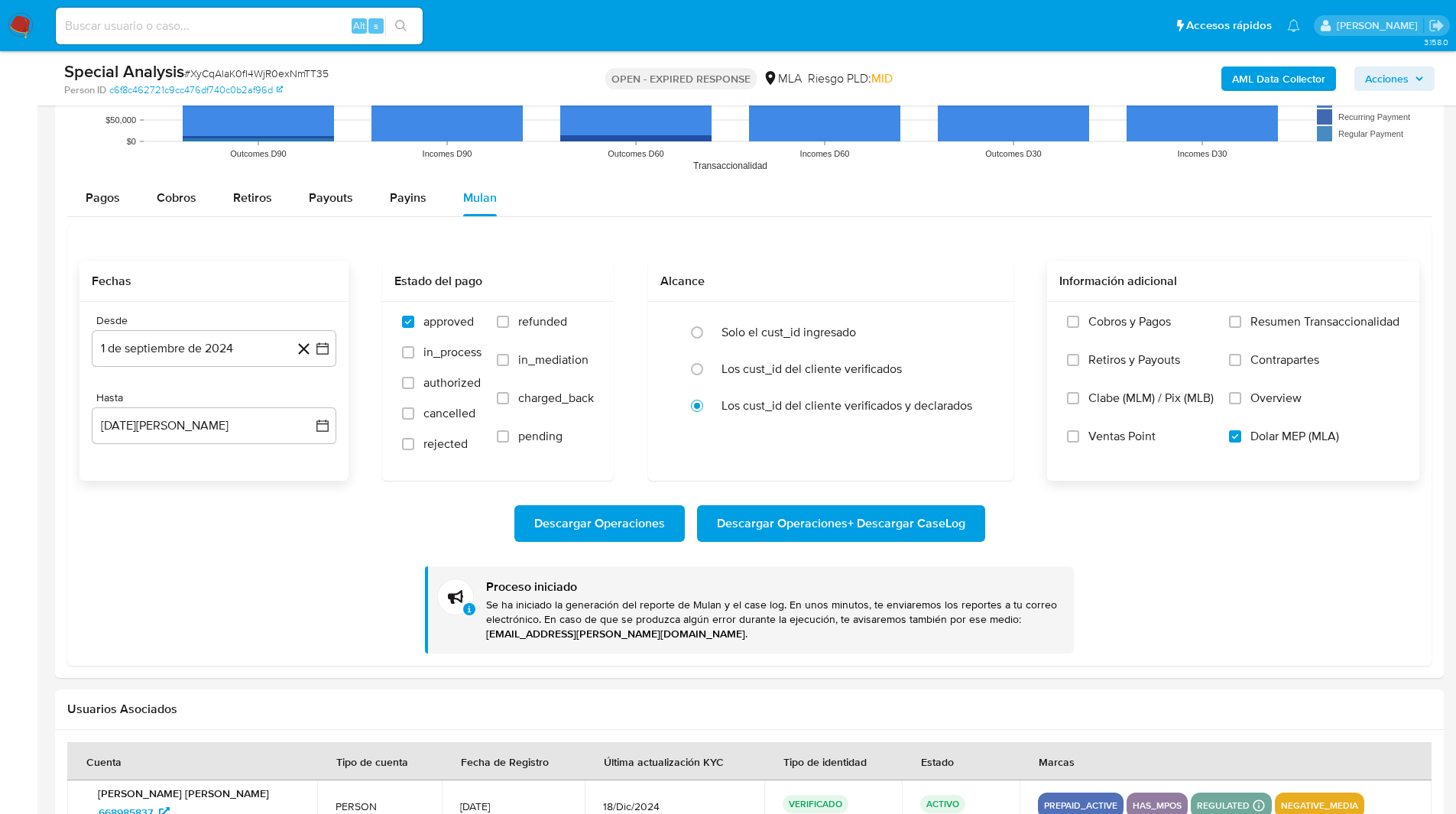
click at [528, 21] on ul "Pausado Ver notificaciones Alt s Accesos rápidos Presiona las siguientes teclas…" at bounding box center [678, 25] width 1260 height 38
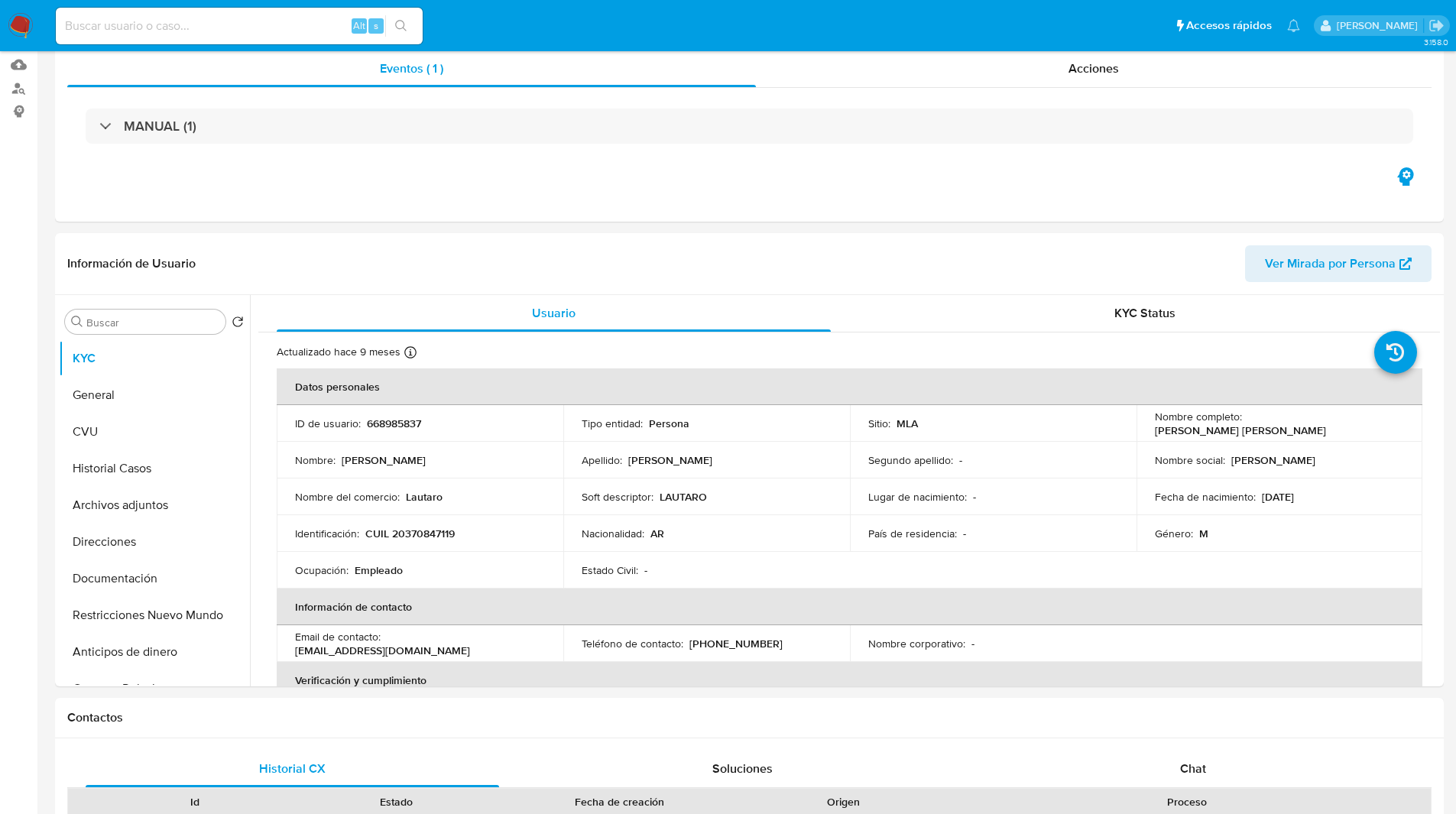
scroll to position [0, 0]
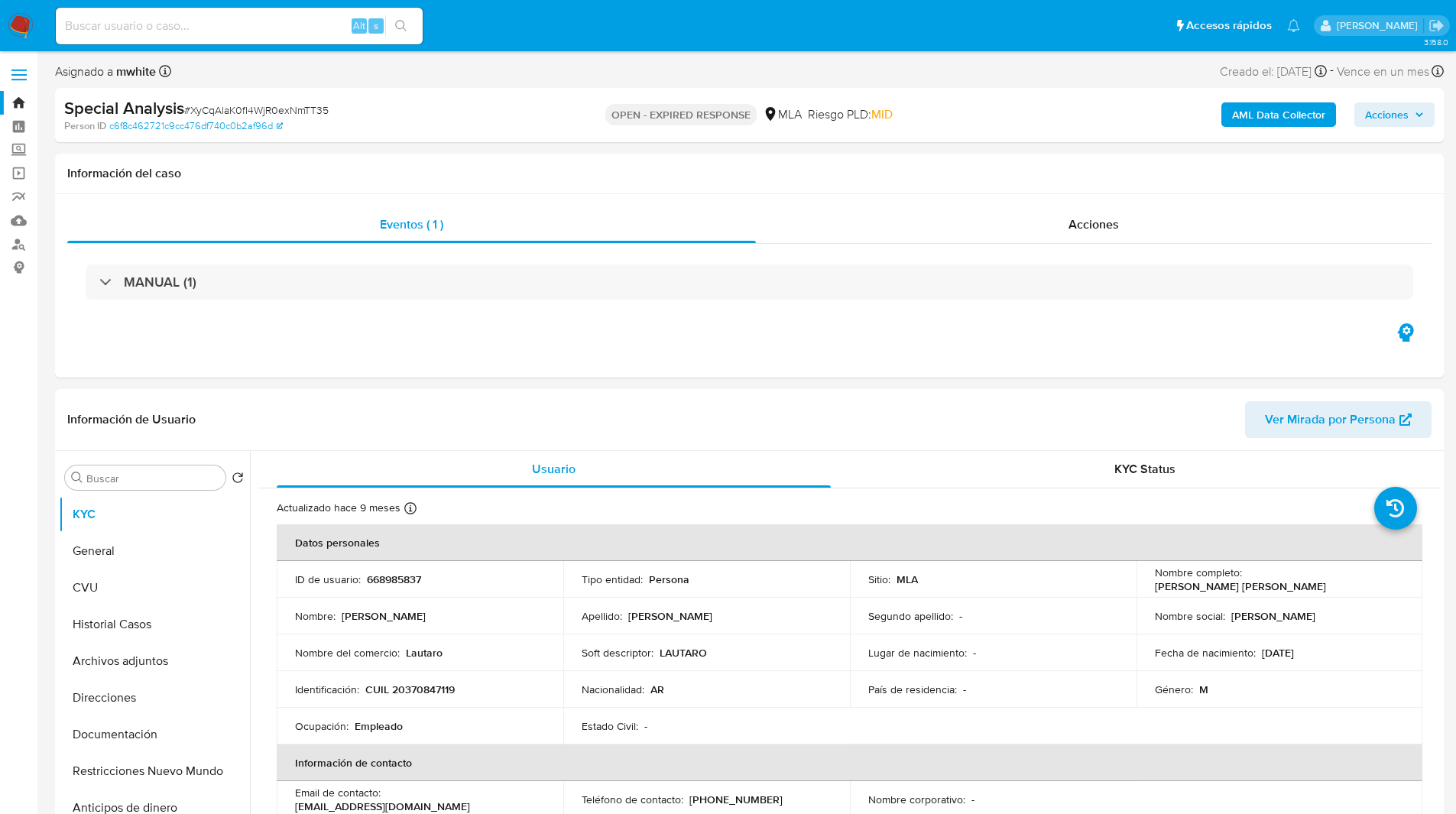
click at [472, 122] on div "Person ID c6f8c462721c9cc476df740c0b2af96d" at bounding box center [290, 125] width 452 height 14
click at [539, 107] on div "OPEN - EXPIRED RESPONSE MLA Riesgo PLD: MID" at bounding box center [749, 115] width 452 height 36
click at [577, 107] on div "OPEN - EXPIRED RESPONSE MLA Riesgo PLD: MID" at bounding box center [749, 115] width 452 height 36
click at [481, 118] on div "Special Analysis # XyCqAlaK0fI4WjR0exNmTT35" at bounding box center [289, 108] width 451 height 23
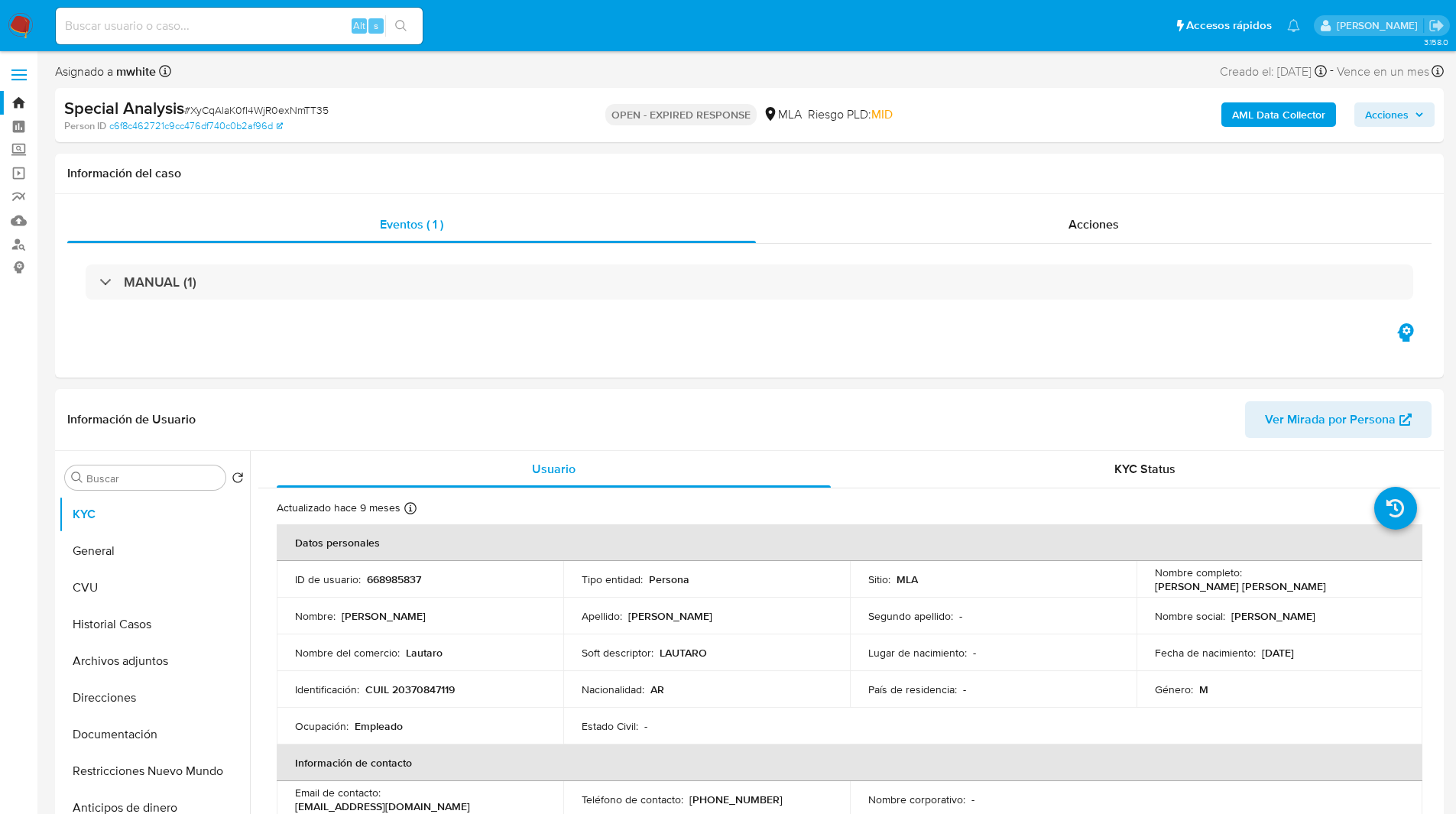
click at [543, 106] on div "OPEN - EXPIRED RESPONSE MLA Riesgo PLD: MID" at bounding box center [749, 115] width 452 height 36
click at [592, 92] on div "Special Analysis # XyCqAlaK0fI4WjR0exNmTT35 Person ID c6f8c462721c9cc476df740c0…" at bounding box center [749, 115] width 1388 height 54
click at [531, 121] on div "OPEN - EXPIRED RESPONSE MLA Riesgo PLD: MID" at bounding box center [749, 115] width 452 height 36
click at [570, 104] on div "OPEN - EXPIRED RESPONSE MLA Riesgo PLD: MID" at bounding box center [749, 115] width 452 height 36
click at [490, 43] on ul "Pausado Ver notificaciones Alt s Accesos rápidos Presiona las siguientes teclas…" at bounding box center [678, 25] width 1260 height 38
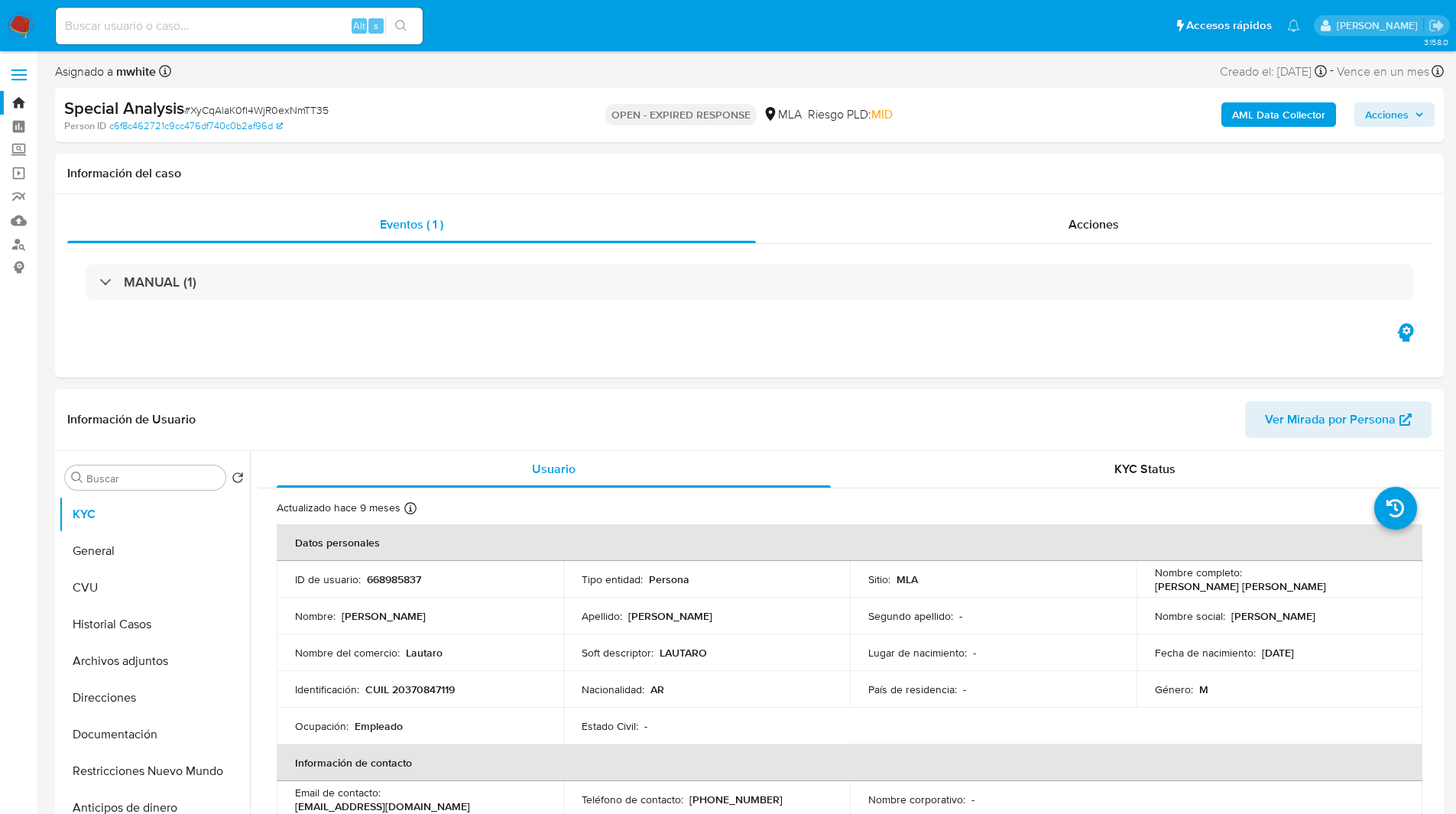
click at [470, 38] on ul "Pausado Ver notificaciones Alt s Accesos rápidos Presiona las siguientes teclas…" at bounding box center [678, 25] width 1260 height 38
click at [396, 580] on p "668985837" at bounding box center [394, 578] width 54 height 14
copy p "668985837"
drag, startPoint x: 1243, startPoint y: 577, endPoint x: 1393, endPoint y: 574, distance: 150.0
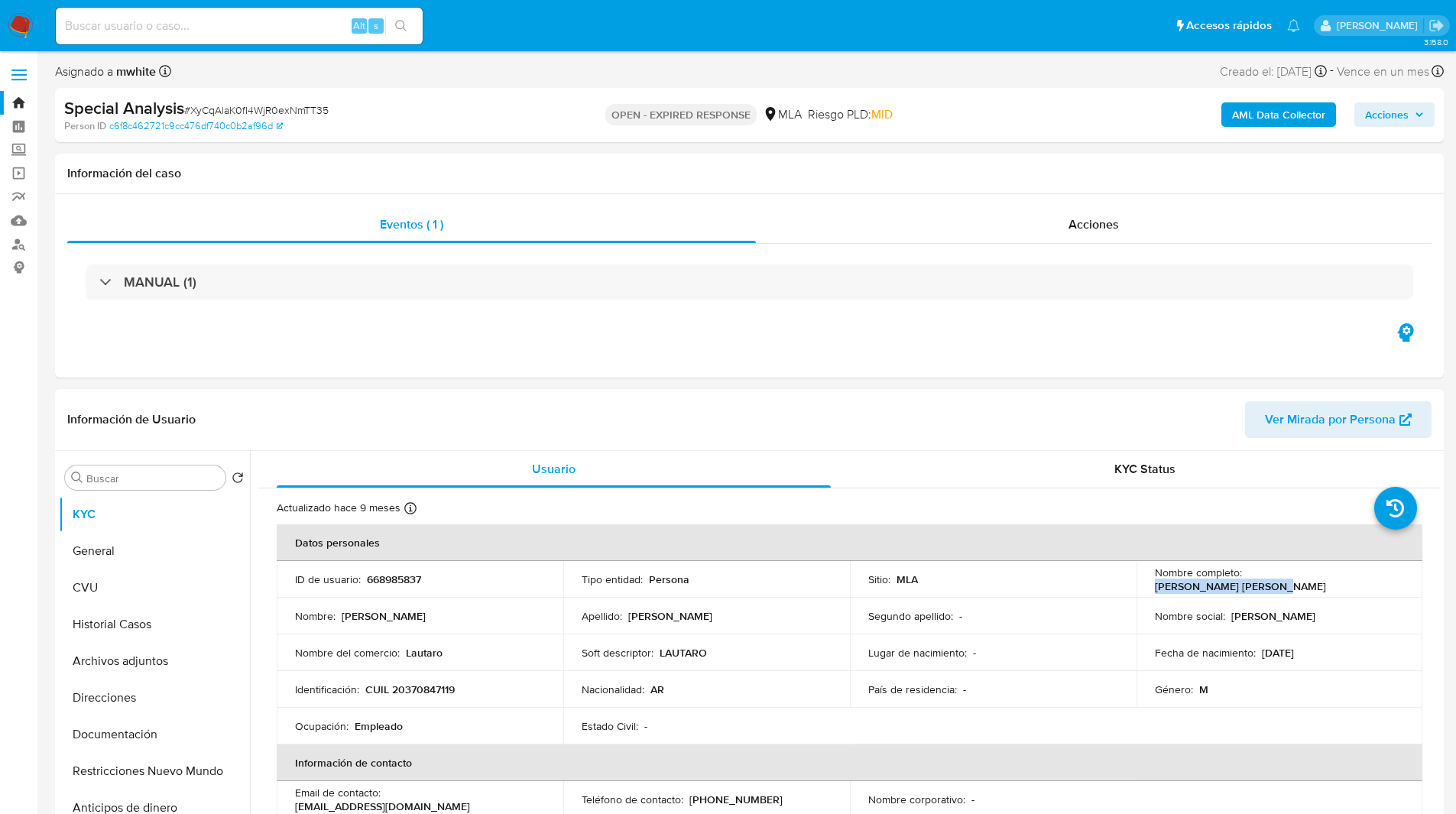
click at [1393, 574] on div "Nombre completo : Miguel Angel Rodriguez" at bounding box center [1279, 579] width 250 height 28
copy p "Miguel Angel Rodriguez"
click at [896, 72] on div "Asignado a mwhite Asignado el: 16/07/2025 17:30:40 Creado el: 16/07/2025 Creado…" at bounding box center [749, 75] width 1388 height 27
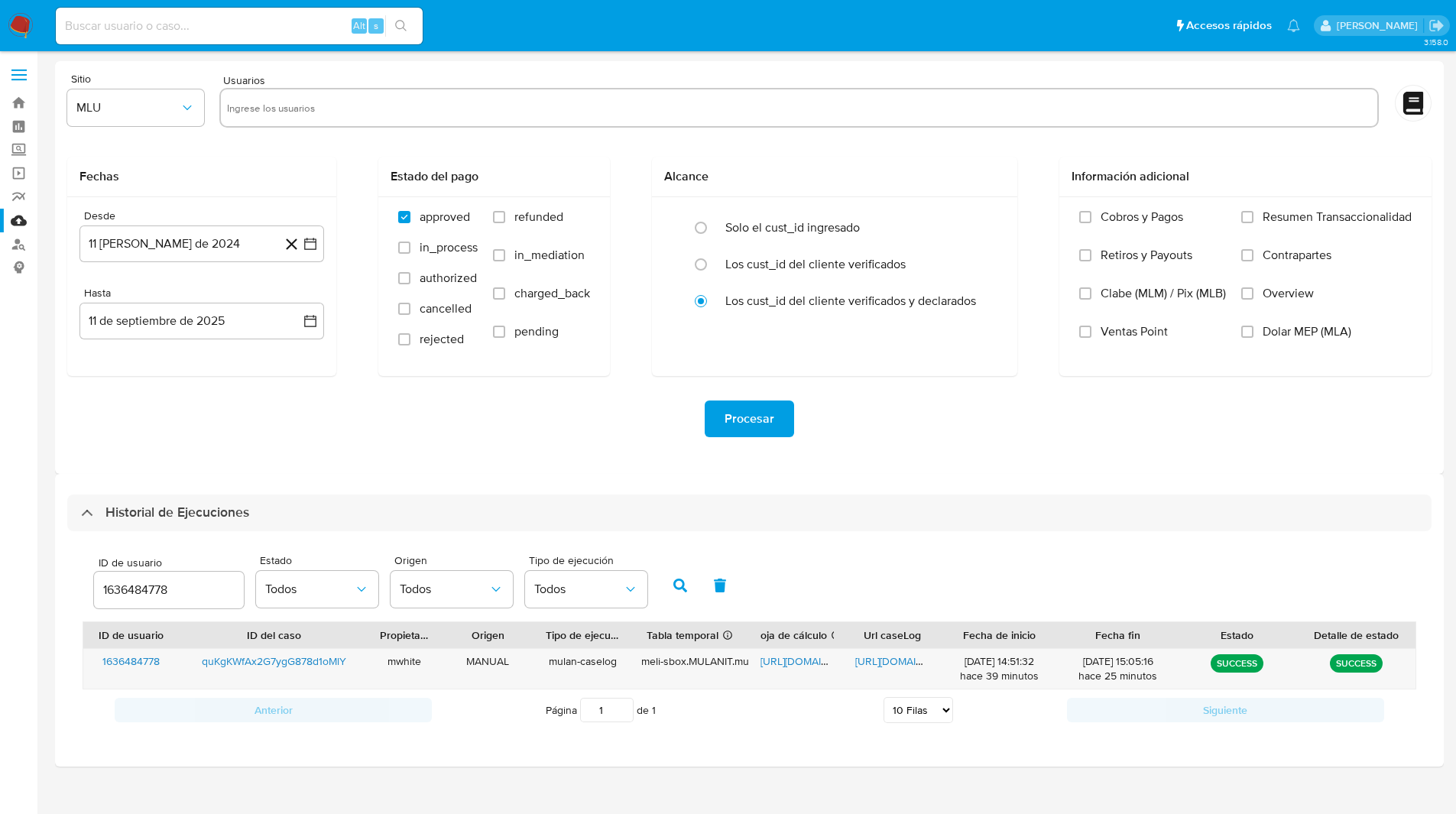
select select "10"
click at [134, 583] on input "1636484778" at bounding box center [168, 590] width 150 height 20
click at [678, 581] on icon "button" at bounding box center [679, 584] width 14 height 14
click at [133, 584] on input "303753320" at bounding box center [168, 590] width 150 height 20
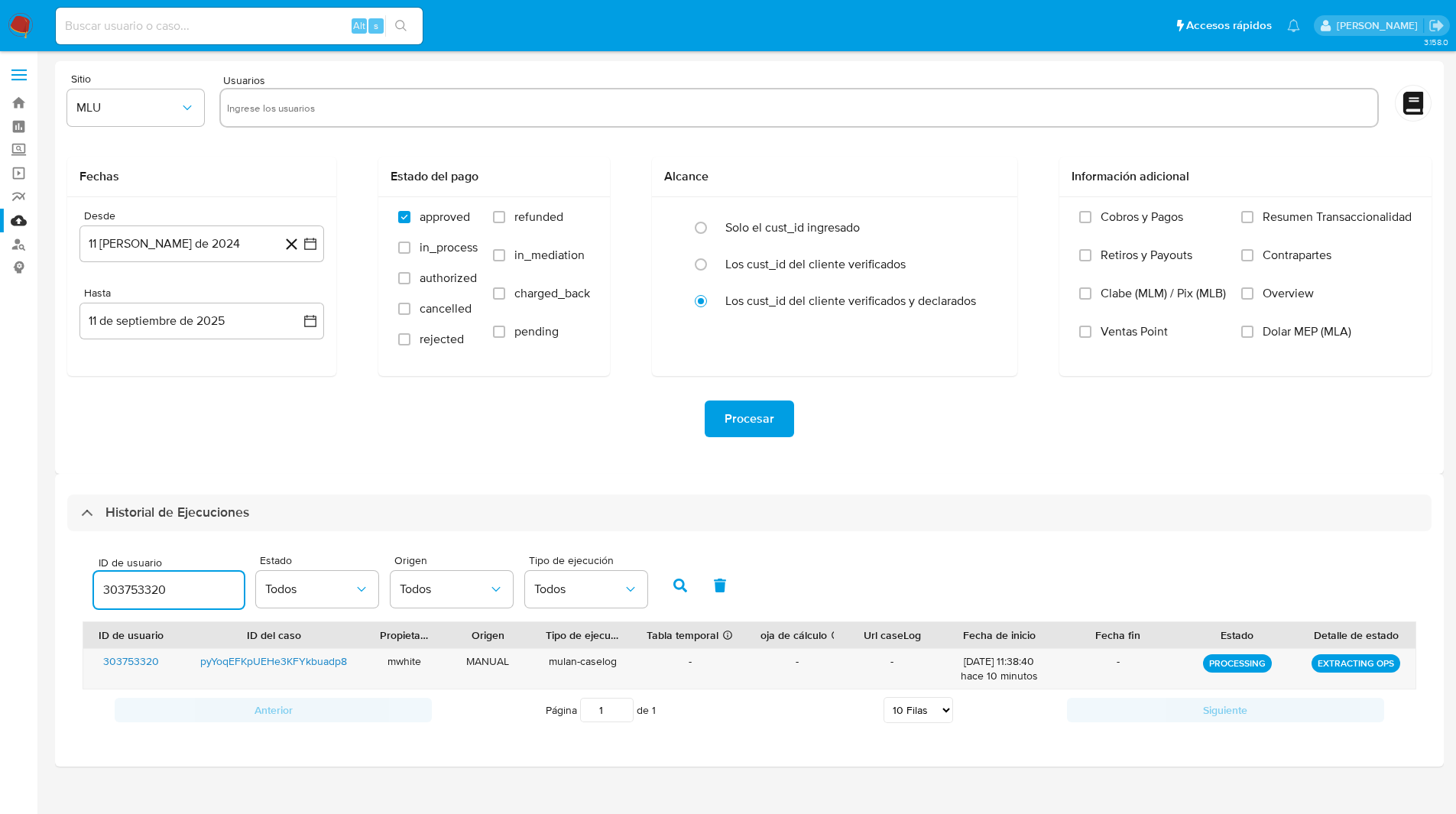
click at [133, 584] on input "303753320" at bounding box center [168, 590] width 150 height 20
paste input "79498143"
type input "79498143"
click at [667, 587] on button "button" at bounding box center [680, 584] width 40 height 37
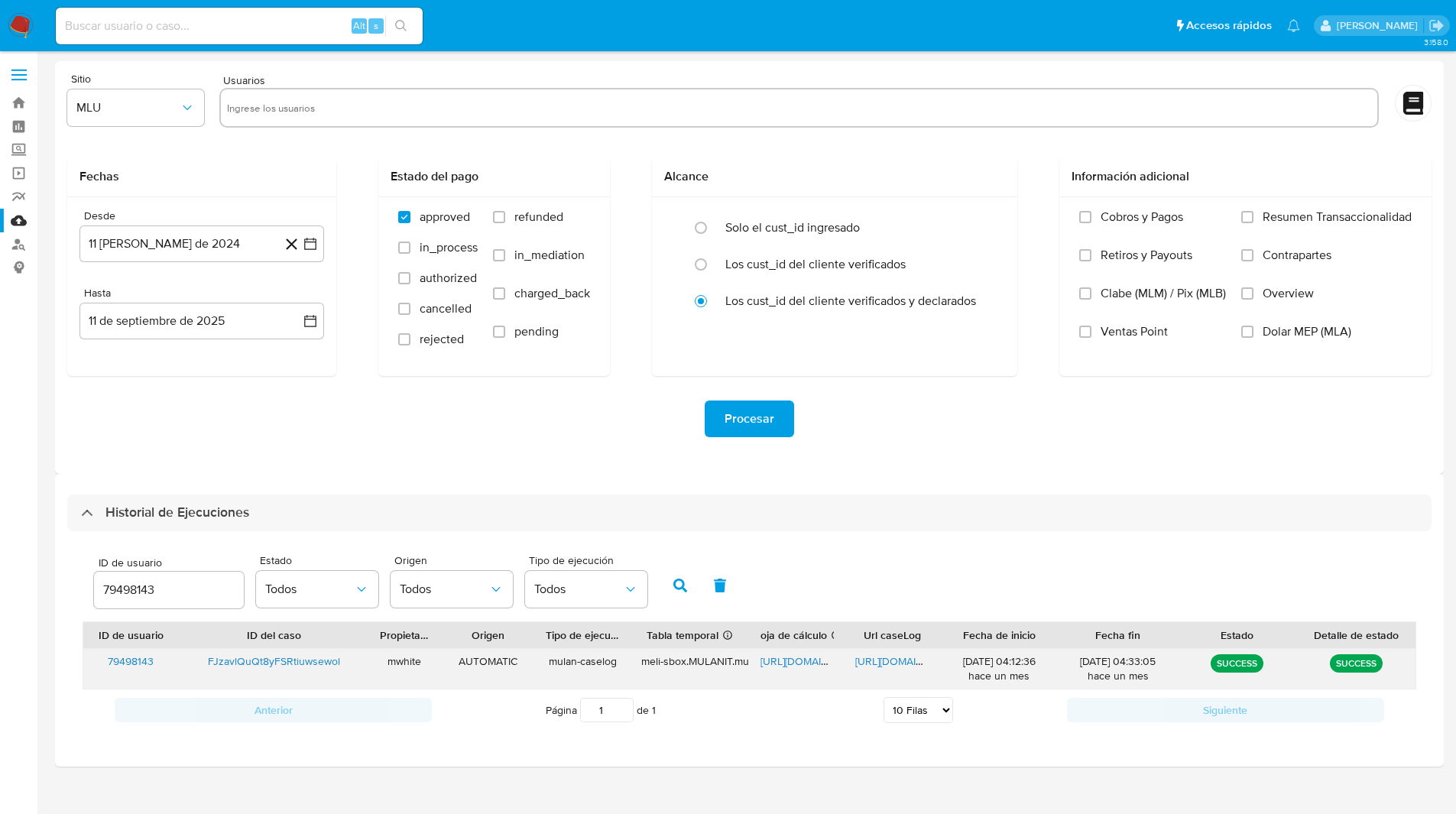
click at [784, 660] on span "[URL][DOMAIN_NAME]" at bounding box center [813, 660] width 105 height 15
click at [918, 666] on span "[URL][DOMAIN_NAME]" at bounding box center [907, 660] width 105 height 15
click at [827, 23] on ul "Pausado Ver notificaciones Alt s Accesos rápidos Presiona las siguientes teclas…" at bounding box center [678, 25] width 1260 height 38
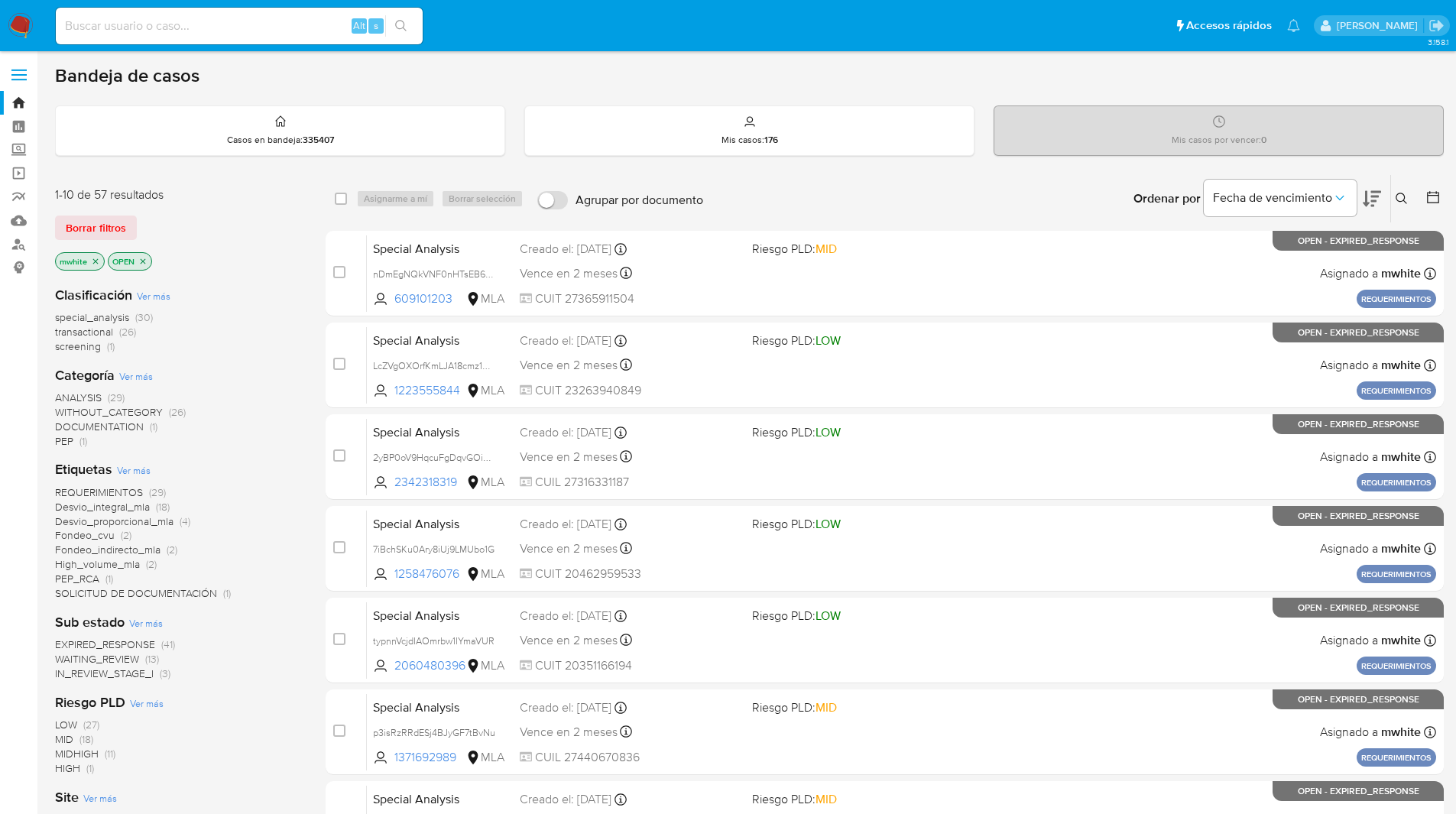
click at [1398, 200] on icon at bounding box center [1401, 198] width 12 height 12
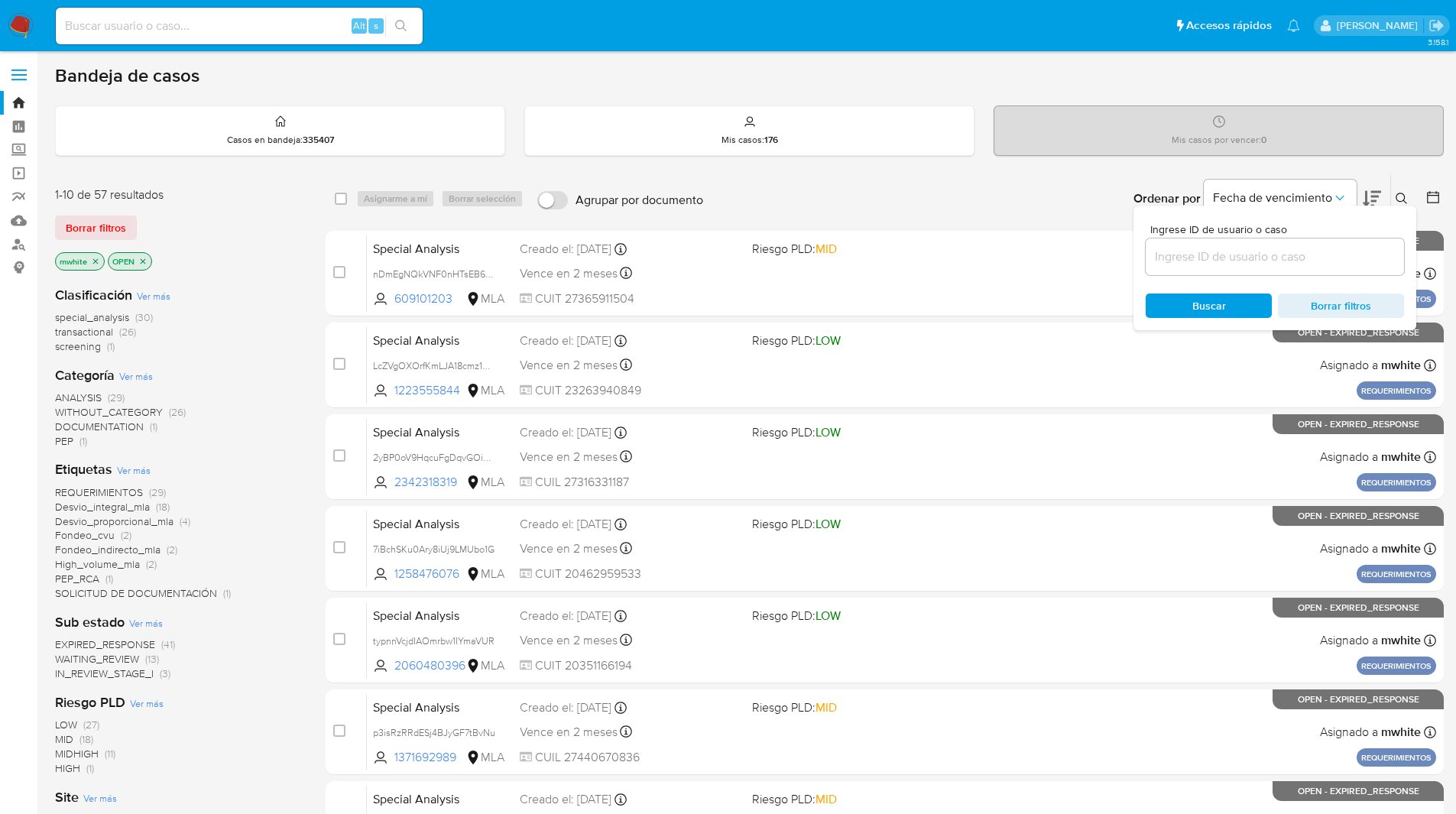
click at [1201, 258] on input at bounding box center [1275, 257] width 259 height 20
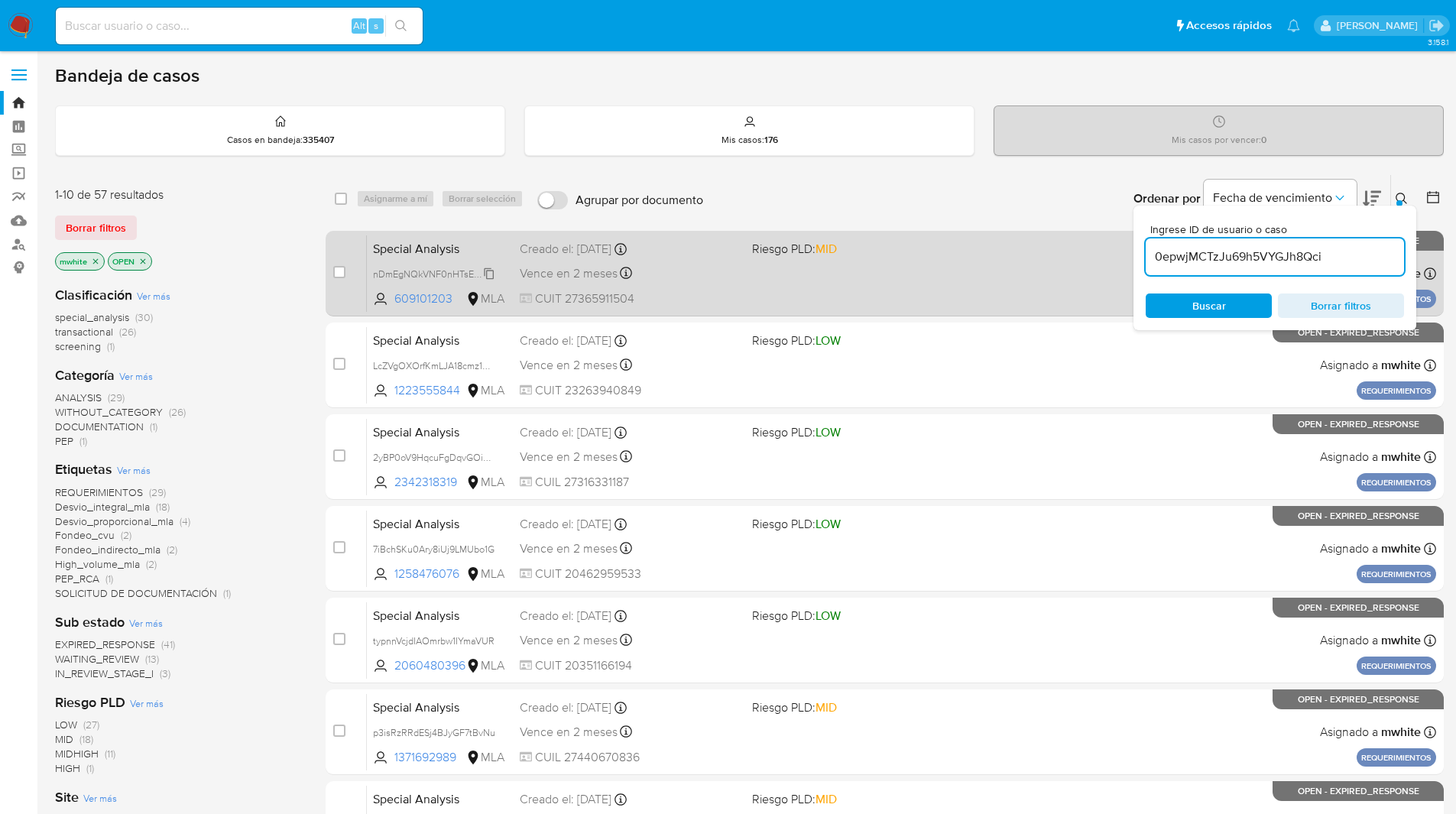
type input "0epwjMCTzJu69h5VYGJh8Qci"
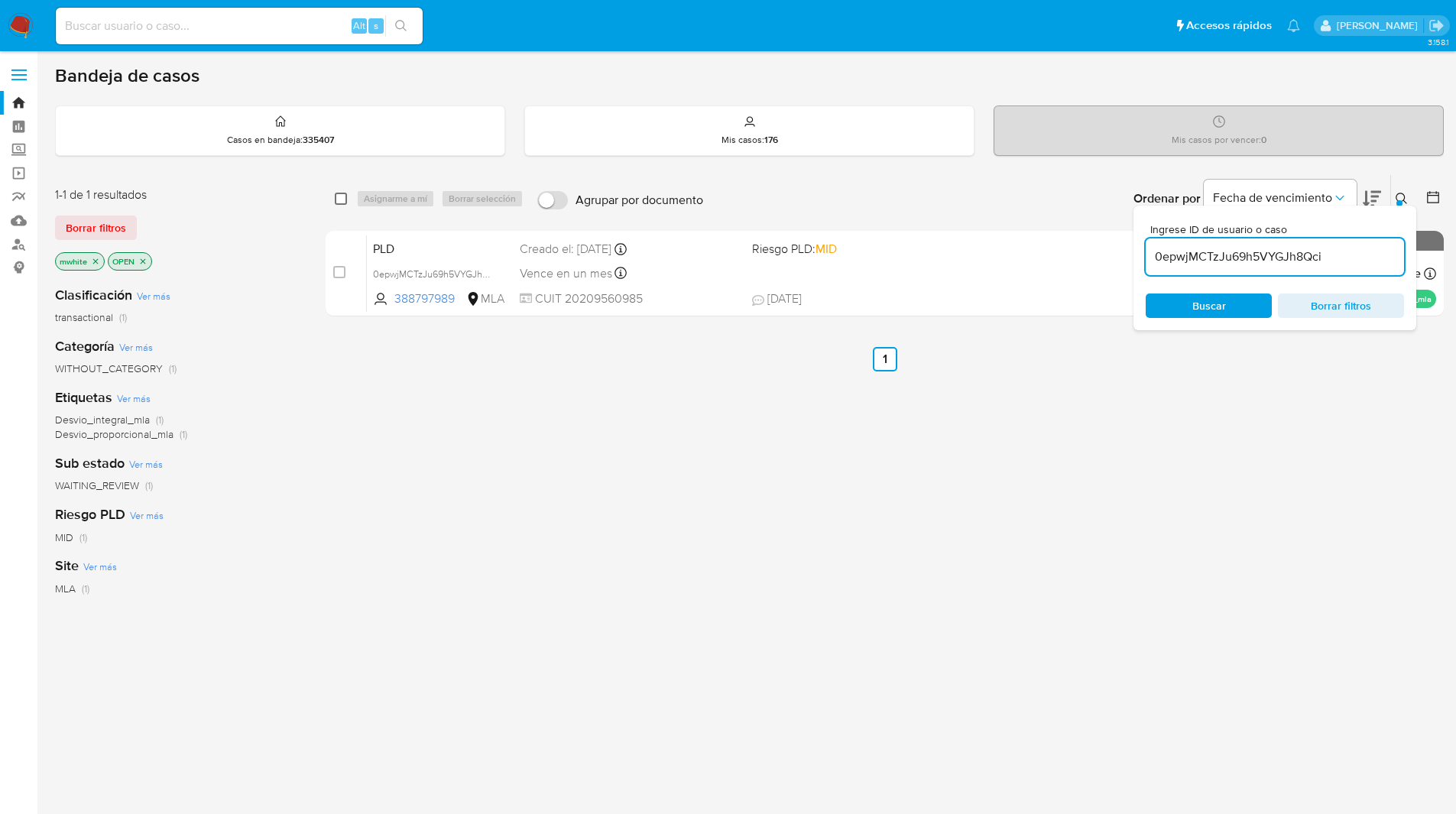
click at [338, 197] on input "checkbox" at bounding box center [341, 199] width 13 height 13
checkbox input "true"
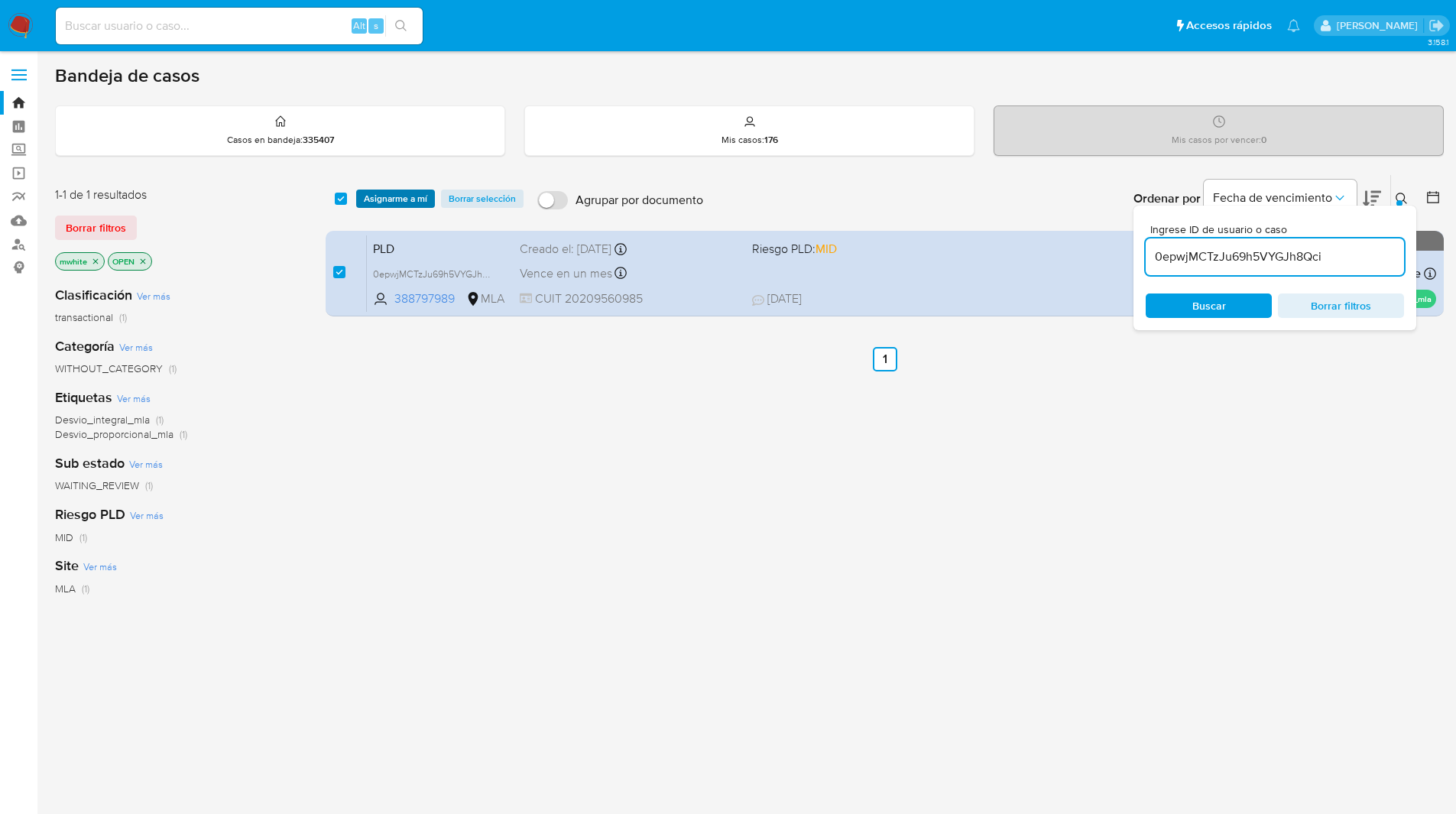
click at [386, 194] on span "Asignarme a mí" at bounding box center [396, 198] width 63 height 15
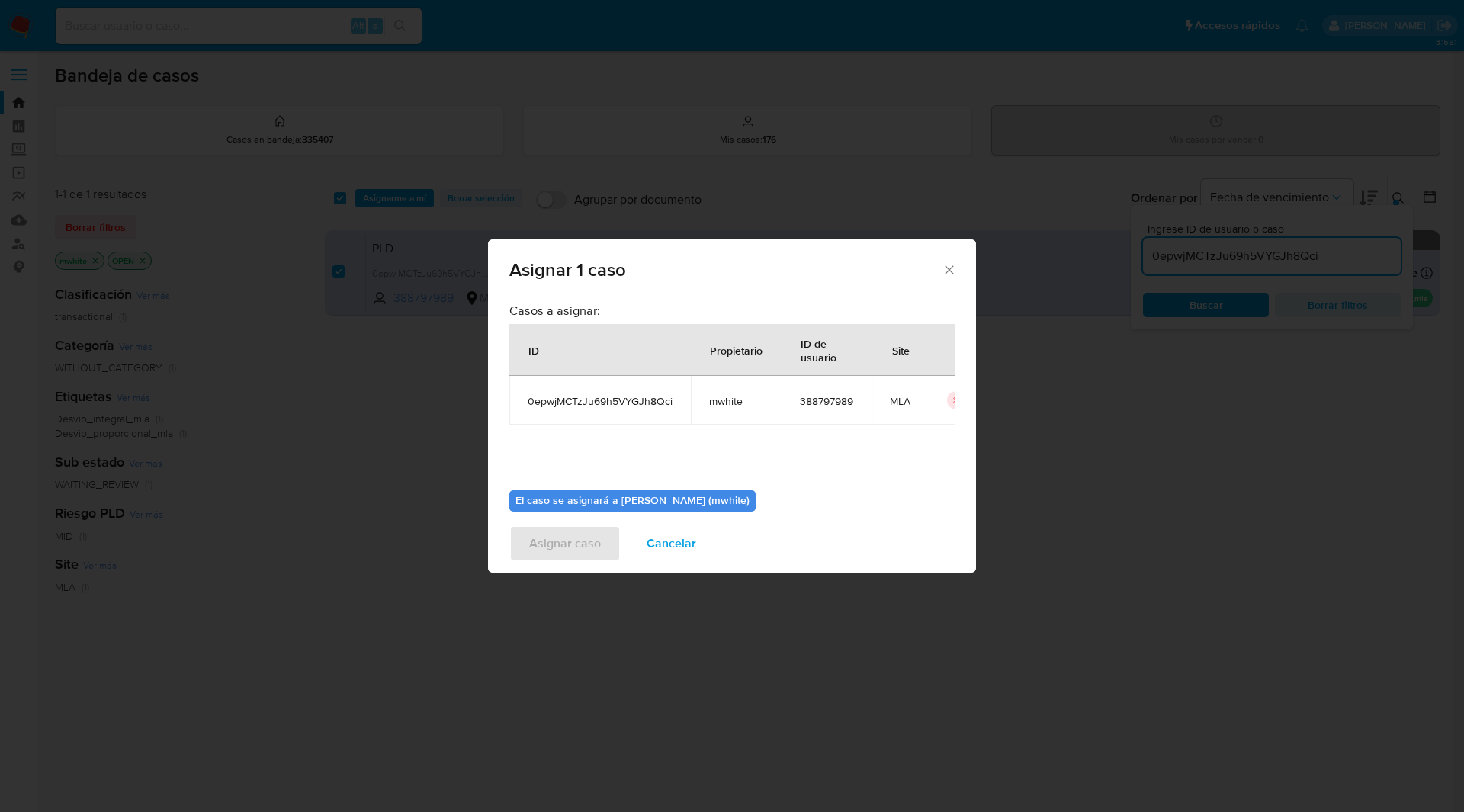
click at [742, 404] on span "mwhite" at bounding box center [736, 401] width 54 height 13
click at [731, 400] on span "mwhite" at bounding box center [736, 401] width 54 height 13
copy span "mwhite"
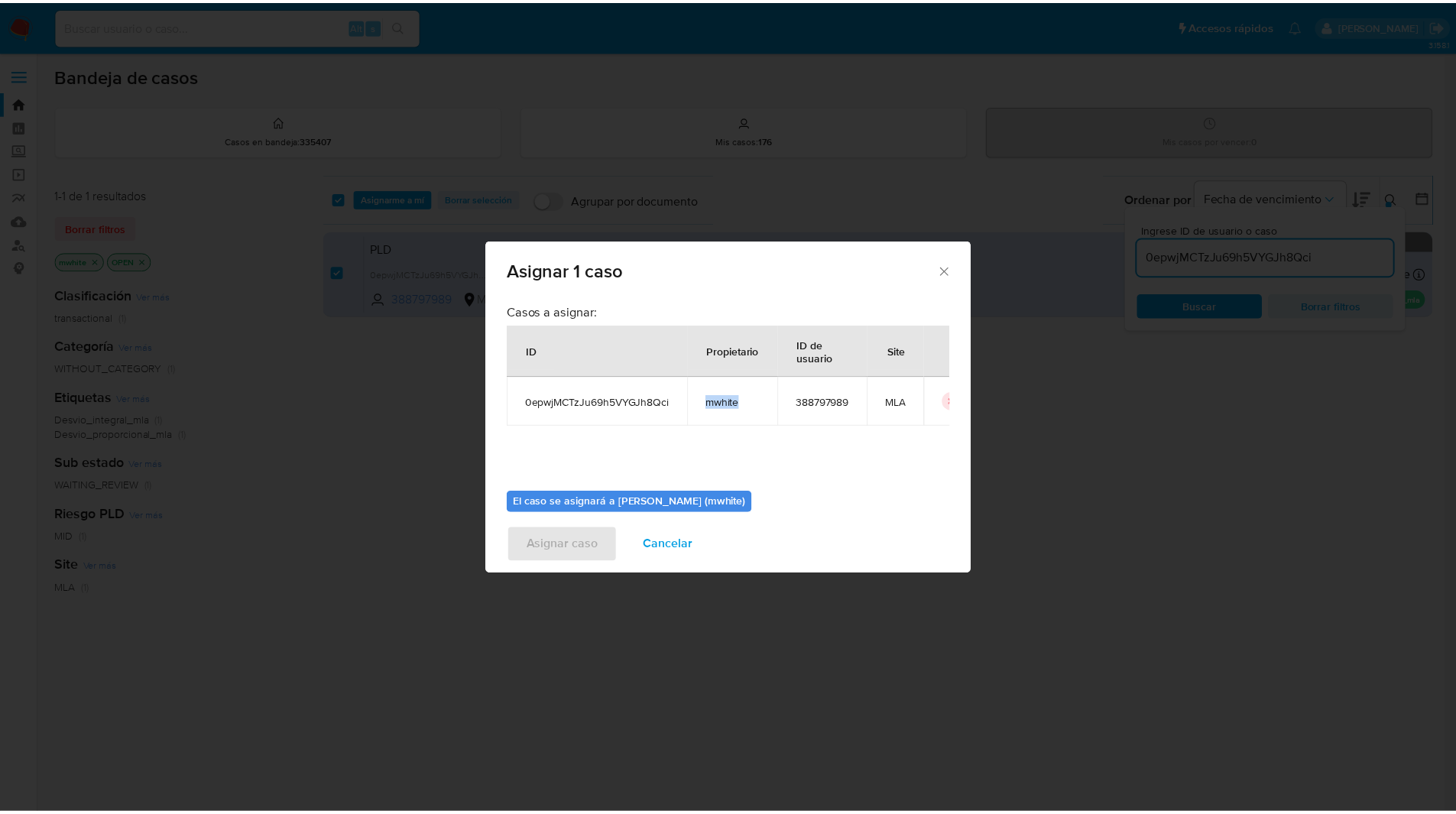
scroll to position [79, 0]
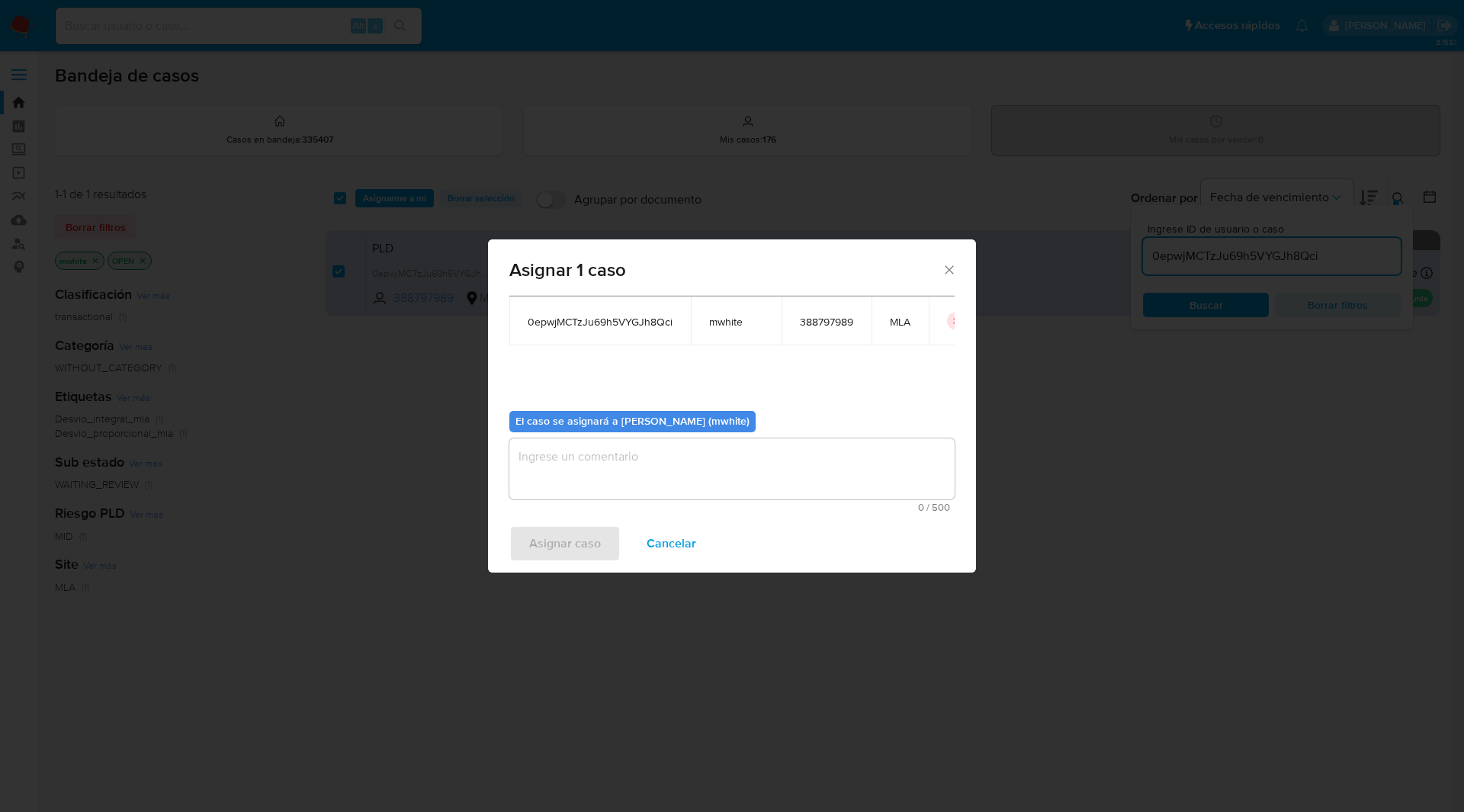
click at [625, 467] on textarea "assign-modal" at bounding box center [732, 469] width 445 height 61
paste textarea "mwhite"
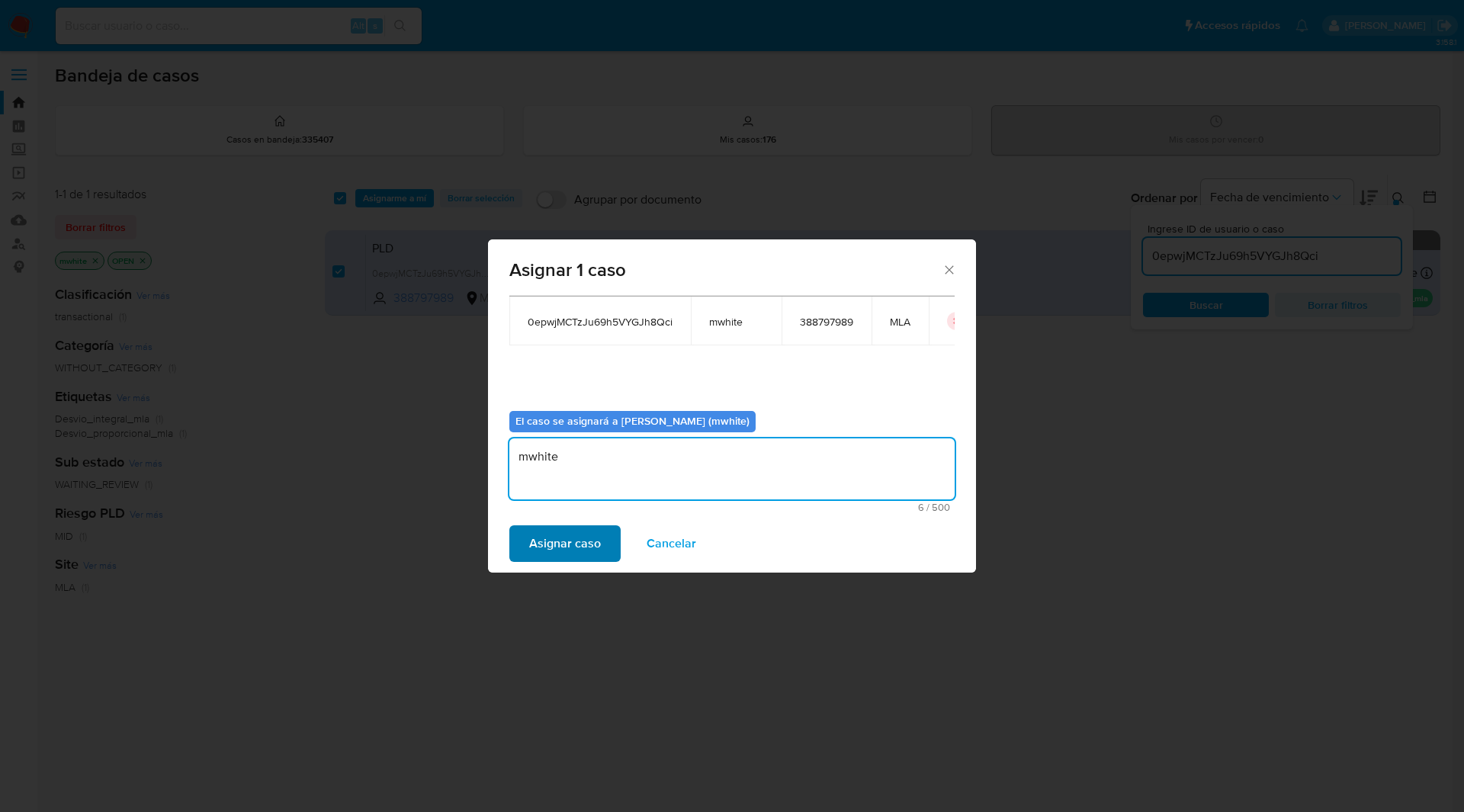
type textarea "mwhite"
click at [565, 557] on span "Asignar caso" at bounding box center [565, 543] width 72 height 33
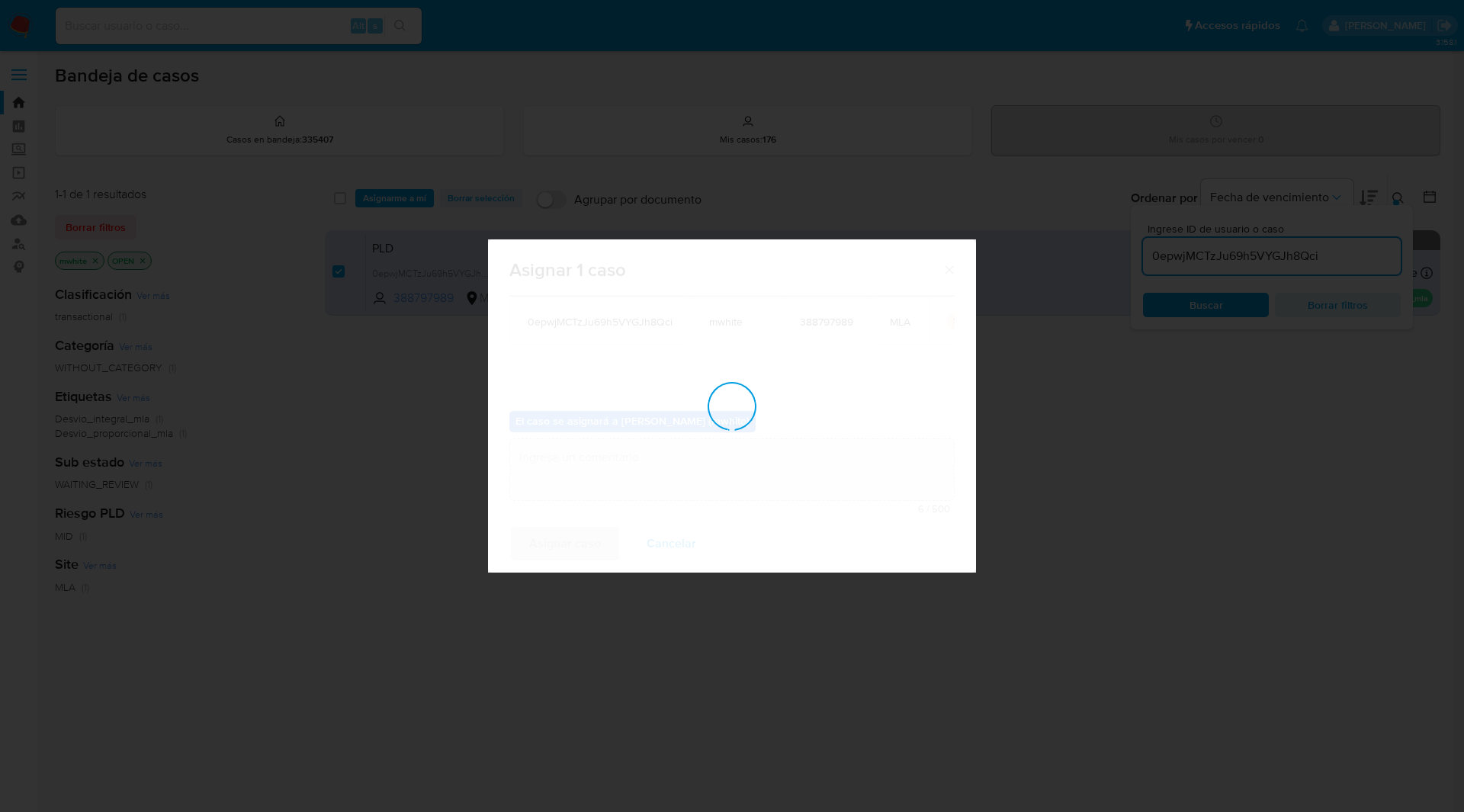
checkbox input "false"
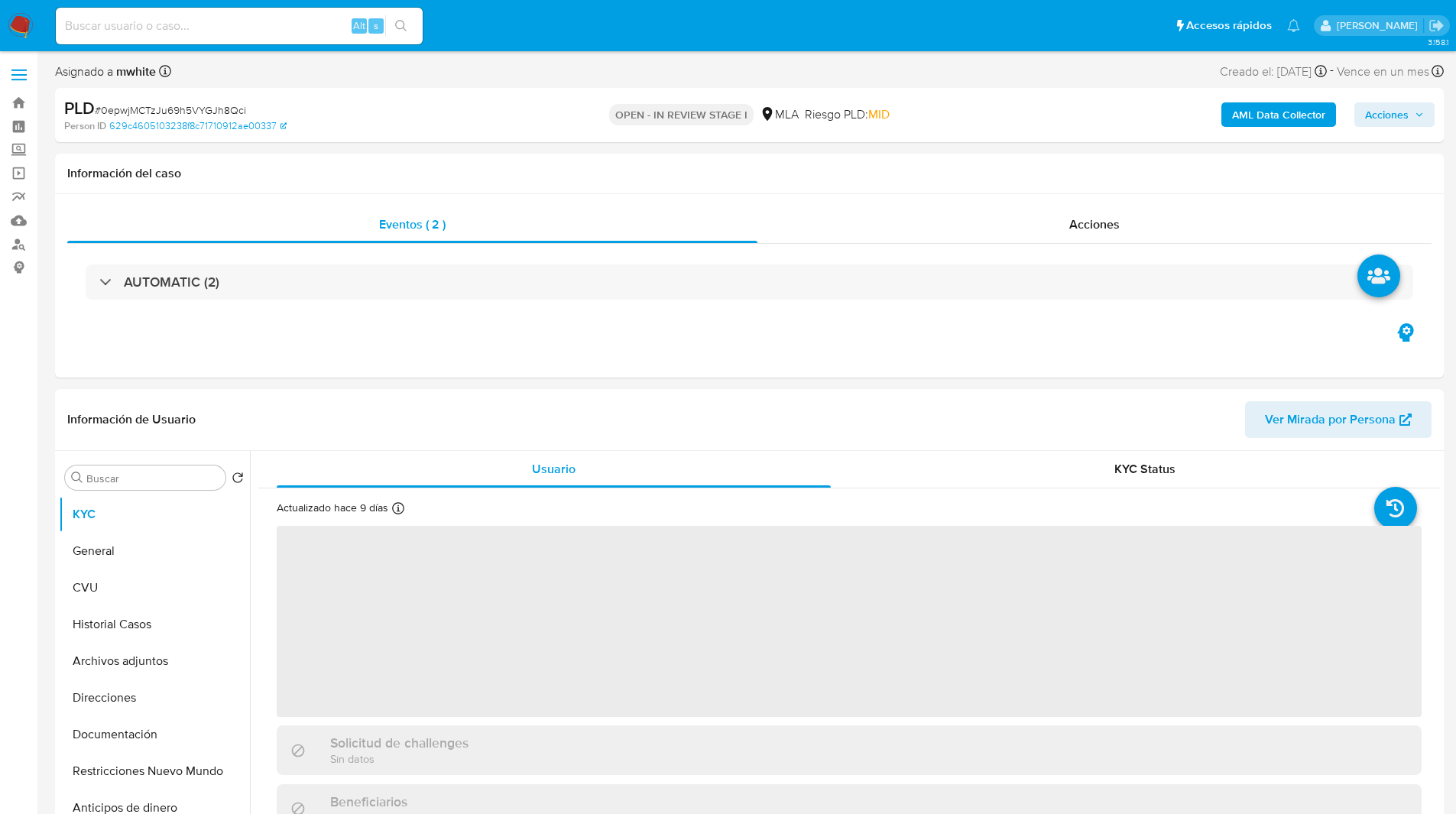
select select "10"
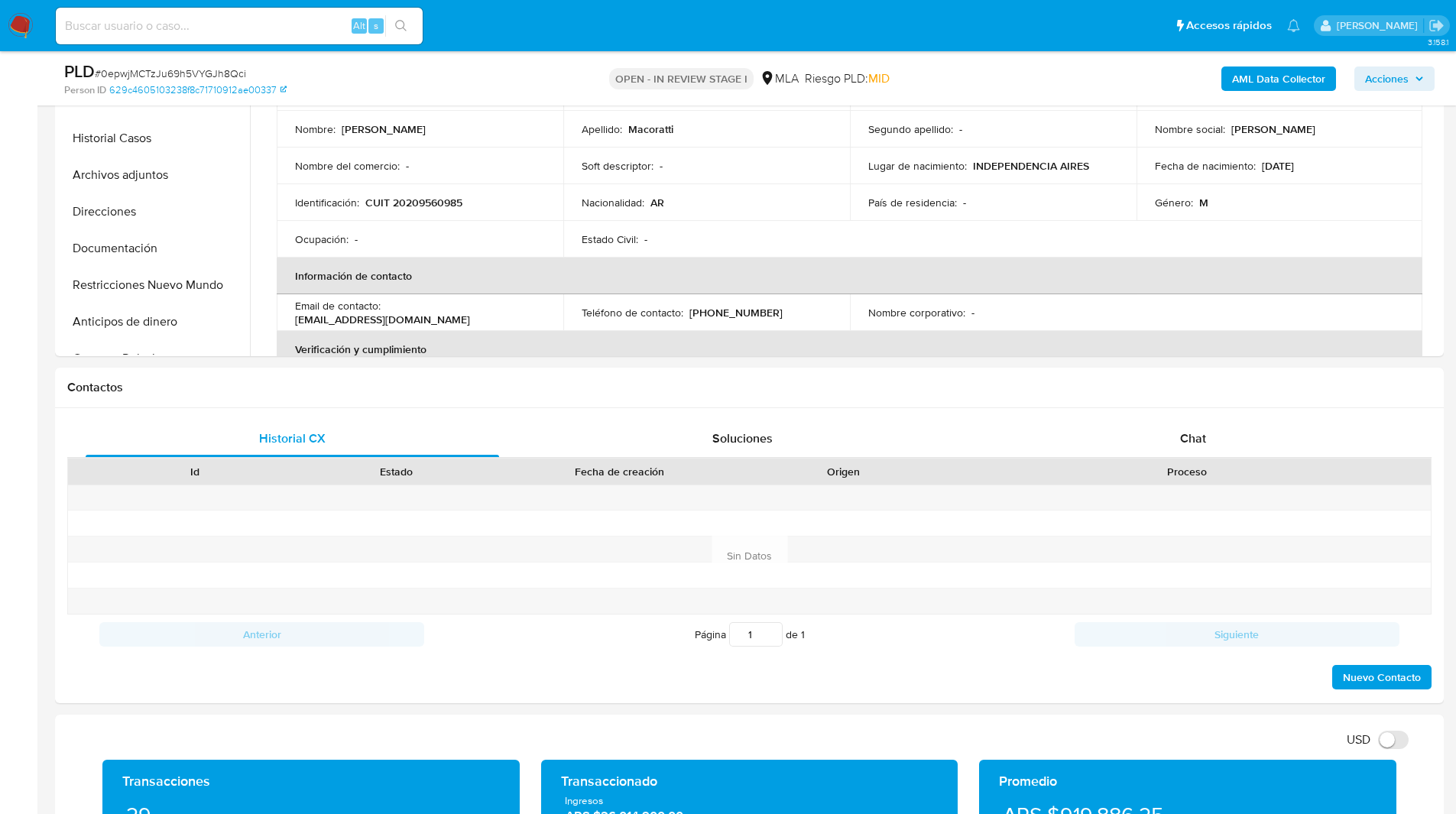
scroll to position [487, 0]
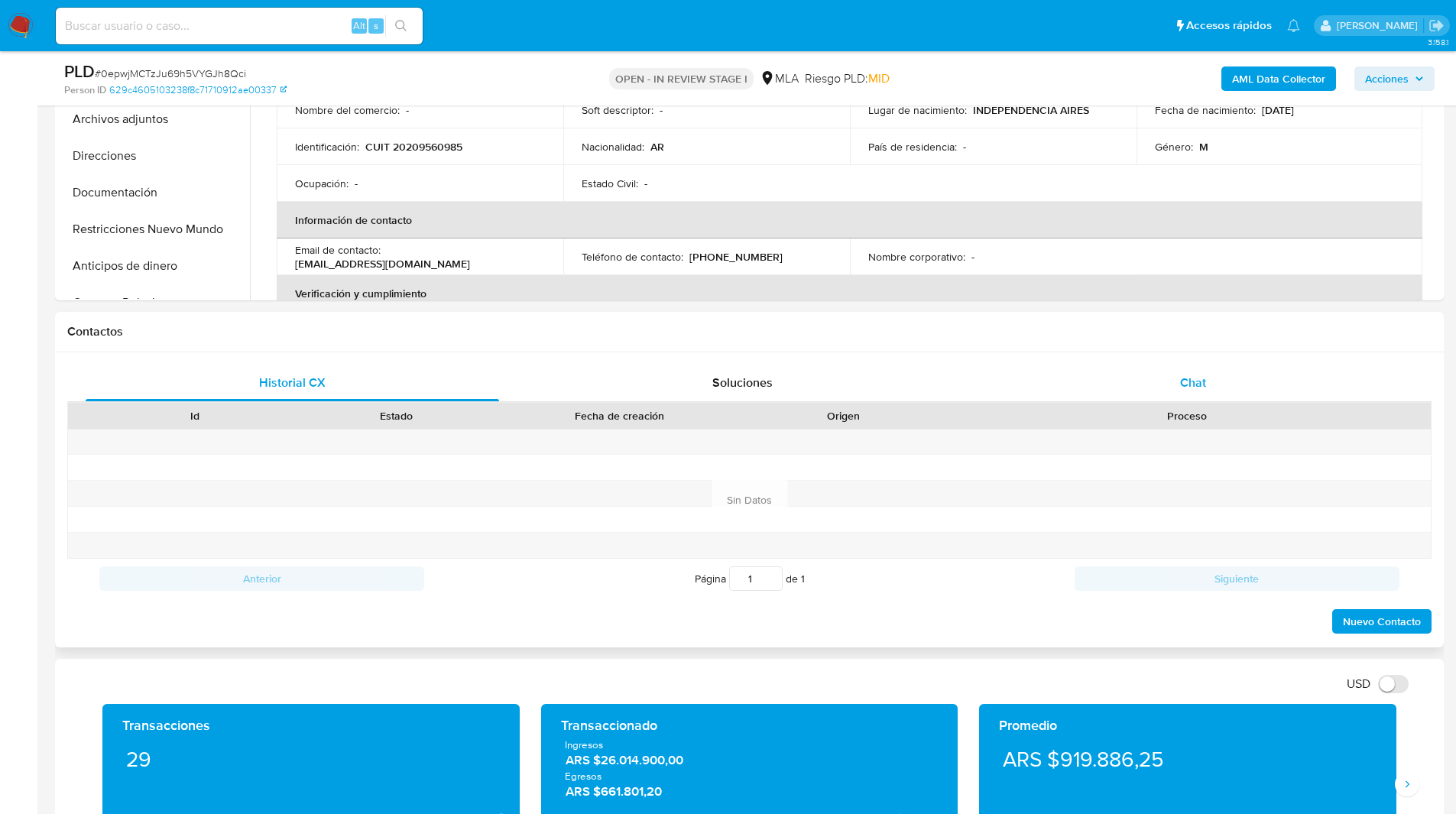
click at [1162, 365] on div "Chat" at bounding box center [1192, 383] width 414 height 37
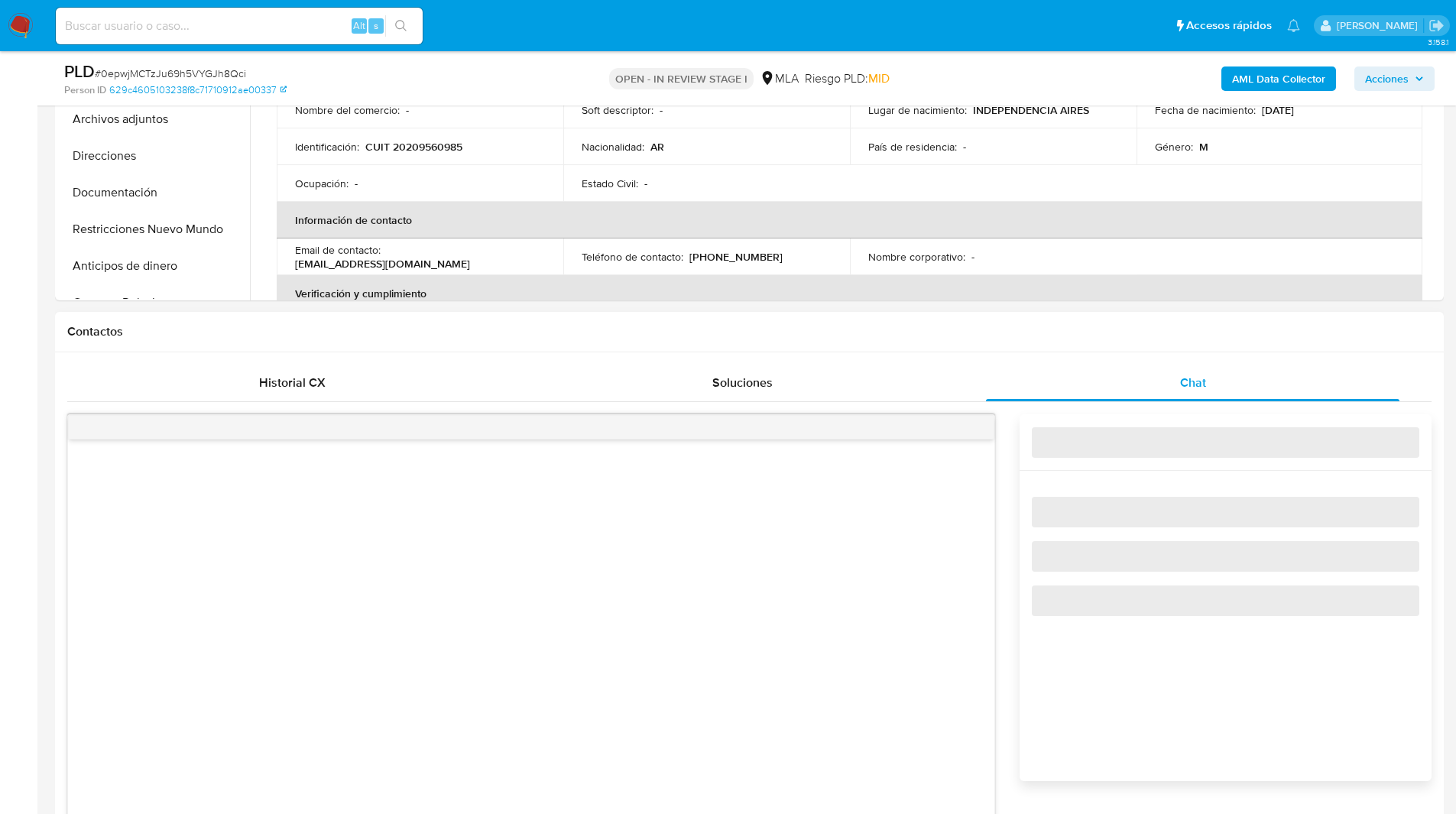
click at [1076, 337] on h1 "Contactos" at bounding box center [750, 331] width 1364 height 15
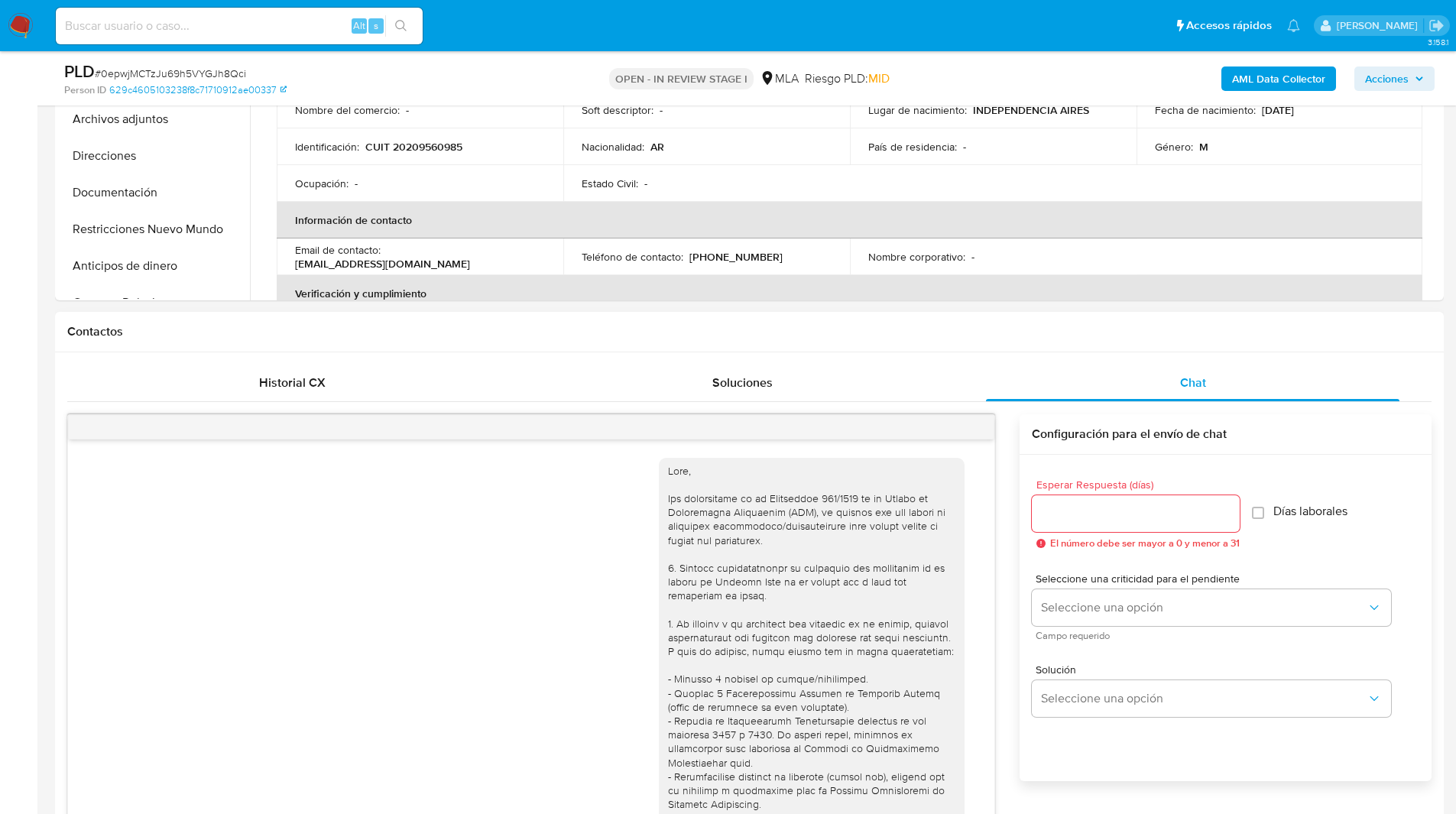
scroll to position [972, 0]
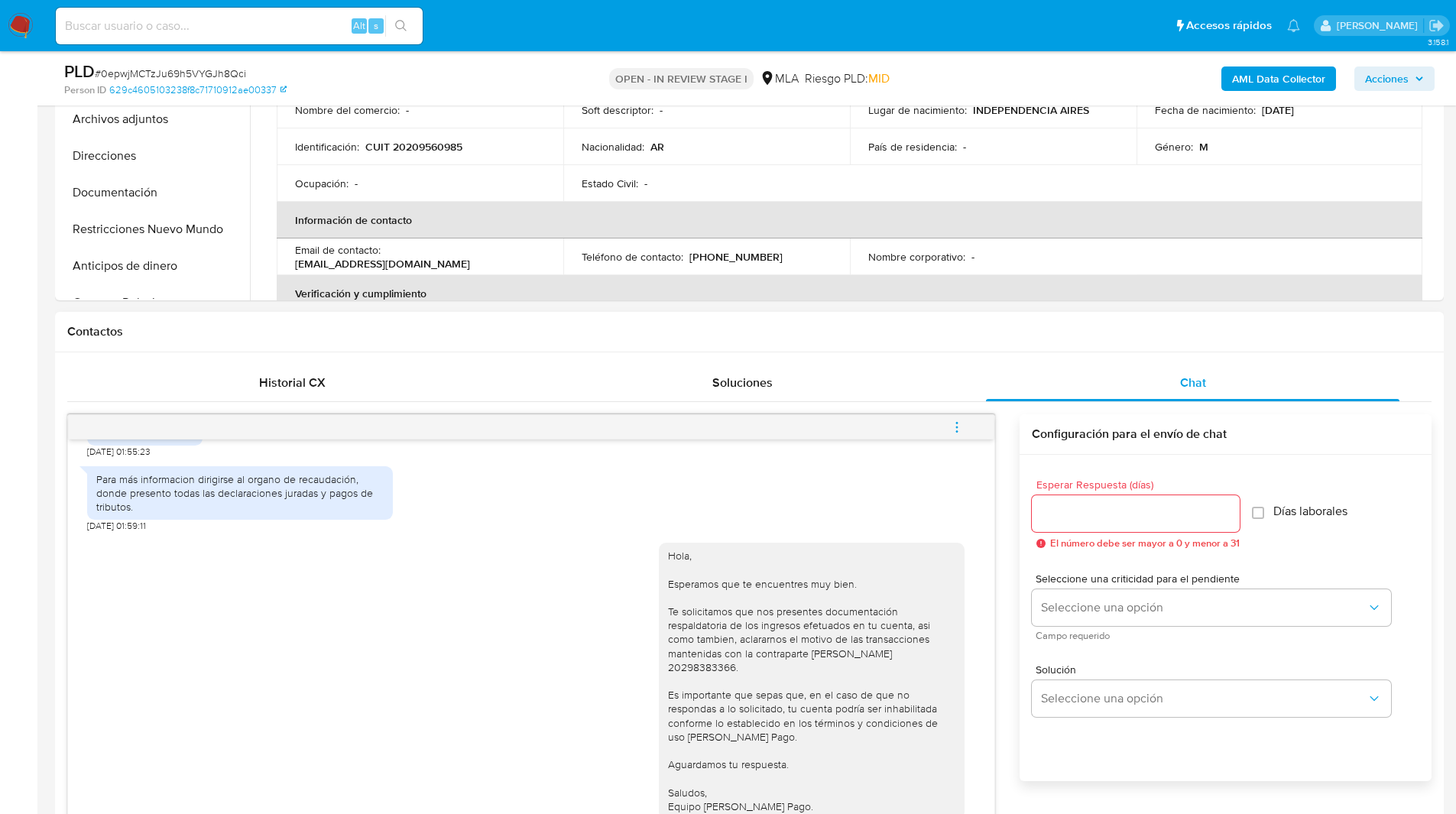
click at [499, 350] on div "Contactos" at bounding box center [749, 331] width 1388 height 41
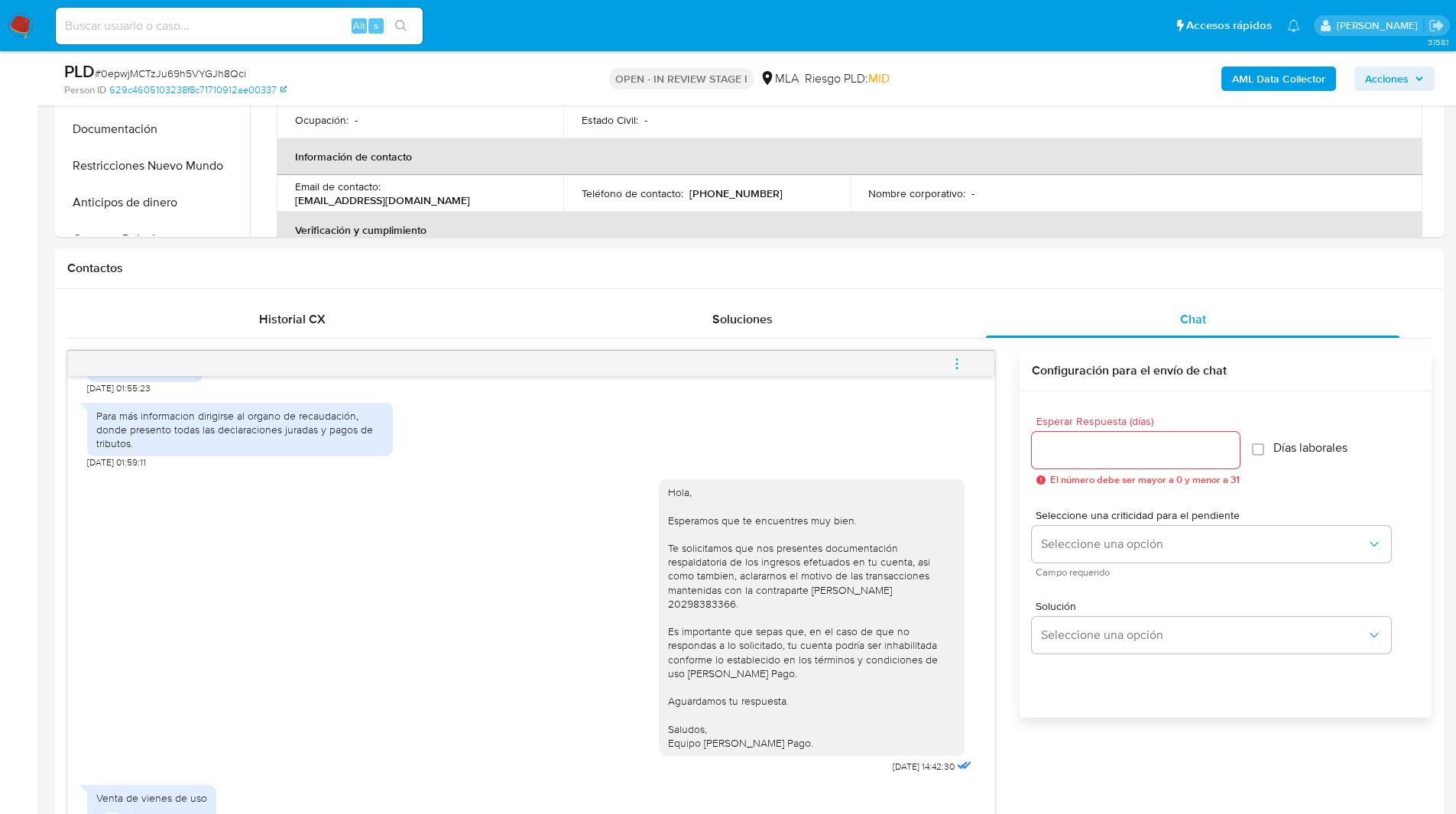
scroll to position [550, 0]
click at [942, 363] on button "menu-action" at bounding box center [957, 364] width 50 height 37
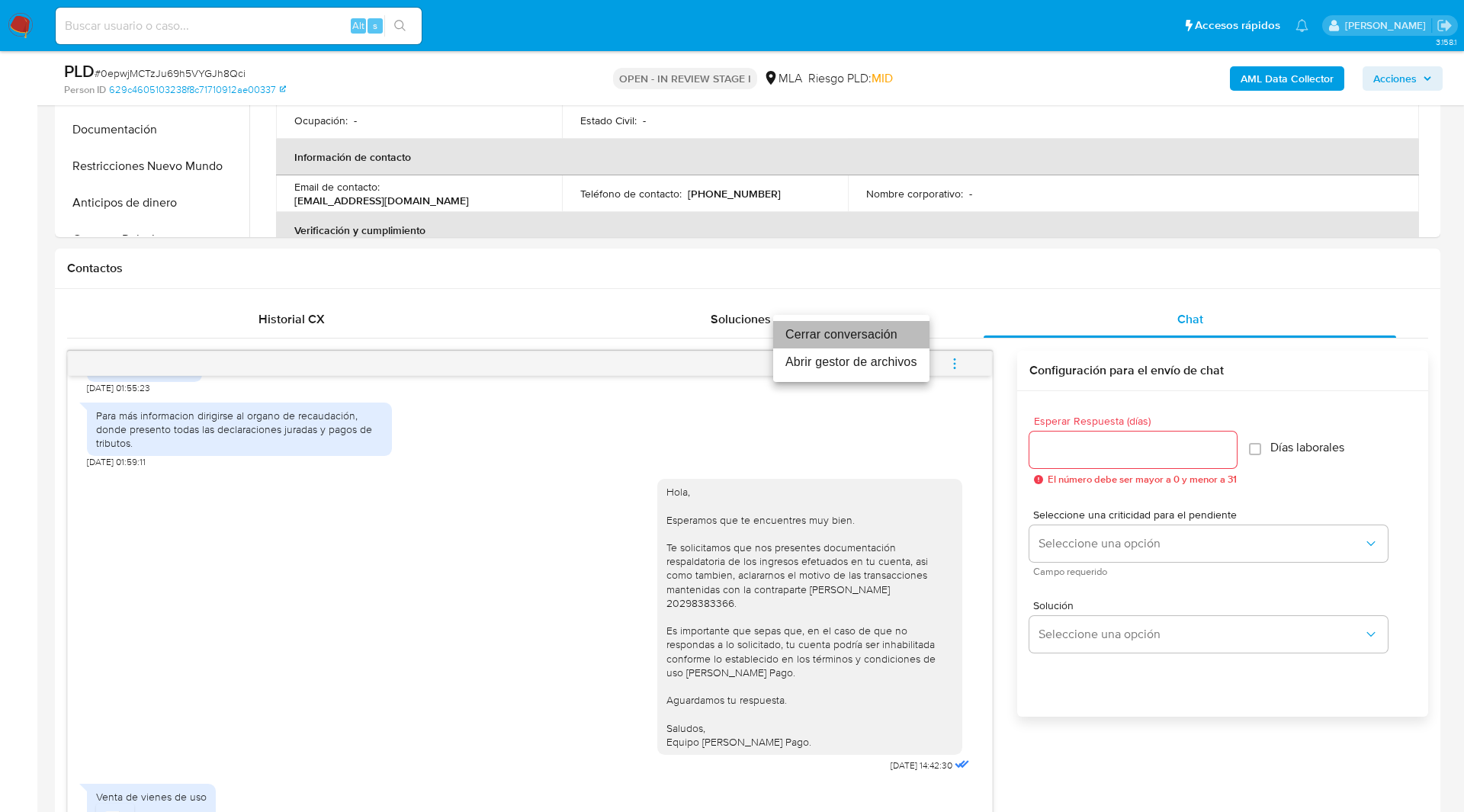
click at [859, 344] on li "Cerrar conversación" at bounding box center [851, 334] width 156 height 28
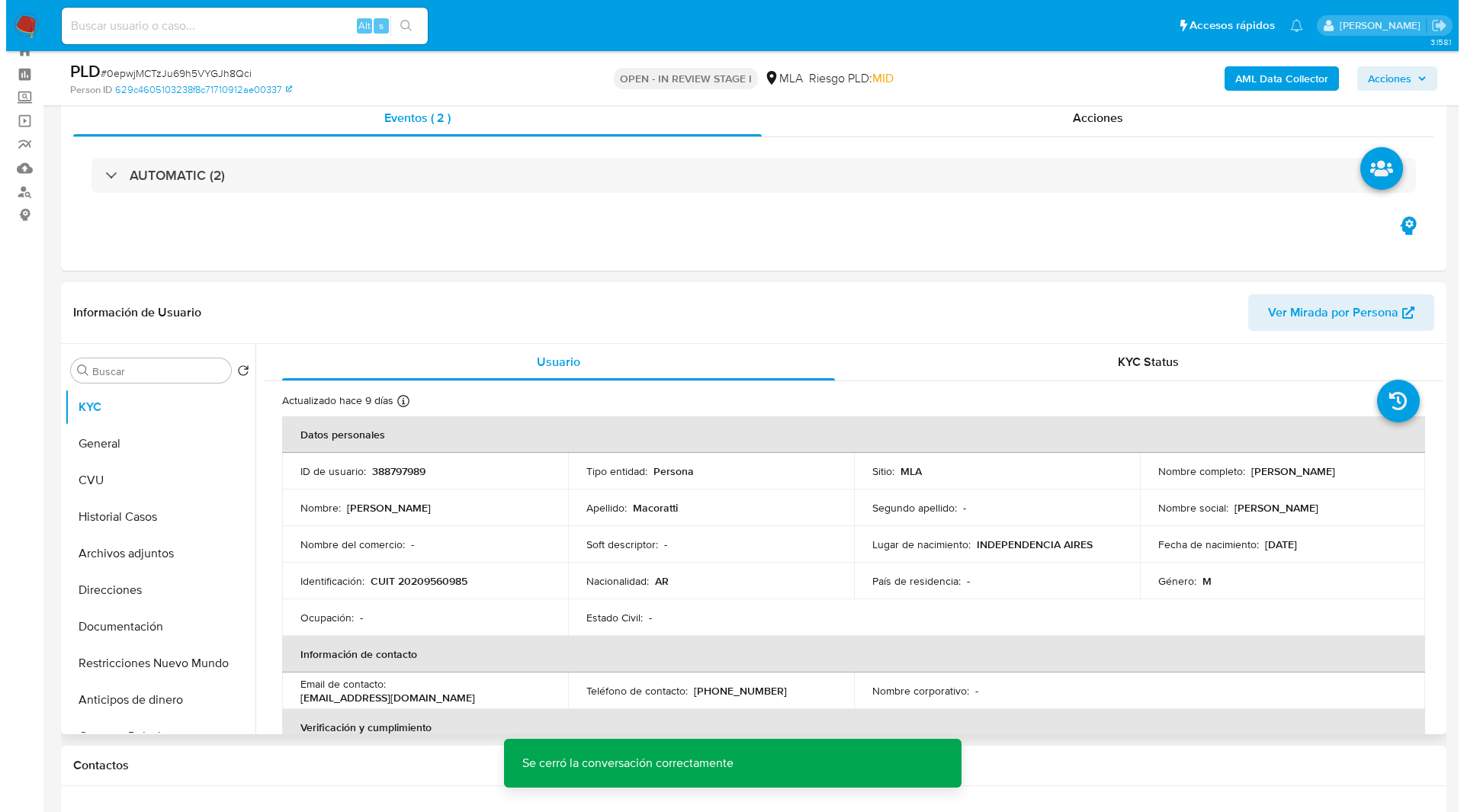
scroll to position [42, 0]
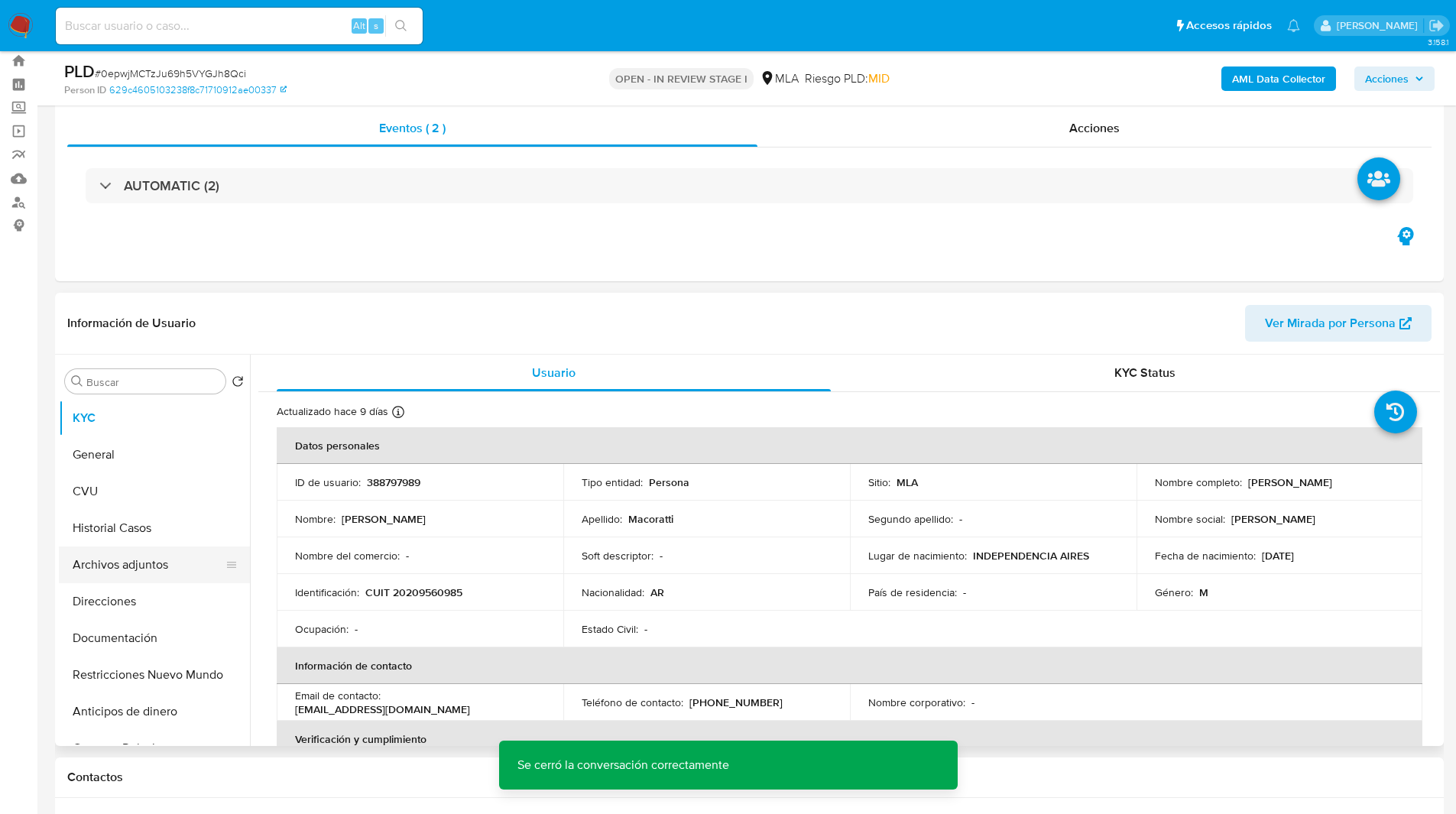
click at [108, 580] on button "Archivos adjuntos" at bounding box center [148, 565] width 179 height 37
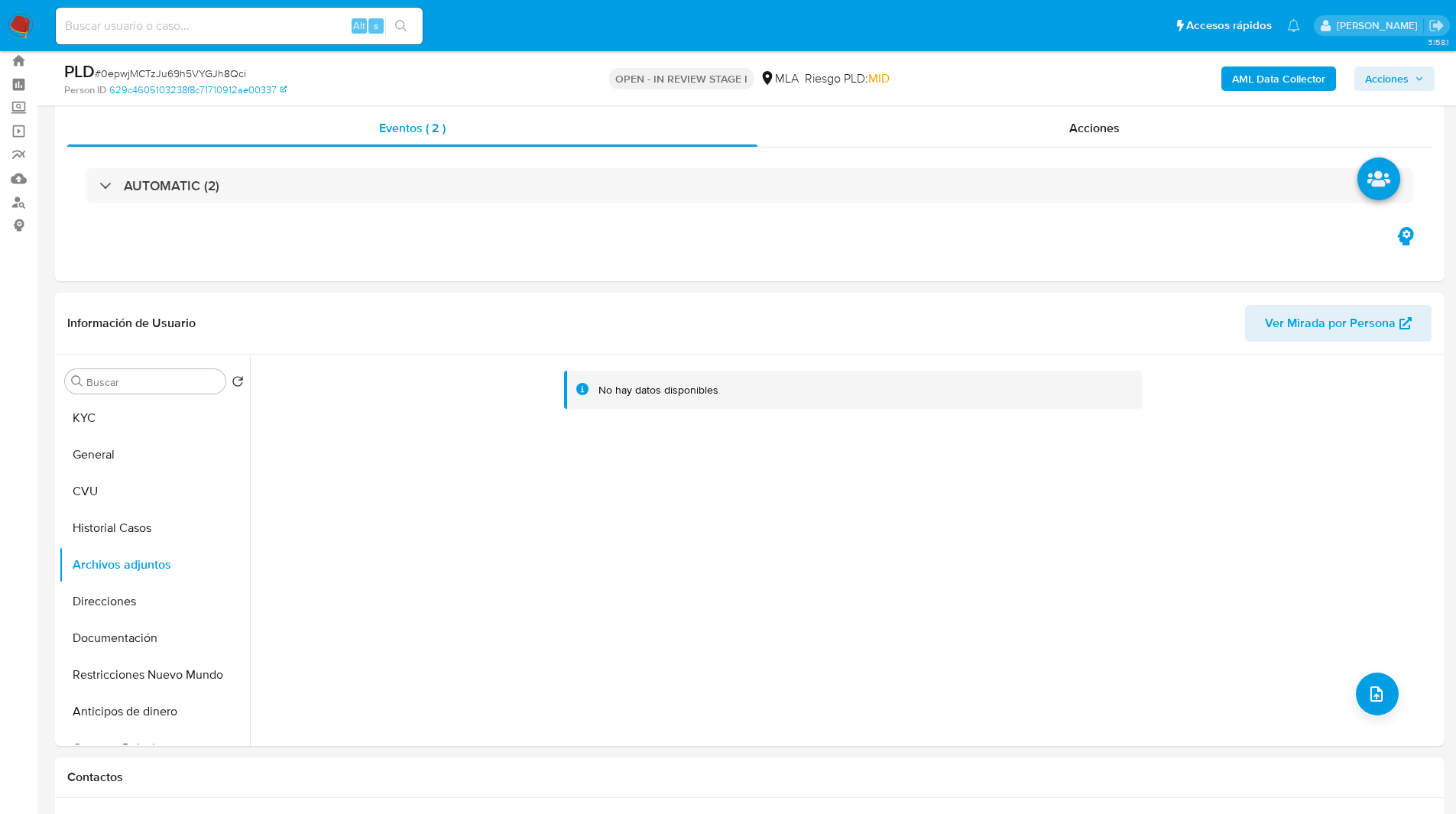
click at [1279, 72] on b "AML Data Collector" at bounding box center [1279, 78] width 94 height 24
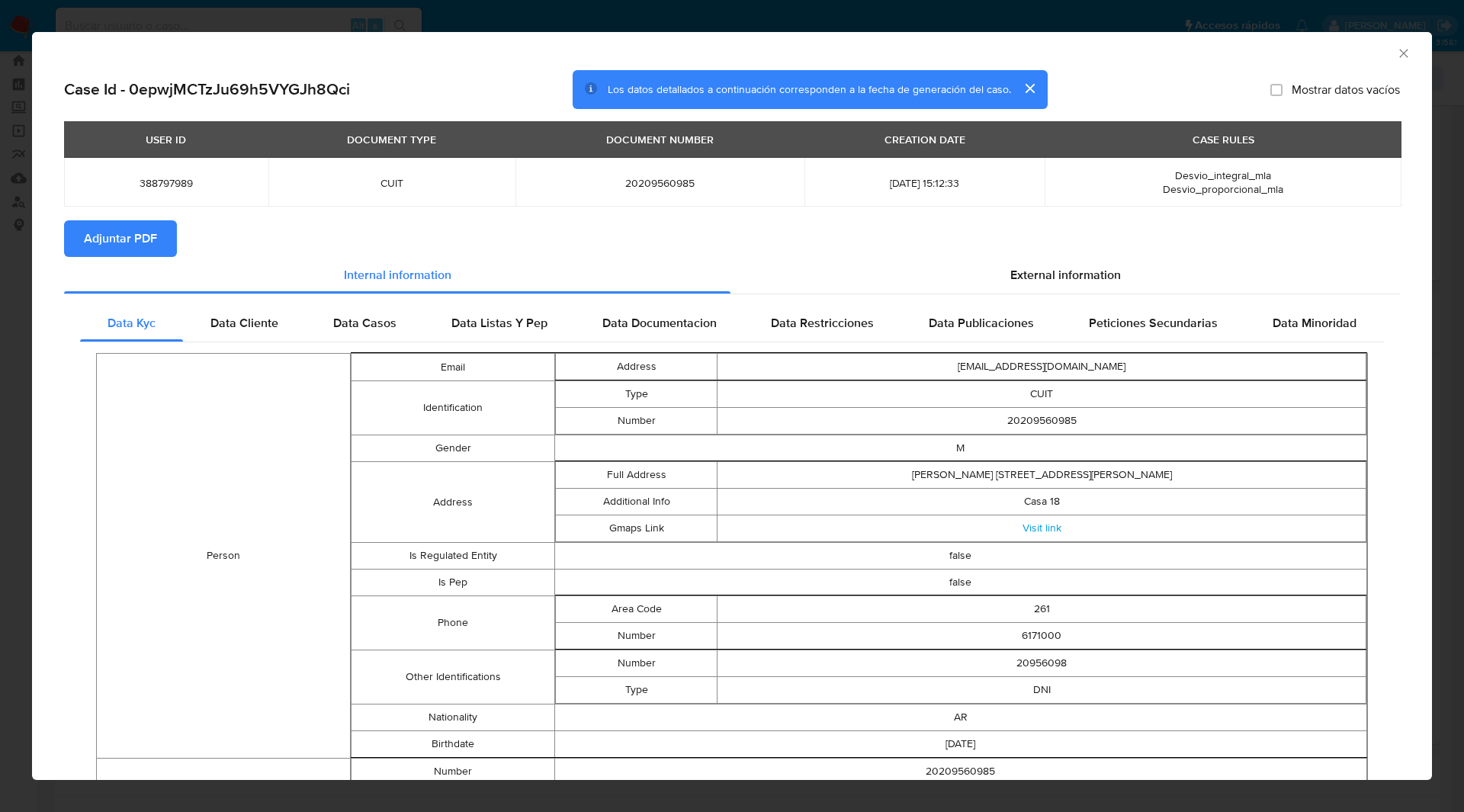
click at [105, 231] on span "Adjuntar PDF" at bounding box center [120, 238] width 73 height 33
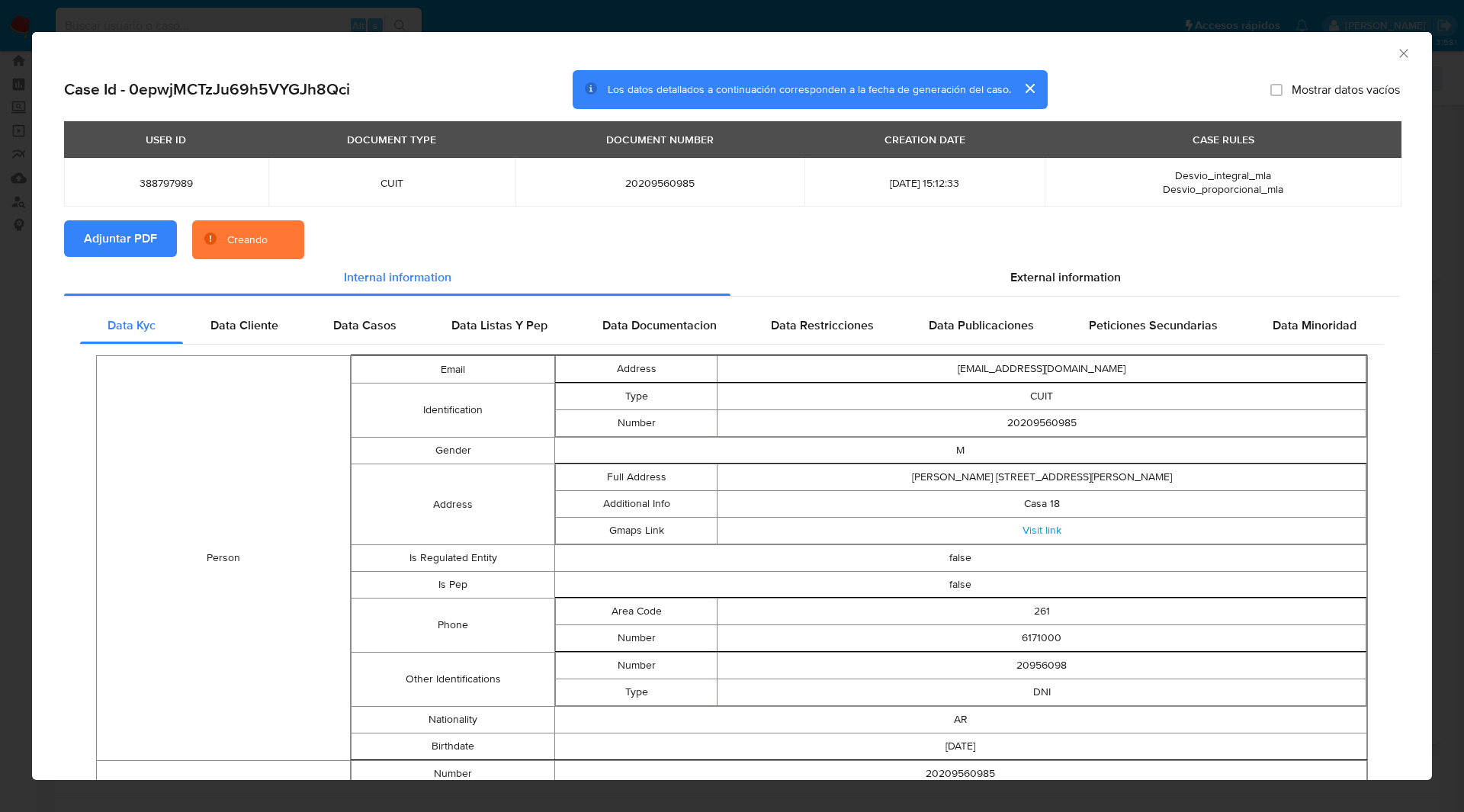
click at [217, 214] on div "USER ID DOCUMENT TYPE DOCUMENT NUMBER CREATION DATE CASE RULES 388797989 CUIT 2…" at bounding box center [732, 171] width 1335 height 99
click at [269, 239] on div "Creando" at bounding box center [248, 240] width 112 height 40
click at [395, 233] on section "Adjuntar PDF Creando" at bounding box center [732, 240] width 1335 height 40
click at [430, 234] on section "Adjuntar PDF Creando" at bounding box center [732, 240] width 1335 height 40
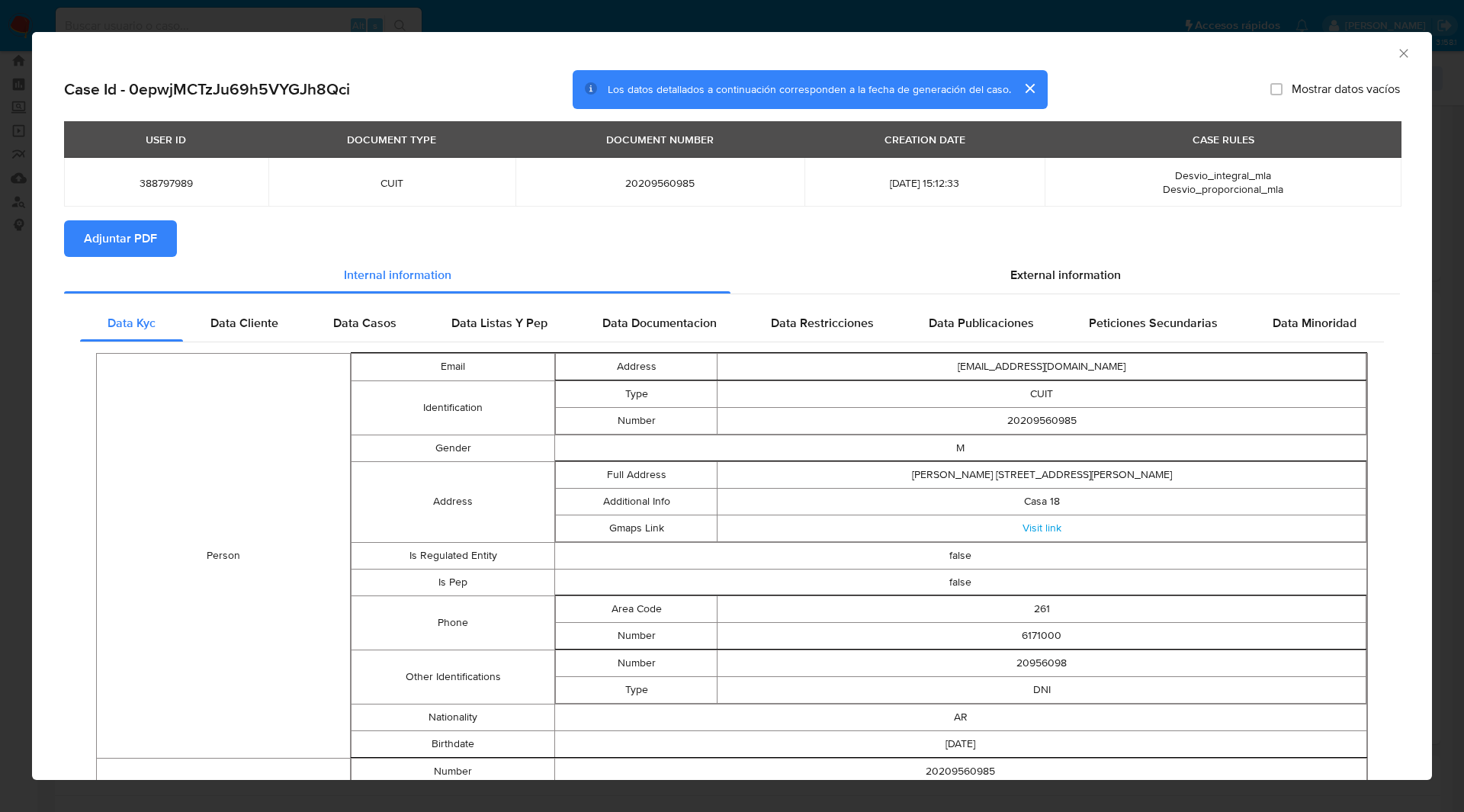
click at [1399, 53] on icon "Cerrar ventana" at bounding box center [1403, 52] width 8 height 8
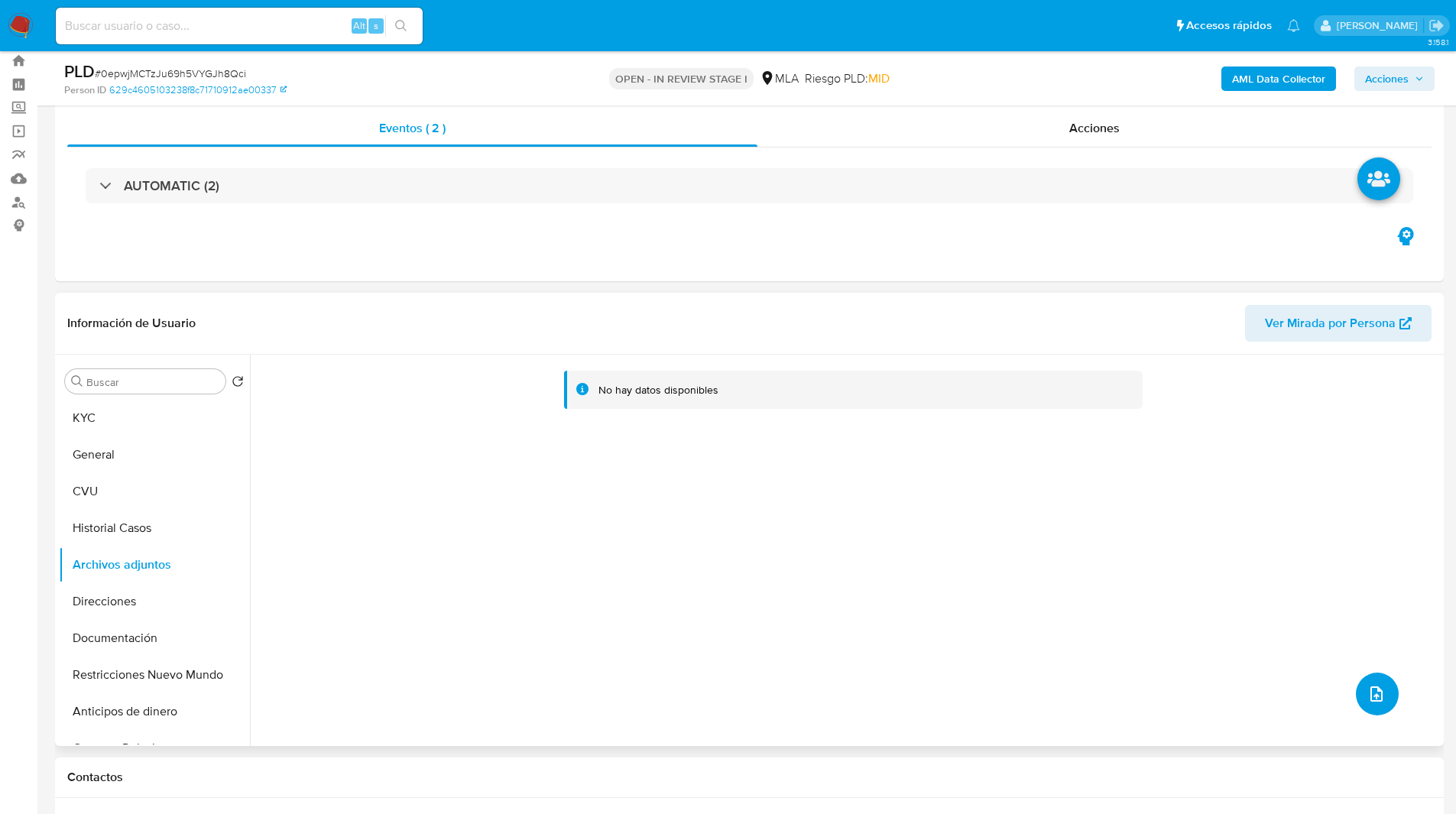
click at [1356, 705] on button "upload-file" at bounding box center [1378, 694] width 43 height 43
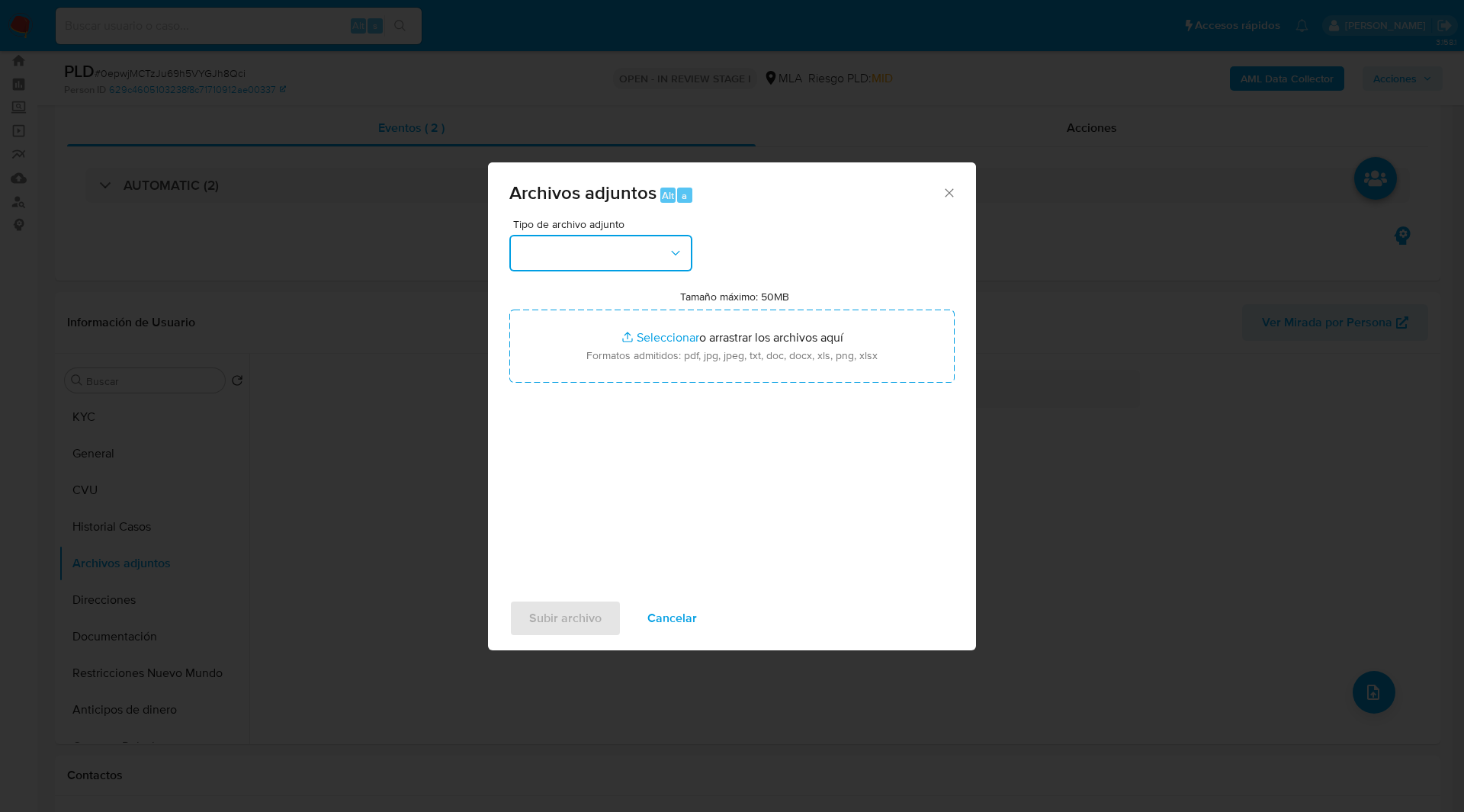
click at [619, 259] on button "button" at bounding box center [601, 252] width 183 height 37
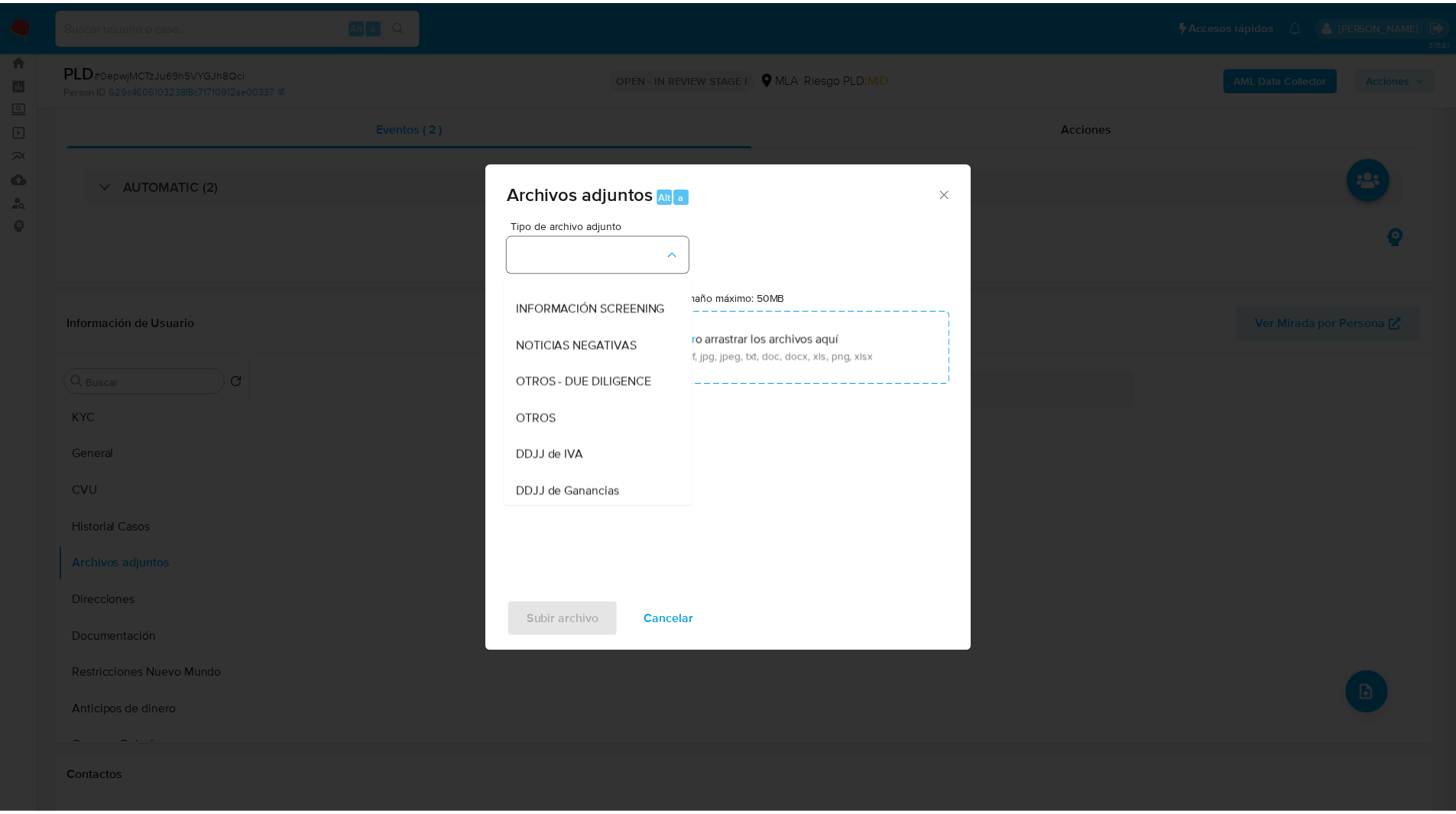
scroll to position [171, 0]
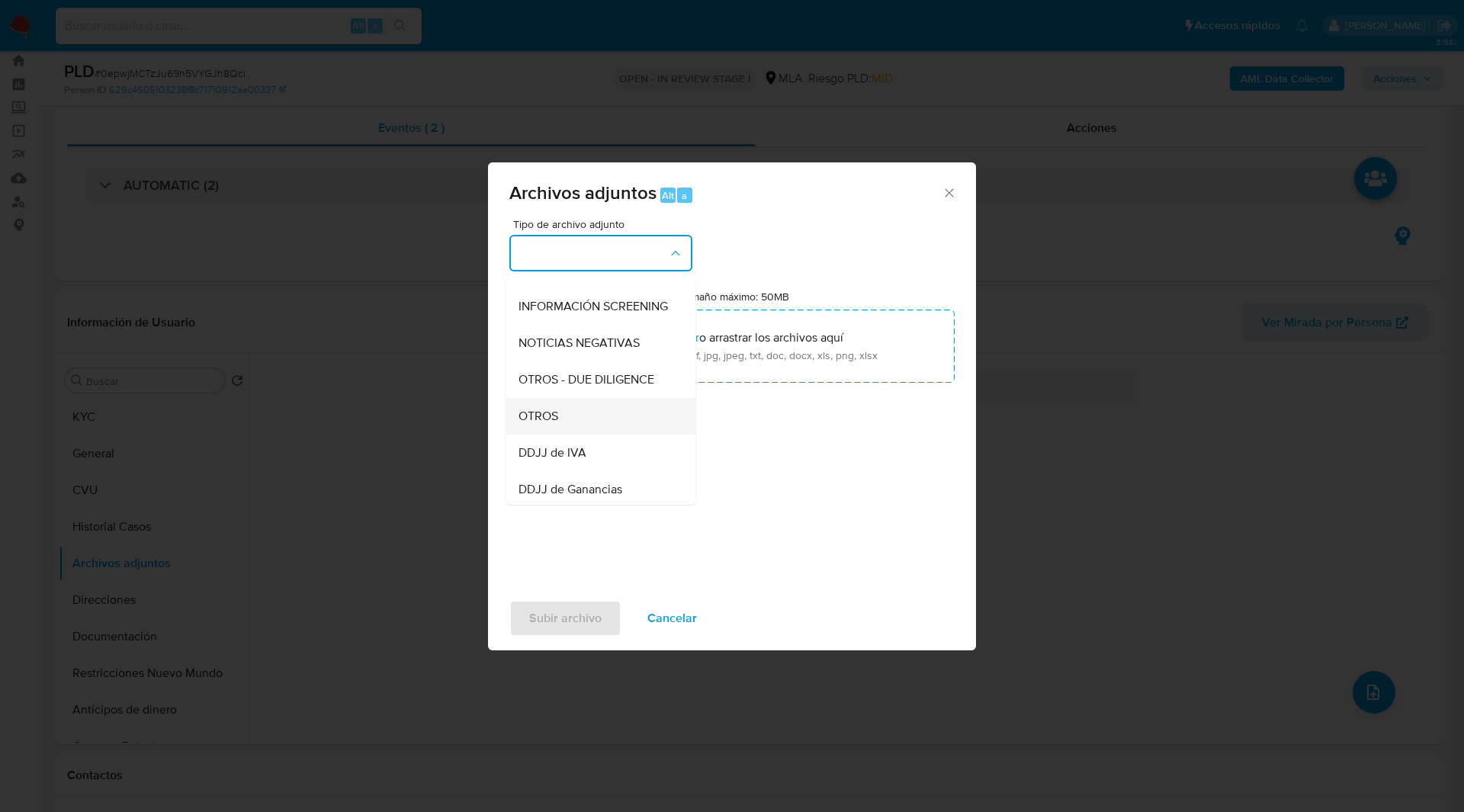
click at [556, 424] on span "OTROS" at bounding box center [538, 416] width 40 height 15
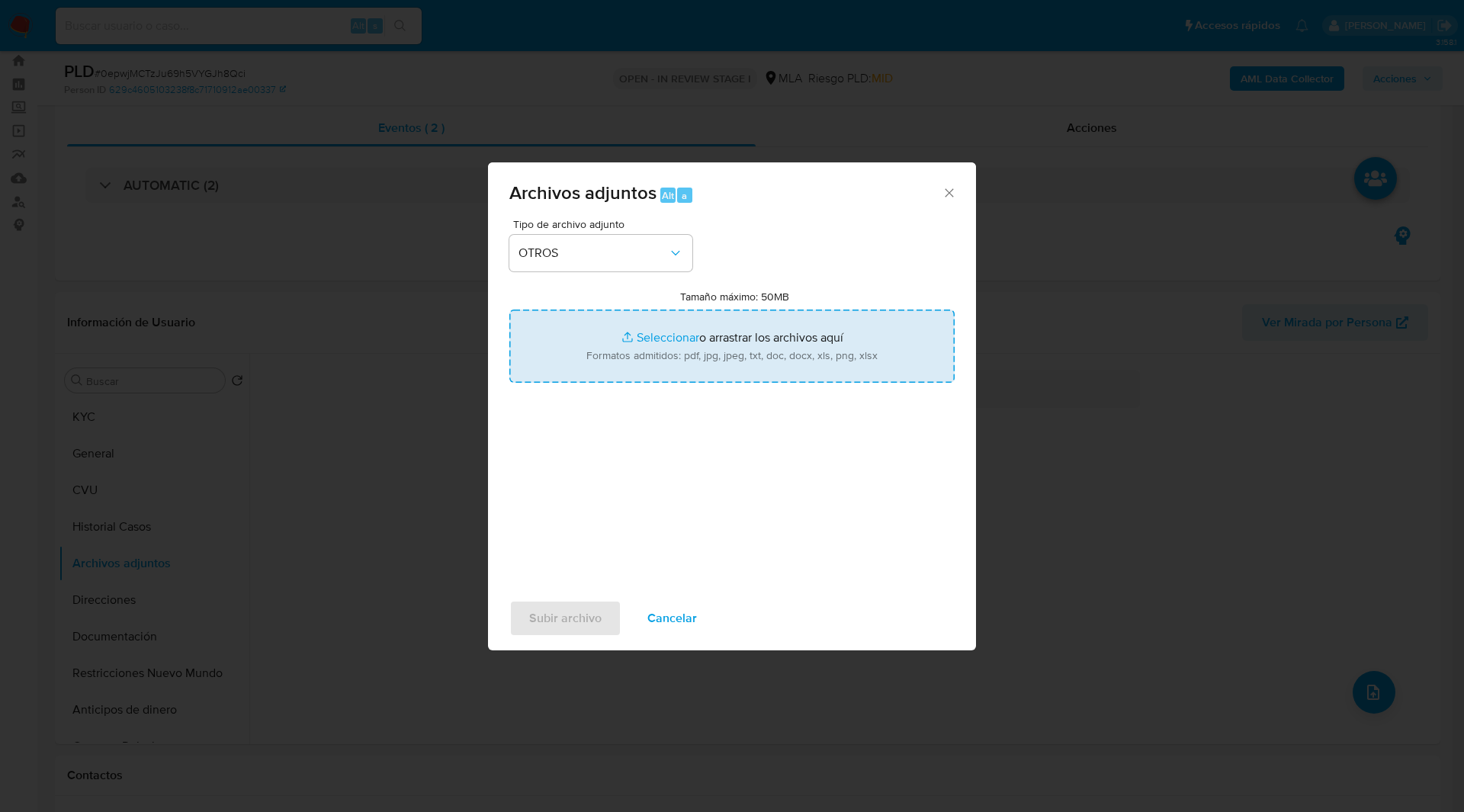
type input "C:\fakepath\NOSIS_Manager_InformeIndividual_20209560985_654924_20250905113647.p…"
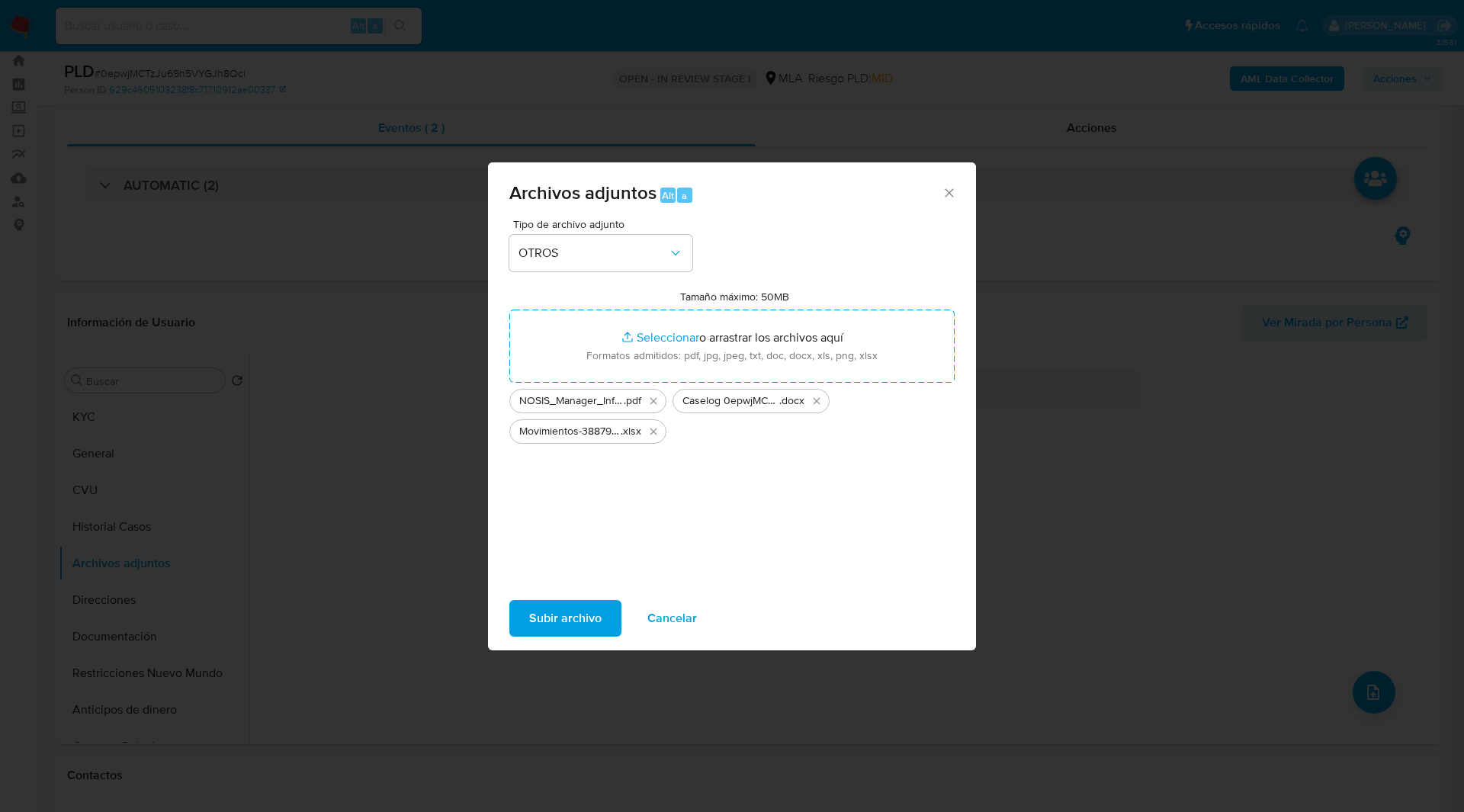
click at [571, 613] on span "Subir archivo" at bounding box center [565, 617] width 73 height 33
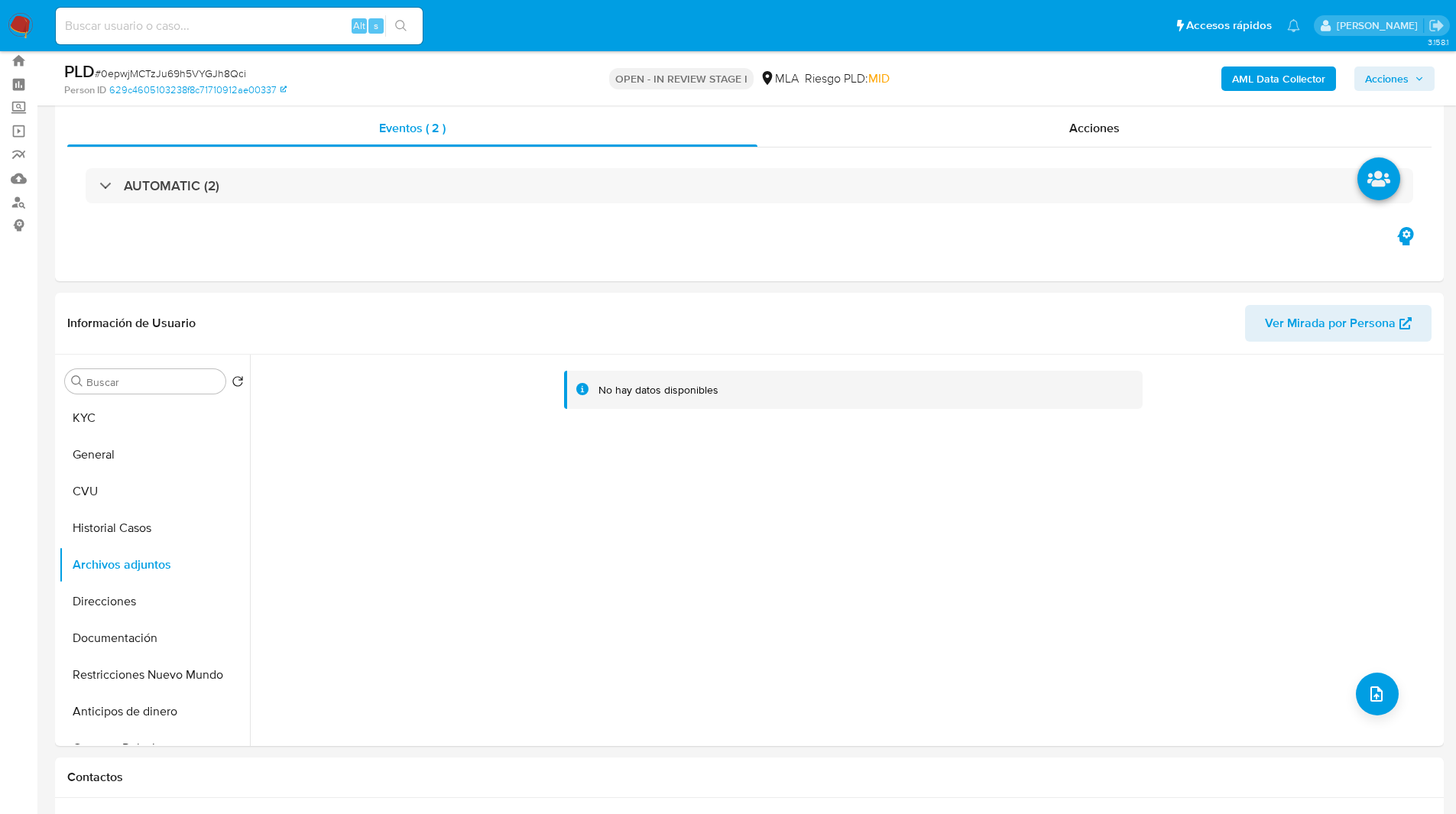
click at [1379, 76] on span "Acciones" at bounding box center [1387, 78] width 43 height 24
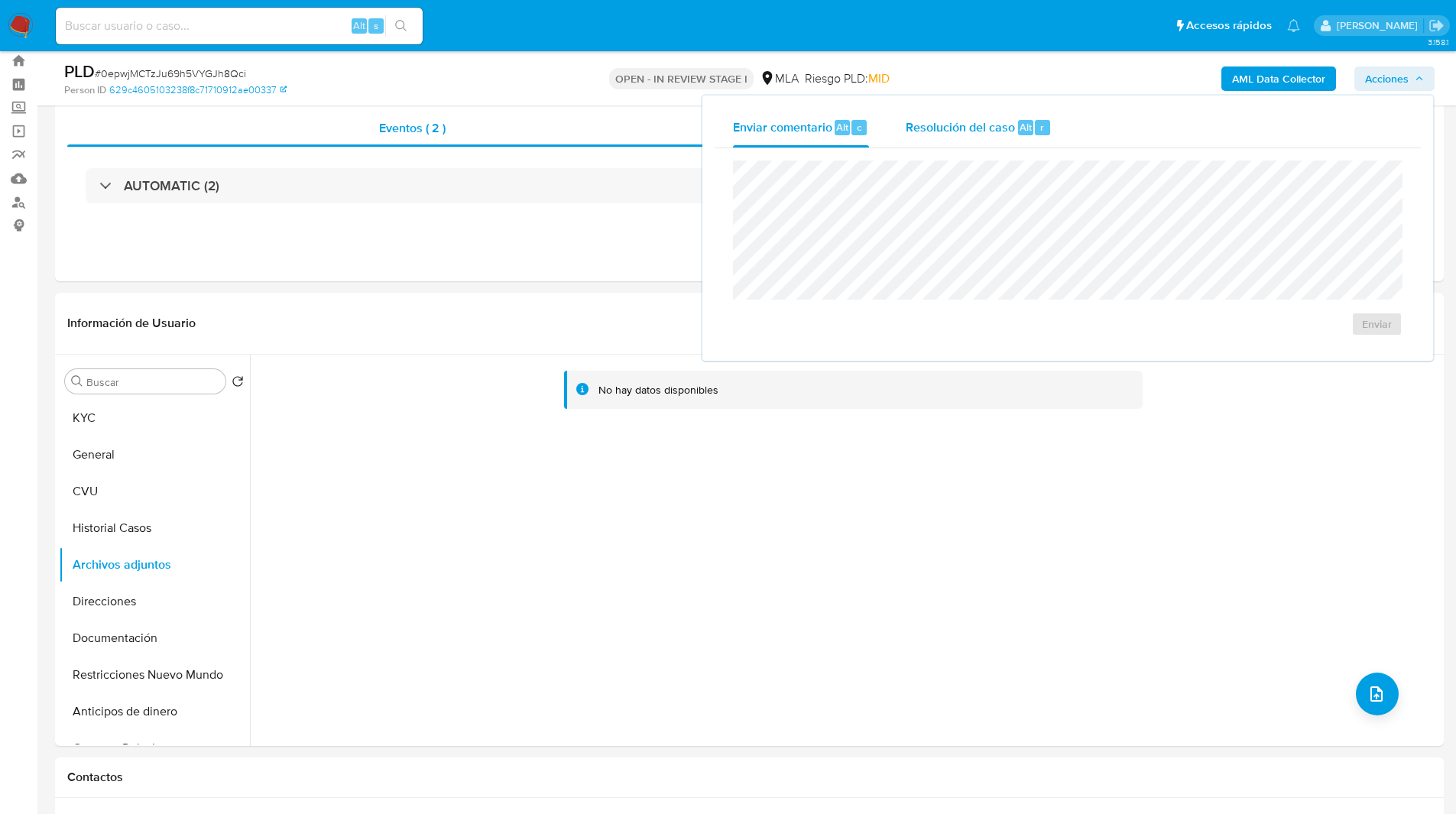
click at [993, 125] on span "Resolución del caso" at bounding box center [960, 127] width 109 height 18
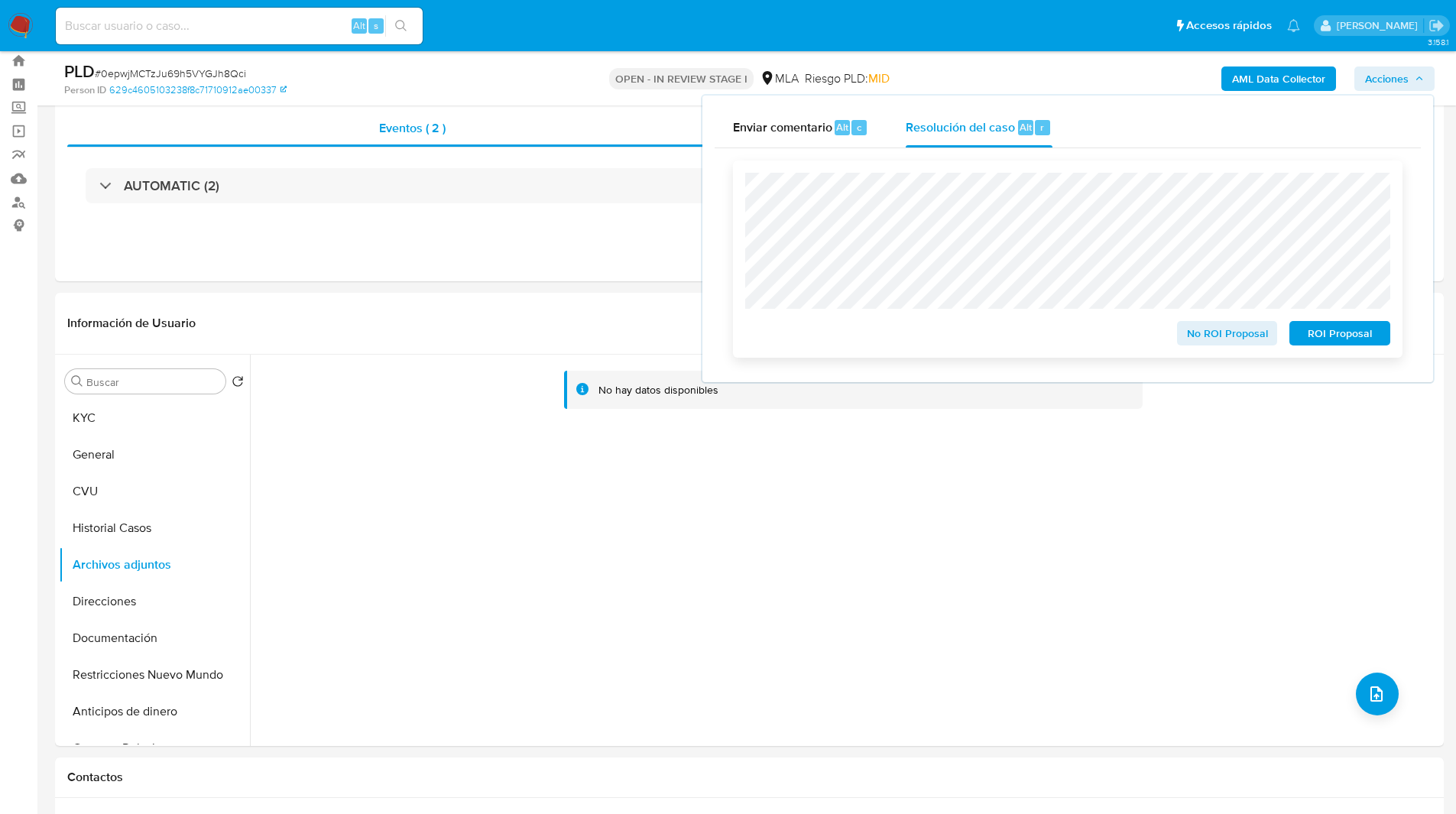
click at [1212, 343] on span "No ROI Proposal" at bounding box center [1227, 333] width 79 height 22
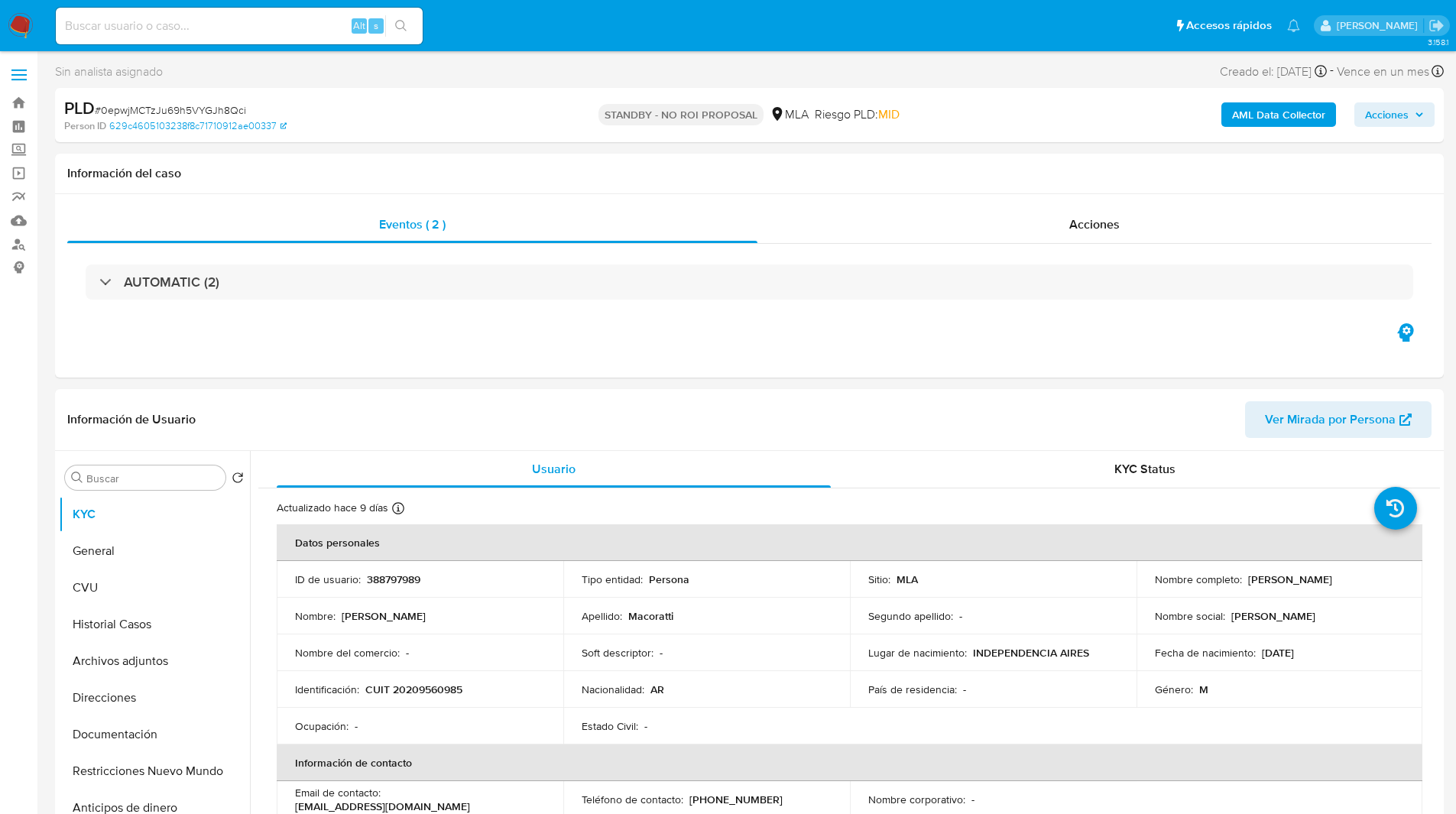
click at [207, 32] on input at bounding box center [239, 26] width 367 height 20
paste input "FJzavlQuQt8yFSRtiuwsewol"
type input "FJzavlQuQt8yFSRtiuwsewol"
select select "10"
type input "FJzavlQuQt8yFSRtiuwsewol"
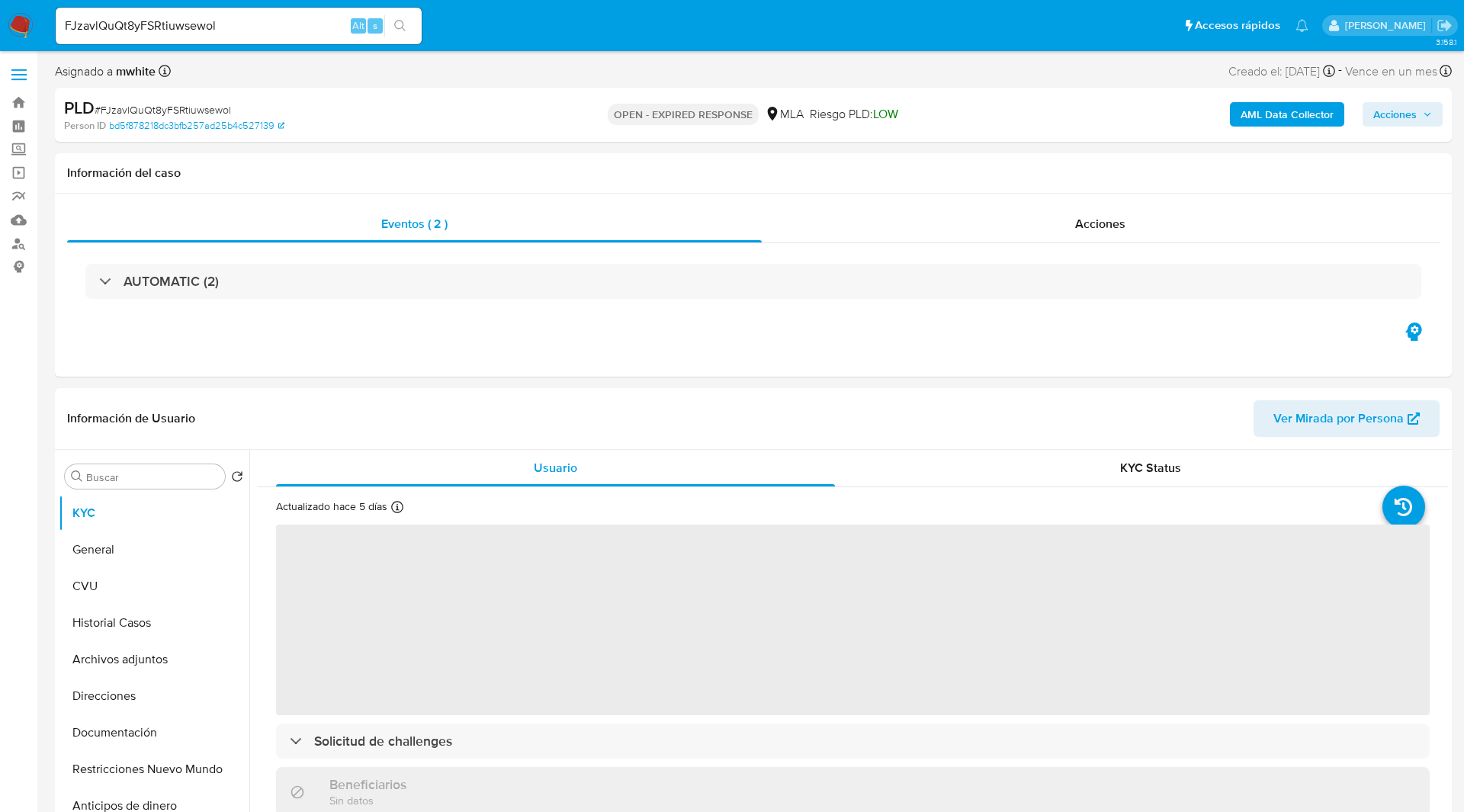
select select "10"
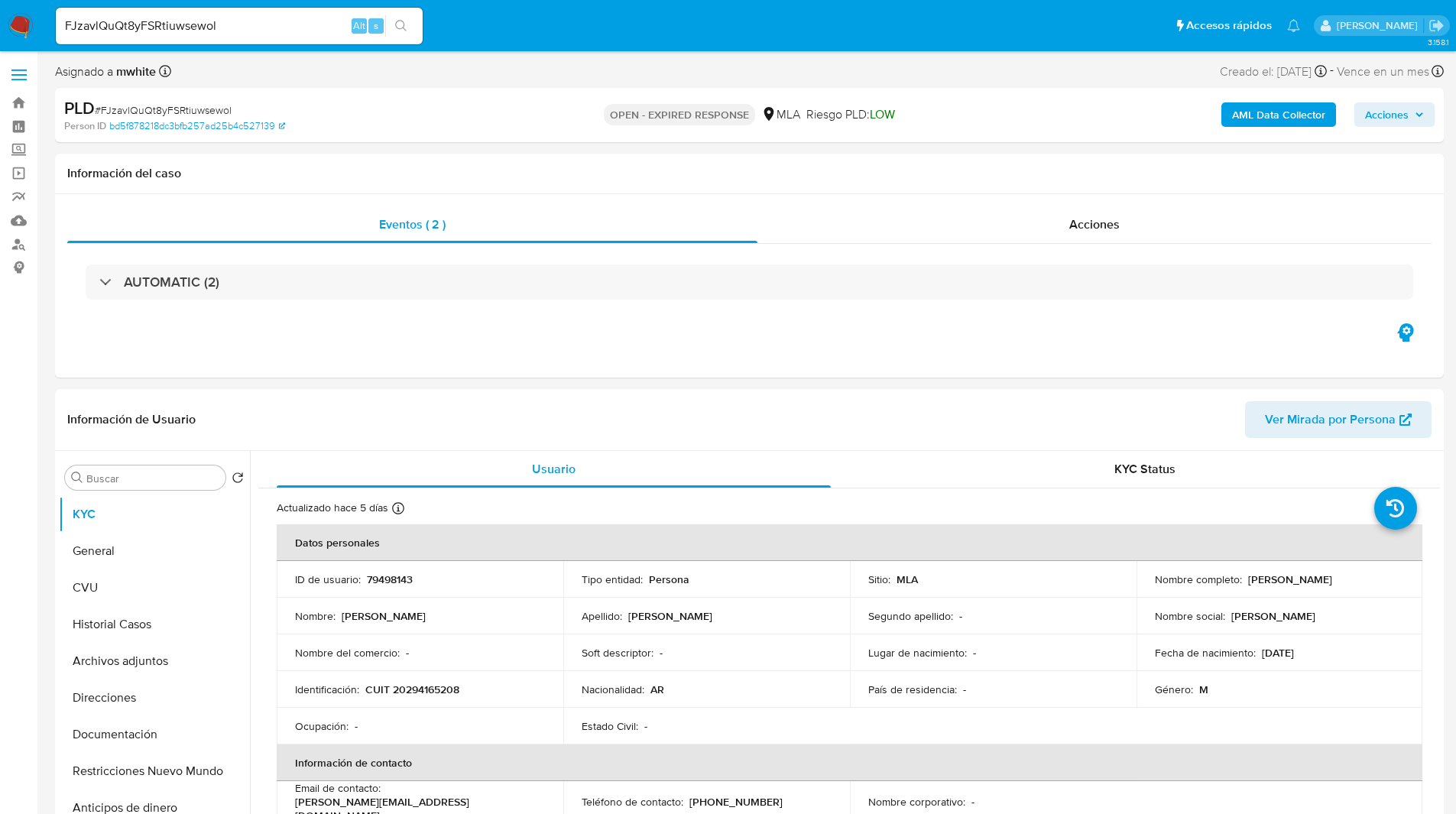
click at [847, 72] on div "Asignado a mwhite Asignado el: [DATE] 14:14:59 Creado el: [DATE] Creado el: [DA…" at bounding box center [749, 75] width 1388 height 27
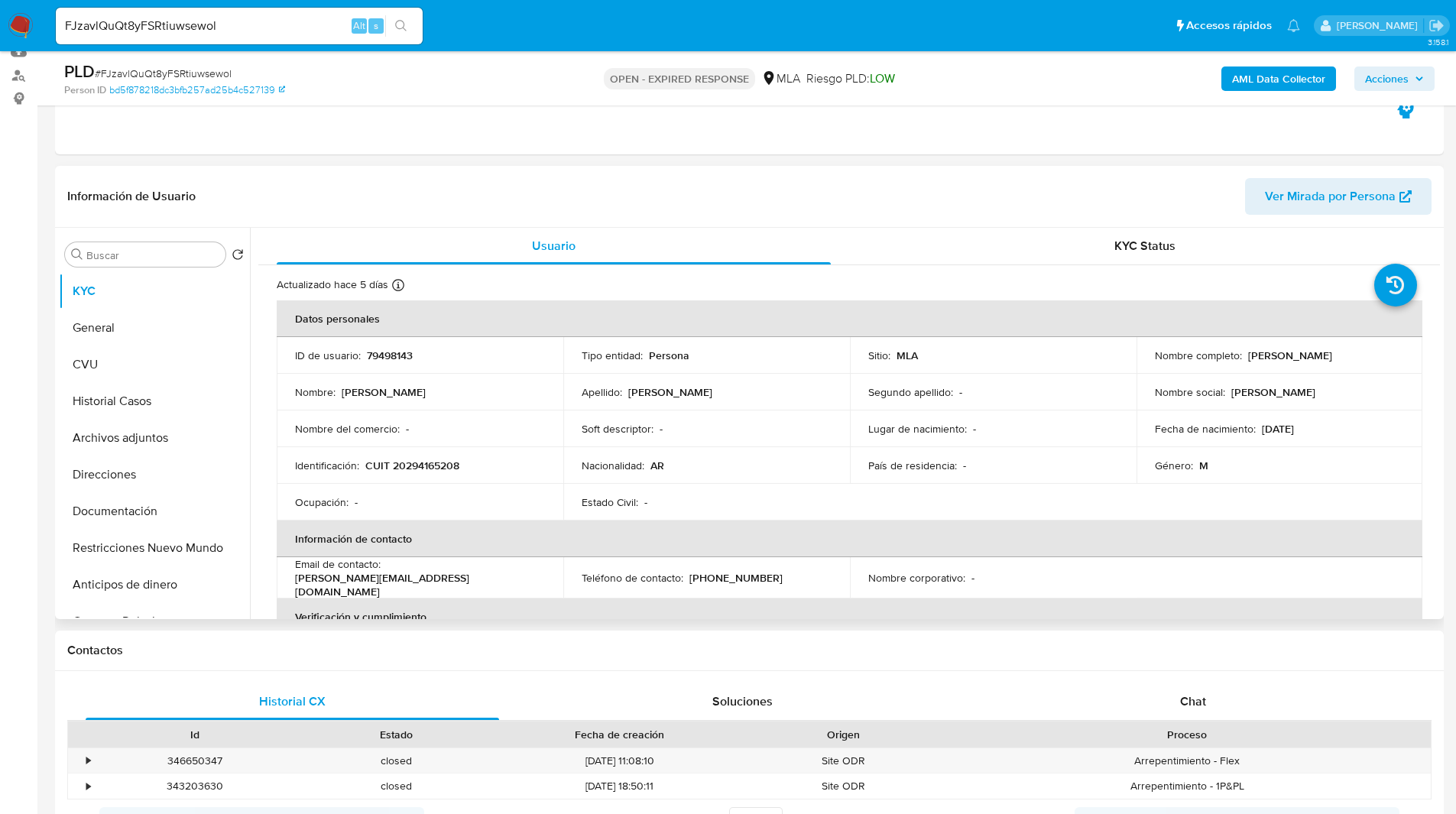
scroll to position [169, 0]
click at [136, 411] on button "Historial Casos" at bounding box center [148, 400] width 179 height 37
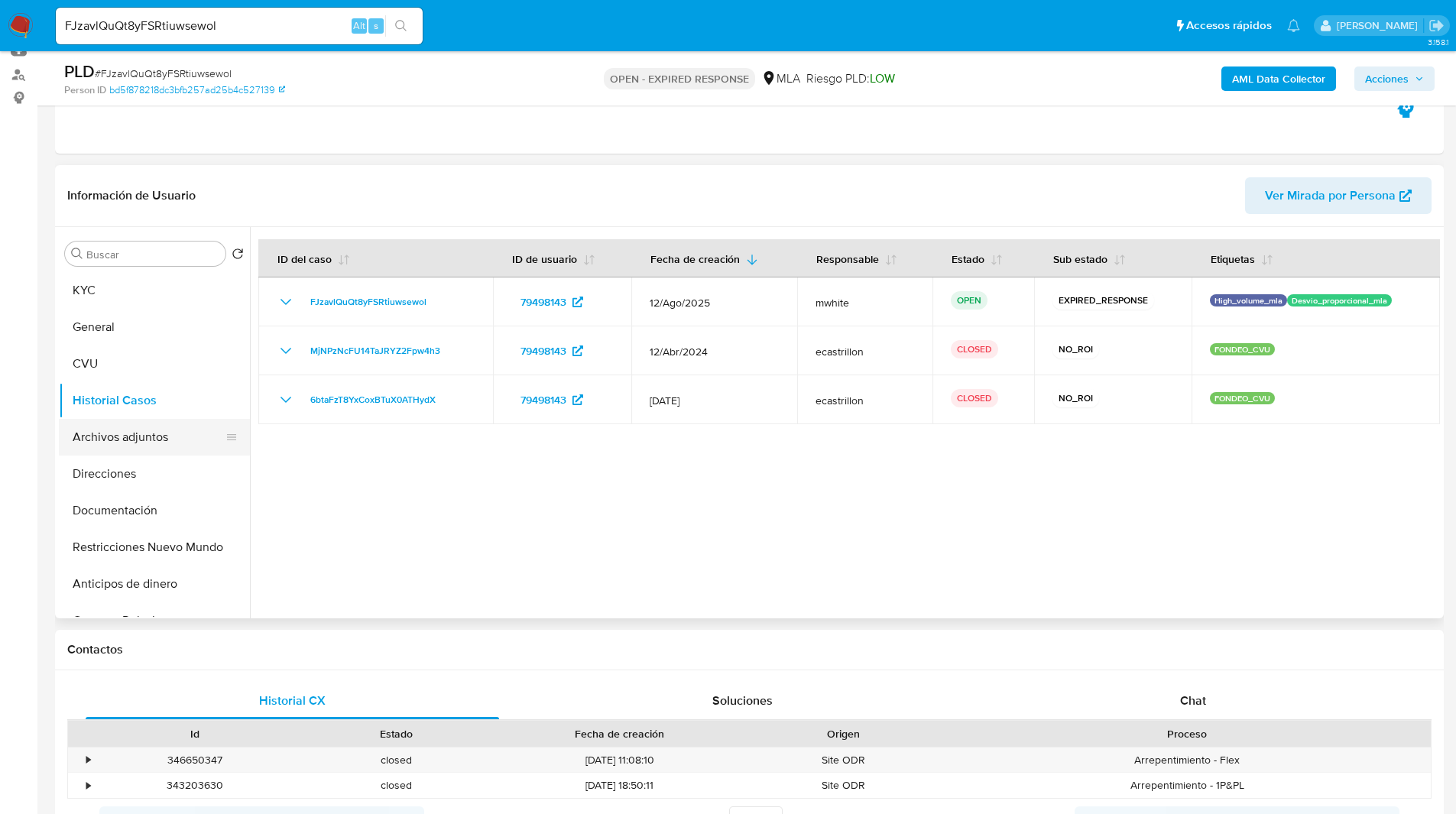
click at [131, 439] on button "Archivos adjuntos" at bounding box center [148, 437] width 179 height 37
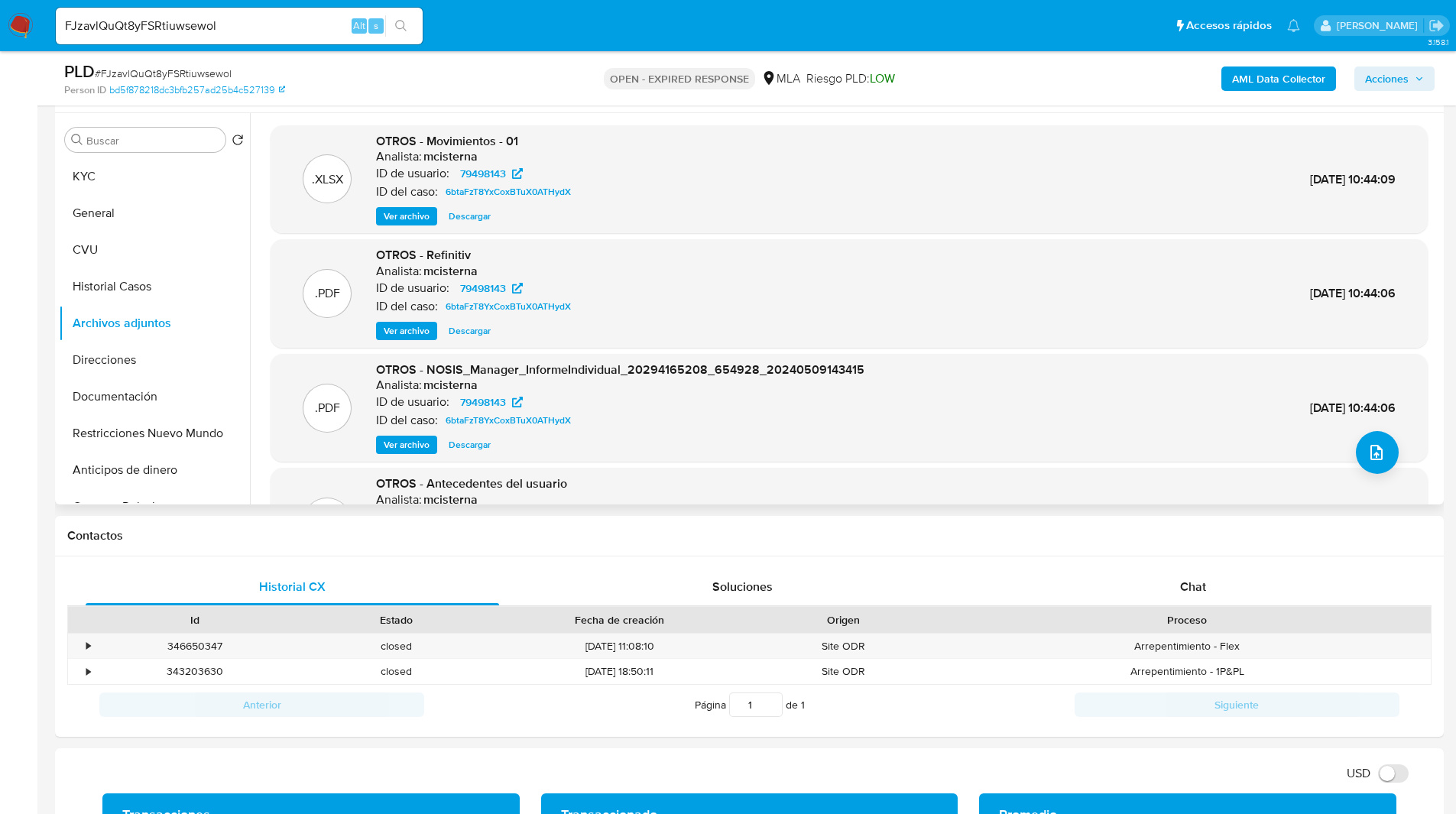
scroll to position [86, 0]
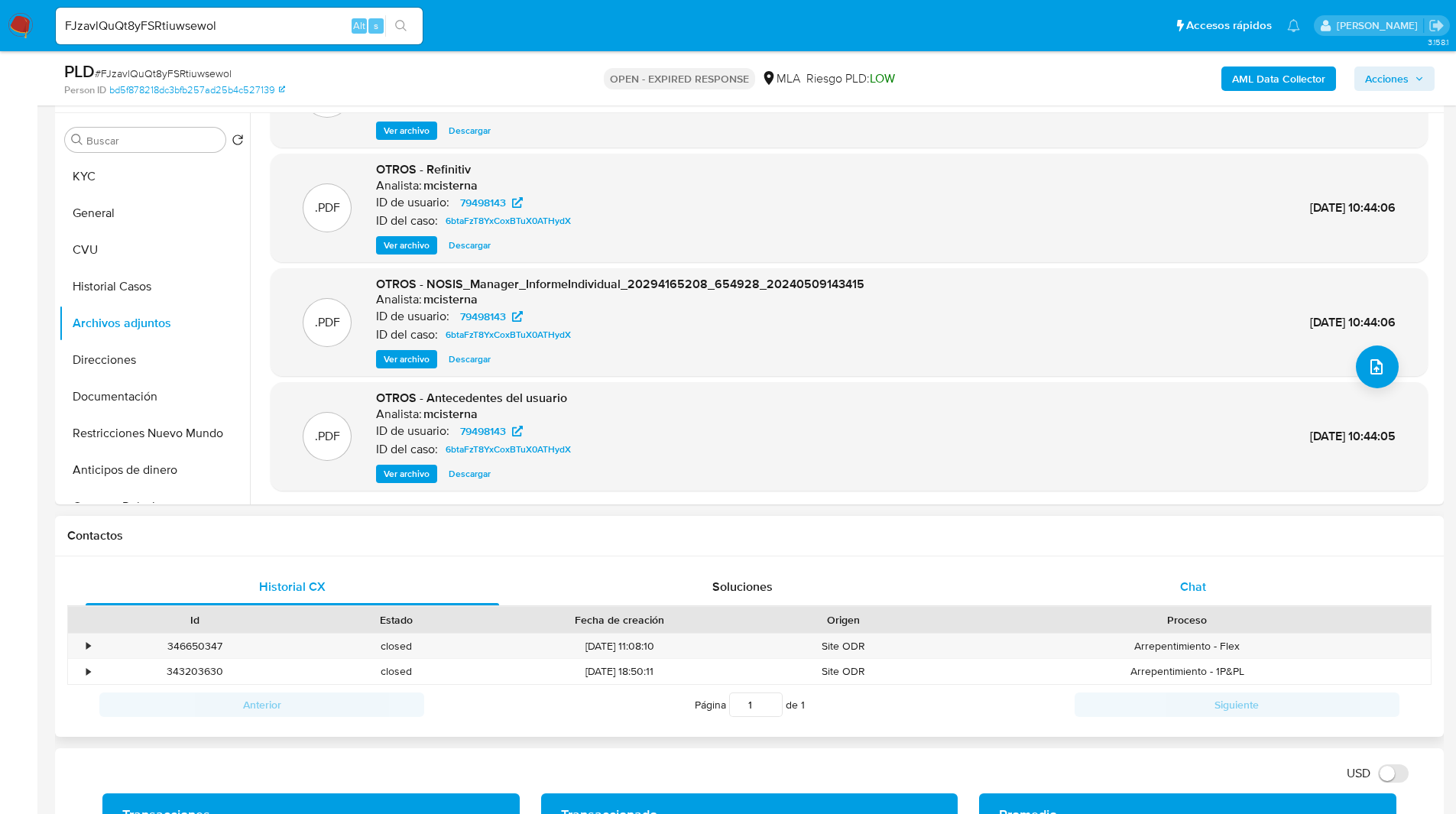
click at [1201, 592] on span "Chat" at bounding box center [1193, 586] width 26 height 18
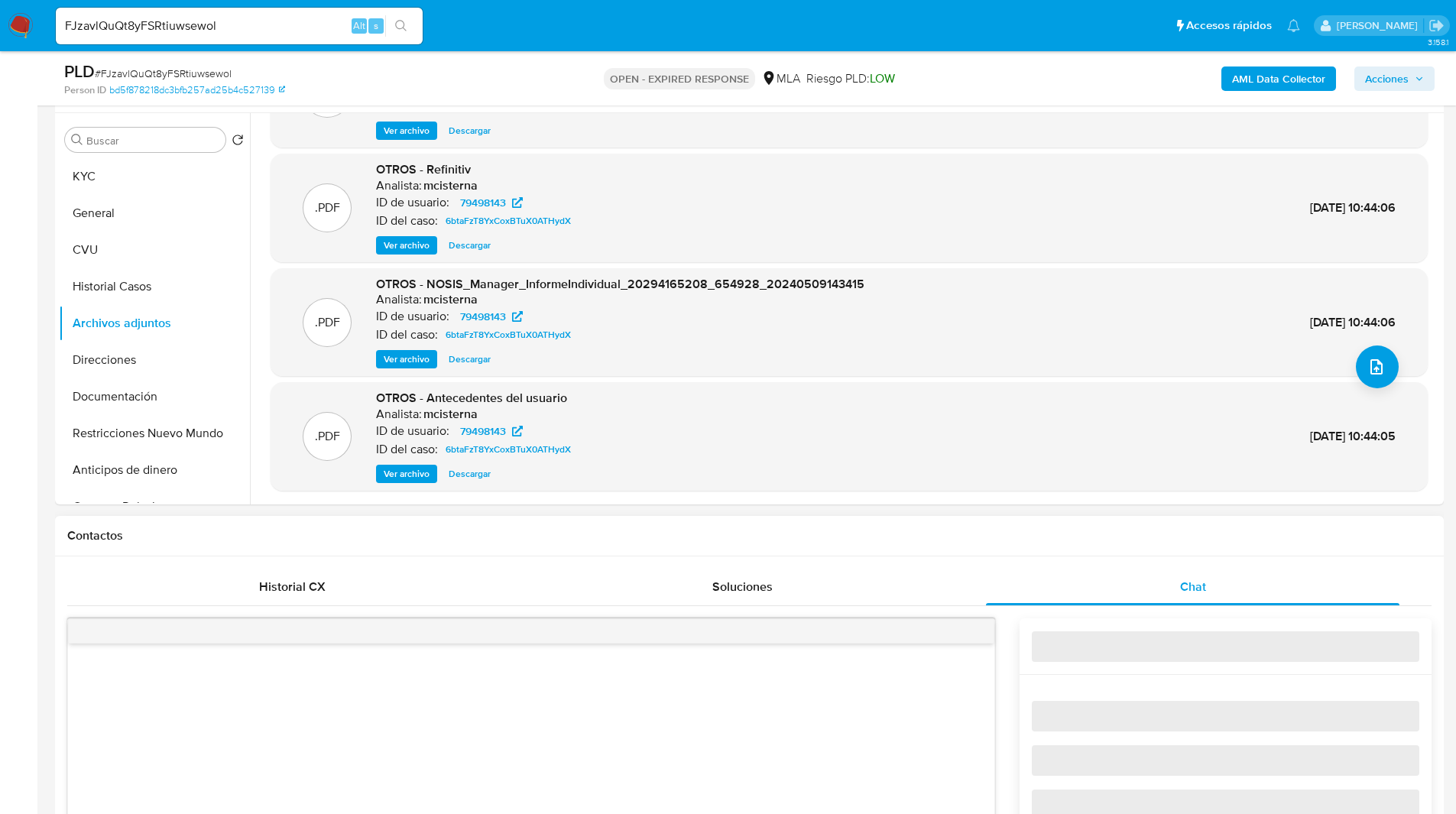
click at [1101, 550] on div "Contactos" at bounding box center [749, 536] width 1388 height 41
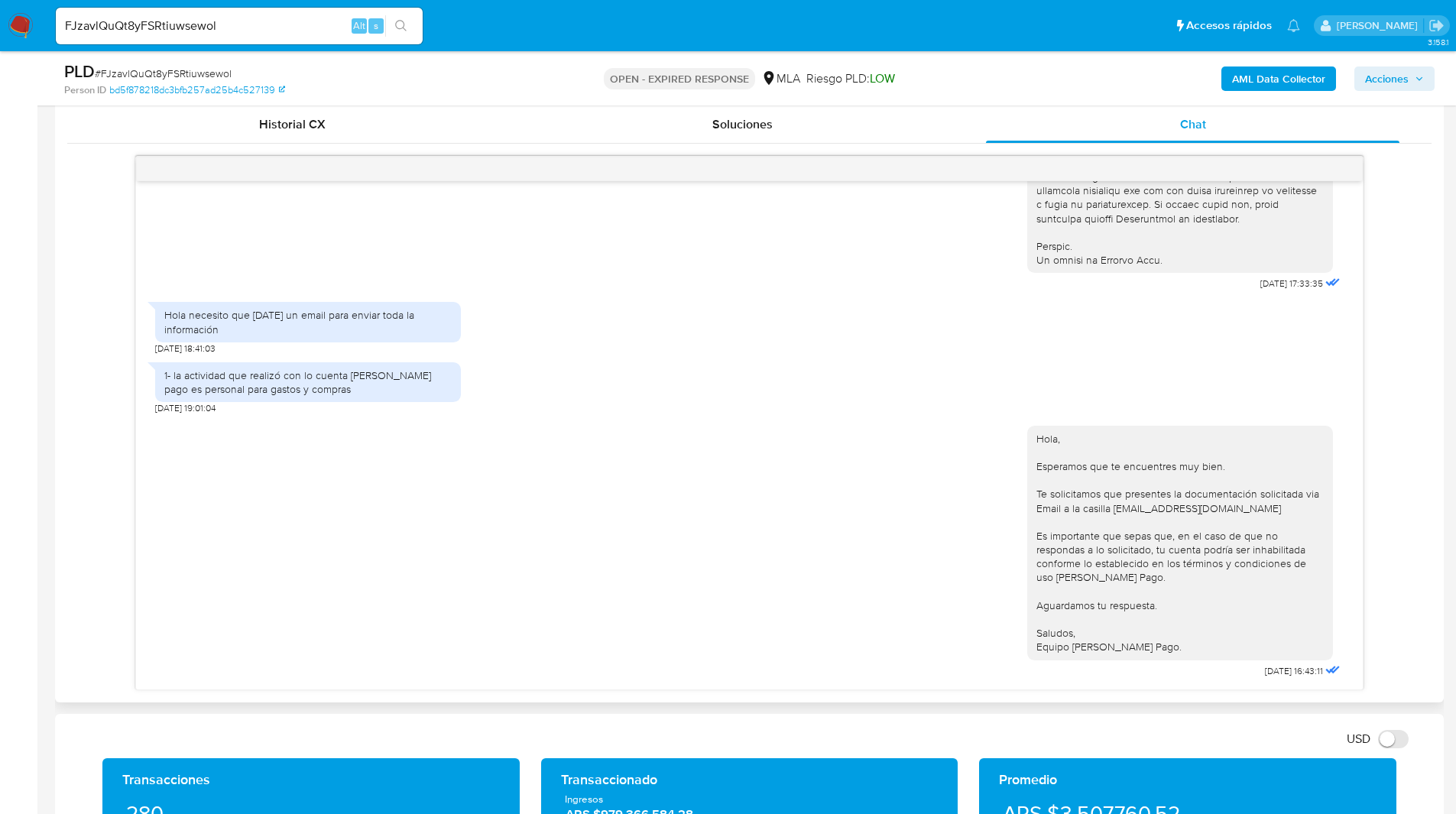
scroll to position [0, 0]
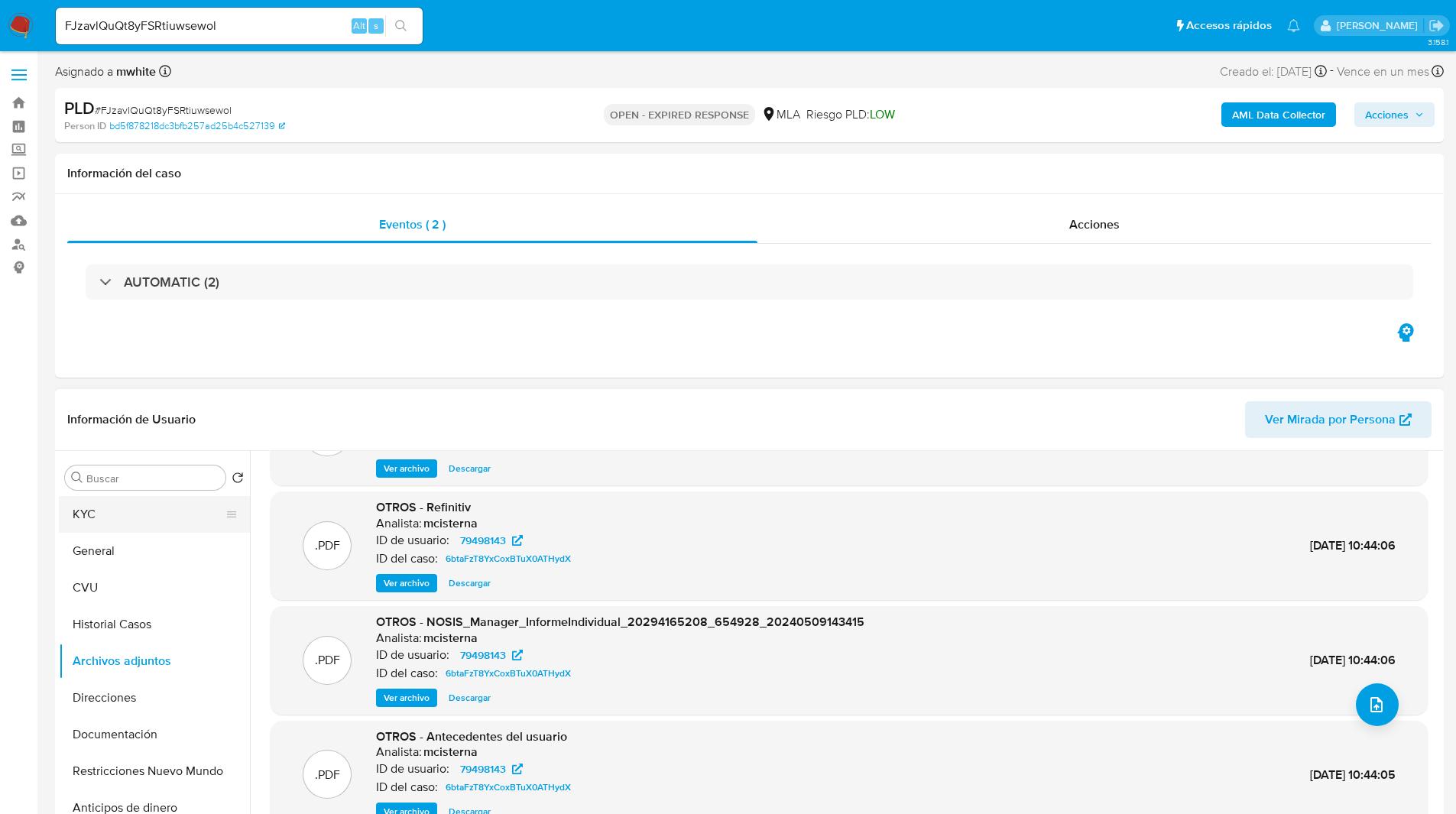
click at [99, 502] on button "KYC" at bounding box center [148, 514] width 179 height 37
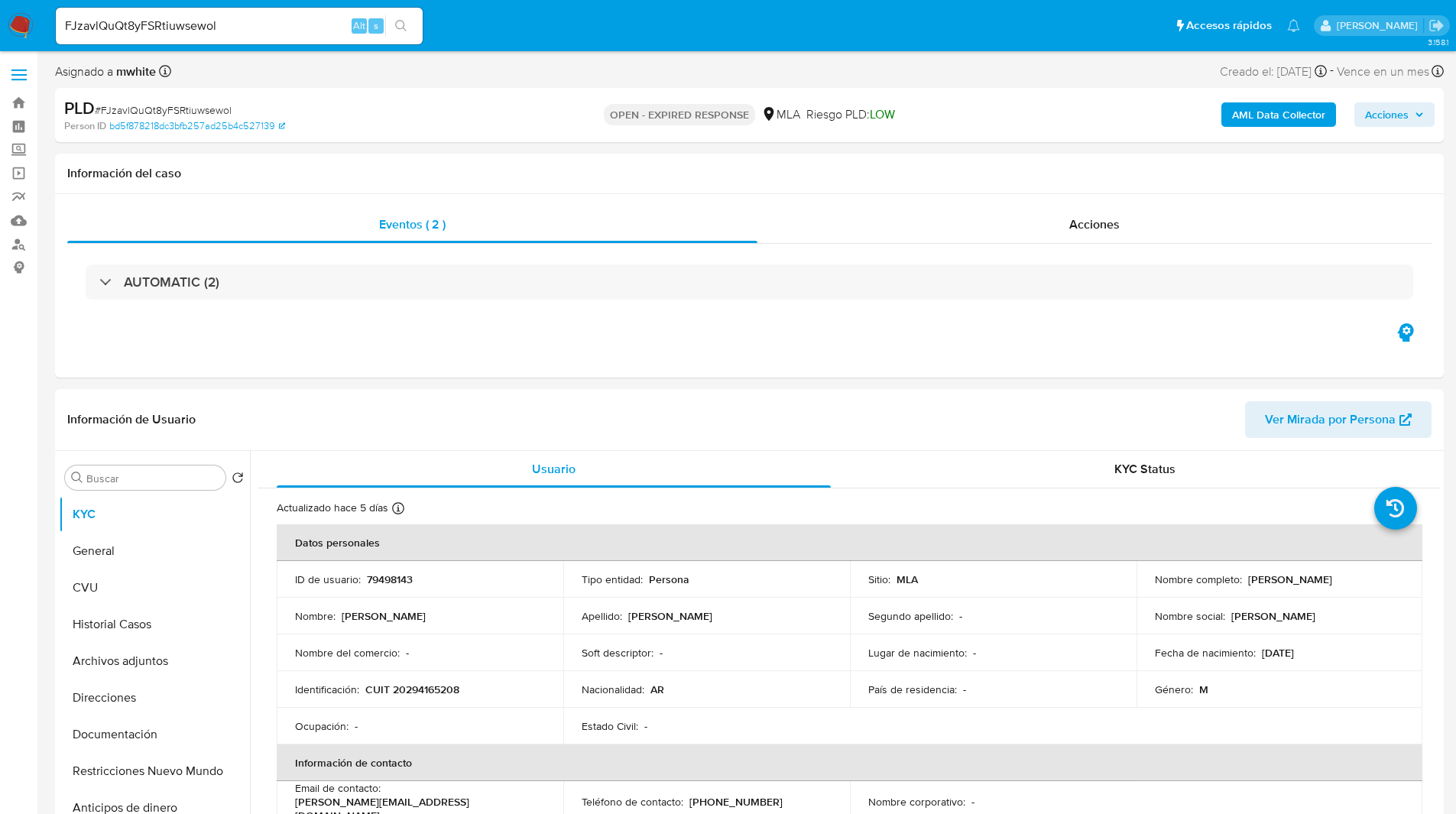
click at [912, 102] on div "OPEN - EXPIRED RESPONSE MLA Riesgo PLD: LOW" at bounding box center [749, 115] width 452 height 36
click at [434, 691] on p "CUIT 20294165208" at bounding box center [413, 689] width 94 height 14
click at [391, 577] on p "79498143" at bounding box center [389, 578] width 46 height 14
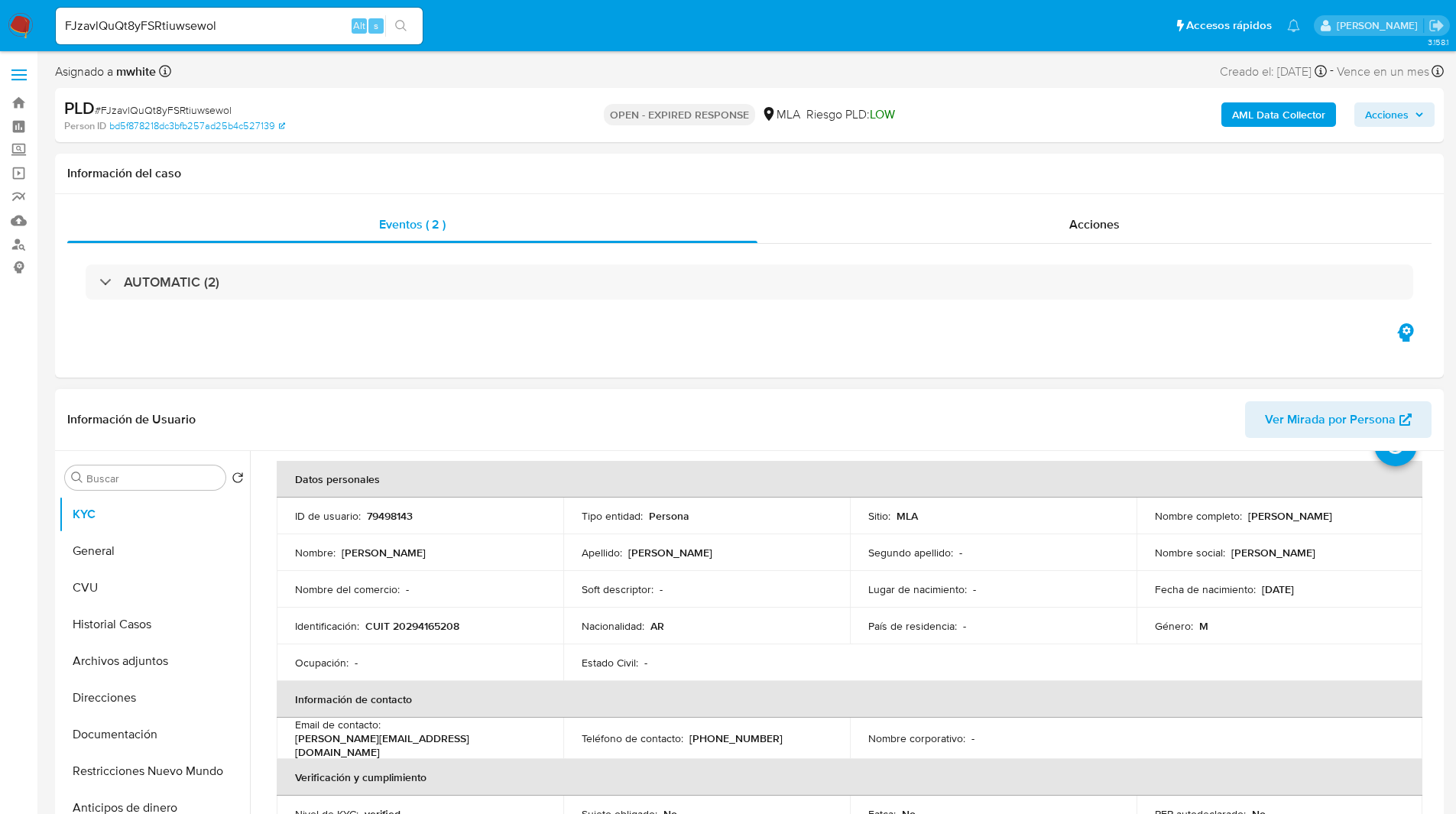
scroll to position [64, 0]
drag, startPoint x: 388, startPoint y: 736, endPoint x: 523, endPoint y: 729, distance: 135.2
click at [523, 729] on div "Email de contacto : alonsojulian.h@gmail.com" at bounding box center [419, 737] width 250 height 41
copy p "[EMAIL_ADDRESS][DOMAIN_NAME]"
click at [428, 619] on p "CUIT 20294165208" at bounding box center [413, 624] width 94 height 14
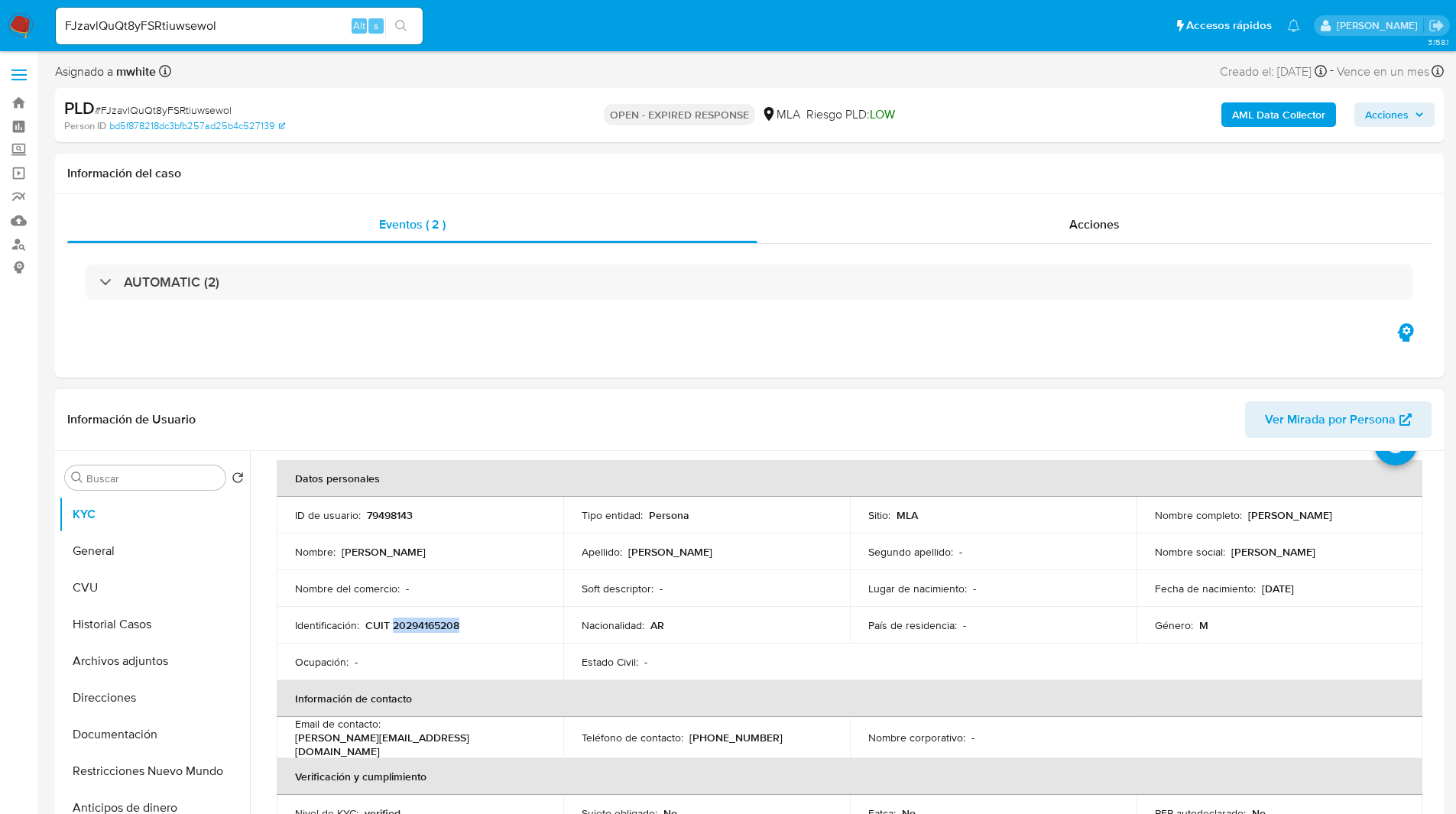
click at [428, 619] on p "CUIT 20294165208" at bounding box center [413, 624] width 94 height 14
click at [388, 509] on p "79498143" at bounding box center [389, 514] width 46 height 14
copy p "79498143"
click at [421, 619] on p "CUIT 20294165208" at bounding box center [413, 624] width 94 height 14
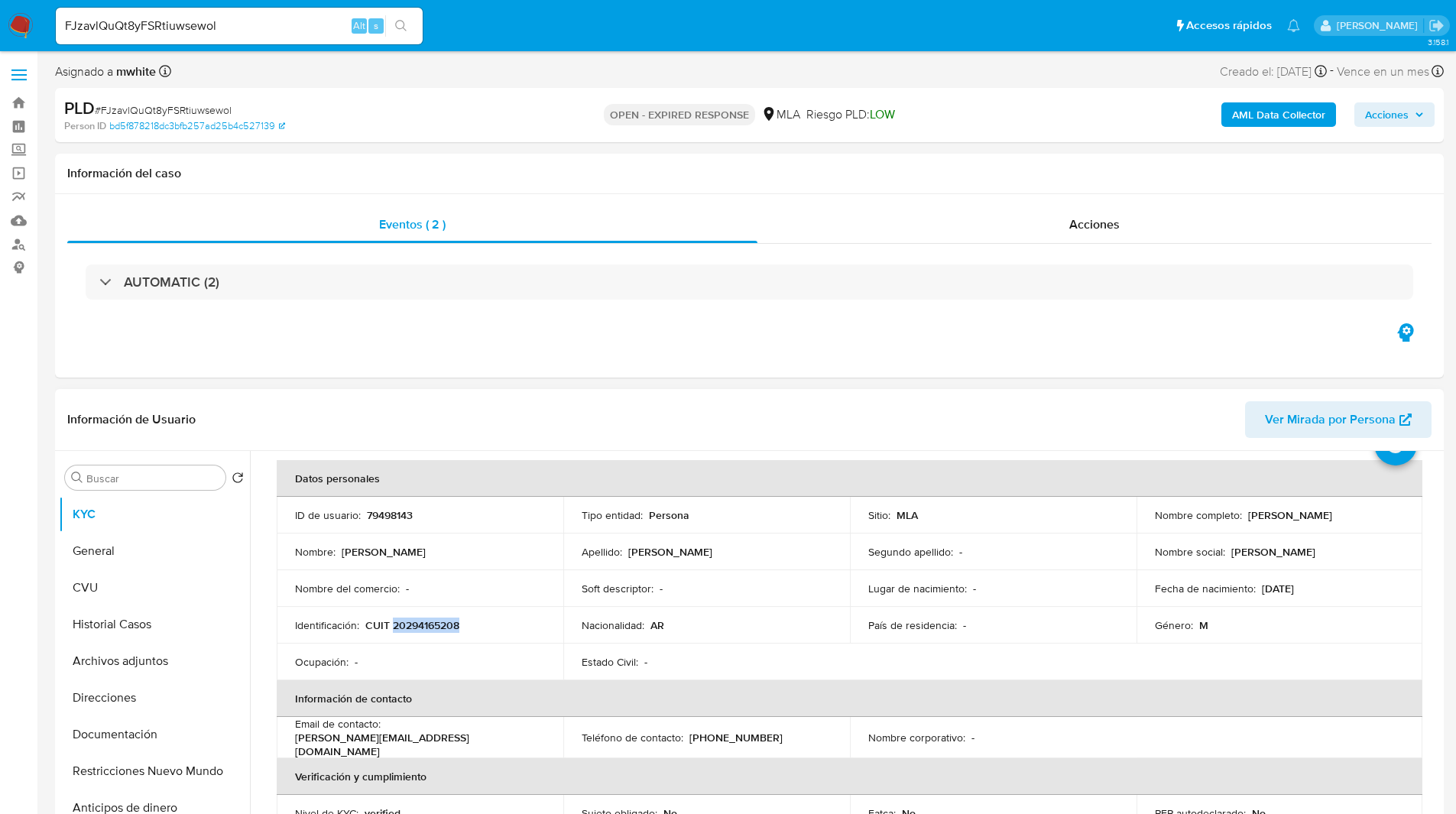
click at [421, 619] on p "CUIT 20294165208" at bounding box center [413, 624] width 94 height 14
copy p "20294165208"
click at [422, 82] on div "Asignado a mwhite Asignado el: 18/08/2025 14:14:59 Creado el: 12/08/2025 Creado…" at bounding box center [749, 75] width 1388 height 27
click at [532, 131] on div "OPEN - EXPIRED RESPONSE MLA Riesgo PLD: LOW" at bounding box center [749, 115] width 452 height 36
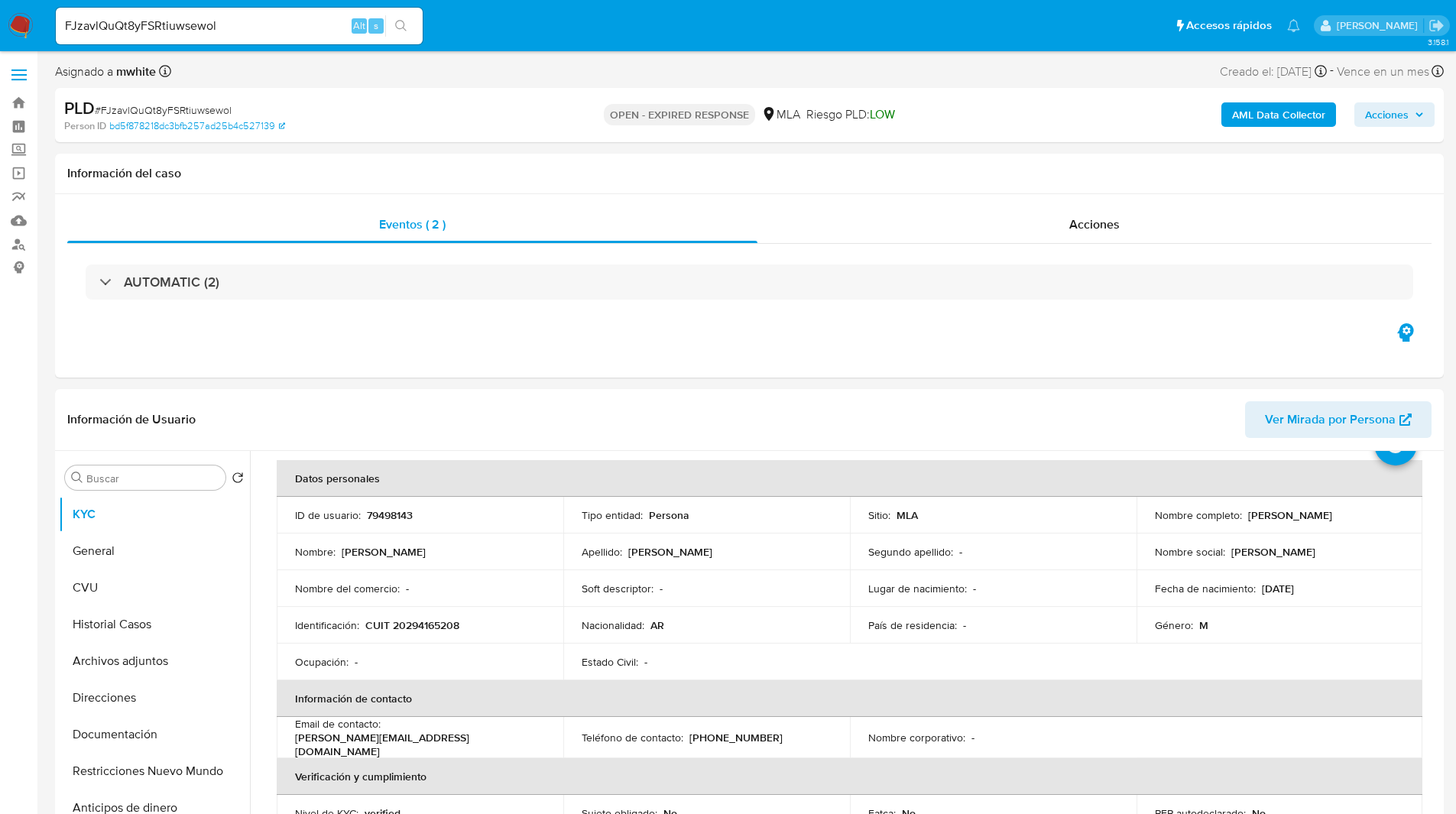
click at [514, 34] on ul "Pausado Ver notificaciones FJzavlQuQt8yFSRtiuwsewol Alt s Accesos rápidos Presi…" at bounding box center [678, 25] width 1260 height 38
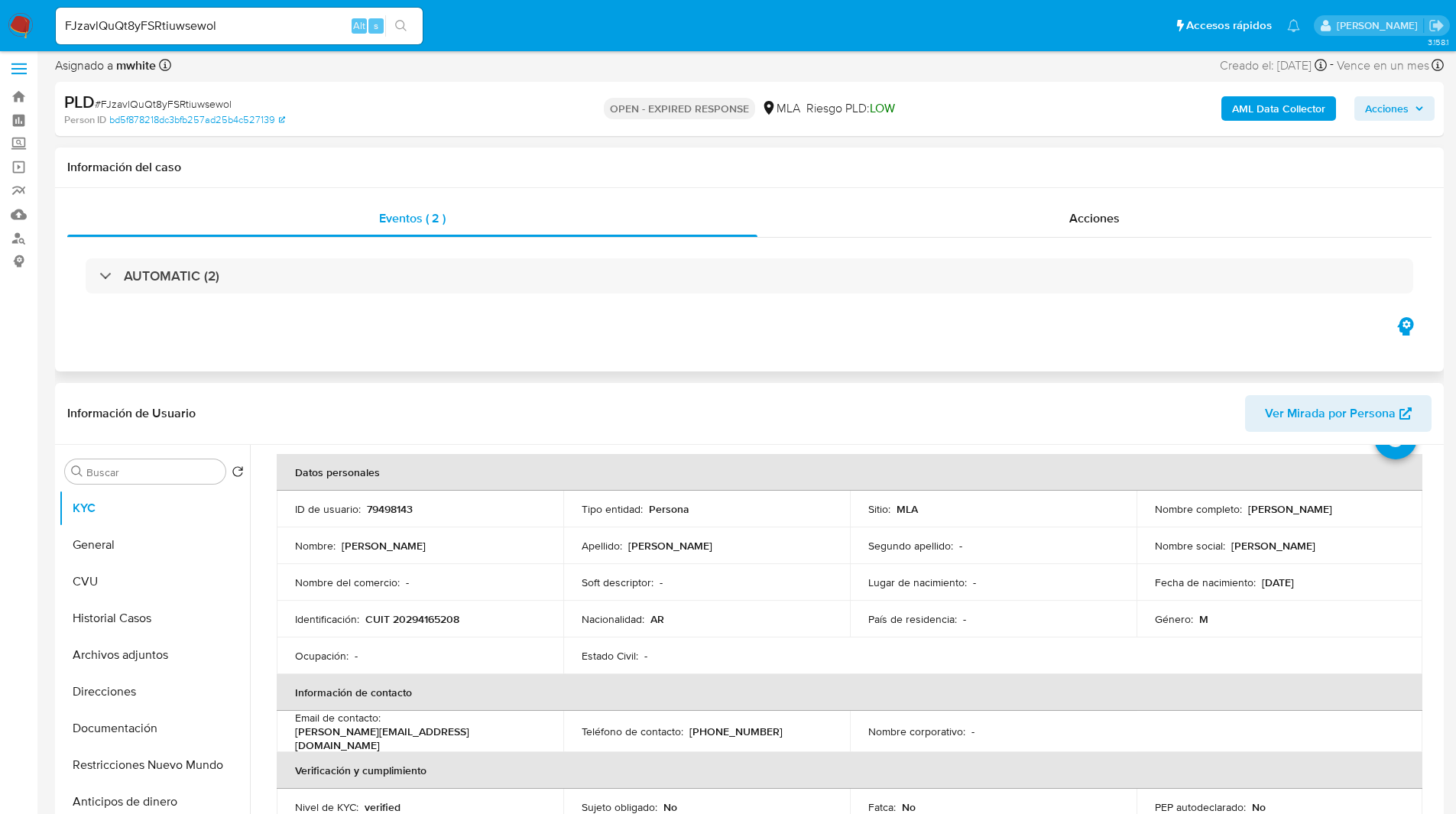
scroll to position [14, 0]
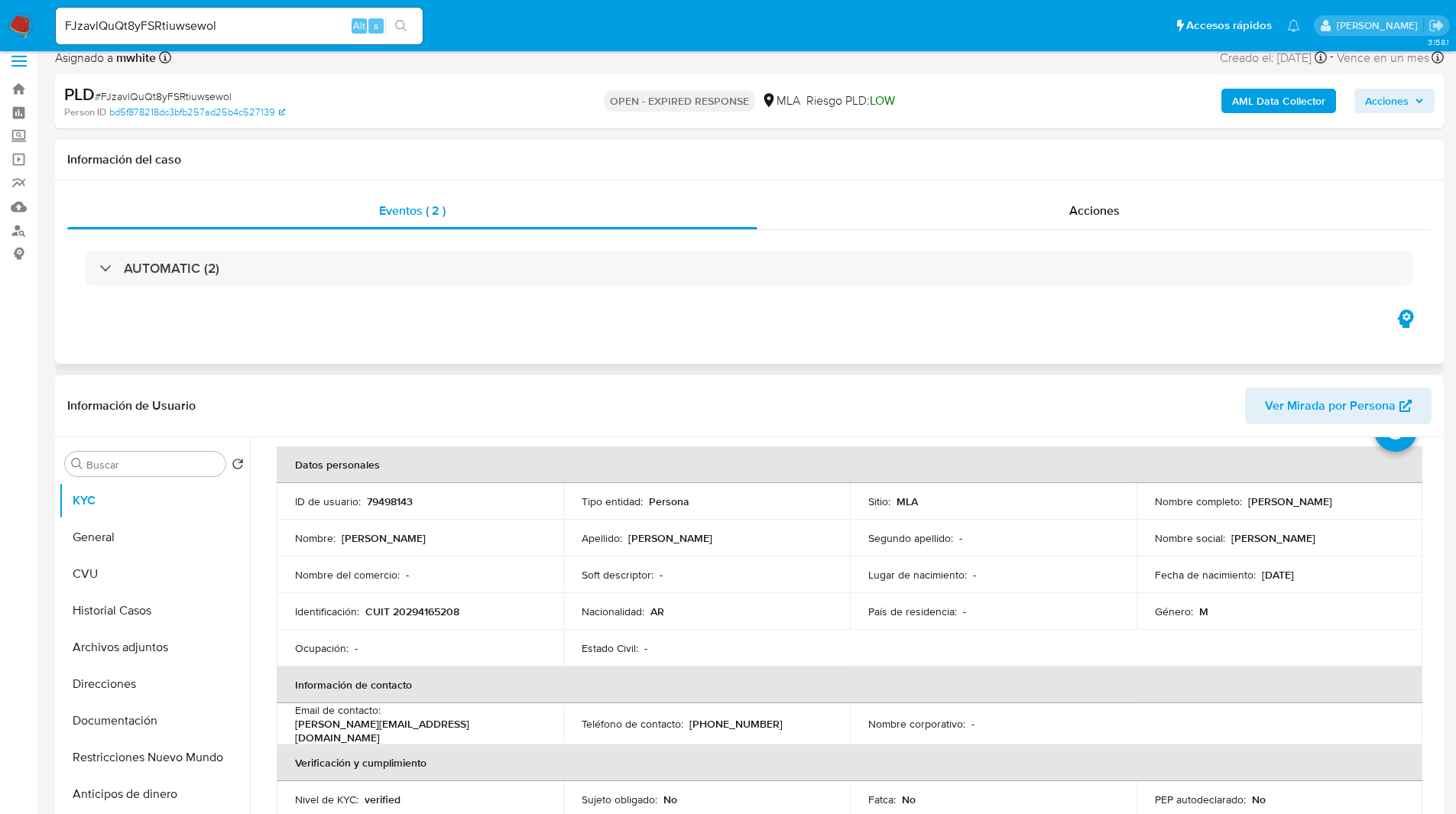
click at [884, 140] on div "Información del caso" at bounding box center [749, 159] width 1388 height 41
click at [471, 37] on ul "Pausado Ver notificaciones FJzavlQuQt8yFSRtiuwsewol Alt s Accesos rápidos Presi…" at bounding box center [678, 25] width 1260 height 38
click at [480, 38] on ul "Pausado Ver notificaciones FJzavlQuQt8yFSRtiuwsewol Alt s Accesos rápidos Presi…" at bounding box center [678, 25] width 1260 height 38
click at [514, 31] on ul "Pausado Ver notificaciones FJzavlQuQt8yFSRtiuwsewol Alt s Accesos rápidos Presi…" at bounding box center [678, 25] width 1260 height 38
click at [533, 24] on ul "Pausado Ver notificaciones FJzavlQuQt8yFSRtiuwsewol Alt s Accesos rápidos Presi…" at bounding box center [678, 25] width 1260 height 38
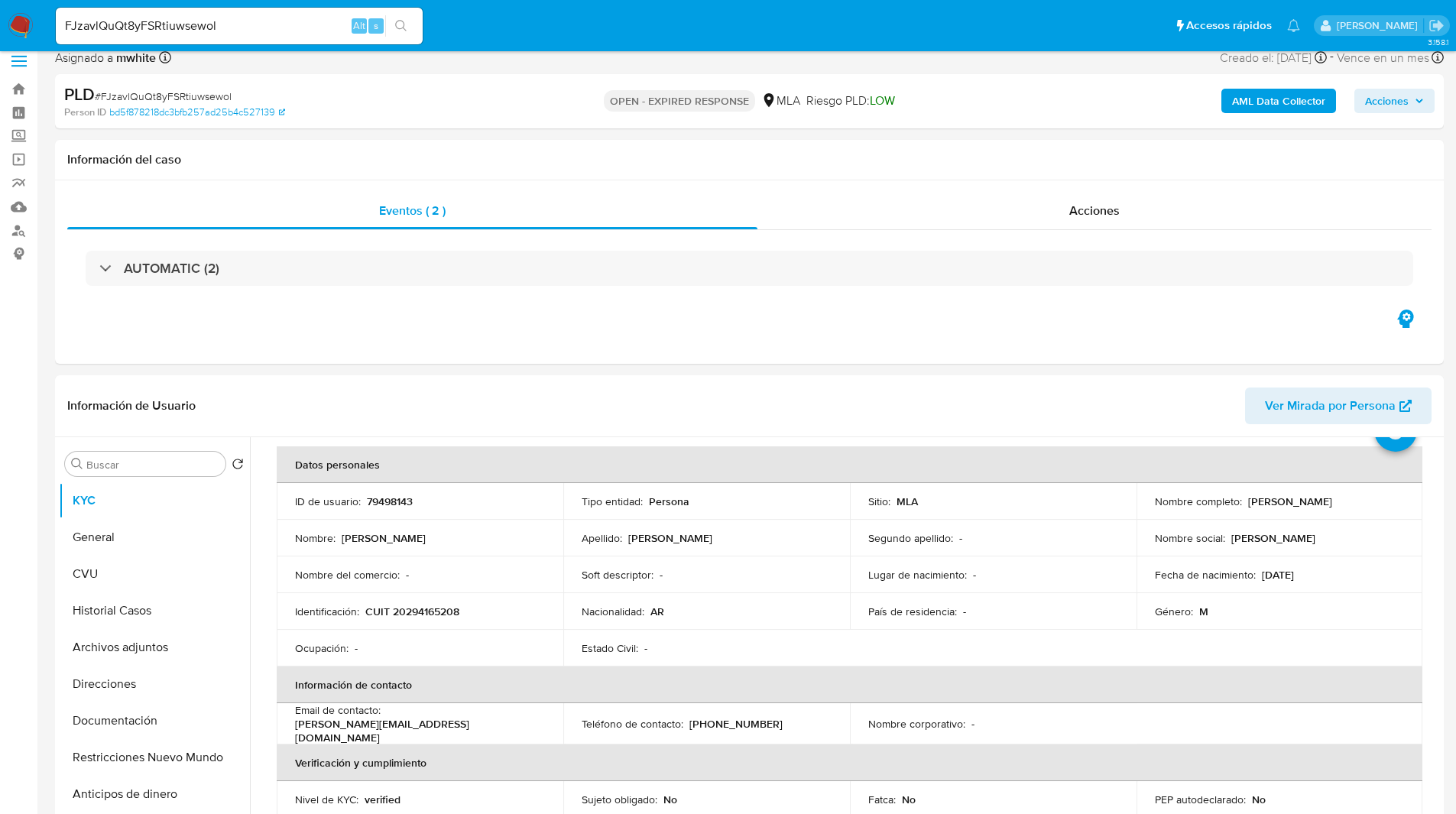
click at [502, 30] on ul "Pausado Ver notificaciones FJzavlQuQt8yFSRtiuwsewol Alt s Accesos rápidos Presi…" at bounding box center [678, 25] width 1260 height 38
click at [631, 28] on ul "Pausado Ver notificaciones FJzavlQuQt8yFSRtiuwsewol Alt s Accesos rápidos Presi…" at bounding box center [678, 25] width 1260 height 38
click at [564, 27] on ul "Pausado Ver notificaciones FJzavlQuQt8yFSRtiuwsewol Alt s Accesos rápidos Presi…" at bounding box center [678, 25] width 1260 height 38
click at [604, 18] on ul "Pausado Ver notificaciones FJzavlQuQt8yFSRtiuwsewol Alt s Accesos rápidos Presi…" at bounding box center [678, 25] width 1260 height 38
click at [572, 23] on ul "Pausado Ver notificaciones FJzavlQuQt8yFSRtiuwsewol Alt s Accesos rápidos Presi…" at bounding box center [678, 25] width 1260 height 38
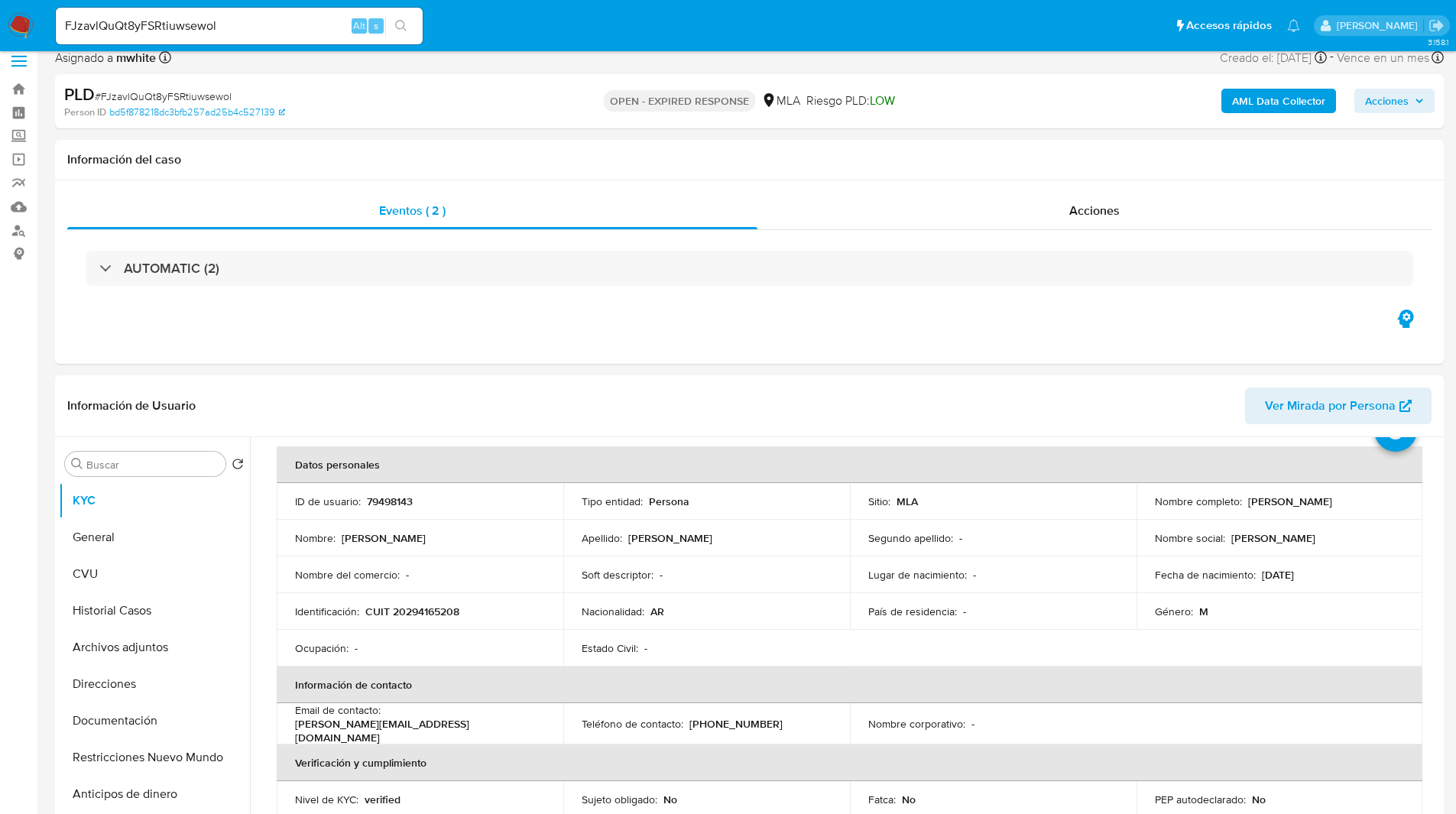
click at [616, 27] on ul "Pausado Ver notificaciones FJzavlQuQt8yFSRtiuwsewol Alt s Accesos rápidos Presi…" at bounding box center [678, 25] width 1260 height 38
click at [512, 19] on ul "Pausado Ver notificaciones FJzavlQuQt8yFSRtiuwsewol Alt s Accesos rápidos Presi…" at bounding box center [678, 25] width 1260 height 38
click at [576, 20] on ul "Pausado Ver notificaciones FJzavlQuQt8yFSRtiuwsewol Alt s Accesos rápidos Presi…" at bounding box center [678, 25] width 1260 height 38
click at [175, 31] on input "FJzavlQuQt8yFSRtiuwsewol" at bounding box center [239, 26] width 367 height 20
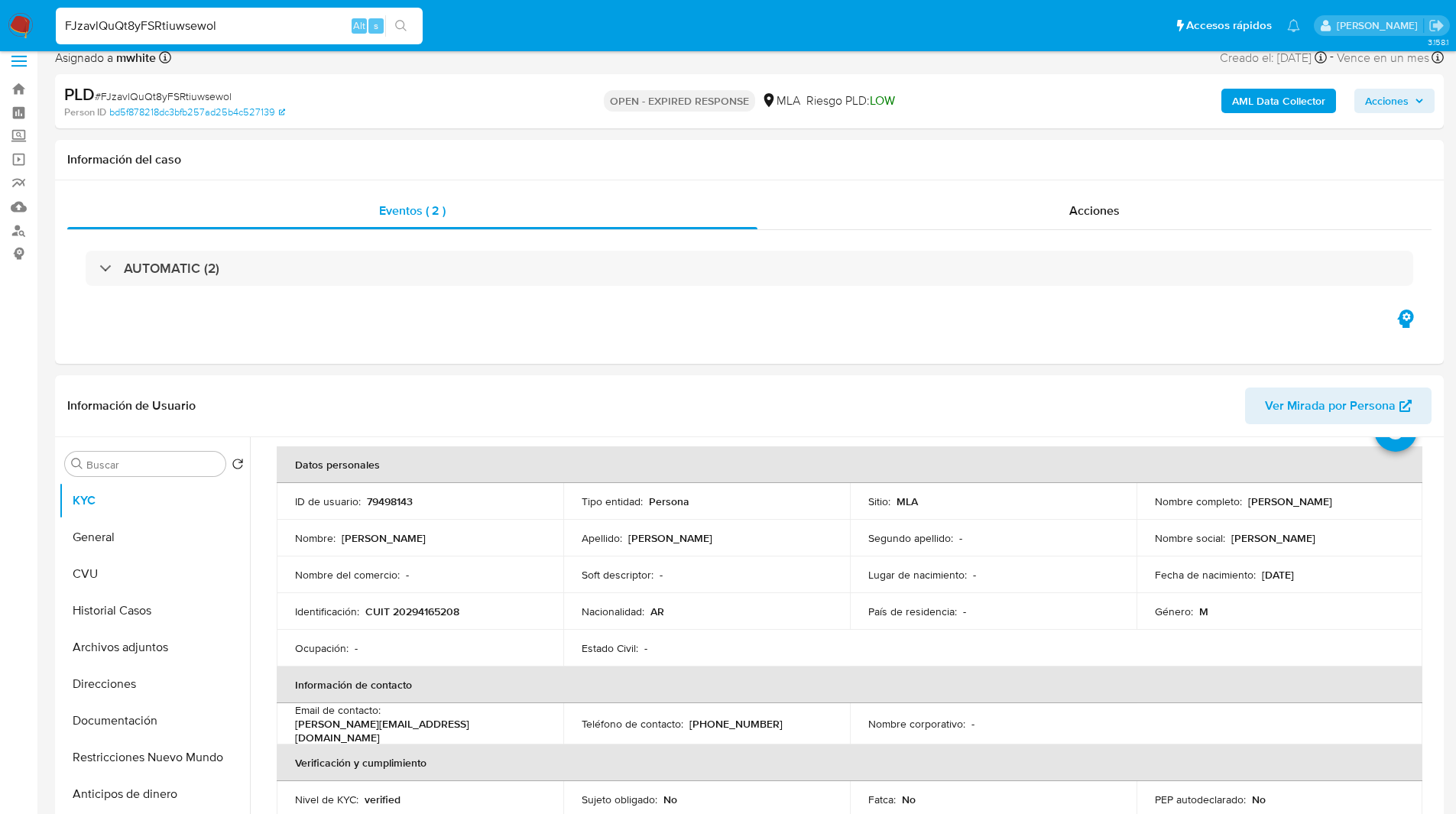
click at [23, 24] on img at bounding box center [20, 25] width 26 height 26
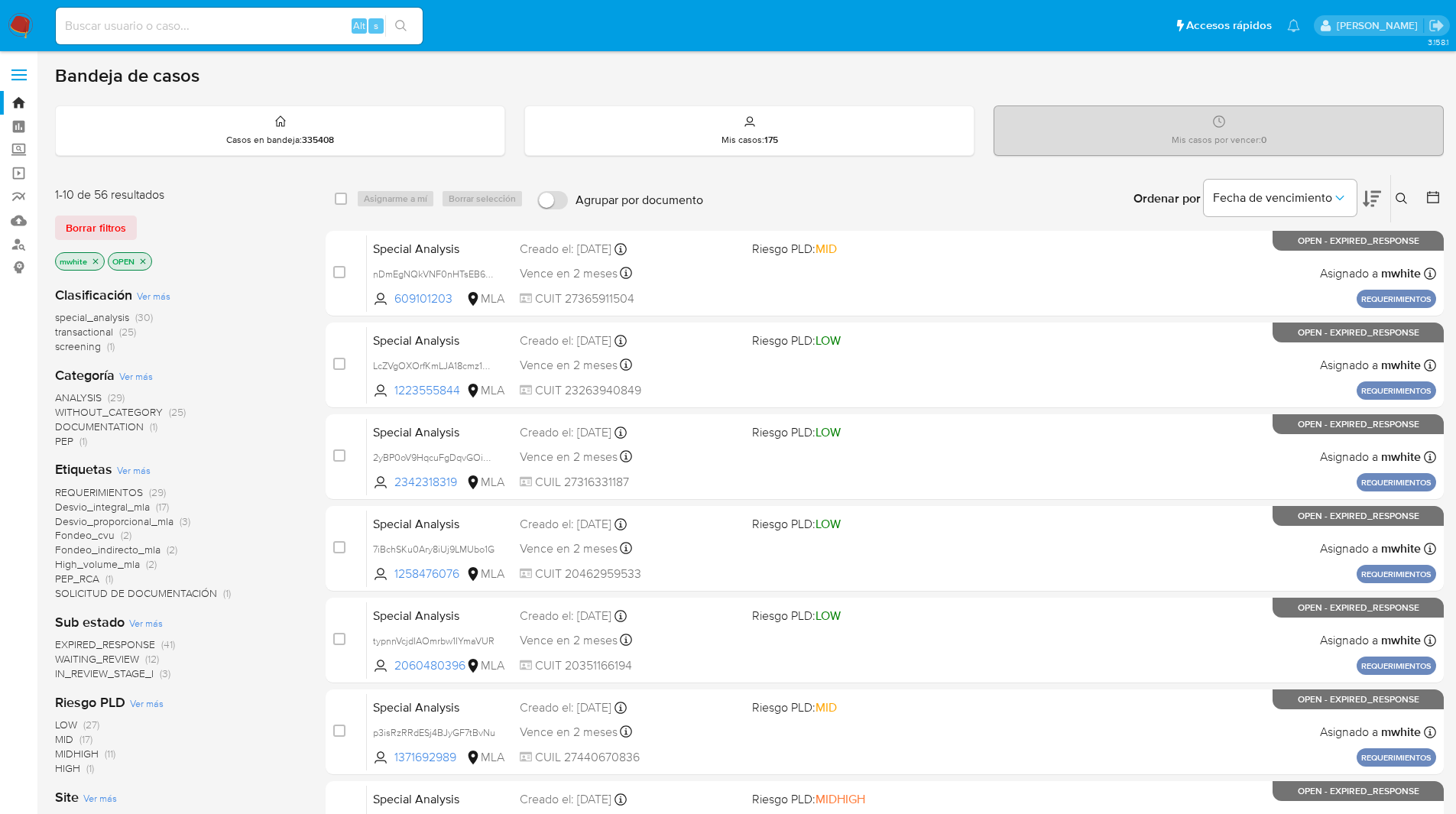
click at [1393, 194] on button at bounding box center [1404, 198] width 25 height 18
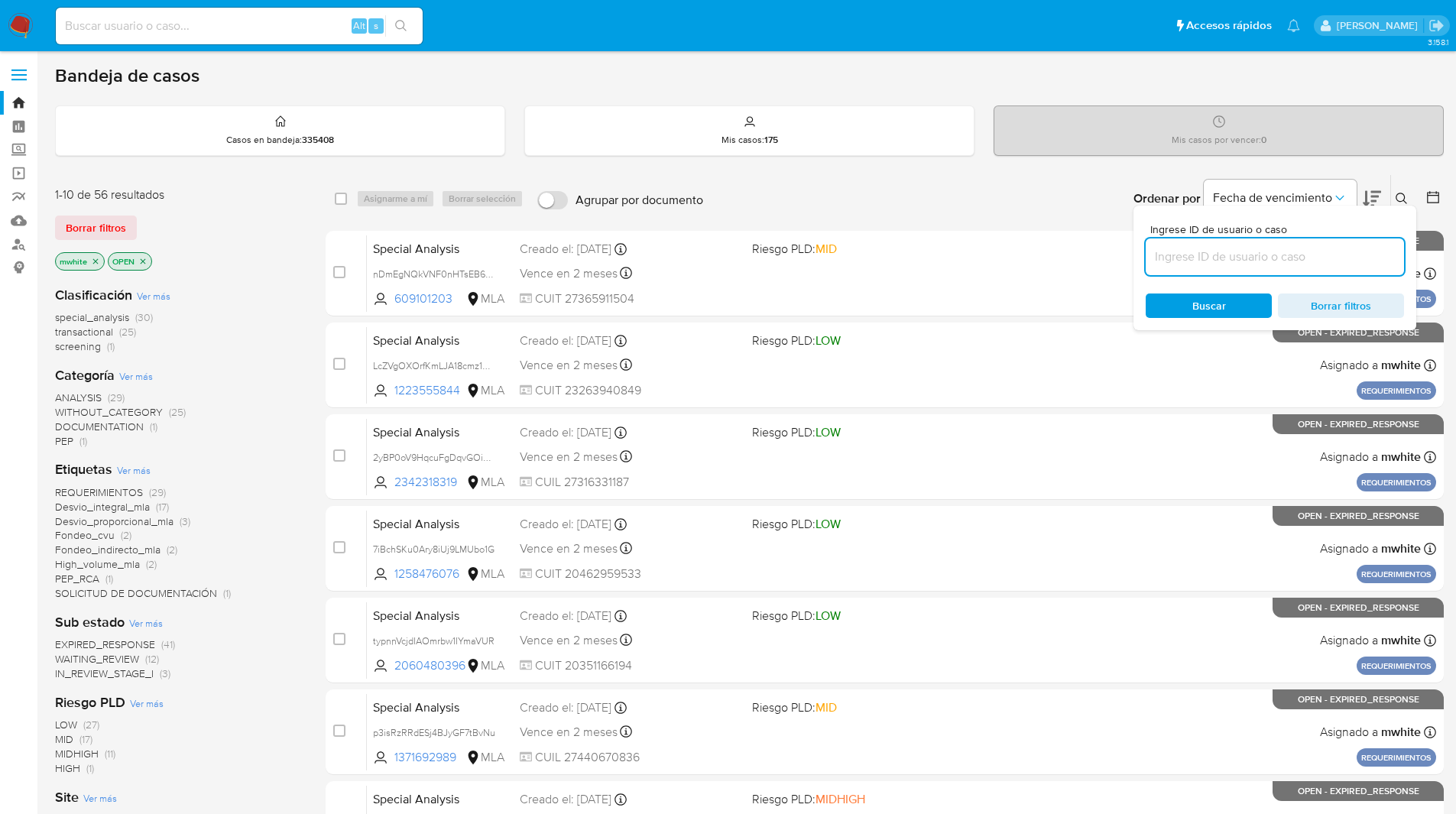
click at [1242, 258] on input at bounding box center [1275, 257] width 259 height 20
type input "FJzavlQuQt8yFSRtiuwsewol"
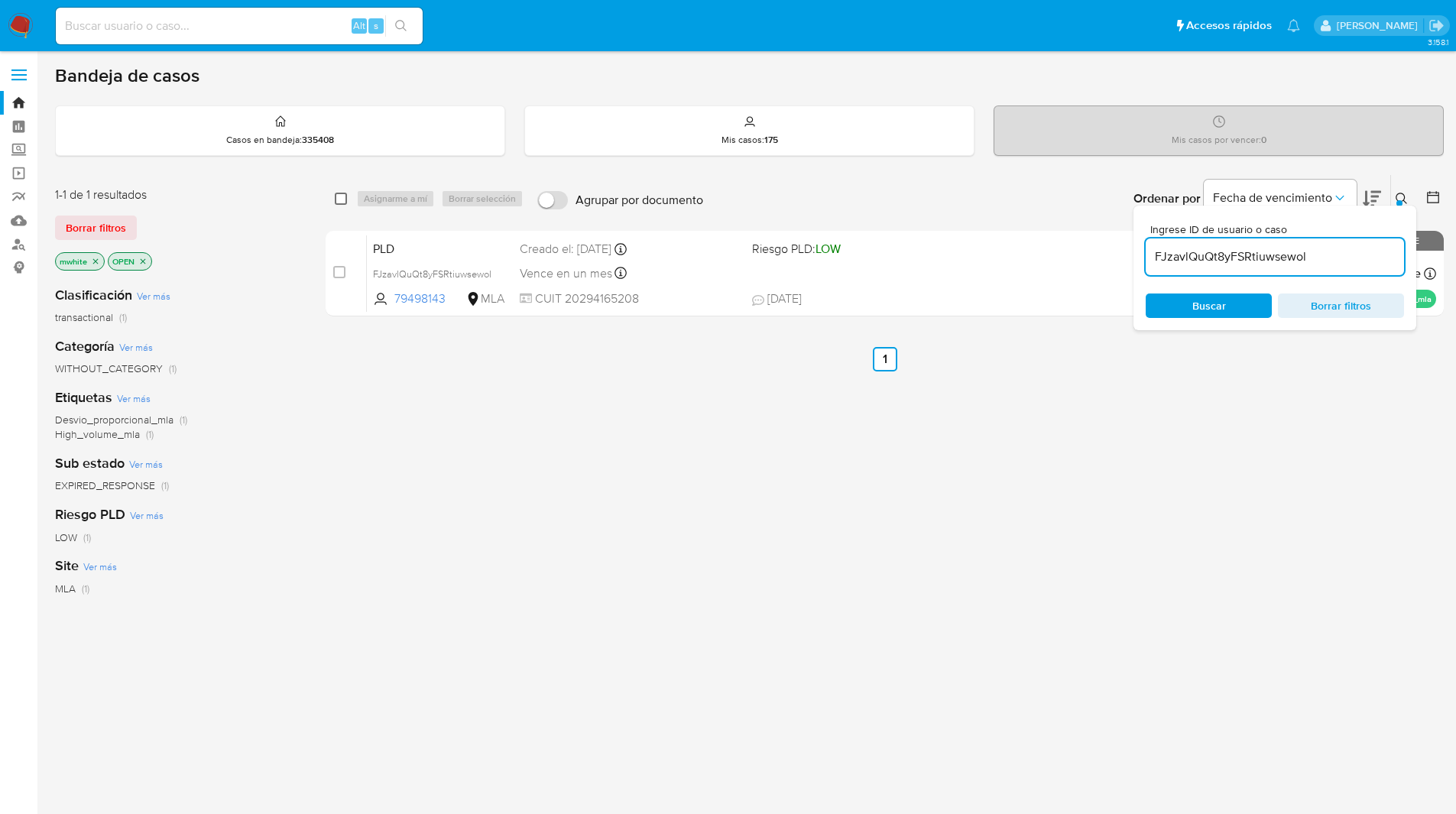
click at [337, 198] on input "checkbox" at bounding box center [341, 199] width 13 height 13
checkbox input "true"
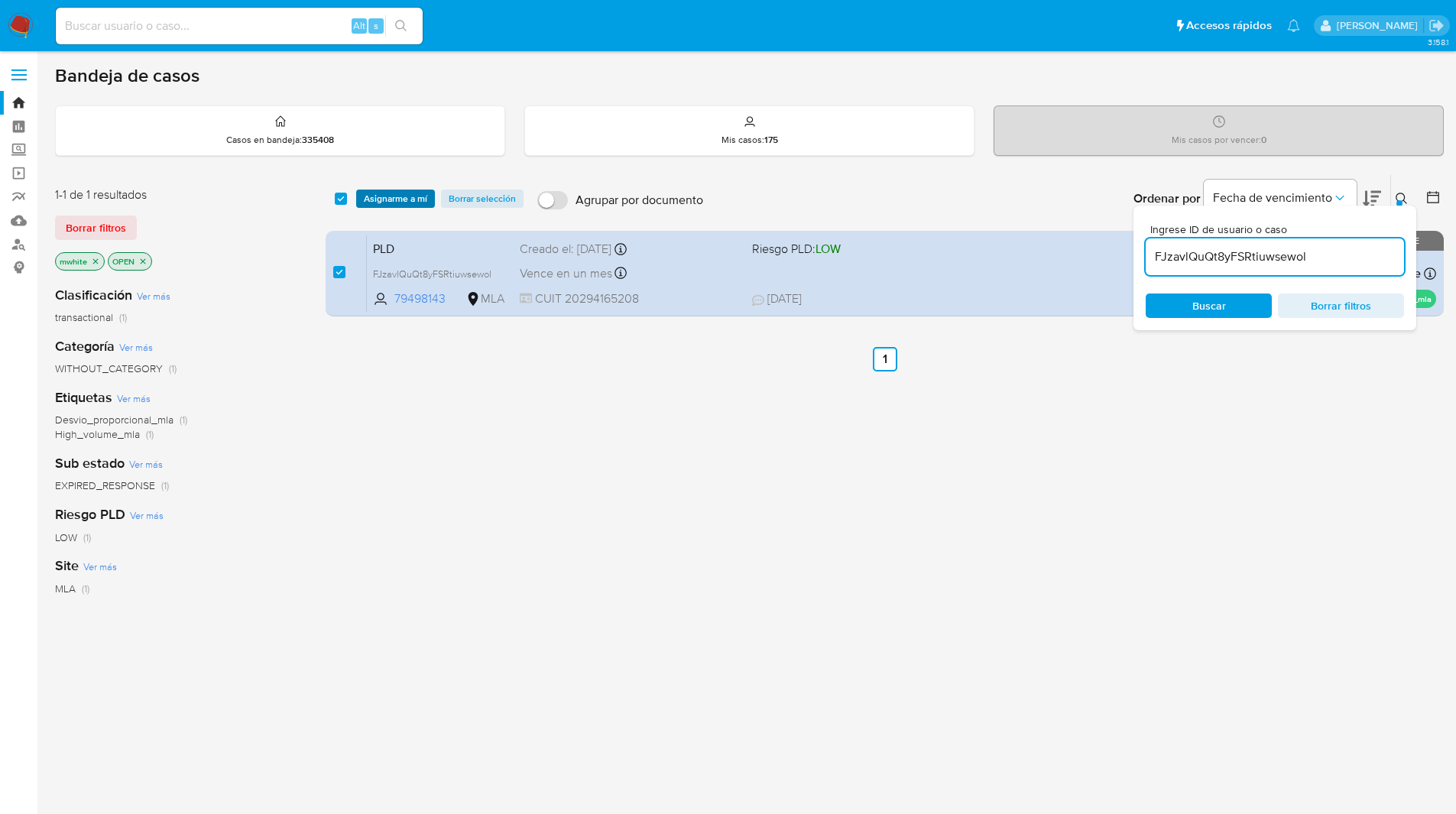
click at [400, 199] on span "Asignarme a mí" at bounding box center [396, 198] width 63 height 15
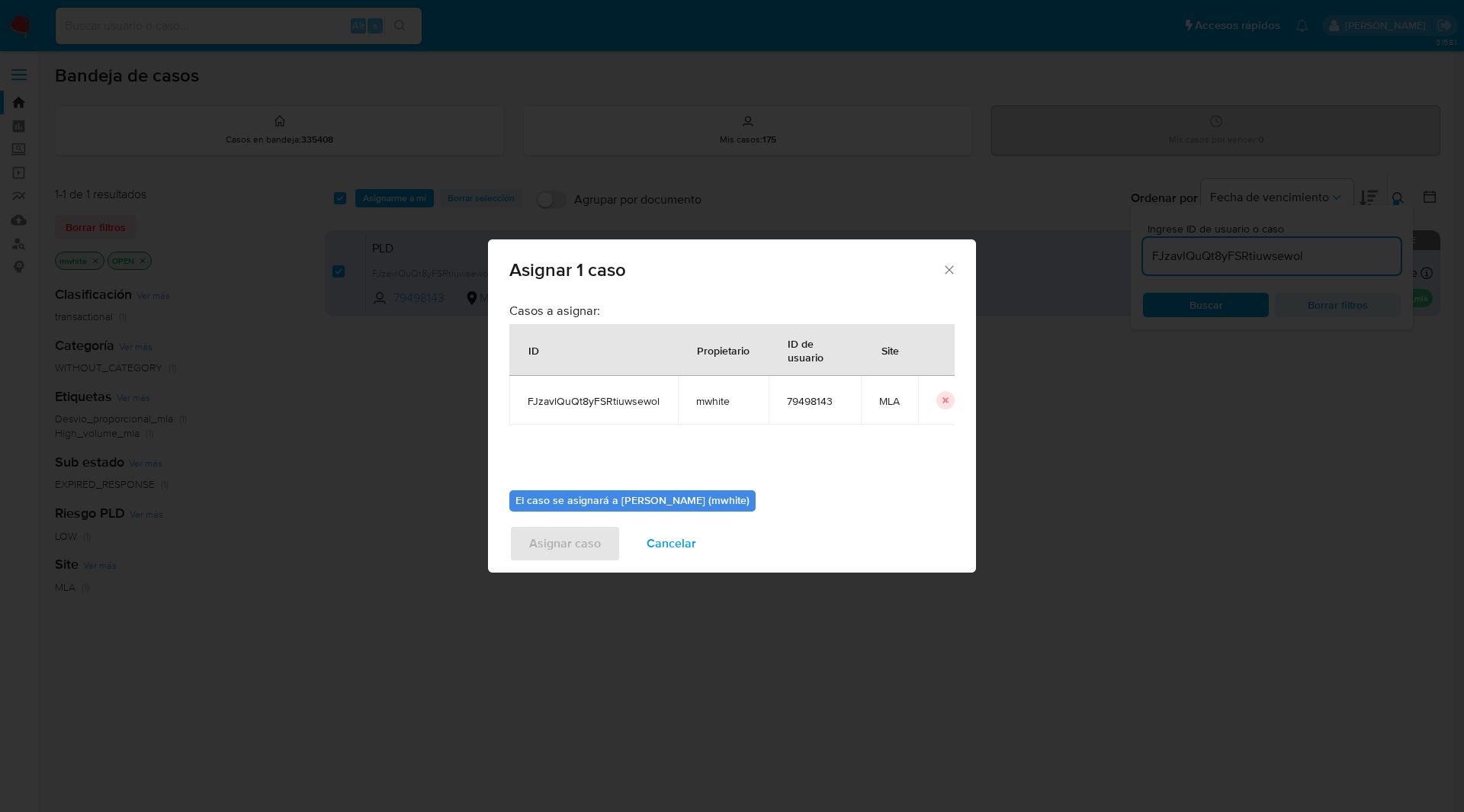
click at [707, 393] on td "mwhite" at bounding box center [723, 400] width 91 height 49
click at [709, 403] on span "mwhite" at bounding box center [723, 401] width 54 height 13
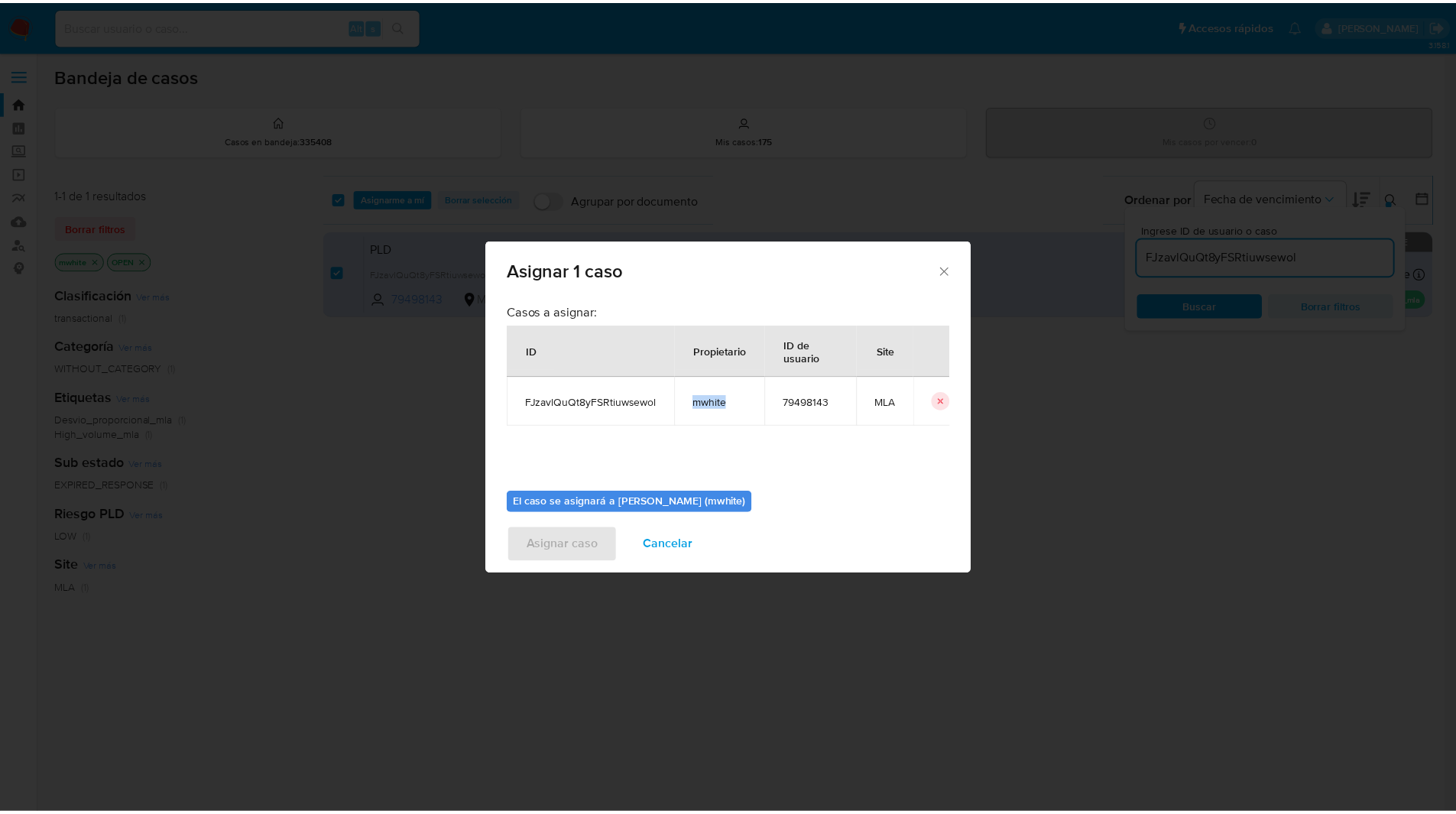
scroll to position [79, 0]
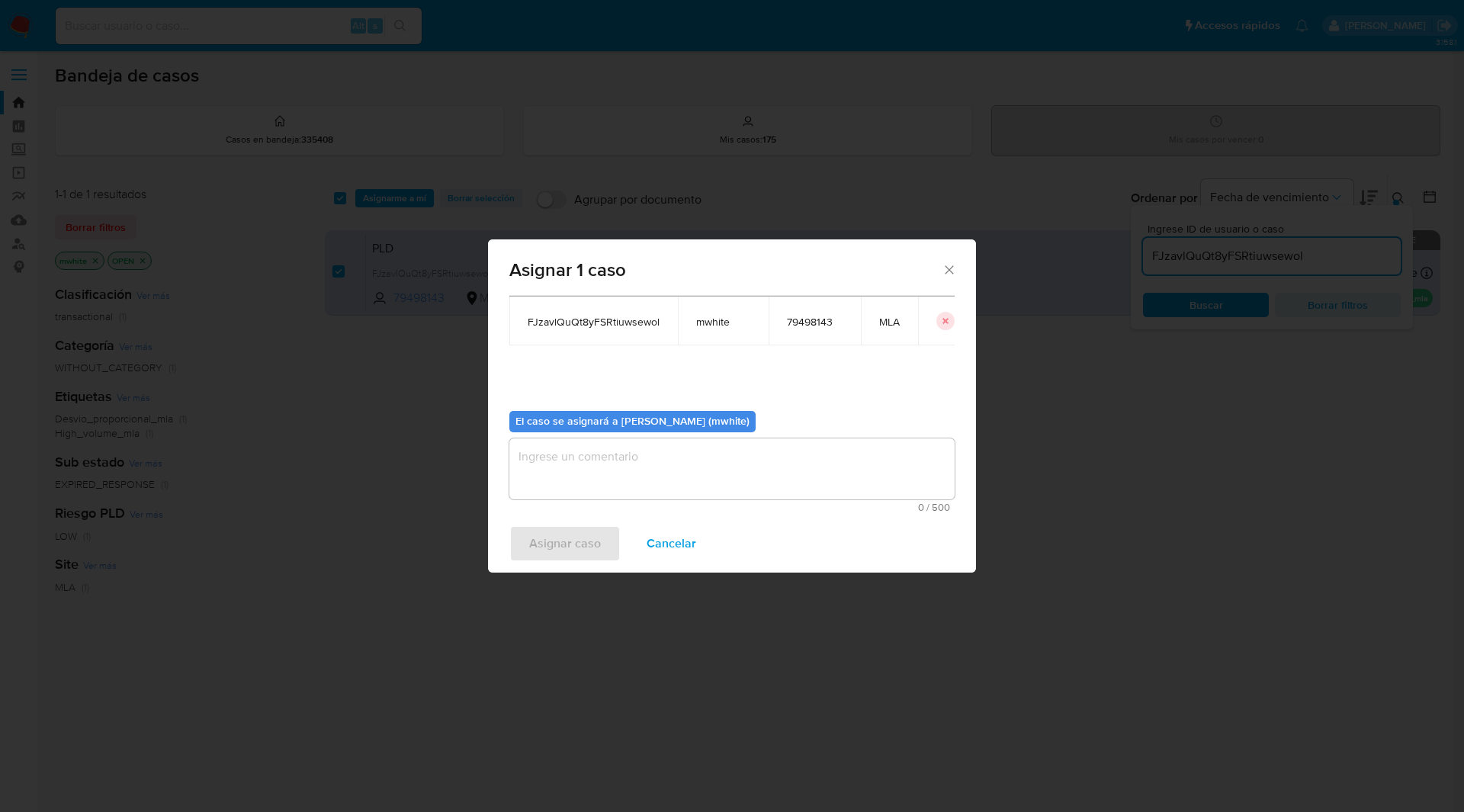
click at [609, 472] on textarea "assign-modal" at bounding box center [732, 469] width 445 height 61
paste textarea "mwhite"
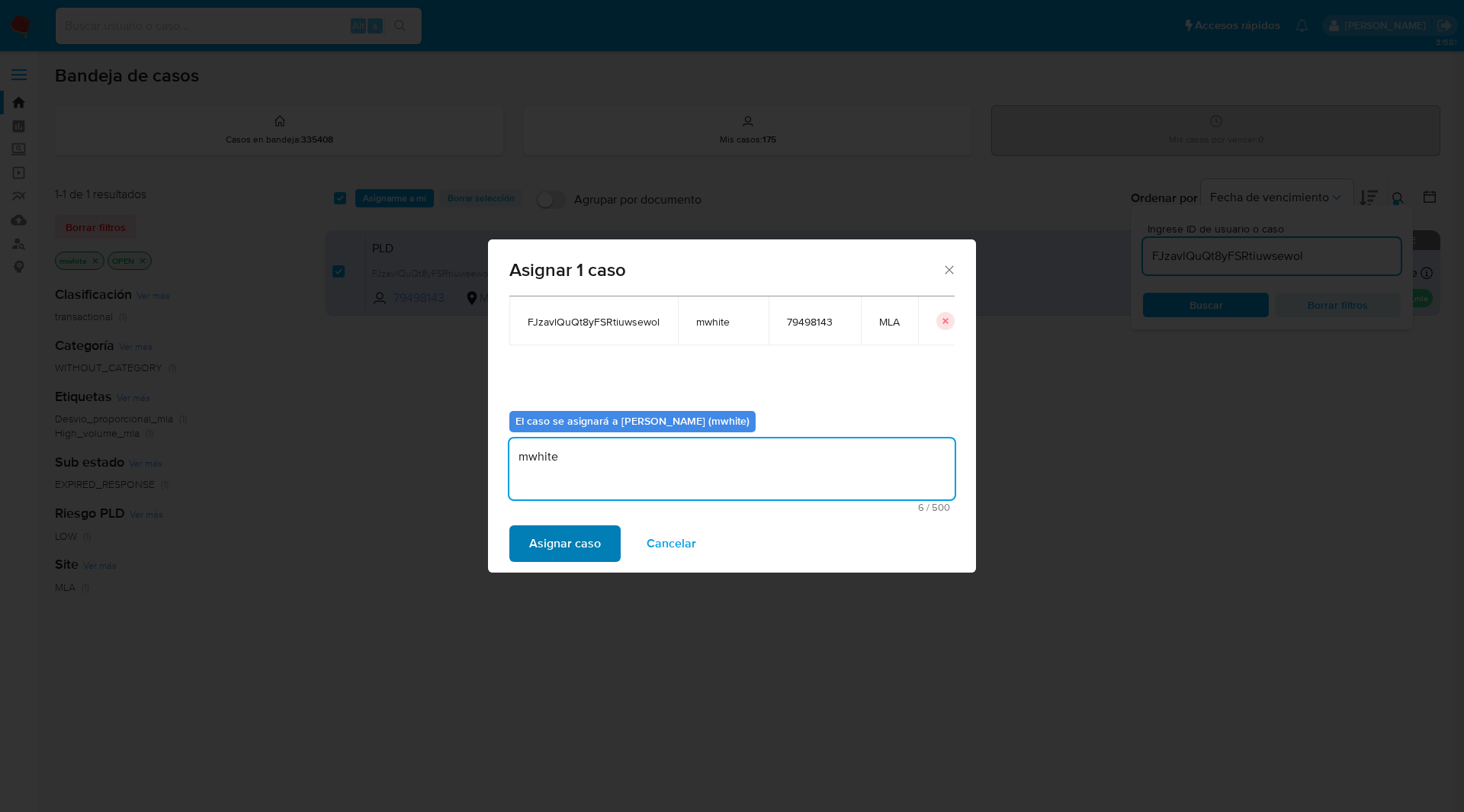
type textarea "mwhite"
click at [554, 547] on span "Asignar caso" at bounding box center [565, 543] width 72 height 33
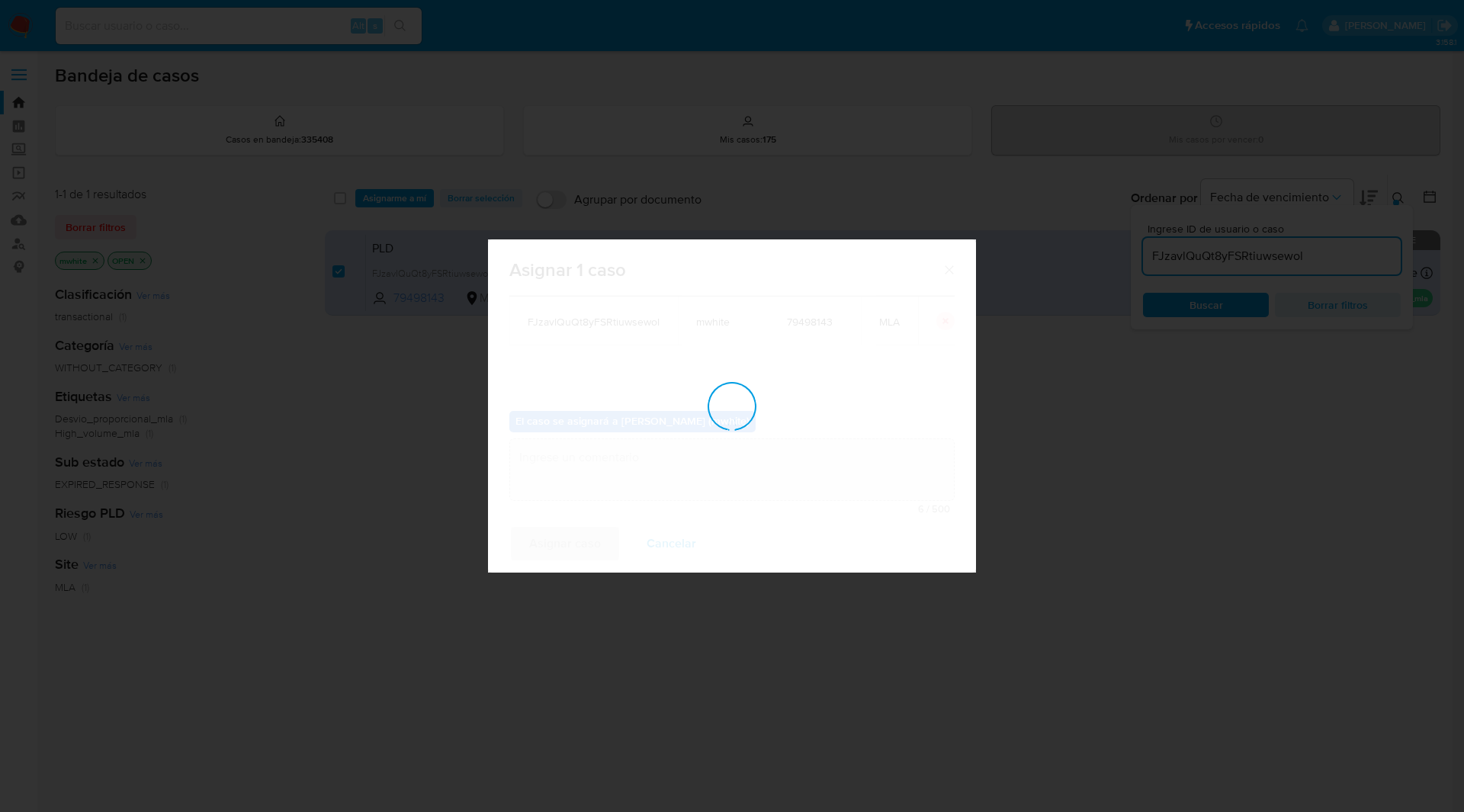
checkbox input "false"
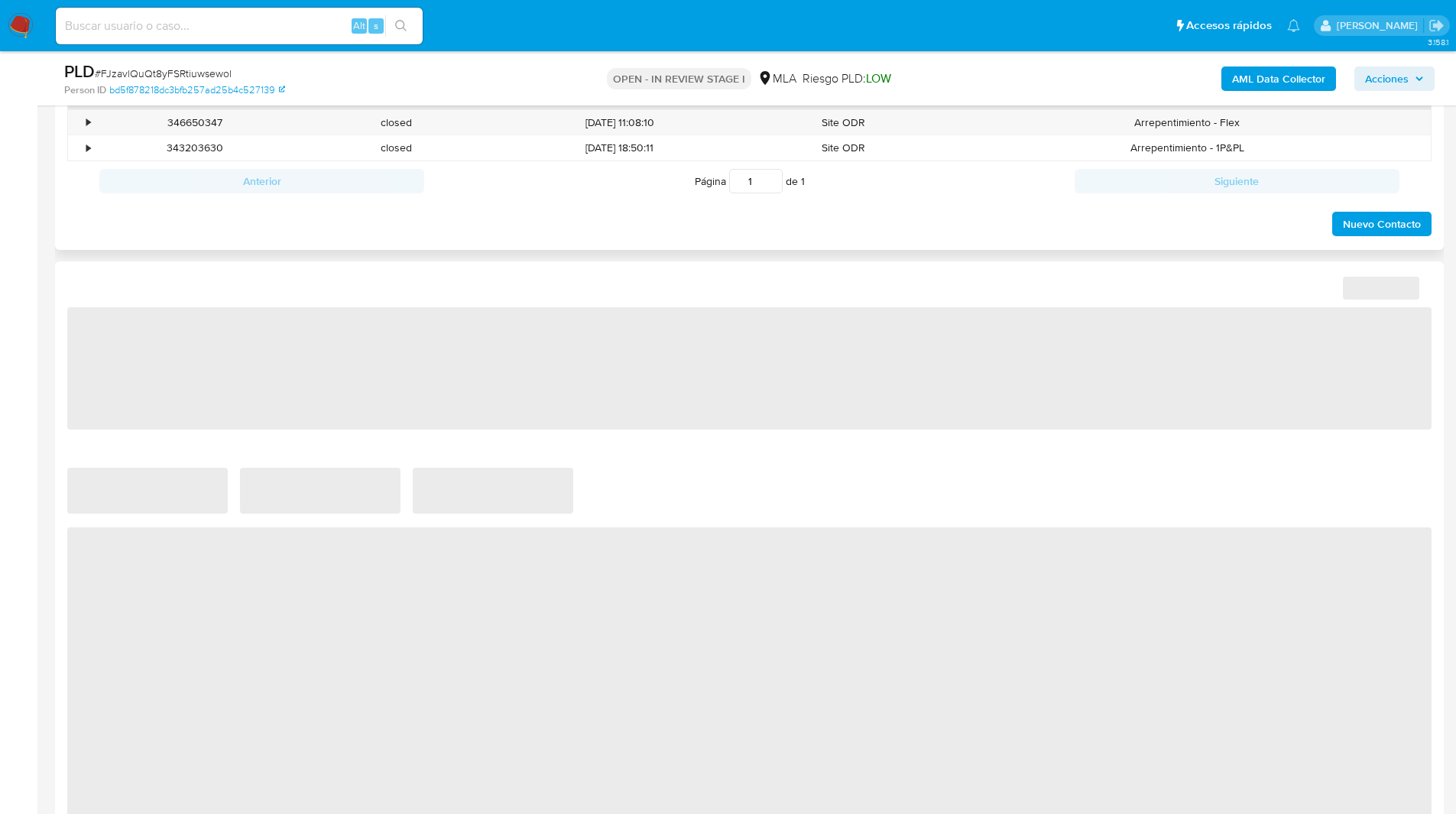
select select "10"
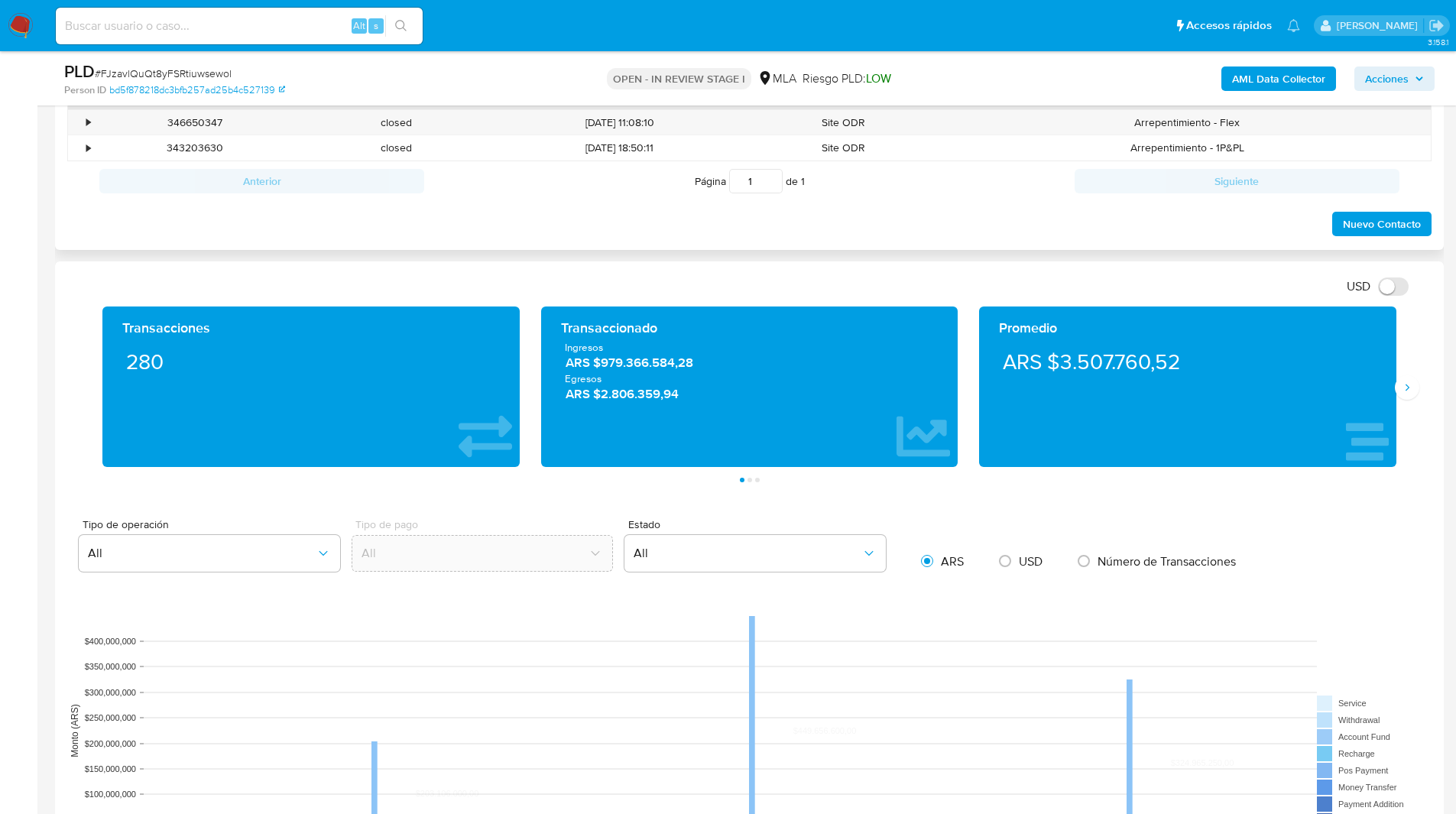
scroll to position [568, 0]
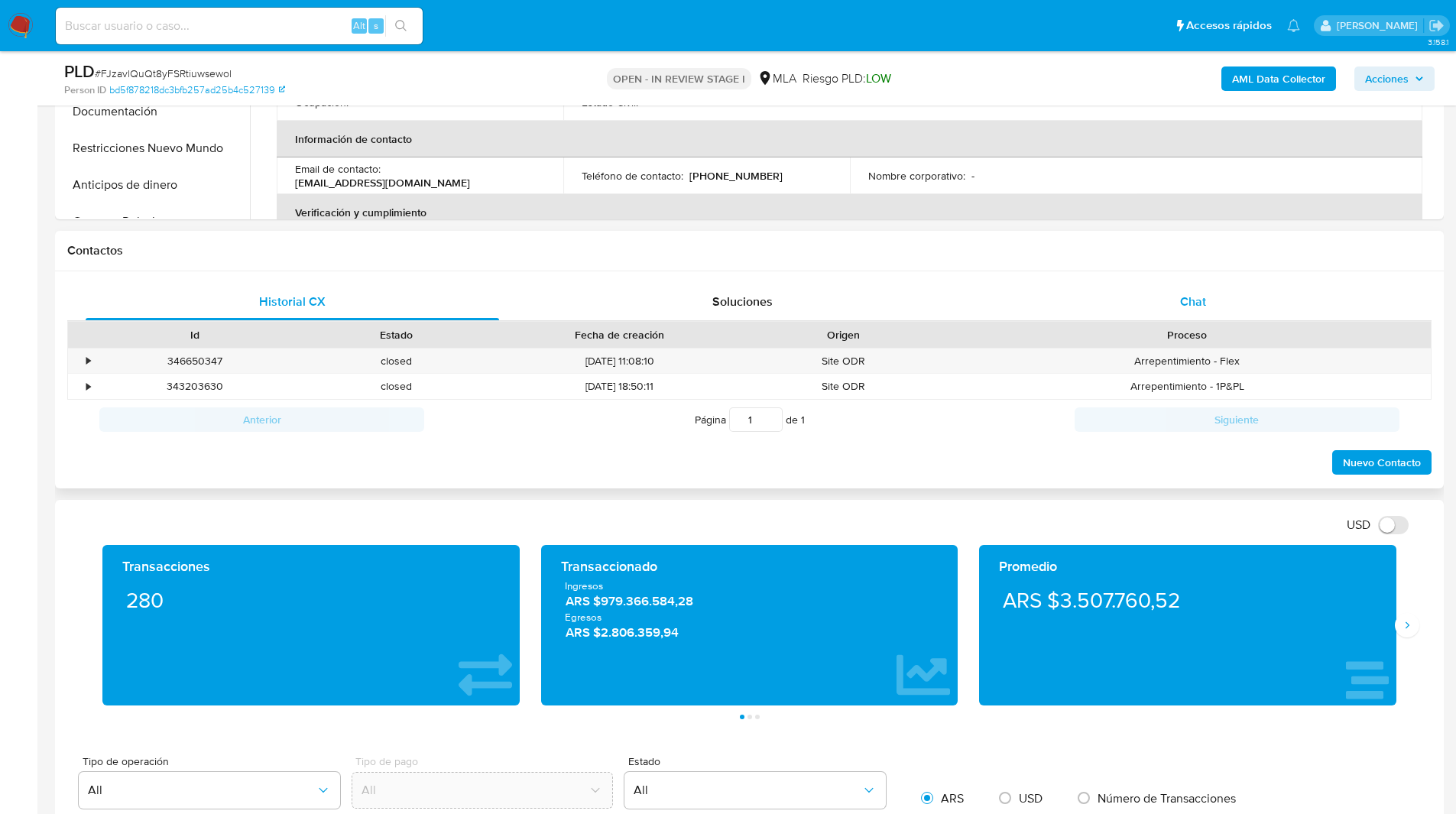
click at [1175, 307] on div "Chat" at bounding box center [1192, 302] width 414 height 37
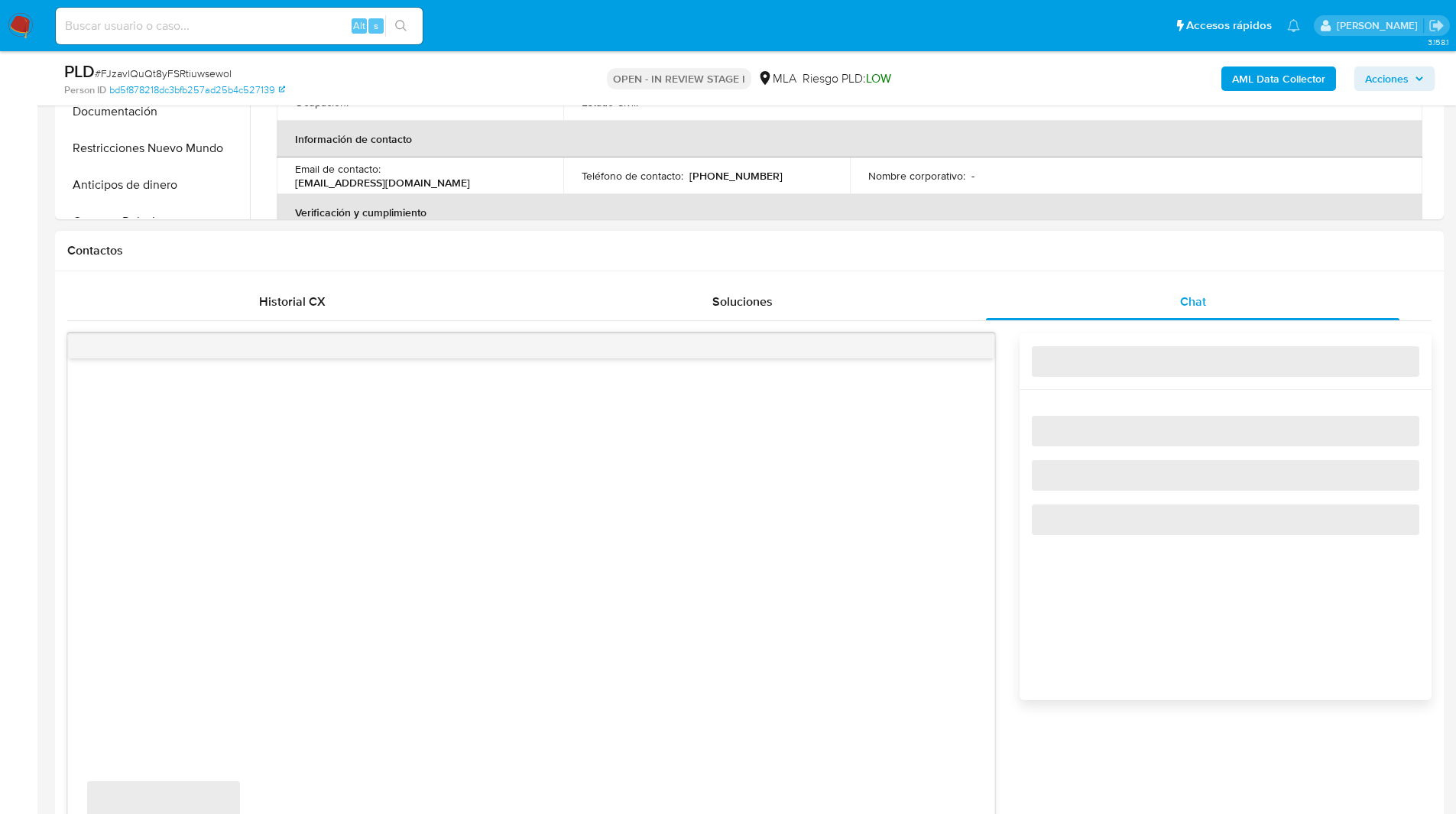
click at [1057, 266] on div "Contactos" at bounding box center [749, 250] width 1388 height 41
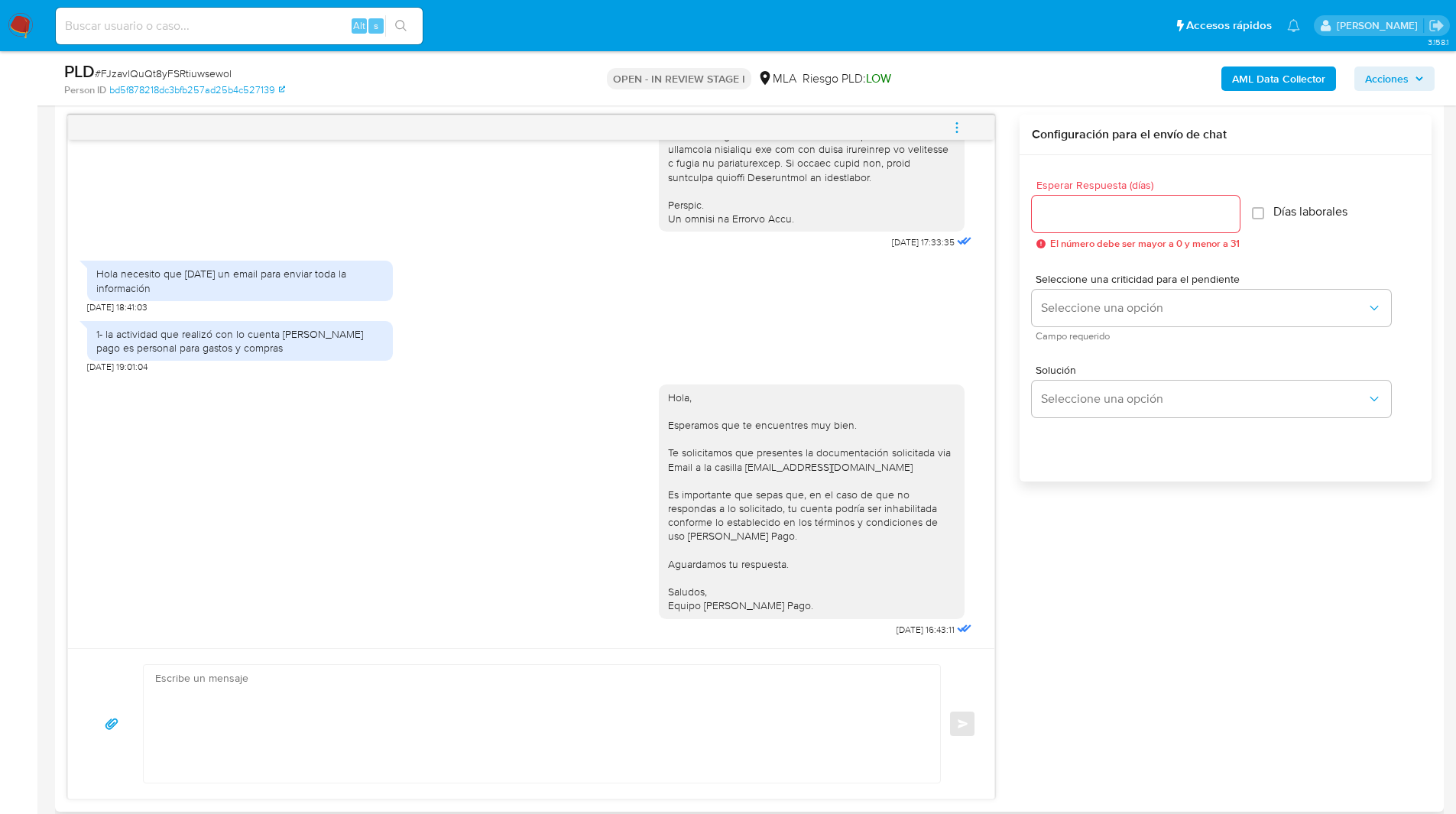
scroll to position [788, 0]
click at [965, 137] on button "menu-action" at bounding box center [957, 126] width 50 height 37
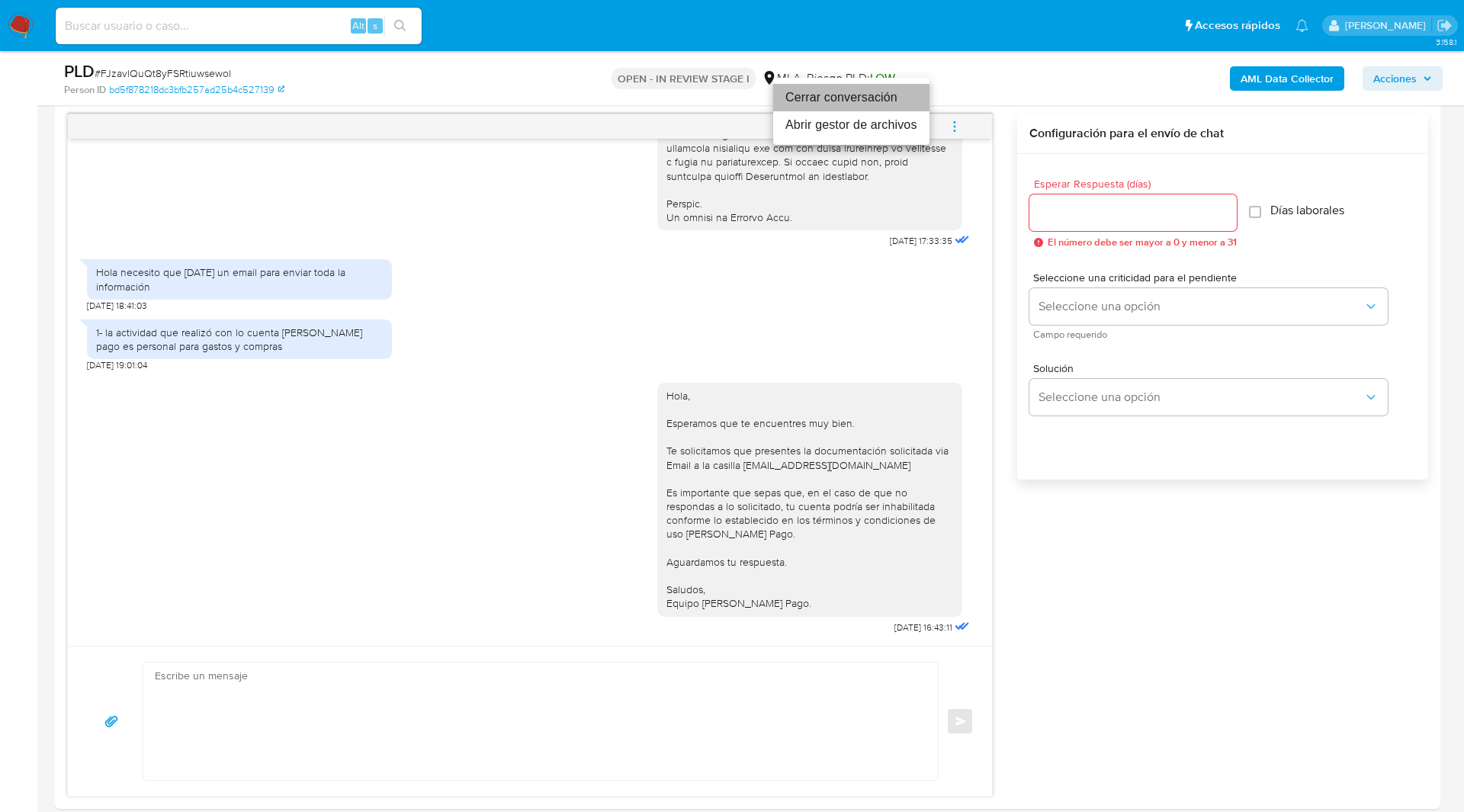
click at [824, 99] on li "Cerrar conversación" at bounding box center [851, 97] width 156 height 28
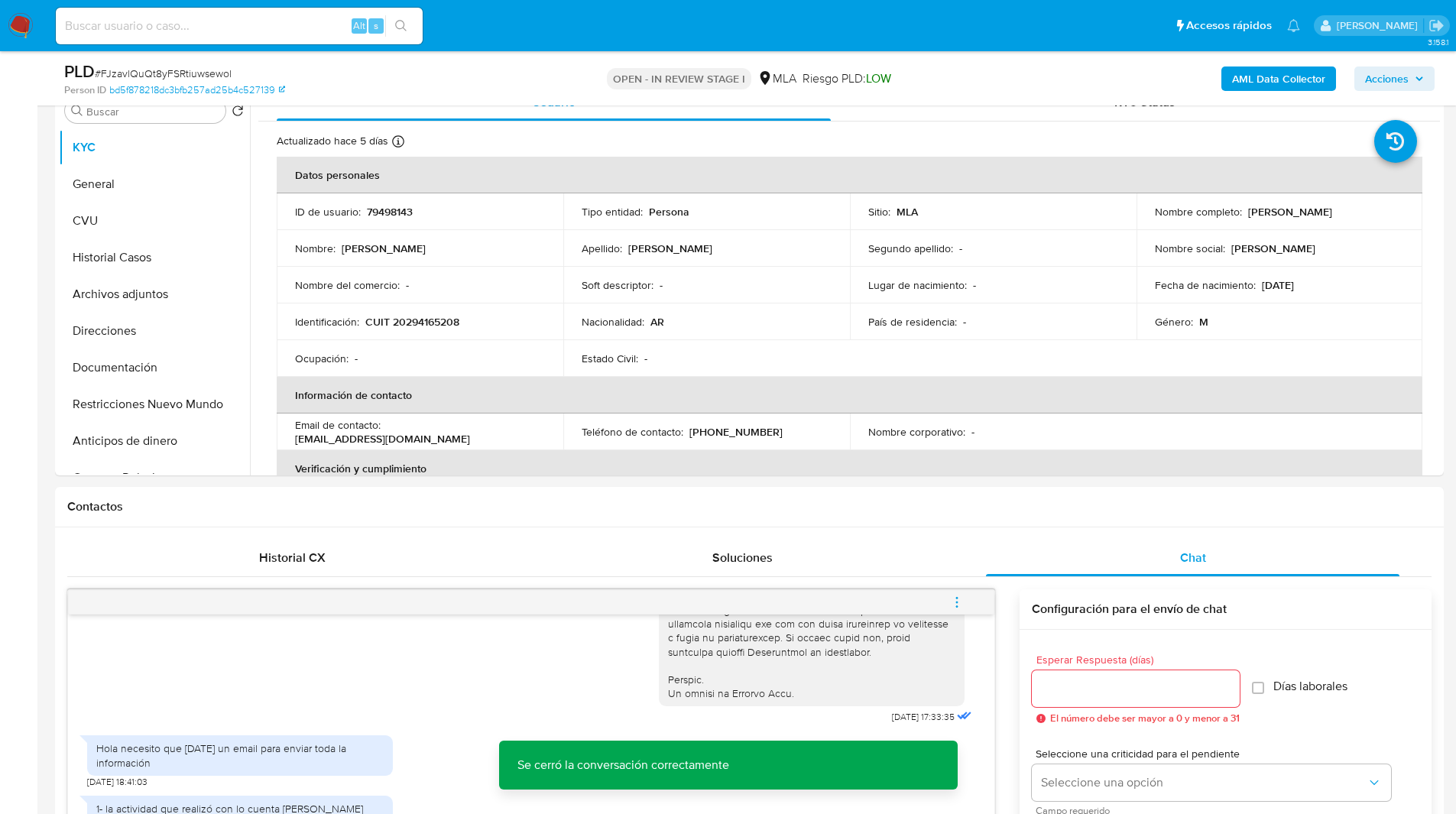
scroll to position [0, 0]
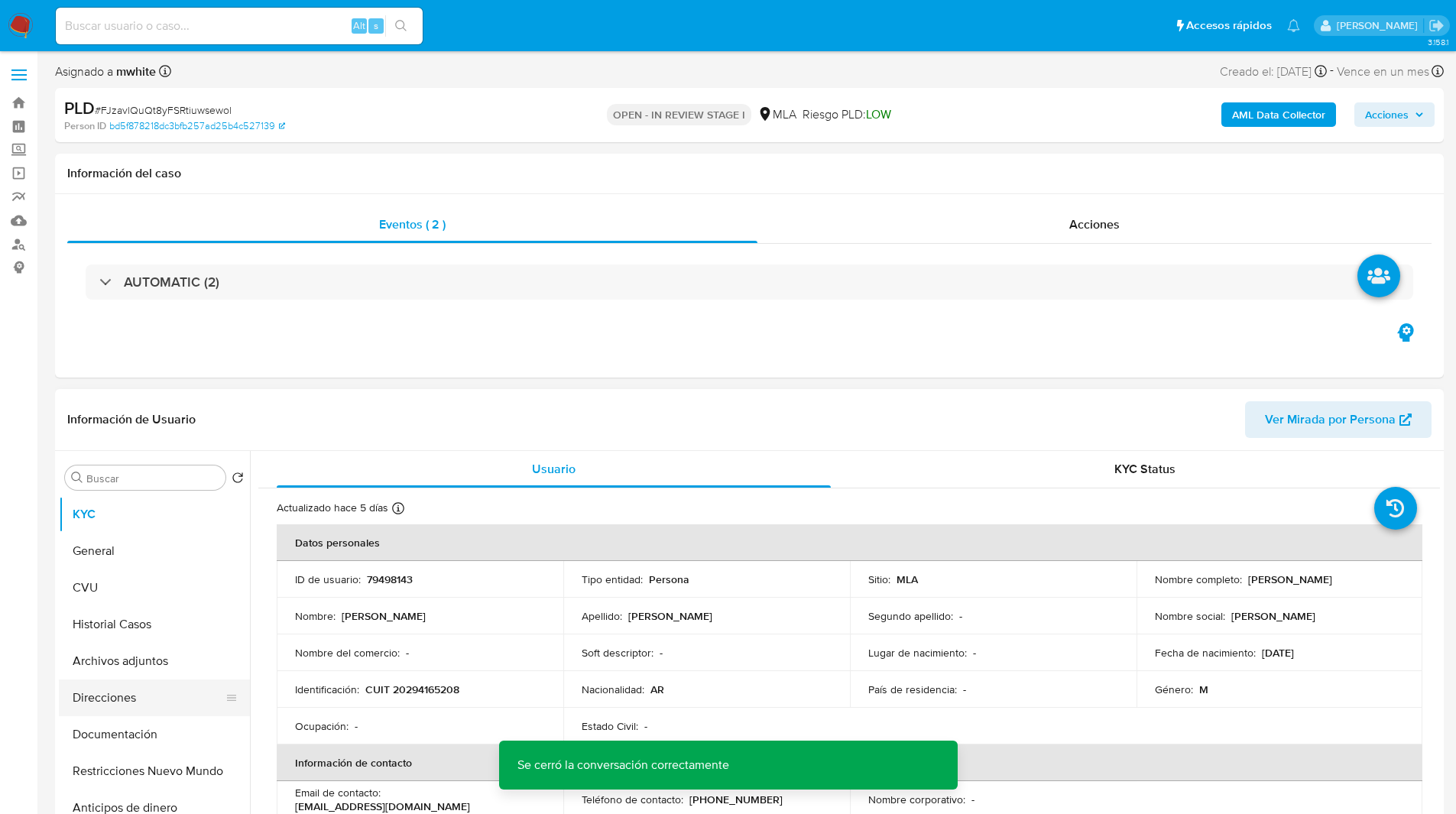
click at [113, 680] on button "Direcciones" at bounding box center [148, 697] width 179 height 37
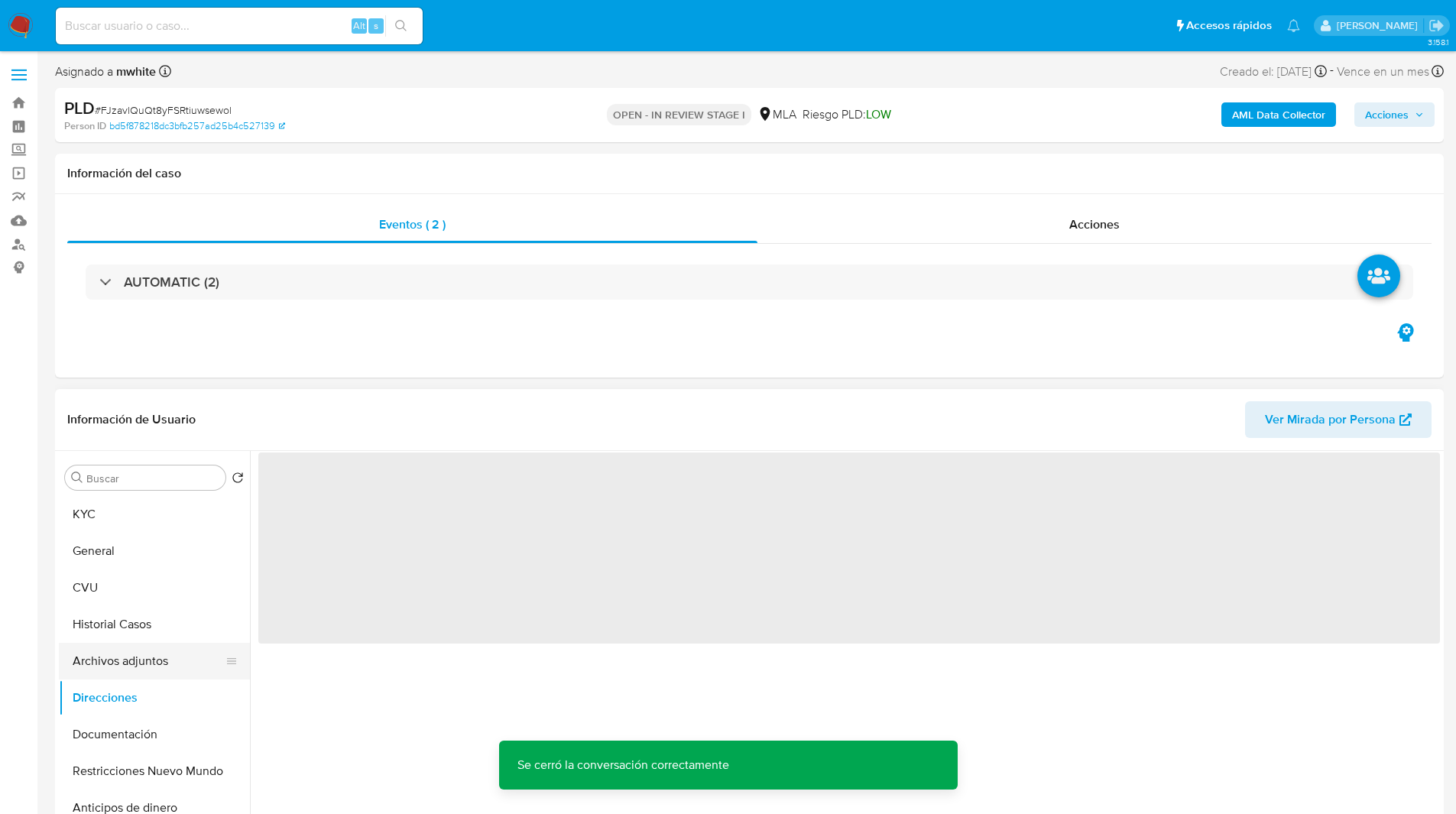
click at [130, 667] on button "Archivos adjuntos" at bounding box center [148, 660] width 179 height 37
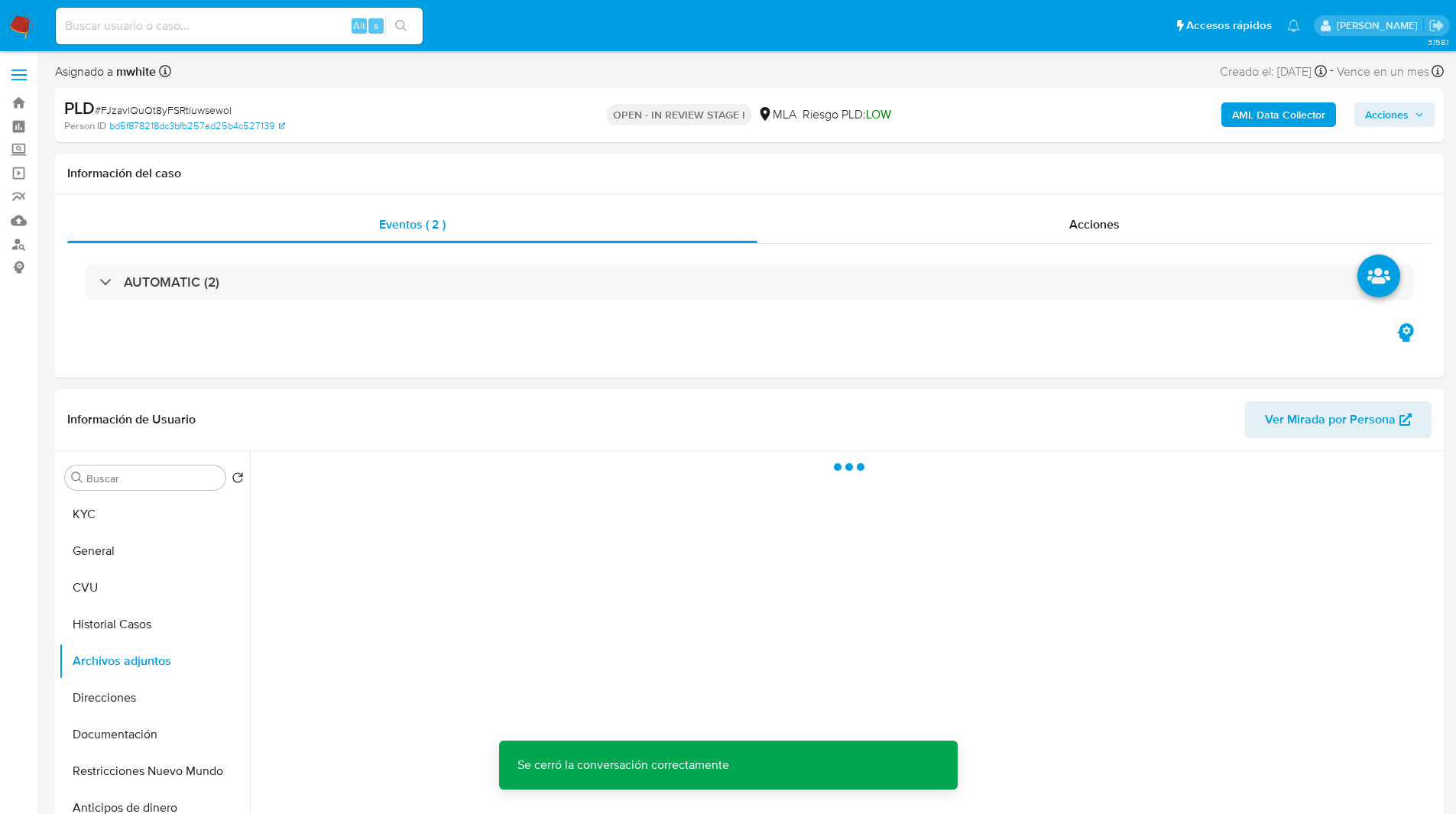
click at [1265, 104] on b "AML Data Collector" at bounding box center [1279, 114] width 94 height 24
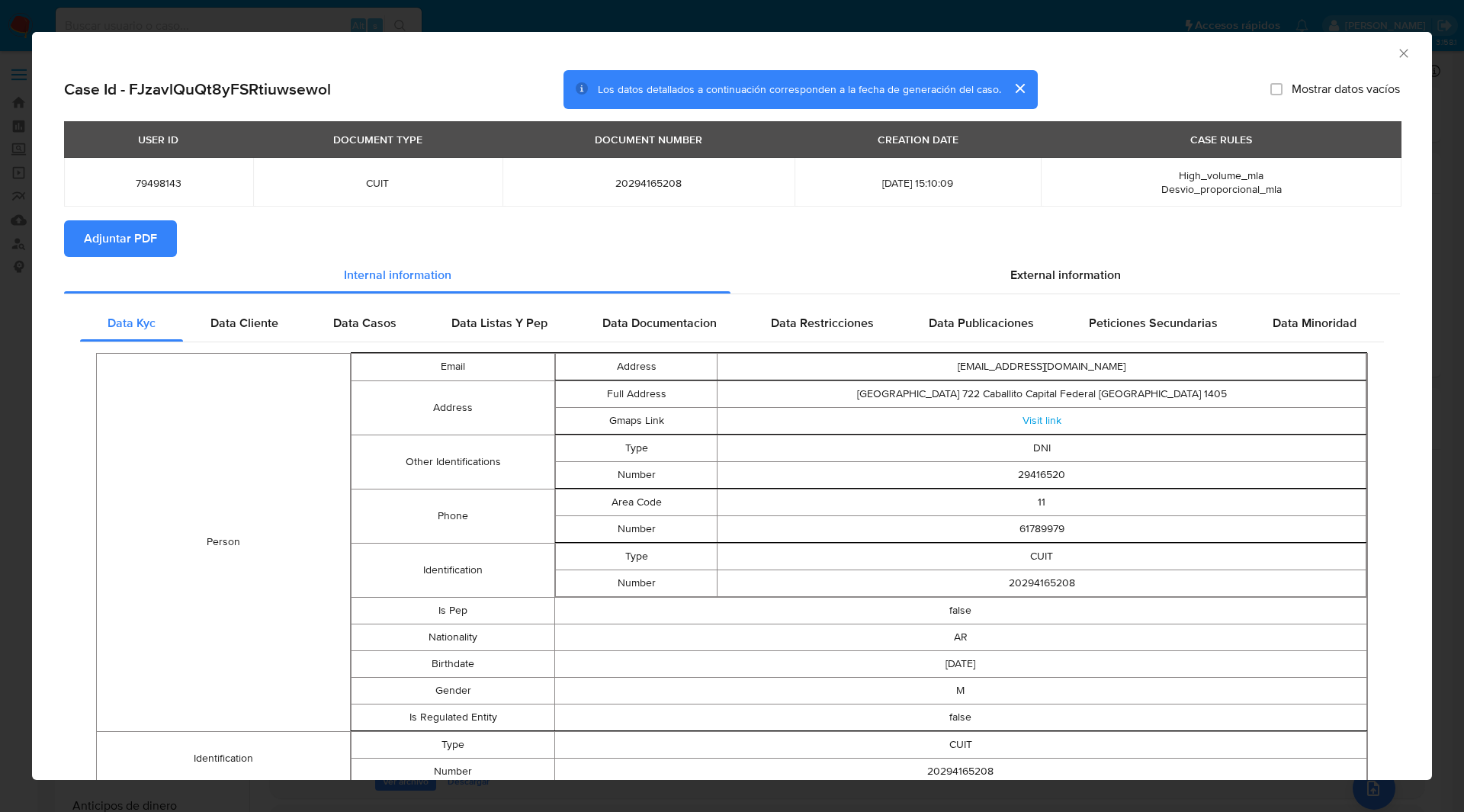
click at [152, 247] on span "Adjuntar PDF" at bounding box center [120, 238] width 73 height 33
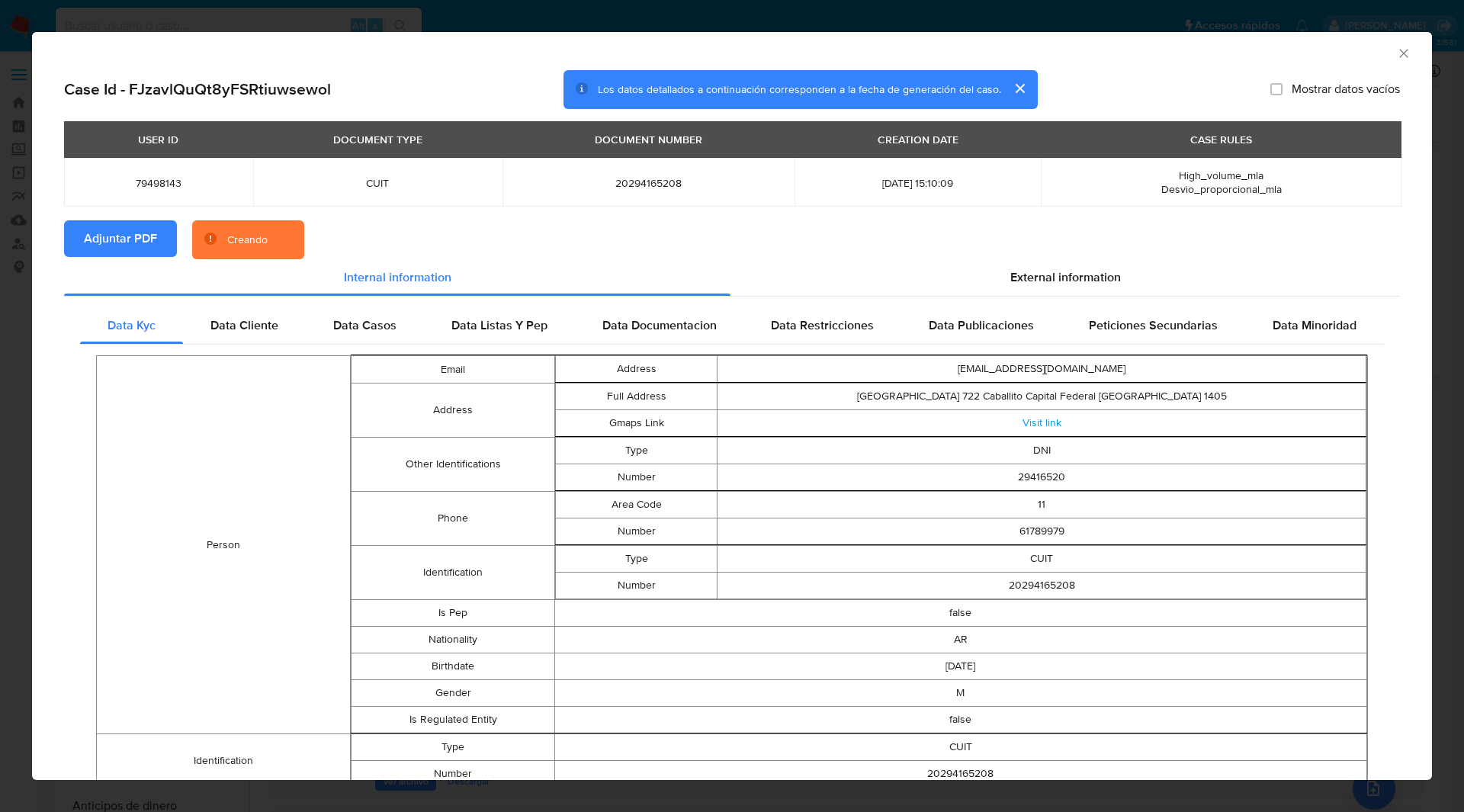
click at [453, 246] on section "Adjuntar PDF Creando" at bounding box center [732, 240] width 1335 height 40
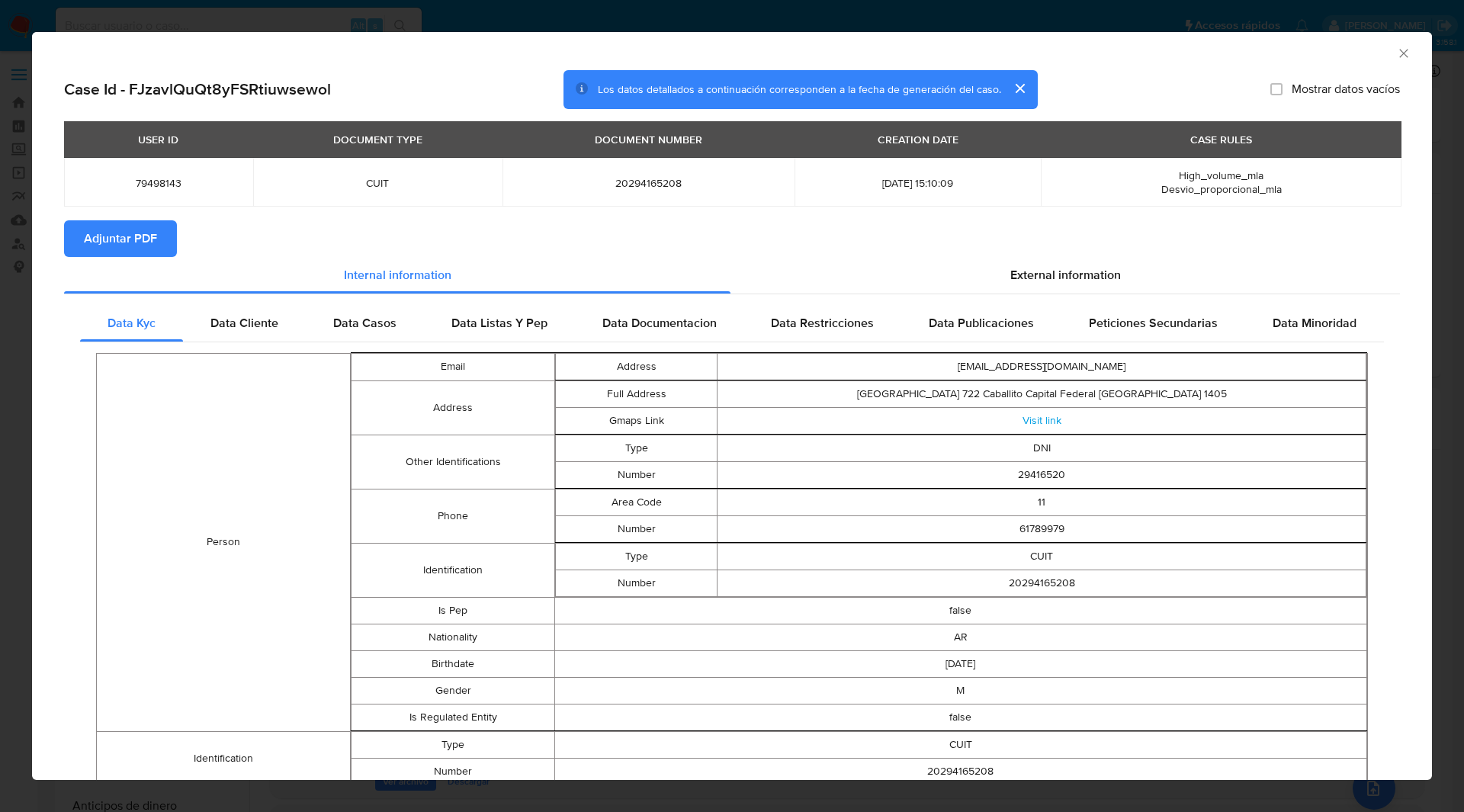
click at [1396, 57] on icon "Cerrar ventana" at bounding box center [1403, 53] width 15 height 15
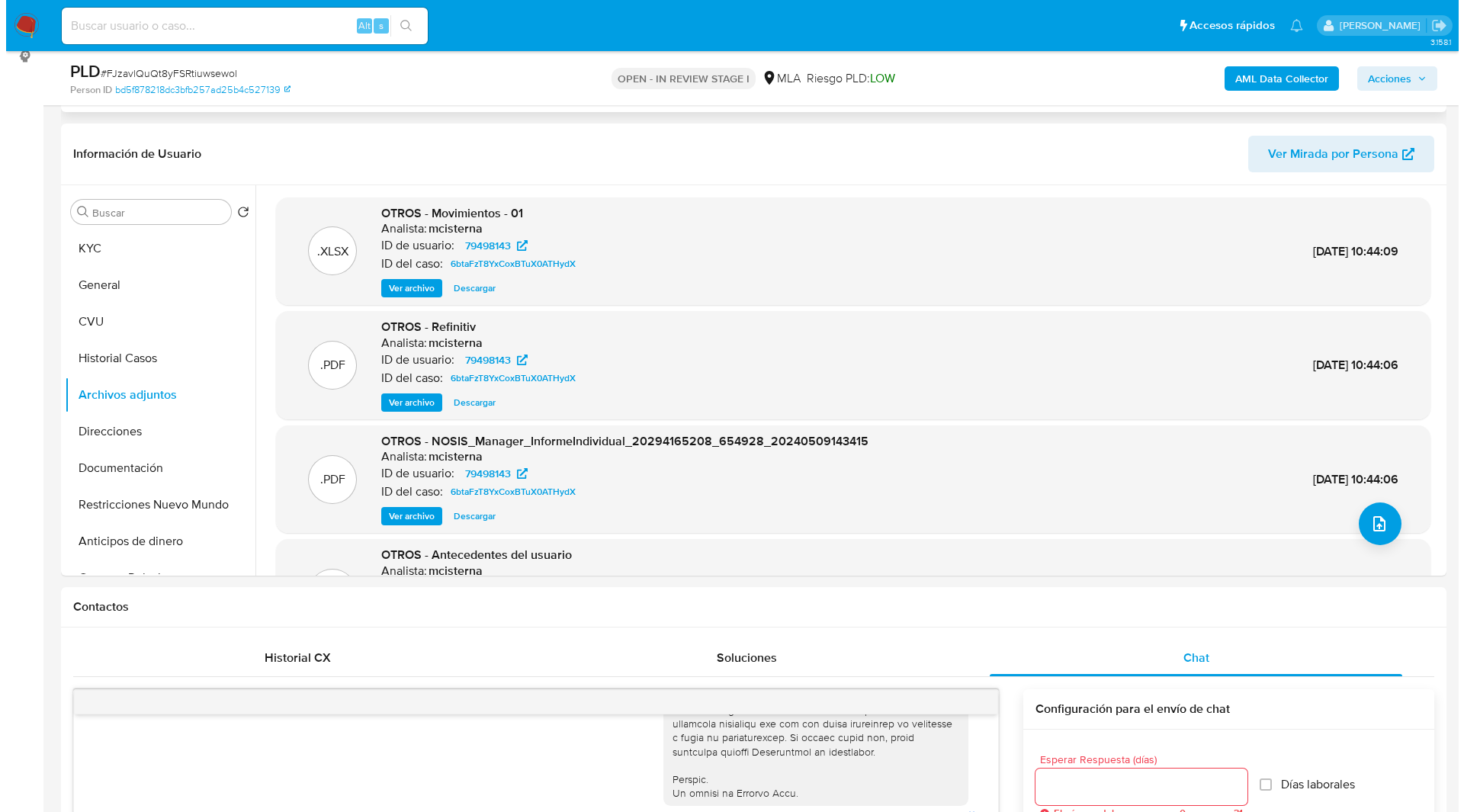
scroll to position [211, 0]
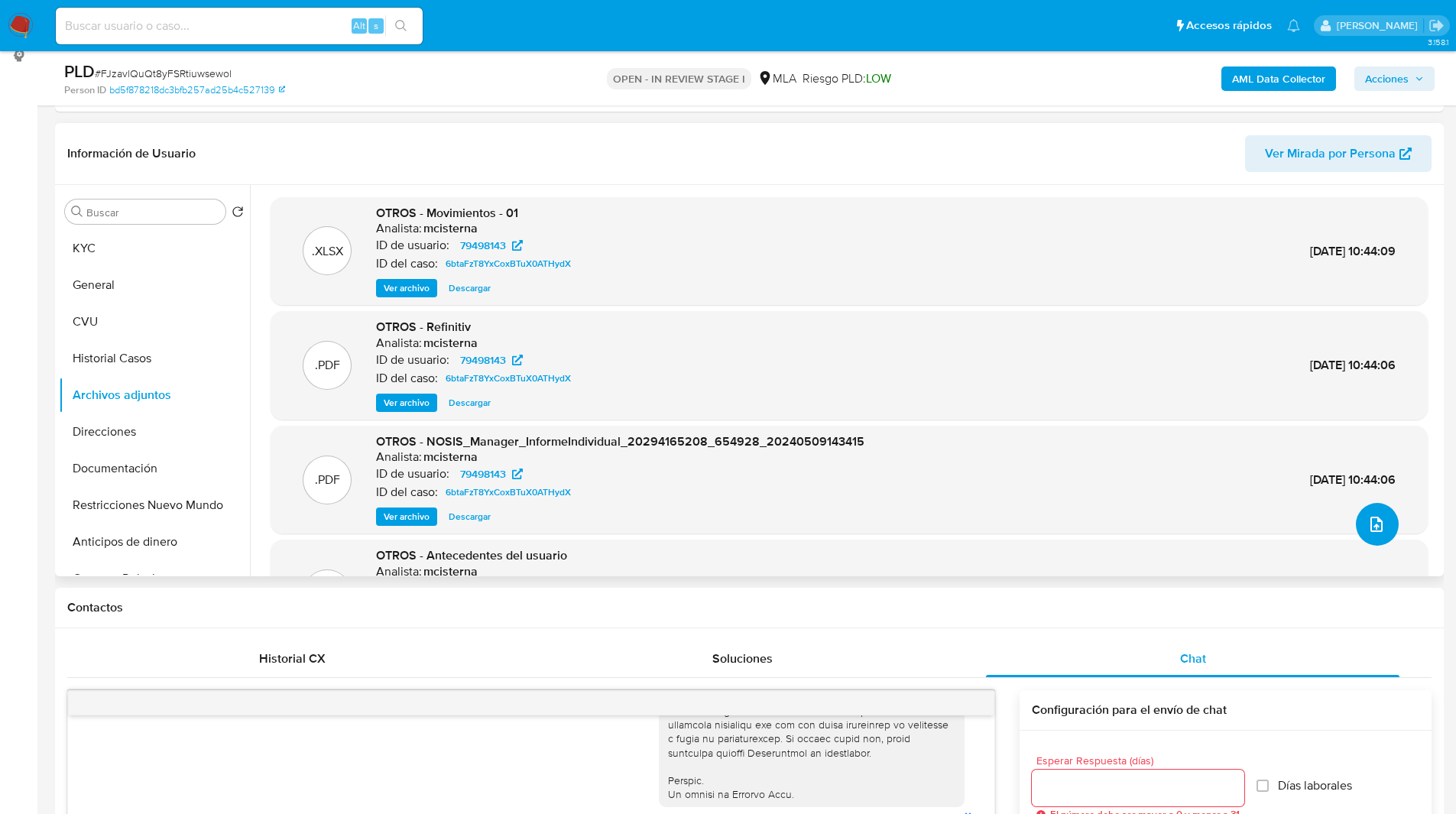
click at [1374, 526] on icon "upload-file" at bounding box center [1377, 524] width 18 height 18
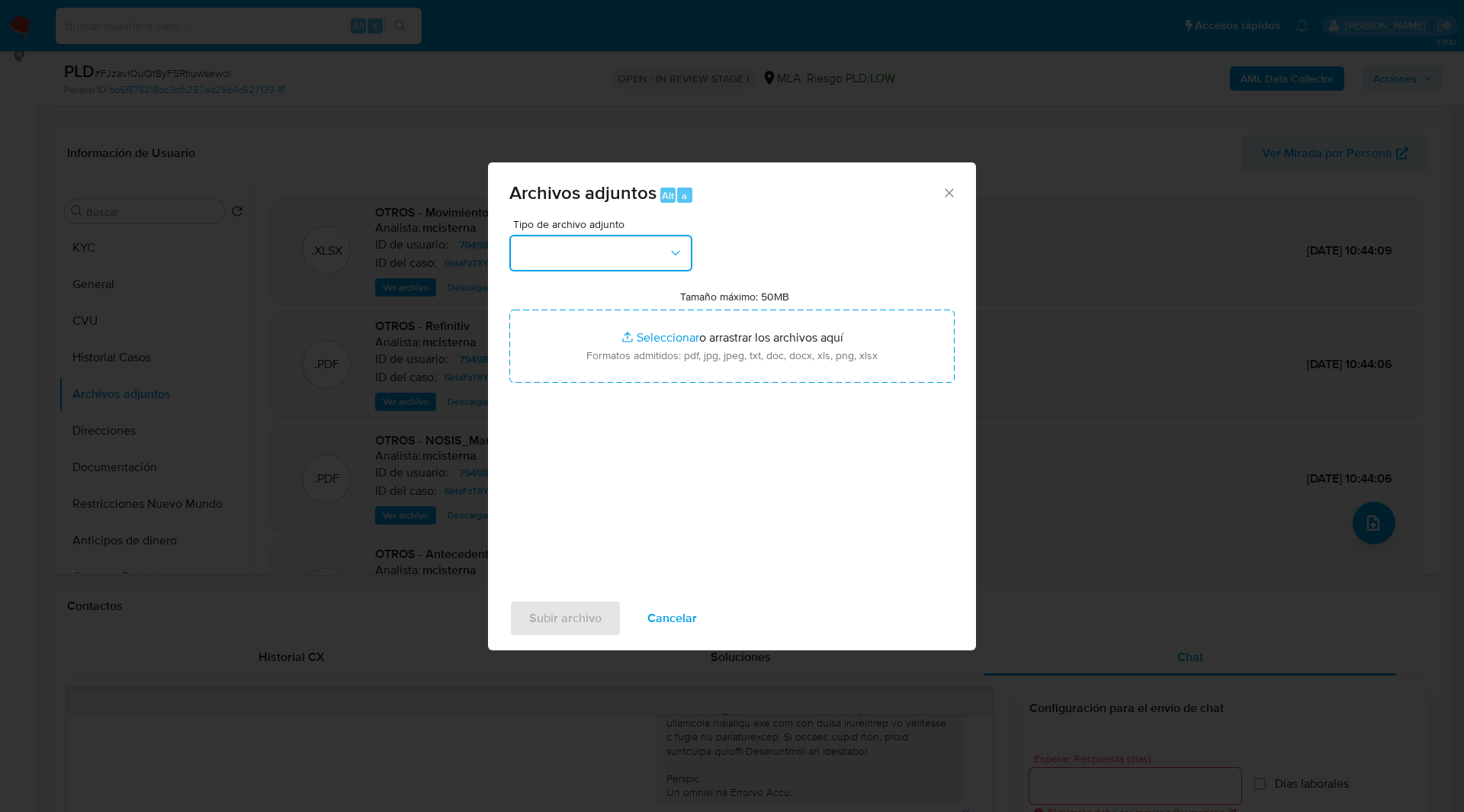
click at [560, 254] on button "button" at bounding box center [601, 252] width 183 height 37
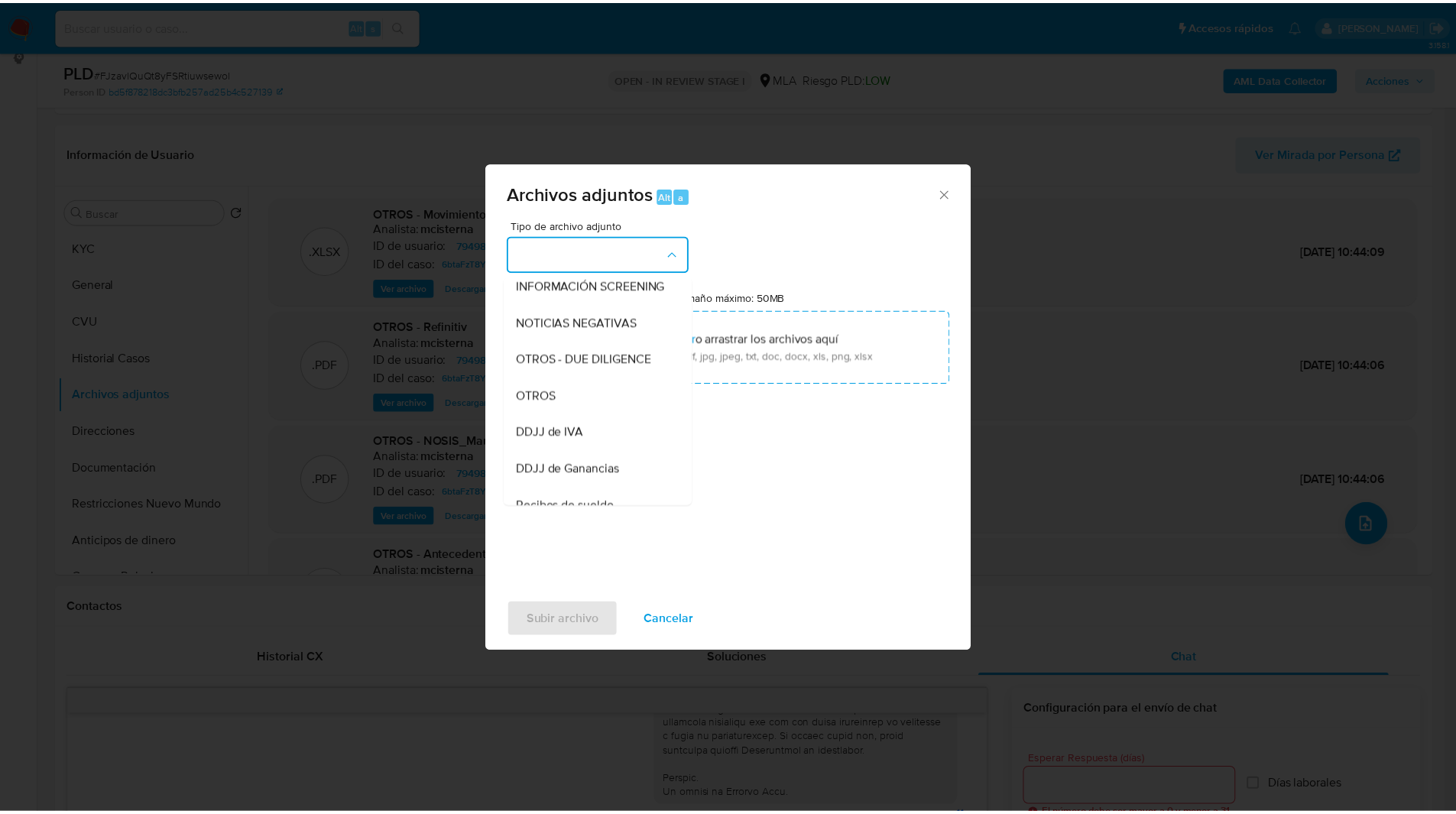
scroll to position [194, 0]
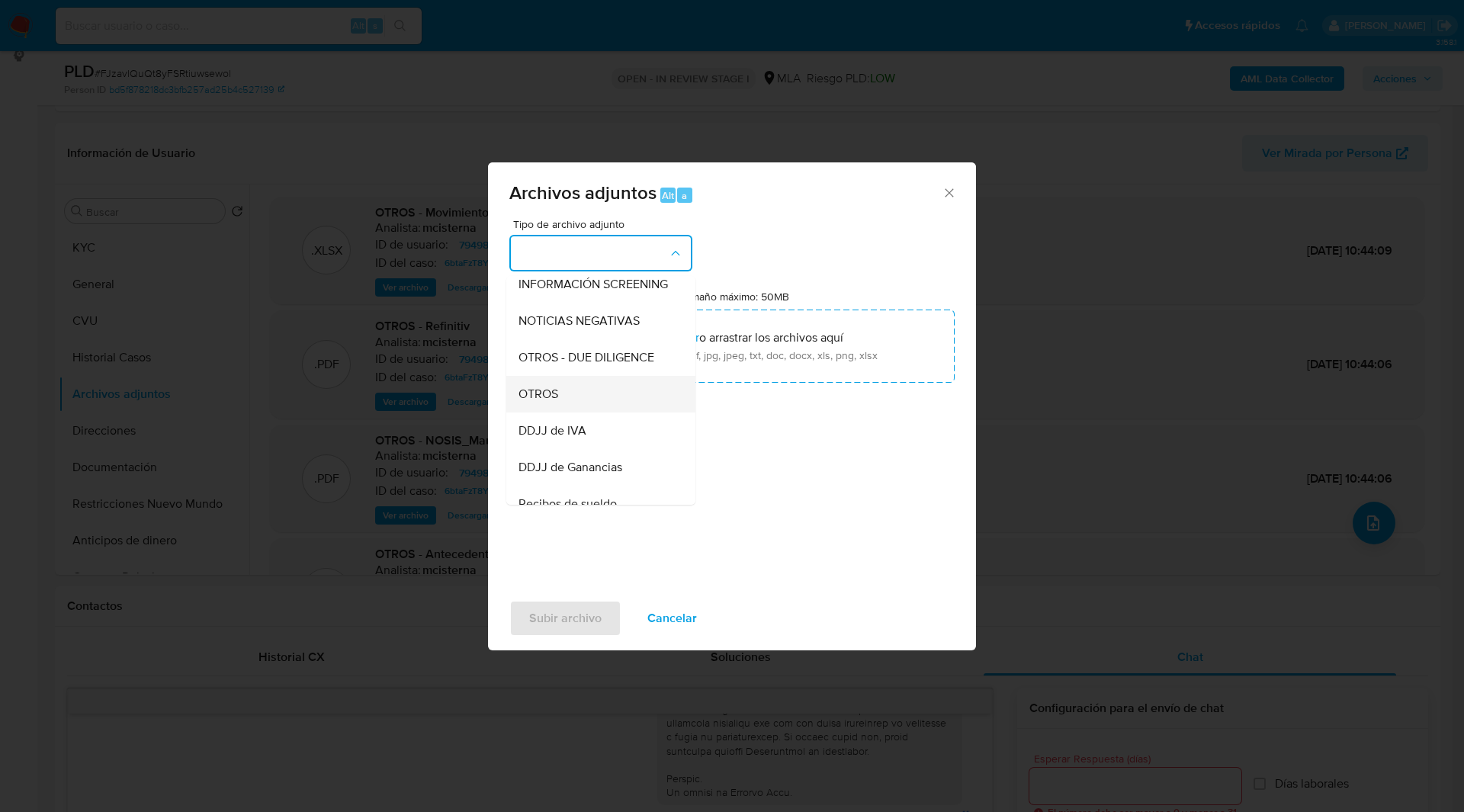
click at [558, 402] on span "OTROS" at bounding box center [538, 393] width 40 height 15
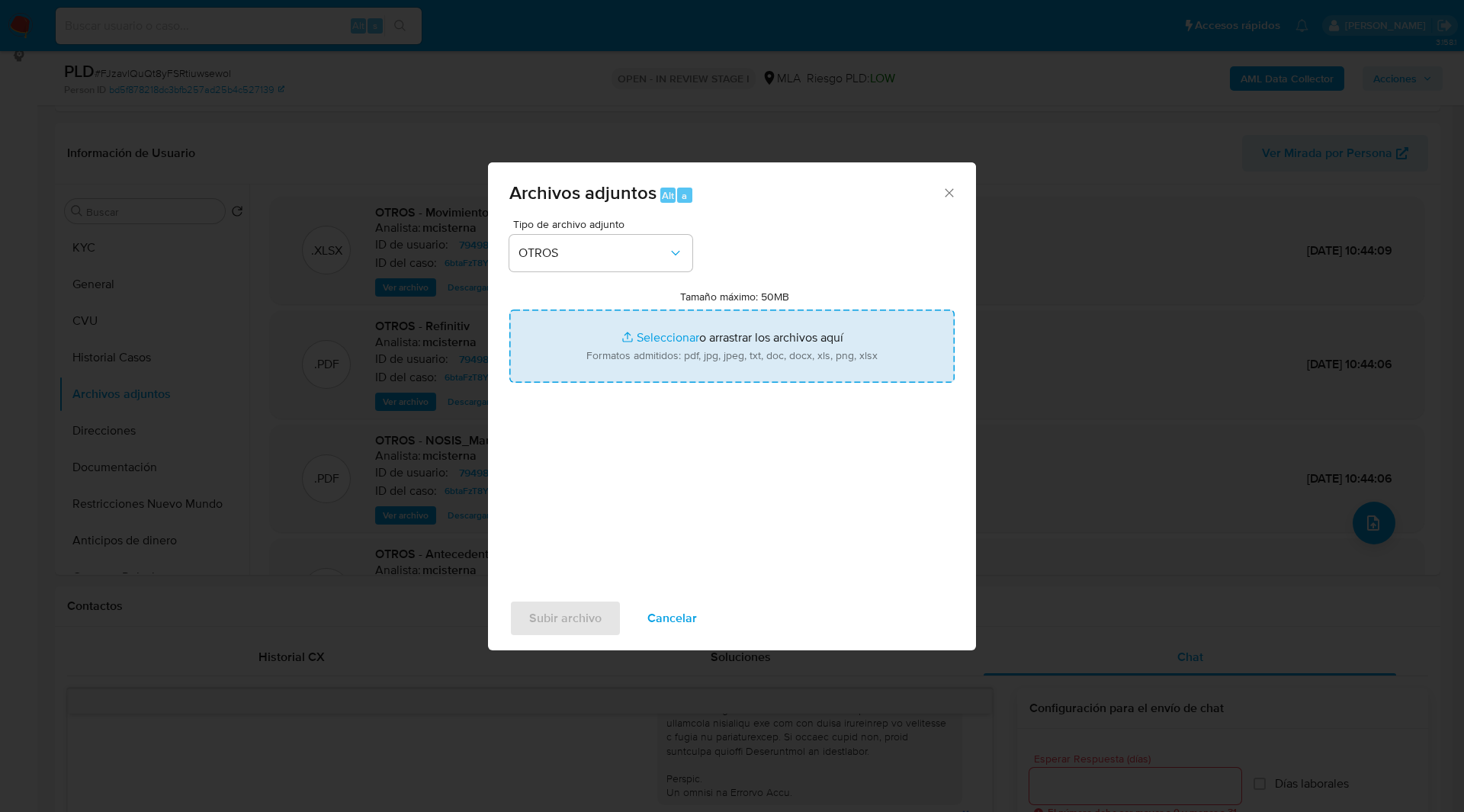
type input "C:\fakepath\Movimientos-79498143.xlsx"
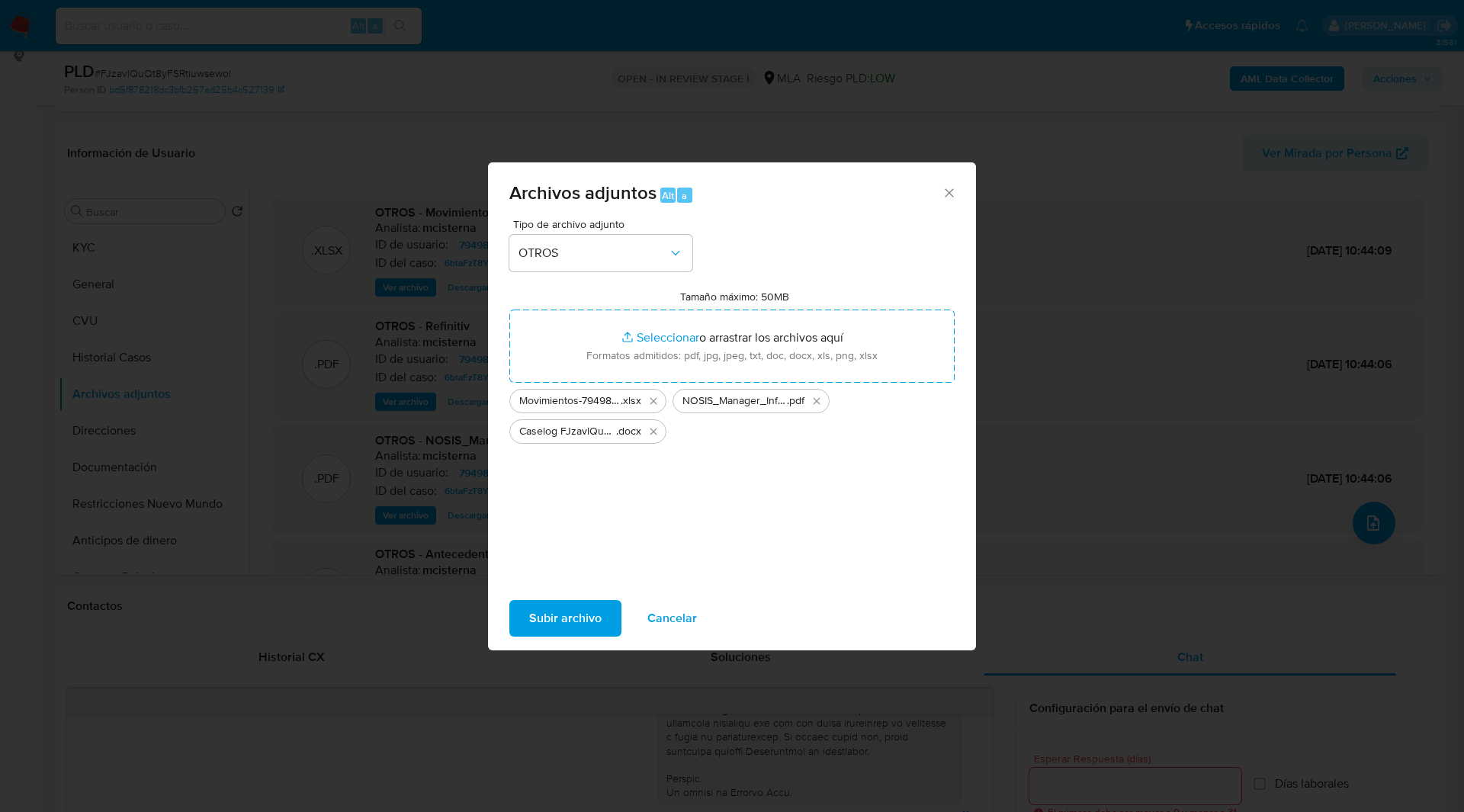
click at [791, 196] on span "Archivos adjuntos Alt a" at bounding box center [725, 193] width 432 height 20
click at [570, 619] on span "Subir archivo" at bounding box center [565, 617] width 73 height 33
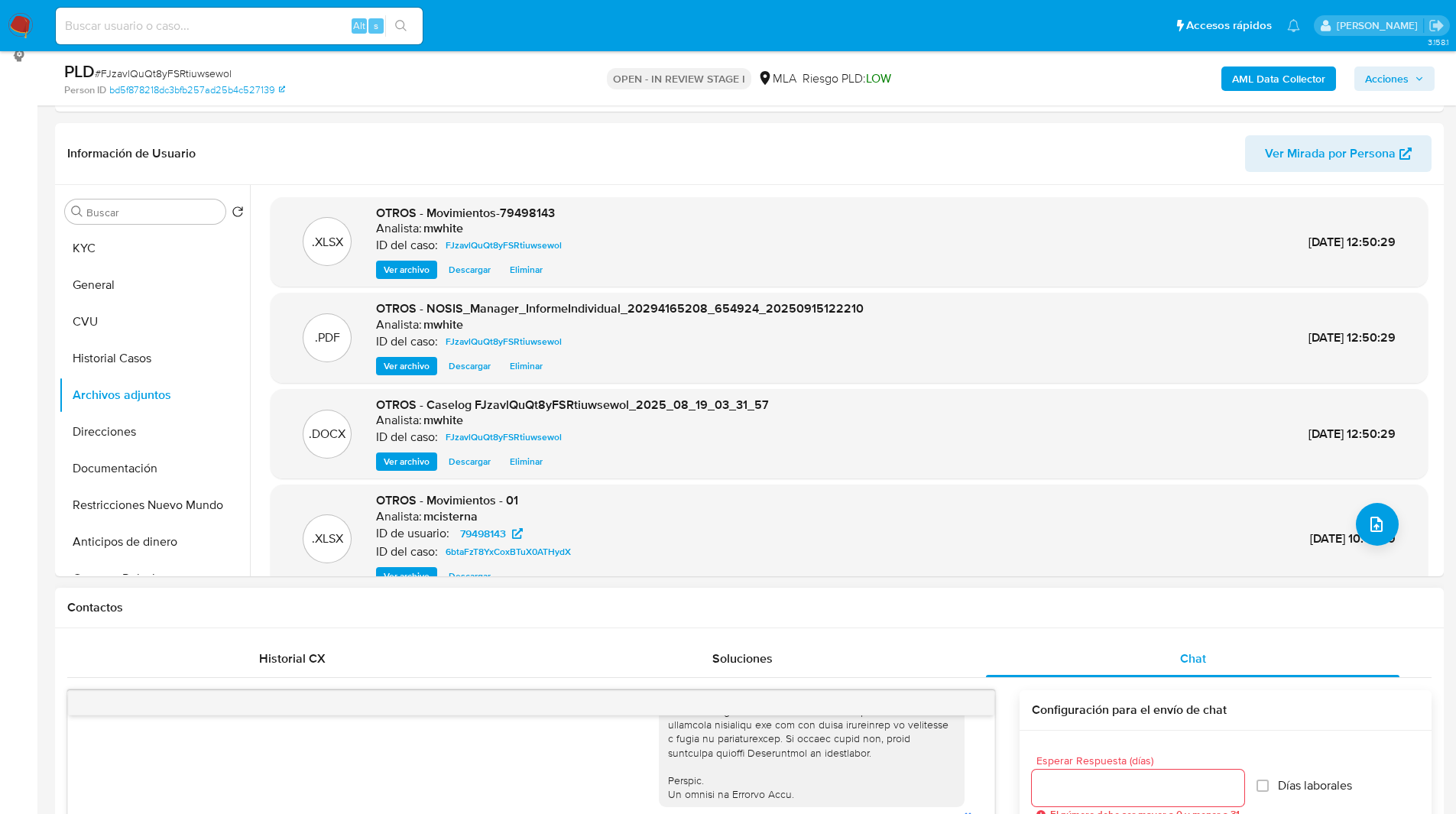
click at [958, 590] on div "Contactos" at bounding box center [749, 607] width 1388 height 41
click at [1401, 84] on span "Acciones" at bounding box center [1387, 78] width 43 height 24
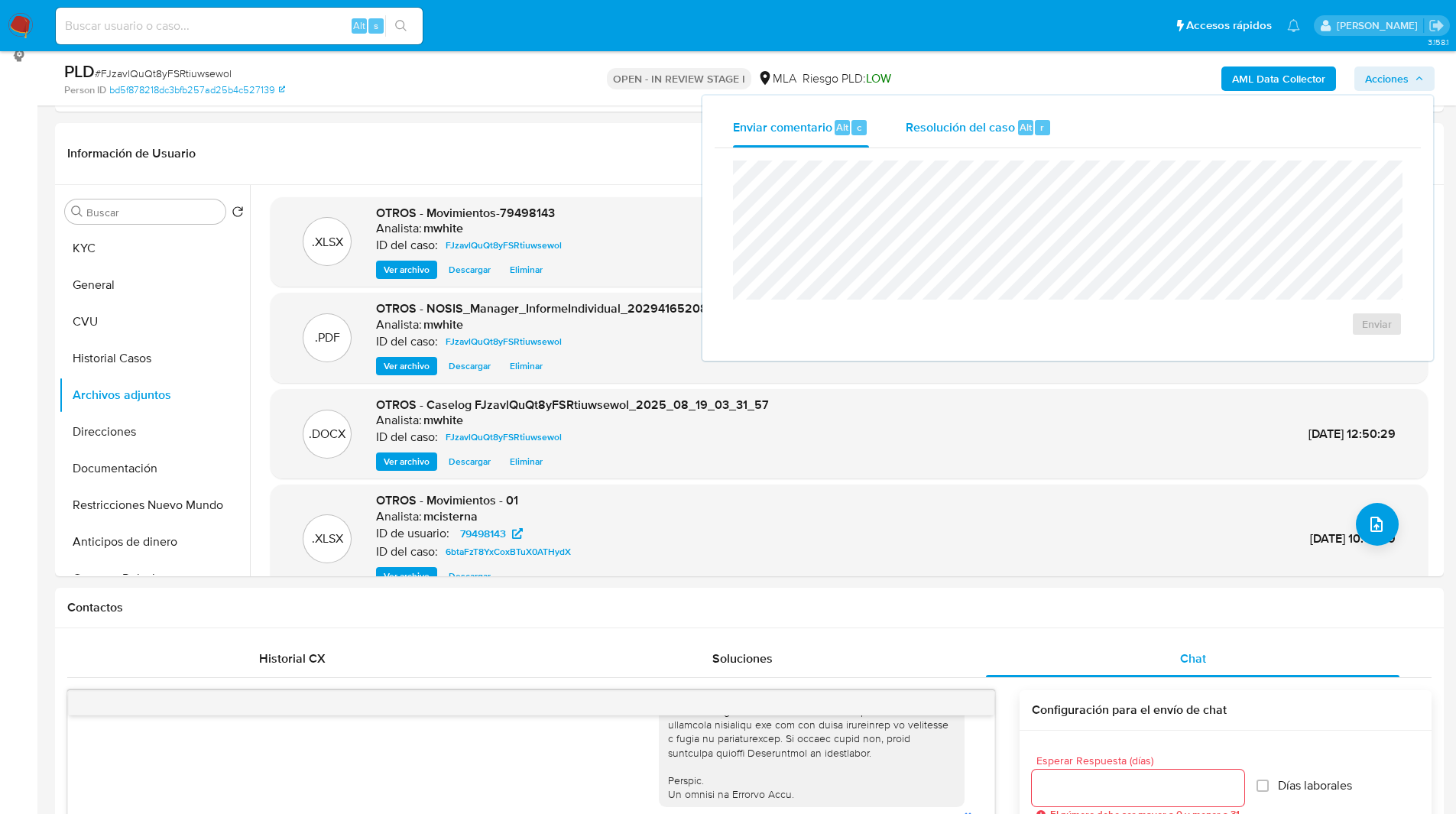
click at [975, 120] on span "Resolución del caso" at bounding box center [960, 127] width 109 height 18
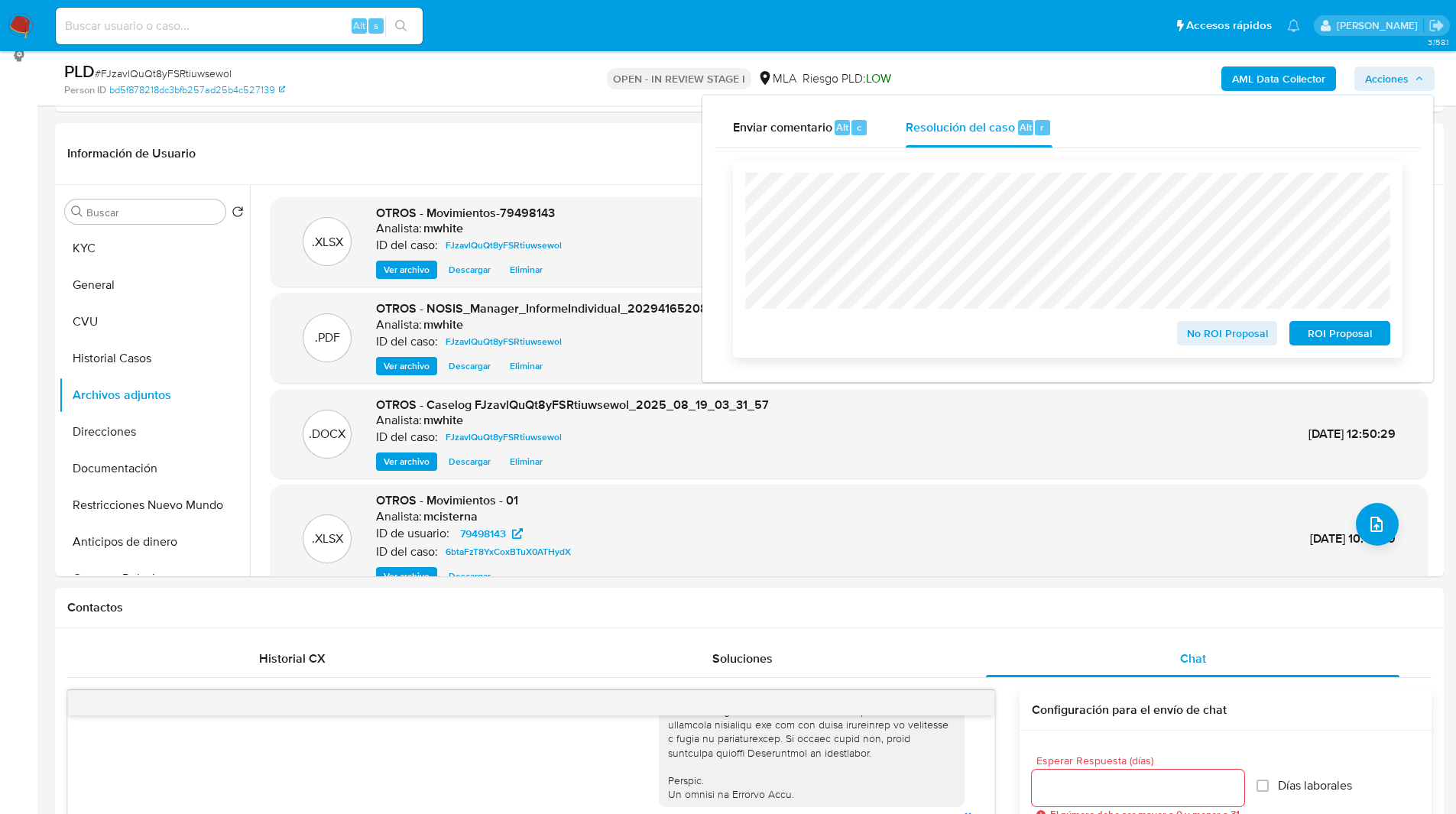
click at [1215, 339] on span "No ROI Proposal" at bounding box center [1227, 333] width 79 height 22
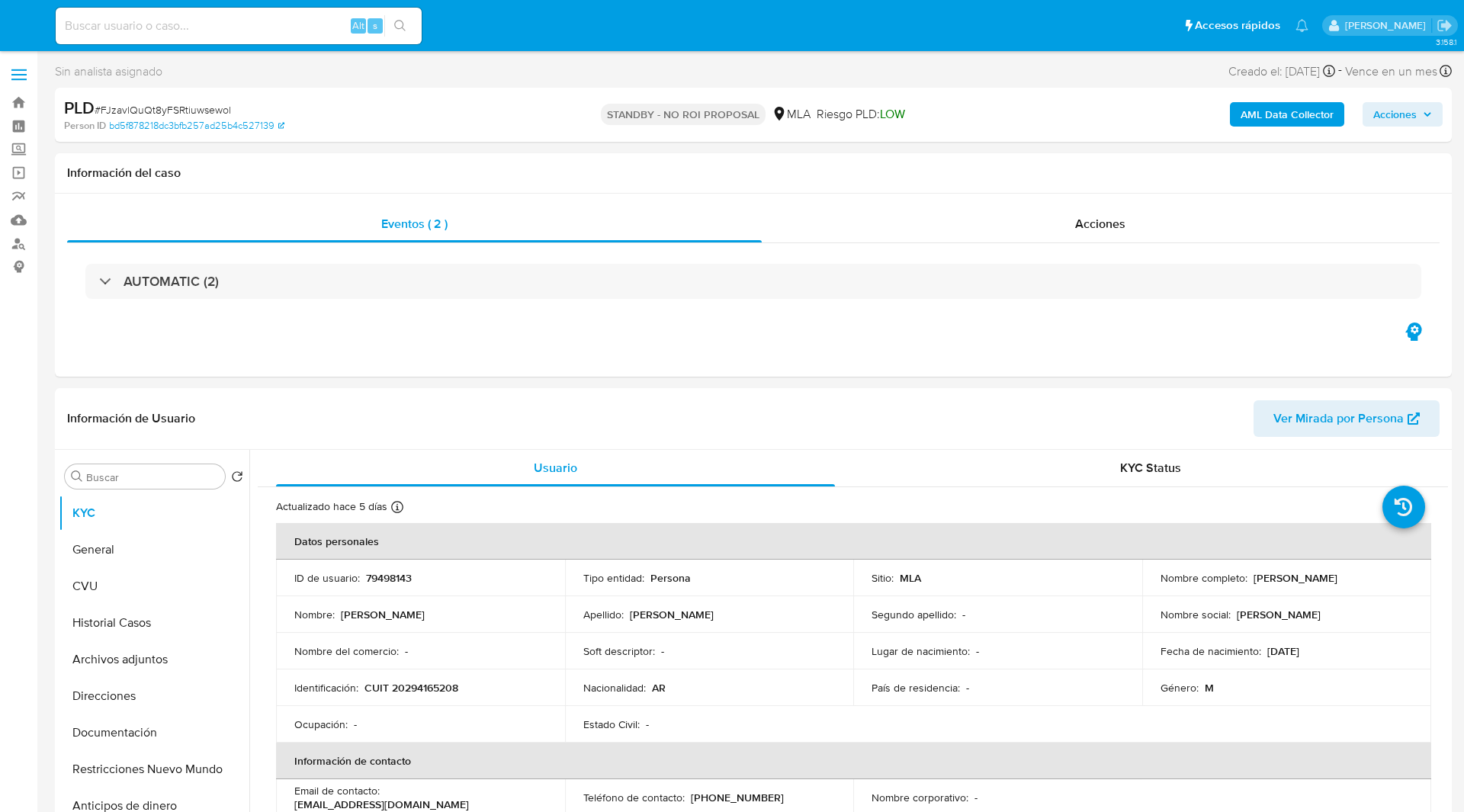
select select "10"
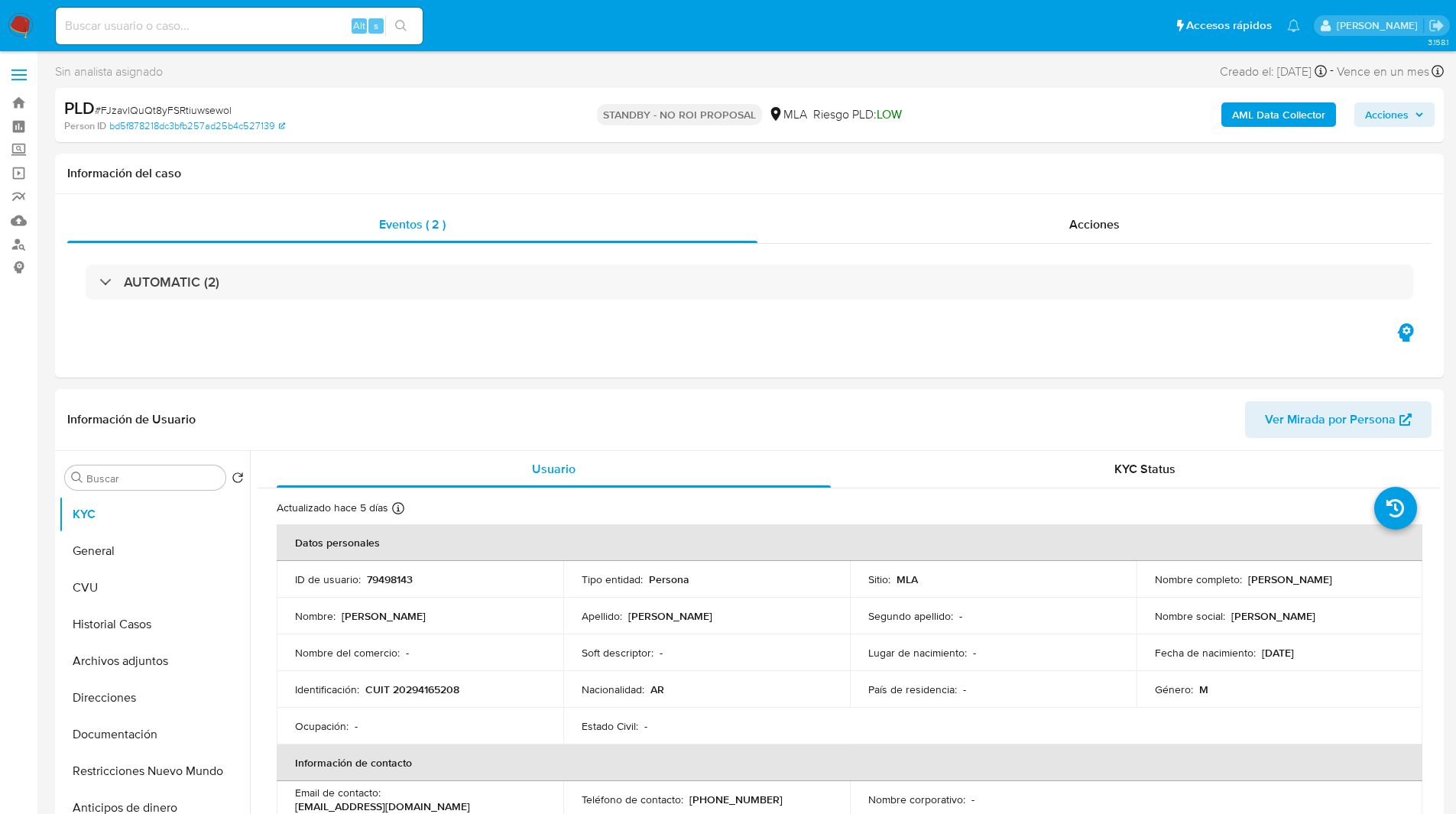
click at [247, 26] on input at bounding box center [239, 26] width 367 height 20
paste input "LNGN9is7LaJDZY1879RsiSUs"
type input "LNGN9is7LaJDZY1879RsiSUs"
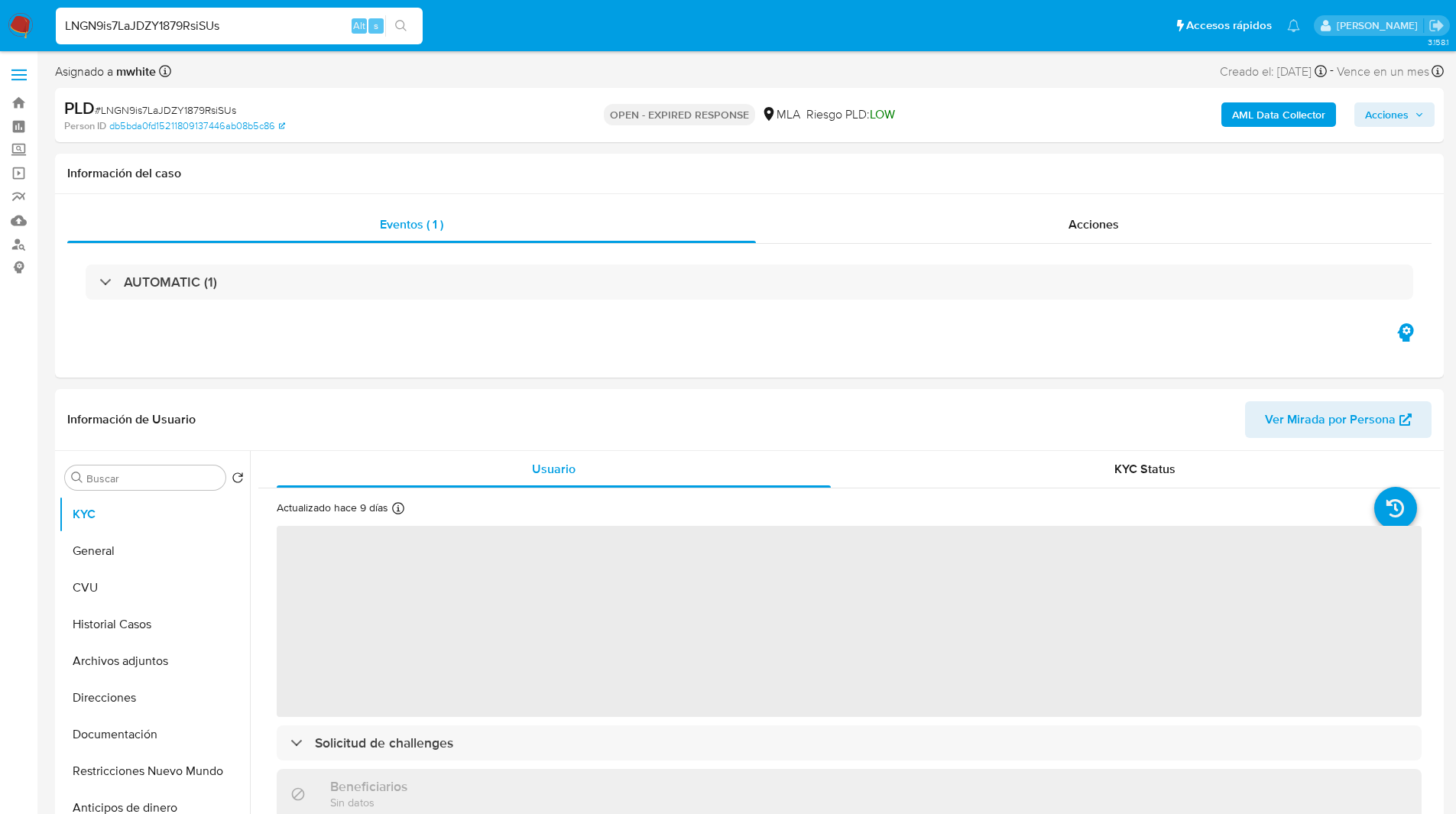
select select "10"
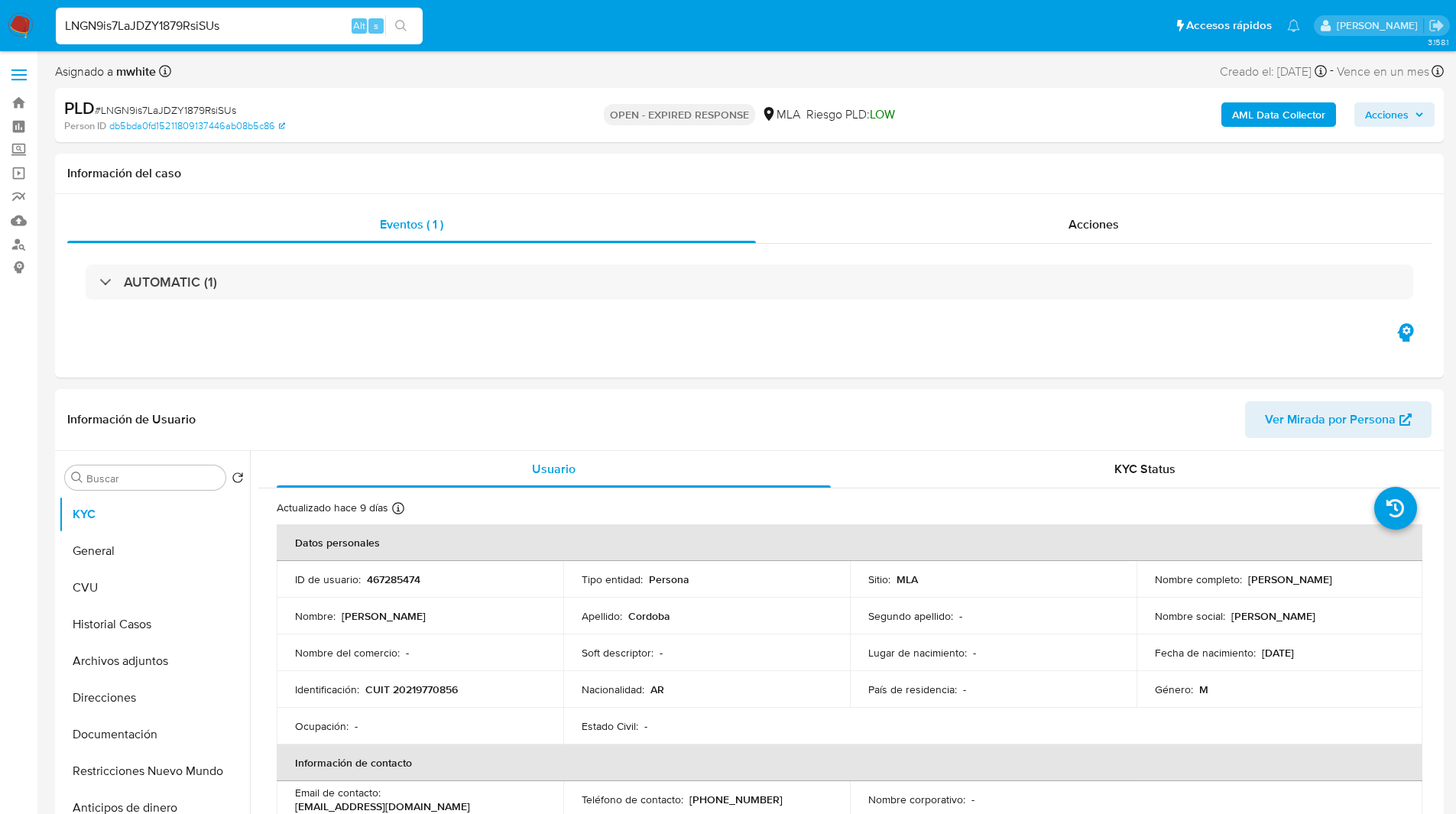
click at [588, 14] on ul "Pausado Ver notificaciones LNGN9is7LaJDZY1879RsiSUs Alt s Accesos rápidos Presi…" at bounding box center [678, 25] width 1260 height 38
click at [536, 28] on ul "Pausado Ver notificaciones LNGN9is7LaJDZY1879RsiSUs Alt s Accesos rápidos Presi…" at bounding box center [678, 25] width 1260 height 38
click at [539, 39] on ul "Pausado Ver notificaciones LNGN9is7LaJDZY1879RsiSUs Alt s Accesos rápidos Presi…" at bounding box center [678, 25] width 1260 height 38
click at [805, 44] on ul "Pausado Ver notificaciones LNGN9is7LaJDZY1879RsiSUs Alt s Accesos rápidos Presi…" at bounding box center [678, 25] width 1260 height 38
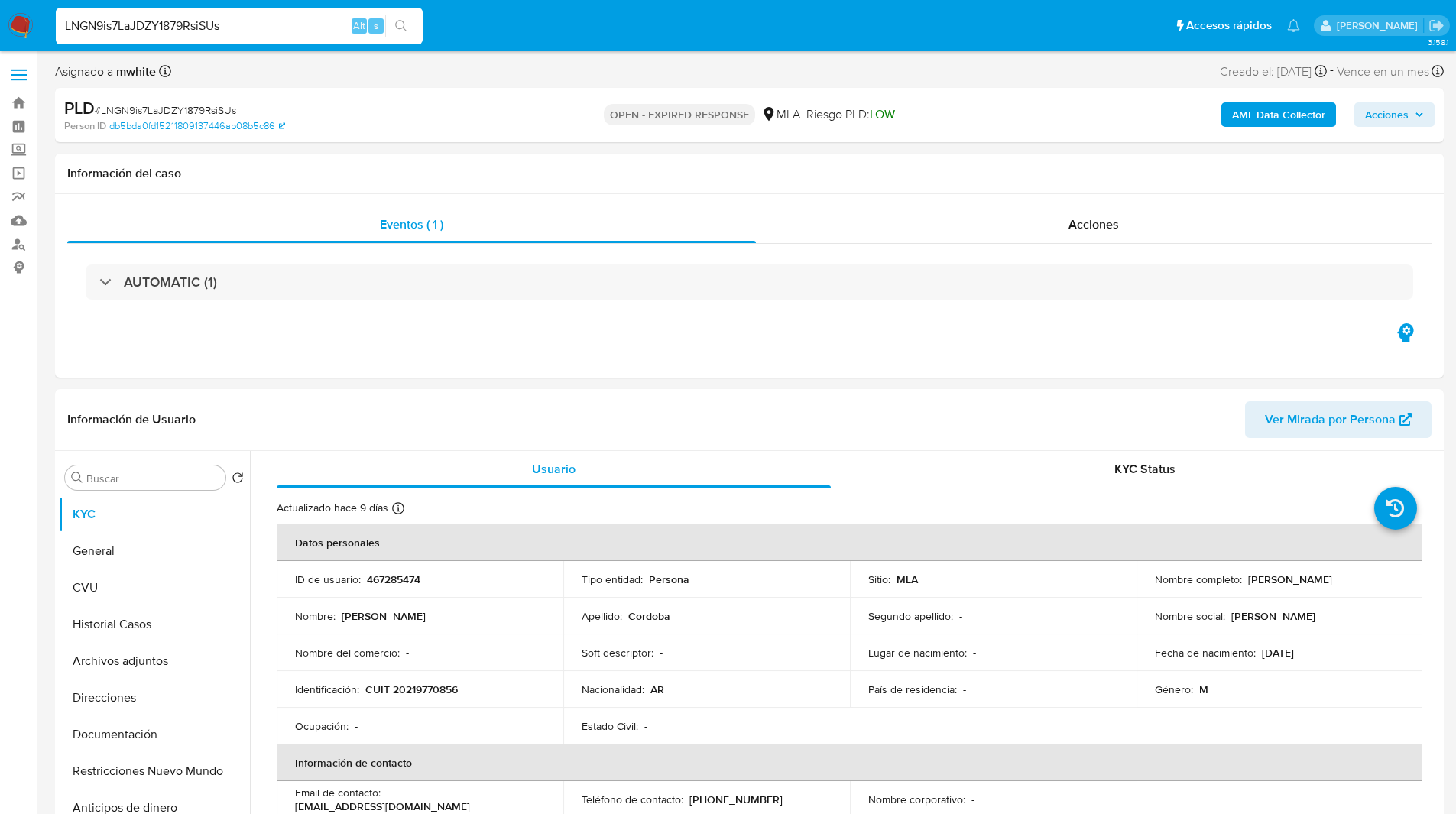
click at [208, 31] on input "LNGN9is7LaJDZY1879RsiSUs" at bounding box center [239, 26] width 367 height 20
click at [397, 583] on p "467285474" at bounding box center [393, 578] width 53 height 14
copy p "467285474"
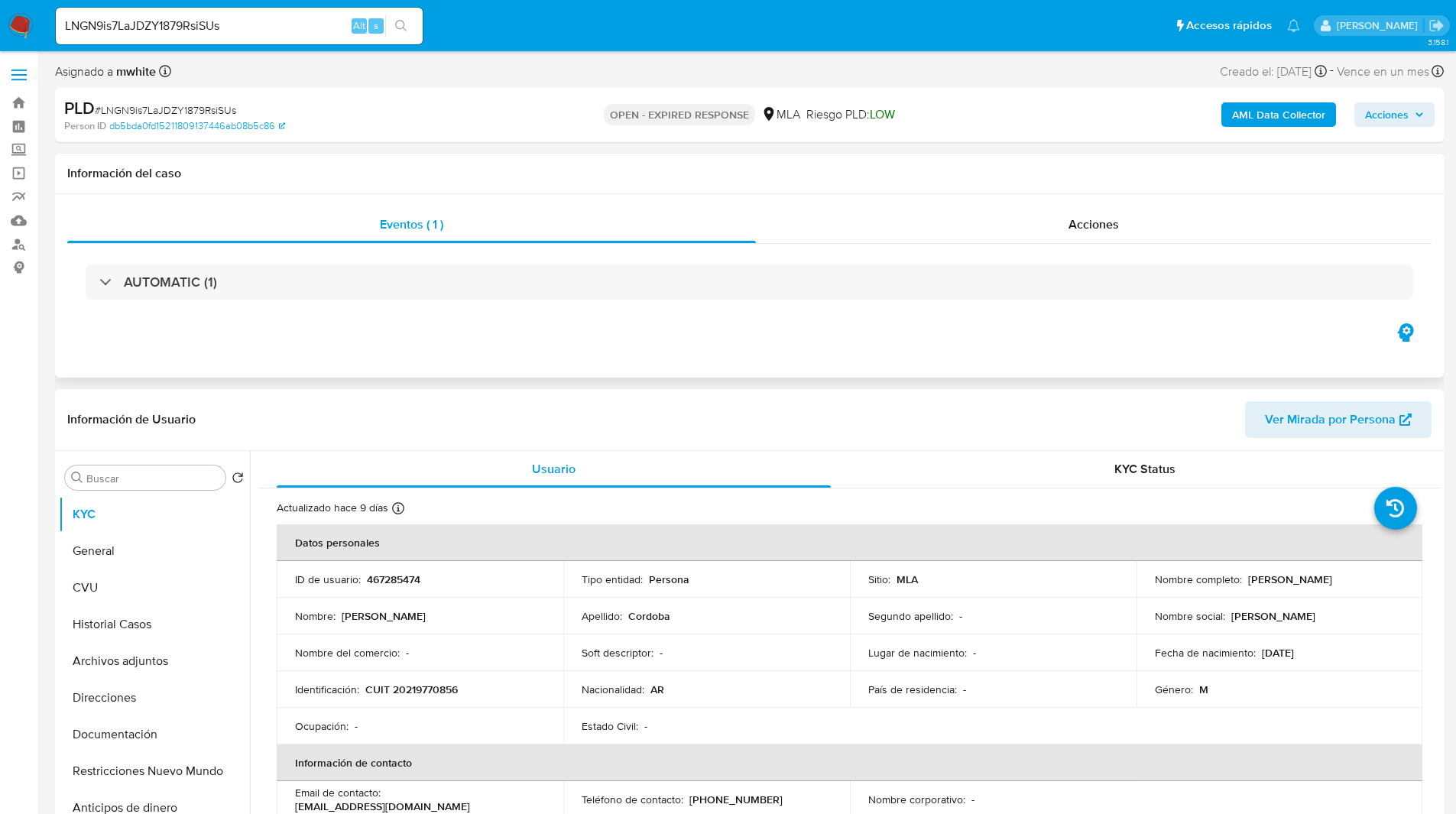
click at [924, 309] on div "AUTOMATIC (1)" at bounding box center [750, 282] width 1364 height 77
click at [115, 558] on button "General" at bounding box center [148, 550] width 179 height 37
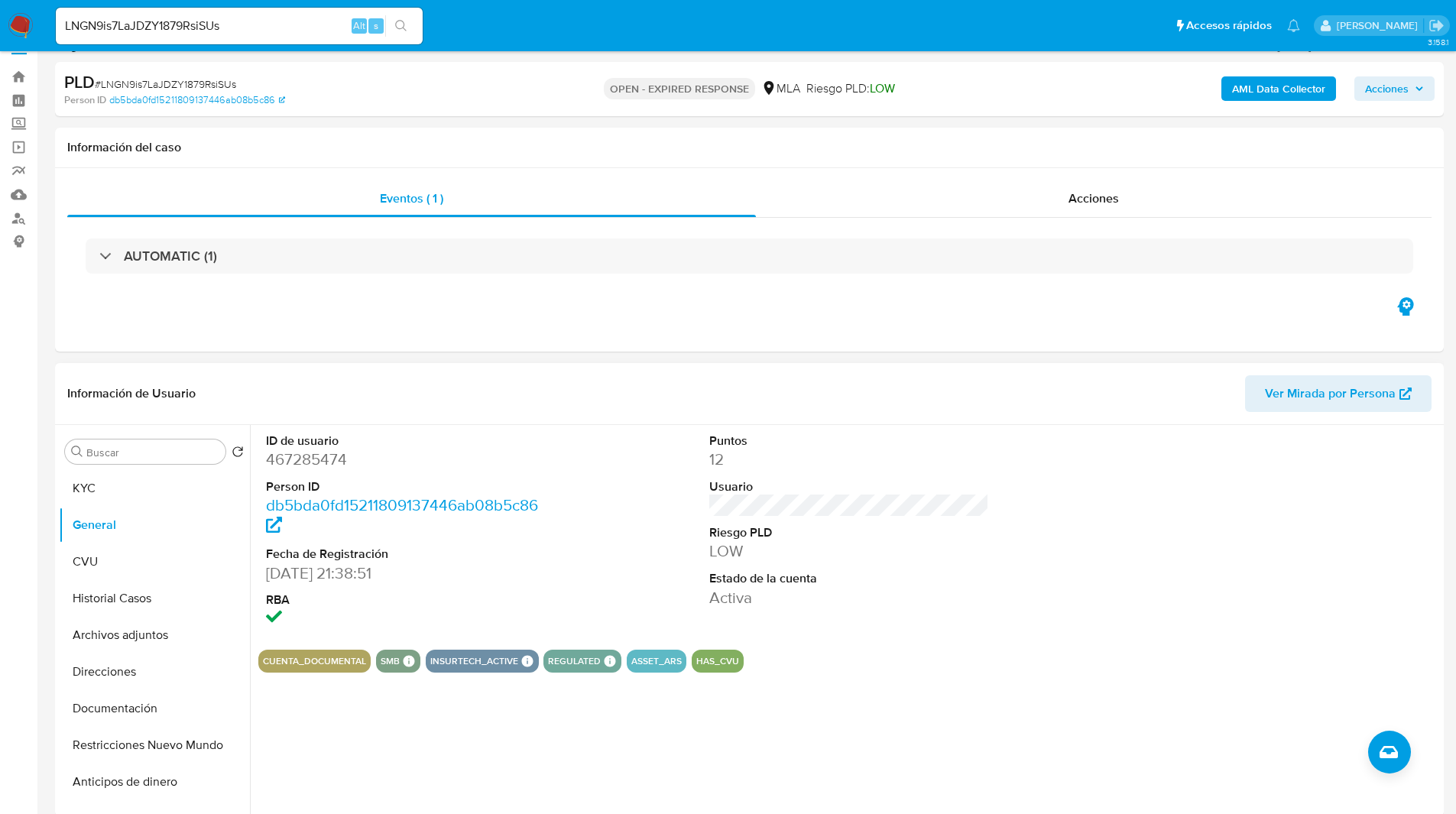
scroll to position [36, 0]
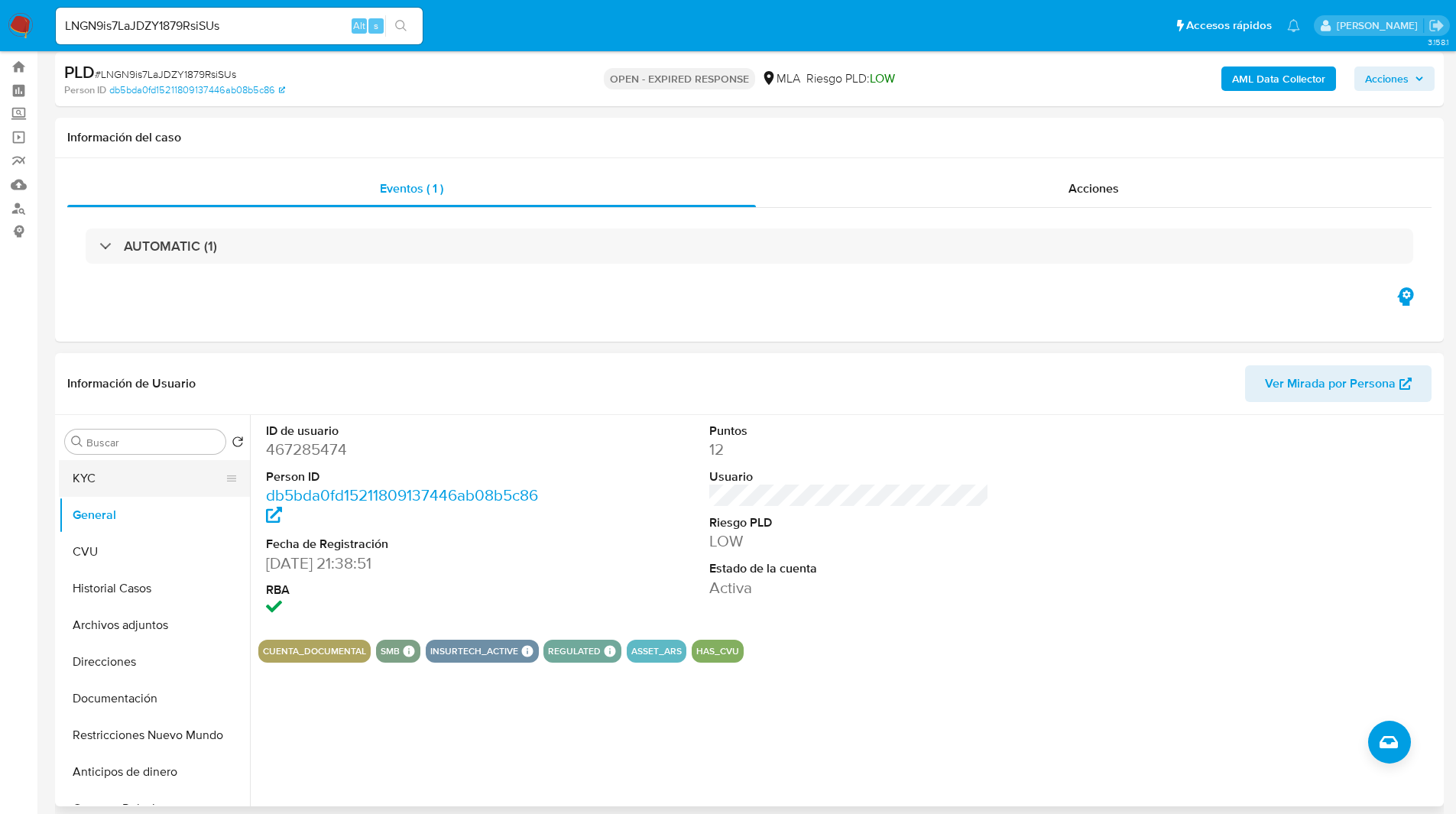
click at [114, 490] on button "KYC" at bounding box center [148, 478] width 179 height 37
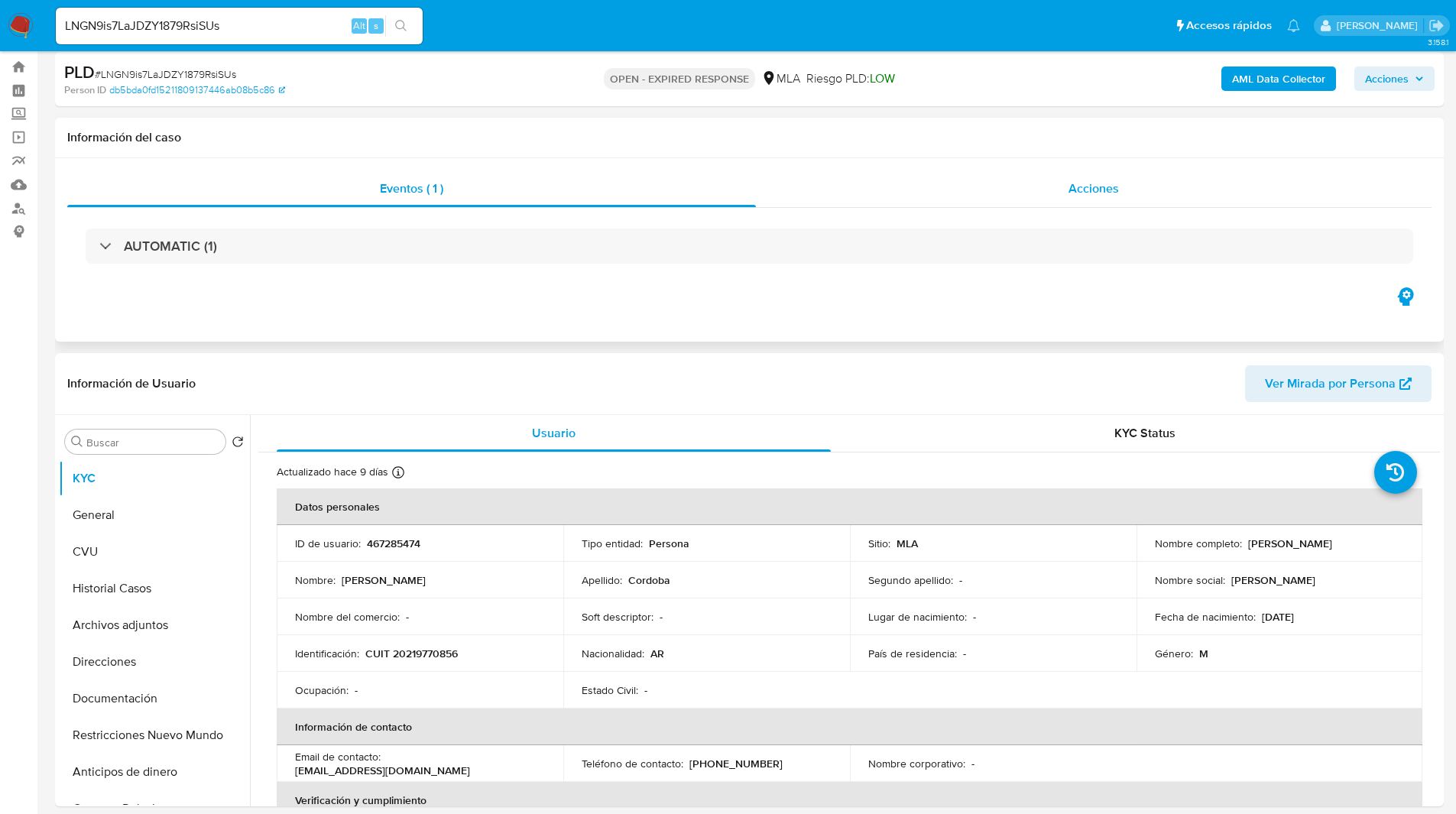
click at [933, 179] on div "Acciones" at bounding box center [1094, 188] width 676 height 37
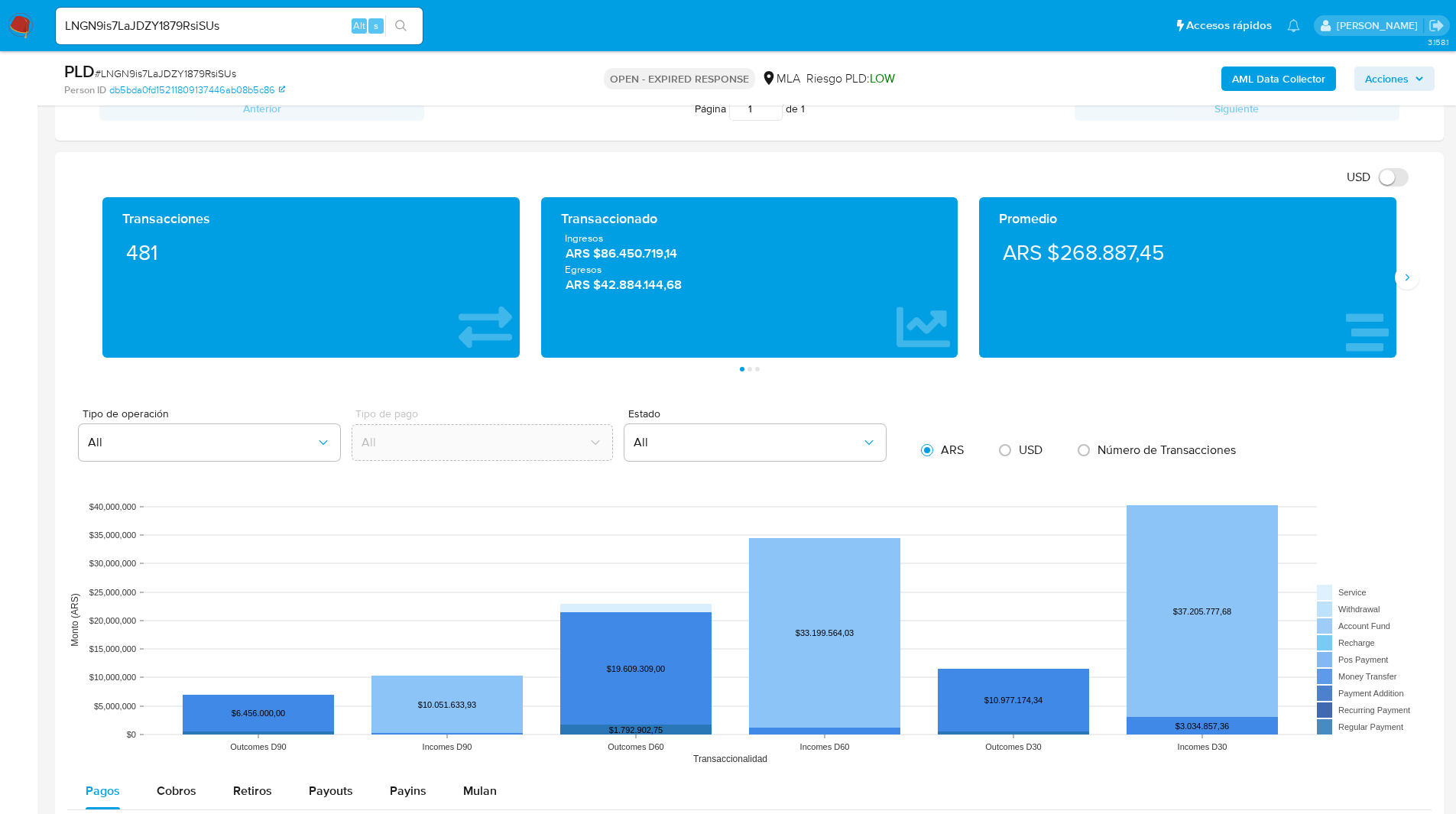
scroll to position [1069, 0]
click at [1406, 280] on icon "Siguiente" at bounding box center [1407, 278] width 4 height 7
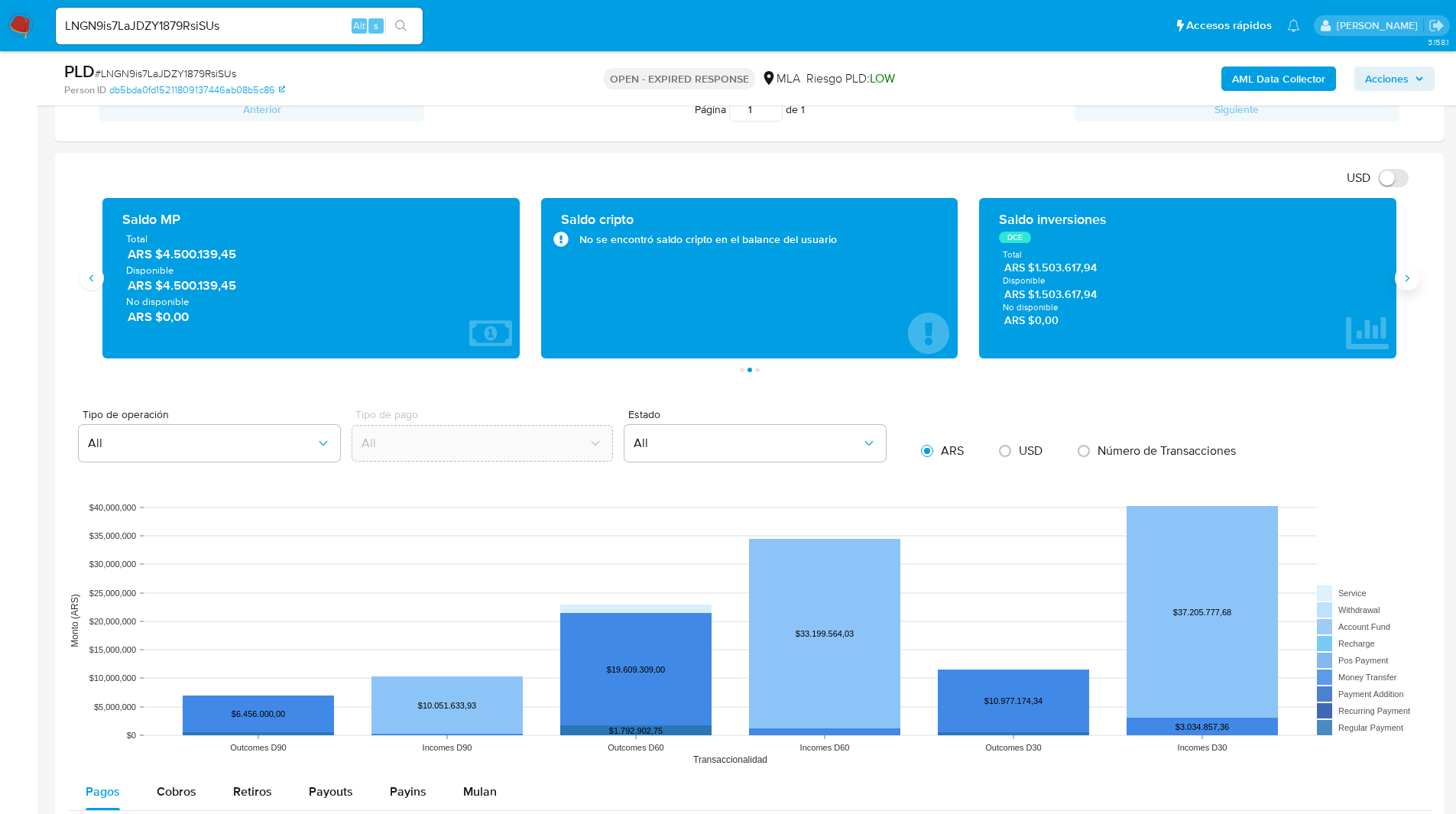
click at [1415, 281] on button "Siguiente" at bounding box center [1406, 277] width 24 height 24
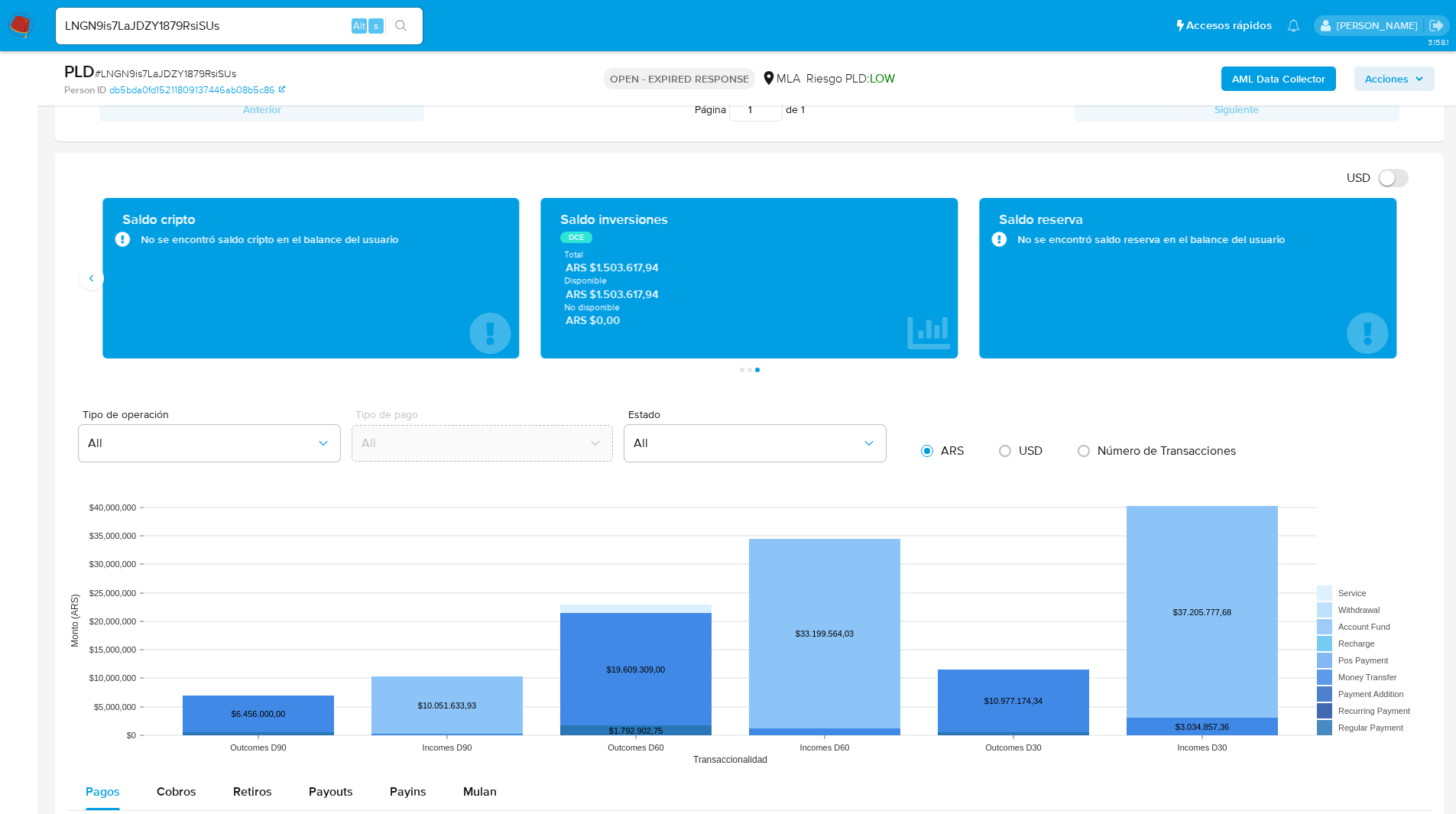
click at [555, 157] on div at bounding box center [749, 765] width 1388 height 1226
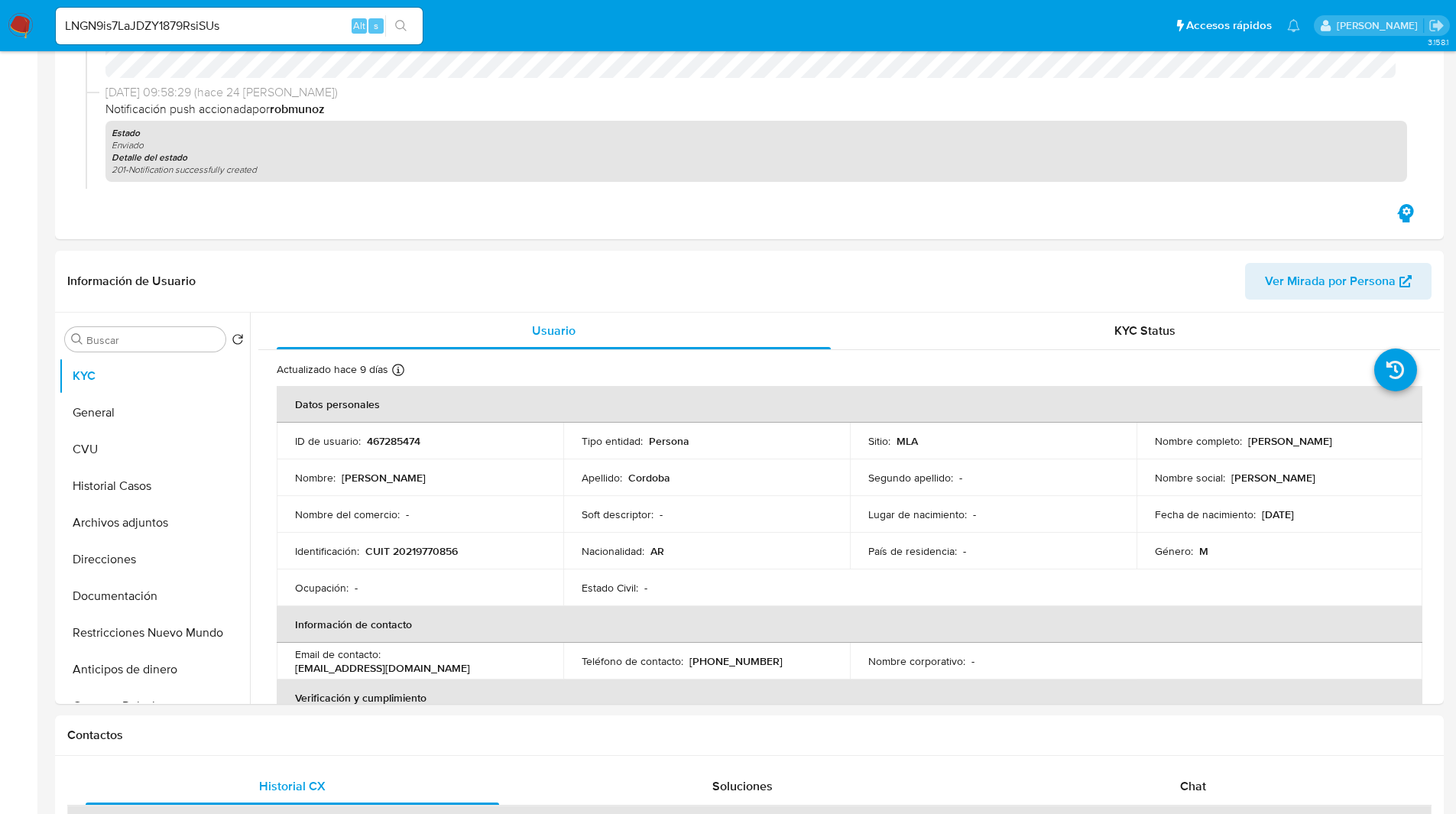
scroll to position [0, 0]
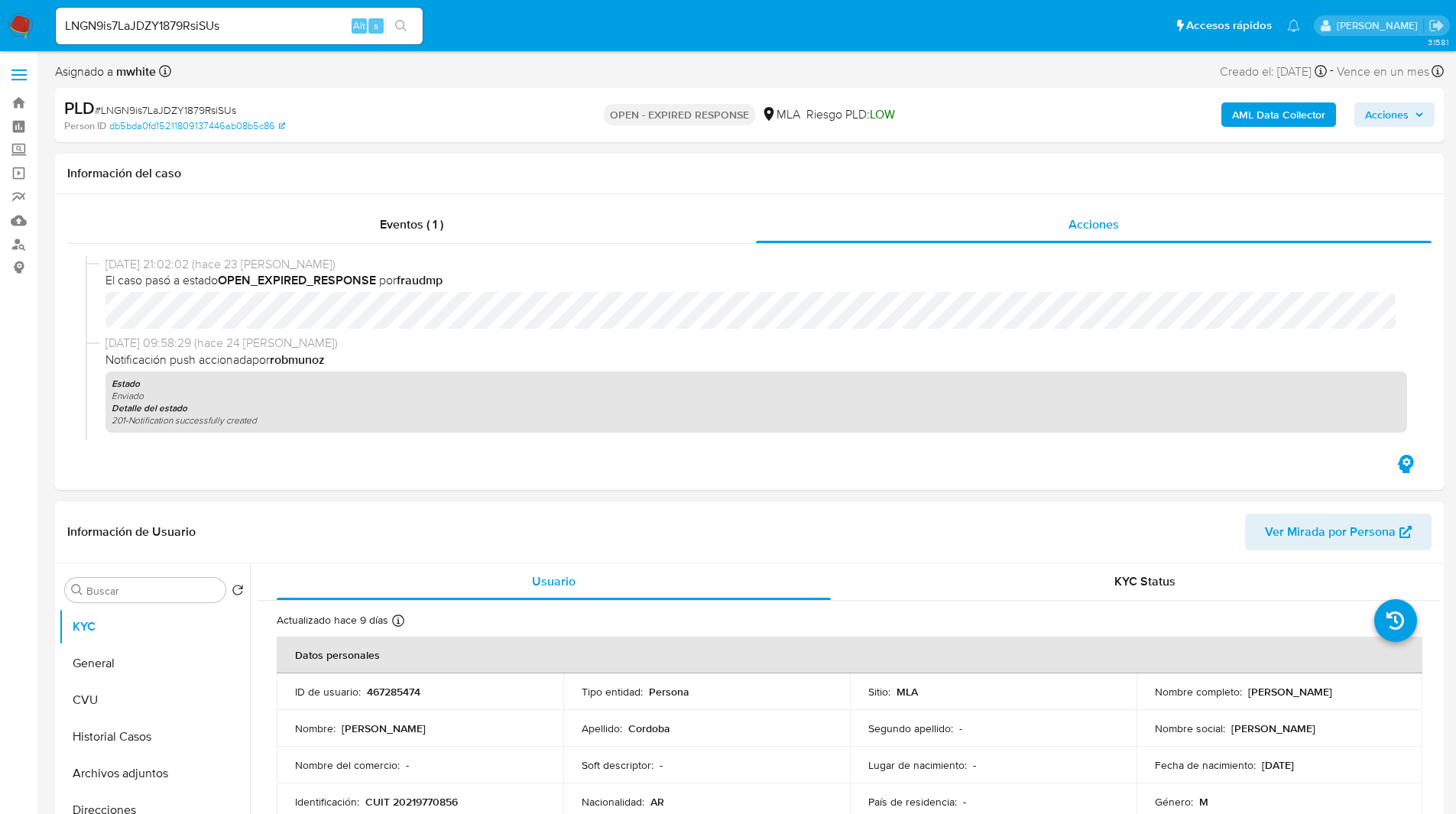
click at [110, 527] on h1 "Información de Usuario" at bounding box center [132, 531] width 129 height 15
click at [151, 502] on div "Información de Usuario Ver Mirada por Persona" at bounding box center [749, 532] width 1388 height 62
click at [949, 589] on div "KYC Status" at bounding box center [1144, 581] width 554 height 37
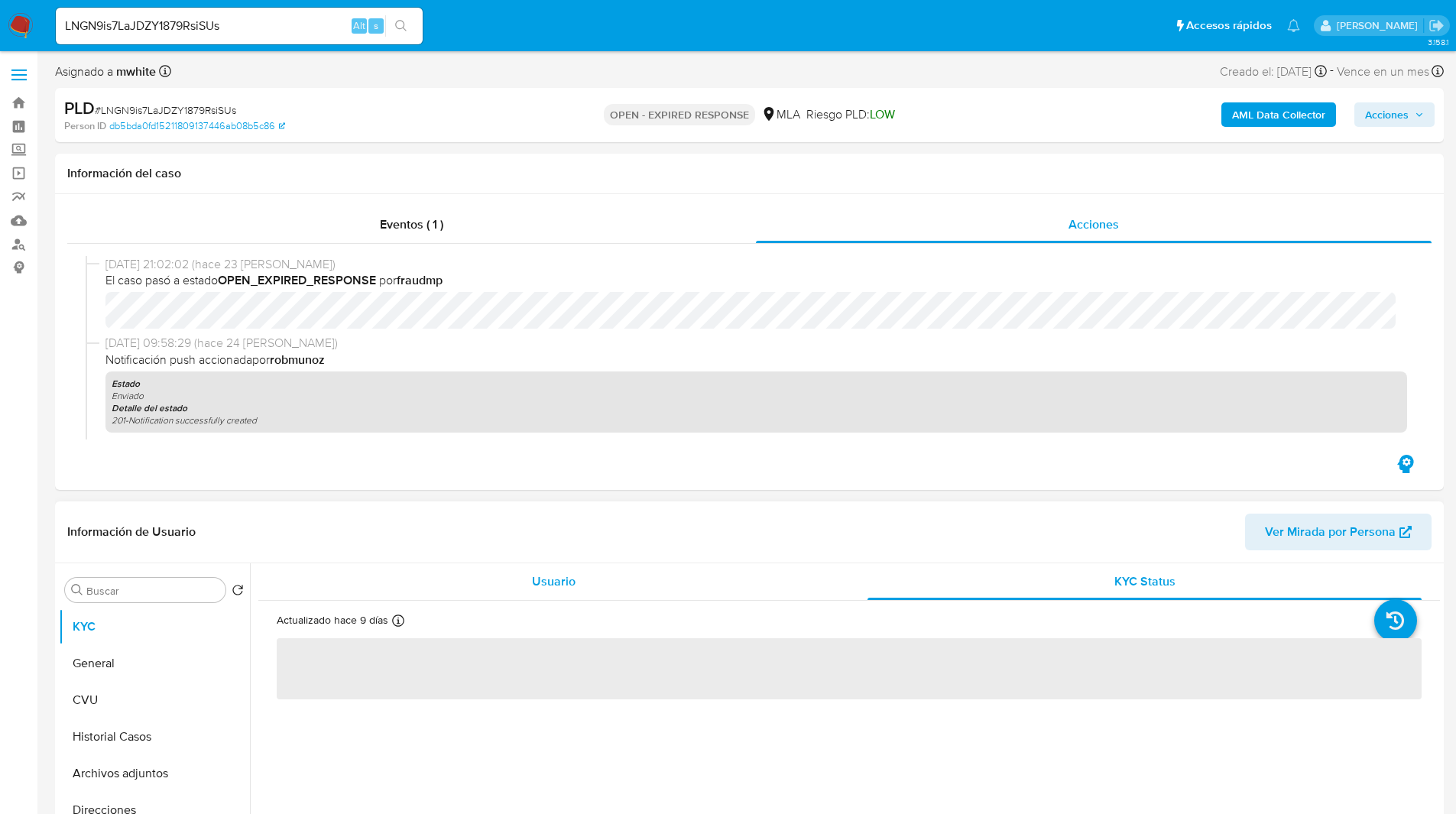
click at [500, 579] on div "Usuario" at bounding box center [553, 581] width 554 height 37
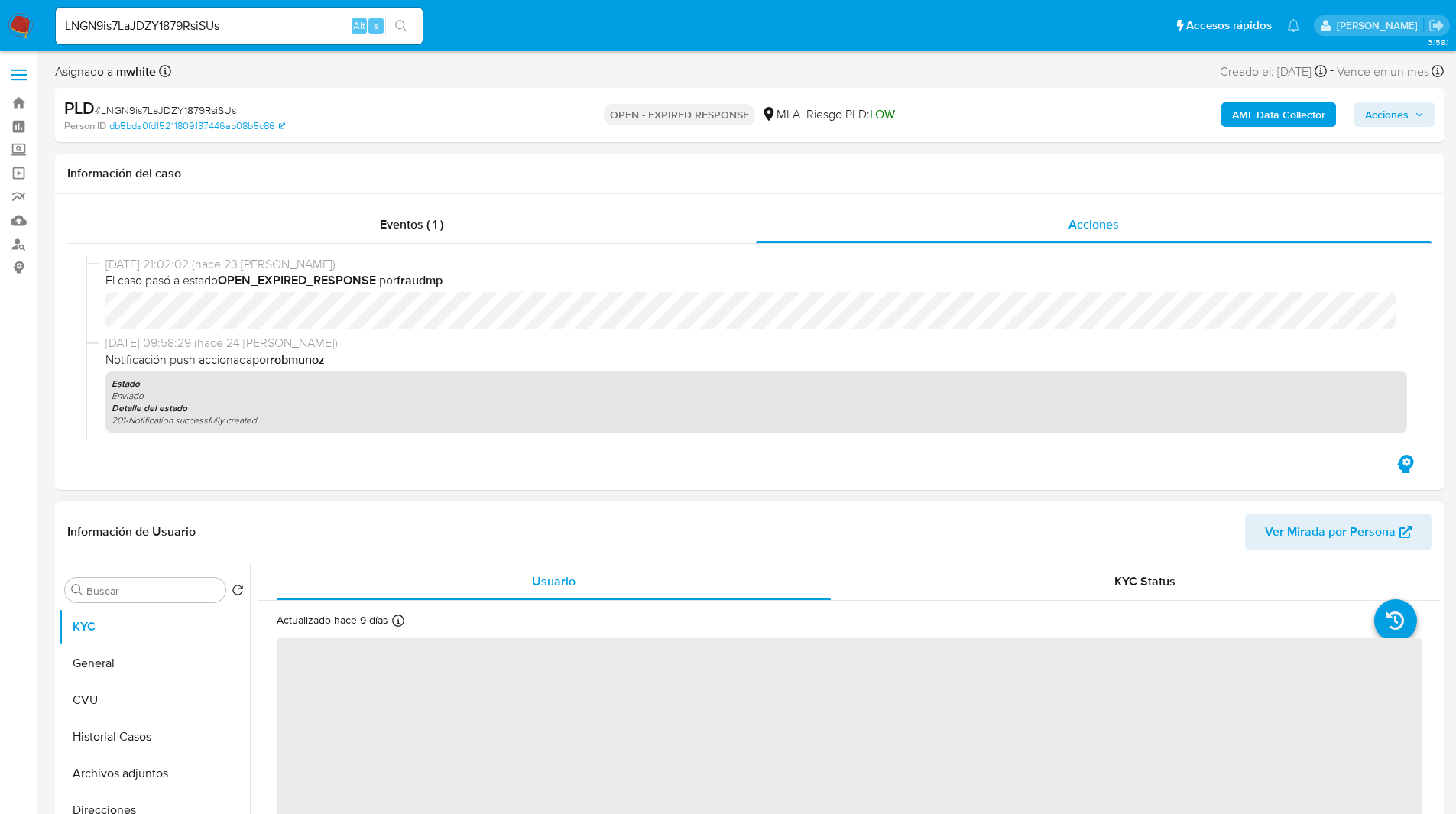
click at [611, 545] on header "Información de Usuario Ver Mirada por Persona" at bounding box center [750, 531] width 1364 height 37
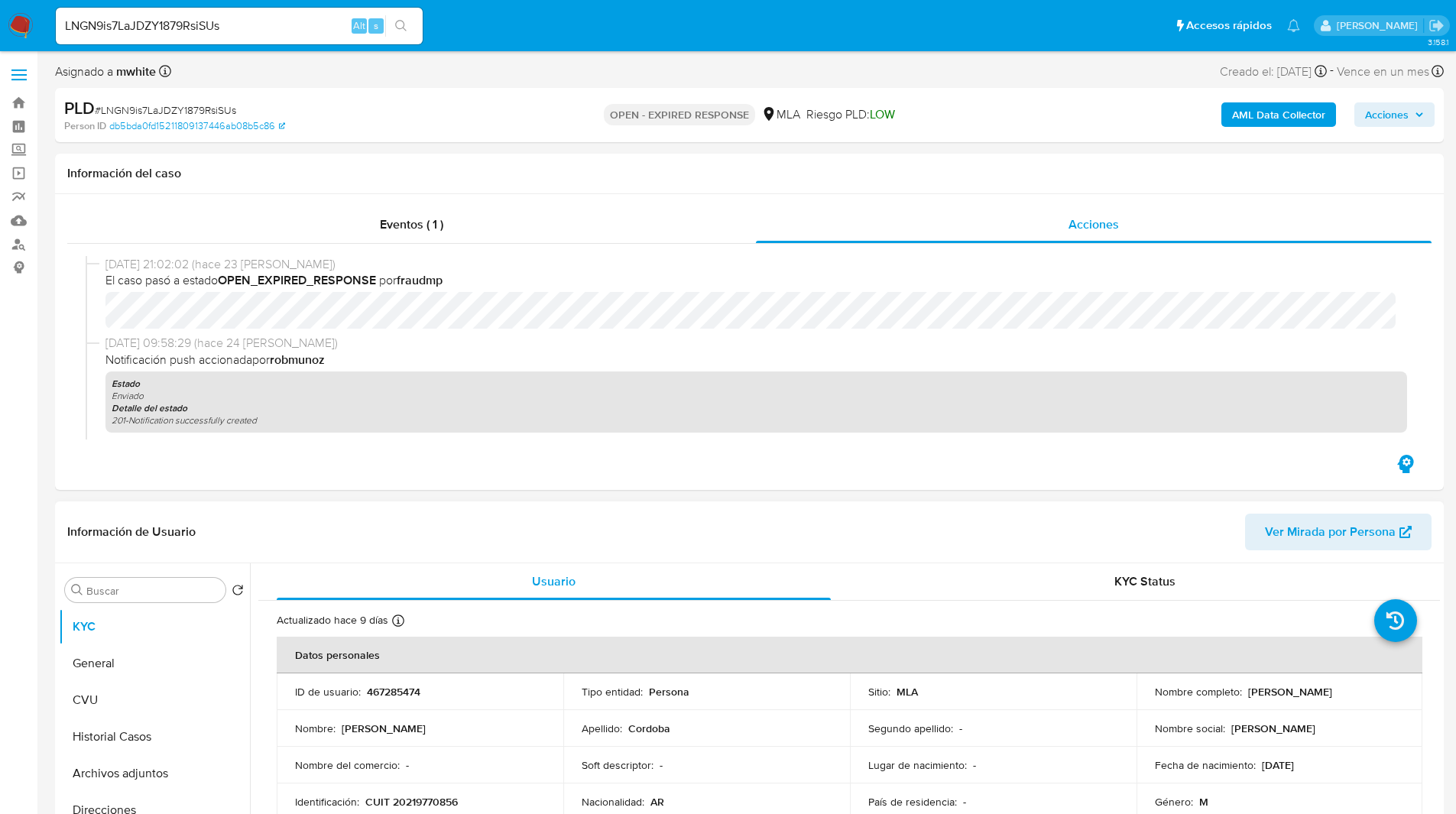
click at [423, 807] on p "CUIT 20219770856" at bounding box center [412, 800] width 93 height 14
copy p "20219770856"
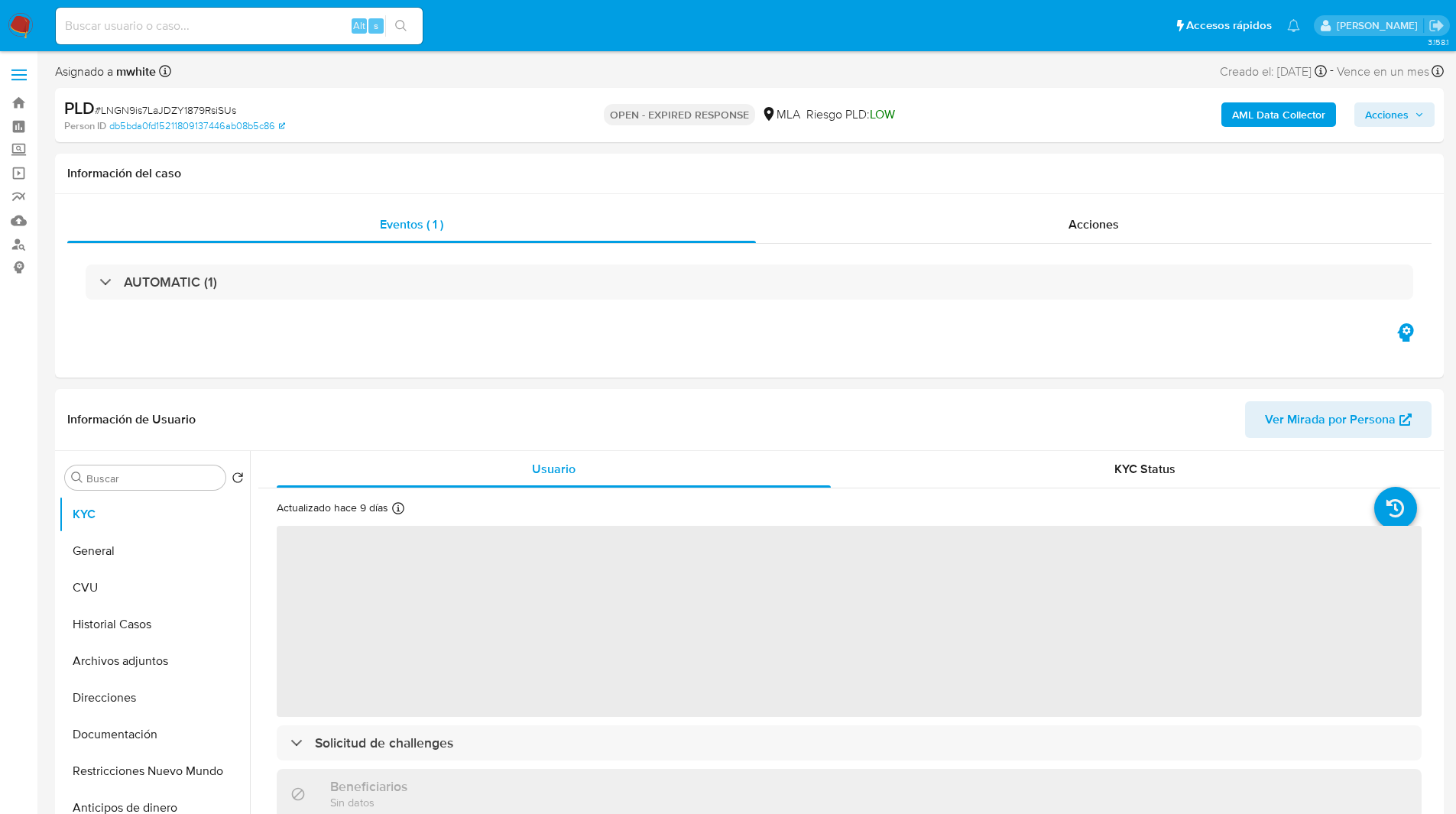
select select "10"
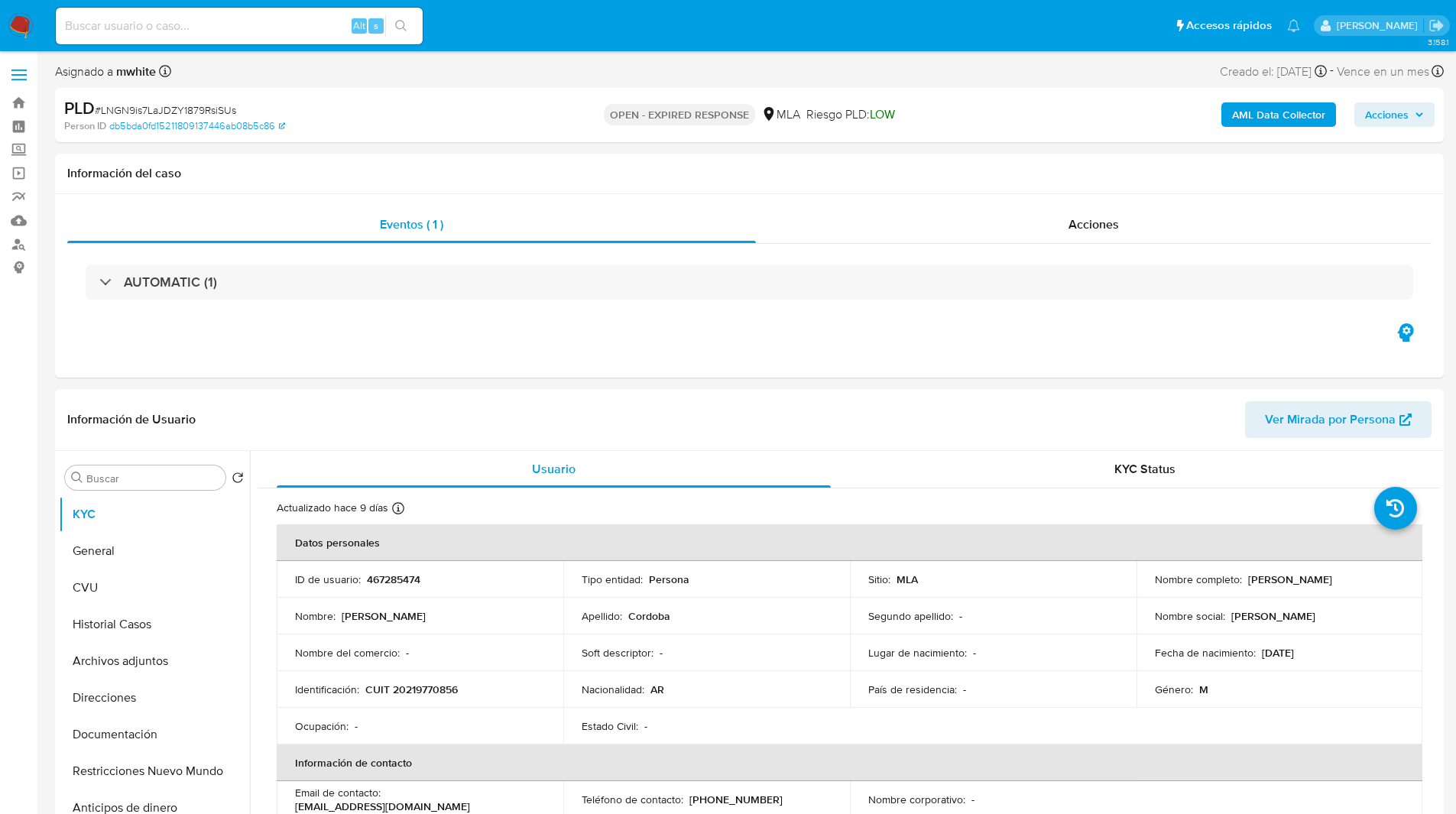
click at [479, 32] on ul "Pausado Ver notificaciones Alt s Accesos rápidos Presiona las siguientes teclas…" at bounding box center [678, 25] width 1260 height 38
click at [519, 26] on ul "Pausado Ver notificaciones Alt s Accesos rápidos Presiona las siguientes teclas…" at bounding box center [678, 25] width 1260 height 38
